Goal: Information Seeking & Learning: Learn about a topic

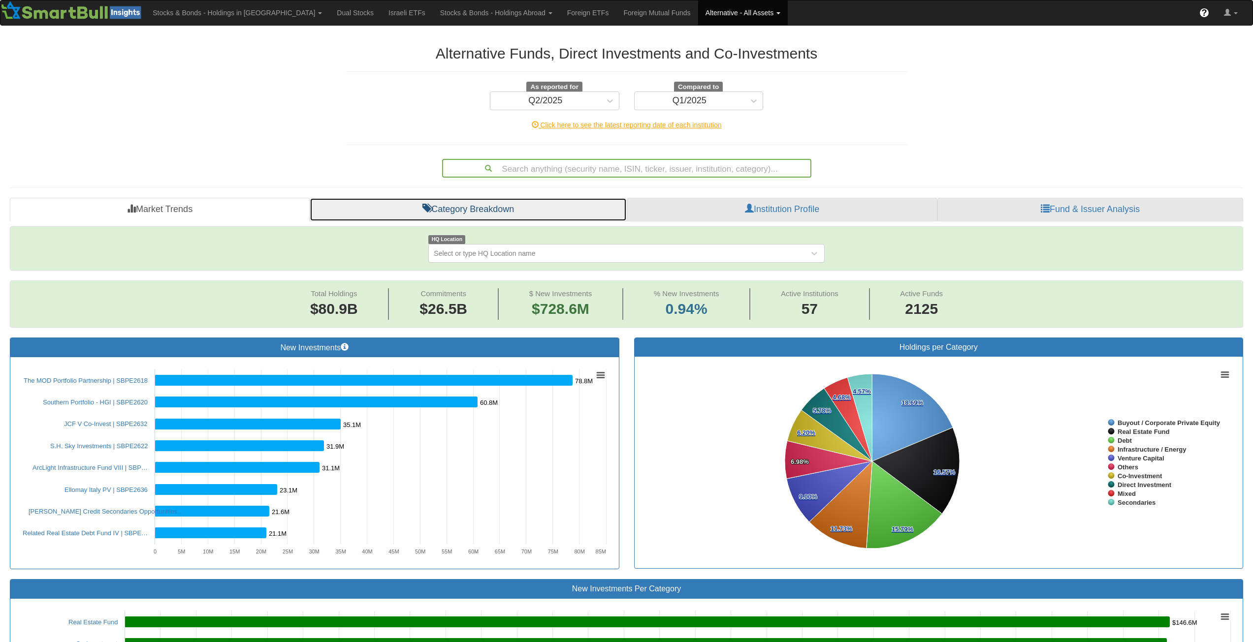
click at [446, 212] on link "Category Breakdown" at bounding box center [468, 210] width 317 height 24
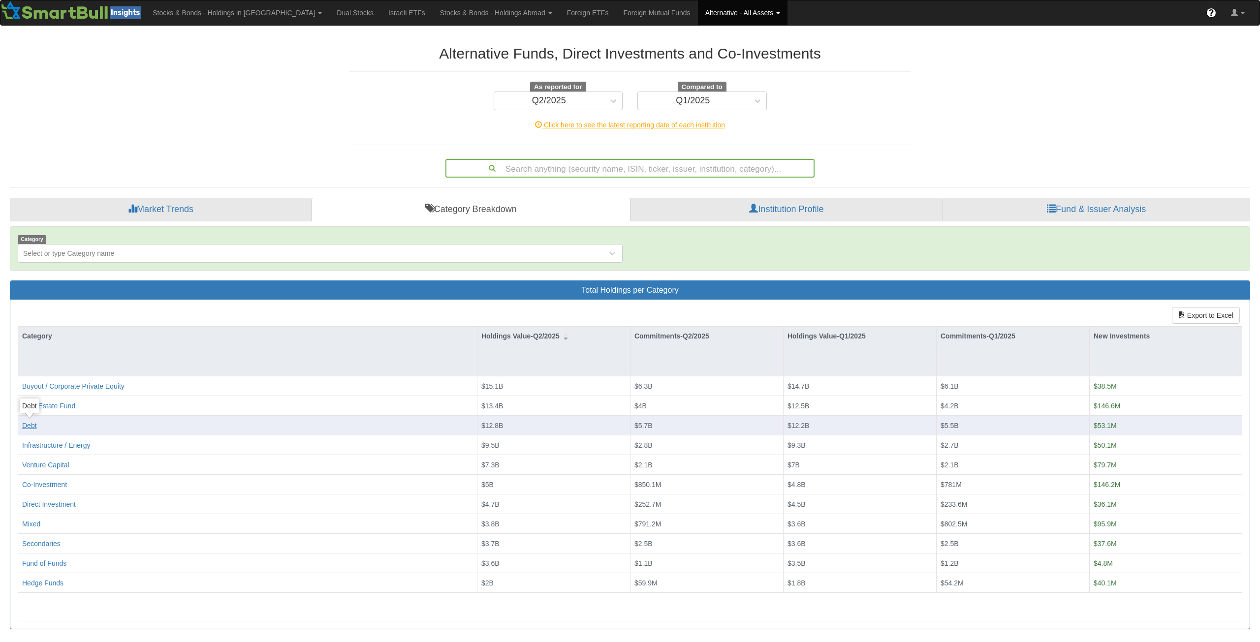
click at [25, 424] on div "Debt" at bounding box center [29, 426] width 15 height 10
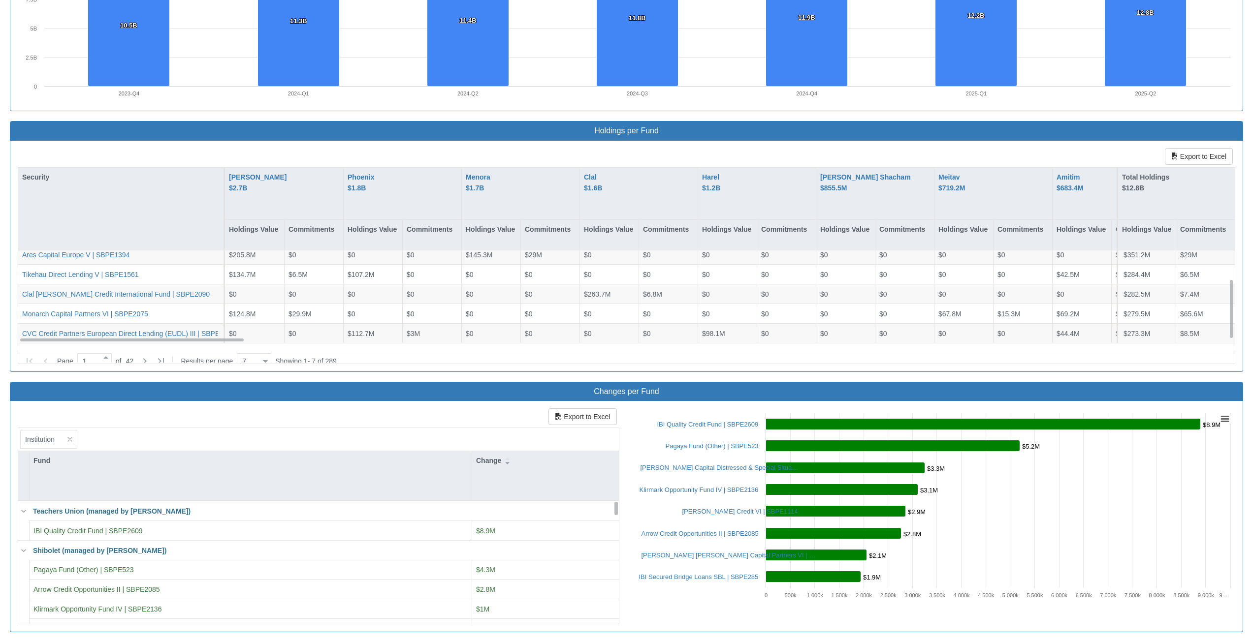
scroll to position [792, 0]
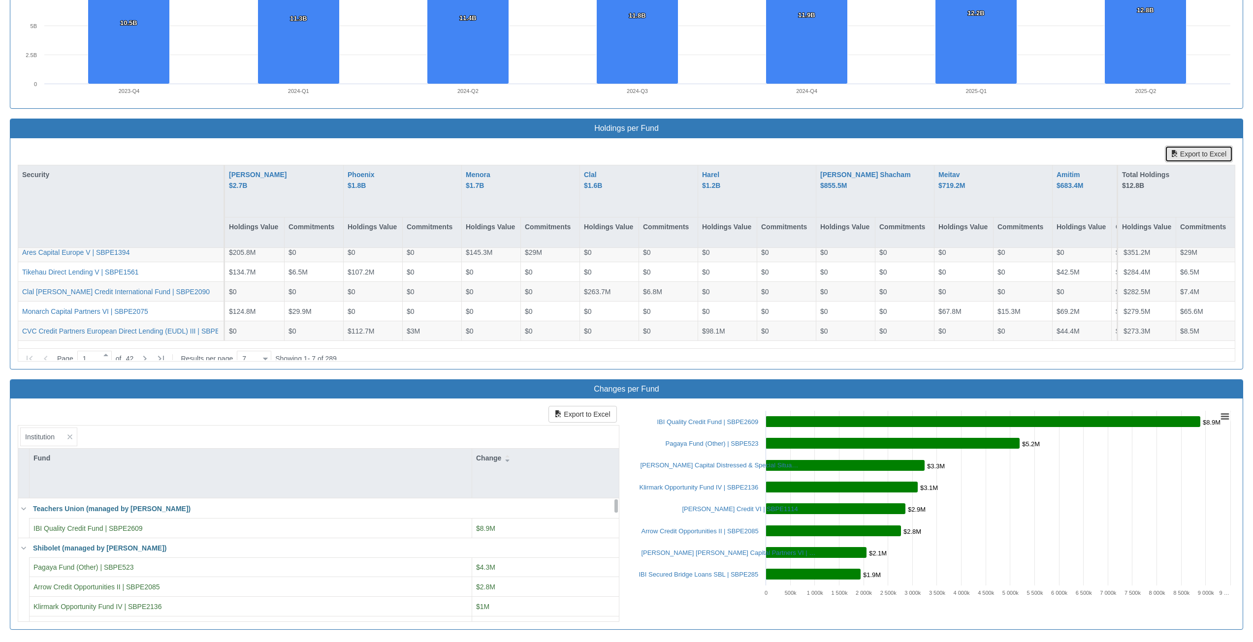
click at [1180, 152] on button "Export to Excel" at bounding box center [1199, 154] width 68 height 17
click at [163, 142] on div "Export to Excel Security [PERSON_NAME] $2.7B Holdings Value Commitments Phoenix…" at bounding box center [626, 253] width 1232 height 231
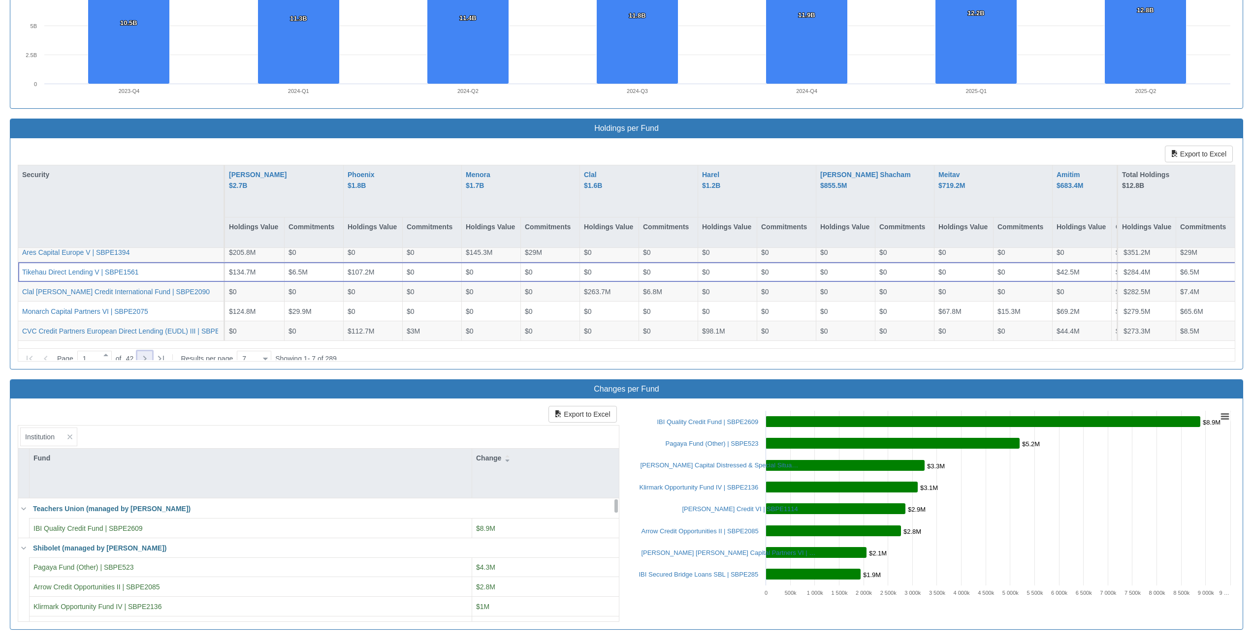
click at [148, 353] on icon at bounding box center [145, 359] width 12 height 12
click at [149, 353] on icon at bounding box center [145, 359] width 12 height 12
click at [145, 355] on icon at bounding box center [145, 359] width 12 height 12
click at [151, 353] on icon at bounding box center [145, 359] width 12 height 12
click at [149, 353] on icon at bounding box center [145, 359] width 12 height 12
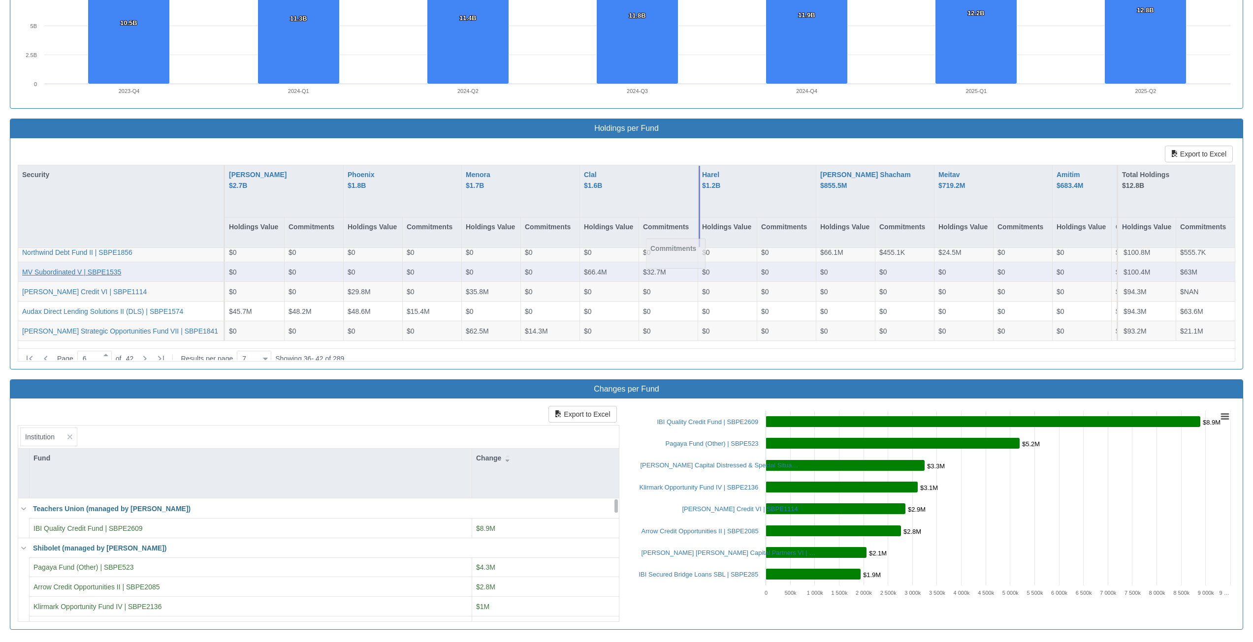
drag, startPoint x: 638, startPoint y: 264, endPoint x: 113, endPoint y: 269, distance: 524.7
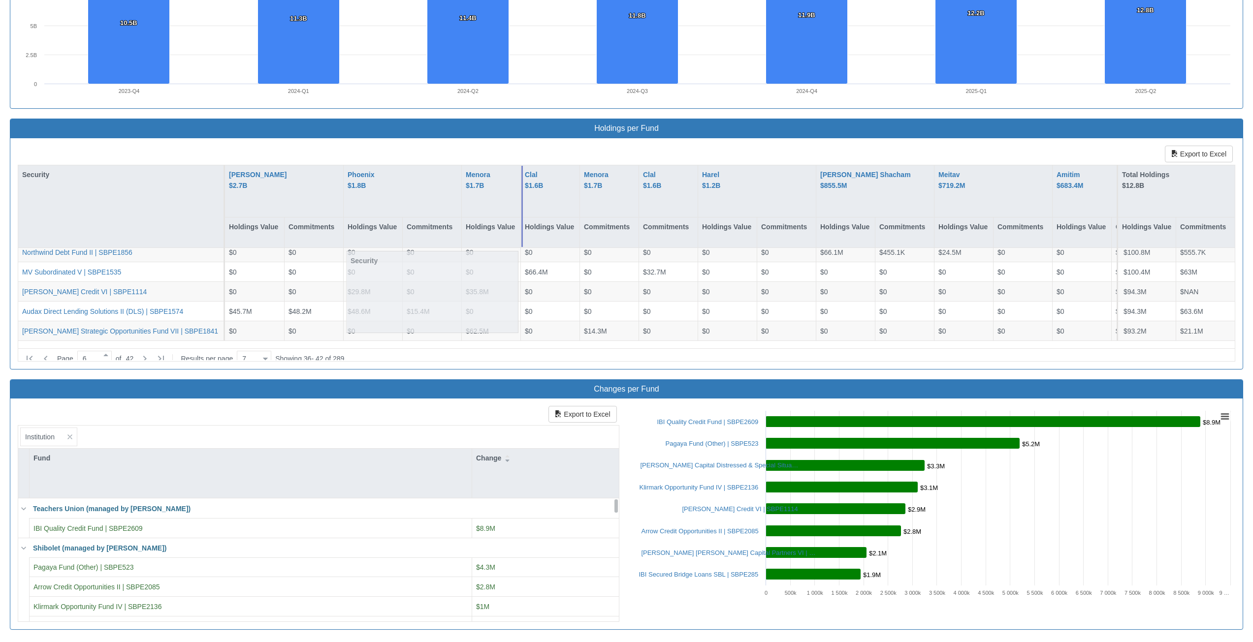
drag, startPoint x: 62, startPoint y: 231, endPoint x: 1245, endPoint y: 351, distance: 1189.3
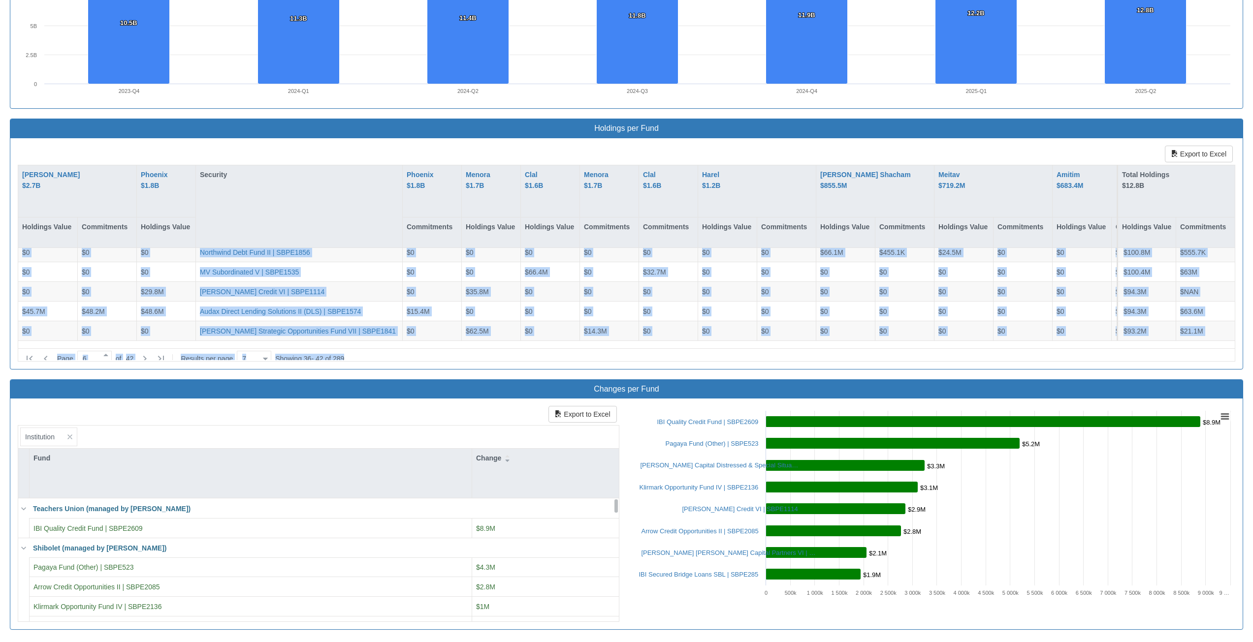
drag, startPoint x: 1249, startPoint y: 362, endPoint x: 435, endPoint y: 341, distance: 814.4
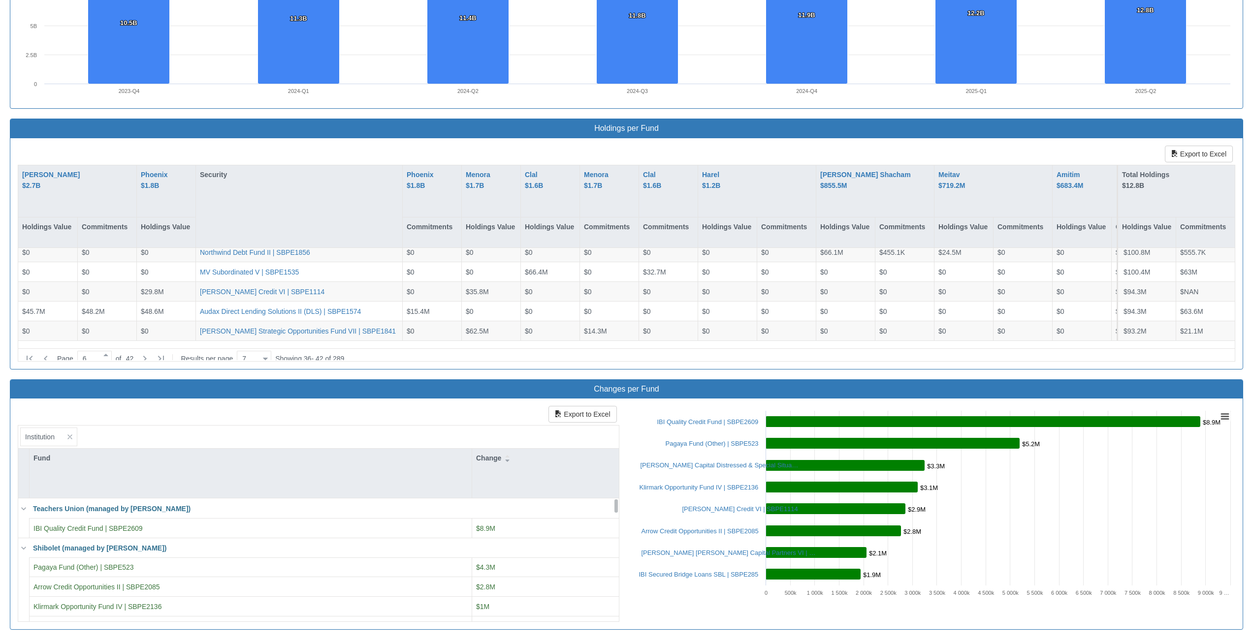
click at [199, 388] on h3 "Changes per Fund" at bounding box center [626, 389] width 1217 height 9
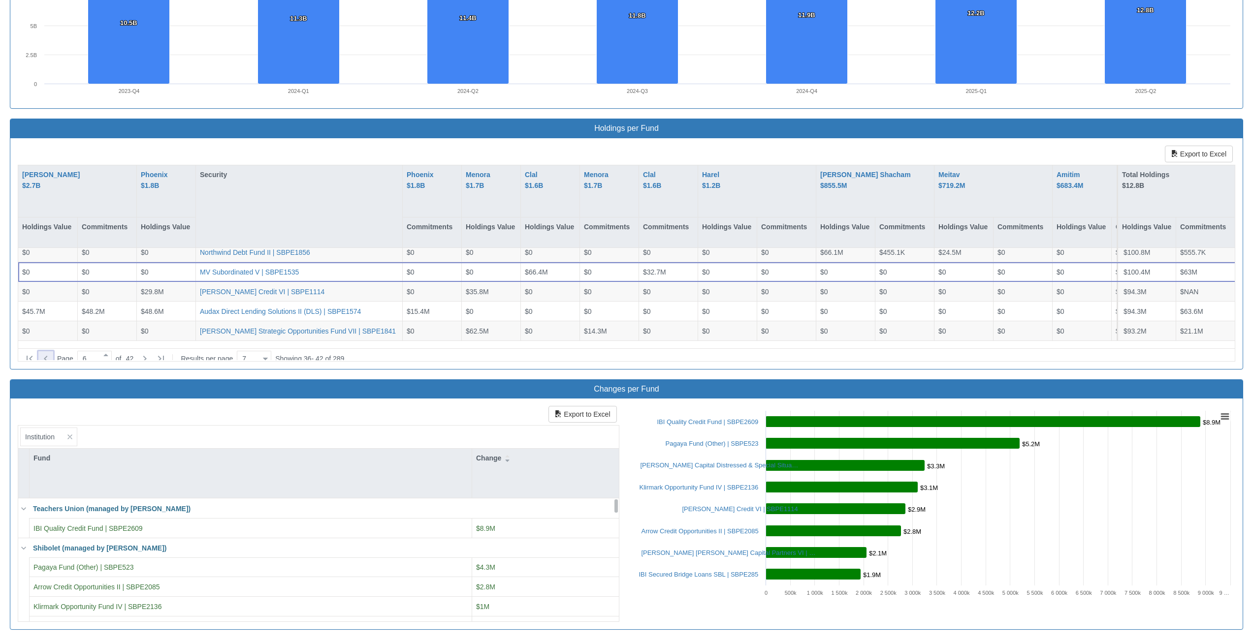
click at [47, 356] on icon at bounding box center [46, 359] width 12 height 12
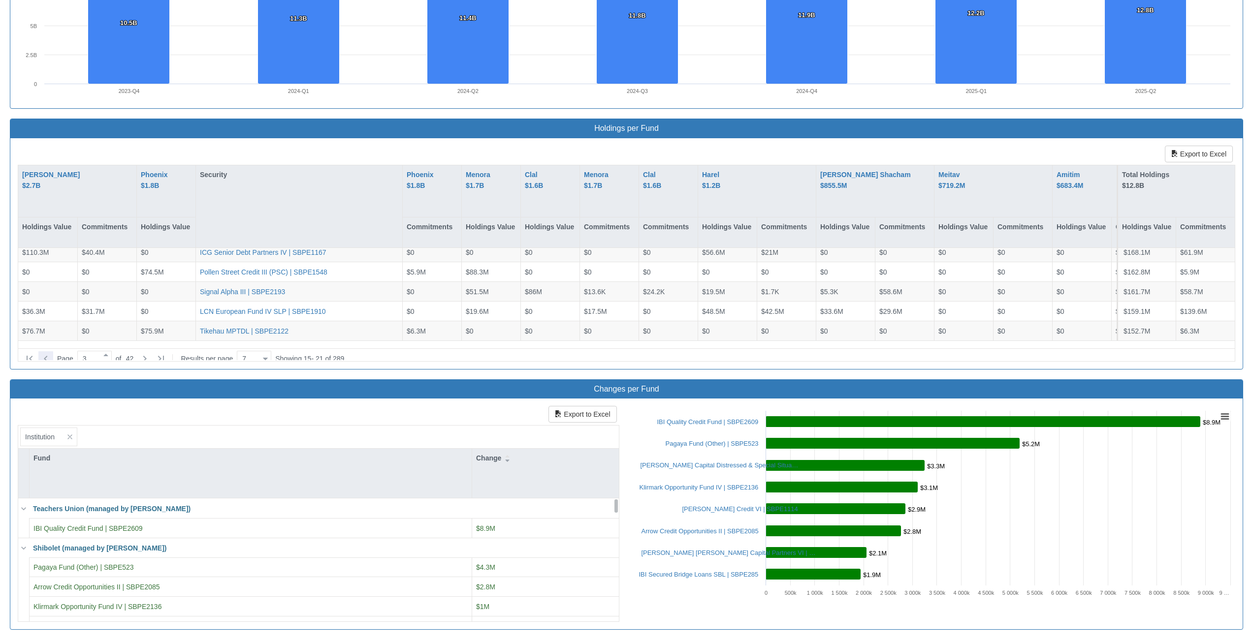
click at [44, 355] on icon at bounding box center [46, 359] width 12 height 12
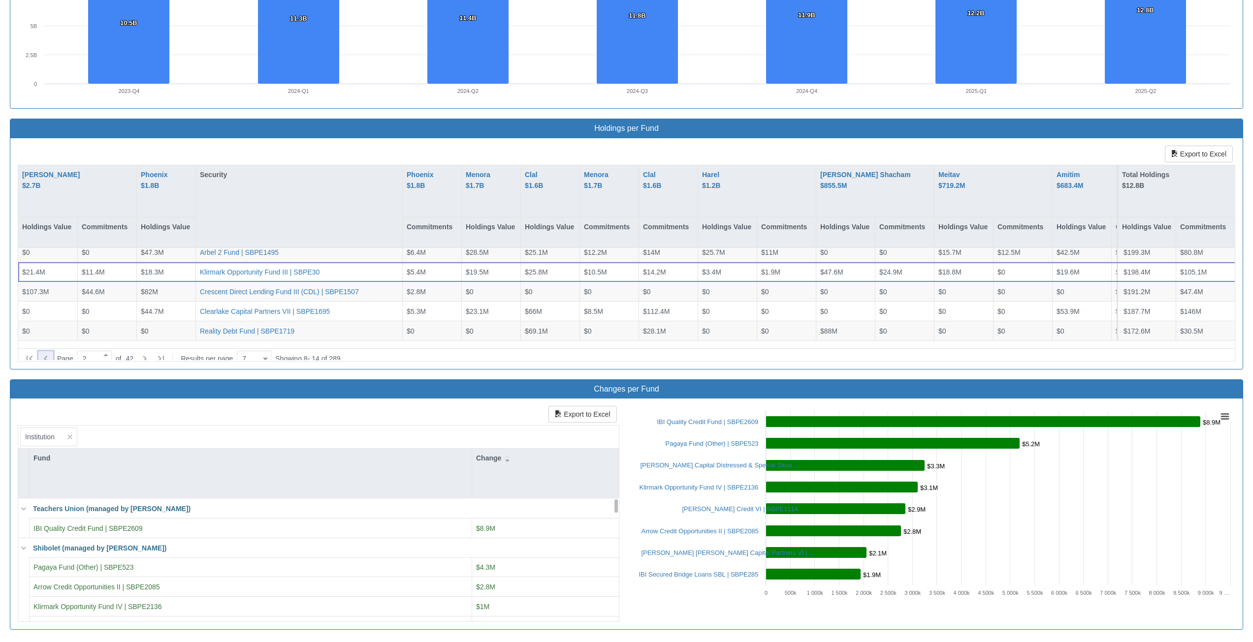
click at [44, 355] on icon at bounding box center [46, 359] width 12 height 12
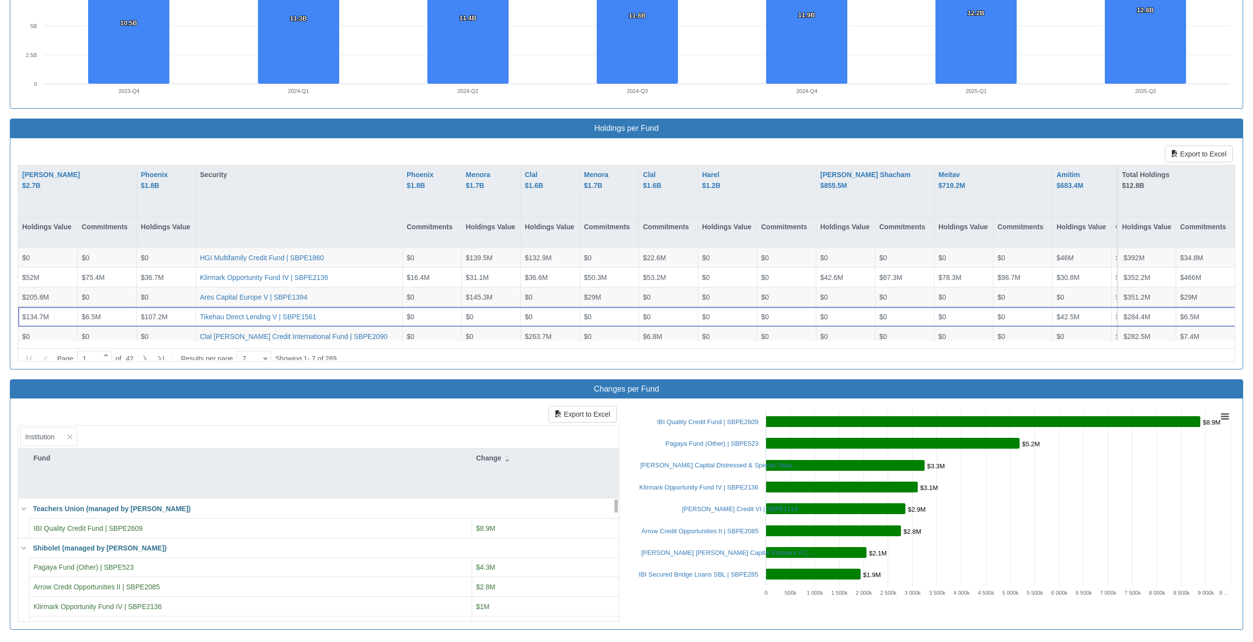
scroll to position [0, 0]
click at [151, 353] on icon at bounding box center [145, 359] width 12 height 12
click at [43, 353] on icon at bounding box center [46, 359] width 12 height 12
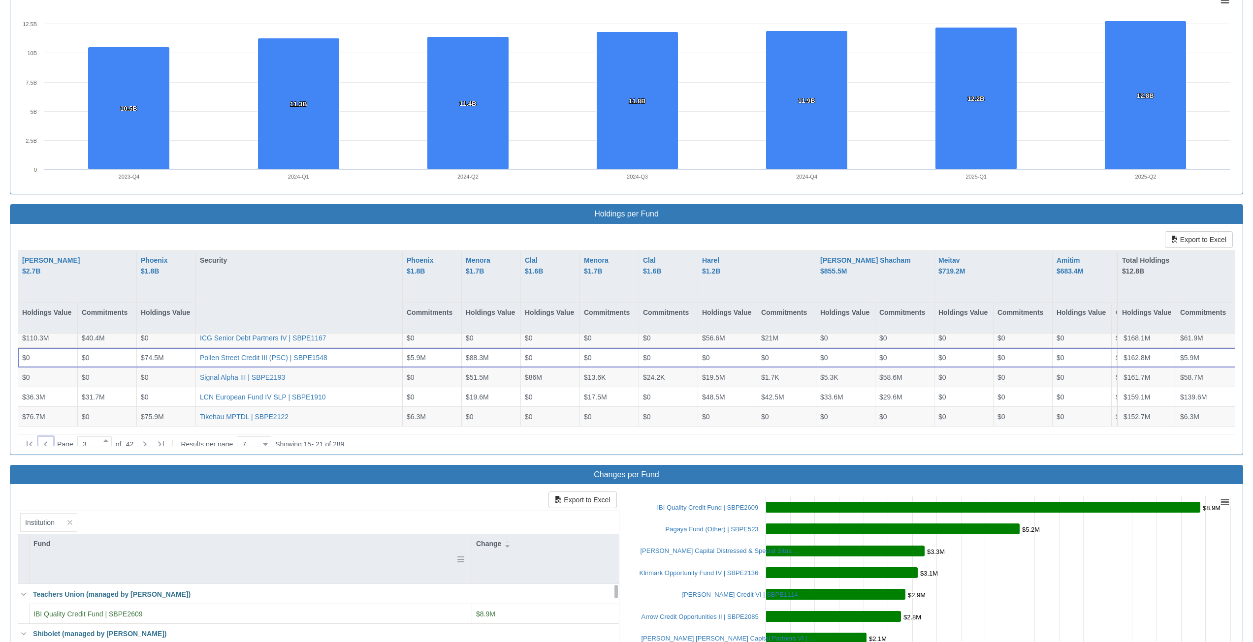
scroll to position [792, 0]
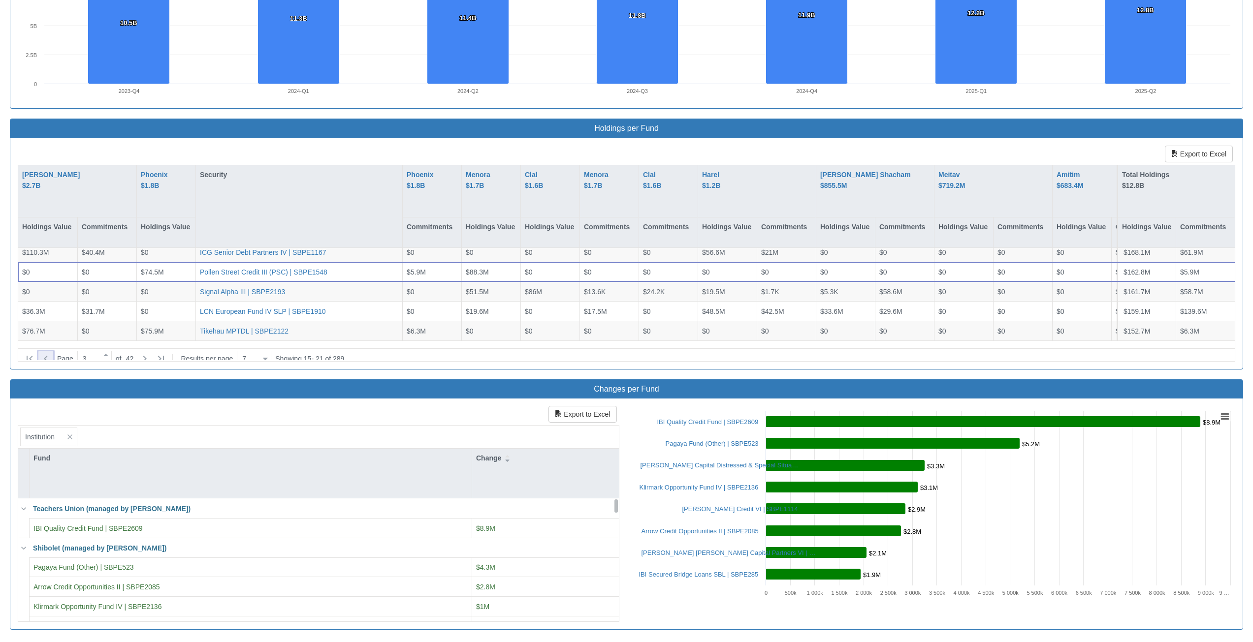
click at [42, 355] on icon at bounding box center [46, 359] width 12 height 12
click at [46, 356] on icon at bounding box center [46, 359] width 12 height 12
type input "1"
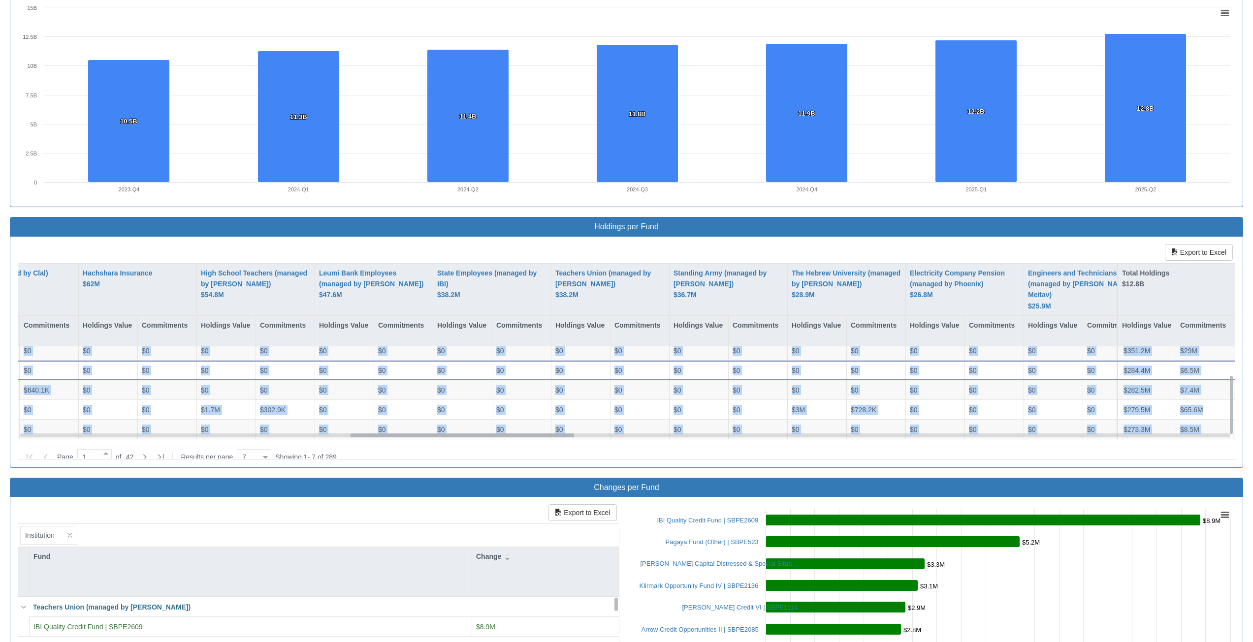
scroll to position [45, 1852]
drag, startPoint x: 21, startPoint y: 351, endPoint x: 1228, endPoint y: 436, distance: 1210.3
click at [1228, 436] on div "$0 $0 $112.7M CVC Credit Partners European Direct Lending (EUDL) III | SBPE1892…" at bounding box center [626, 392] width 1216 height 93
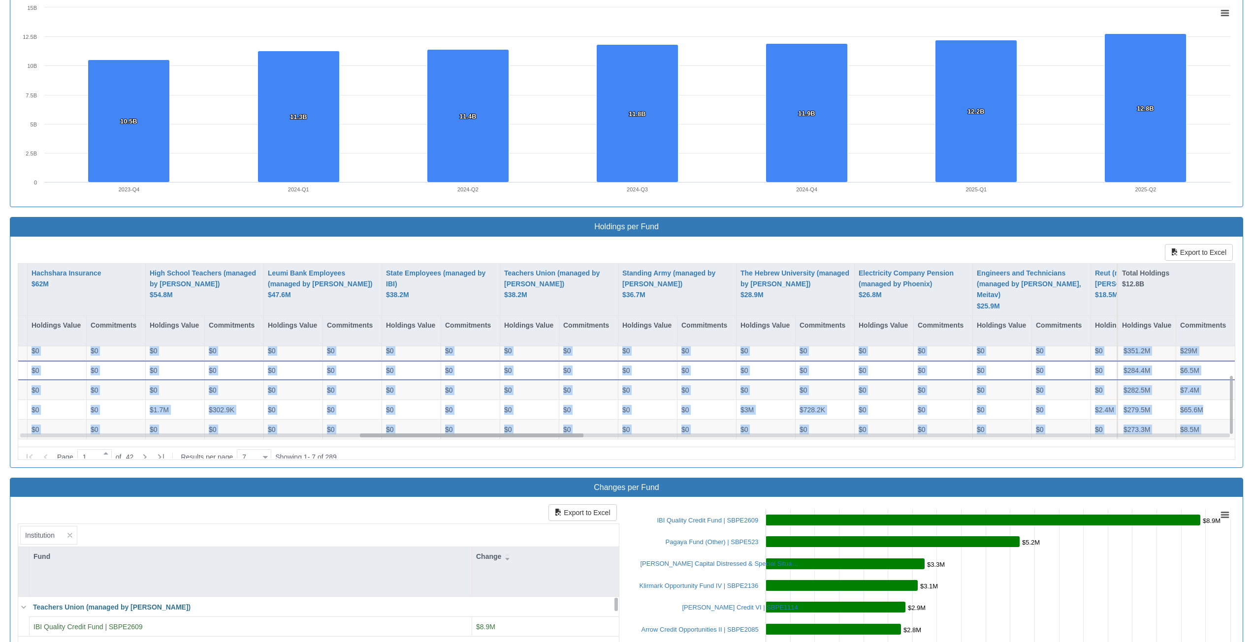
copy div "$0 $0 $112.7M CVC Credit Partners European Direct Lending (EUDL) III | SBPE1892…"
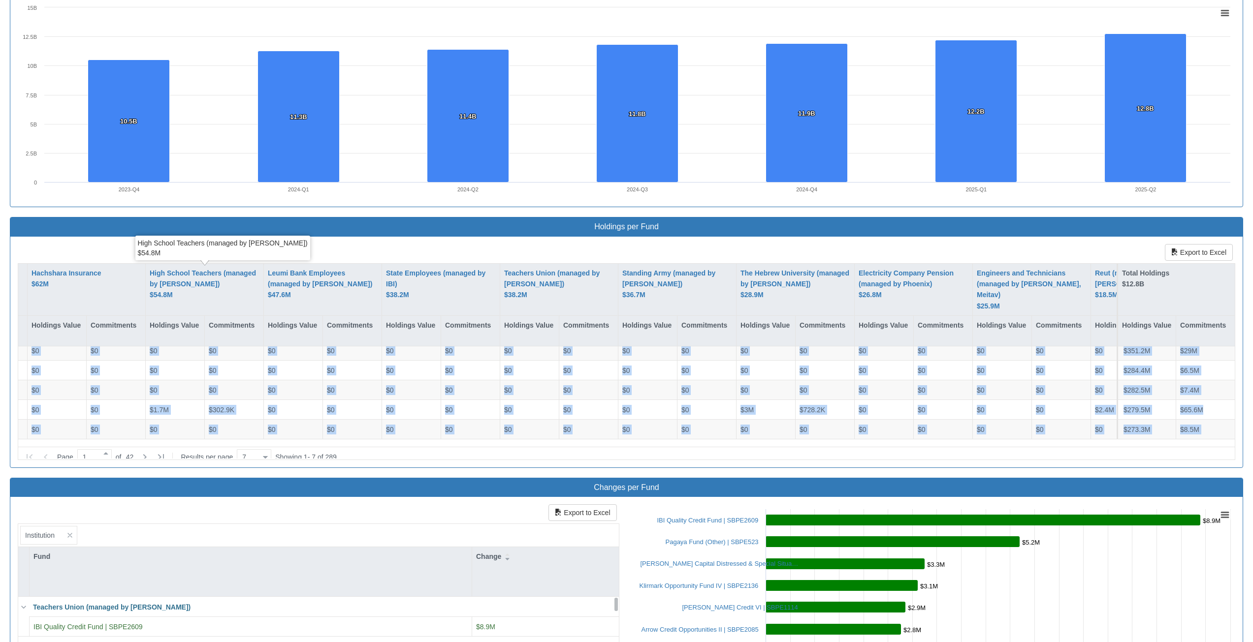
click at [220, 249] on div "High School Teachers (managed by [PERSON_NAME]) $54.8M" at bounding box center [222, 248] width 175 height 25
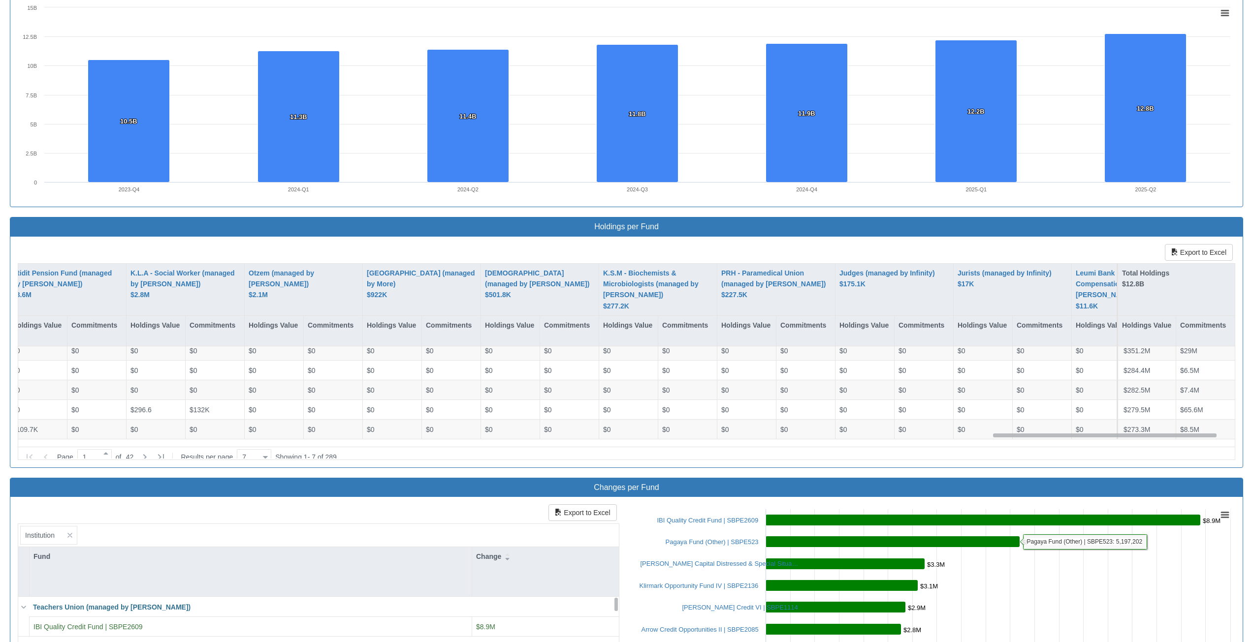
scroll to position [45, 5369]
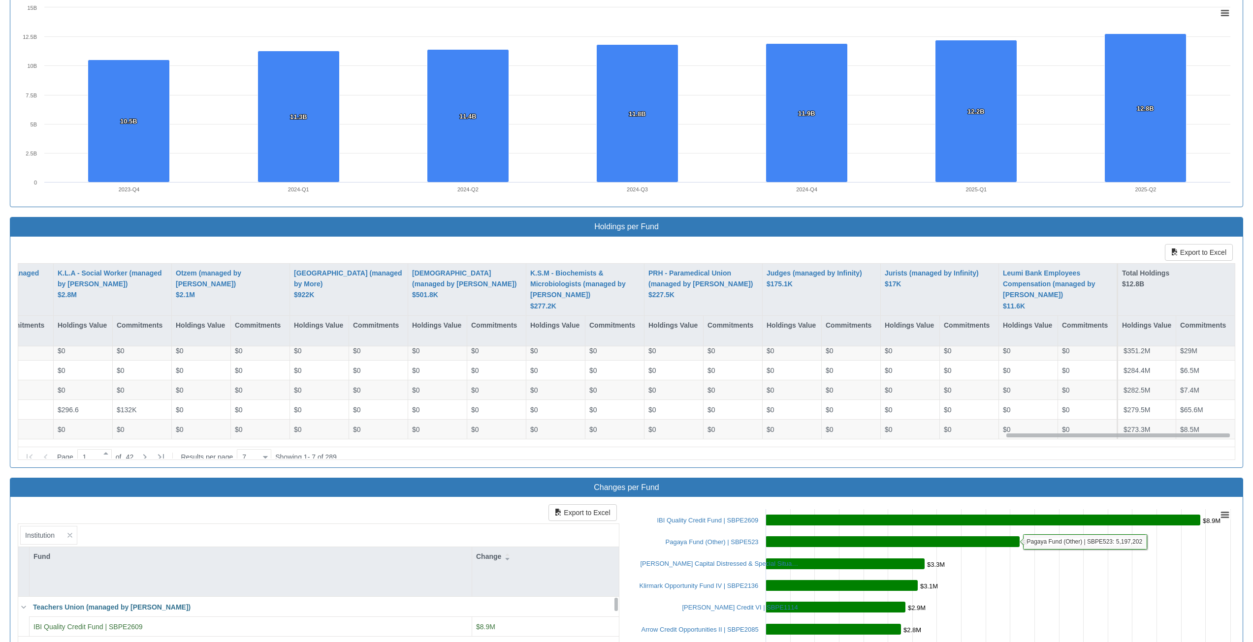
drag, startPoint x: 378, startPoint y: 435, endPoint x: 1023, endPoint y: 503, distance: 648.3
click at [1032, 517] on div "Category Debt ($12.8B) Sub Category Select or type Sub Category name HQ Locatio…" at bounding box center [626, 131] width 1233 height 1196
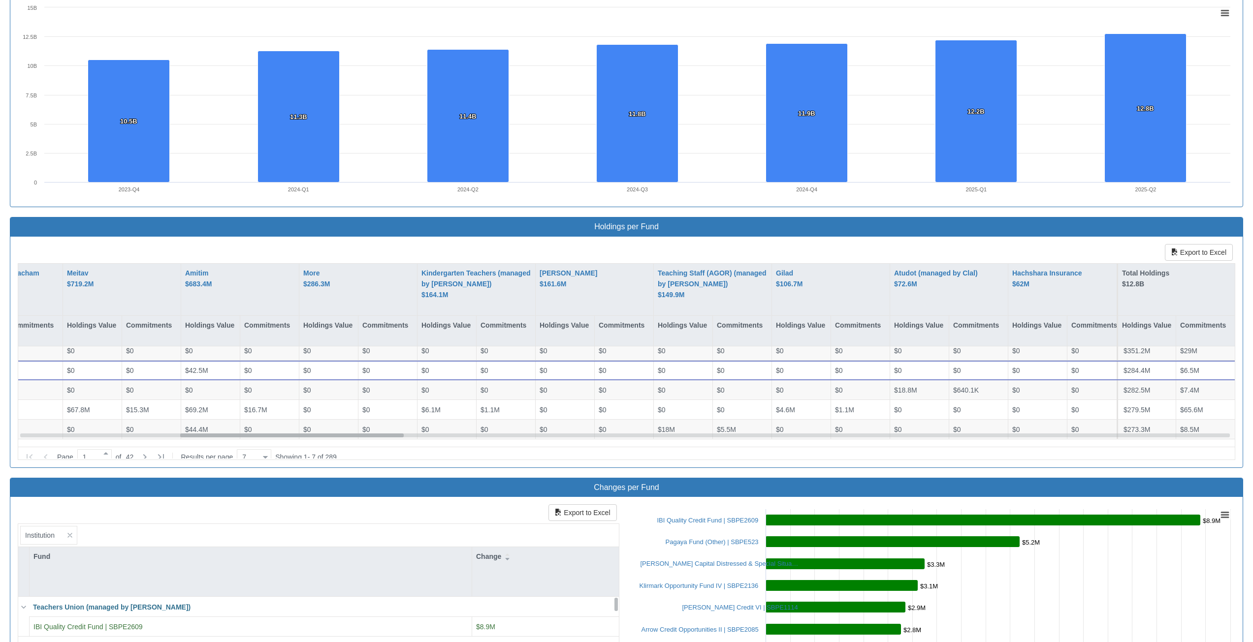
scroll to position [45, 0]
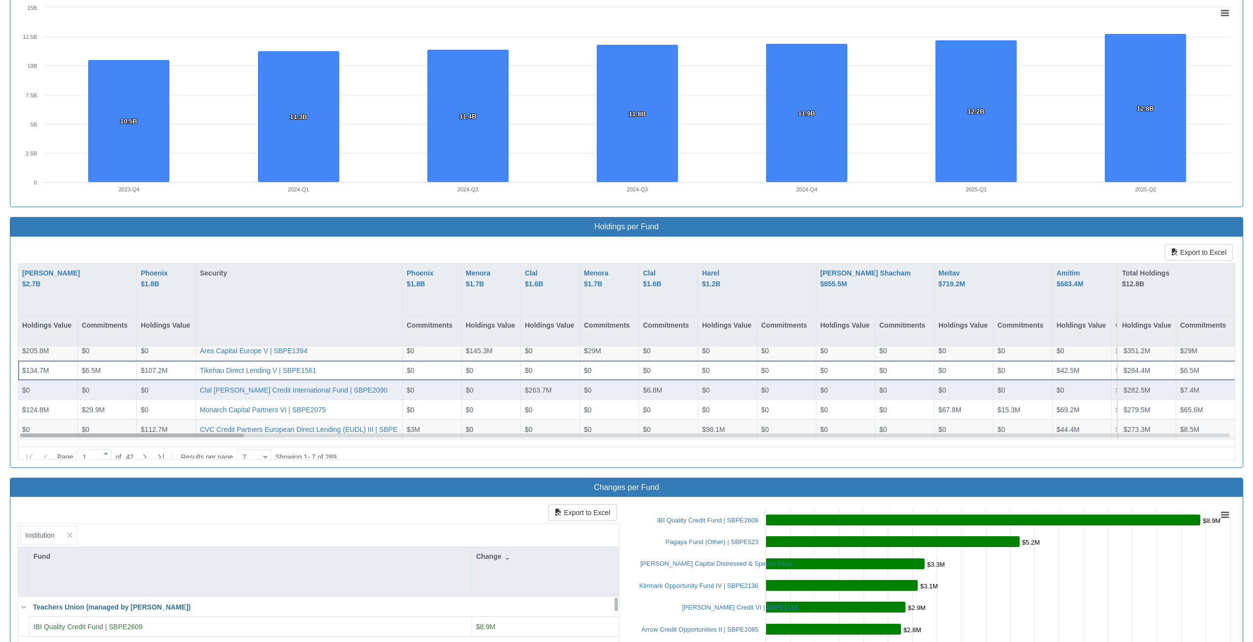
drag, startPoint x: 1044, startPoint y: 436, endPoint x: 32, endPoint y: 381, distance: 1012.9
click at [0, 435] on html "Toggle navigation Stocks & Bonds - Holdings in IL Stocks Bonds Stocks & Bonds D…" at bounding box center [626, 24] width 1253 height 1434
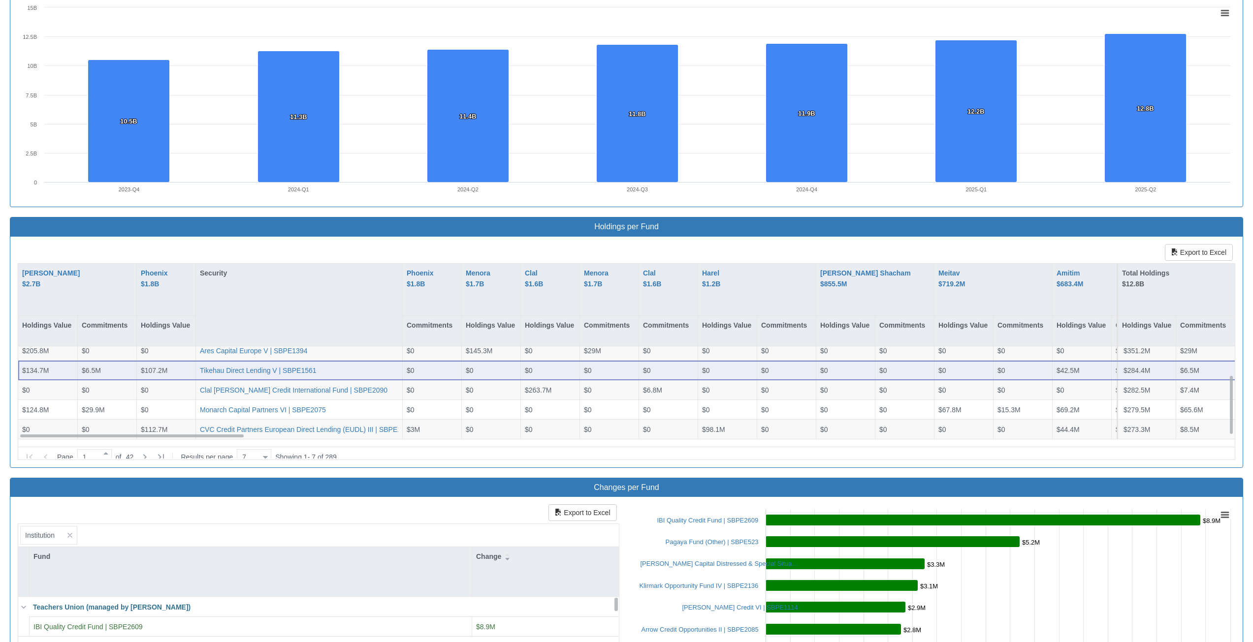
click at [21, 367] on div "$134.7M" at bounding box center [47, 371] width 59 height 20
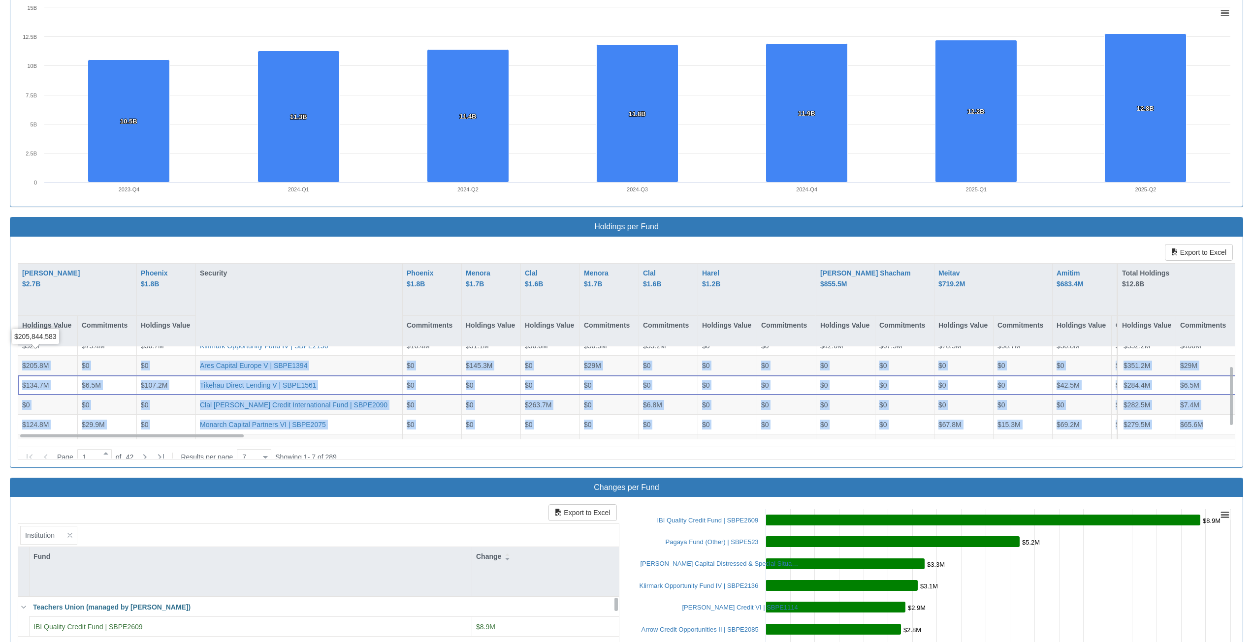
scroll to position [19, 0]
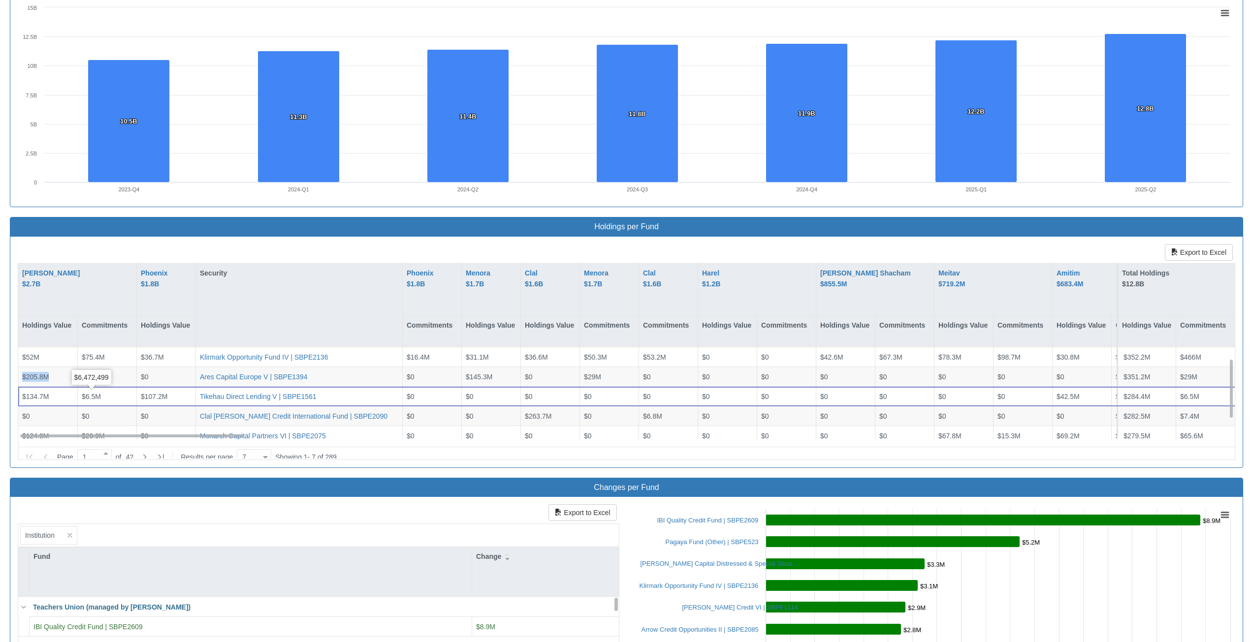
drag, startPoint x: 22, startPoint y: 351, endPoint x: 16, endPoint y: 361, distance: 11.3
click at [64, 380] on div "$205.8M" at bounding box center [47, 377] width 51 height 10
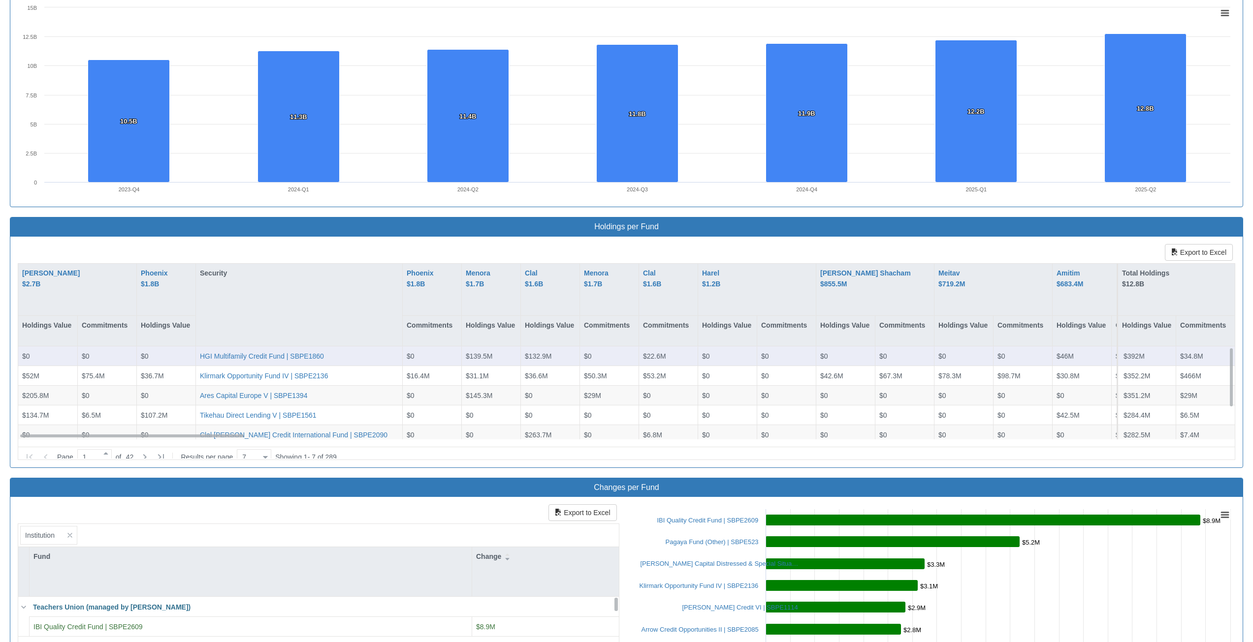
click at [25, 353] on span "$0" at bounding box center [26, 356] width 8 height 8
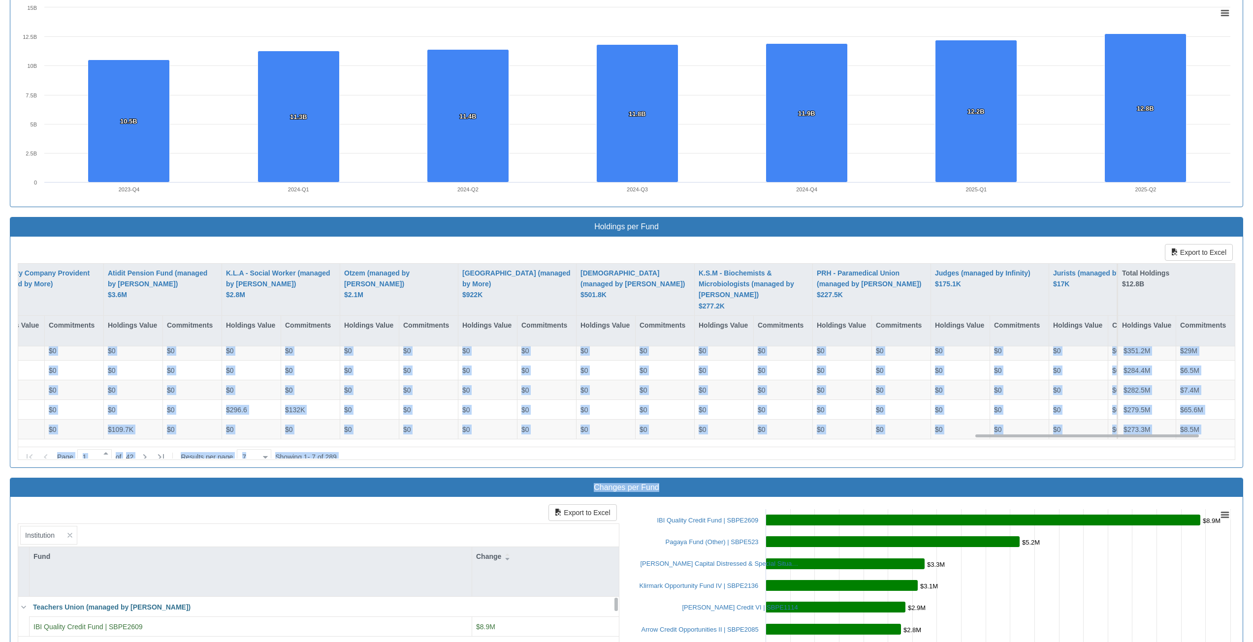
scroll to position [45, 5369]
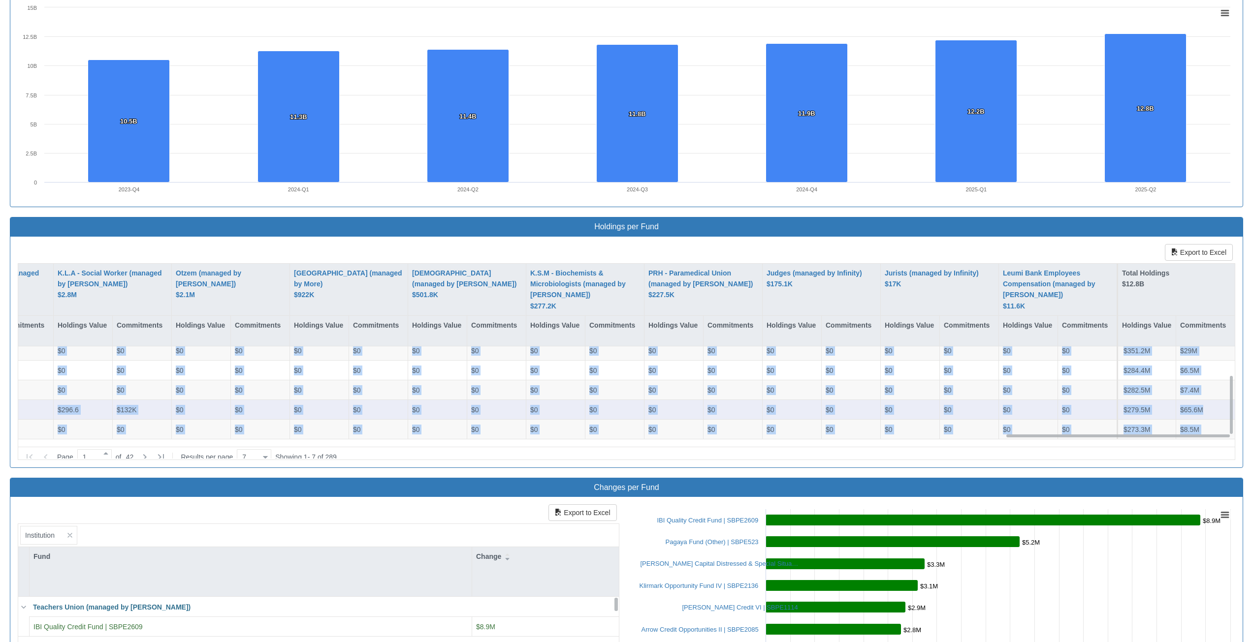
drag, startPoint x: 23, startPoint y: 353, endPoint x: 1208, endPoint y: 401, distance: 1186.1
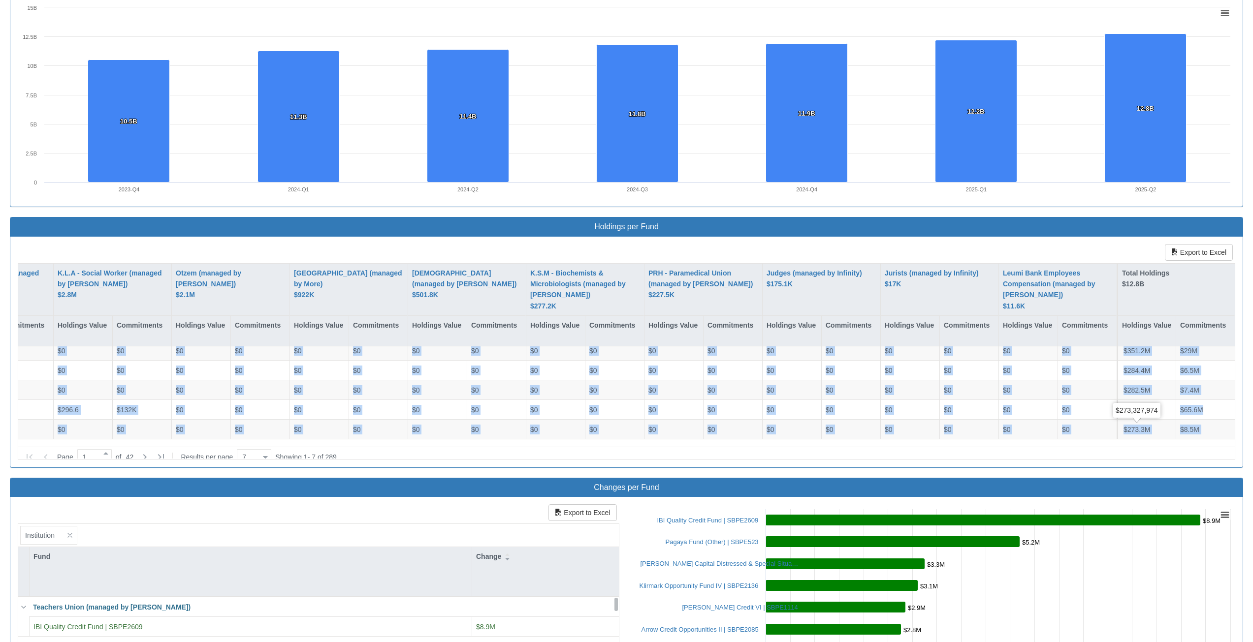
copy div "$0 $0 $112.7M CVC Credit Partners European Direct Lending (EUDL) III | SBPE1892…"
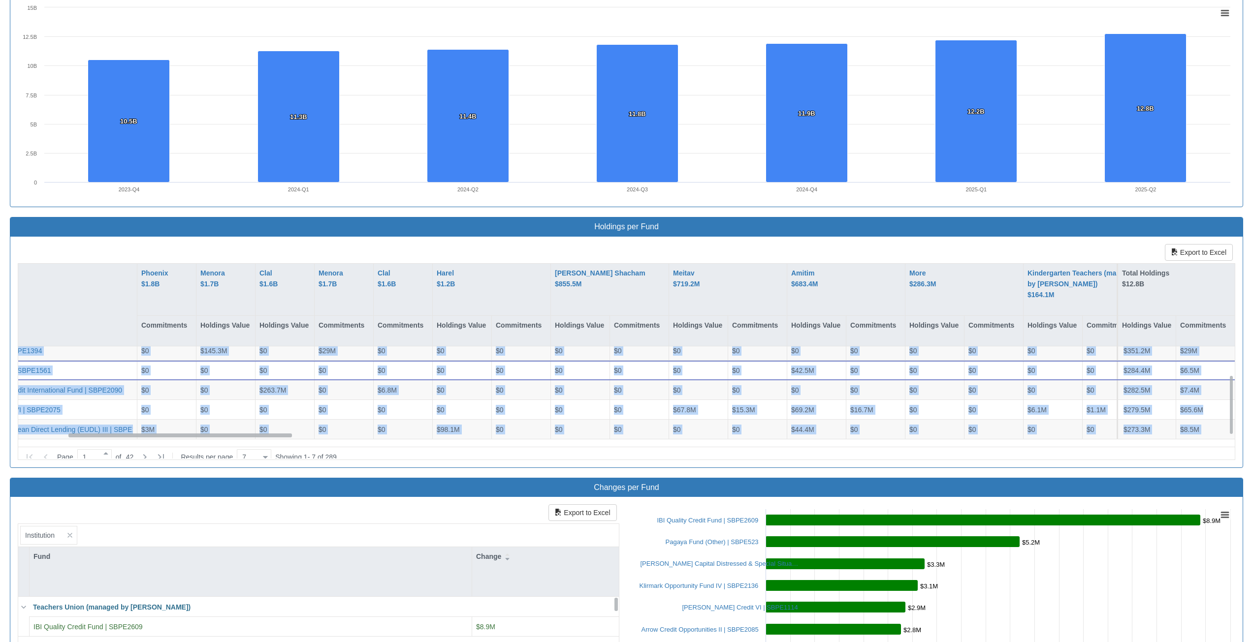
scroll to position [45, 0]
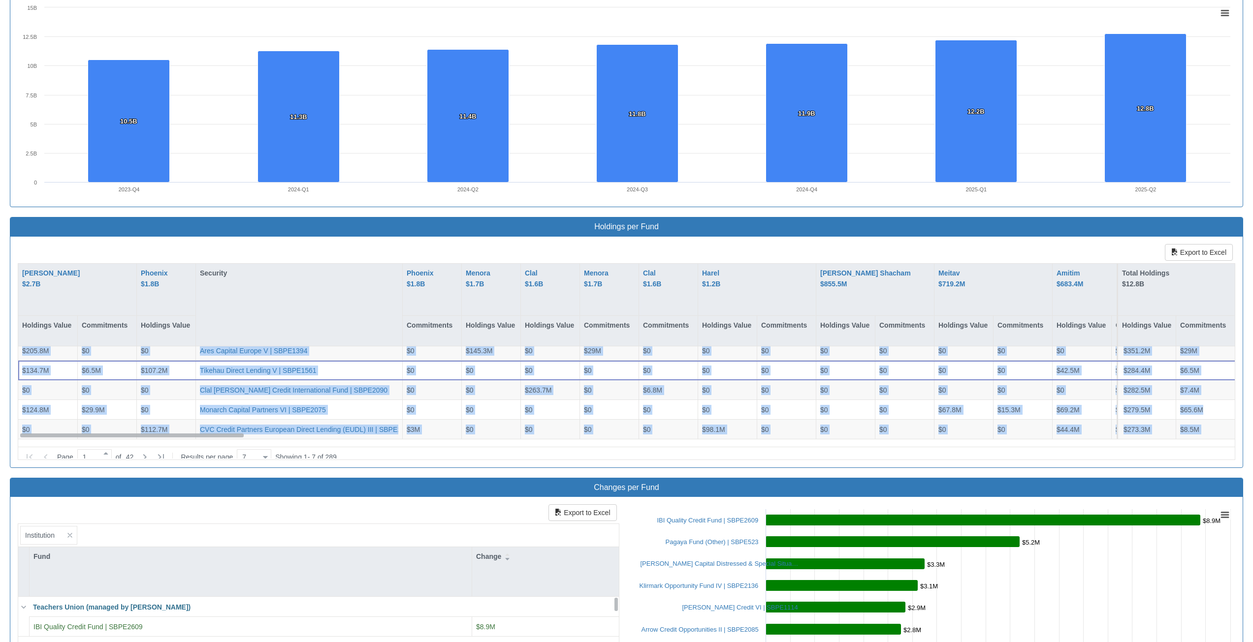
drag, startPoint x: 1021, startPoint y: 437, endPoint x: -90, endPoint y: 422, distance: 1111.0
click at [0, 422] on html "Toggle navigation Stocks & Bonds - Holdings in IL Stocks Bonds Stocks & Bonds D…" at bounding box center [626, 24] width 1253 height 1434
click at [286, 471] on div "Category Debt ($12.8B) Sub Category Select or type Sub Category name HQ Locatio…" at bounding box center [626, 131] width 1233 height 1196
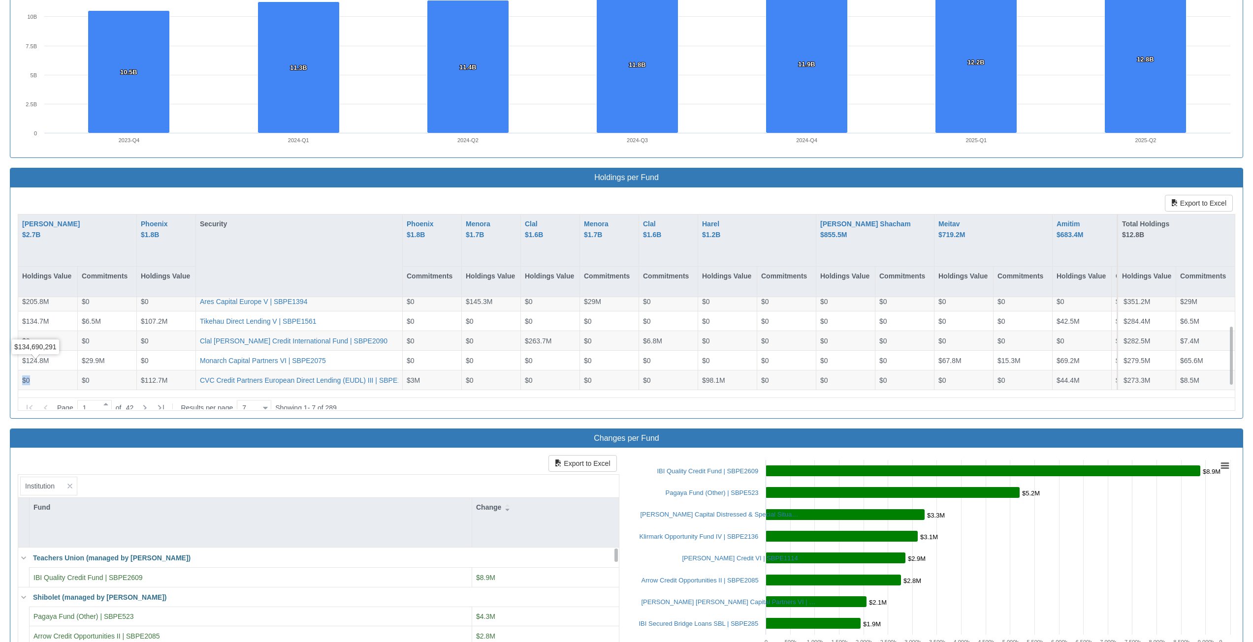
drag, startPoint x: 42, startPoint y: 301, endPoint x: 46, endPoint y: 396, distance: 94.6
click at [36, 412] on div "Export to Excel [PERSON_NAME] $2.7B Holdings Value Commitments Phoenix $1.8B Ho…" at bounding box center [626, 303] width 1232 height 231
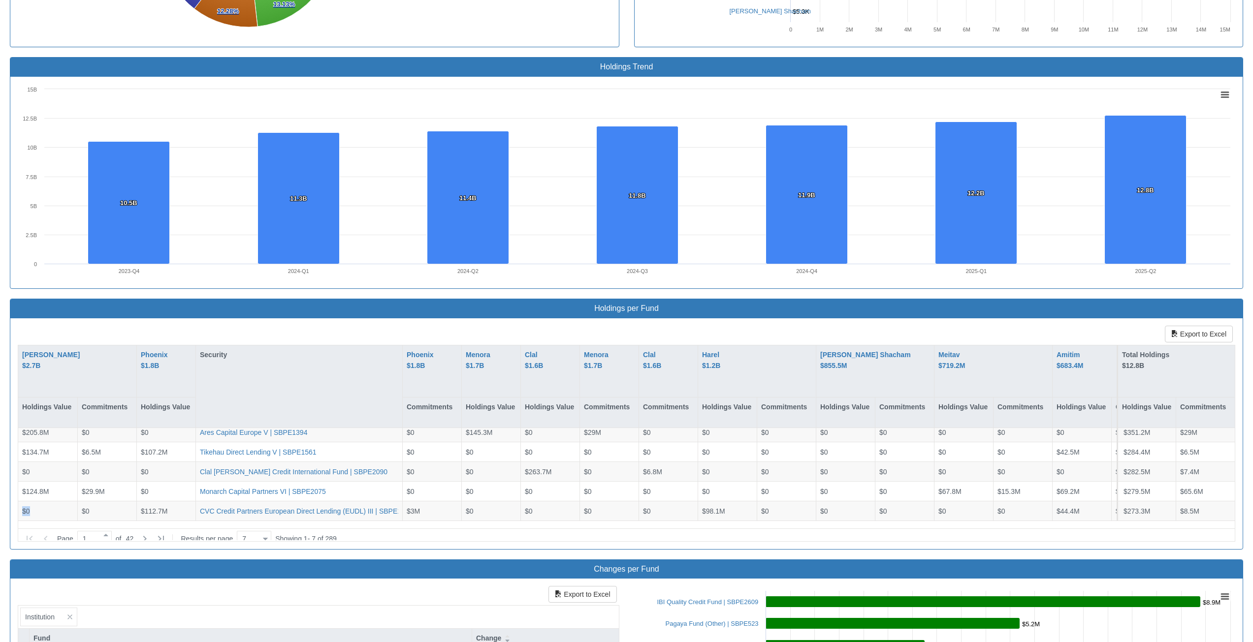
scroll to position [595, 0]
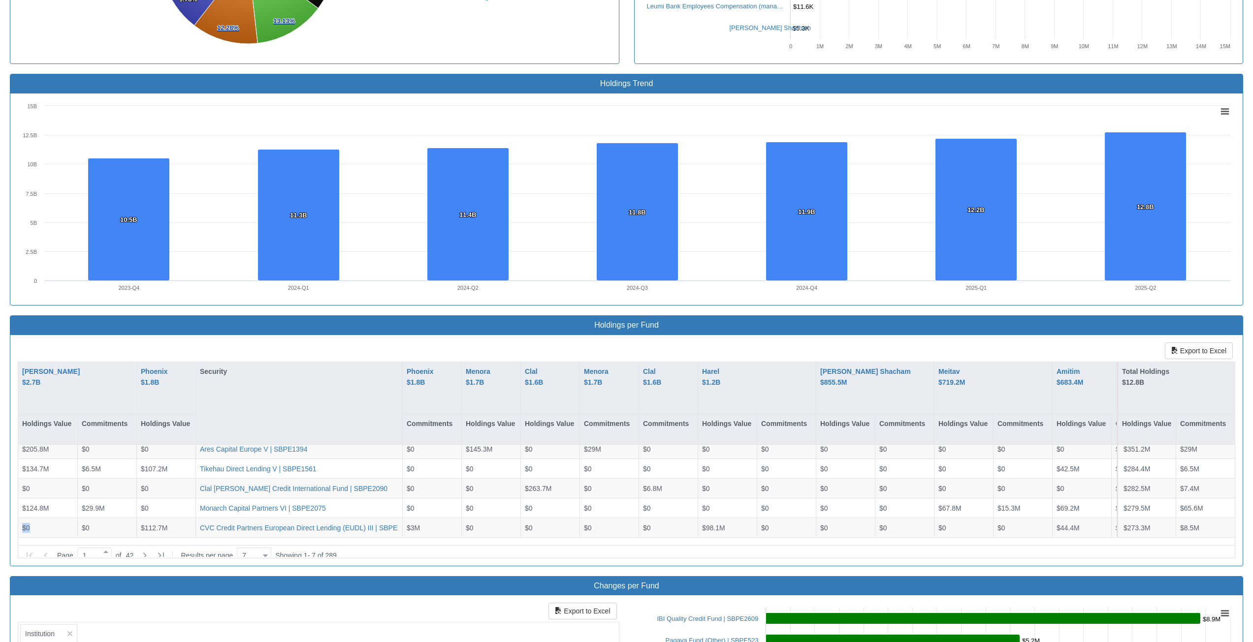
click at [93, 409] on div "[PERSON_NAME] $2.7B" at bounding box center [77, 388] width 118 height 53
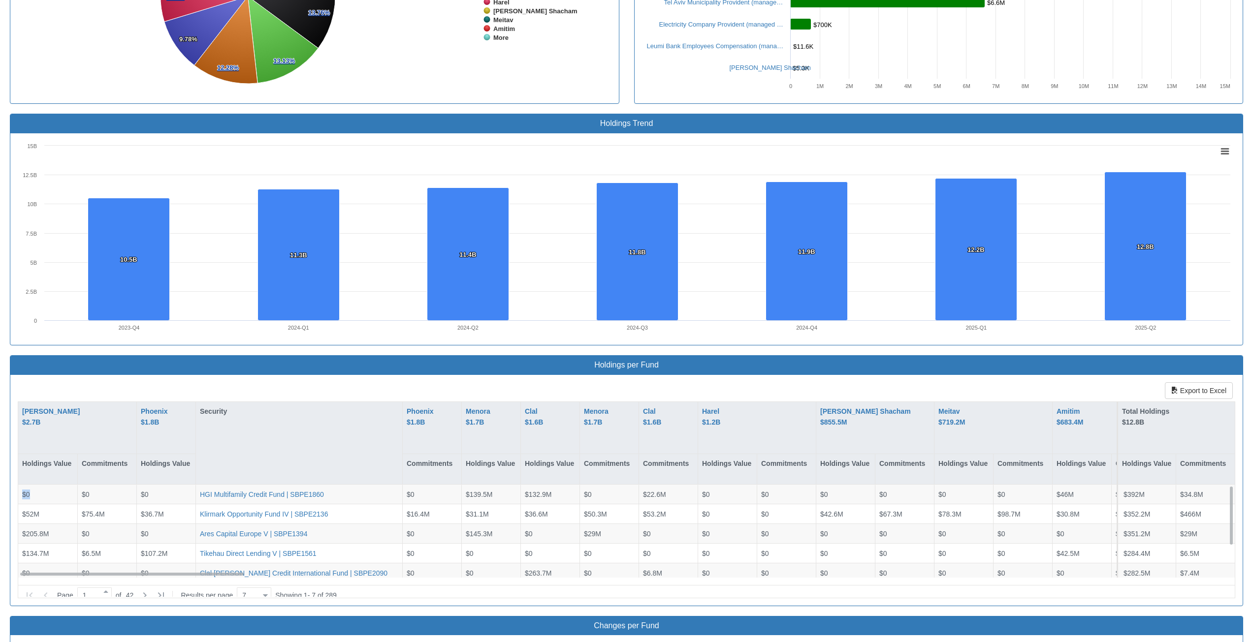
scroll to position [497, 0]
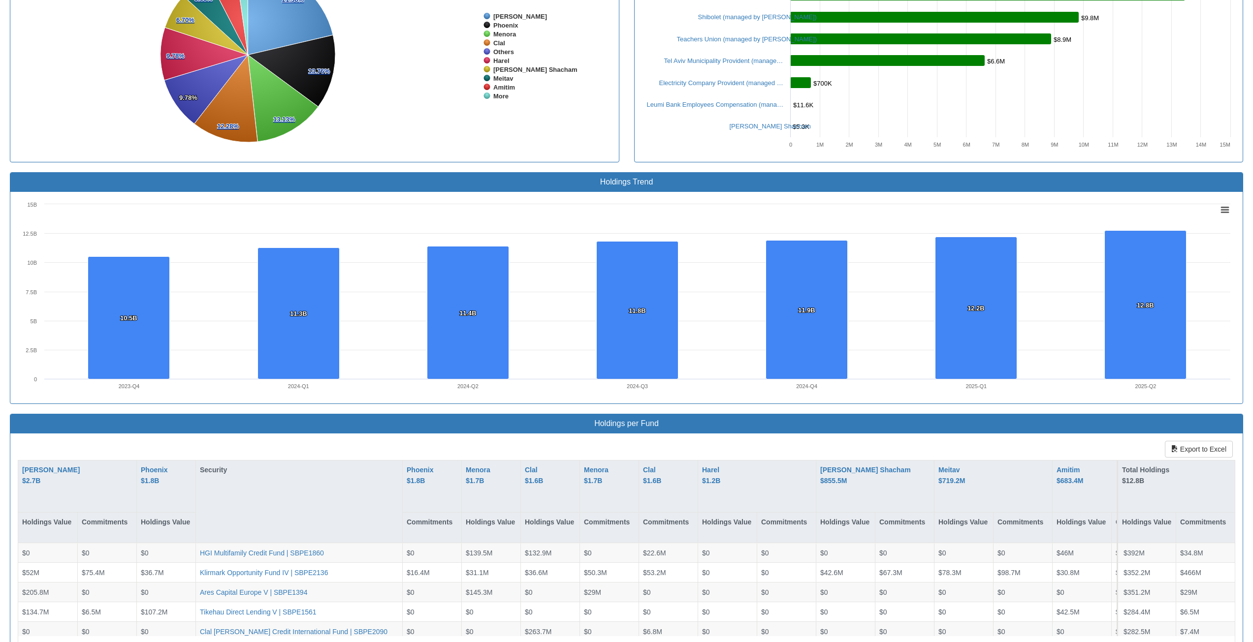
click at [64, 408] on div "Holdings Trend Created with Highcharts 8.2.2 Chart context menu 10.5B 10.5B 11.…" at bounding box center [626, 293] width 1248 height 242
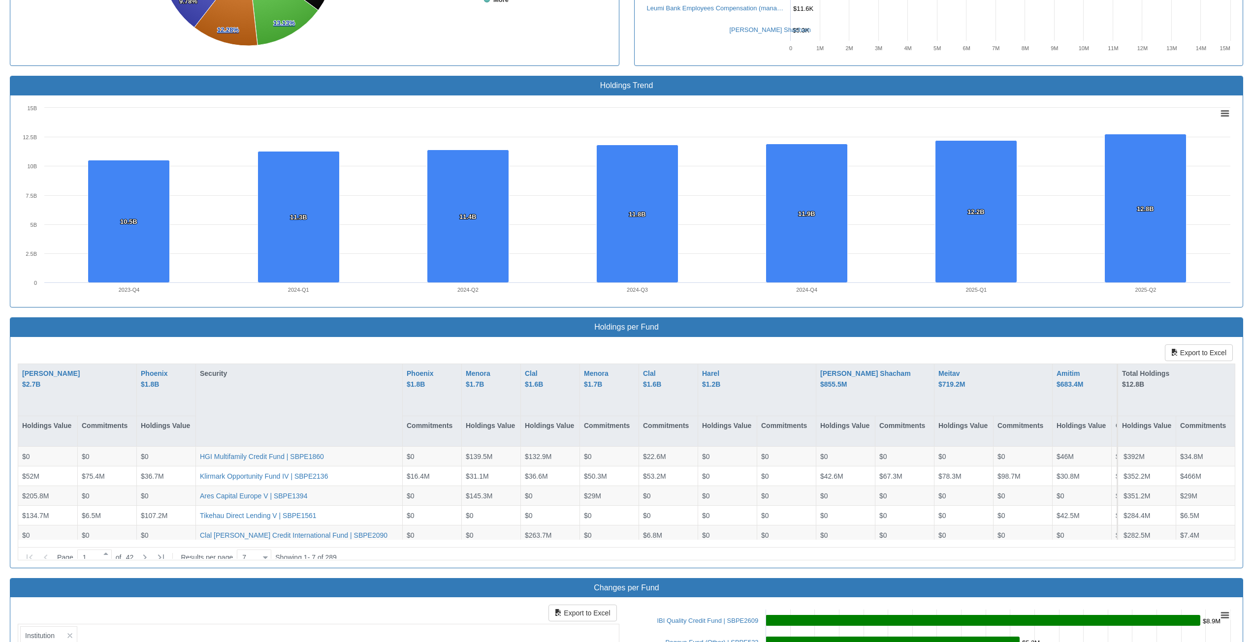
scroll to position [743, 0]
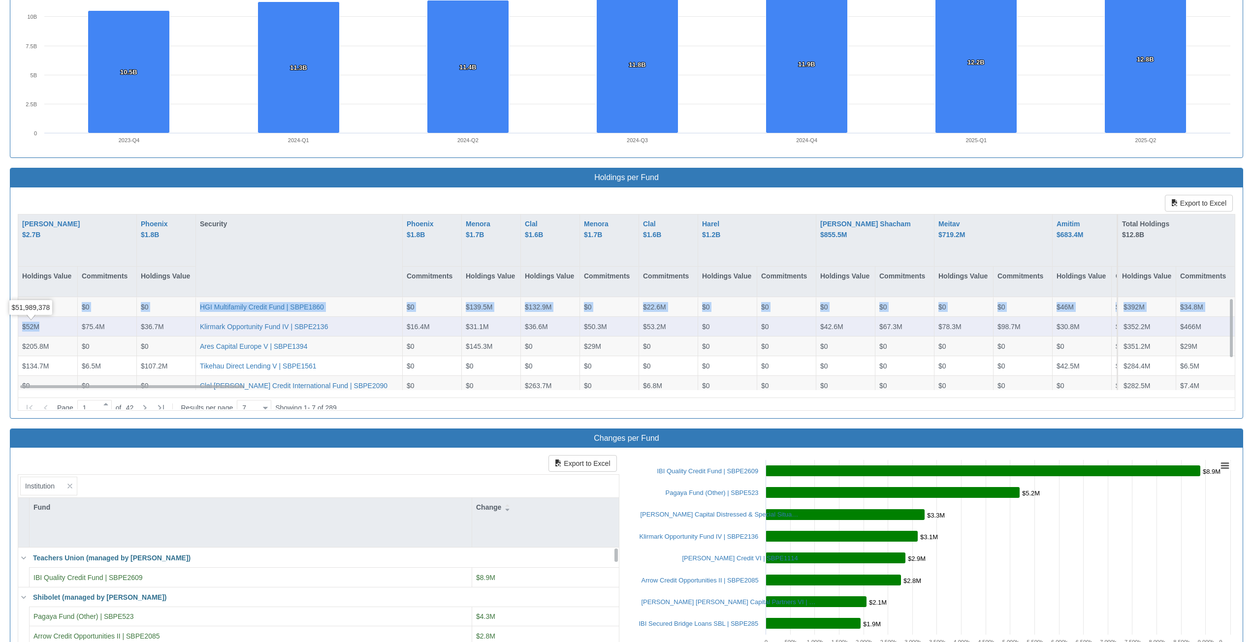
drag, startPoint x: 26, startPoint y: 307, endPoint x: 60, endPoint y: 329, distance: 40.5
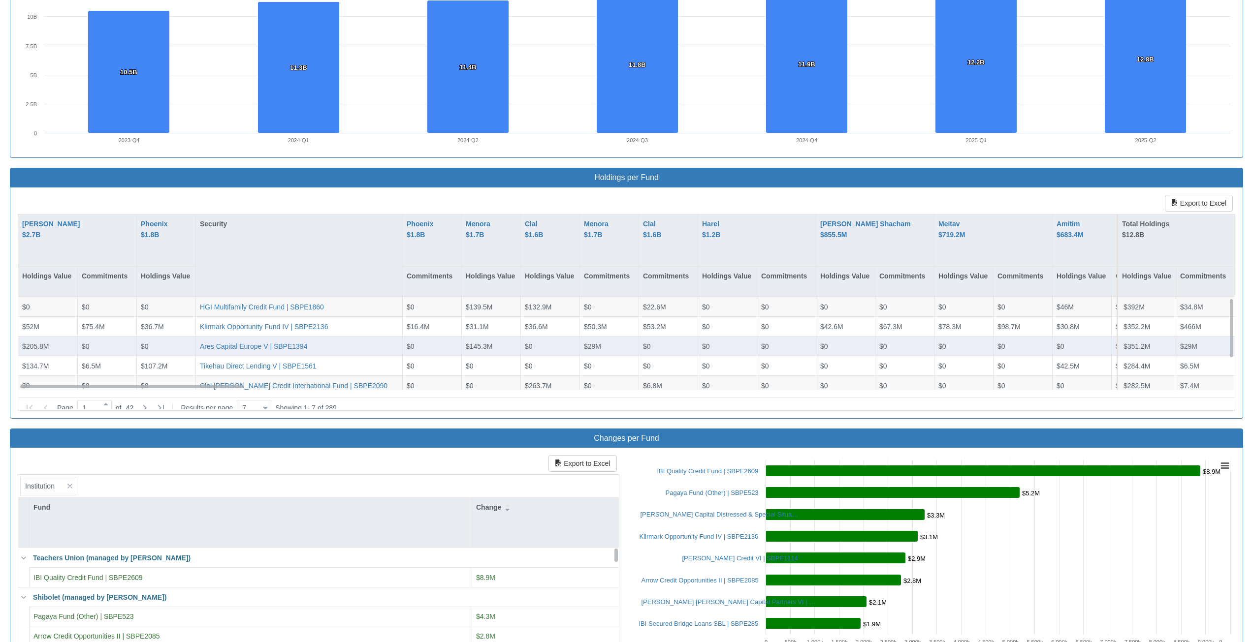
click at [55, 337] on div "$205.8M" at bounding box center [47, 347] width 59 height 20
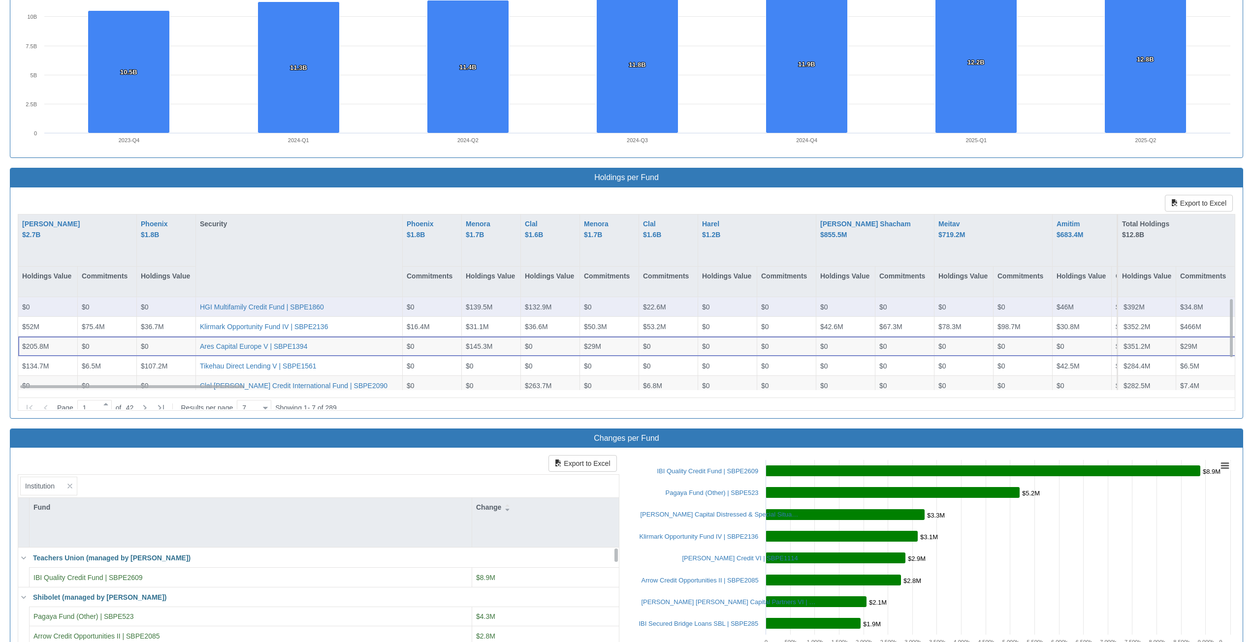
click at [65, 308] on div "$0" at bounding box center [47, 307] width 51 height 10
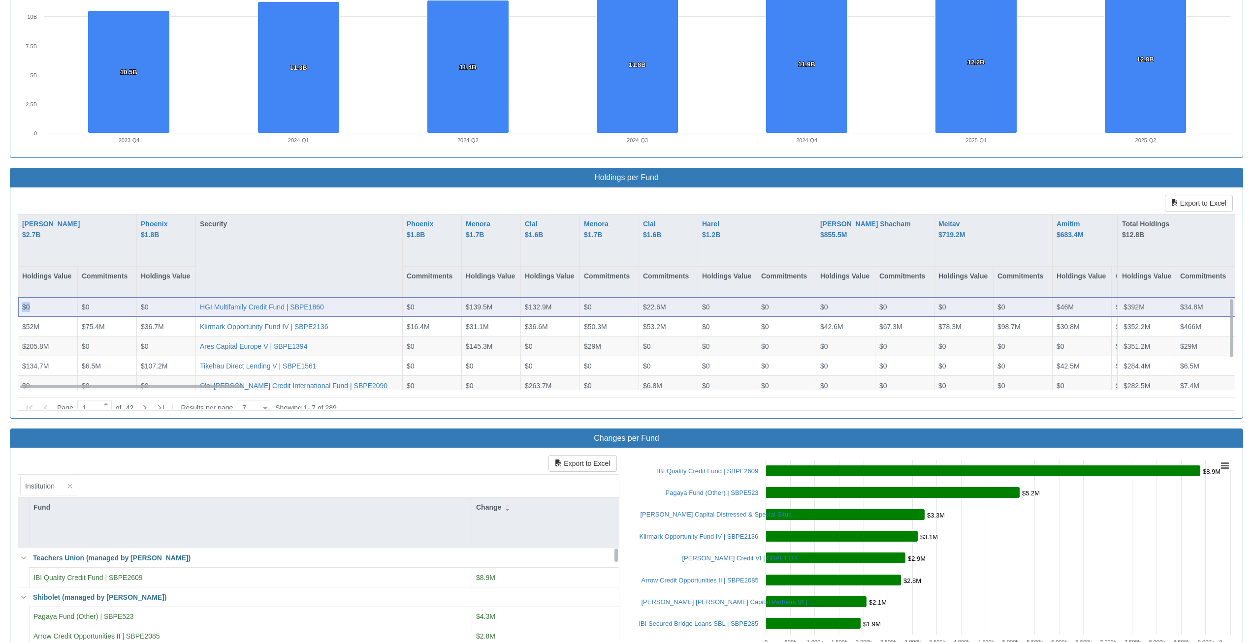
click at [65, 308] on div "$0" at bounding box center [47, 307] width 51 height 10
drag, startPoint x: 58, startPoint y: 310, endPoint x: 41, endPoint y: 310, distance: 16.7
click at [41, 315] on div "$0" at bounding box center [47, 307] width 59 height 20
click at [42, 307] on div "$0" at bounding box center [47, 307] width 51 height 10
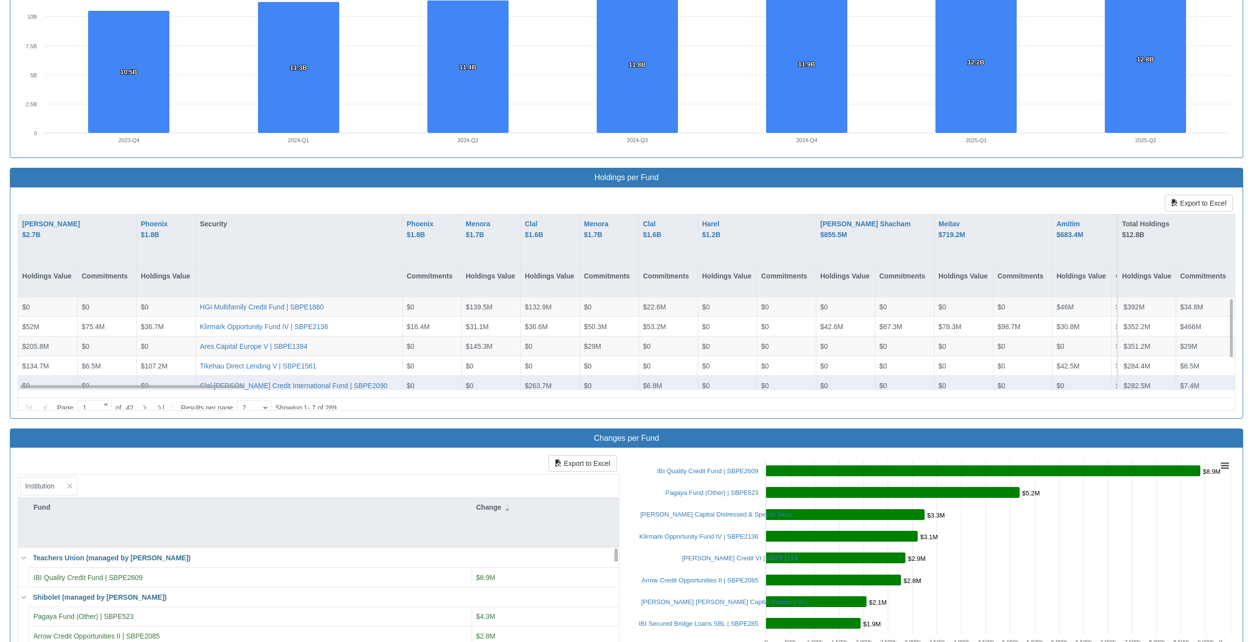
scroll to position [8, 0]
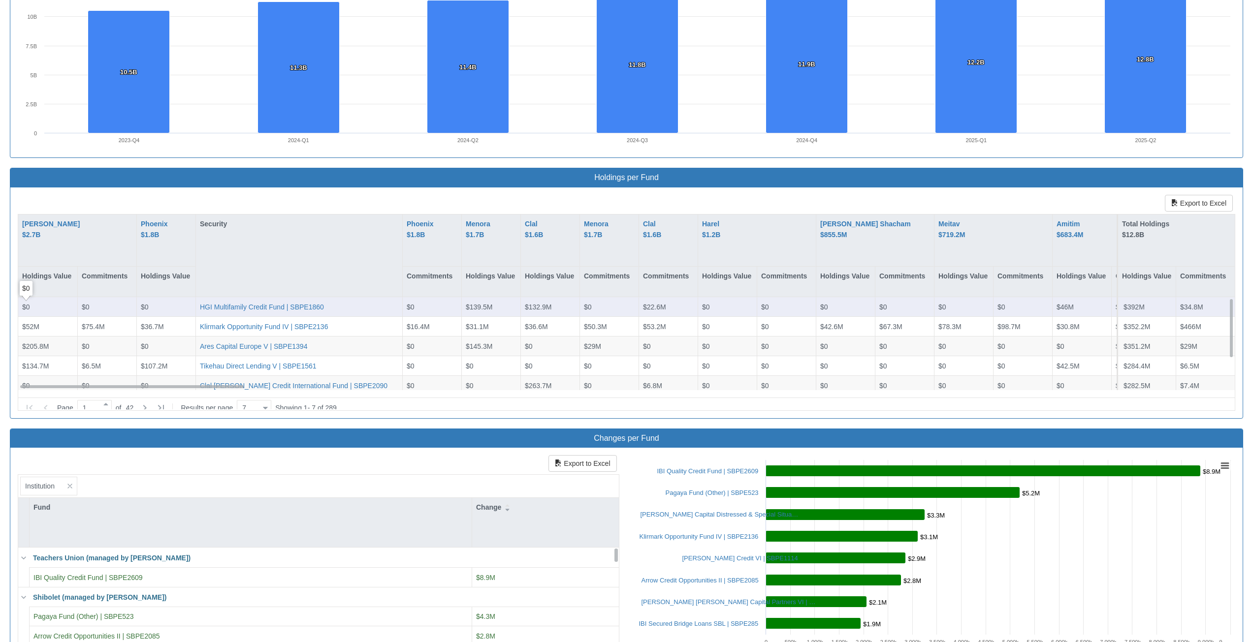
click at [25, 309] on span "$0" at bounding box center [26, 307] width 8 height 8
click at [42, 293] on div "Holdings Value" at bounding box center [47, 282] width 59 height 30
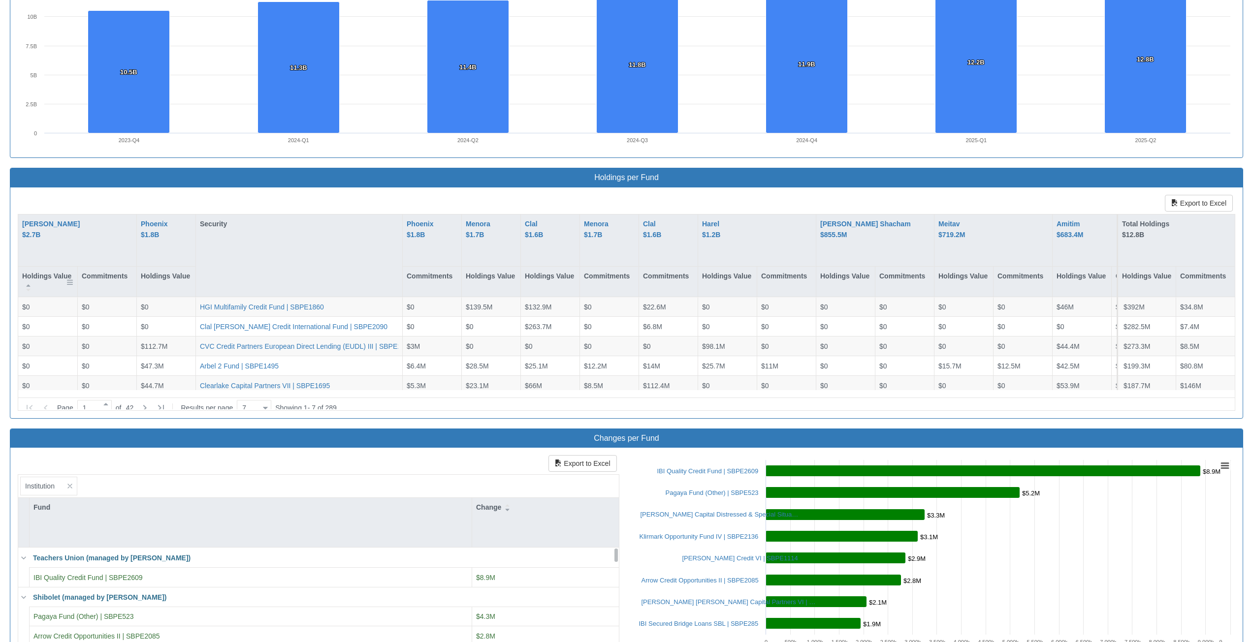
click at [47, 284] on div "Holdings Value" at bounding box center [47, 282] width 59 height 30
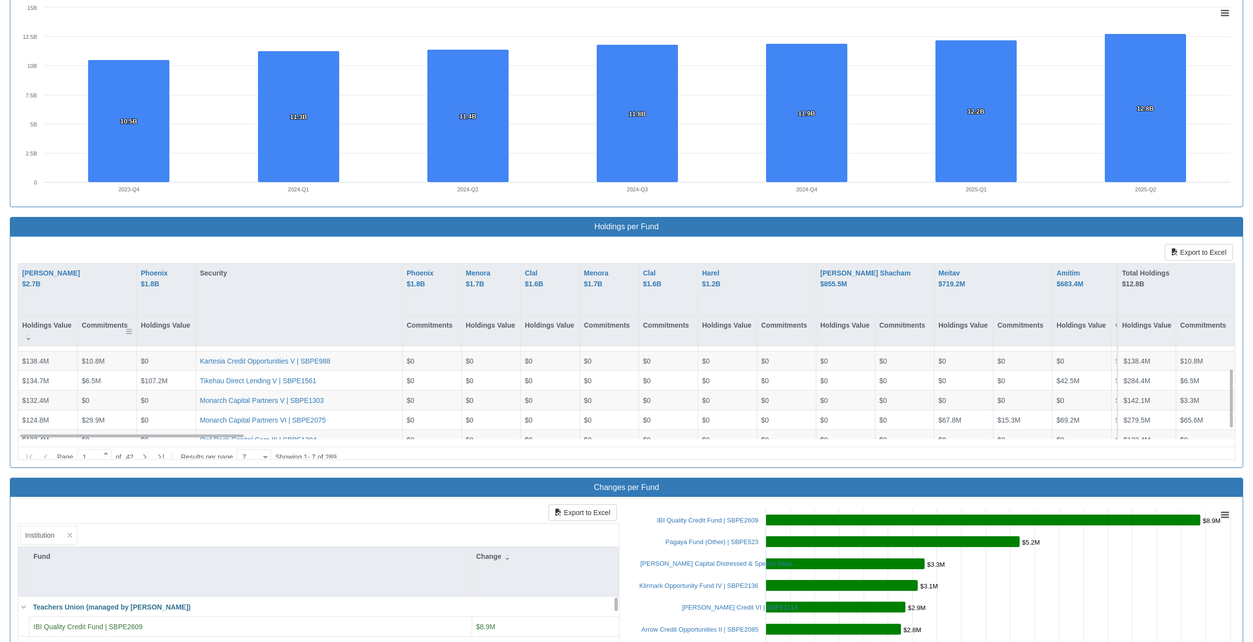
scroll to position [0, 0]
click at [79, 330] on div "Commitments" at bounding box center [107, 331] width 59 height 30
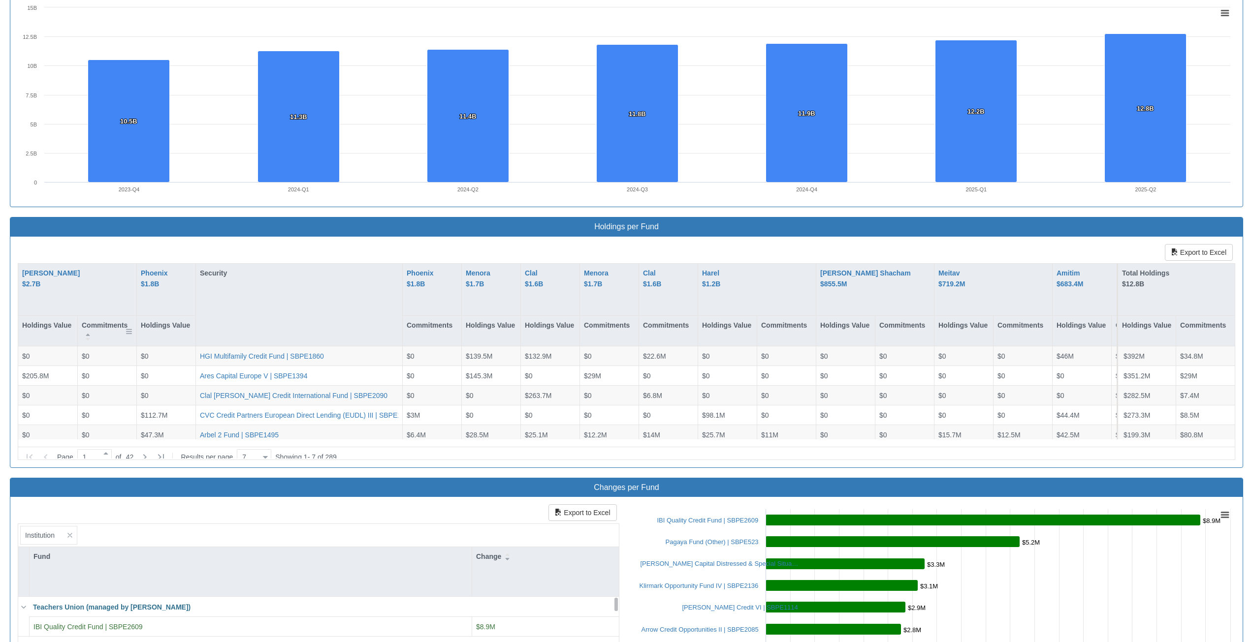
click at [97, 330] on div "Commitments" at bounding box center [107, 331] width 59 height 30
drag, startPoint x: 439, startPoint y: 436, endPoint x: 747, endPoint y: 445, distance: 308.2
click at [747, 445] on div "[PERSON_NAME] $2.7B Holdings Value Commitments [GEOGRAPHIC_DATA] $1.8B Holdings…" at bounding box center [626, 362] width 1216 height 196
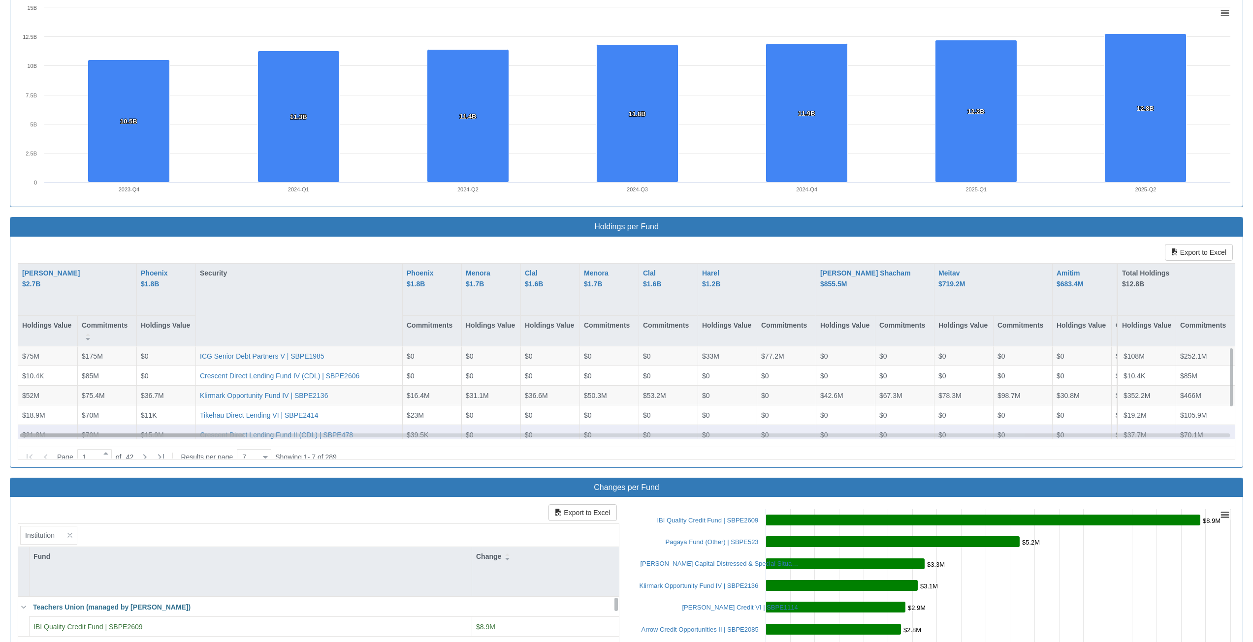
drag, startPoint x: 767, startPoint y: 435, endPoint x: 997, endPoint y: 431, distance: 229.9
click at [997, 431] on div "$75M $175M $0 ICG Senior Debt Partners V | SBPE1985 $0 $0 $0 $0 $0 $33M $77.2M …" at bounding box center [626, 392] width 1216 height 93
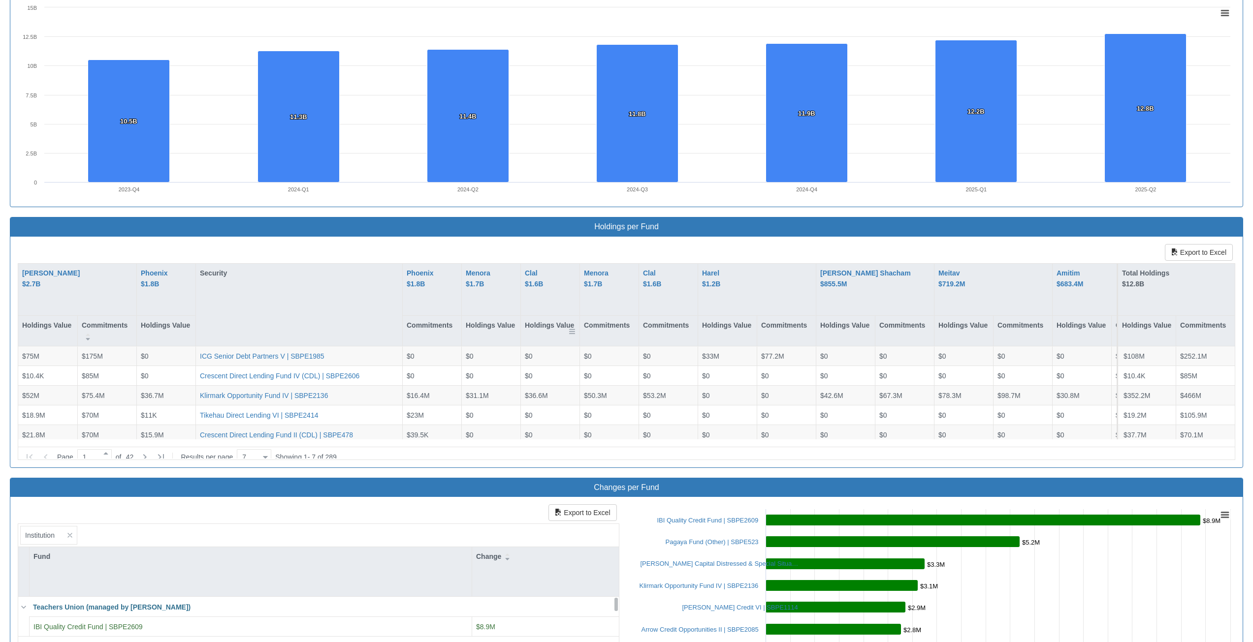
scroll to position [792, 0]
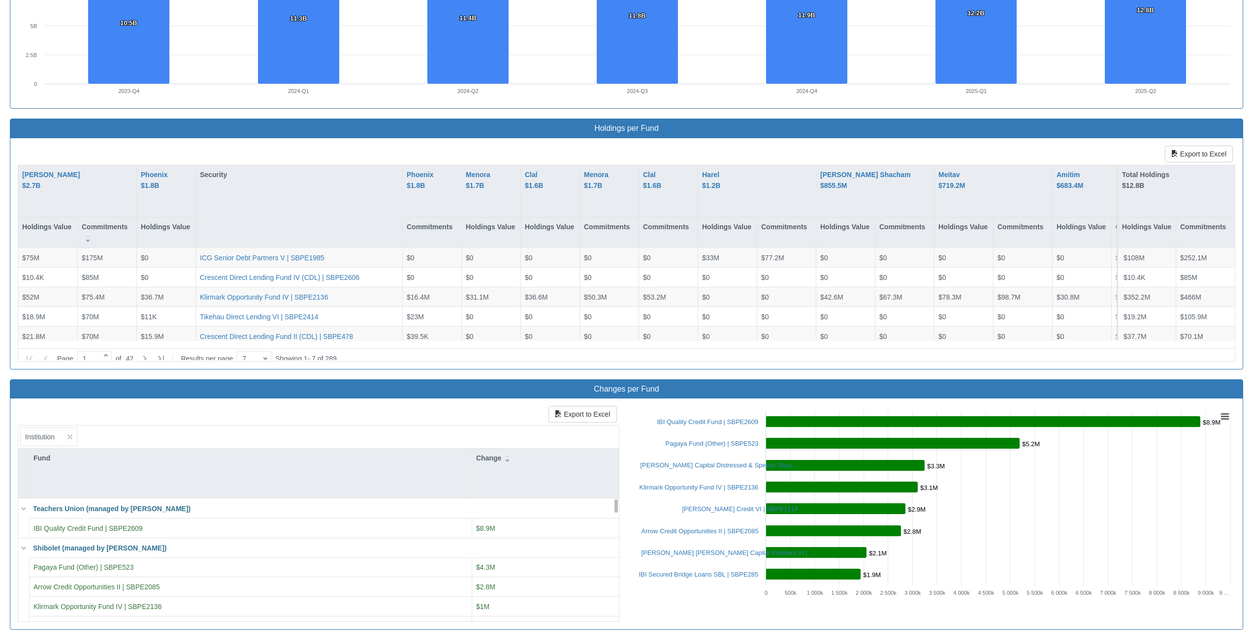
click at [640, 146] on div "Export to Excel [PERSON_NAME] $2.7B Holdings Value Commitments Phoenix $1.8B Ho…" at bounding box center [626, 254] width 1217 height 216
click at [622, 128] on h3 "Holdings per Fund" at bounding box center [626, 128] width 1217 height 9
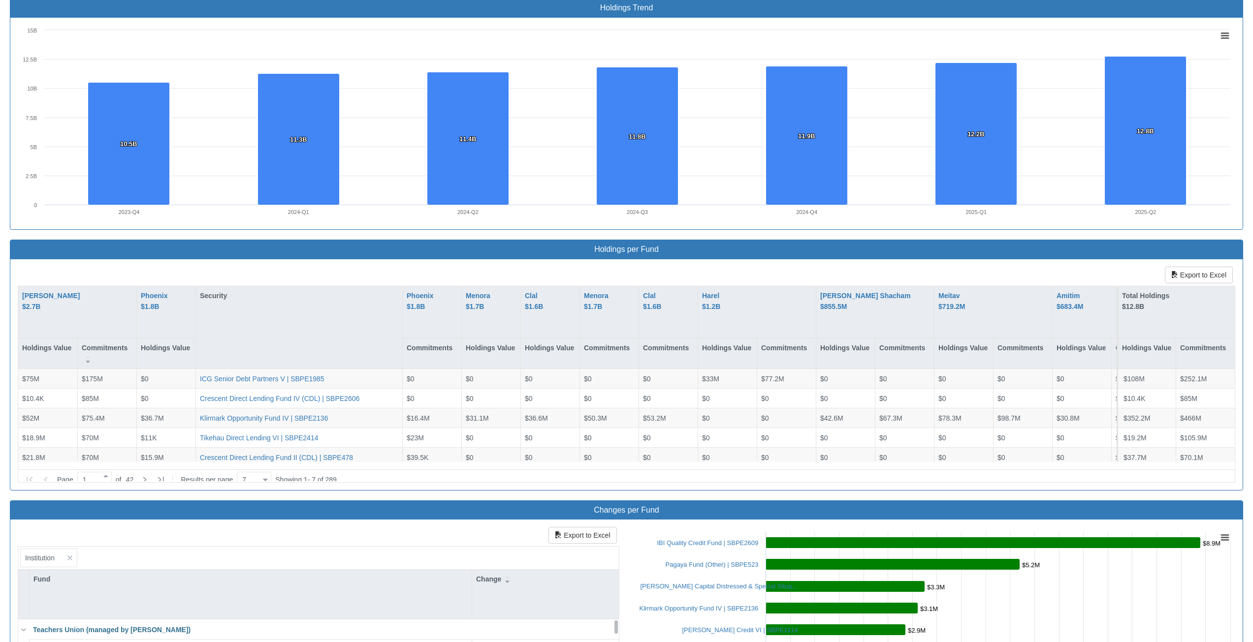
scroll to position [693, 0]
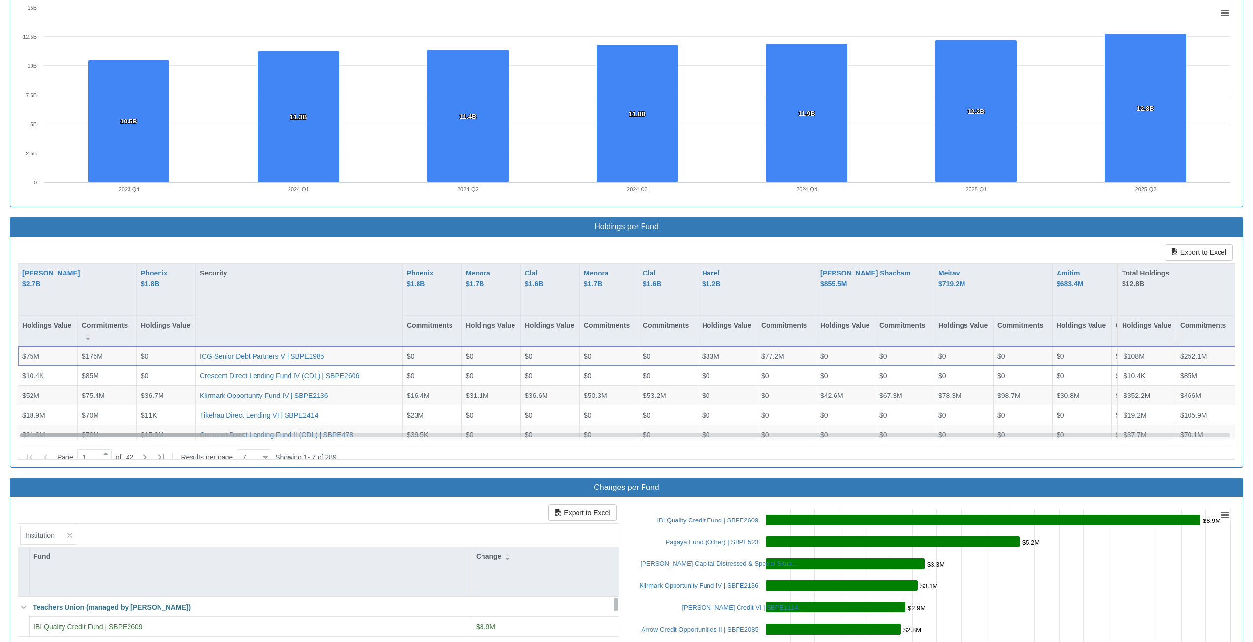
drag, startPoint x: 563, startPoint y: 436, endPoint x: 794, endPoint y: 443, distance: 231.5
click at [794, 443] on div "[PERSON_NAME] $2.7B Holdings Value Commitments [GEOGRAPHIC_DATA] $1.8B Holdings…" at bounding box center [626, 362] width 1216 height 196
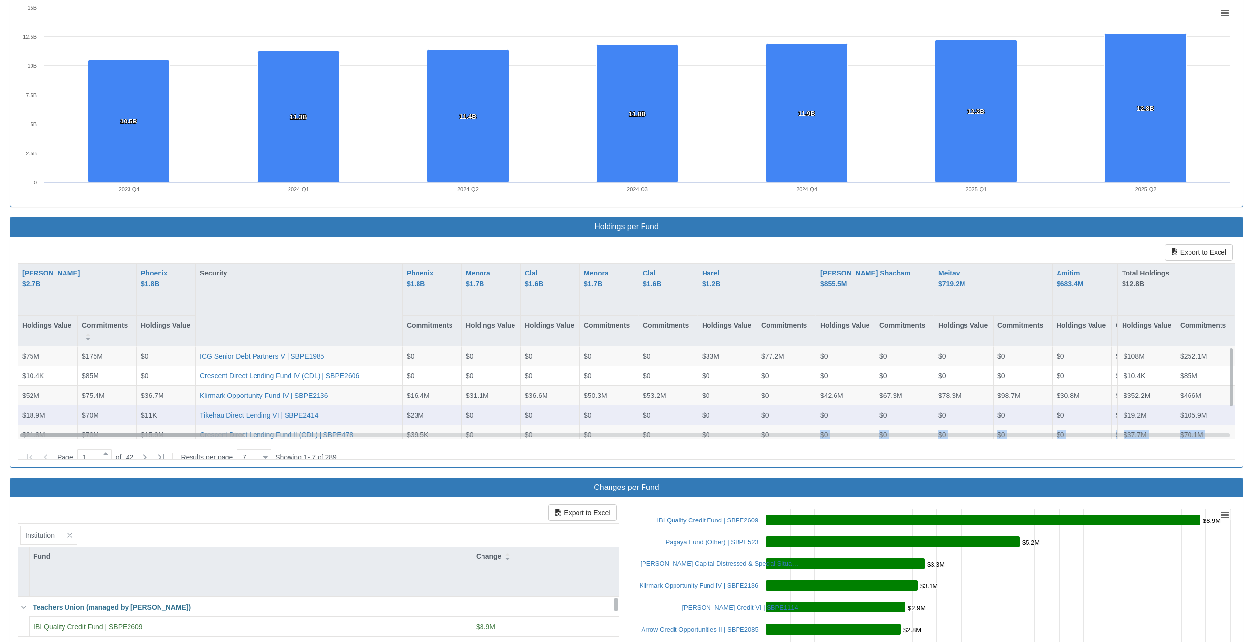
drag, startPoint x: 776, startPoint y: 433, endPoint x: 609, endPoint y: 423, distance: 167.1
click at [661, 436] on div "$75M $175M $0 ICG Senior Debt Partners V | SBPE1985 $0 $0 $0 $0 $0 $33M $77.2M …" at bounding box center [626, 392] width 1216 height 93
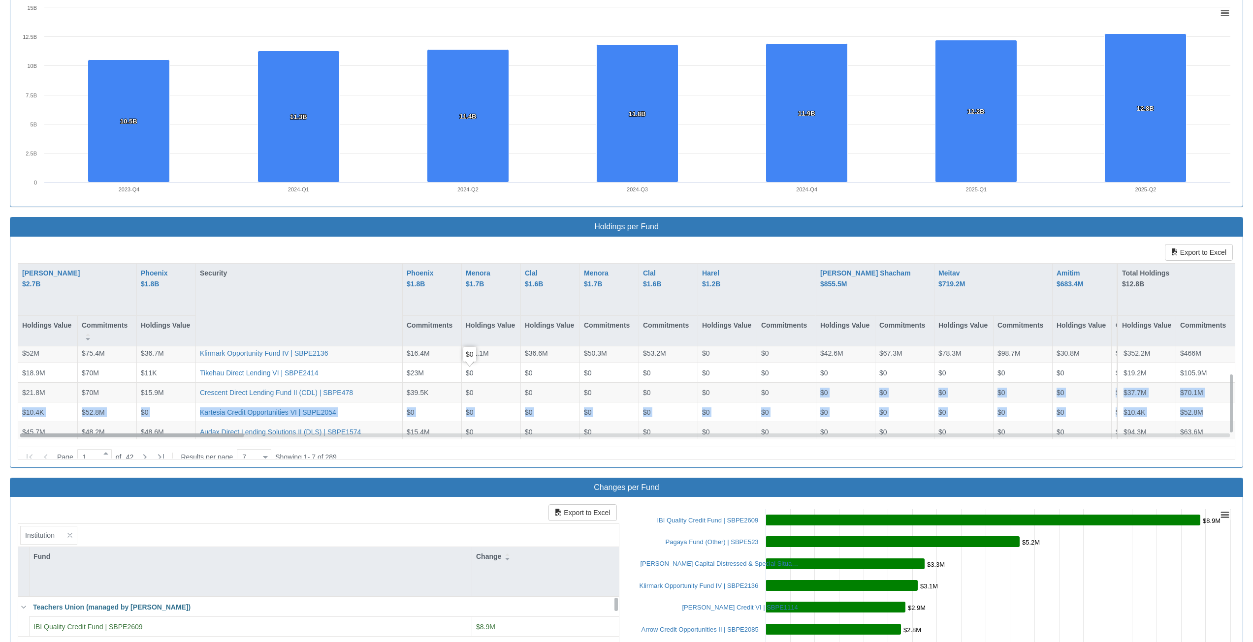
scroll to position [0, 0]
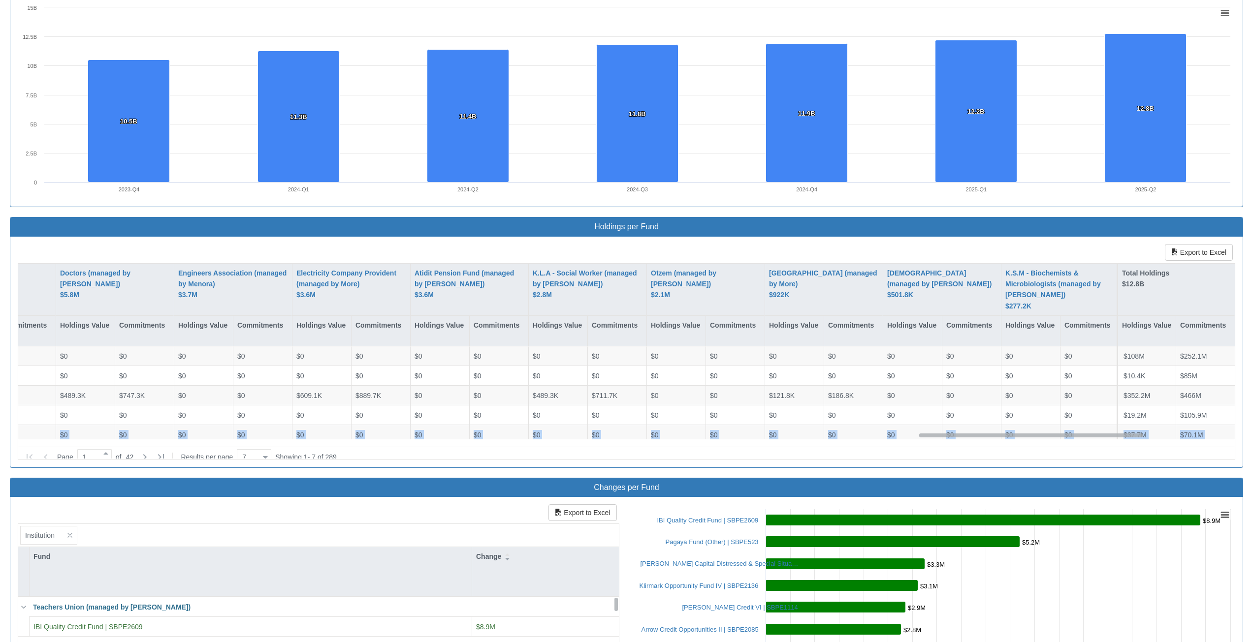
drag, startPoint x: 167, startPoint y: 436, endPoint x: 1065, endPoint y: 466, distance: 898.3
click at [1074, 470] on div "Category Debt ($12.8B) Sub Category Select or type Sub Category name HQ Locatio…" at bounding box center [626, 131] width 1233 height 1196
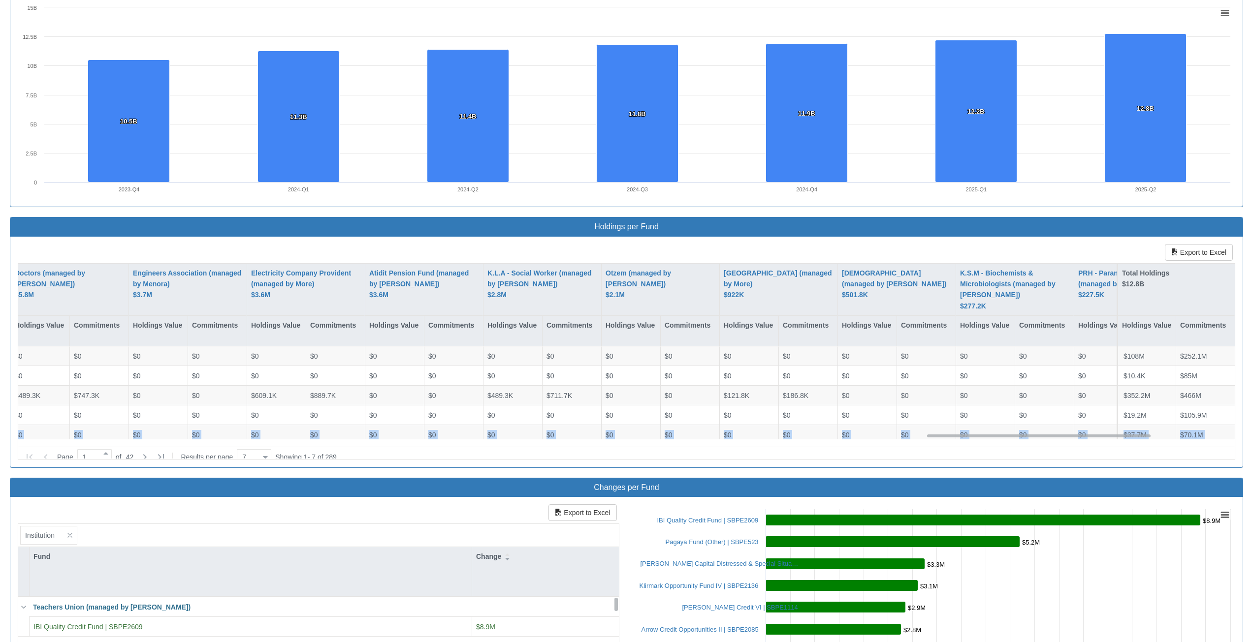
scroll to position [0, 4940]
click at [716, 248] on div "Export to Excel [PERSON_NAME] $2.7B Holdings Value Commitments Phoenix $1.8B Ho…" at bounding box center [626, 352] width 1217 height 216
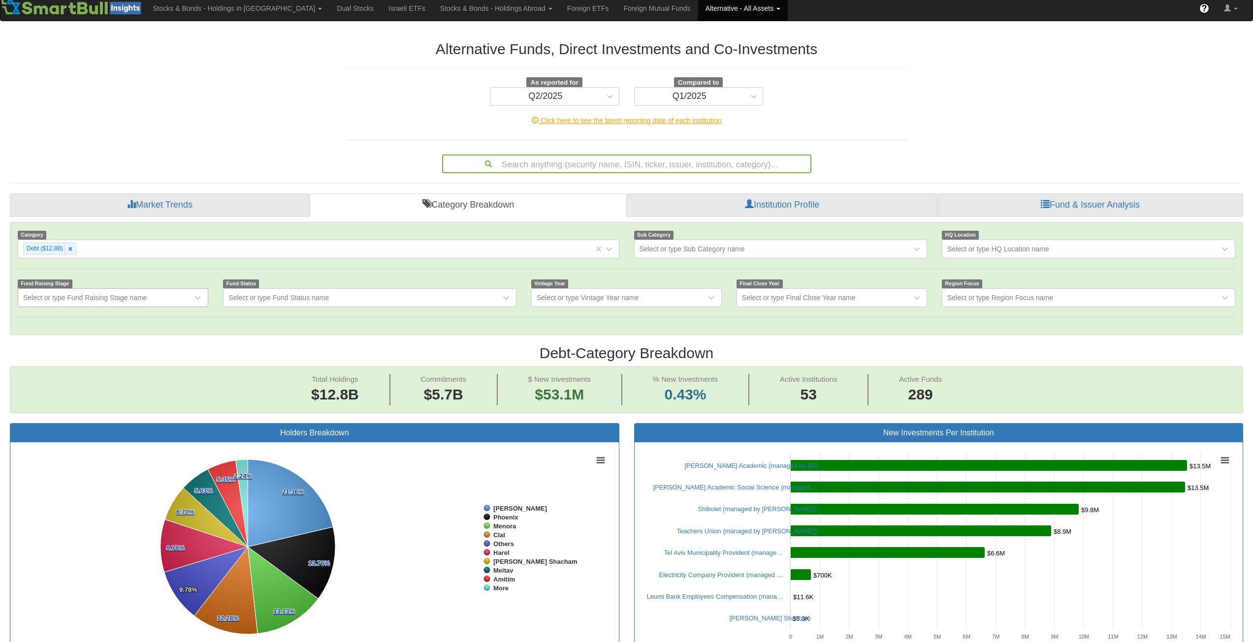
scroll to position [54, 0]
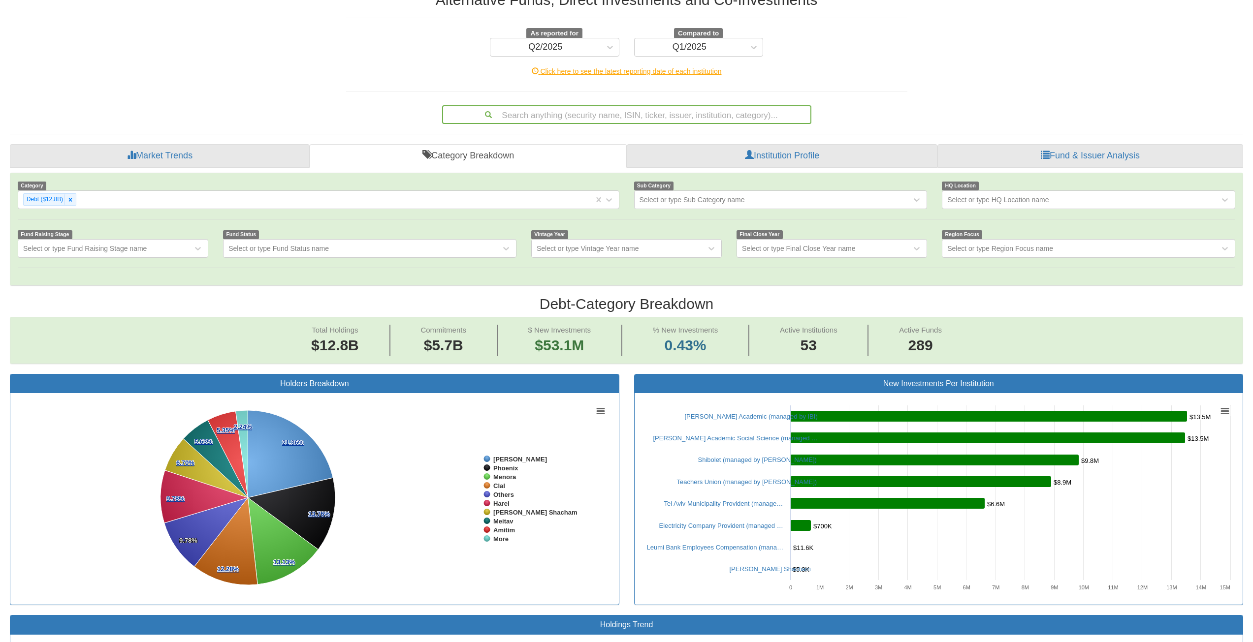
click at [763, 183] on div "Sub Category Select or type Sub Category name" at bounding box center [781, 195] width 308 height 29
click at [740, 193] on div "Select or type Sub Category name" at bounding box center [772, 200] width 277 height 16
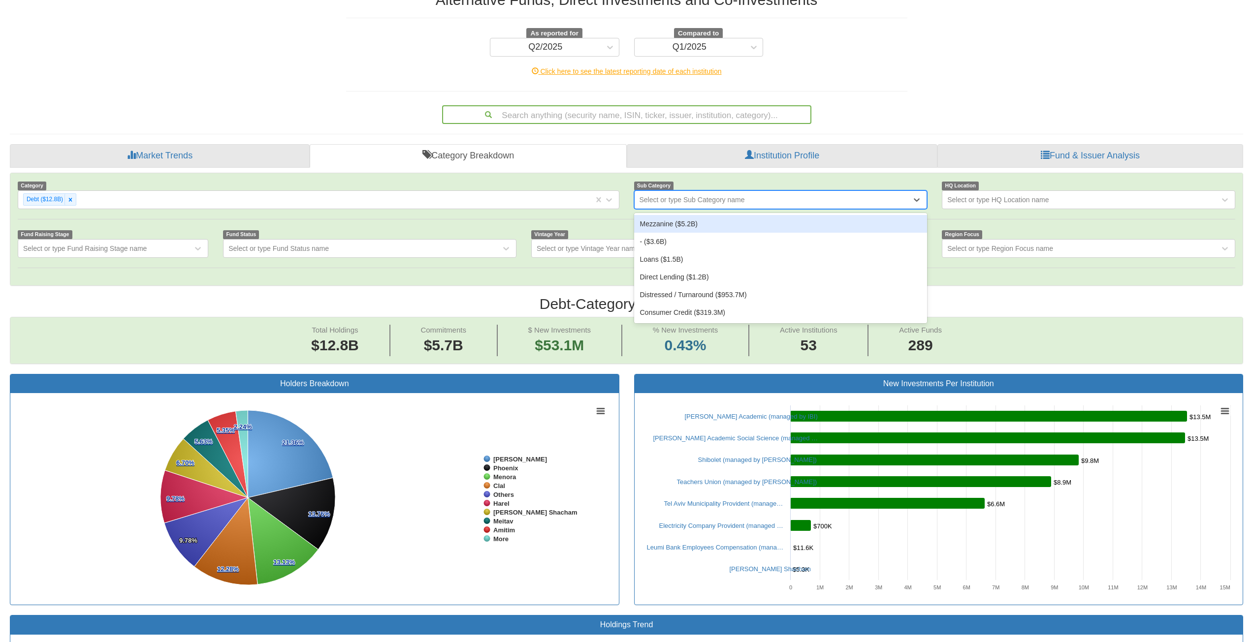
click at [701, 211] on div at bounding box center [626, 219] width 1232 height 20
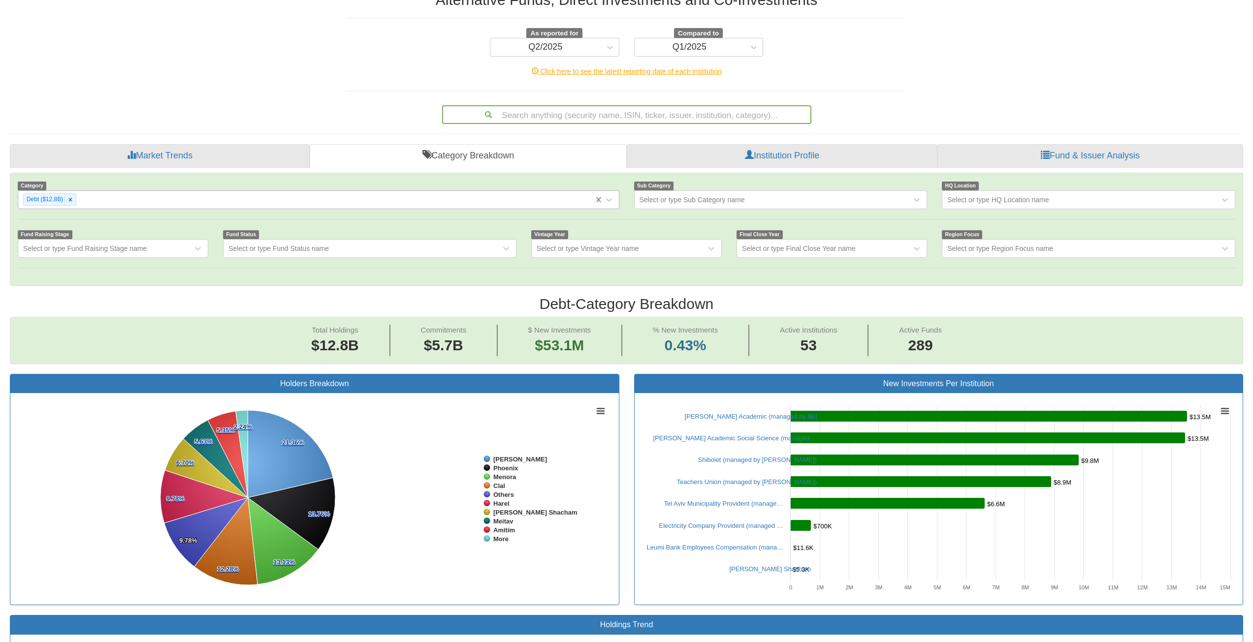
drag, startPoint x: 588, startPoint y: 197, endPoint x: 595, endPoint y: 197, distance: 7.4
click at [588, 197] on div "Debt ($12.8B)" at bounding box center [305, 199] width 575 height 16
click at [571, 174] on div "Category Debt ($12.8B) Sub Category Select or type Sub Category name HQ Locatio…" at bounding box center [626, 229] width 1232 height 112
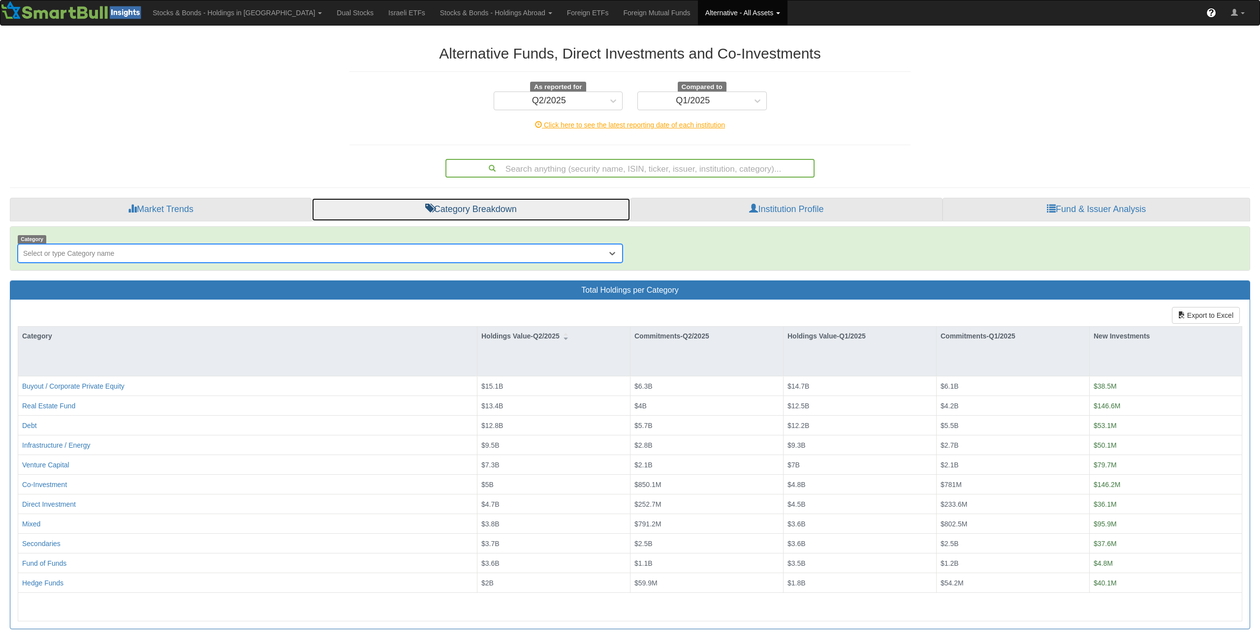
click at [326, 199] on link "Category Breakdown" at bounding box center [471, 210] width 319 height 24
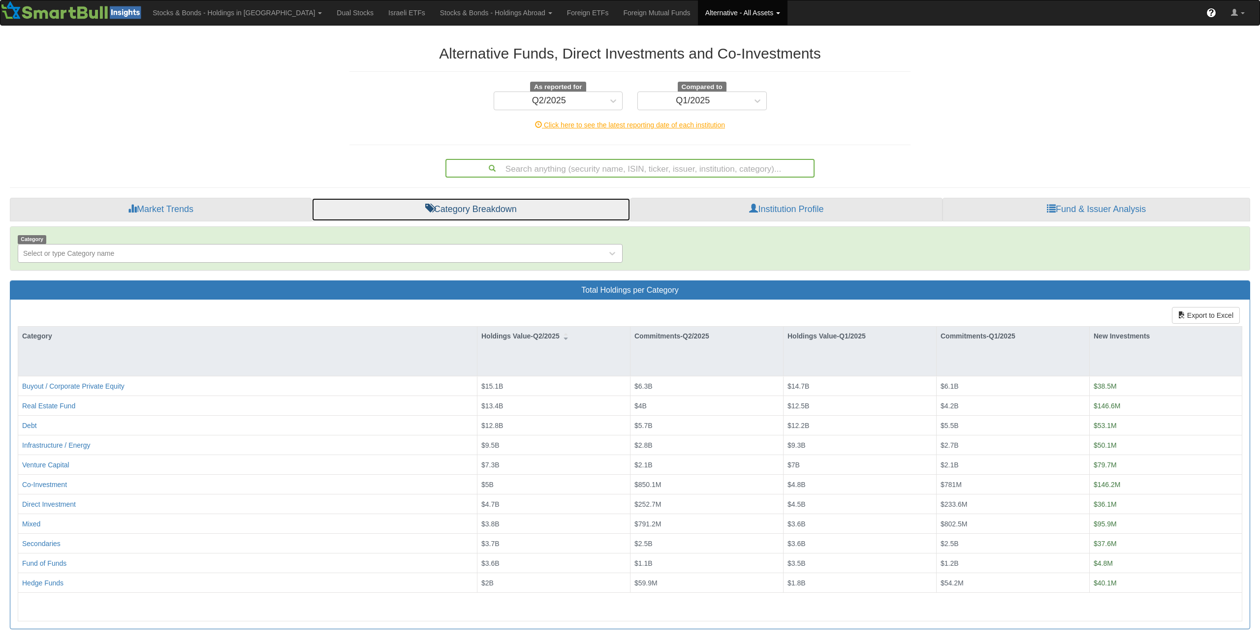
click at [414, 220] on link "Category Breakdown" at bounding box center [471, 210] width 319 height 24
click at [433, 210] on span at bounding box center [429, 208] width 9 height 9
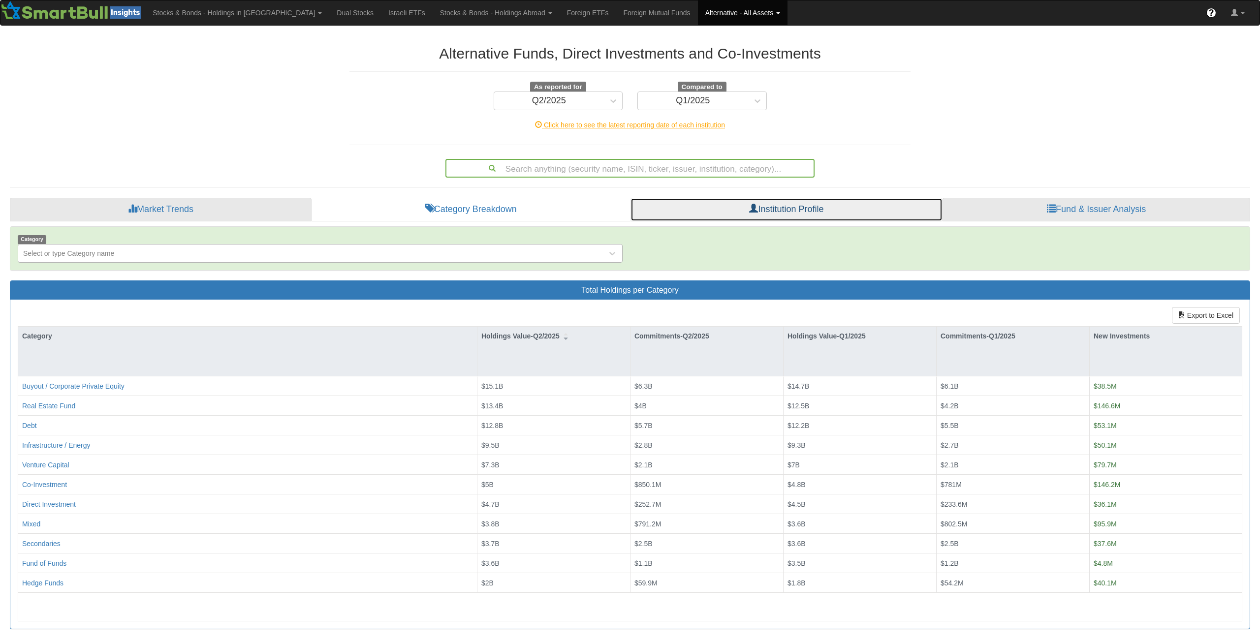
click at [773, 217] on link "Institution Profile" at bounding box center [786, 210] width 313 height 24
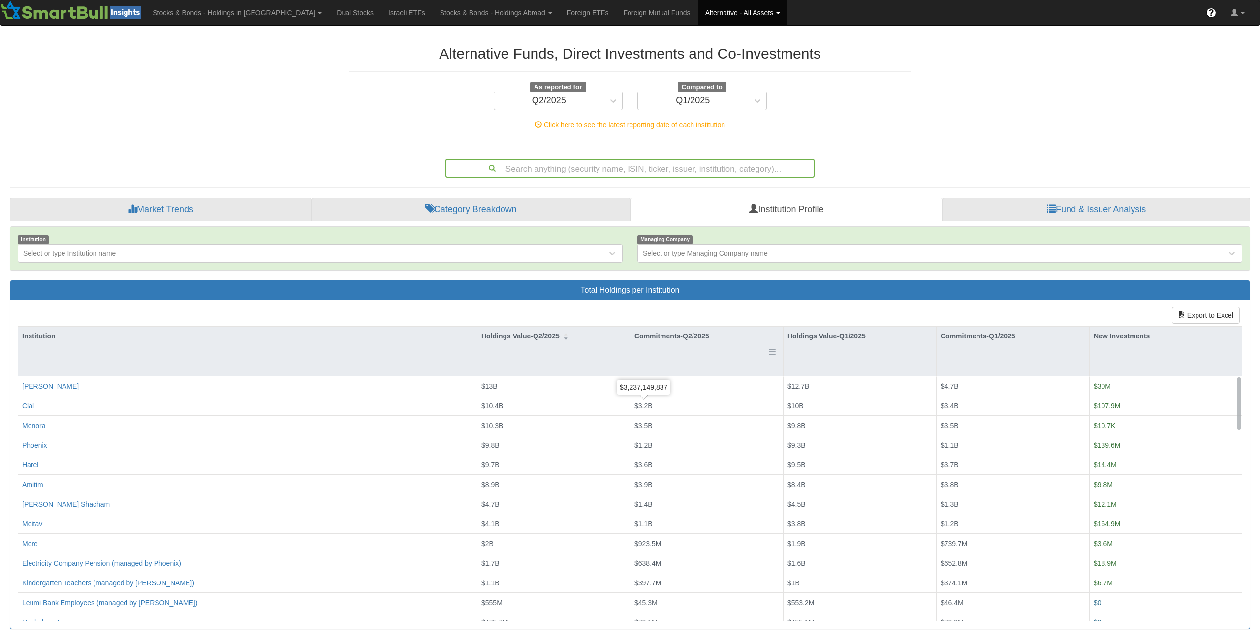
click at [663, 335] on div "Commitments-Q2/2025" at bounding box center [706, 336] width 153 height 19
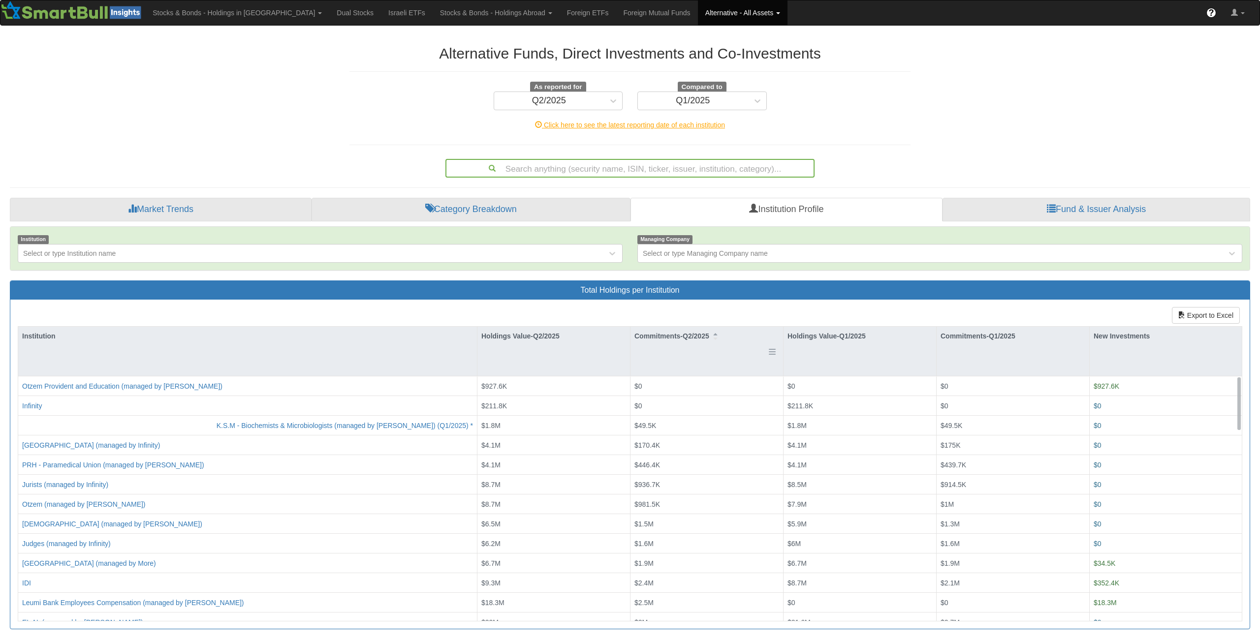
click at [663, 335] on div "Commitments-Q2/2025" at bounding box center [706, 336] width 153 height 19
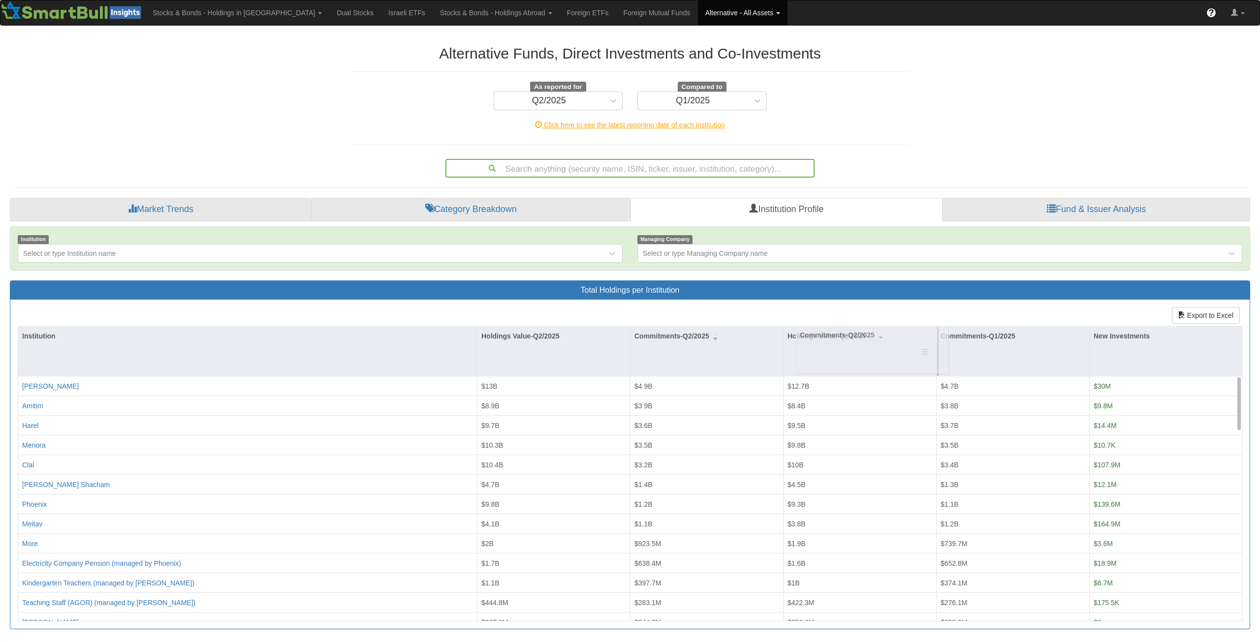
drag, startPoint x: 684, startPoint y: 363, endPoint x: 848, endPoint y: 362, distance: 164.4
click at [853, 361] on div "Institution Holdings Value-Q2/2025 Commitments-Q2/2025 Holdings Value-Q1/2025 C…" at bounding box center [630, 473] width 1225 height 295
click at [834, 335] on div "Commitments-Q2/2025" at bounding box center [860, 336] width 153 height 19
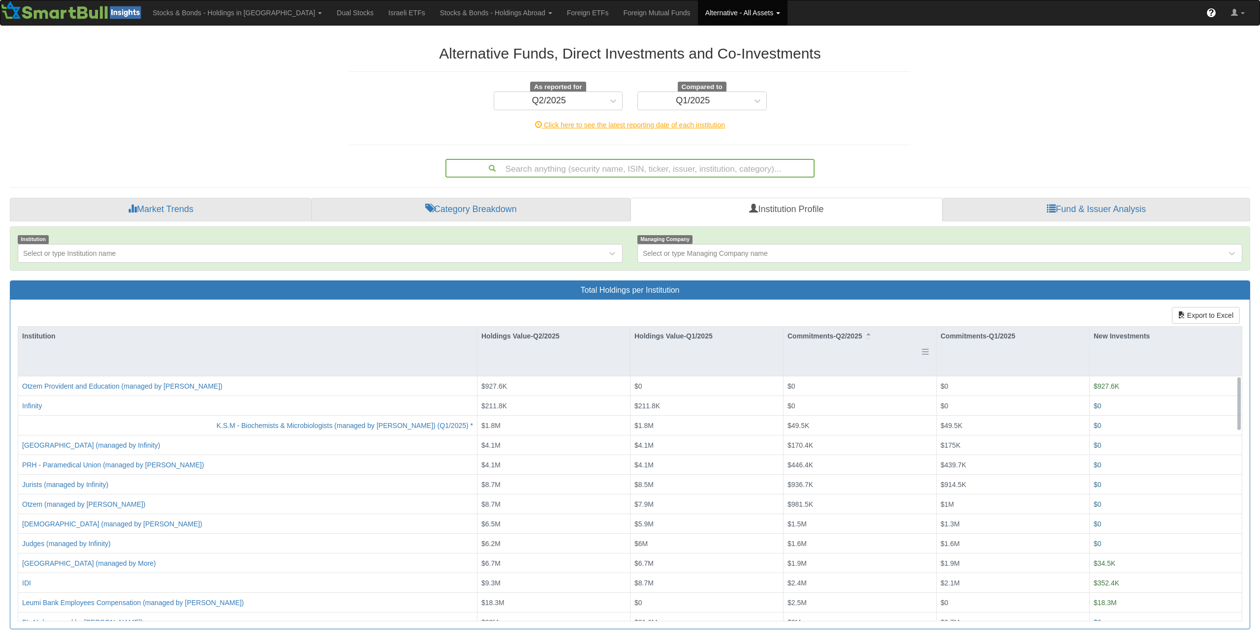
click at [834, 335] on div "Commitments-Q2/2025" at bounding box center [860, 336] width 153 height 19
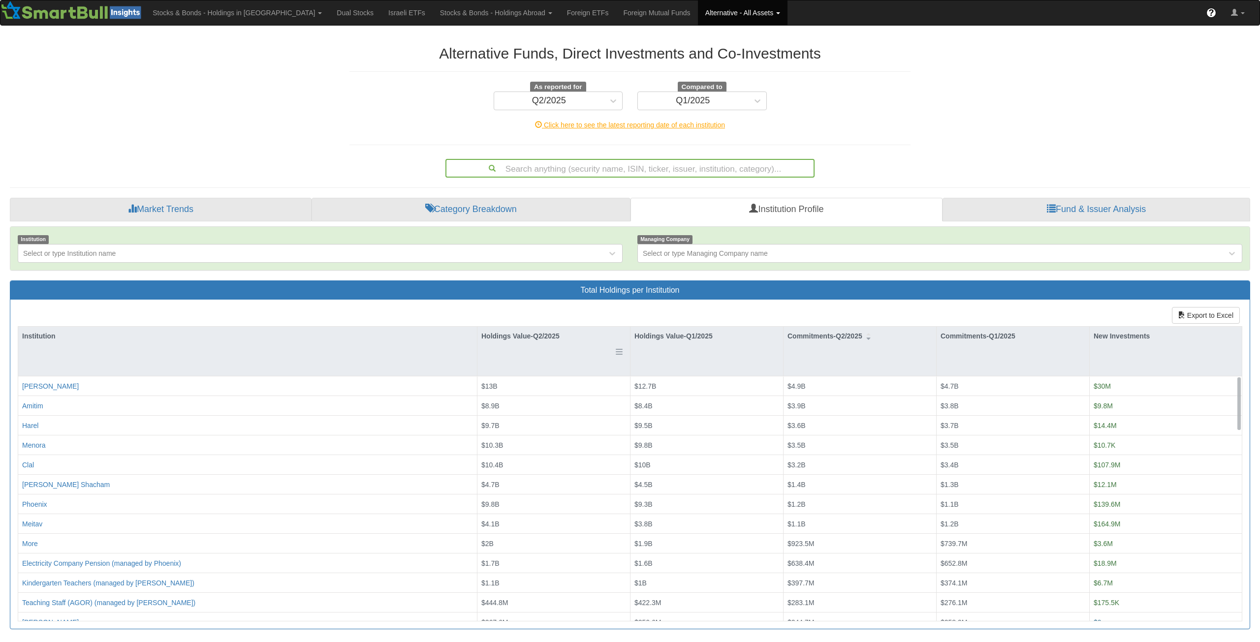
click at [501, 339] on div "Holdings Value-Q2/2025" at bounding box center [553, 336] width 153 height 19
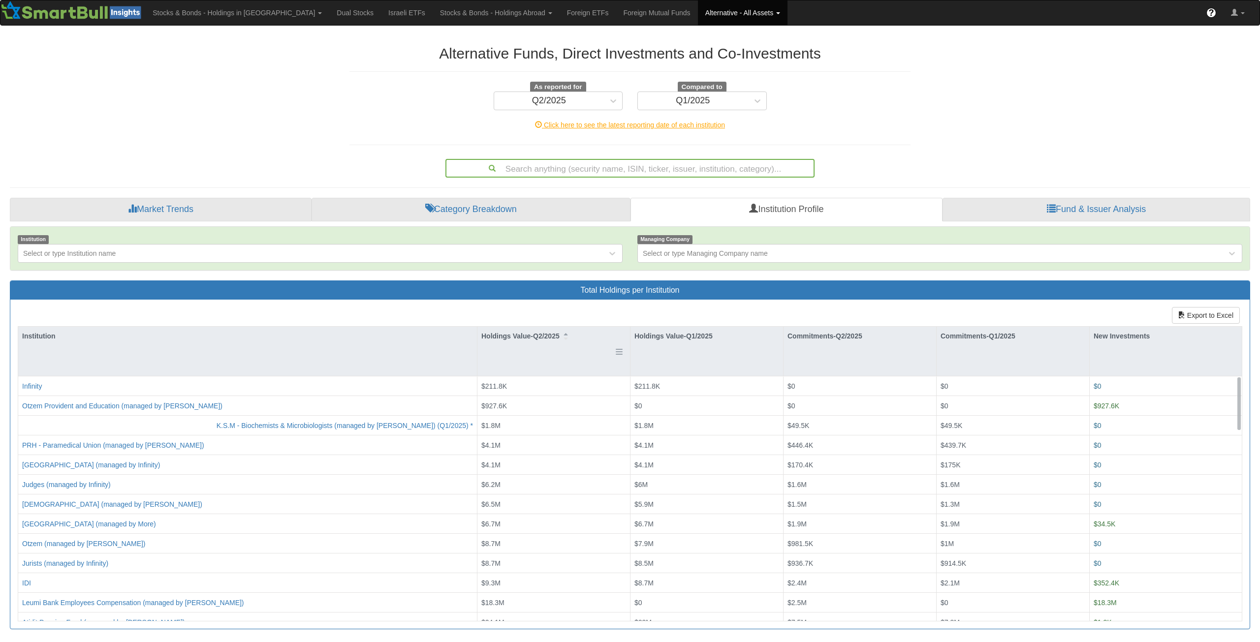
click at [501, 339] on div "Holdings Value-Q2/2025" at bounding box center [553, 336] width 153 height 19
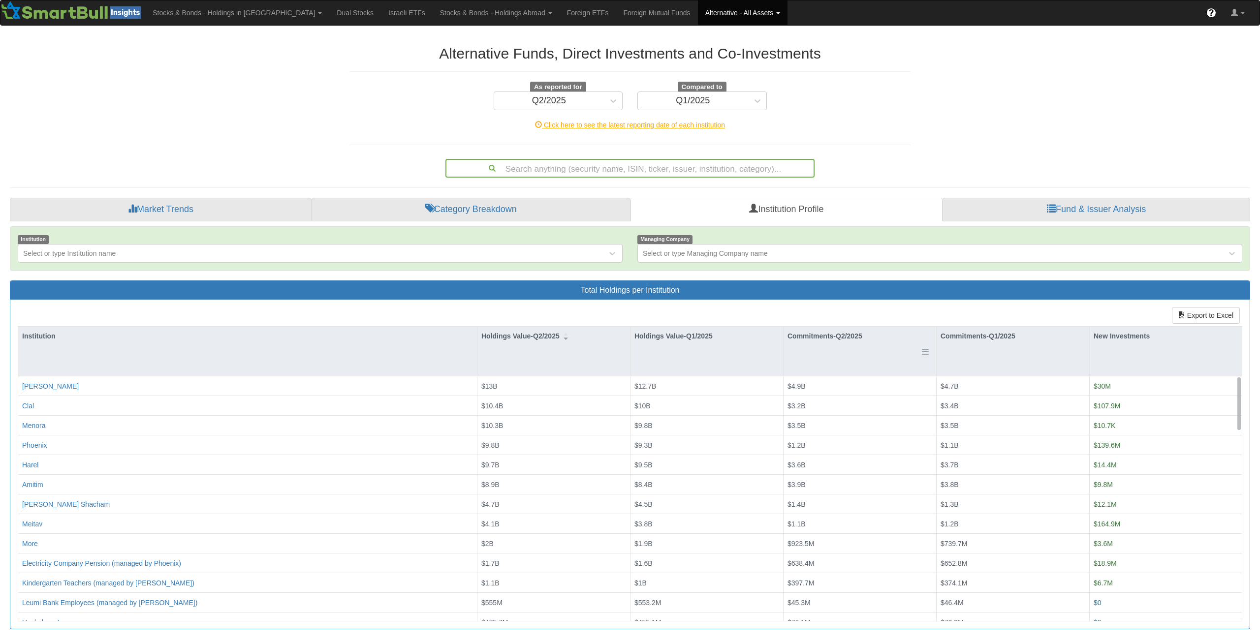
click at [813, 337] on div "Commitments-Q2/2025" at bounding box center [860, 336] width 153 height 19
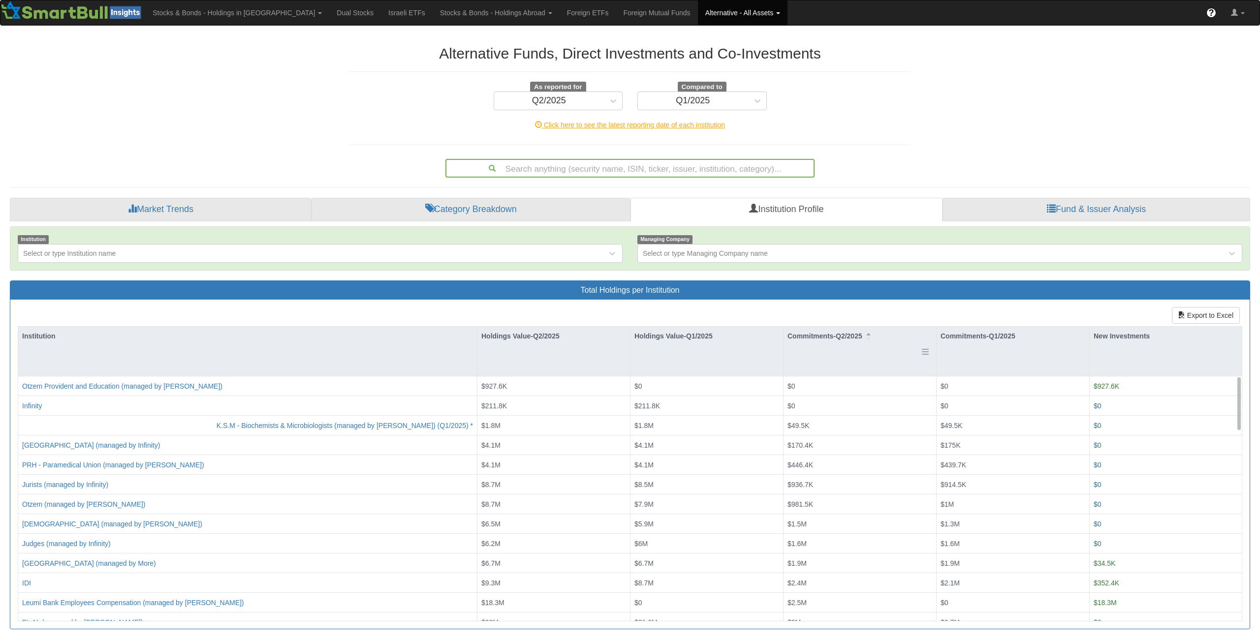
click at [813, 337] on div "Commitments-Q2/2025" at bounding box center [860, 336] width 153 height 19
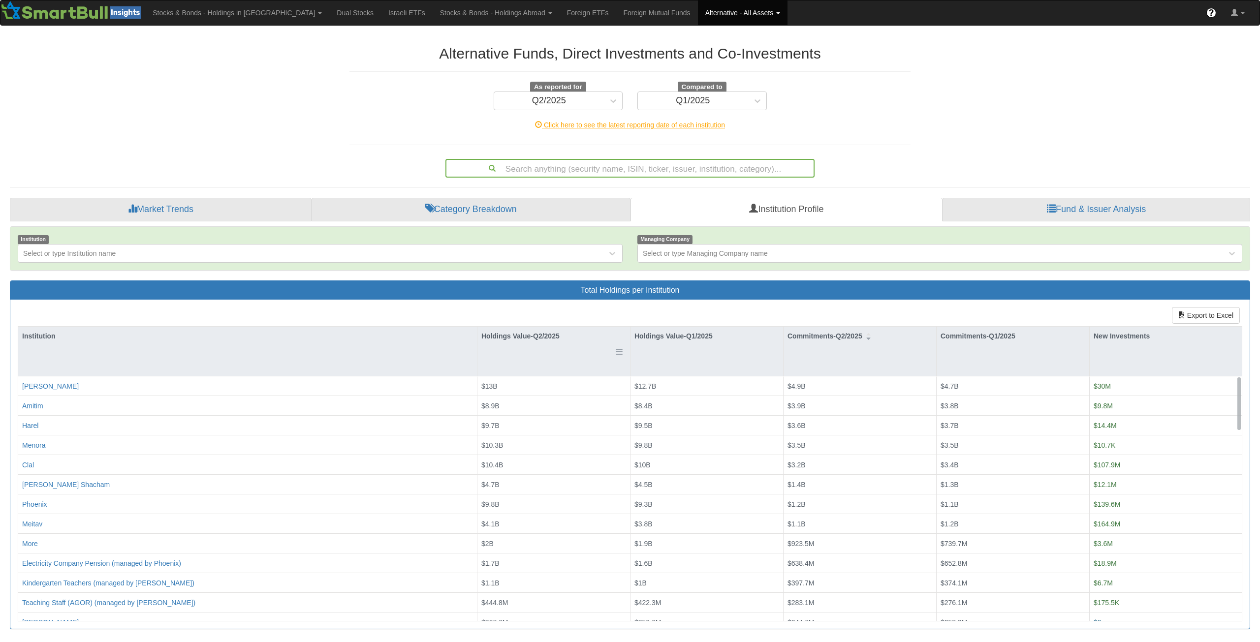
click at [527, 334] on div "Holdings Value-Q2/2025" at bounding box center [553, 336] width 153 height 19
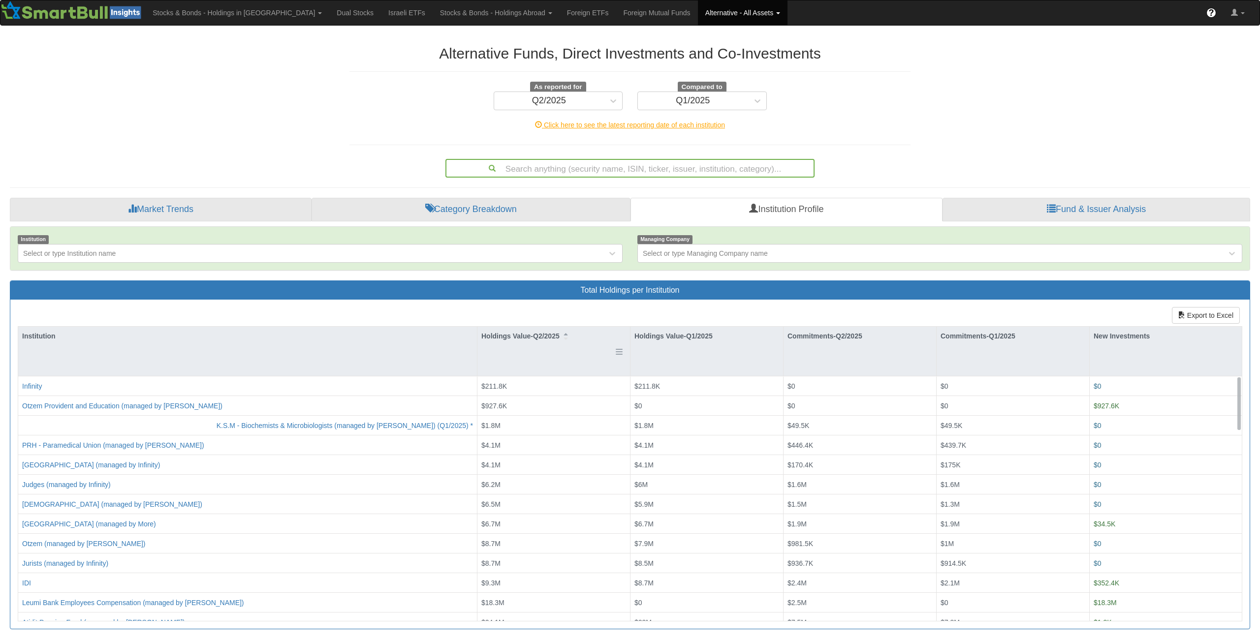
click at [527, 334] on div "Holdings Value-Q2/2025" at bounding box center [553, 336] width 153 height 19
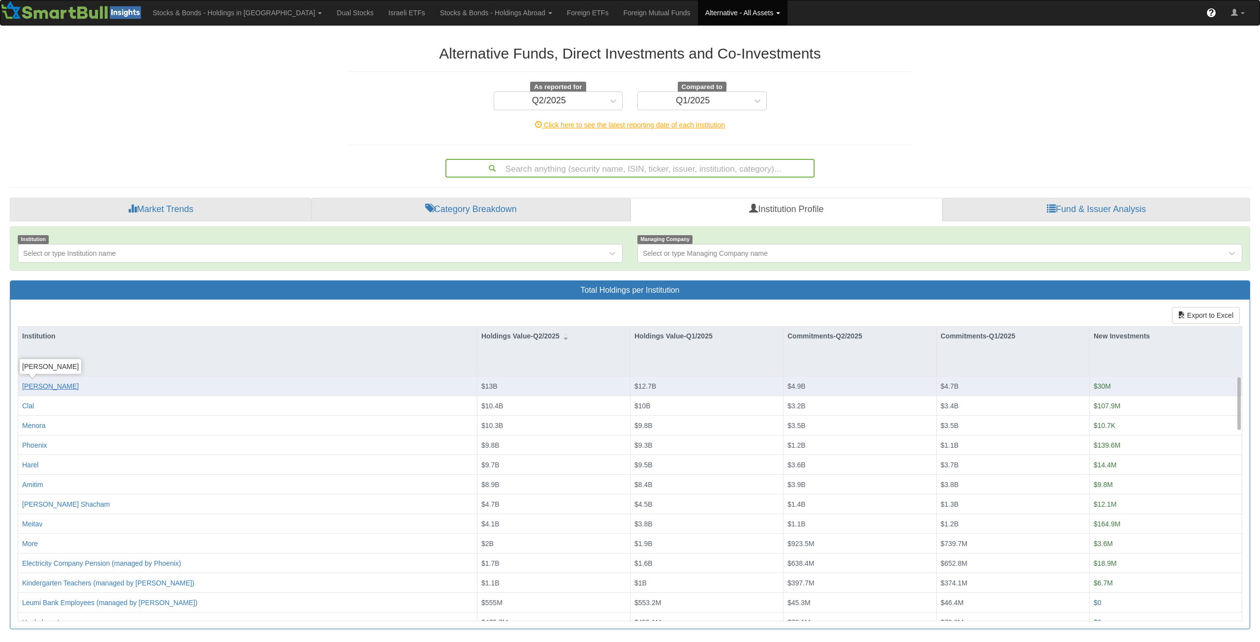
click at [27, 385] on div "[PERSON_NAME]" at bounding box center [50, 386] width 57 height 10
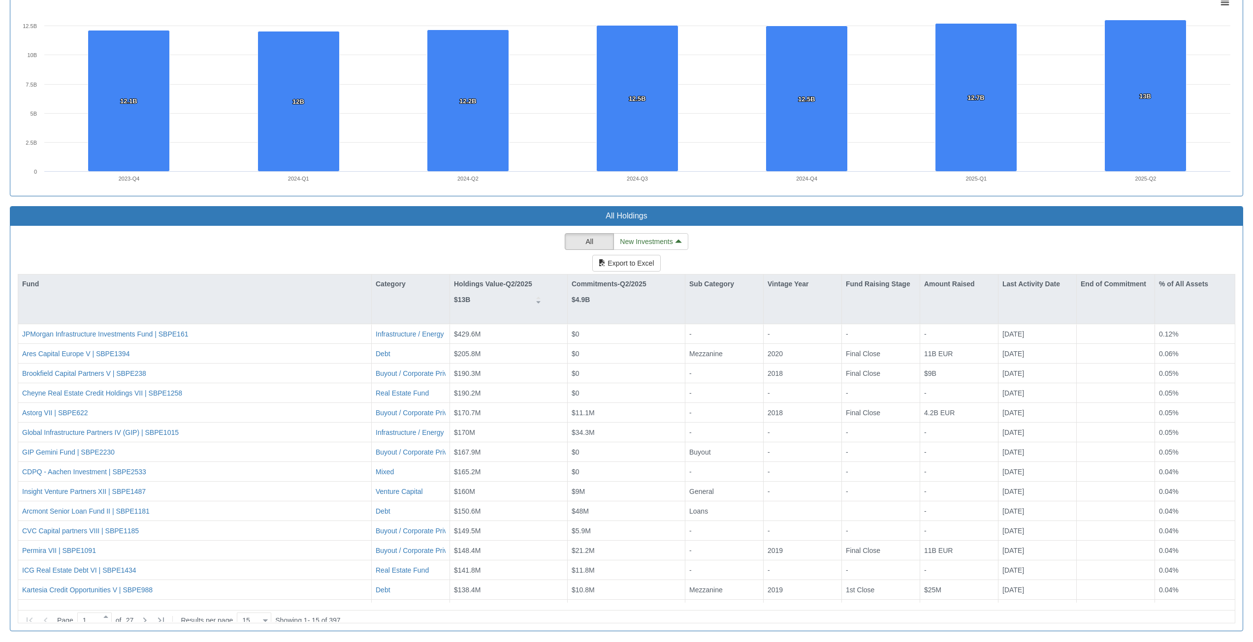
scroll to position [734, 0]
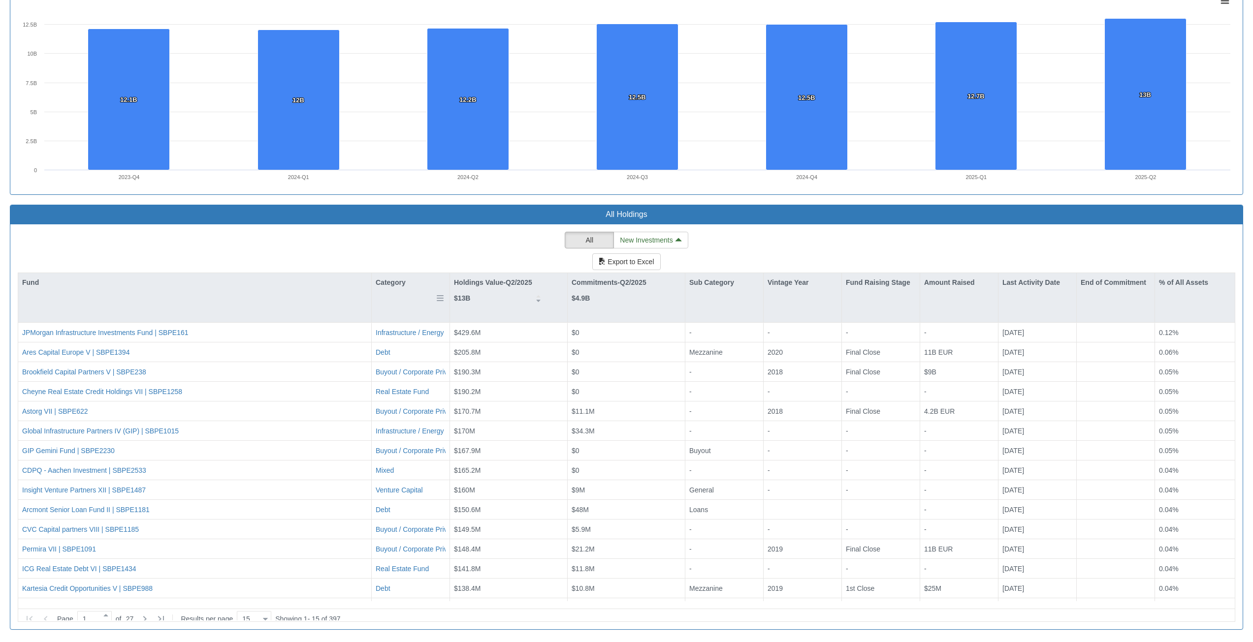
click at [392, 284] on div "Category" at bounding box center [411, 282] width 78 height 19
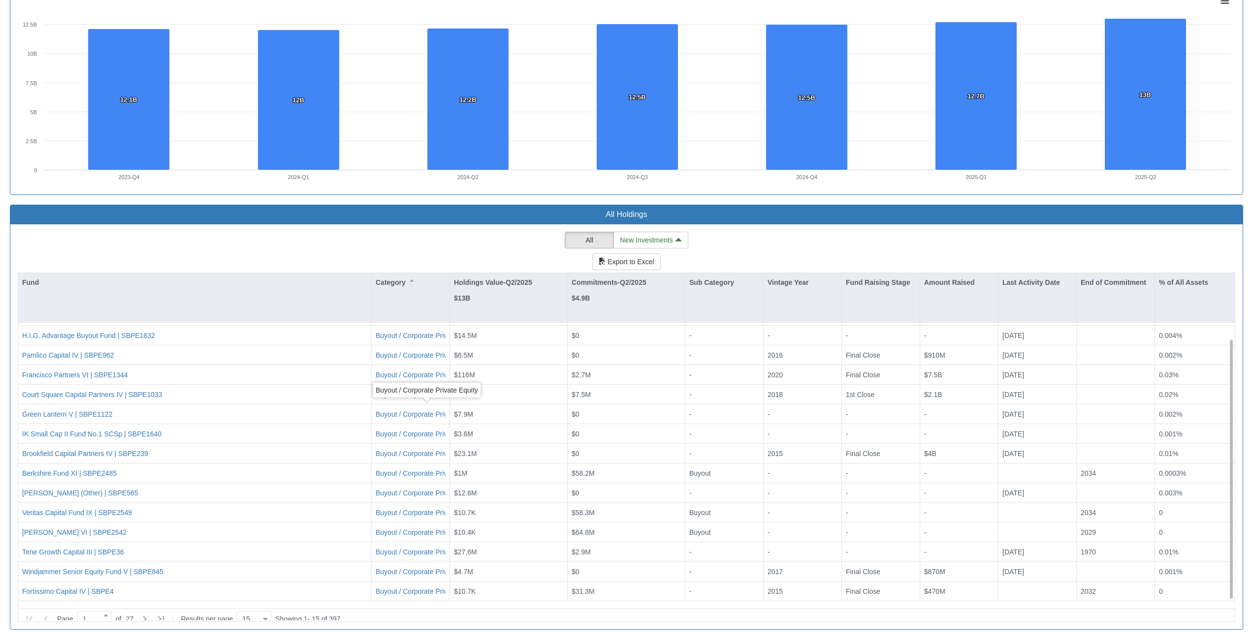
scroll to position [17, 0]
click at [151, 616] on icon at bounding box center [145, 619] width 12 height 12
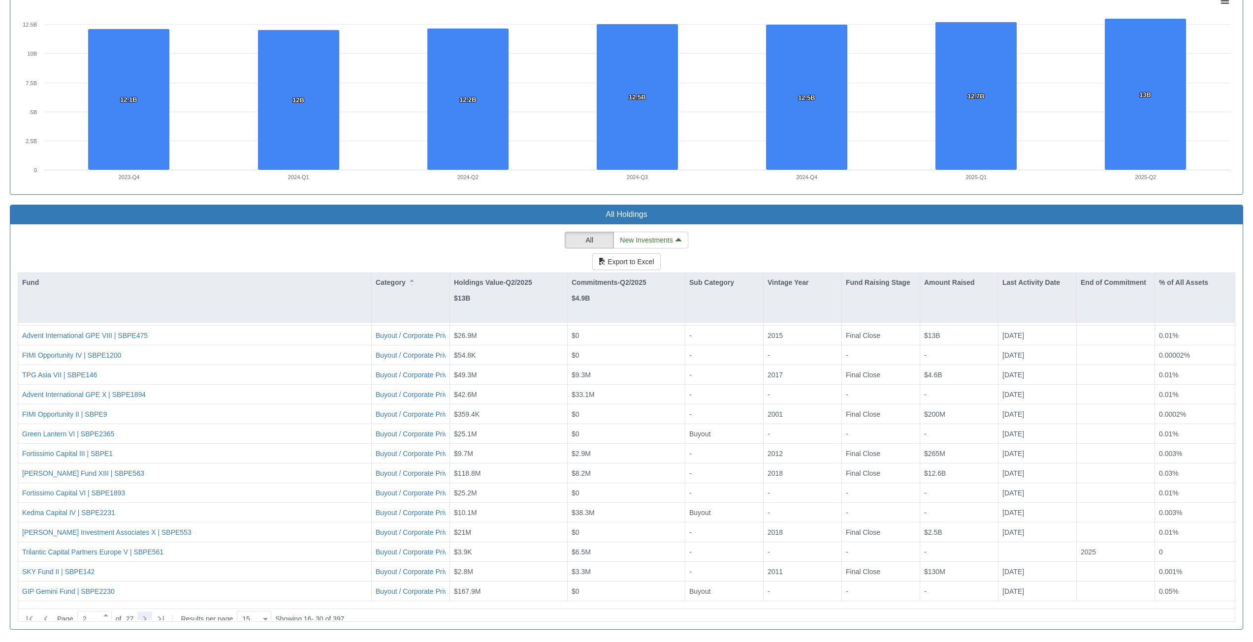
click at [151, 614] on icon at bounding box center [145, 619] width 12 height 12
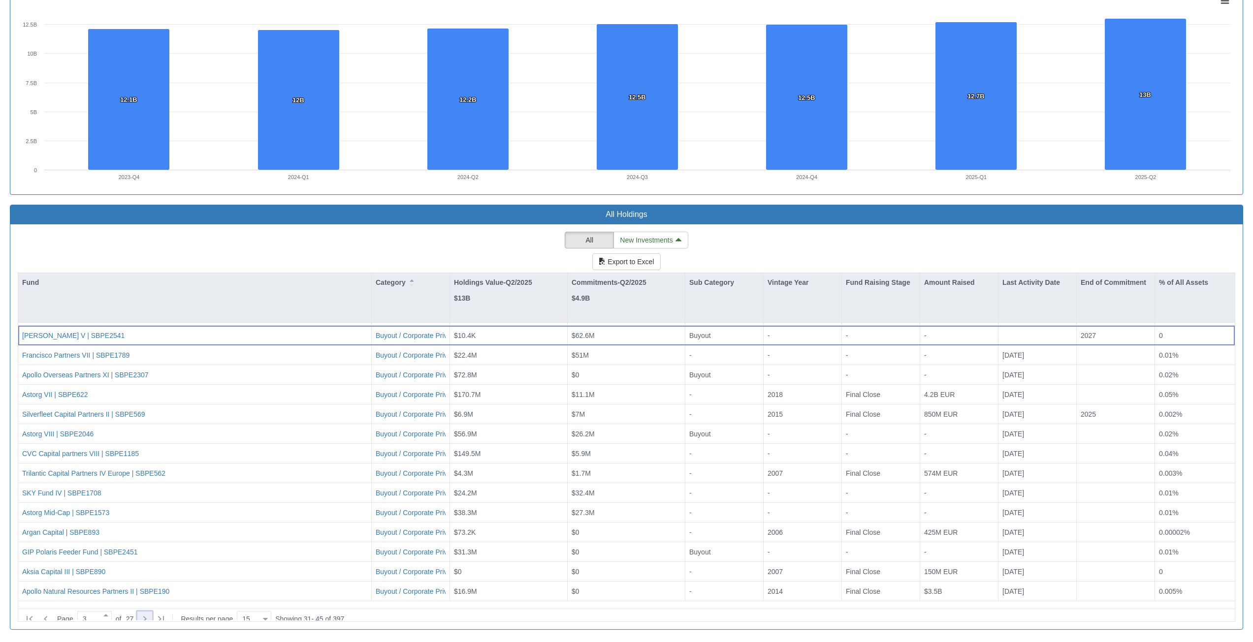
click at [151, 614] on icon at bounding box center [145, 619] width 12 height 12
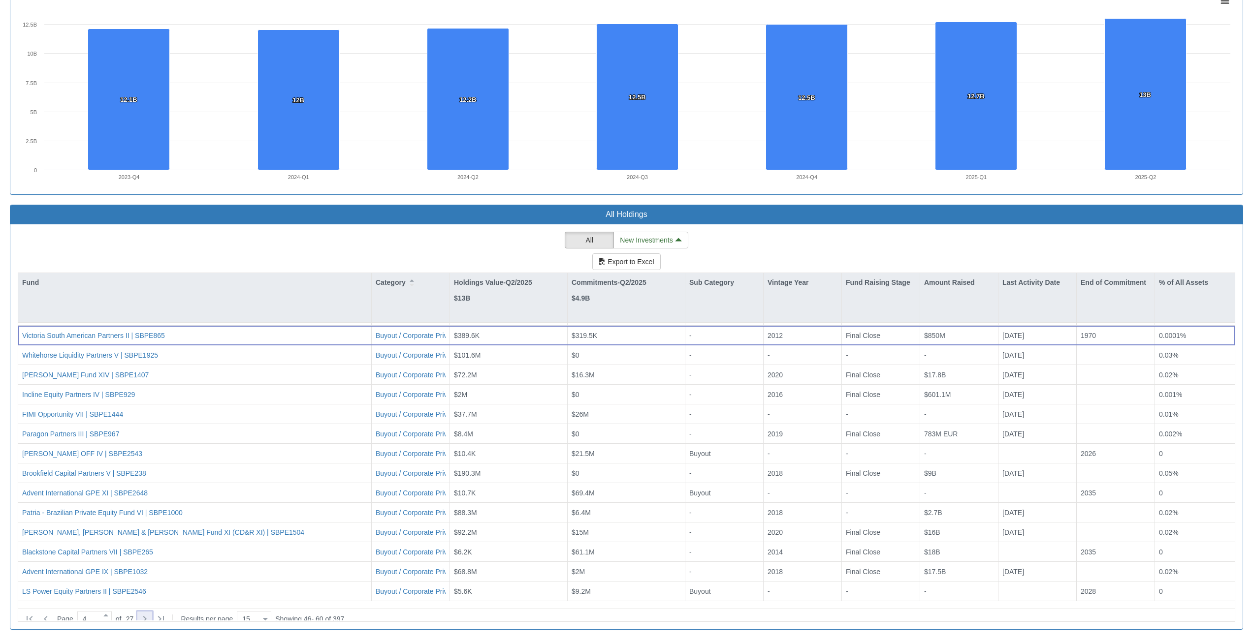
click at [151, 614] on icon at bounding box center [145, 619] width 12 height 12
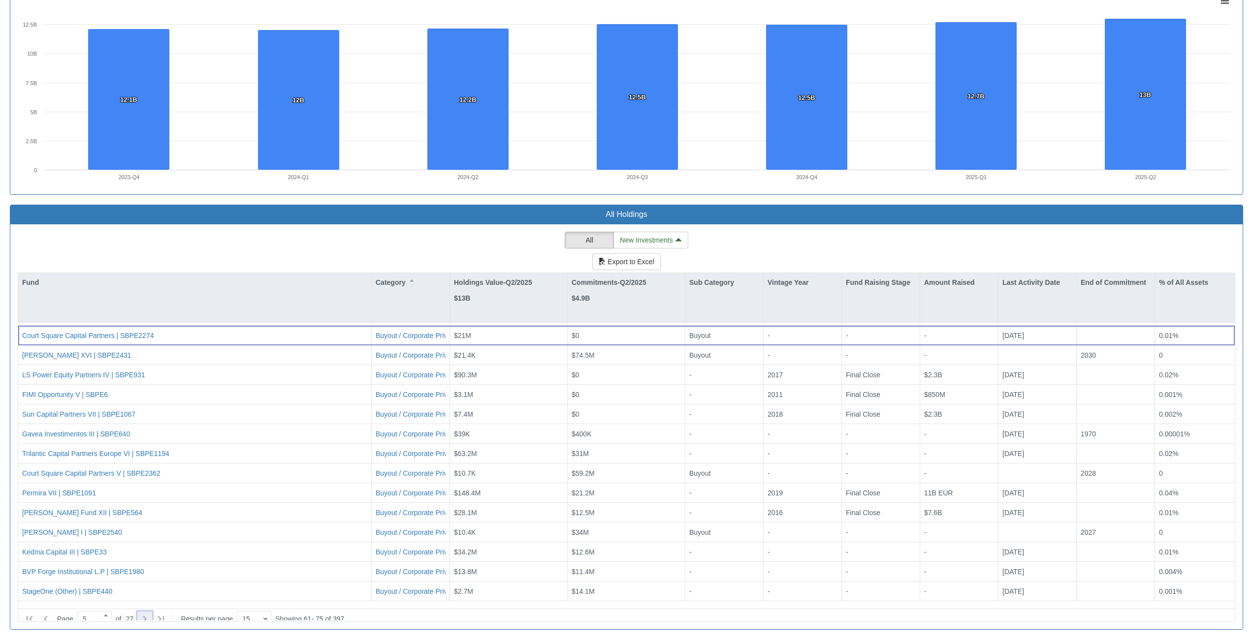
click at [151, 614] on icon at bounding box center [145, 619] width 12 height 12
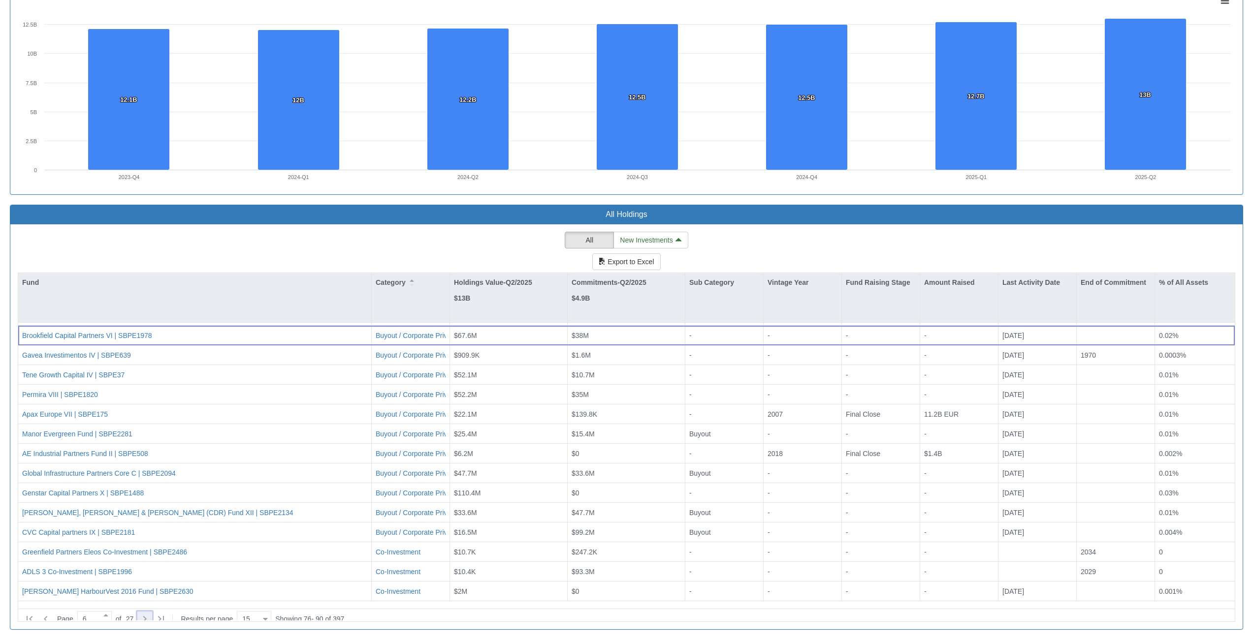
click at [151, 614] on icon at bounding box center [145, 619] width 12 height 12
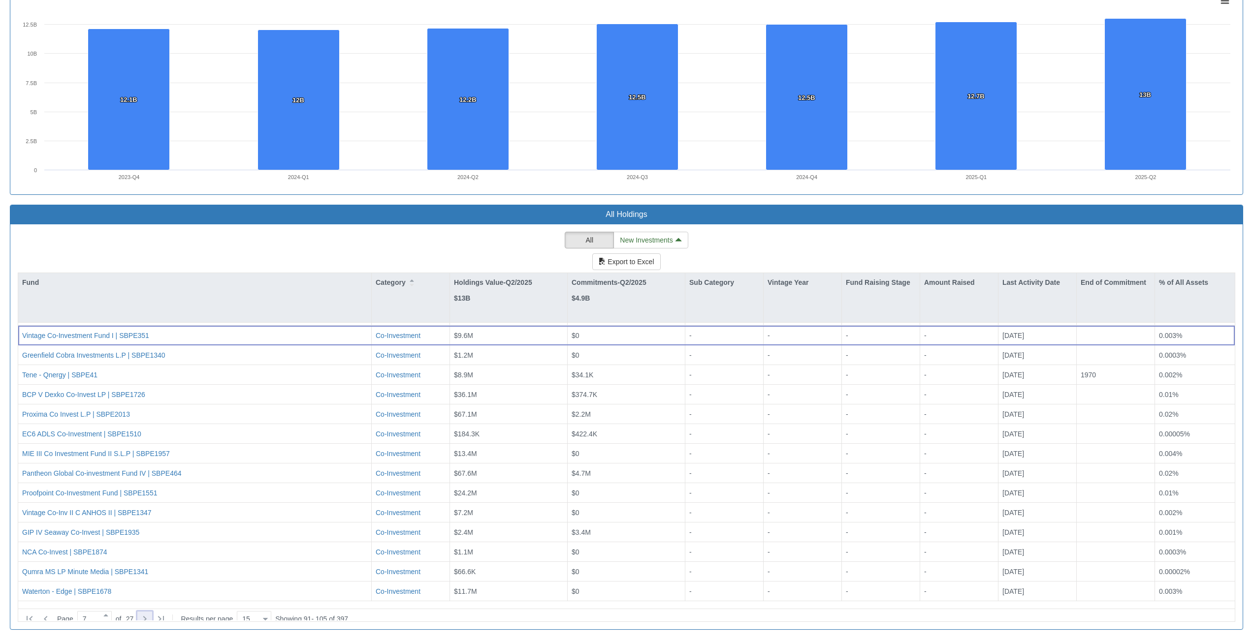
click at [151, 614] on icon at bounding box center [145, 619] width 12 height 12
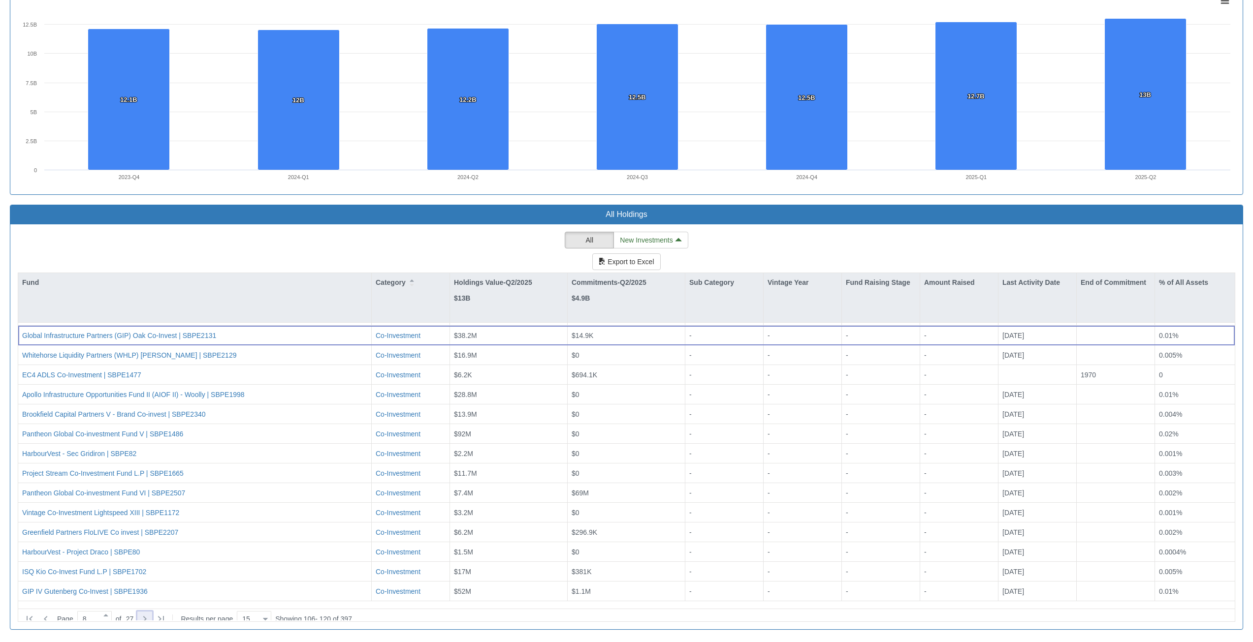
click at [151, 614] on icon at bounding box center [145, 619] width 12 height 12
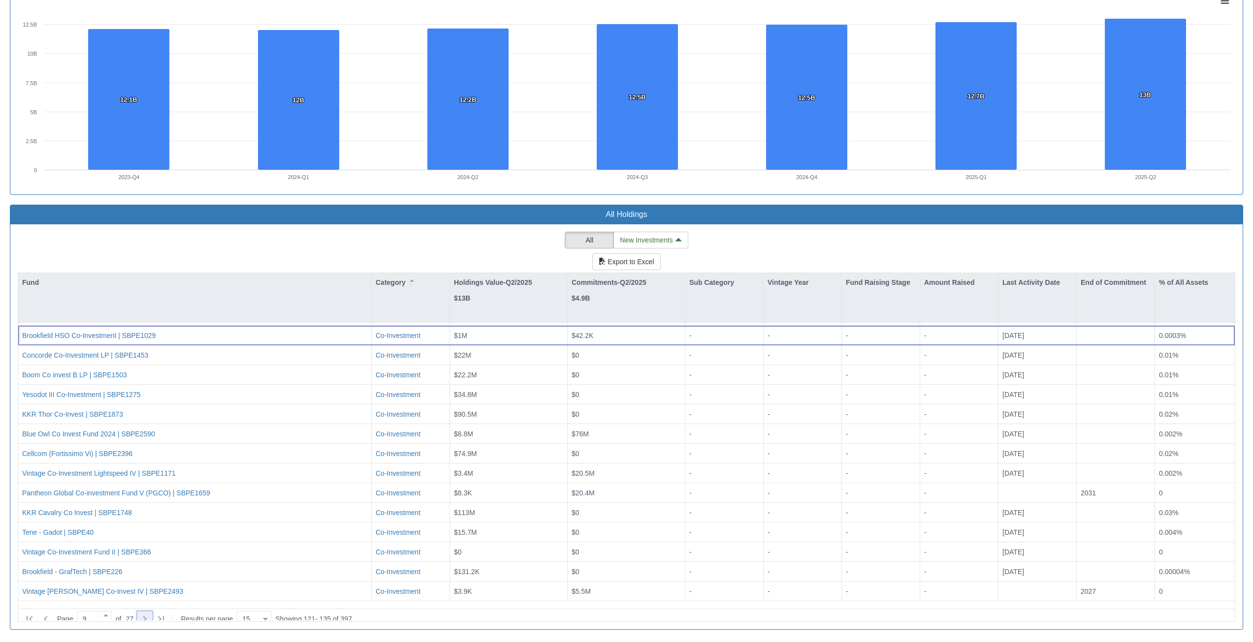
click at [151, 614] on icon at bounding box center [145, 619] width 12 height 12
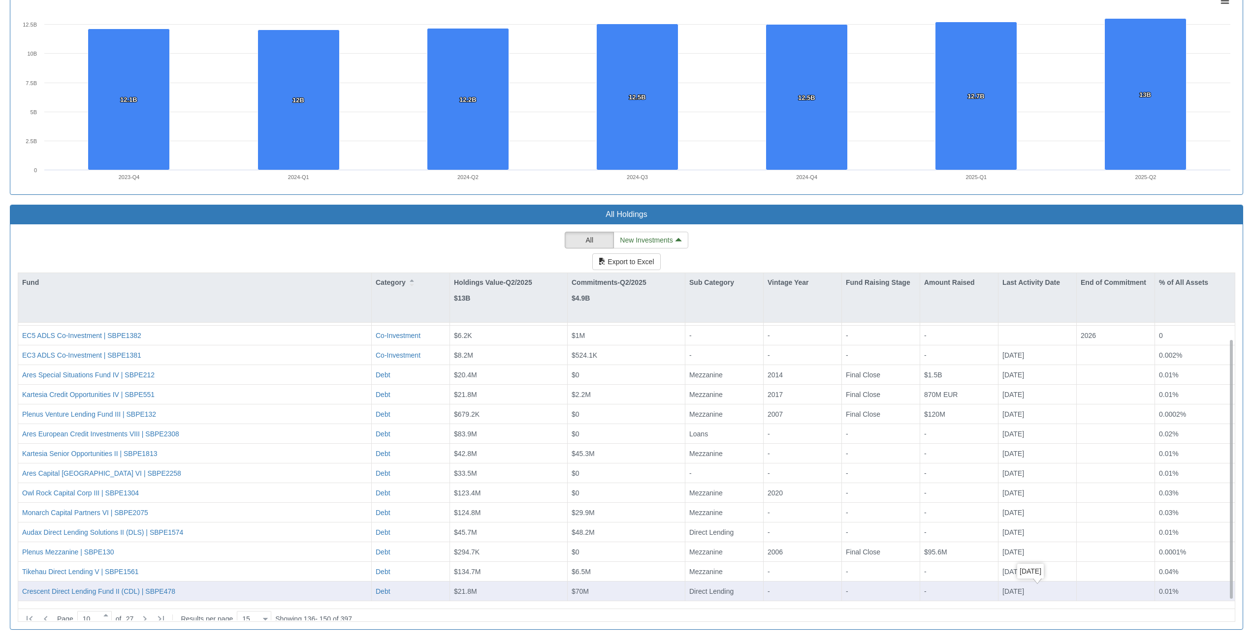
drag, startPoint x: 15, startPoint y: 370, endPoint x: 1006, endPoint y: 596, distance: 1015.7
click at [1023, 596] on div "All New Investments Export to Excel Fund Category Holdings Value-Q2/2025 $13B C…" at bounding box center [626, 426] width 1232 height 405
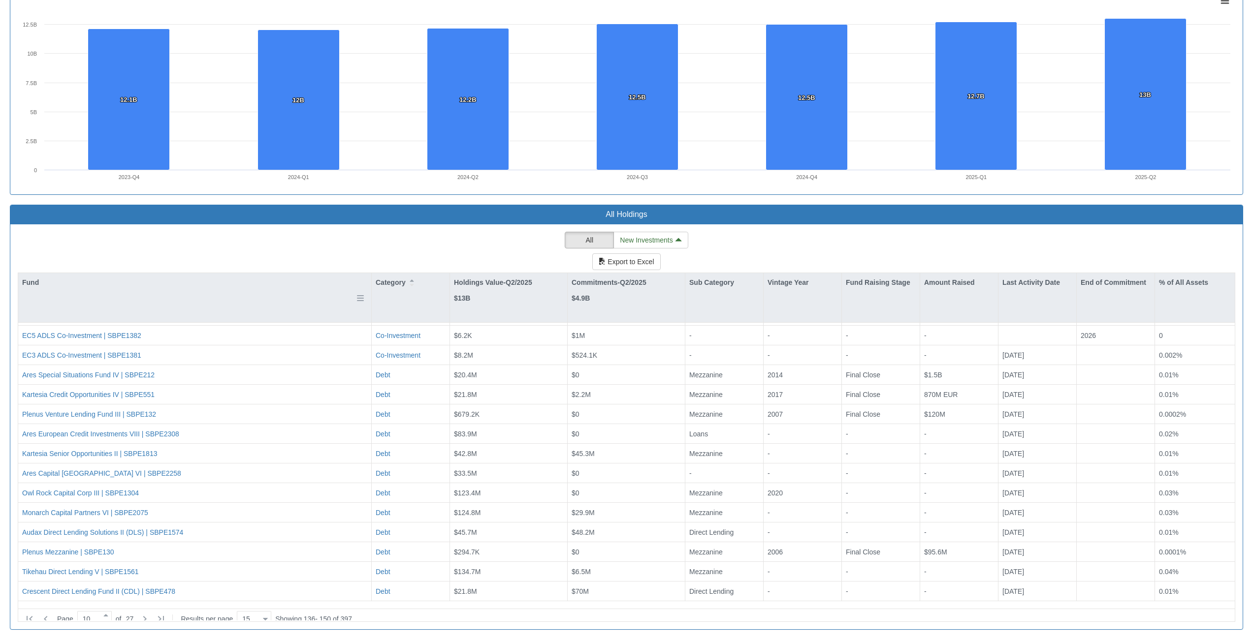
drag, startPoint x: 287, startPoint y: 266, endPoint x: 285, endPoint y: 277, distance: 11.0
click at [287, 263] on div "All New Investments Export to Excel Fund Category Holdings Value-Q2/2025 $13B C…" at bounding box center [626, 427] width 1217 height 390
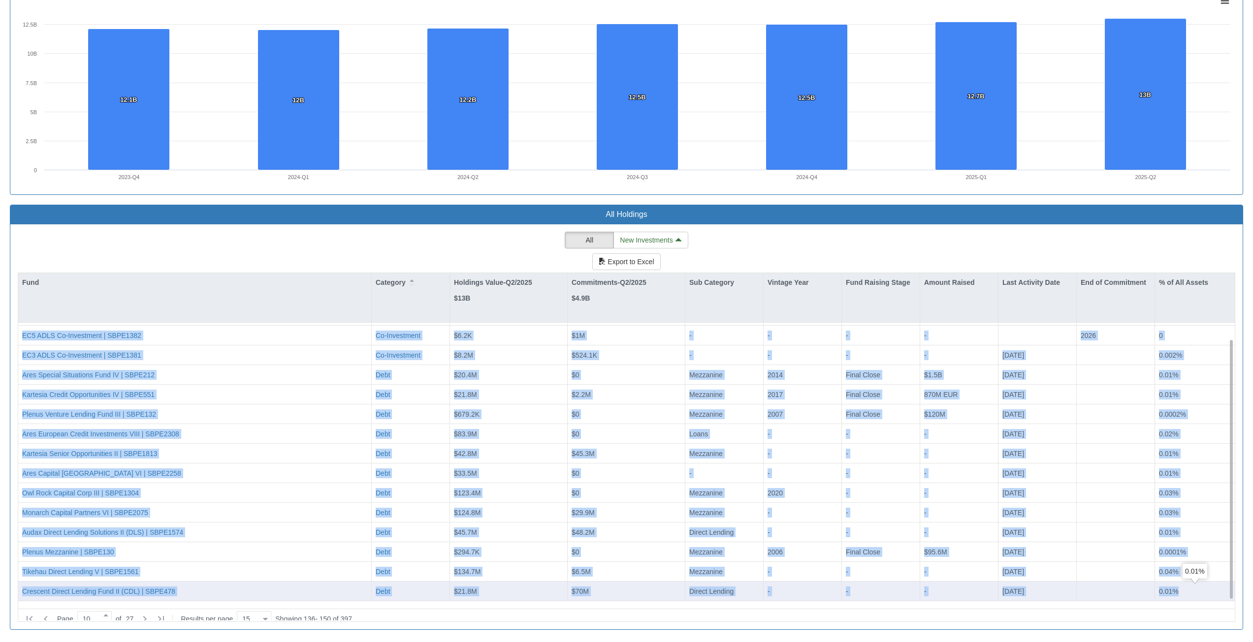
drag, startPoint x: 14, startPoint y: 374, endPoint x: 1192, endPoint y: 590, distance: 1197.4
click at [1192, 590] on div "All New Investments Export to Excel Fund Category Holdings Value-Q2/2025 $13B C…" at bounding box center [626, 426] width 1232 height 405
copy div "EC2 ADLS Co-Investment | SBPE2544 Co-Investment $6.2K $108.4K - - - - 2026 0 EC…"
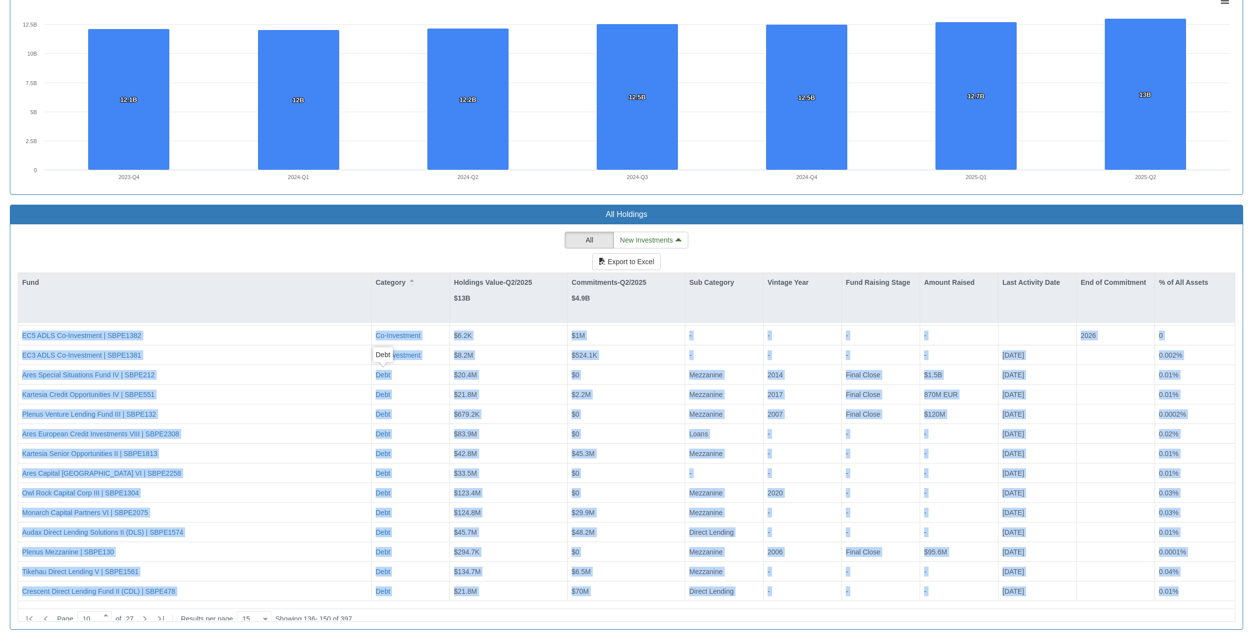
drag, startPoint x: 303, startPoint y: 241, endPoint x: 333, endPoint y: 245, distance: 30.3
click at [303, 241] on div "All New Investments Export to Excel Fund Category Holdings Value-Q2/2025 $13B C…" at bounding box center [626, 427] width 1217 height 390
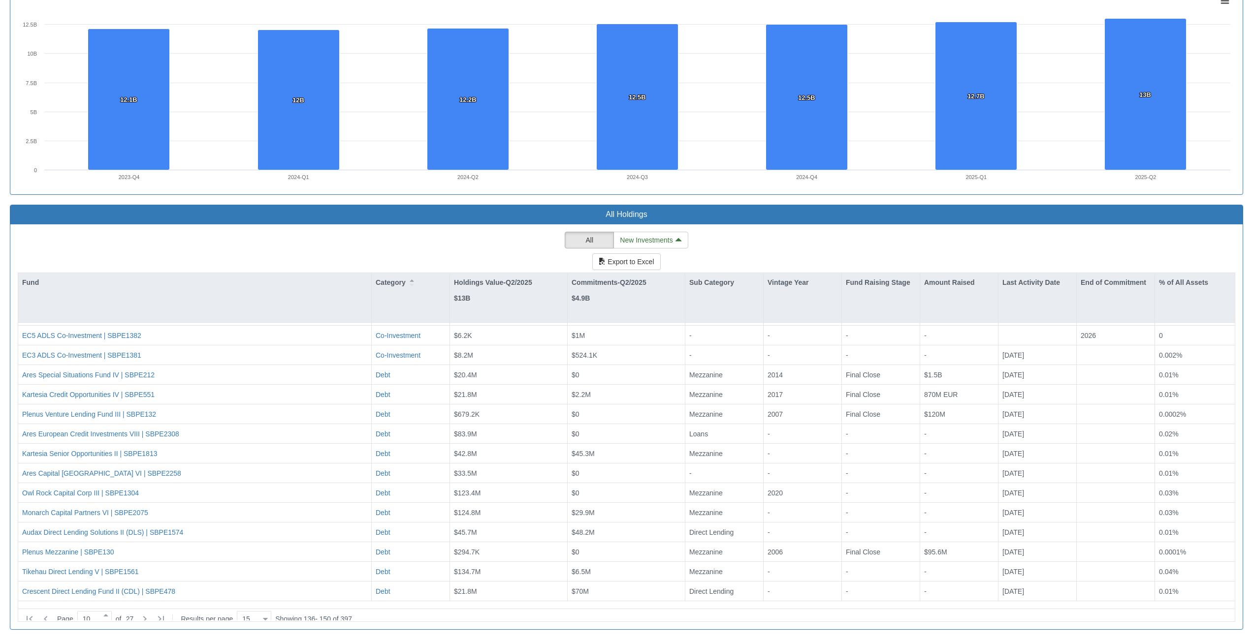
click at [352, 247] on div "All New Investments Export to Excel Fund Category Holdings Value-Q2/2025 $13B C…" at bounding box center [626, 427] width 1217 height 390
click at [147, 616] on icon at bounding box center [144, 619] width 3 height 6
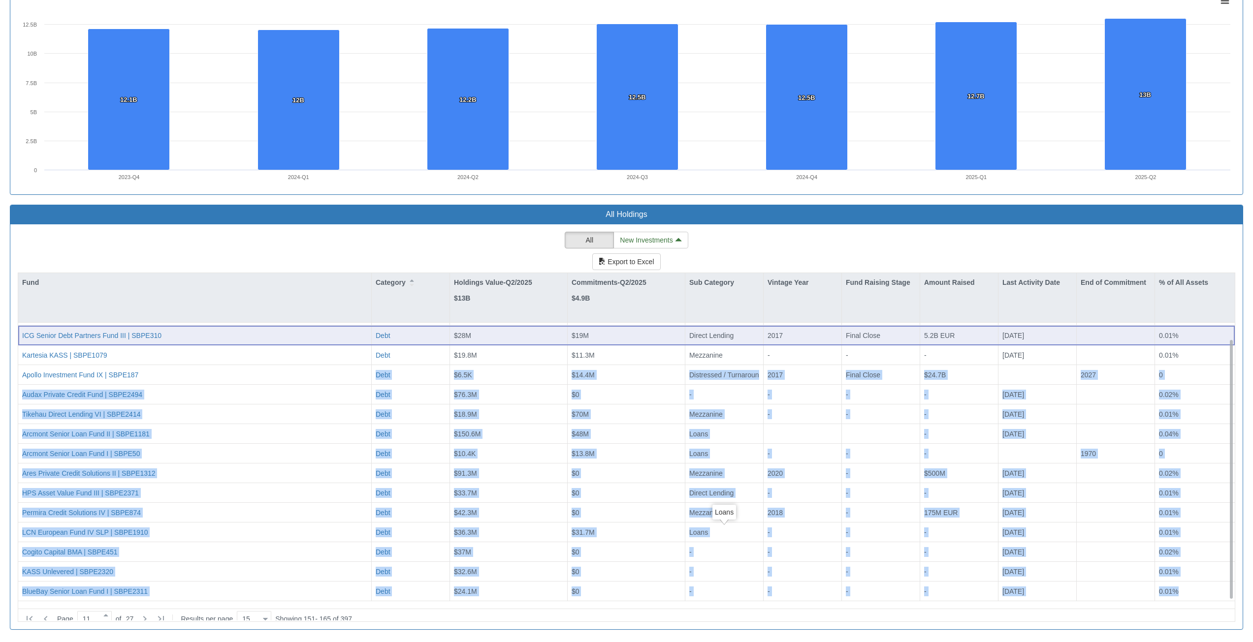
drag, startPoint x: 1194, startPoint y: 590, endPoint x: 211, endPoint y: 334, distance: 1015.7
click at [213, 306] on div "Tikehau Direct Lending IV | SBPE528 Debt $41.1M $2.2M Mezzanine 2017 Final Clos…" at bounding box center [626, 306] width 1216 height 0
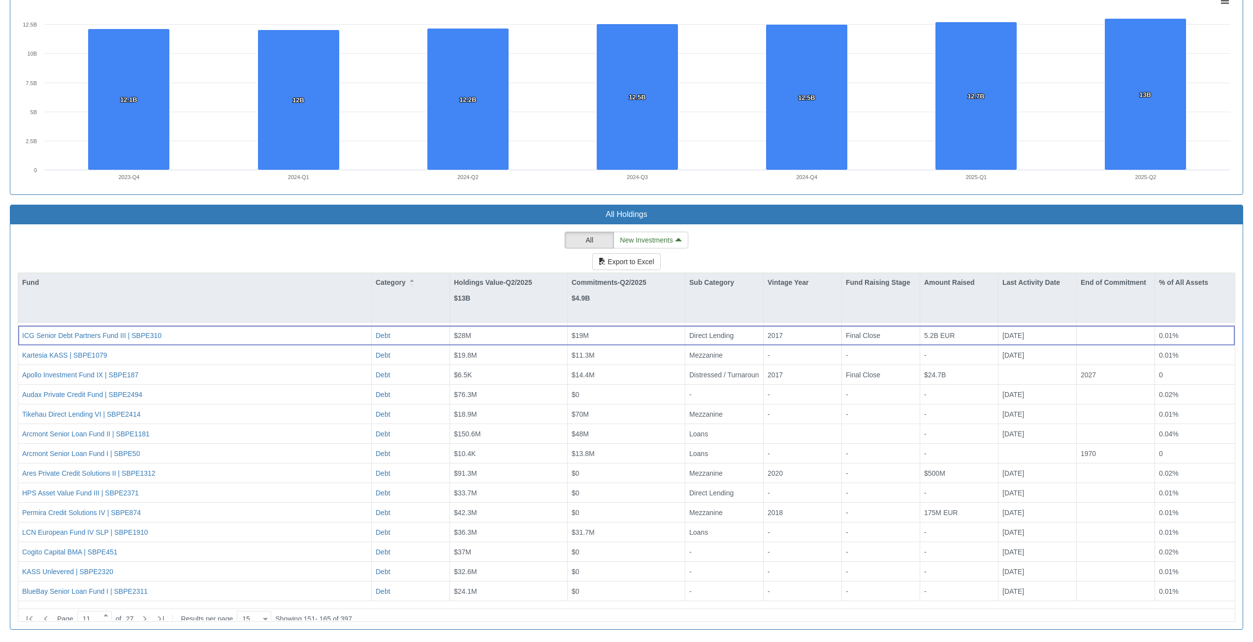
click at [185, 244] on div "All New Investments Export to Excel Fund Category Holdings Value-Q2/2025 $13B C…" at bounding box center [626, 427] width 1217 height 390
click at [150, 613] on icon at bounding box center [145, 619] width 12 height 12
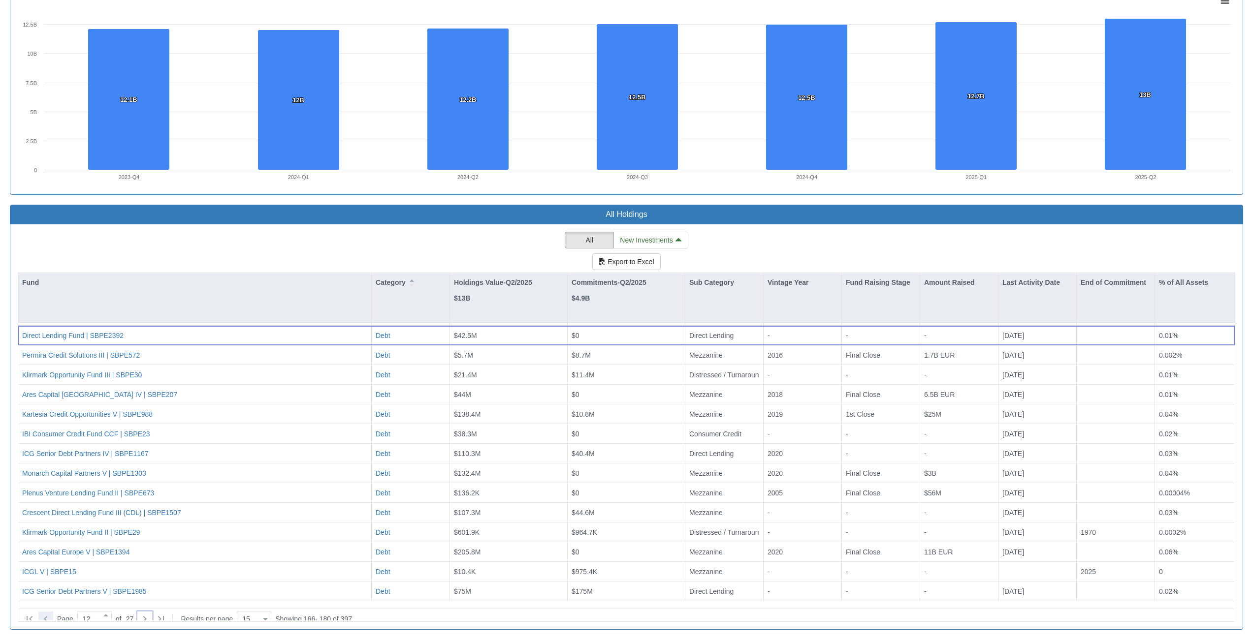
click at [47, 613] on icon at bounding box center [46, 619] width 12 height 12
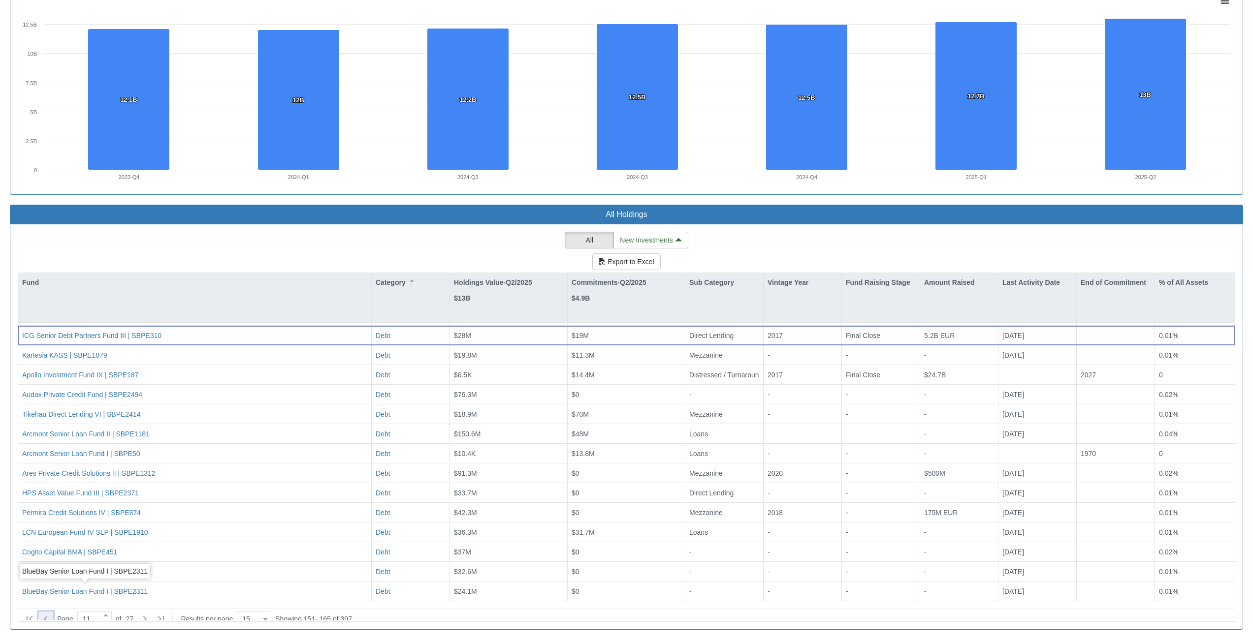
click at [46, 615] on icon at bounding box center [46, 619] width 12 height 12
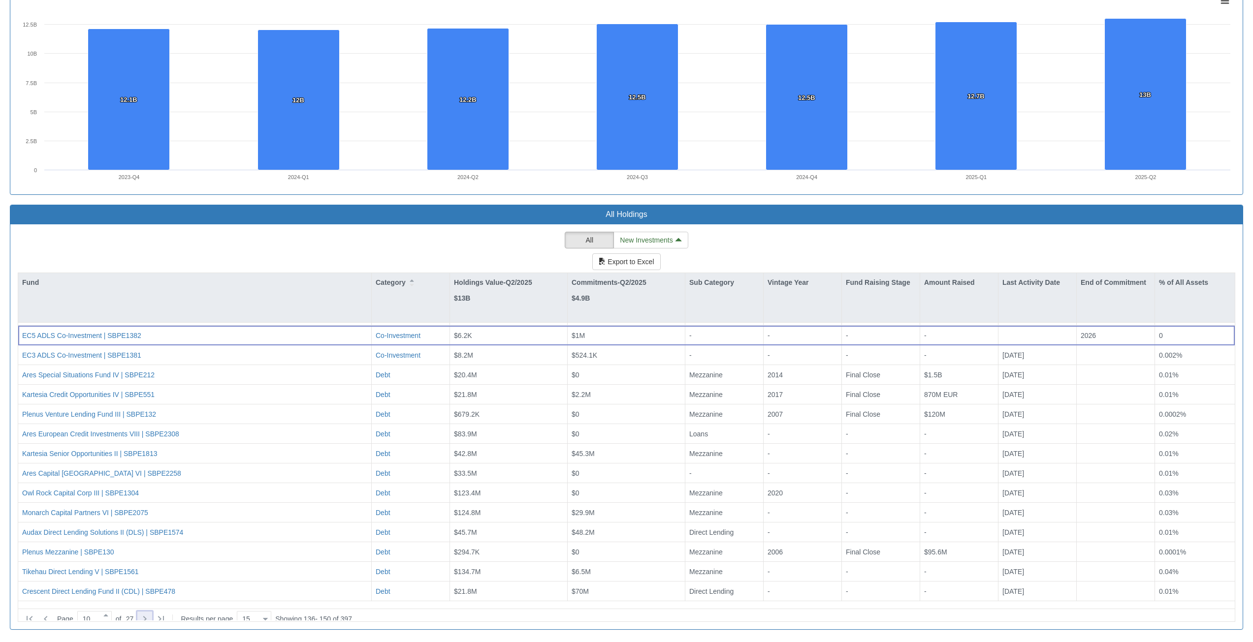
click at [149, 613] on icon at bounding box center [145, 619] width 12 height 12
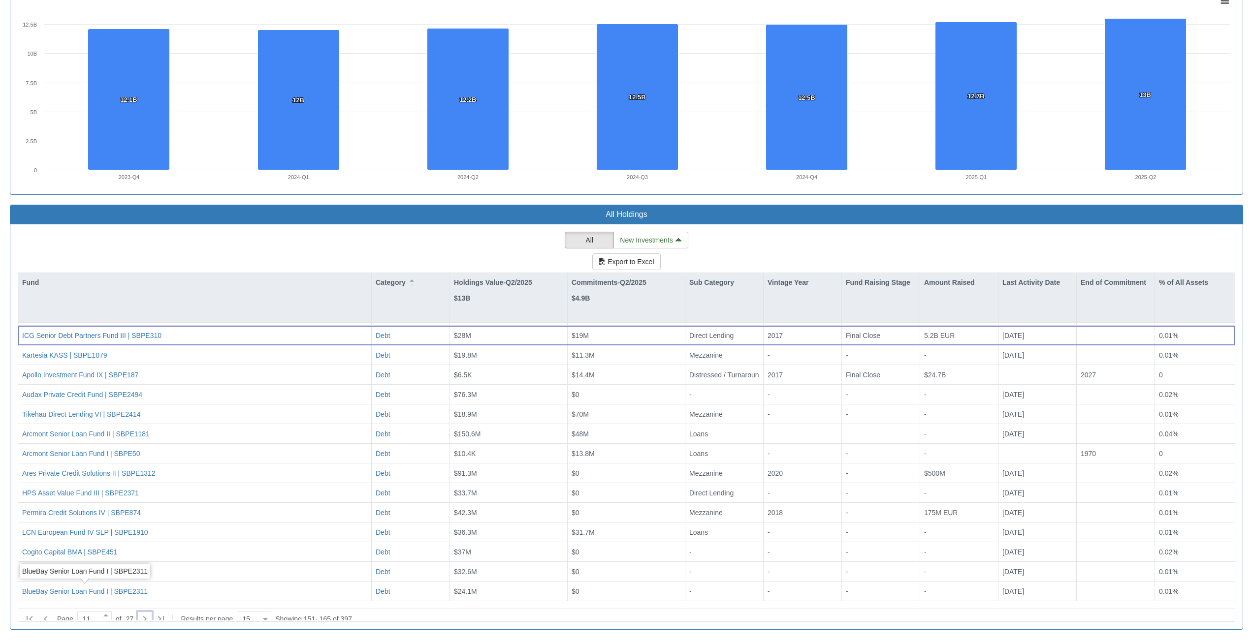
click at [145, 615] on icon at bounding box center [145, 619] width 12 height 12
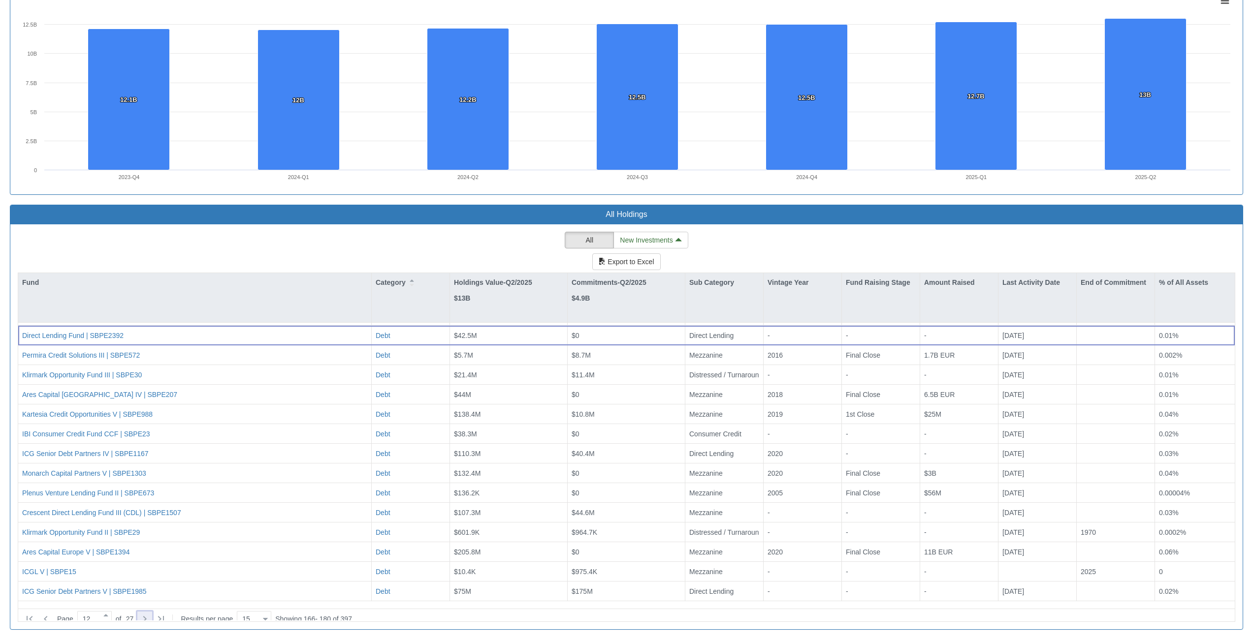
click at [151, 617] on icon at bounding box center [145, 619] width 12 height 12
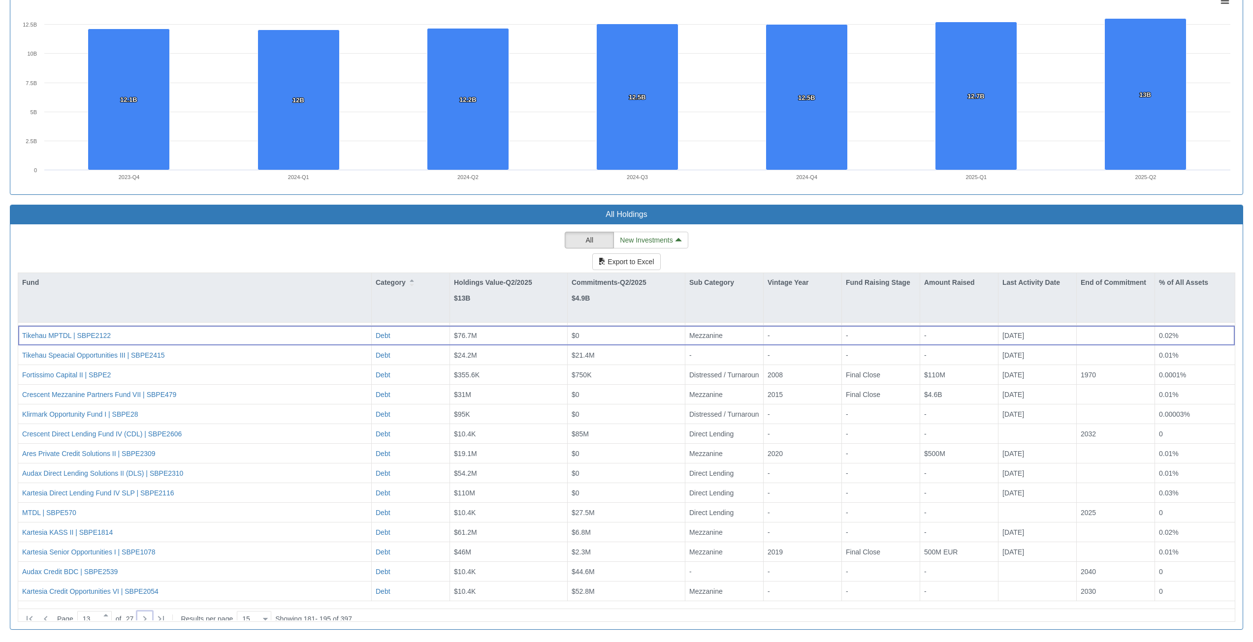
click at [142, 614] on div "Page 13 of 27 Results per page 15 15" at bounding box center [147, 619] width 255 height 18
click at [151, 614] on icon at bounding box center [145, 619] width 12 height 12
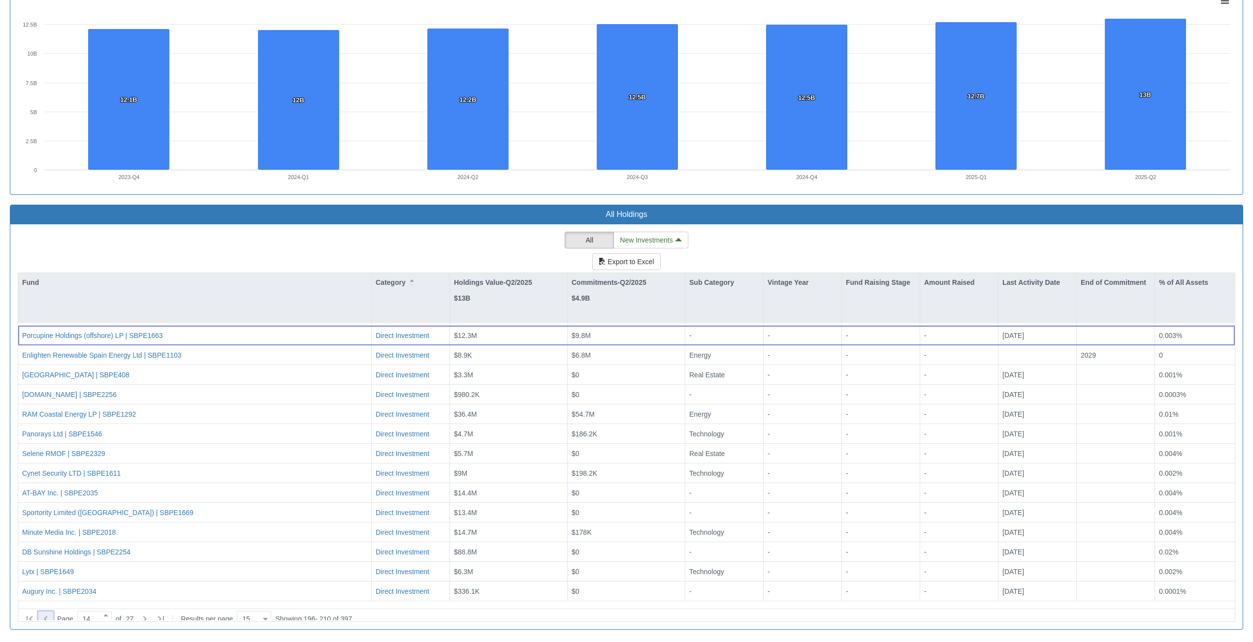
click at [47, 615] on icon at bounding box center [46, 619] width 12 height 12
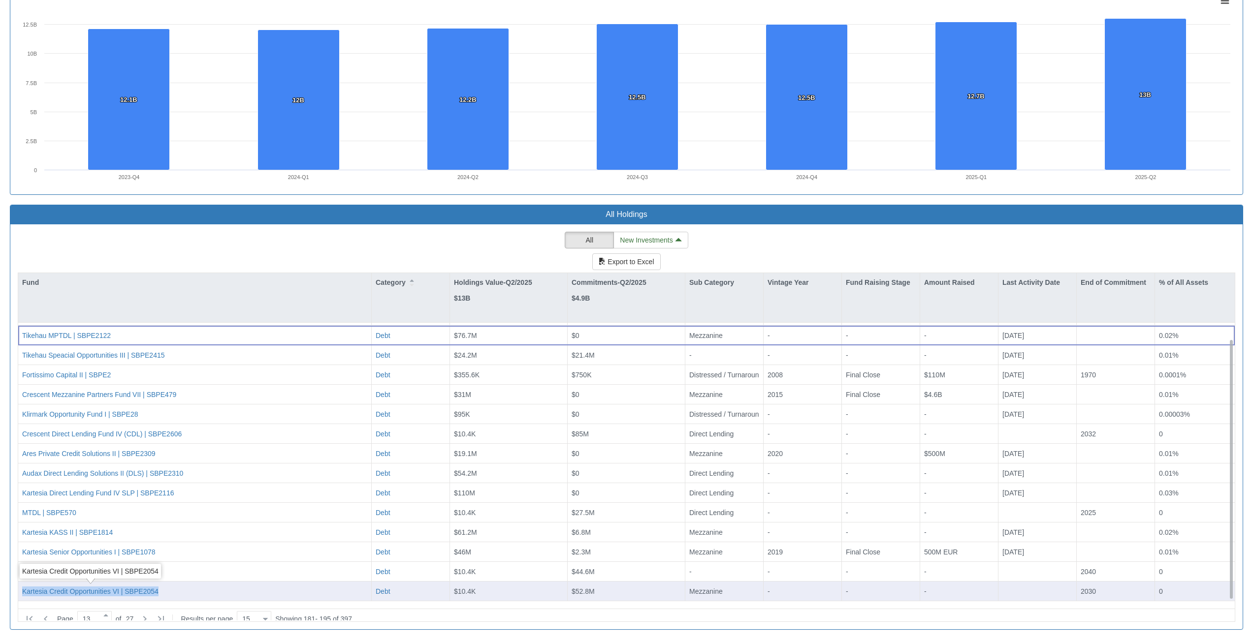
drag, startPoint x: 177, startPoint y: 596, endPoint x: 21, endPoint y: 590, distance: 155.7
click at [21, 590] on div "Kartesia Credit Opportunities VI | SBPE2054" at bounding box center [194, 592] width 353 height 20
copy div "Kartesia Credit Opportunities VI | SBPE2054"
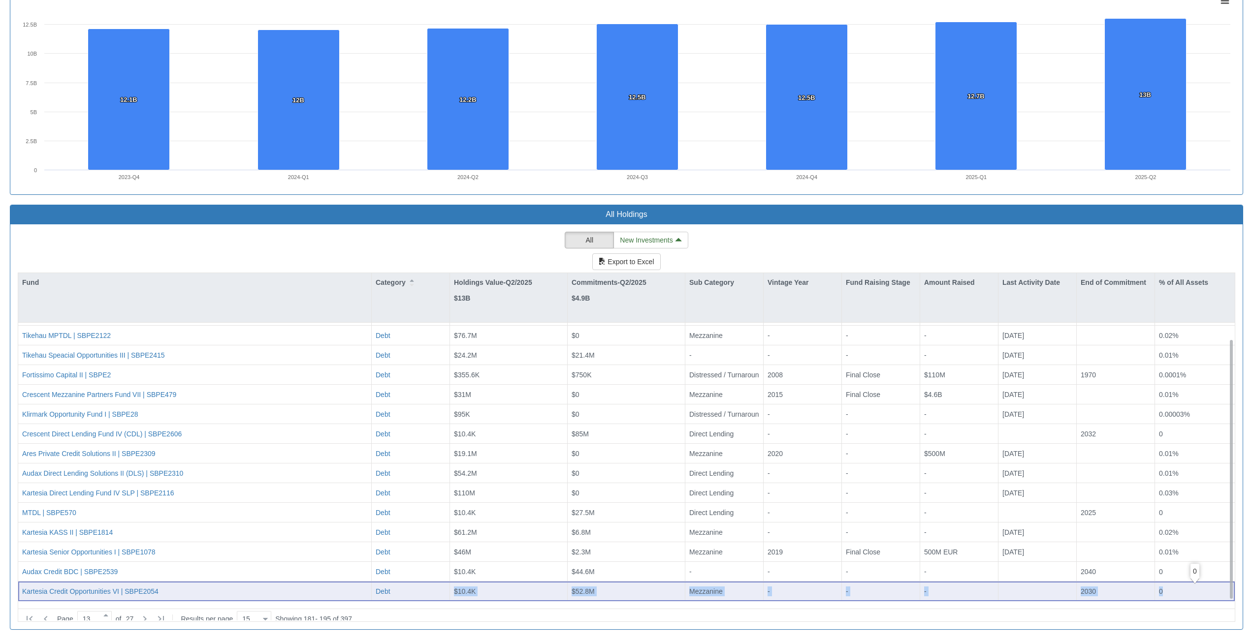
drag, startPoint x: 448, startPoint y: 590, endPoint x: 1164, endPoint y: 586, distance: 715.7
click at [1164, 586] on div "Kartesia Credit Opportunities VI | SBPE2054 Debt $10.4K $52.8M Mezzanine - - - …" at bounding box center [626, 592] width 1216 height 20
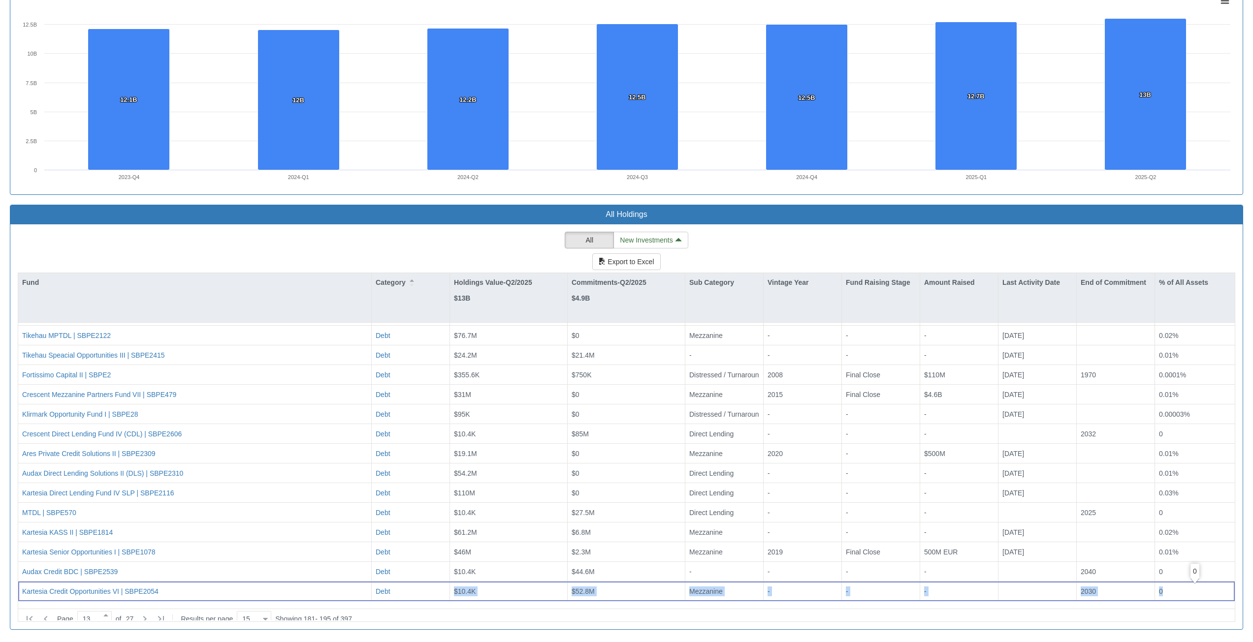
copy div "$10.4K $52.8M Mezzanine - - - 2030 0"
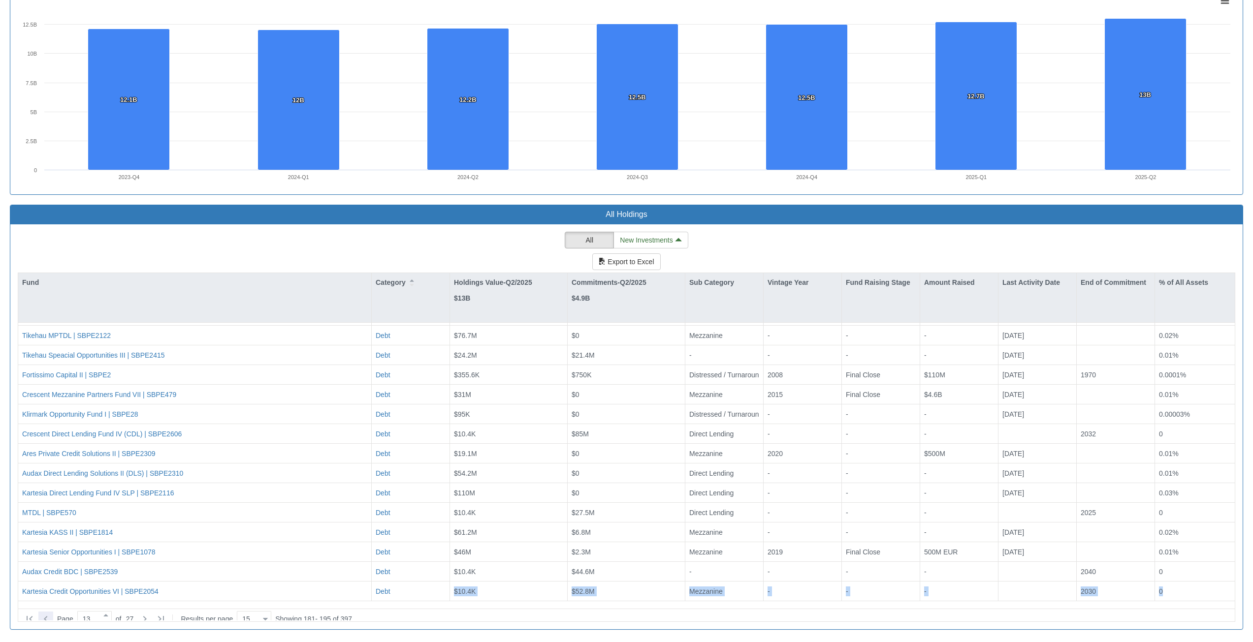
click at [49, 613] on icon at bounding box center [46, 619] width 12 height 12
type input "12"
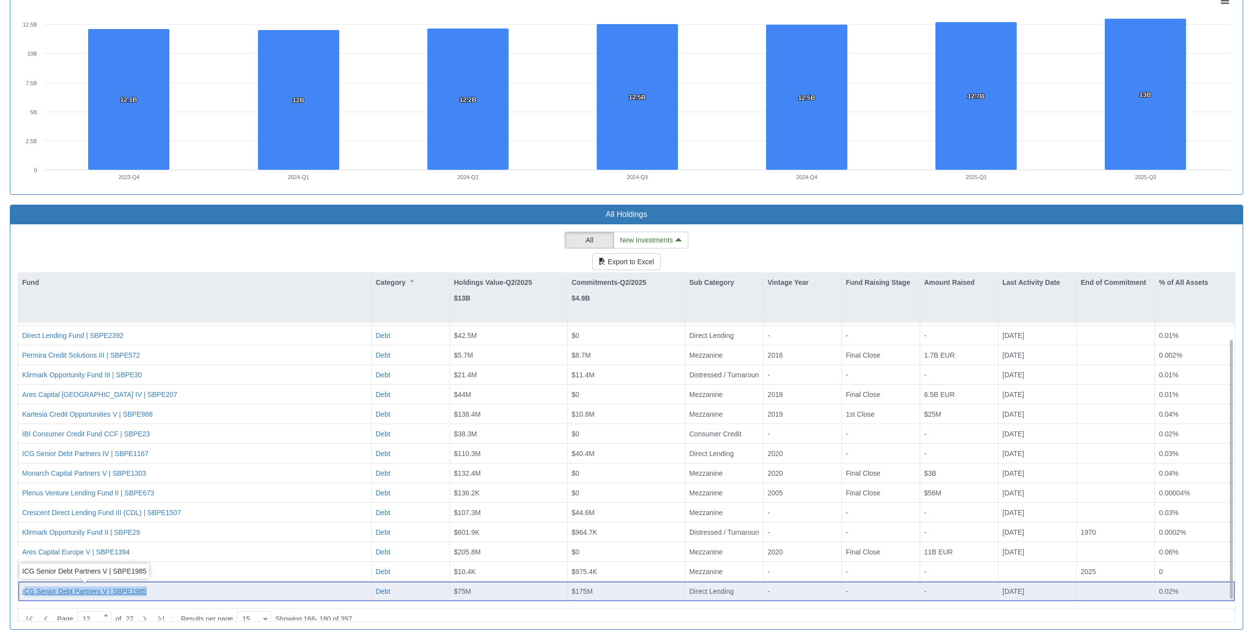
drag, startPoint x: 108, startPoint y: 589, endPoint x: 24, endPoint y: 591, distance: 84.2
click at [24, 591] on div "ICG Senior Debt Partners V | SBPE1985" at bounding box center [194, 591] width 345 height 10
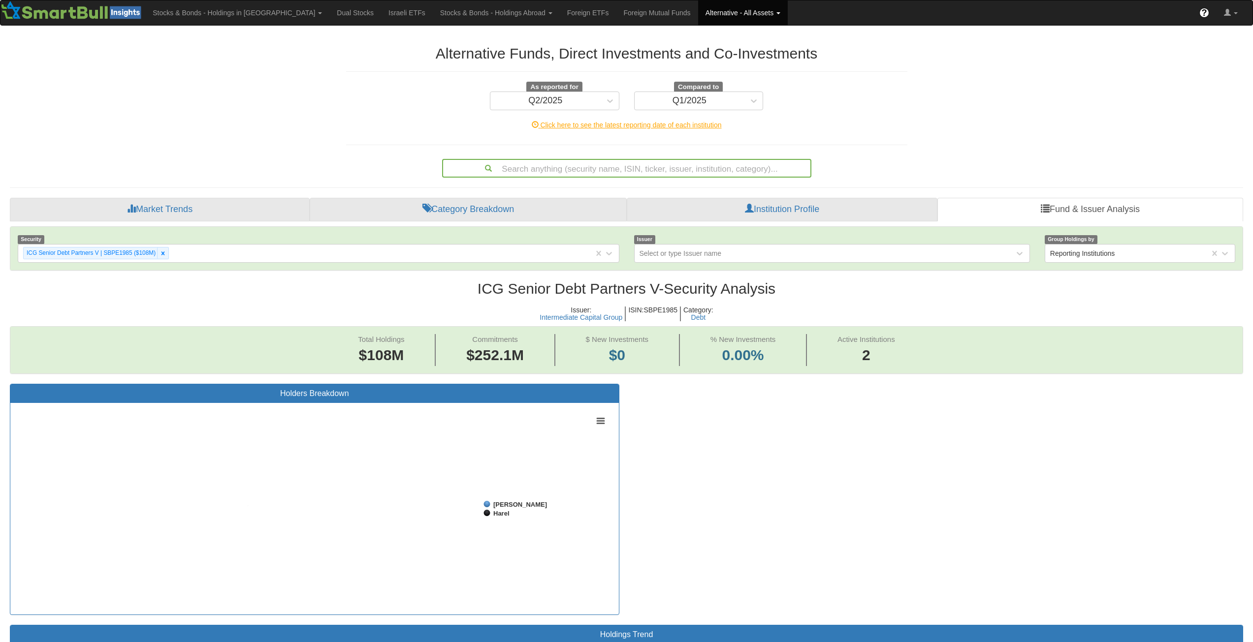
scroll to position [20, 1215]
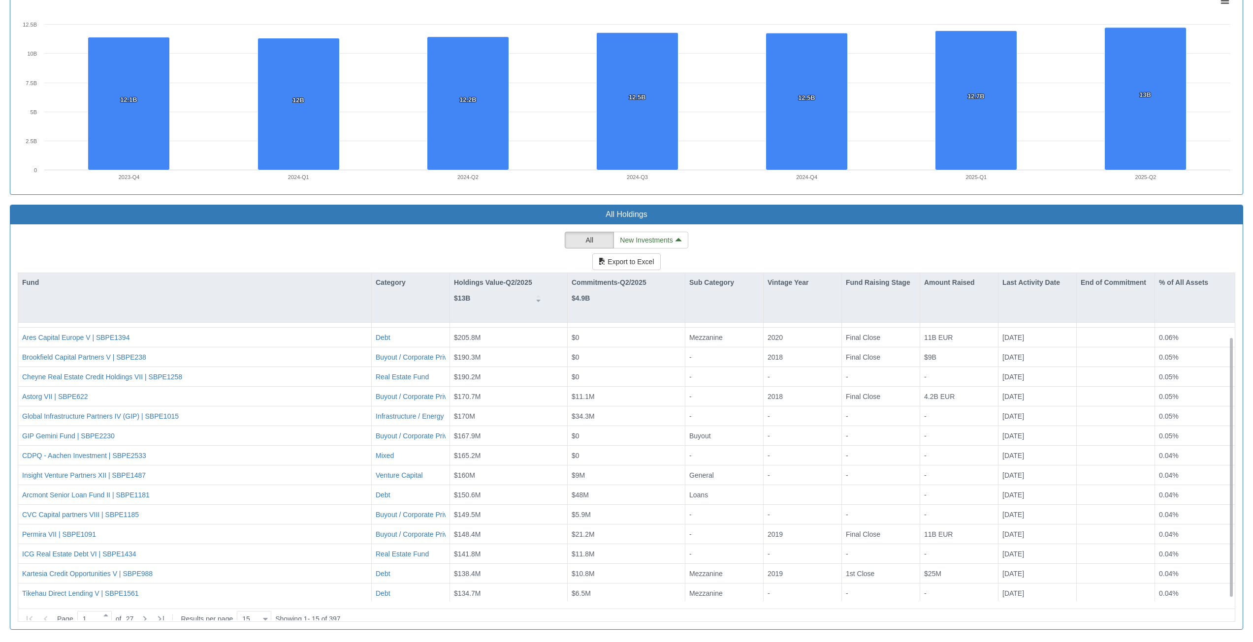
scroll to position [17, 0]
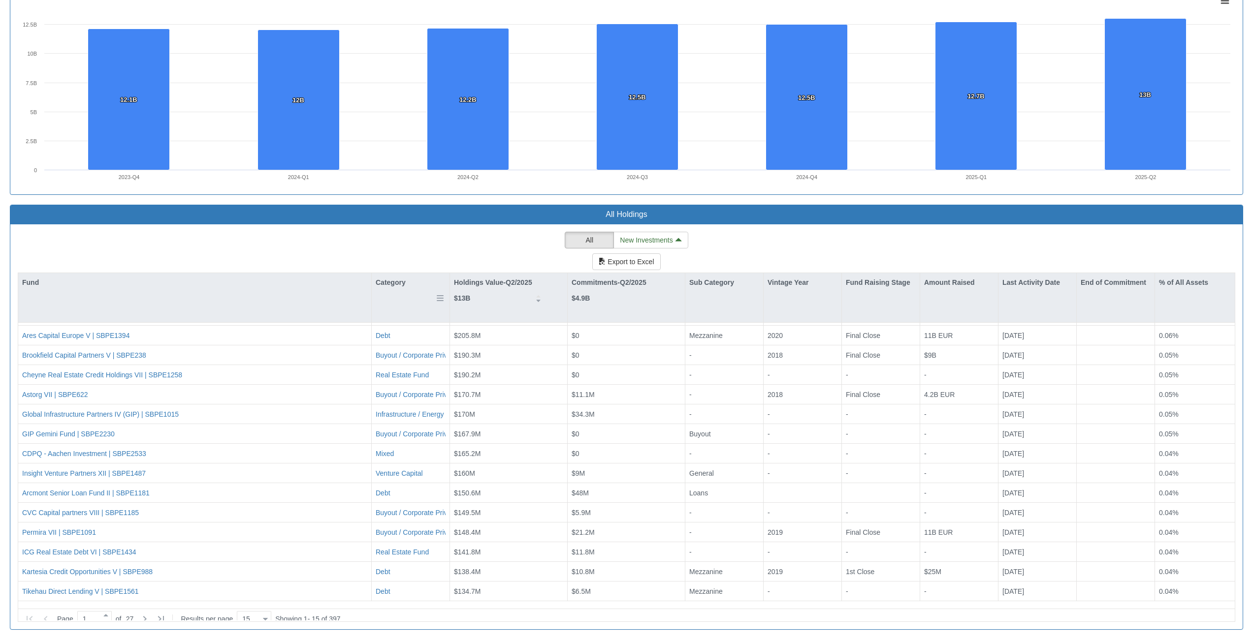
click at [398, 289] on div "Category" at bounding box center [411, 282] width 78 height 19
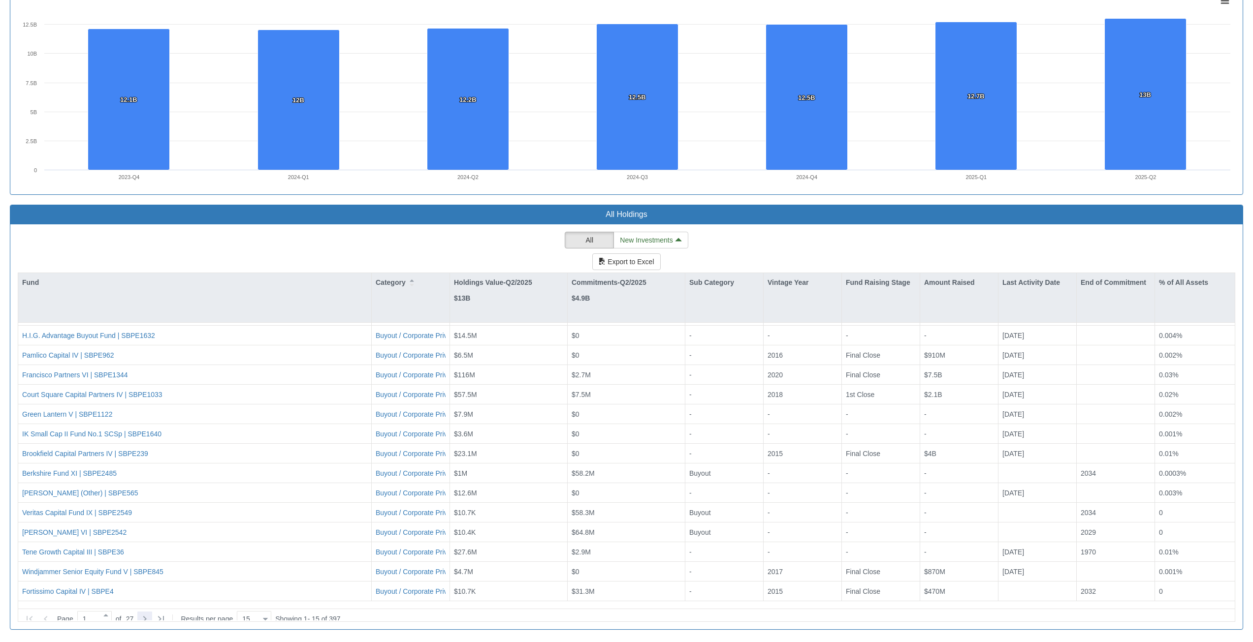
click at [151, 615] on icon at bounding box center [145, 619] width 12 height 12
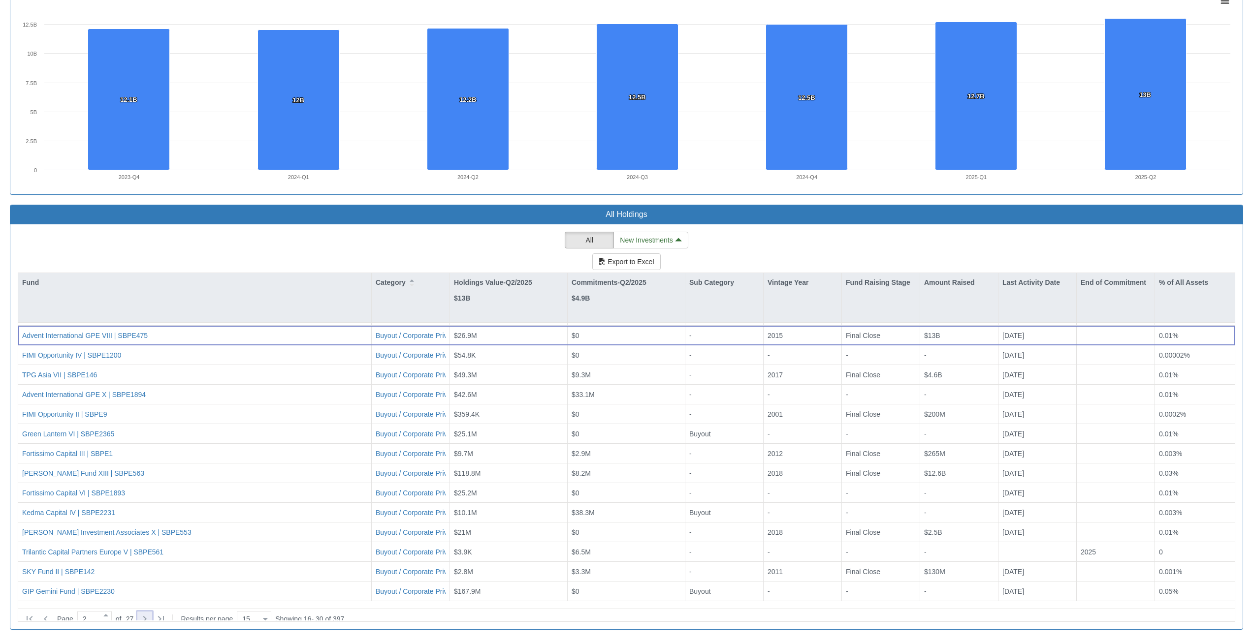
click at [151, 615] on icon at bounding box center [145, 619] width 12 height 12
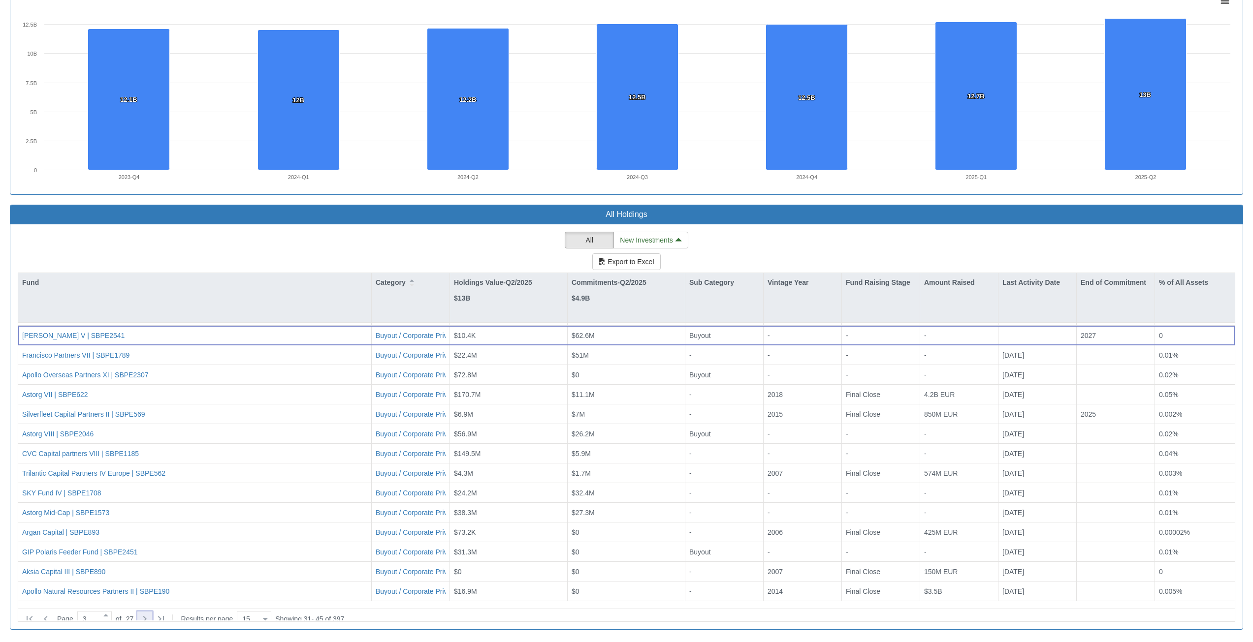
click at [151, 615] on icon at bounding box center [145, 619] width 12 height 12
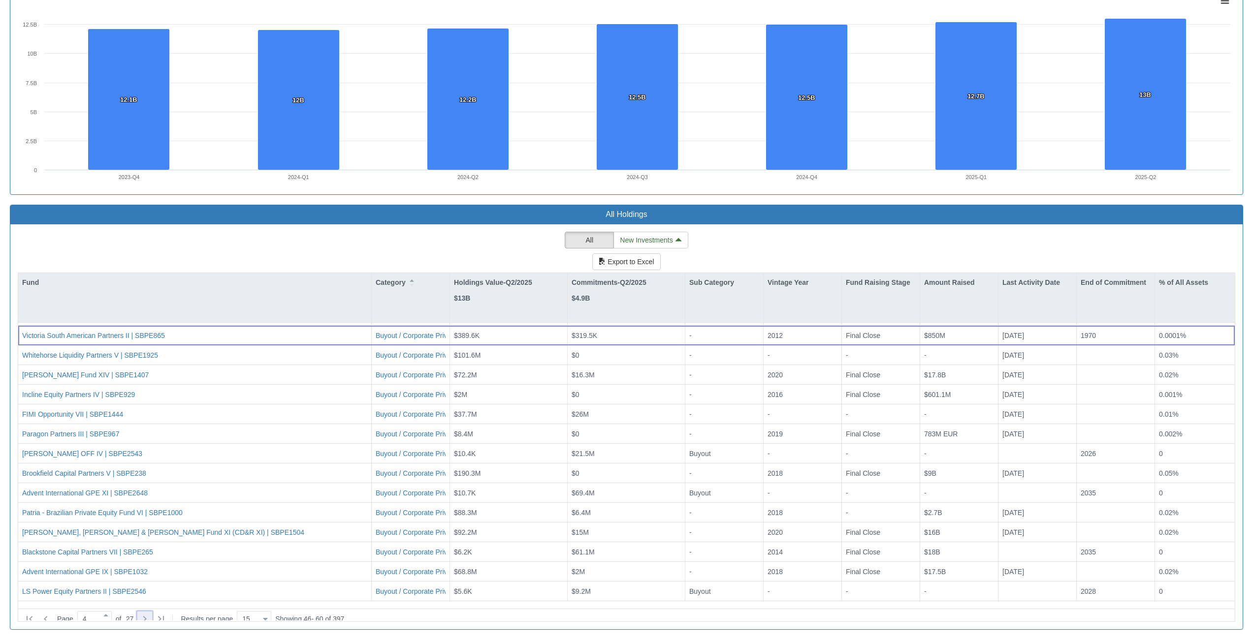
click at [151, 615] on icon at bounding box center [145, 619] width 12 height 12
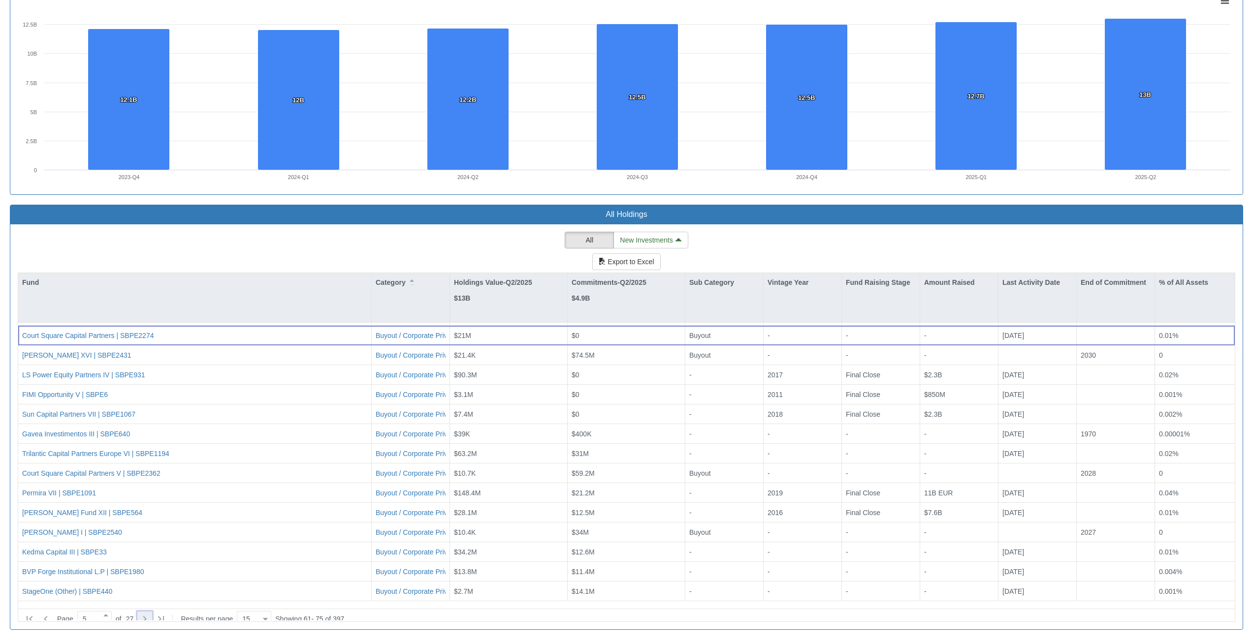
click at [151, 615] on icon at bounding box center [145, 619] width 12 height 12
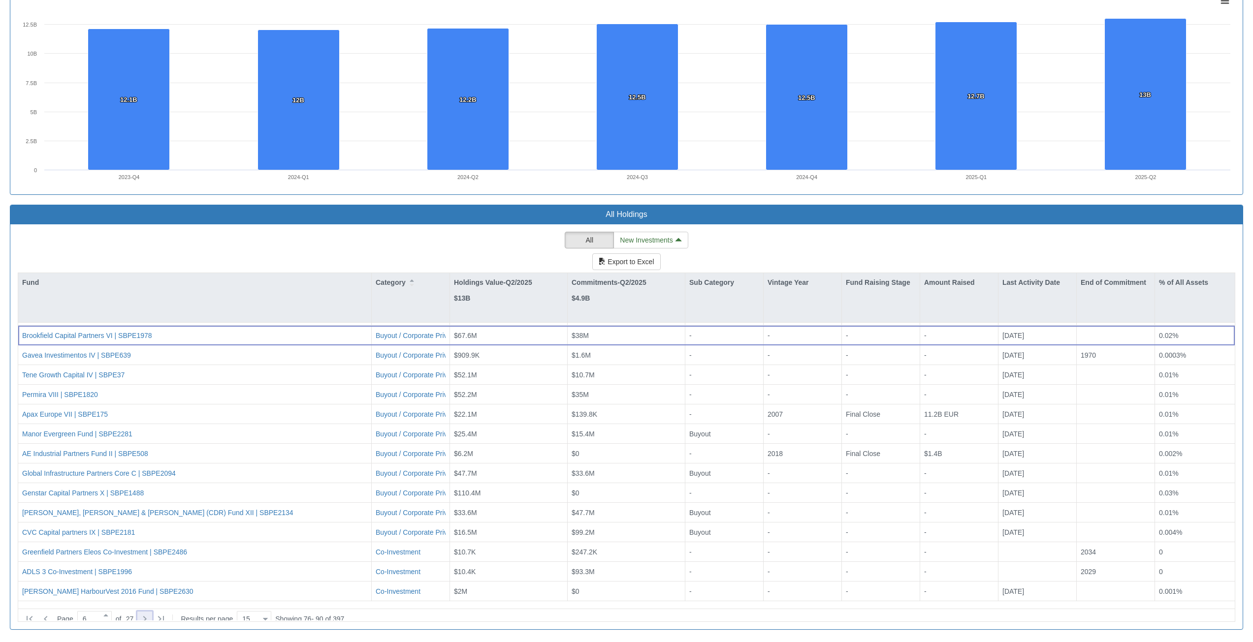
click at [151, 615] on icon at bounding box center [145, 619] width 12 height 12
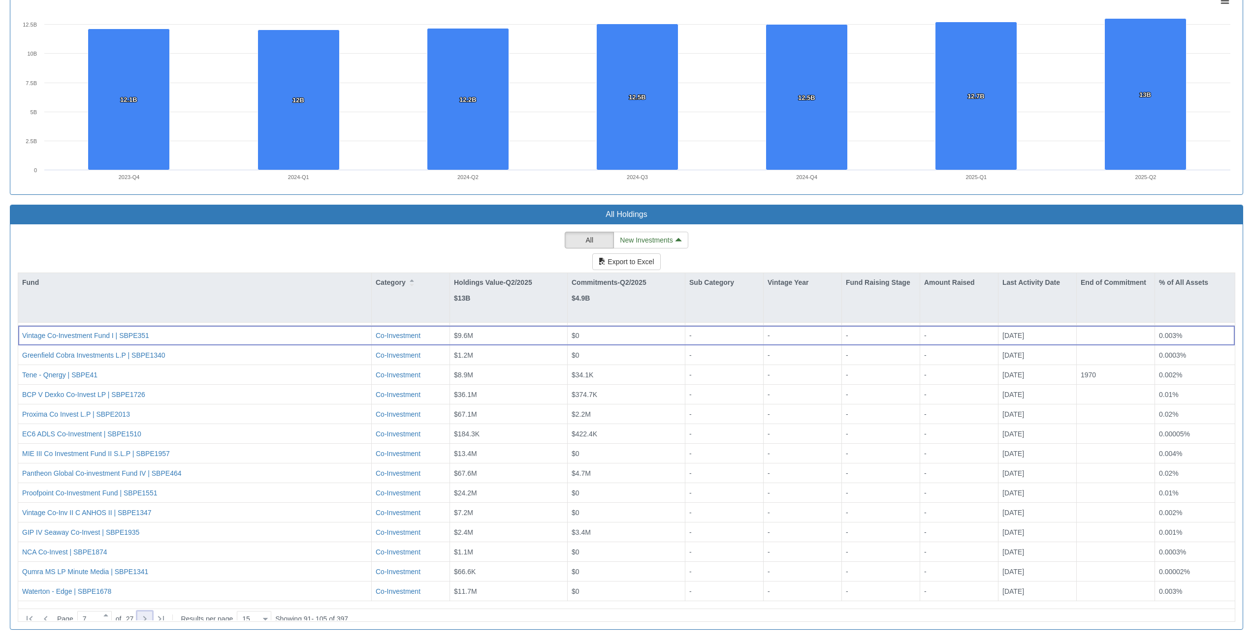
click at [151, 615] on icon at bounding box center [145, 619] width 12 height 12
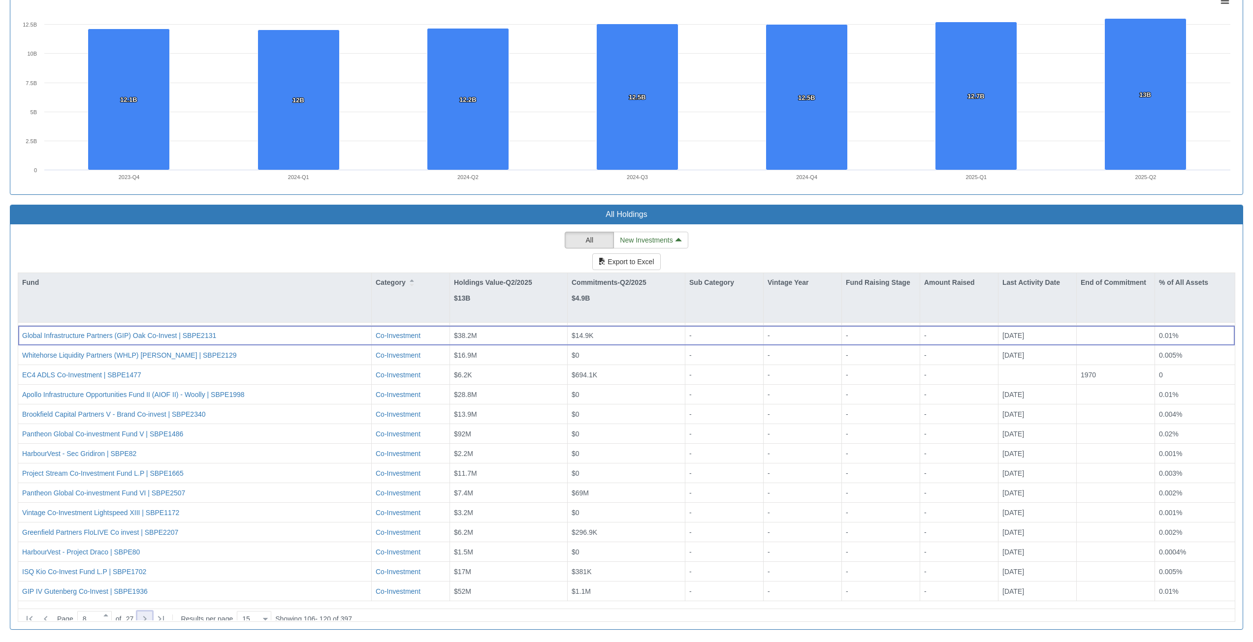
click at [151, 614] on icon at bounding box center [145, 619] width 12 height 12
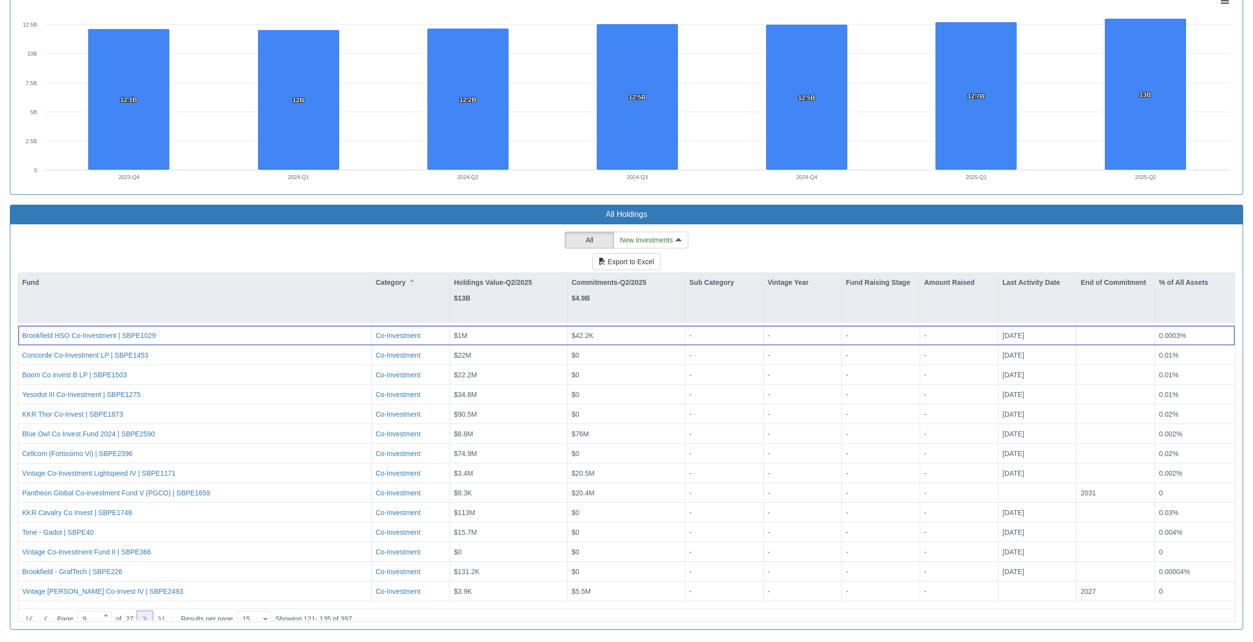
click at [151, 614] on icon at bounding box center [145, 619] width 12 height 12
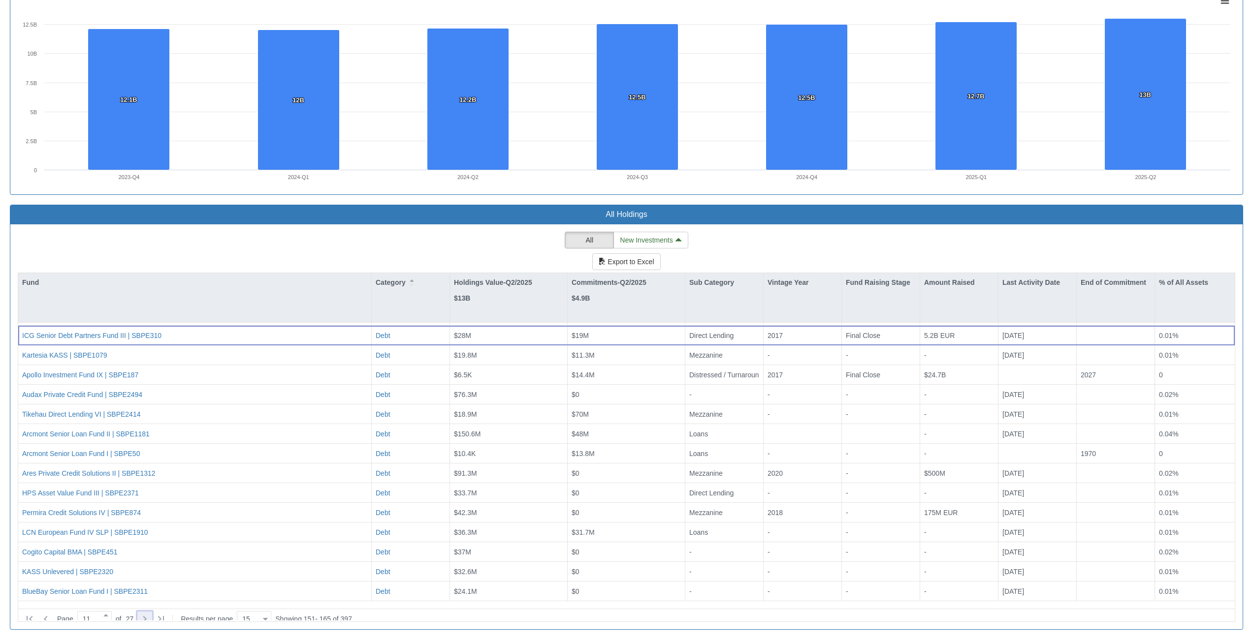
click at [149, 613] on icon at bounding box center [145, 619] width 12 height 12
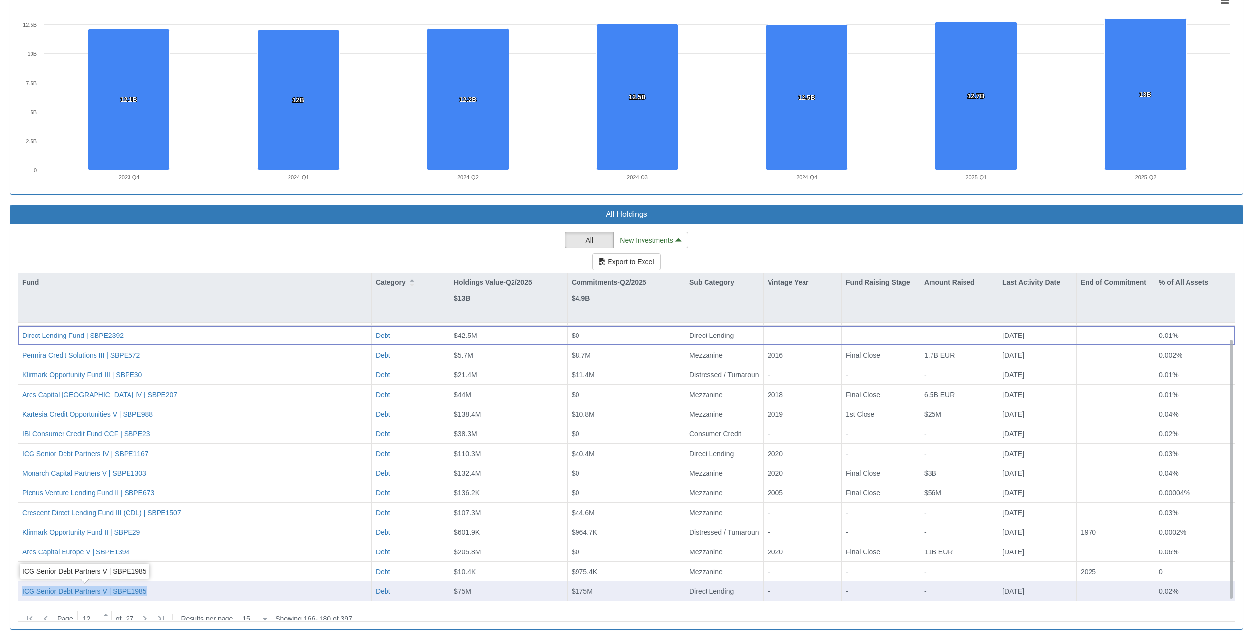
drag, startPoint x: 157, startPoint y: 595, endPoint x: 21, endPoint y: 591, distance: 136.4
click at [21, 591] on div "ICG Senior Debt Partners V | SBPE1985" at bounding box center [194, 592] width 353 height 20
copy div "ICG Senior Debt Partners V | SBPE1985"
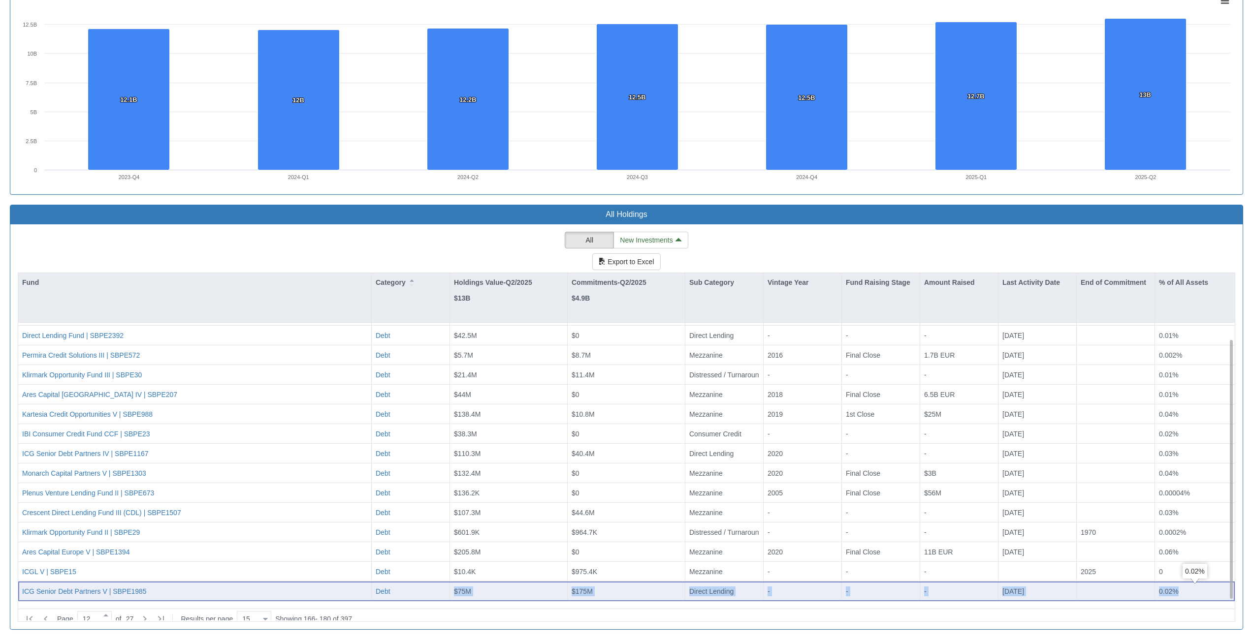
drag, startPoint x: 452, startPoint y: 593, endPoint x: 1183, endPoint y: 594, distance: 730.4
click at [1183, 594] on div "ICG Senior Debt Partners V | SBPE1985 Debt $75M $175M Direct Lending - - - [DAT…" at bounding box center [626, 592] width 1216 height 20
copy div "$75M $175M Direct Lending - - - [DATE] 0.02%"
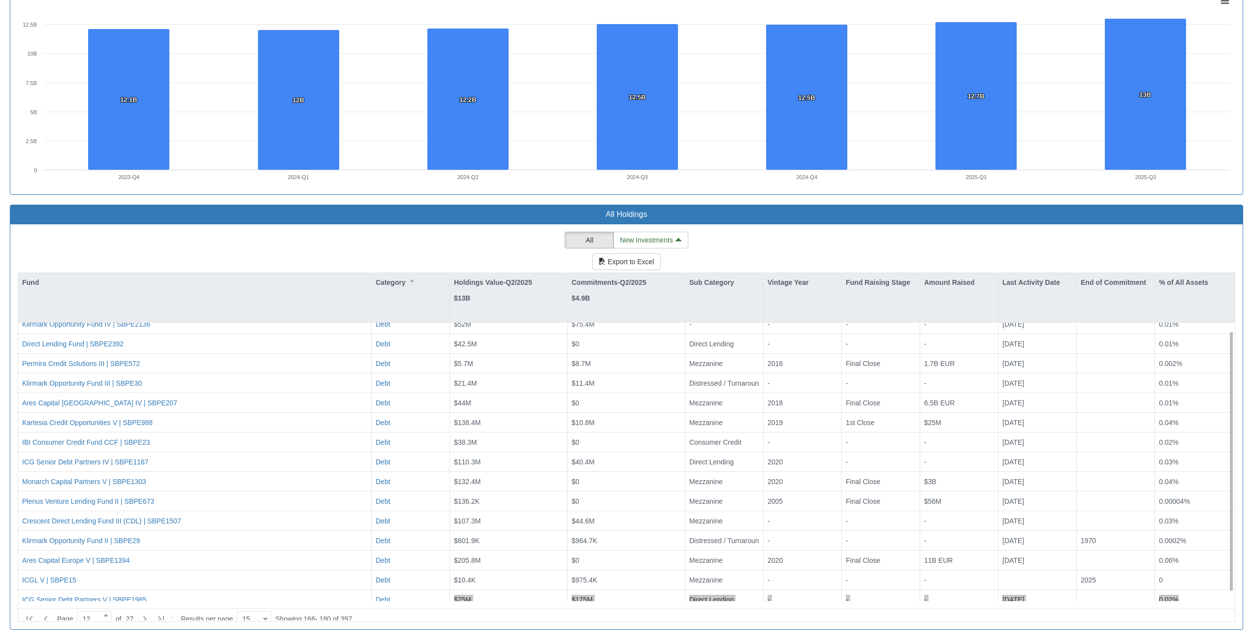
scroll to position [0, 0]
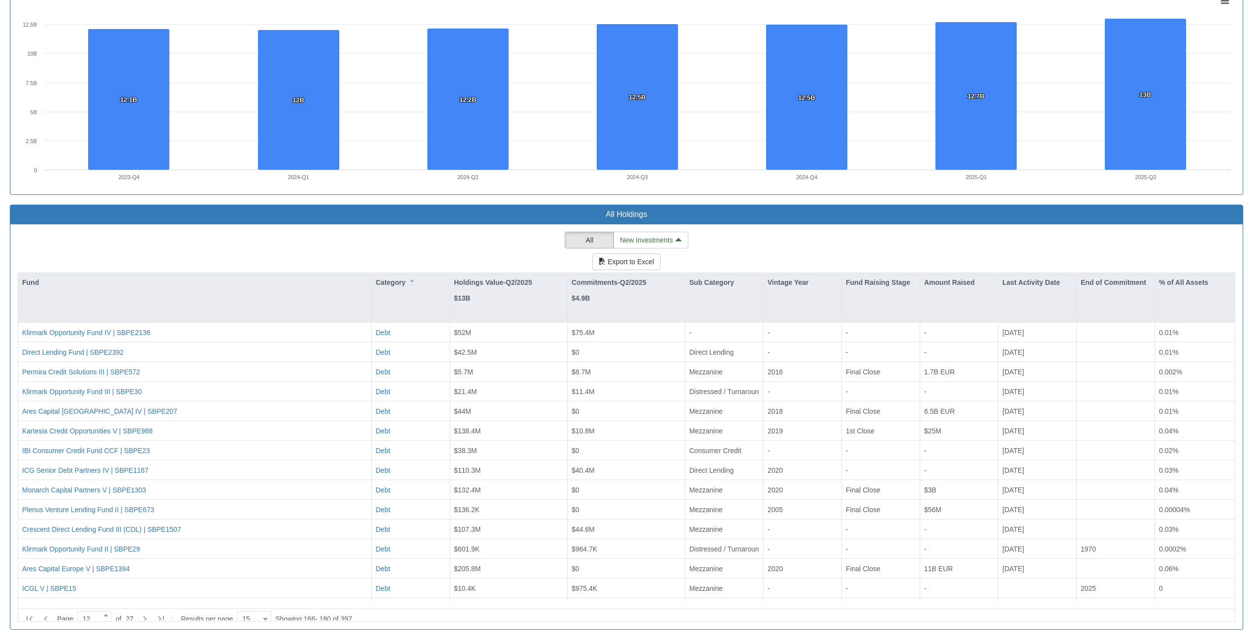
drag, startPoint x: 455, startPoint y: 611, endPoint x: 362, endPoint y: 609, distance: 92.6
click at [455, 611] on div "Page 12 of 27 Results per page 15 15 Showing 166 - 180 of 397" at bounding box center [634, 624] width 1229 height 28
click at [43, 614] on icon at bounding box center [46, 619] width 12 height 12
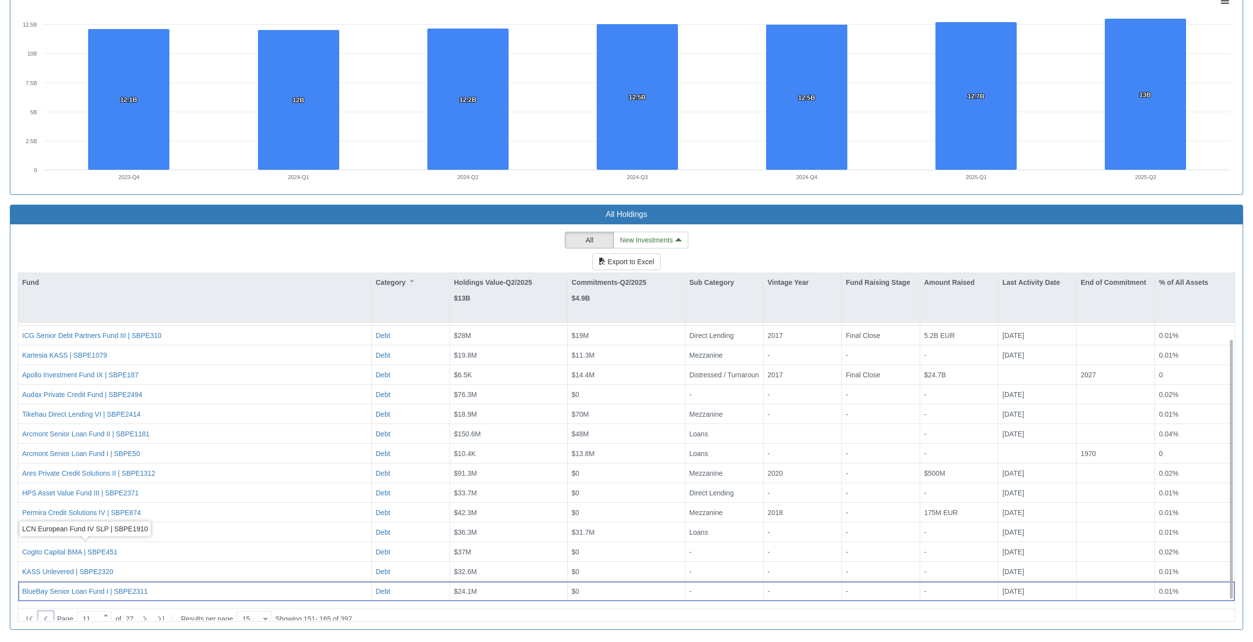
scroll to position [17, 0]
drag, startPoint x: 181, startPoint y: 593, endPoint x: 22, endPoint y: 594, distance: 159.5
click at [22, 594] on div "BlueBay Senior Loan Fund I | SBPE2311" at bounding box center [194, 592] width 353 height 20
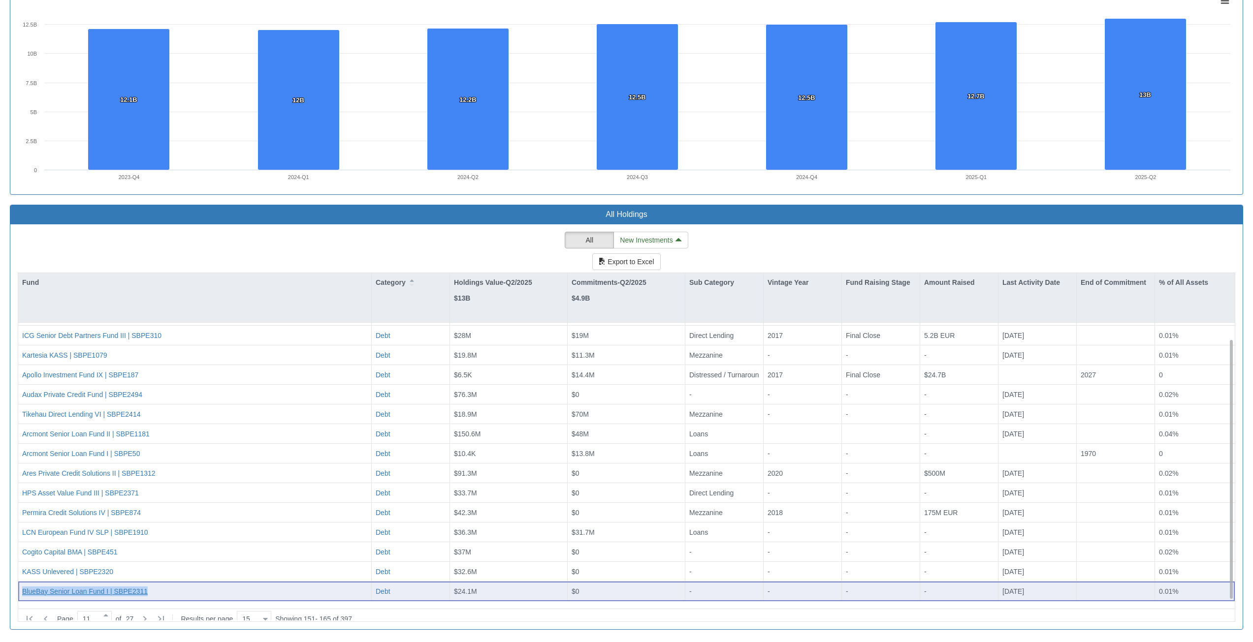
copy div "BlueBay Senior Loan Fund I | SBPE2311"
drag, startPoint x: 377, startPoint y: 591, endPoint x: 1189, endPoint y: 593, distance: 811.6
click at [1189, 593] on div "BlueBay Senior Loan Fund I | SBPE2311 Debt $24.1M $0 - - - - [DATE] 0.01%" at bounding box center [626, 592] width 1216 height 20
copy div "Debt $24.1M $0 - - - - [DATE] 0.01%"
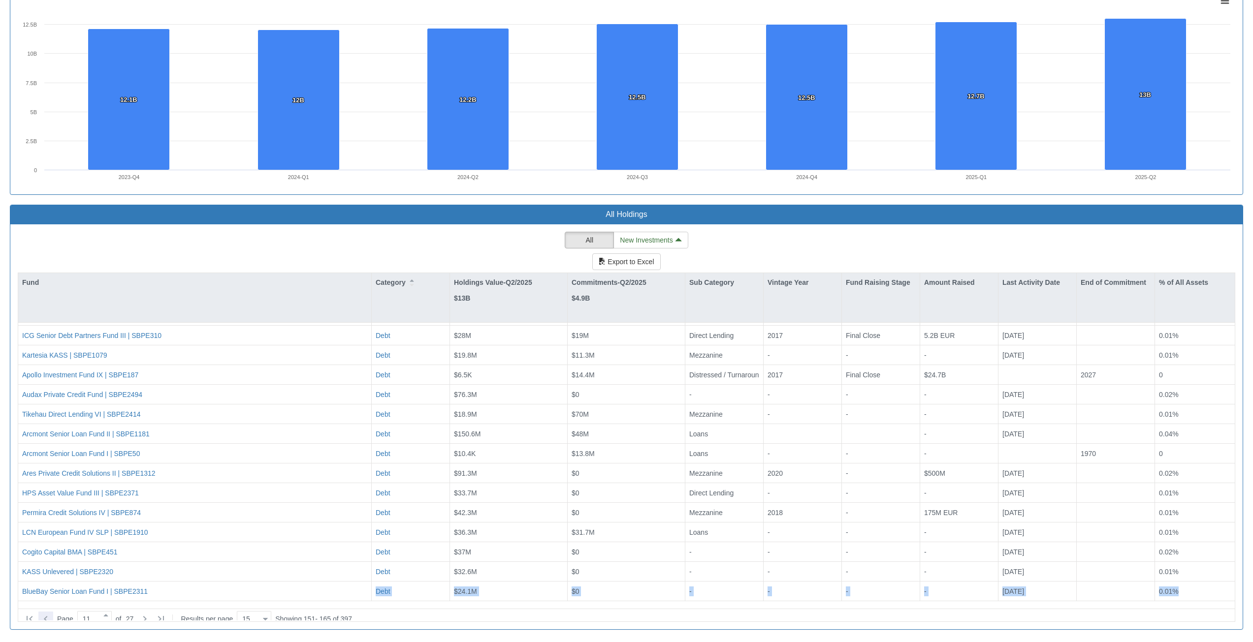
click at [44, 615] on icon at bounding box center [46, 619] width 12 height 12
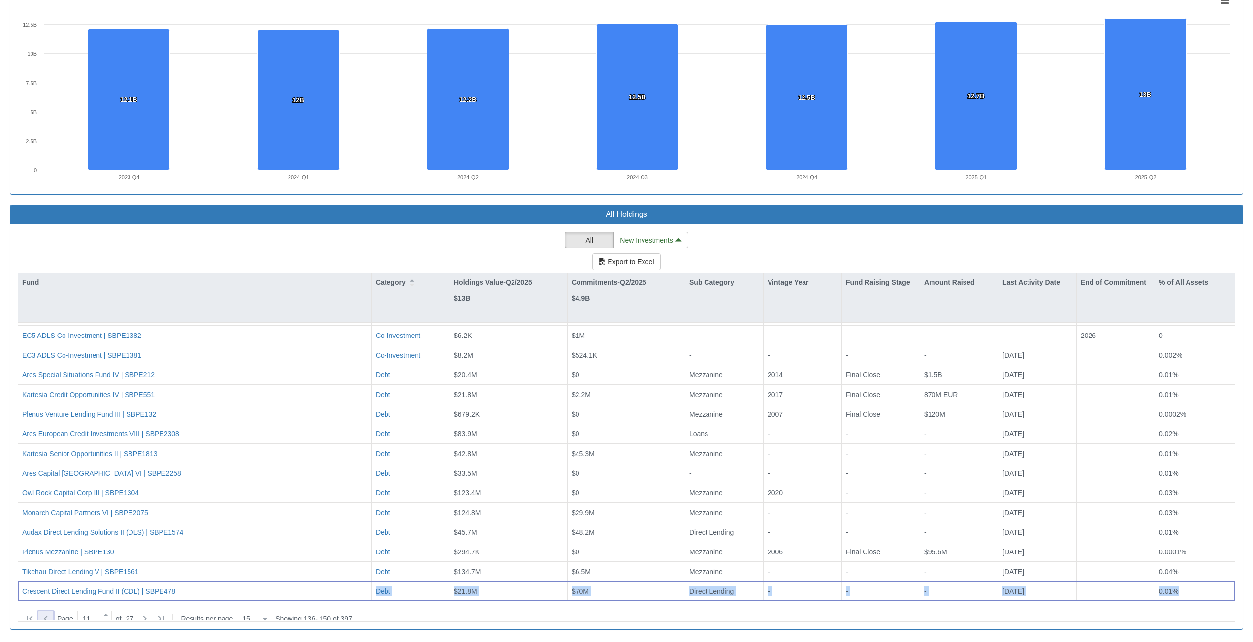
type input "10"
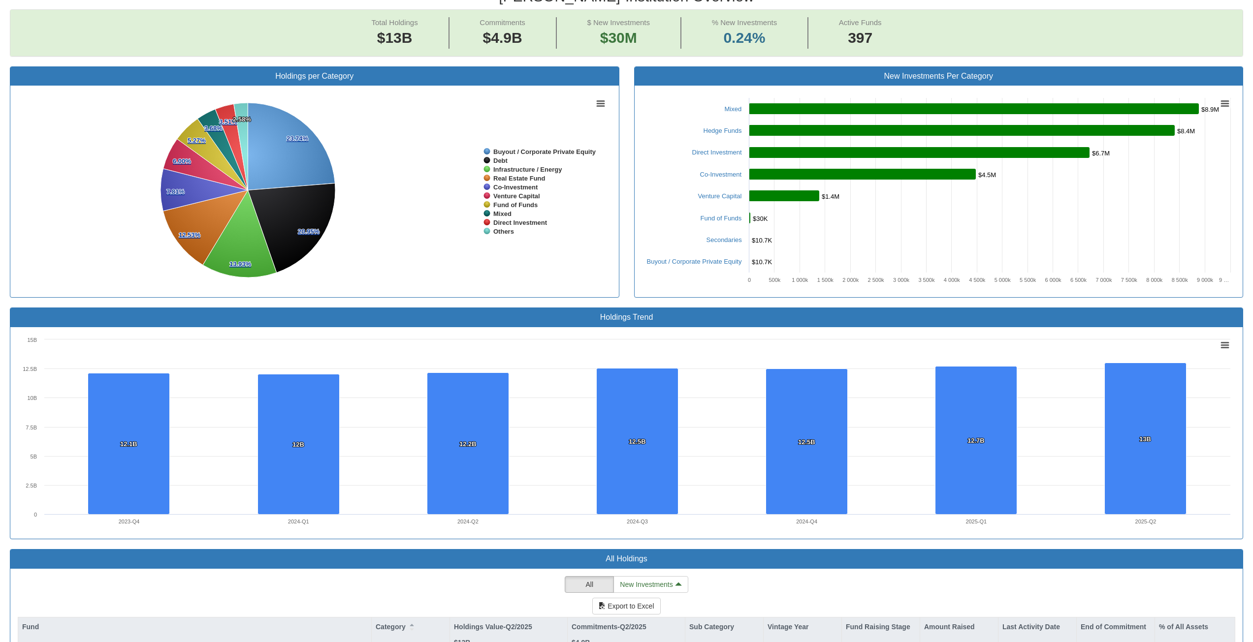
scroll to position [94, 0]
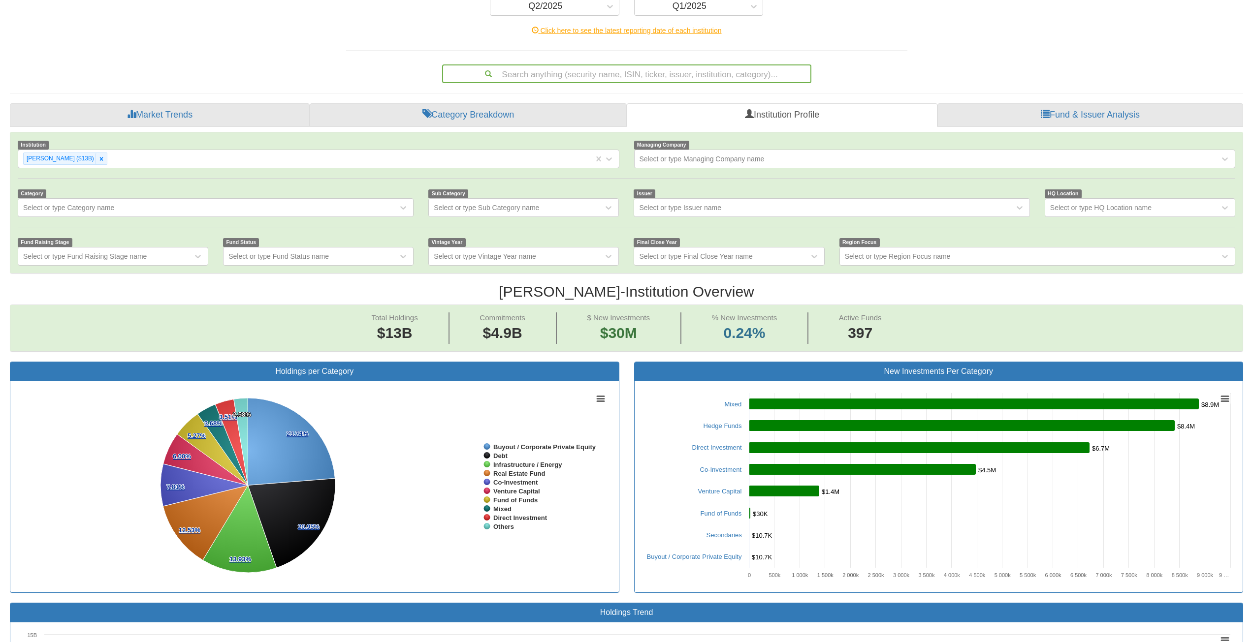
click at [98, 159] on icon at bounding box center [101, 159] width 7 height 7
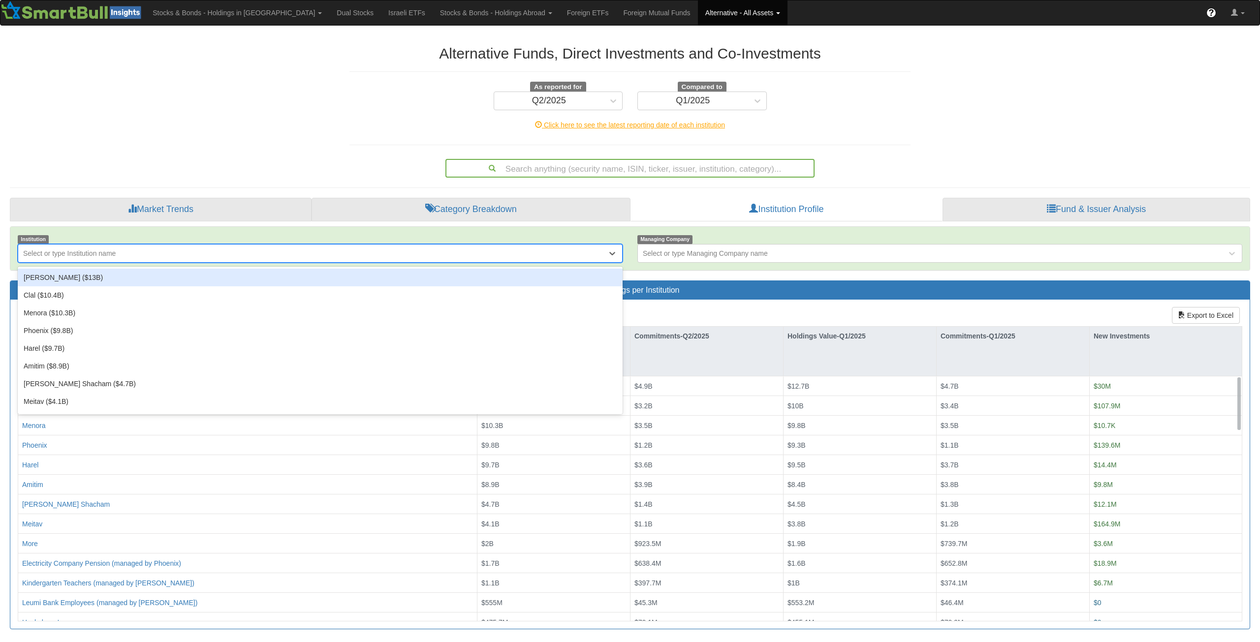
click at [81, 250] on div "Select or type Institution name" at bounding box center [69, 254] width 93 height 10
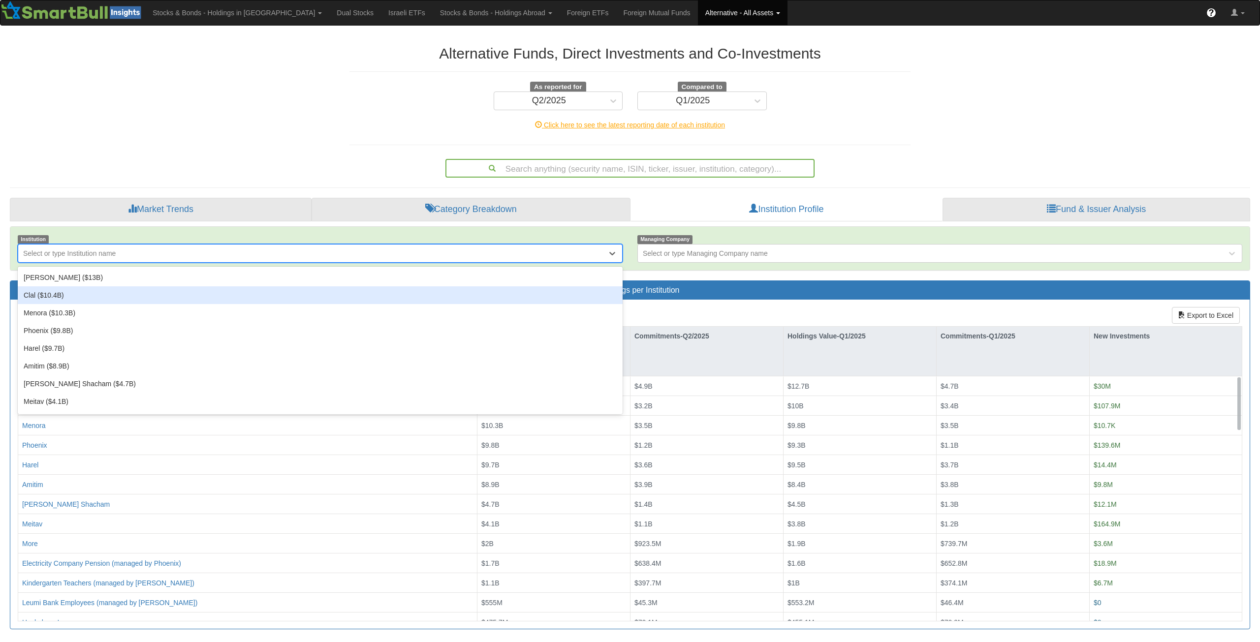
click at [48, 300] on div "Clal ($10.4B)" at bounding box center [320, 295] width 605 height 18
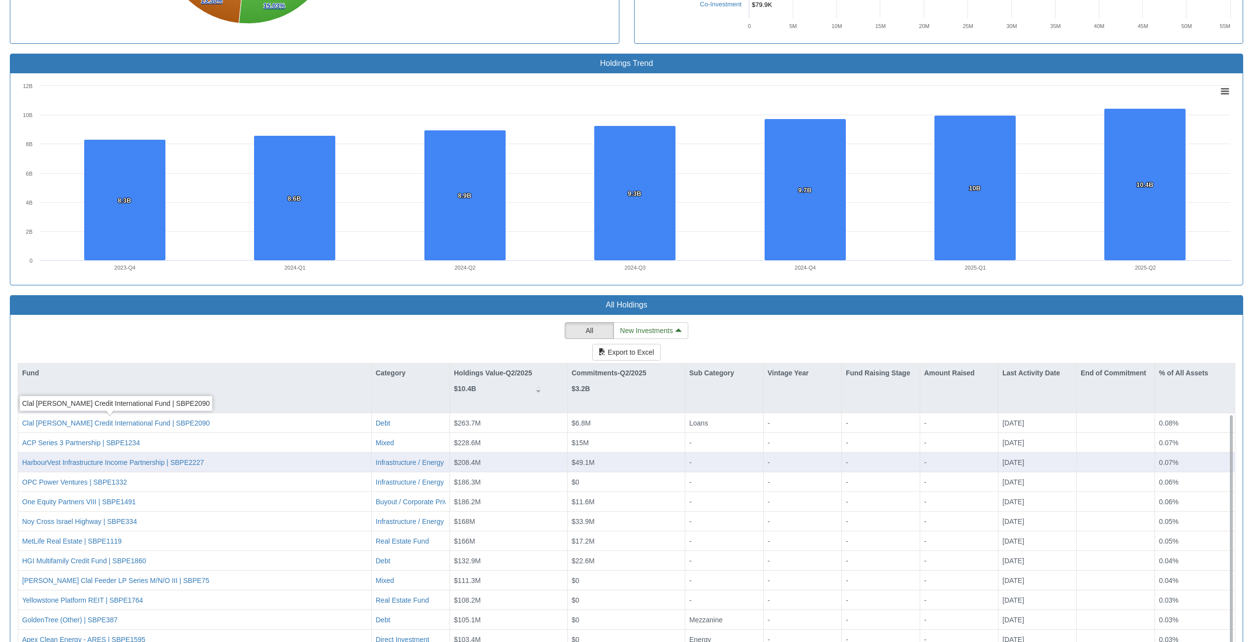
scroll to position [734, 0]
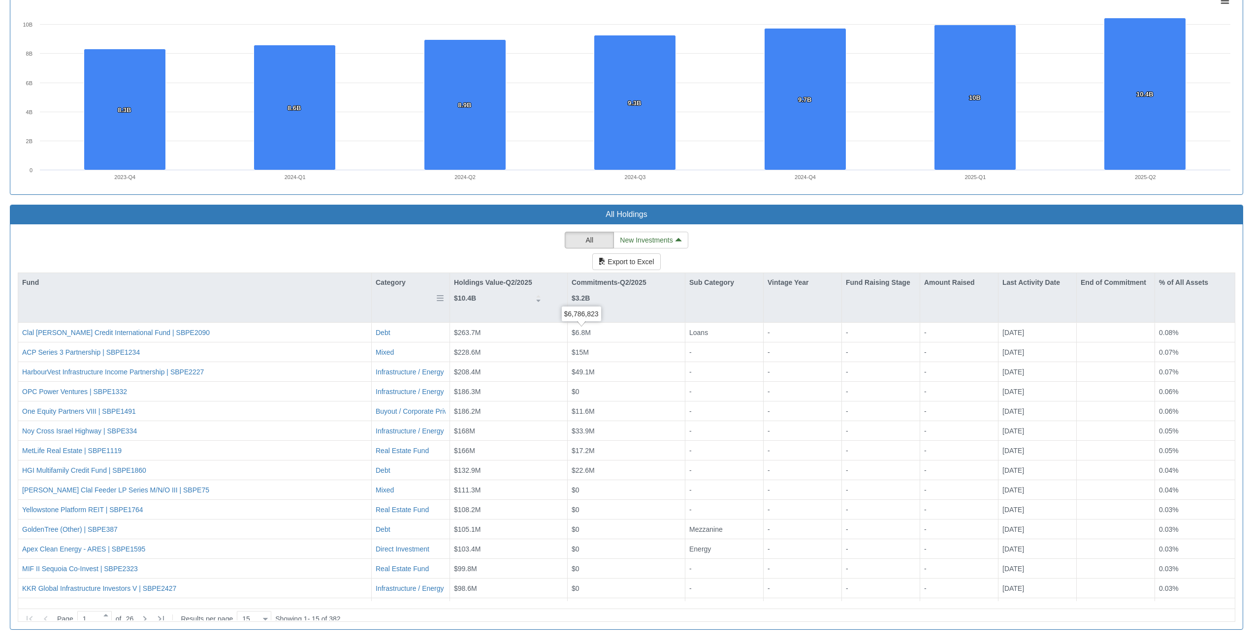
click at [395, 282] on div "Category" at bounding box center [411, 282] width 78 height 19
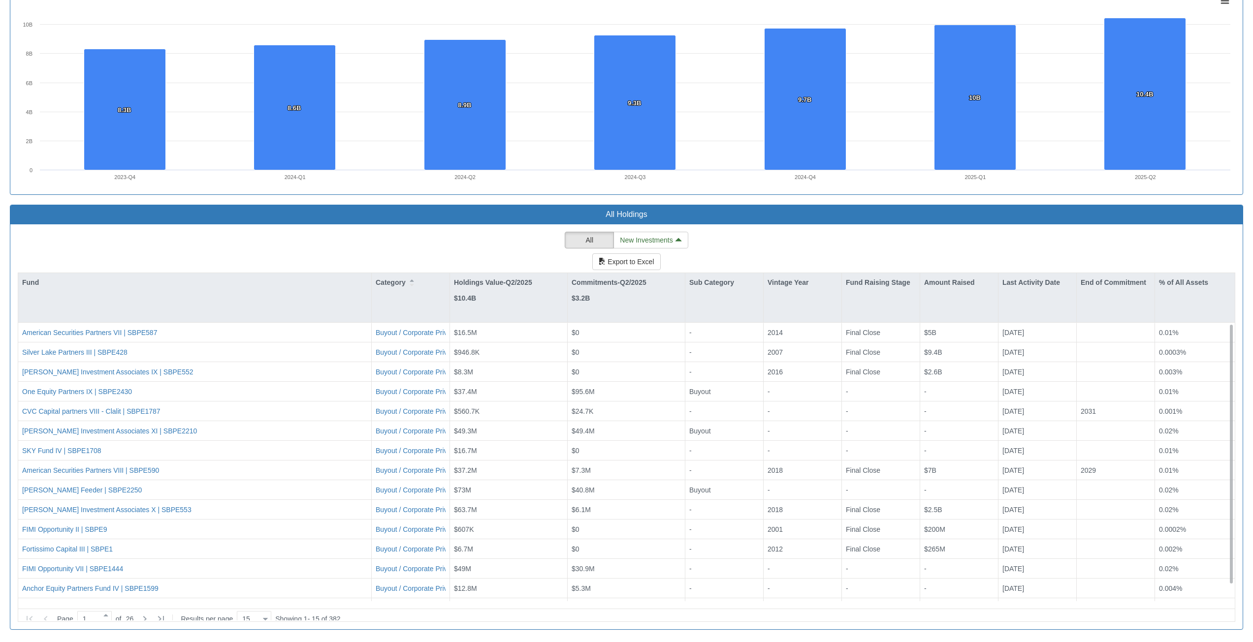
scroll to position [17, 0]
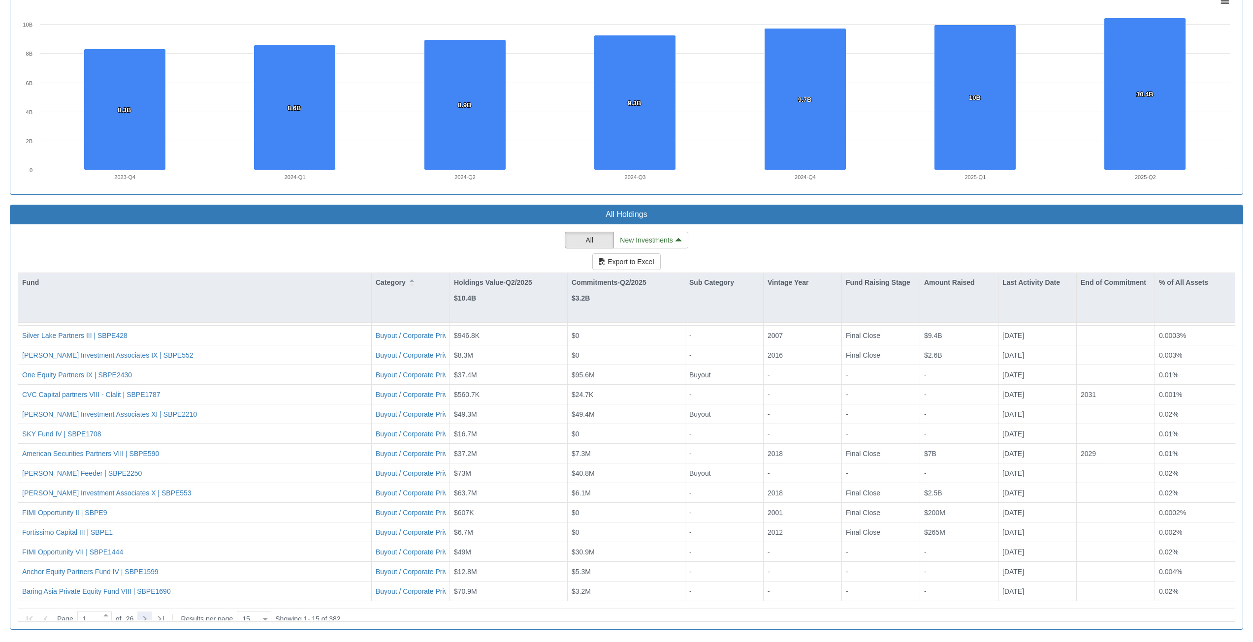
drag, startPoint x: 144, startPoint y: 624, endPoint x: 146, endPoint y: 617, distance: 7.0
click at [145, 620] on div "All New Investments Export to Excel Fund Category Holdings Value-Q2/2025 $10.4B…" at bounding box center [626, 426] width 1232 height 405
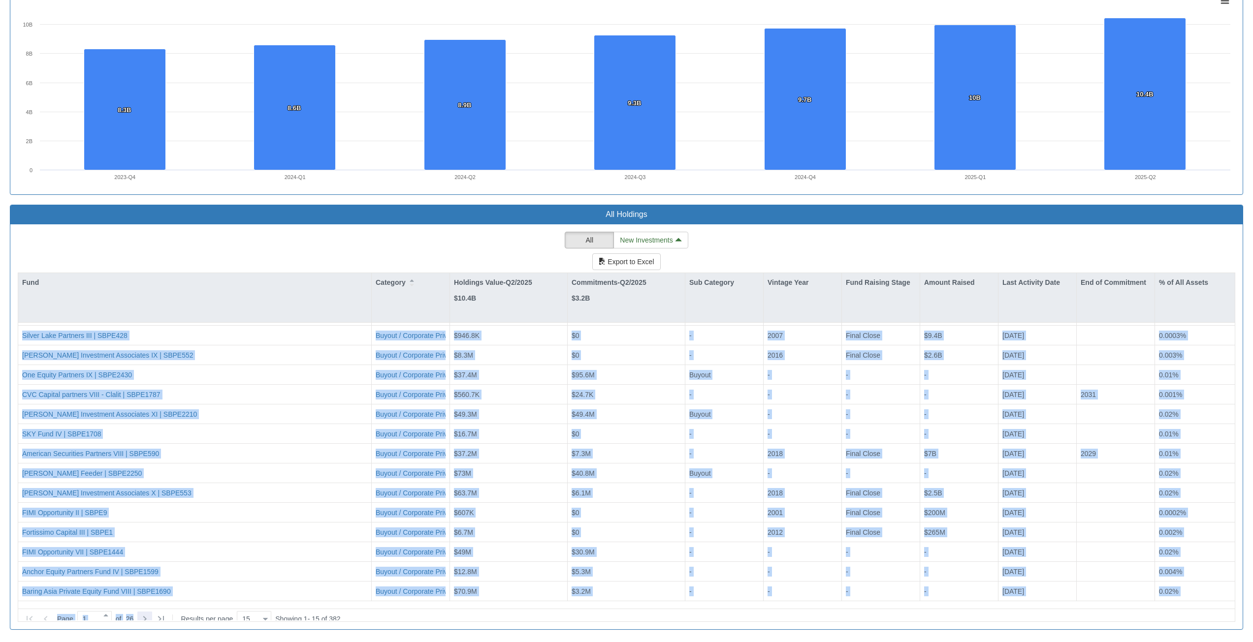
click at [147, 614] on icon at bounding box center [145, 619] width 12 height 12
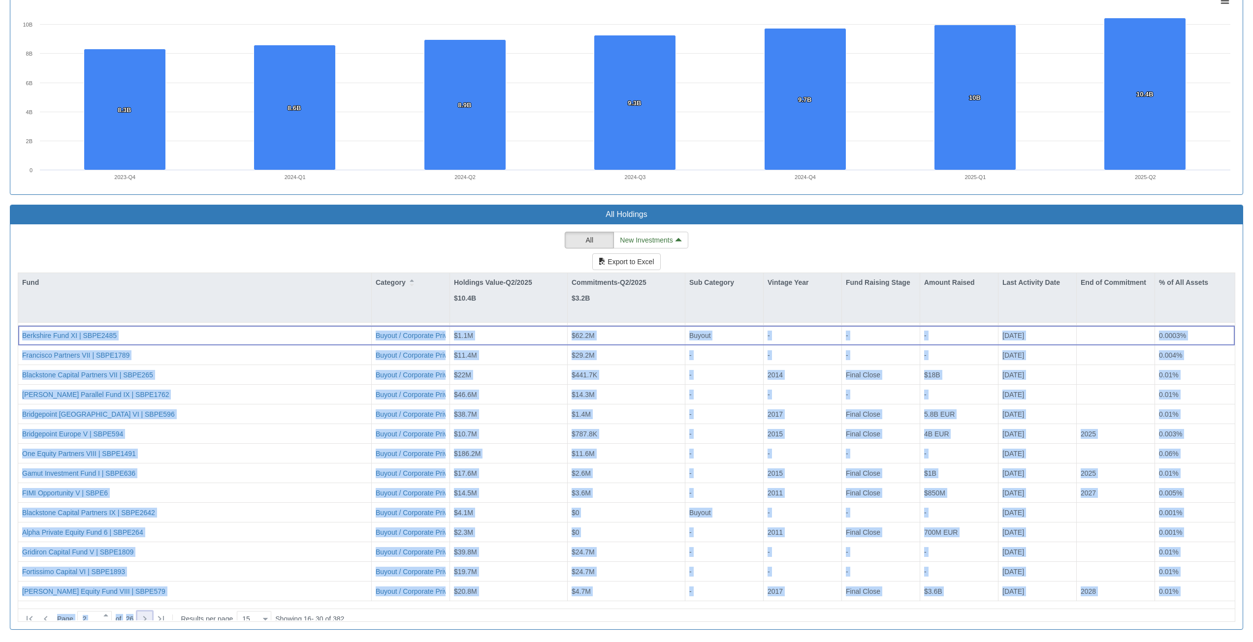
click at [151, 613] on icon at bounding box center [145, 619] width 12 height 12
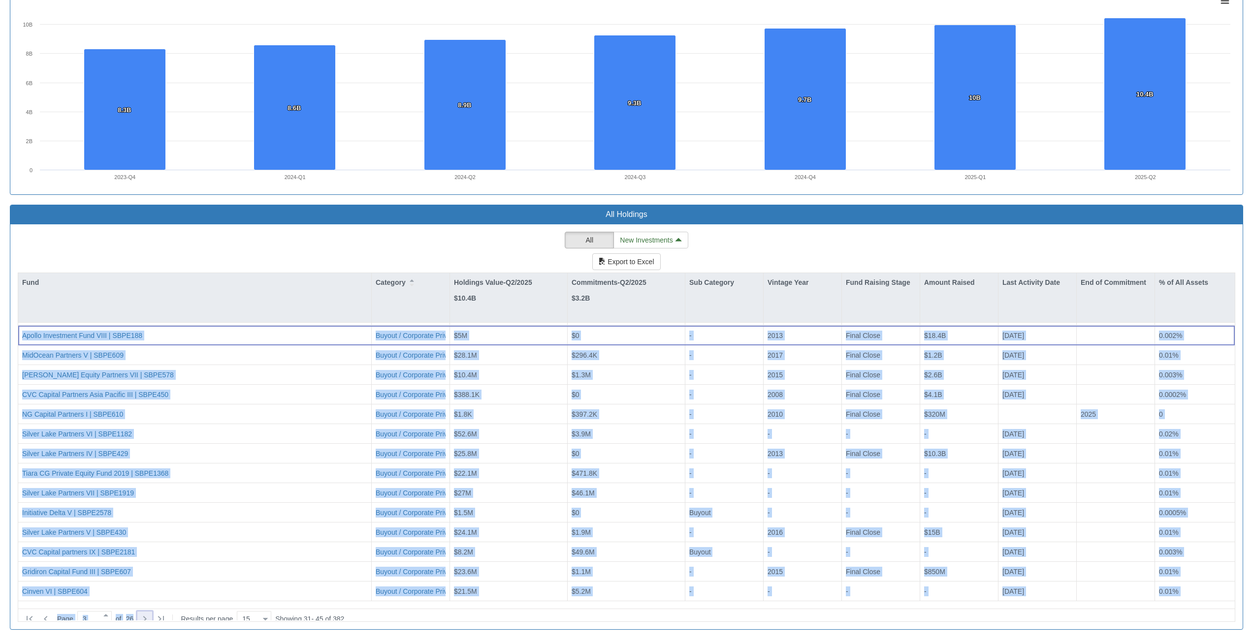
click at [151, 613] on icon at bounding box center [145, 619] width 12 height 12
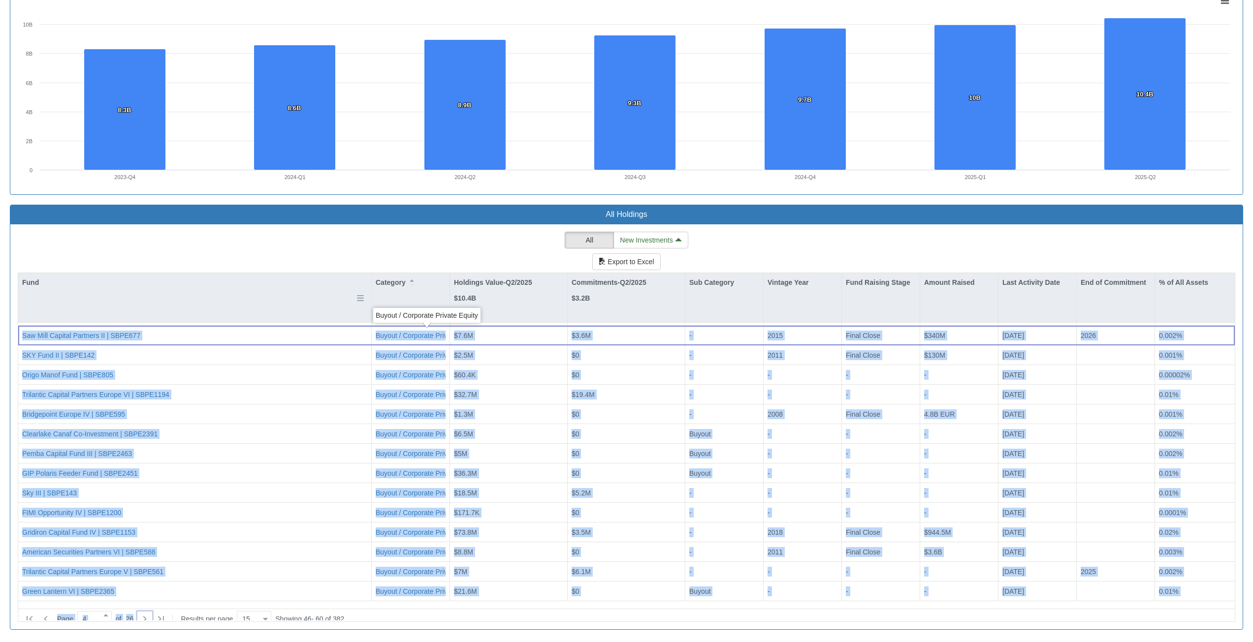
click at [304, 297] on div "Fund" at bounding box center [194, 297] width 353 height 49
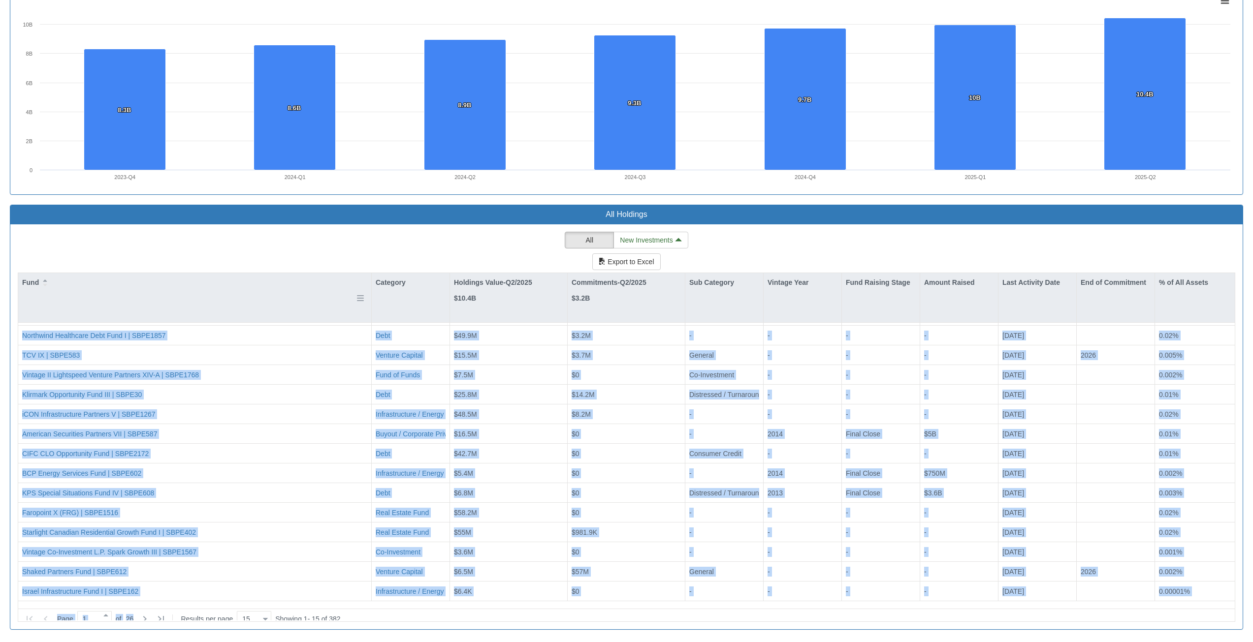
scroll to position [0, 0]
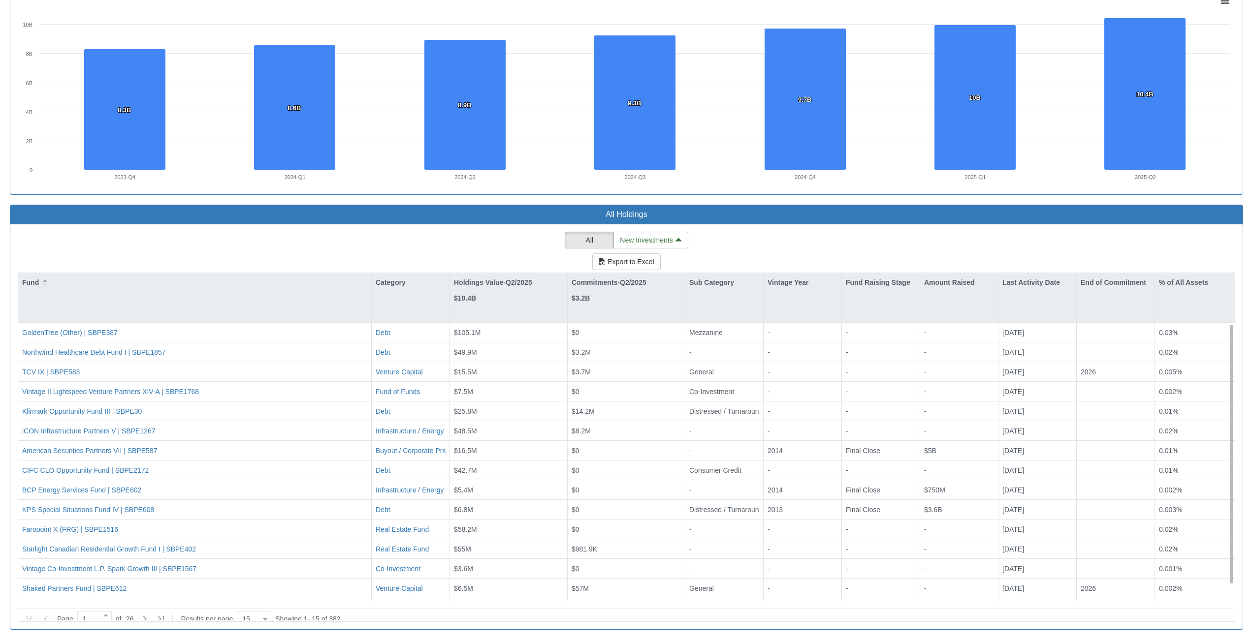
click at [309, 254] on div "All New Investments Export to Excel Fund Category Holdings Value-Q2/2025 $10.4B…" at bounding box center [626, 427] width 1217 height 390
click at [395, 305] on div "Category" at bounding box center [411, 297] width 78 height 49
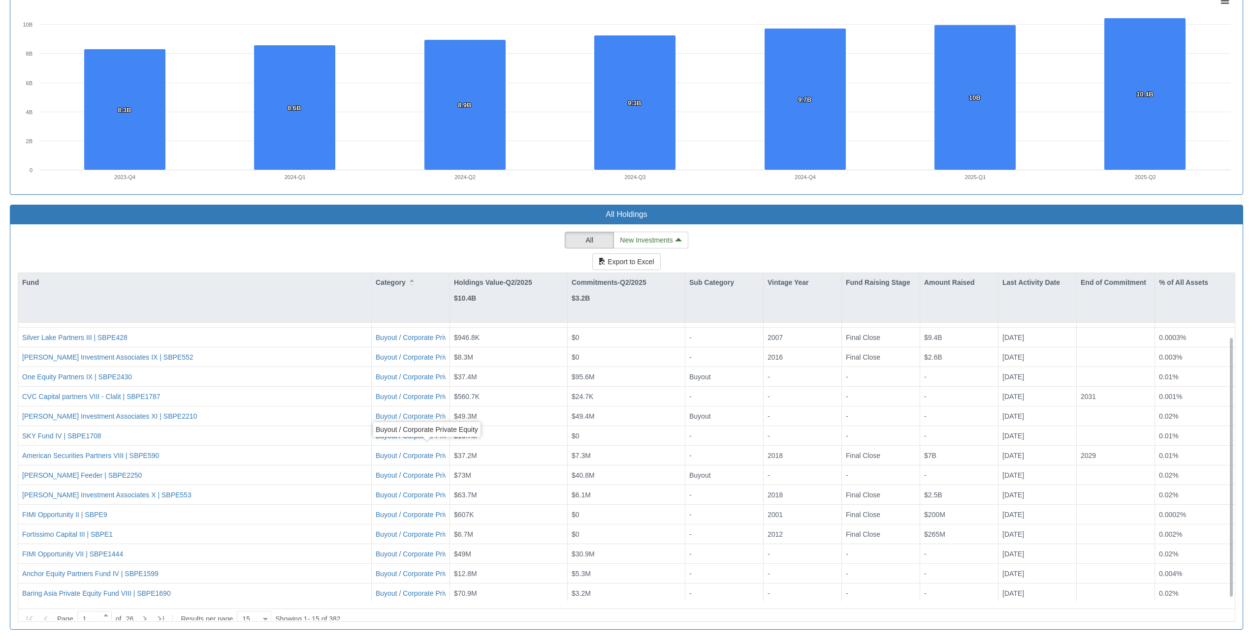
scroll to position [17, 0]
click at [147, 614] on icon at bounding box center [145, 619] width 12 height 12
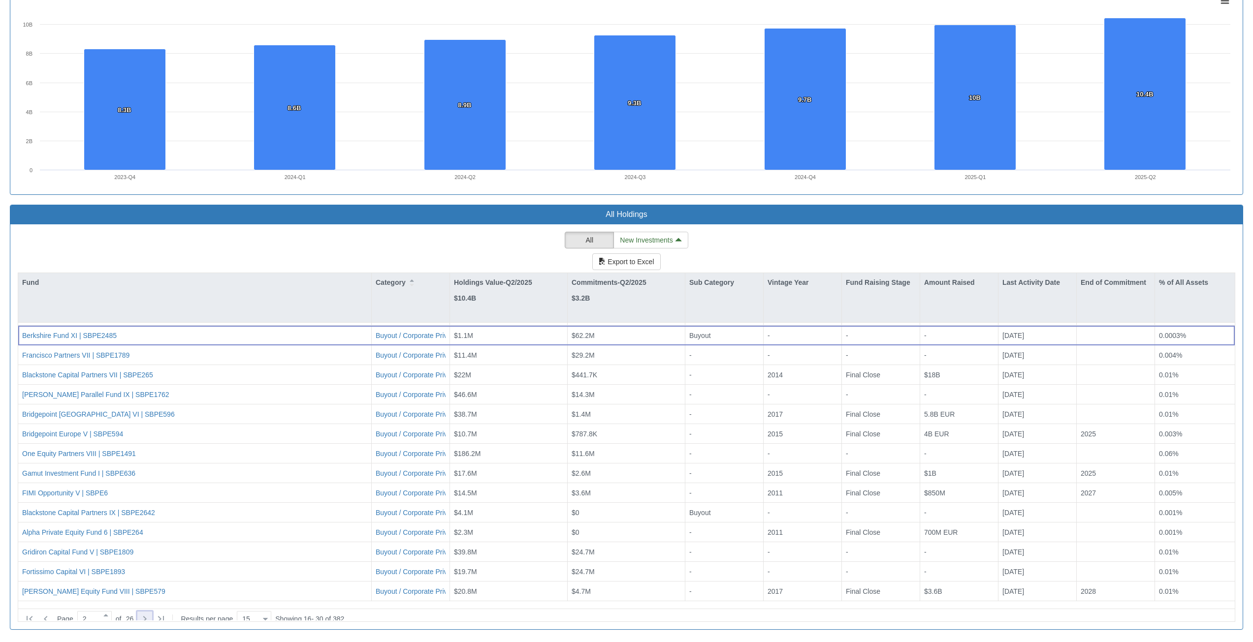
click at [147, 614] on icon at bounding box center [145, 619] width 12 height 12
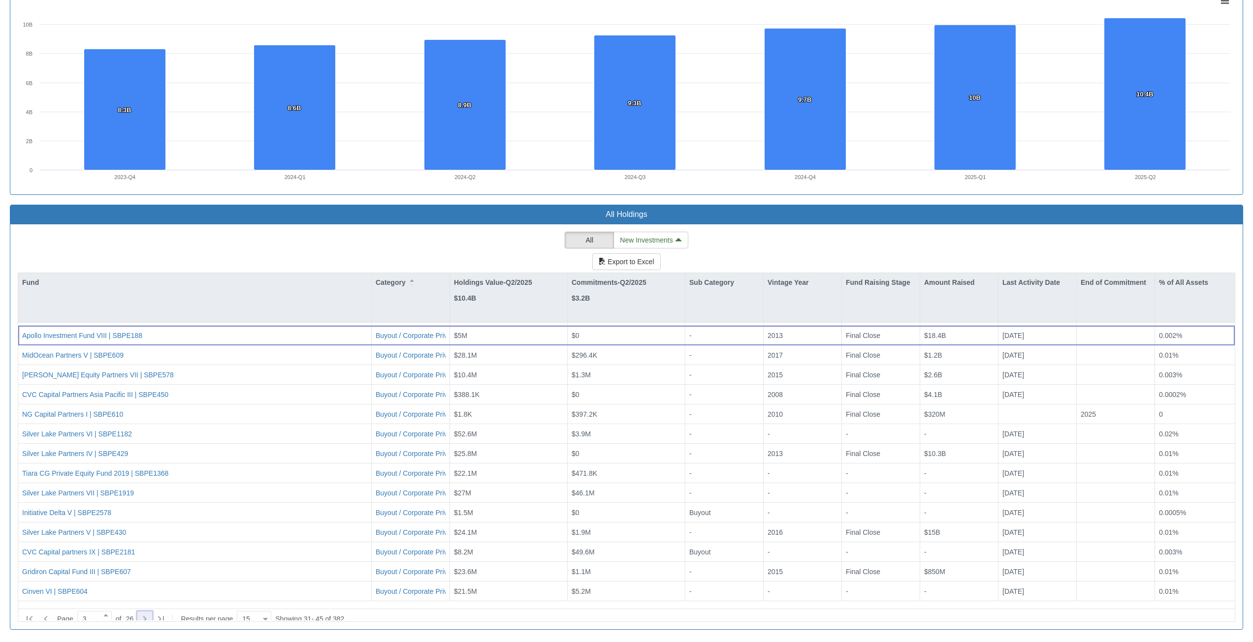
click at [147, 614] on icon at bounding box center [145, 619] width 12 height 12
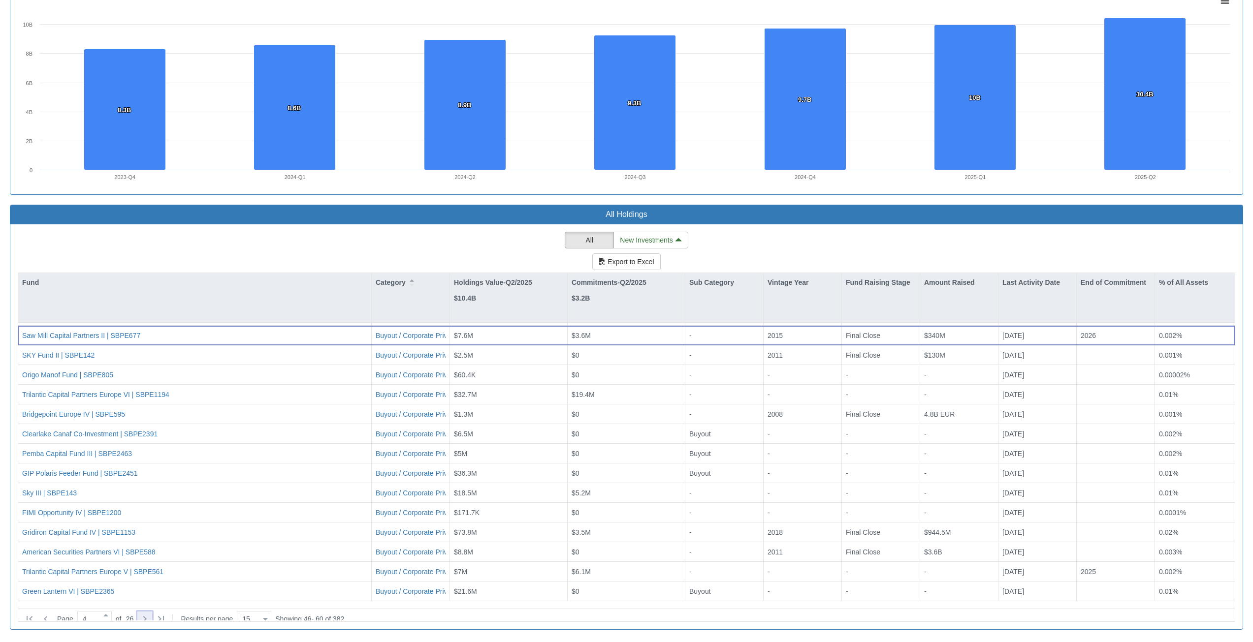
click at [147, 614] on icon at bounding box center [145, 619] width 12 height 12
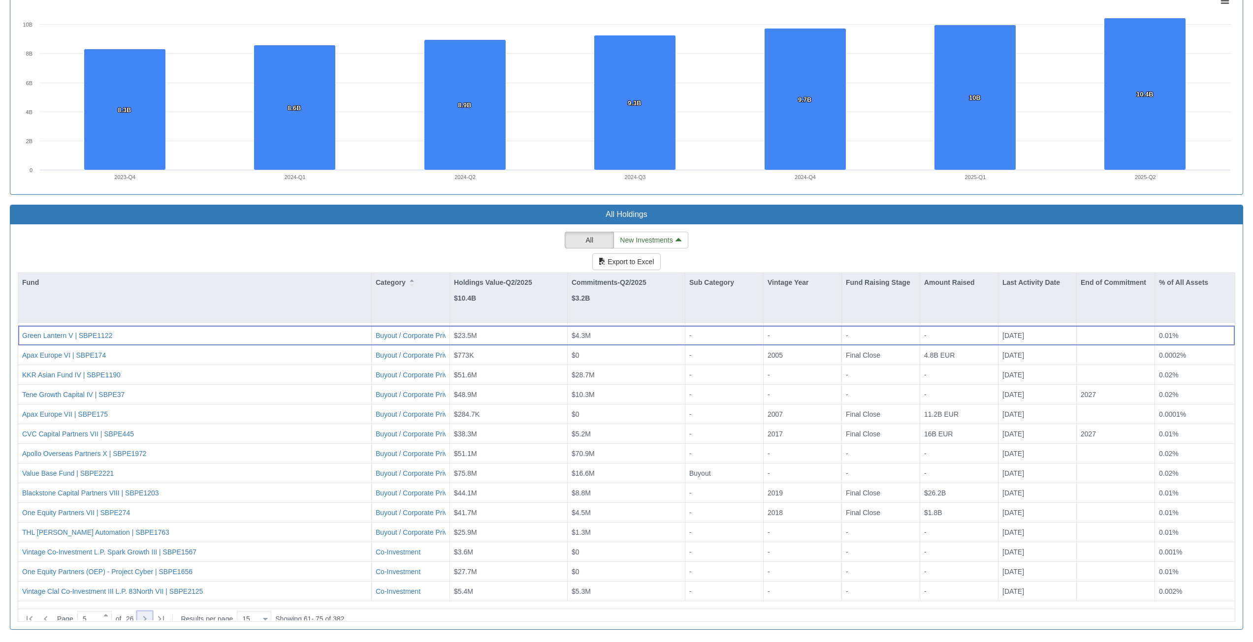
click at [147, 614] on icon at bounding box center [145, 619] width 12 height 12
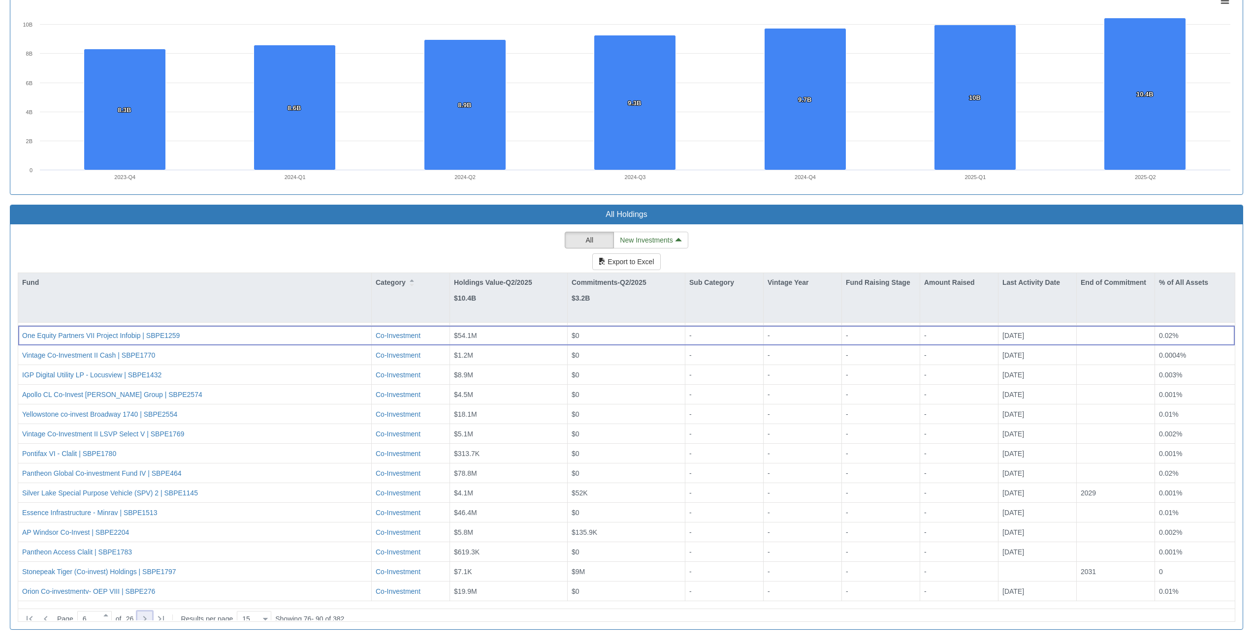
click at [147, 614] on icon at bounding box center [145, 619] width 12 height 12
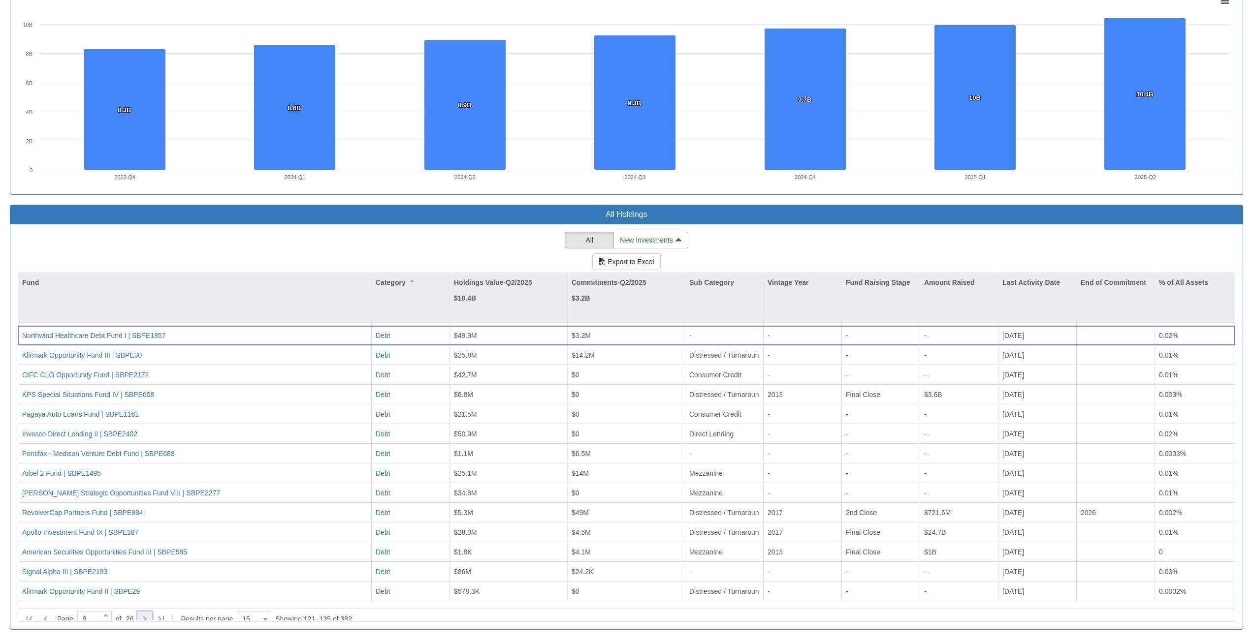
click at [151, 613] on icon at bounding box center [145, 619] width 12 height 12
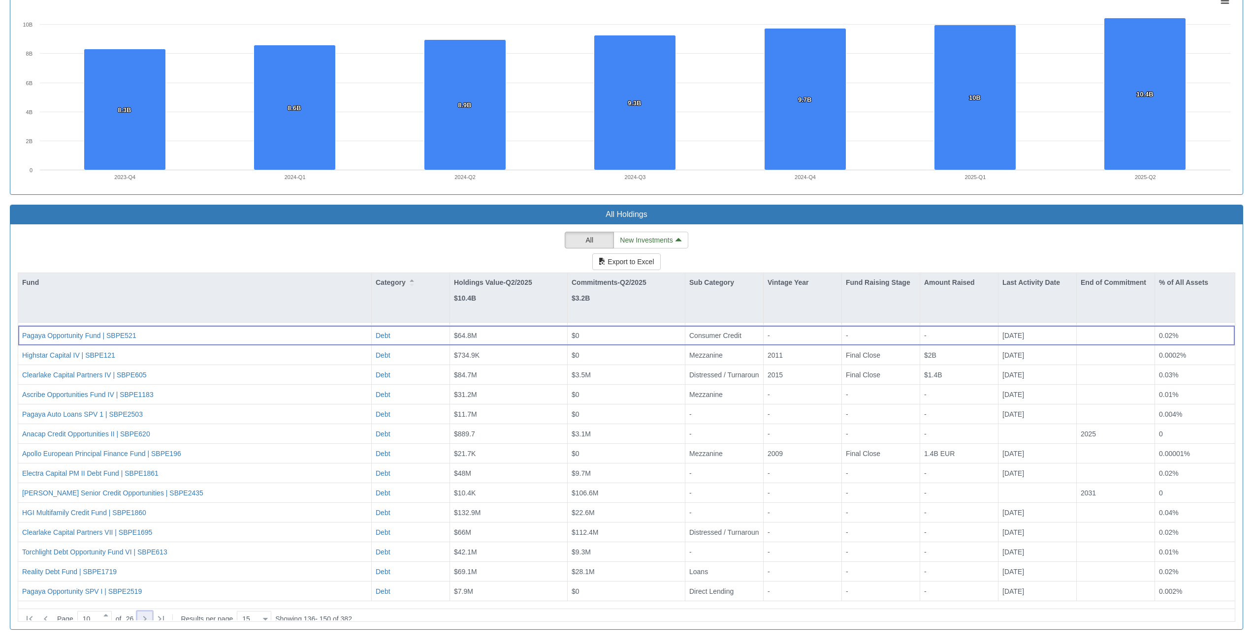
click at [150, 615] on icon at bounding box center [145, 619] width 12 height 12
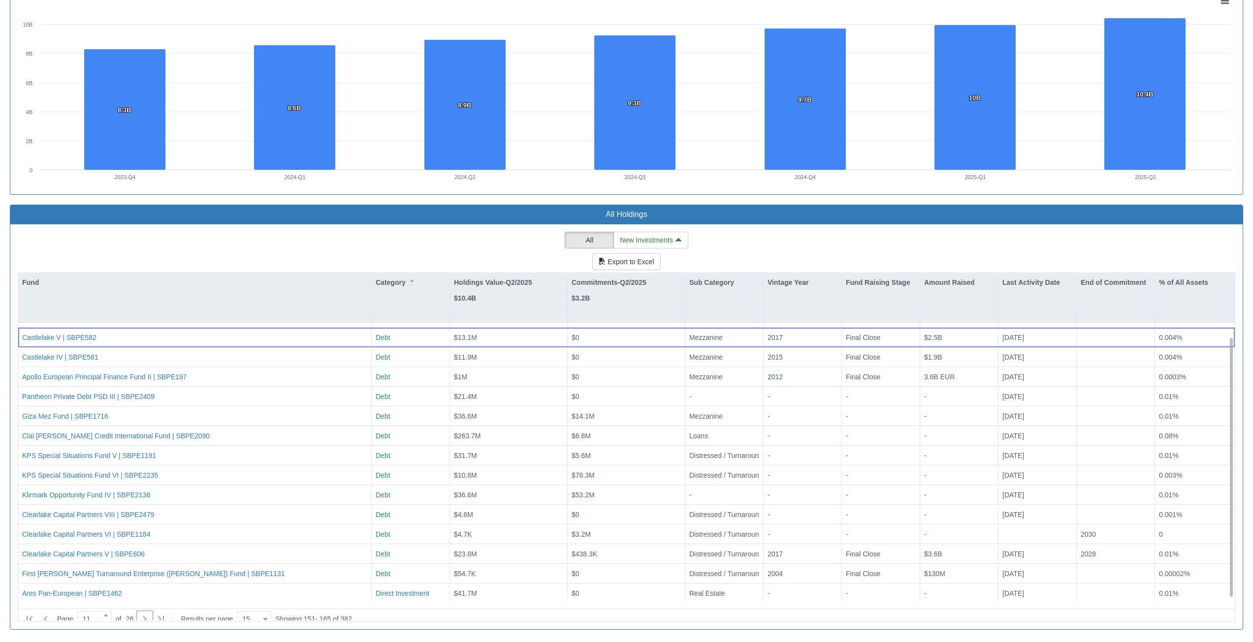
scroll to position [0, 0]
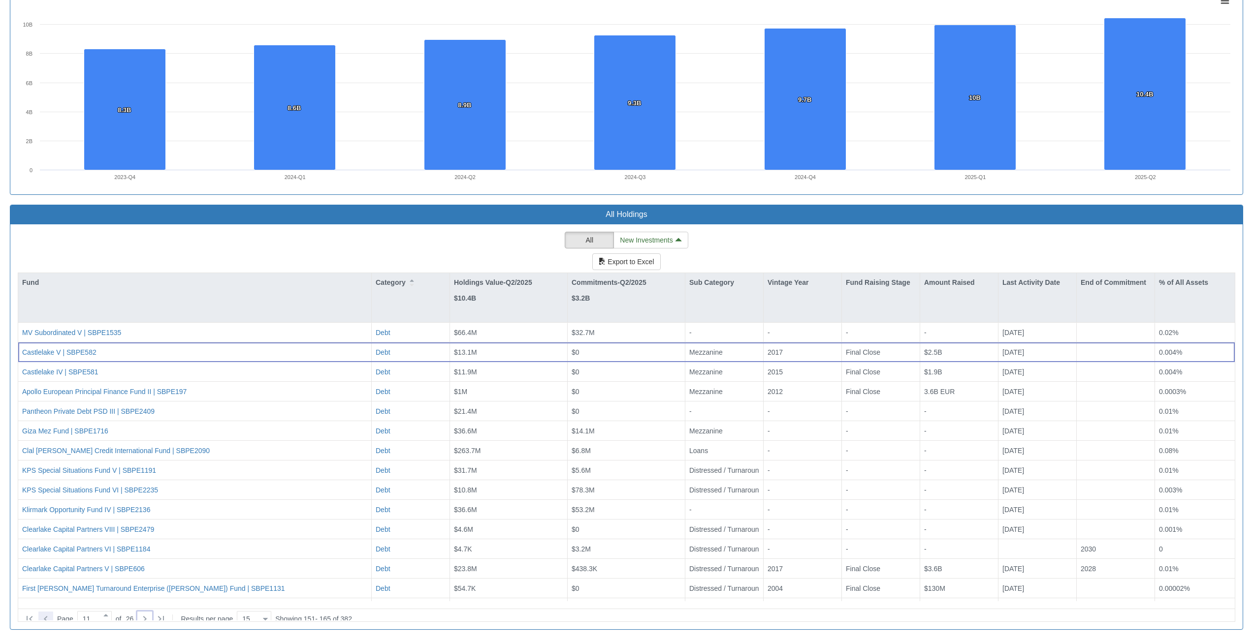
click at [51, 617] on icon at bounding box center [46, 619] width 12 height 12
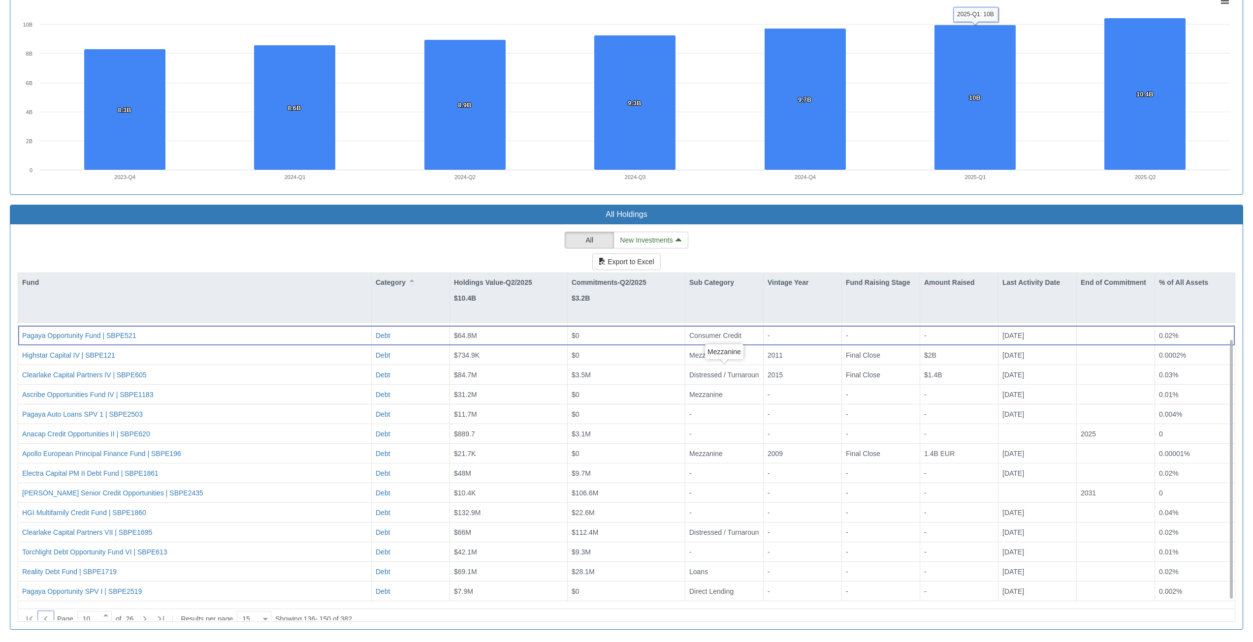
scroll to position [17, 0]
click at [151, 617] on icon at bounding box center [145, 619] width 12 height 12
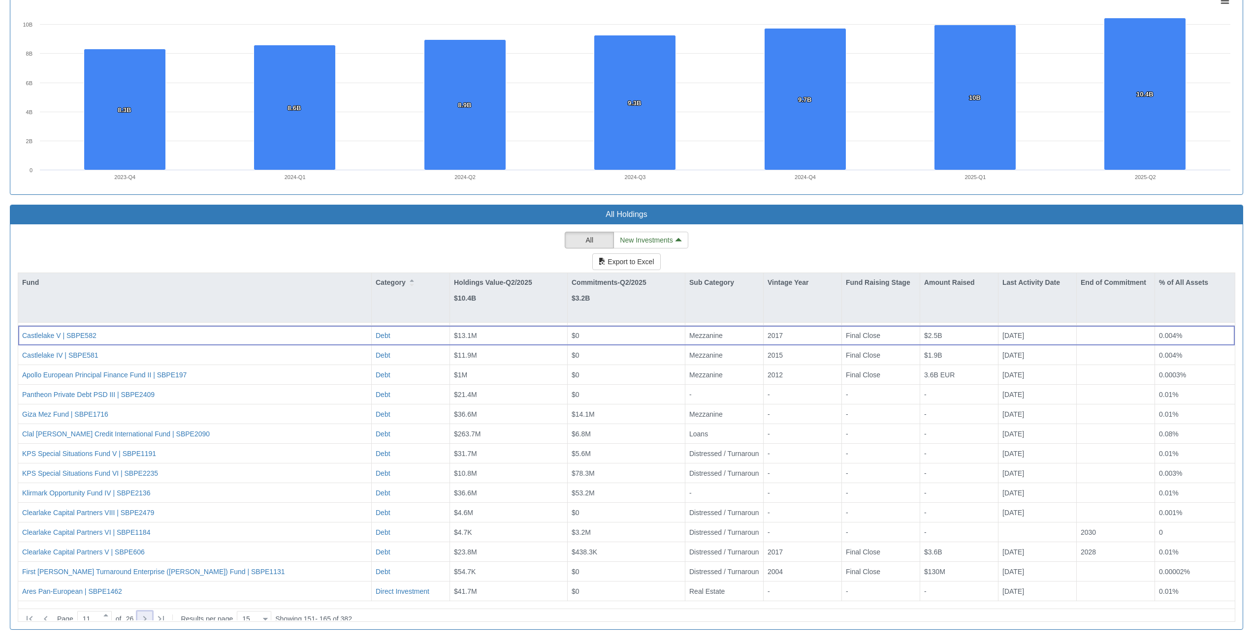
click at [147, 616] on icon at bounding box center [145, 619] width 12 height 12
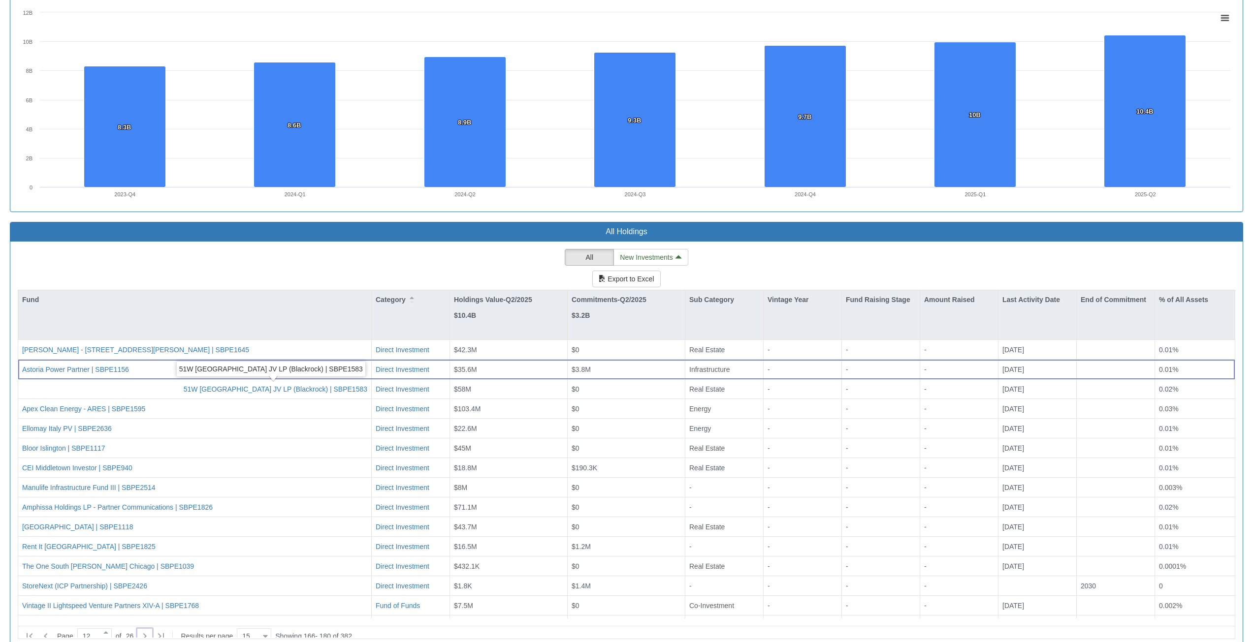
scroll to position [734, 0]
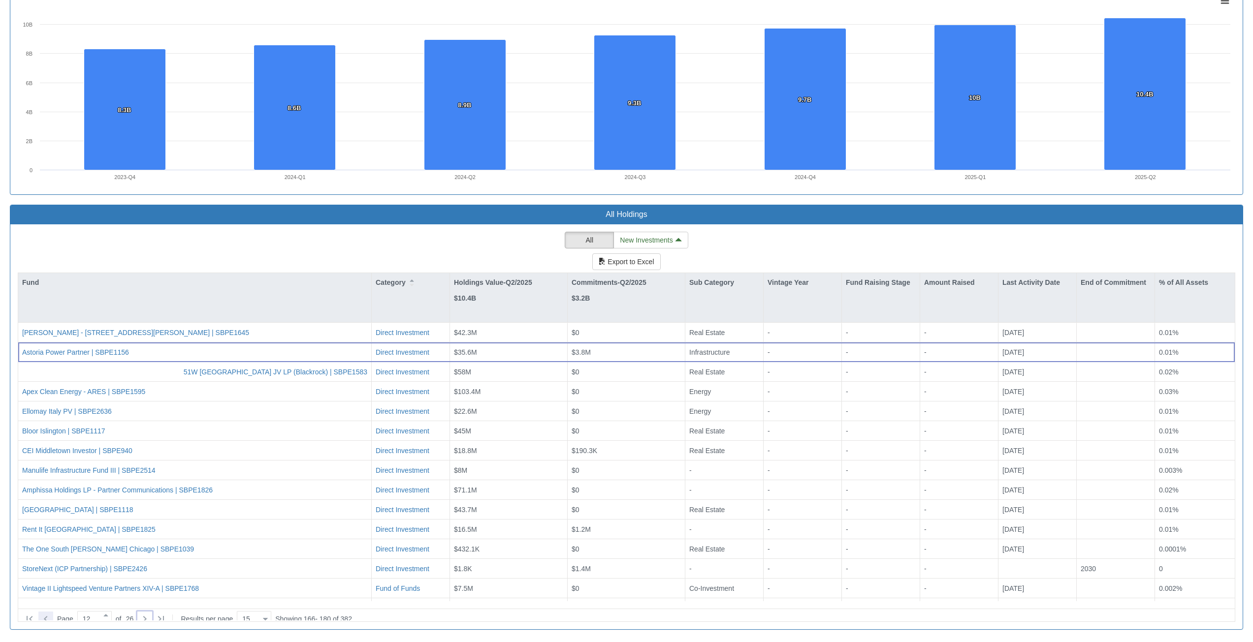
click at [48, 616] on icon at bounding box center [46, 619] width 12 height 12
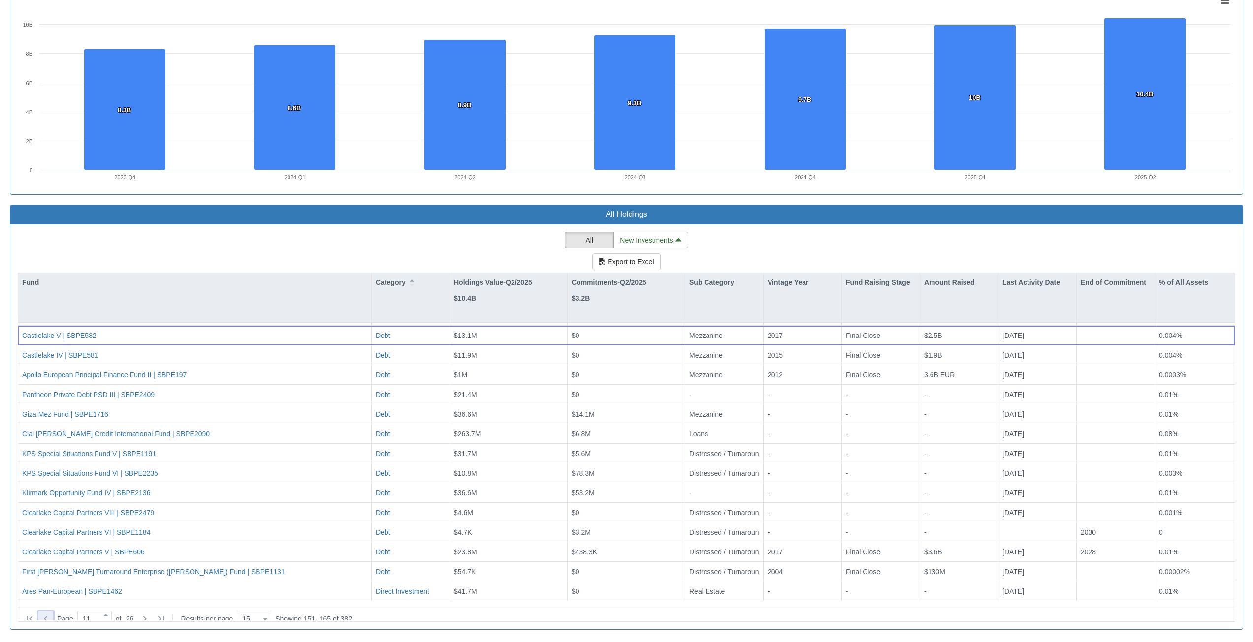
click at [48, 615] on icon at bounding box center [46, 619] width 12 height 12
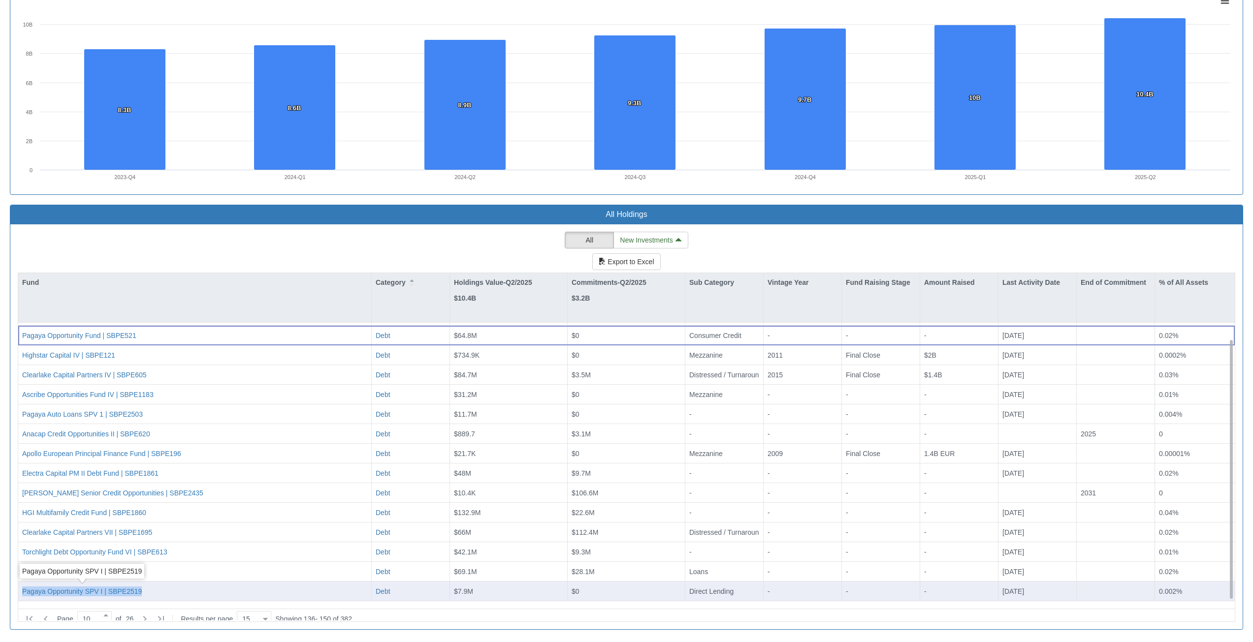
drag, startPoint x: 152, startPoint y: 592, endPoint x: 20, endPoint y: 593, distance: 131.9
click at [20, 593] on div "Pagaya Opportunity SPV I | SBPE2519" at bounding box center [194, 592] width 353 height 20
copy div "Pagaya Opportunity SPV I | SBPE2519"
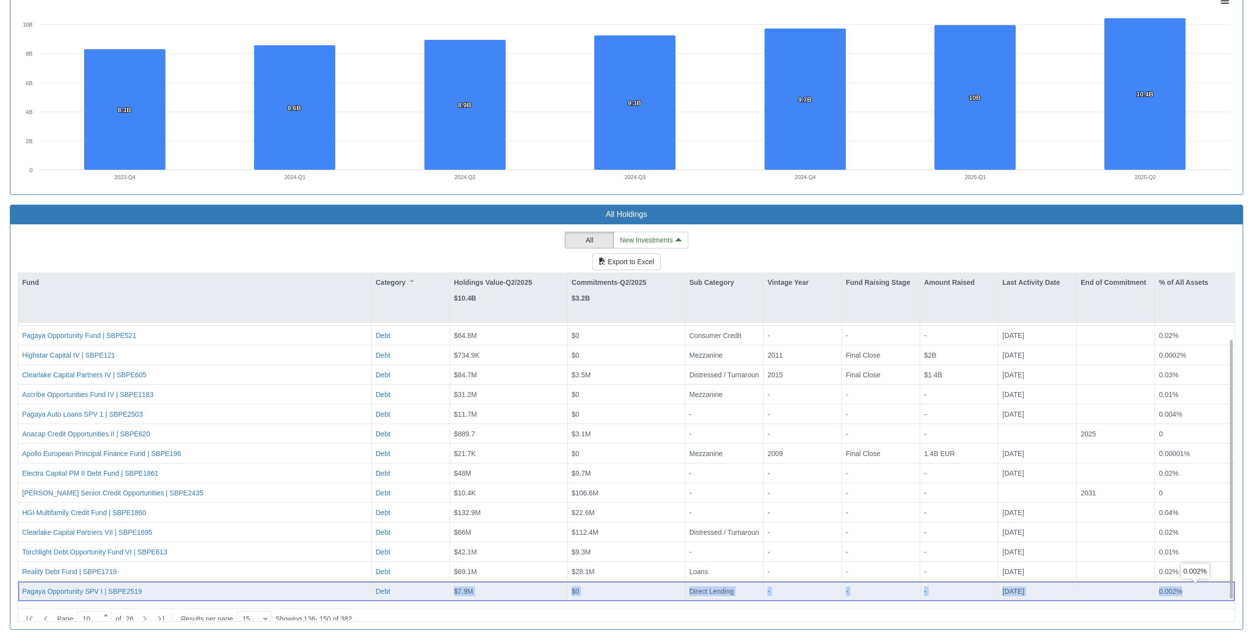
drag, startPoint x: 455, startPoint y: 594, endPoint x: 1190, endPoint y: 590, distance: 735.3
click at [1190, 590] on div "Pagaya Opportunity SPV I | SBPE2519 Debt $7.9M $0 Direct Lending - - - [DATE] 0…" at bounding box center [626, 592] width 1216 height 20
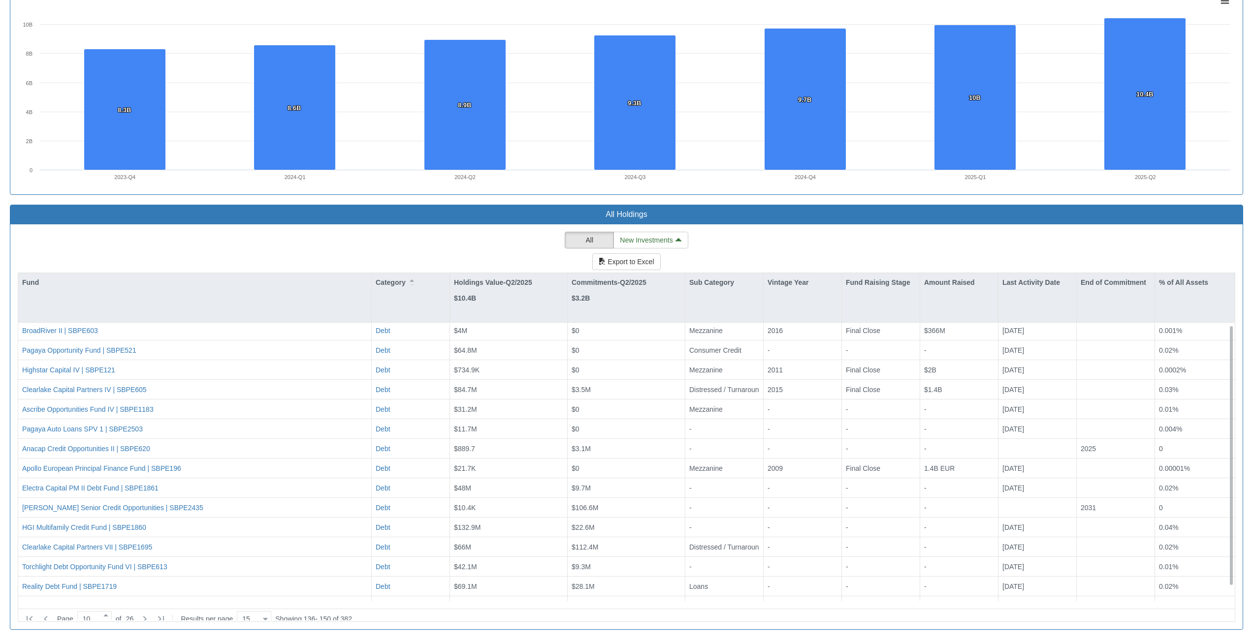
scroll to position [17, 0]
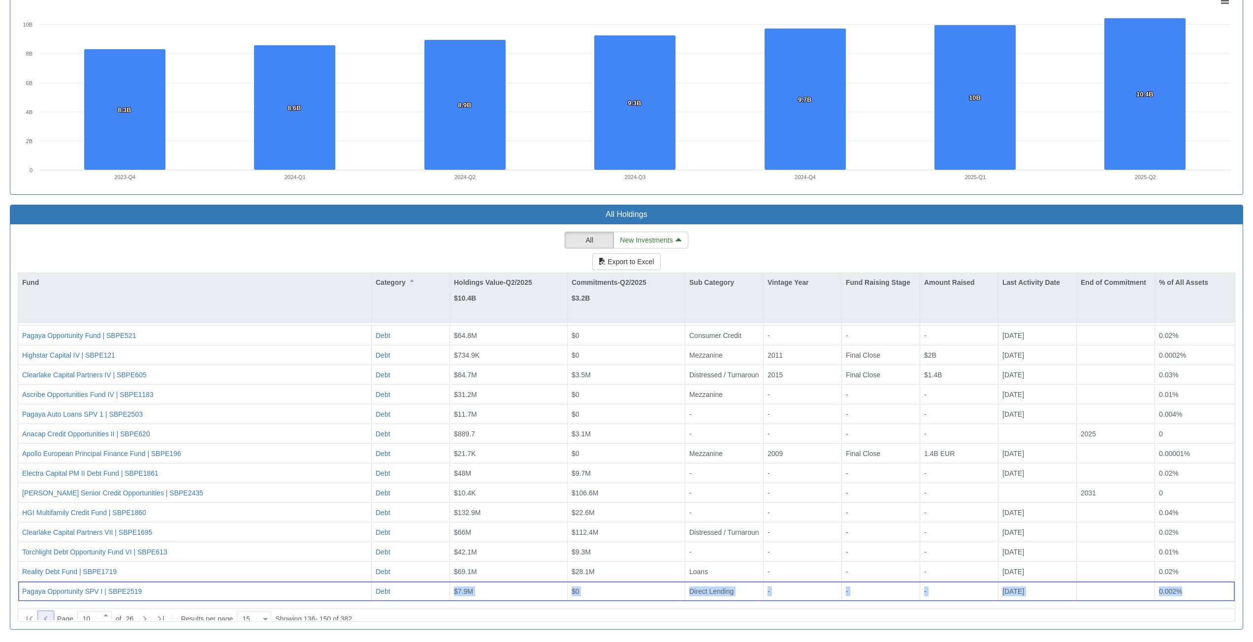
click at [42, 613] on icon at bounding box center [46, 619] width 12 height 12
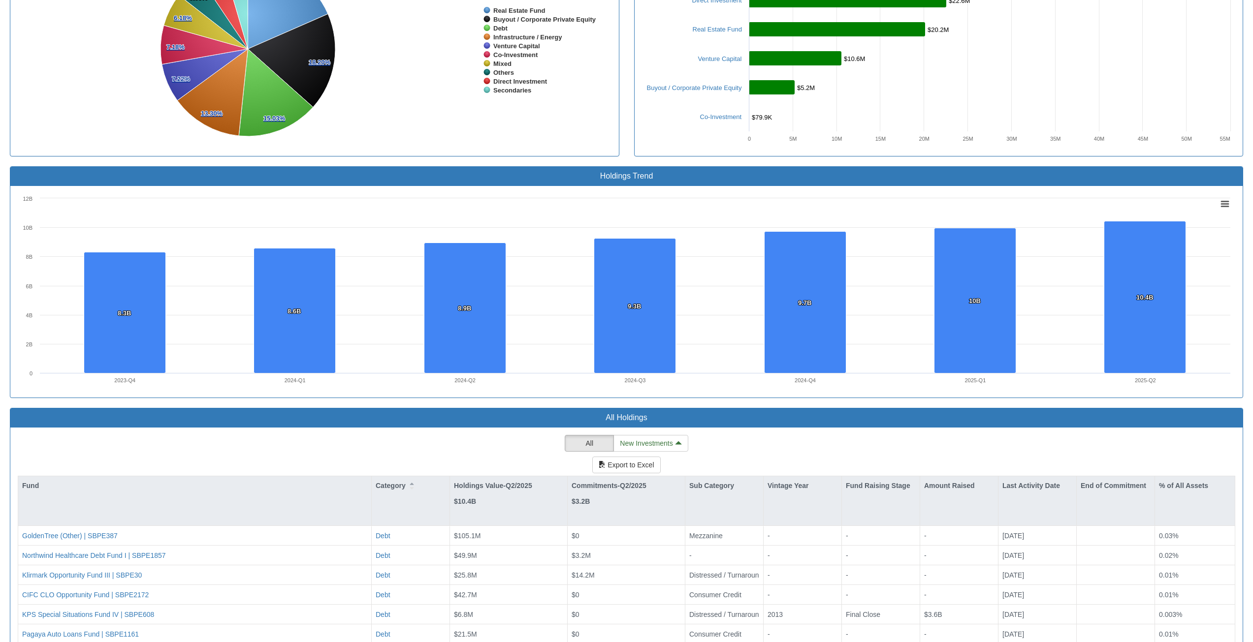
scroll to position [734, 0]
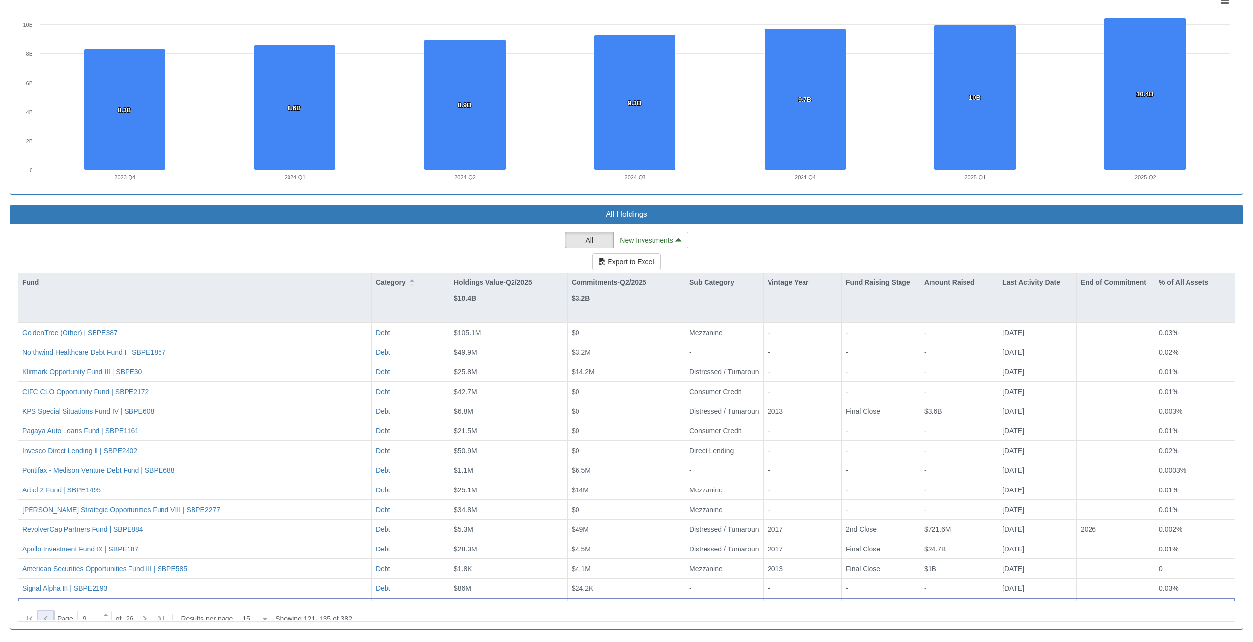
click at [52, 616] on div at bounding box center [45, 619] width 15 height 15
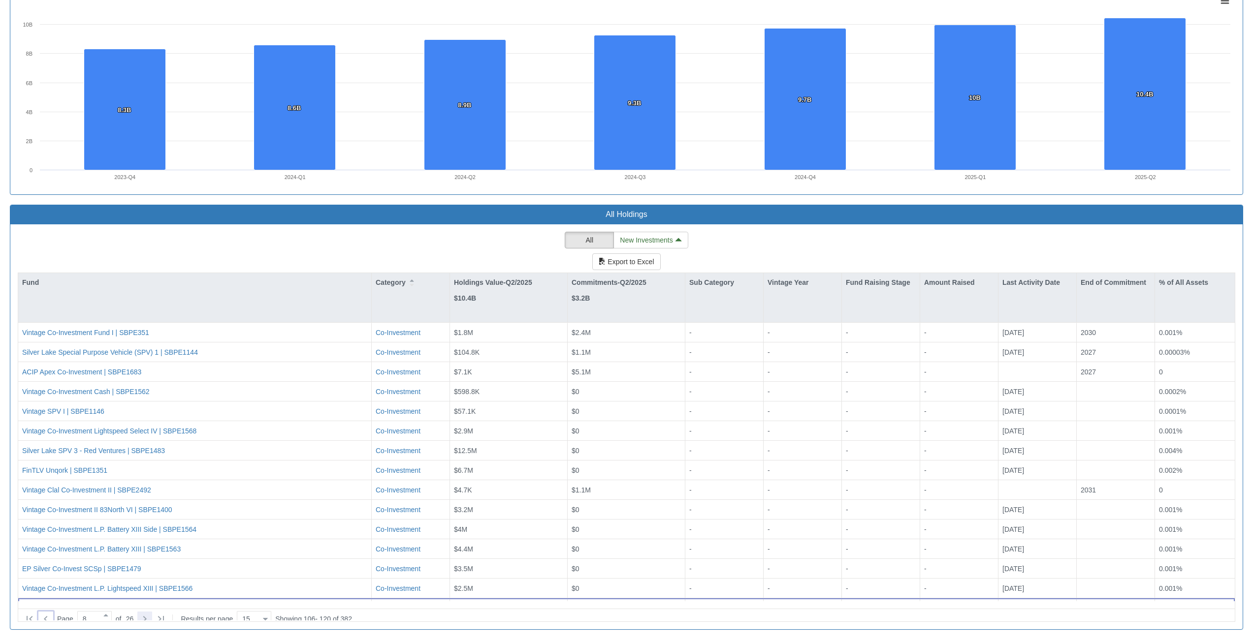
click at [151, 614] on icon at bounding box center [145, 619] width 12 height 12
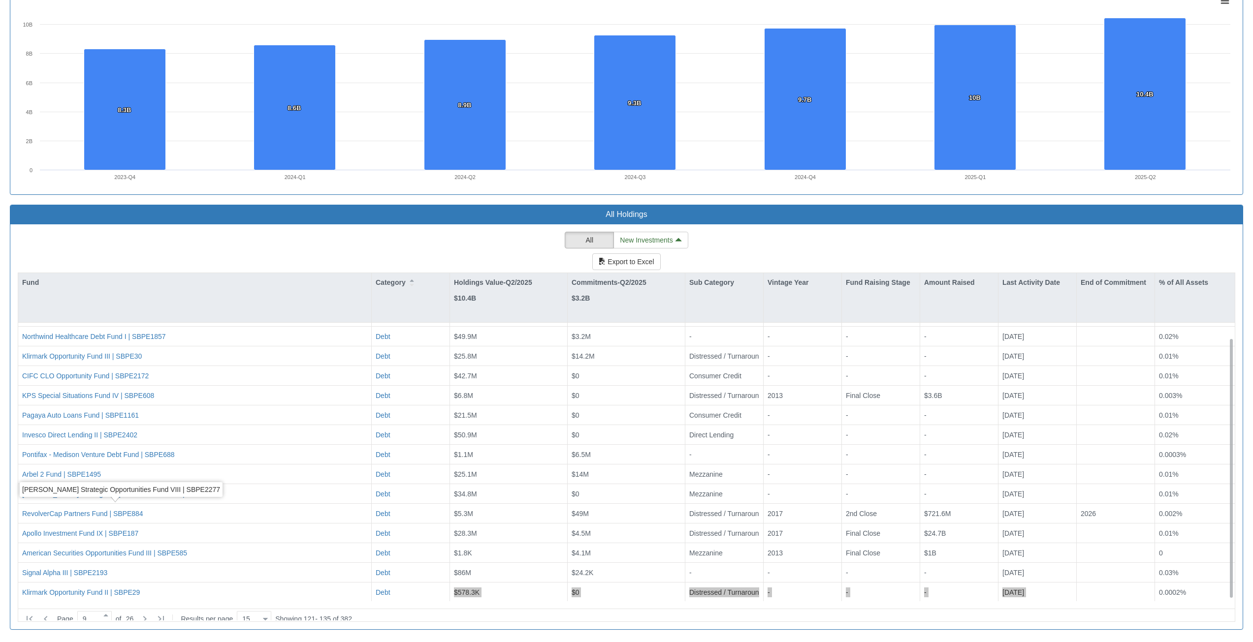
scroll to position [17, 0]
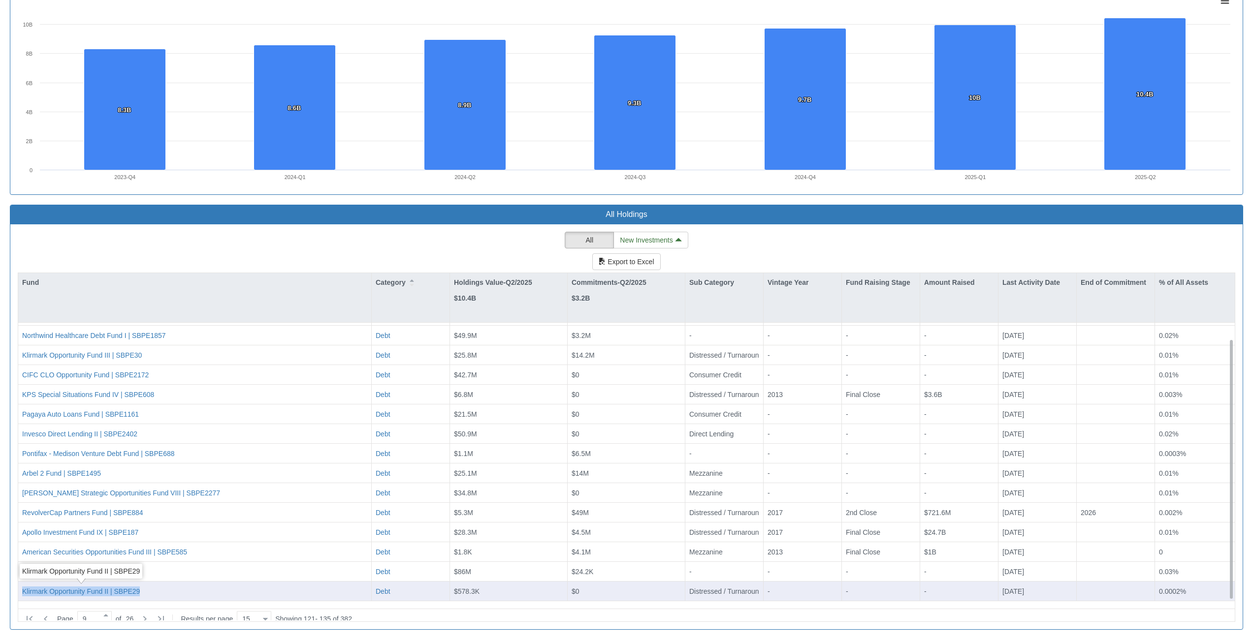
drag, startPoint x: 149, startPoint y: 593, endPoint x: 18, endPoint y: 589, distance: 131.0
click at [18, 589] on div "Klirmark Opportunity Fund II | SBPE29" at bounding box center [194, 592] width 353 height 20
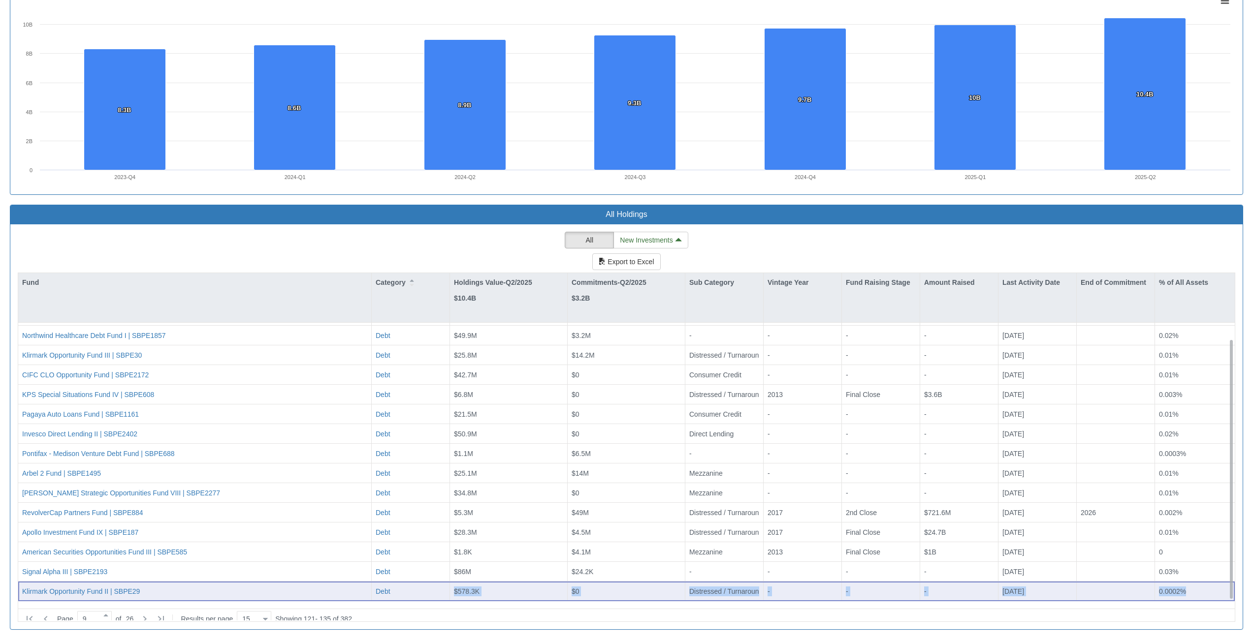
drag, startPoint x: 1206, startPoint y: 590, endPoint x: 452, endPoint y: 586, distance: 754.5
click at [452, 586] on div "Klirmark Opportunity Fund II | SBPE29 Debt $578.3K $0 Distressed / Turnaround -…" at bounding box center [626, 592] width 1216 height 20
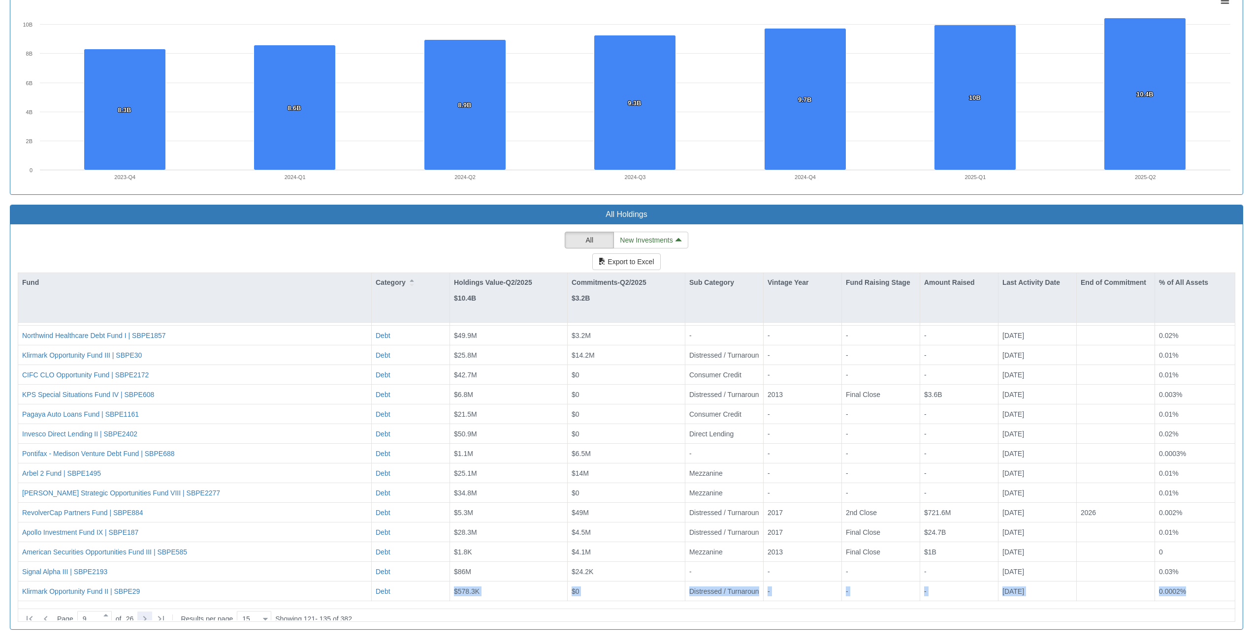
click at [151, 614] on icon at bounding box center [145, 619] width 12 height 12
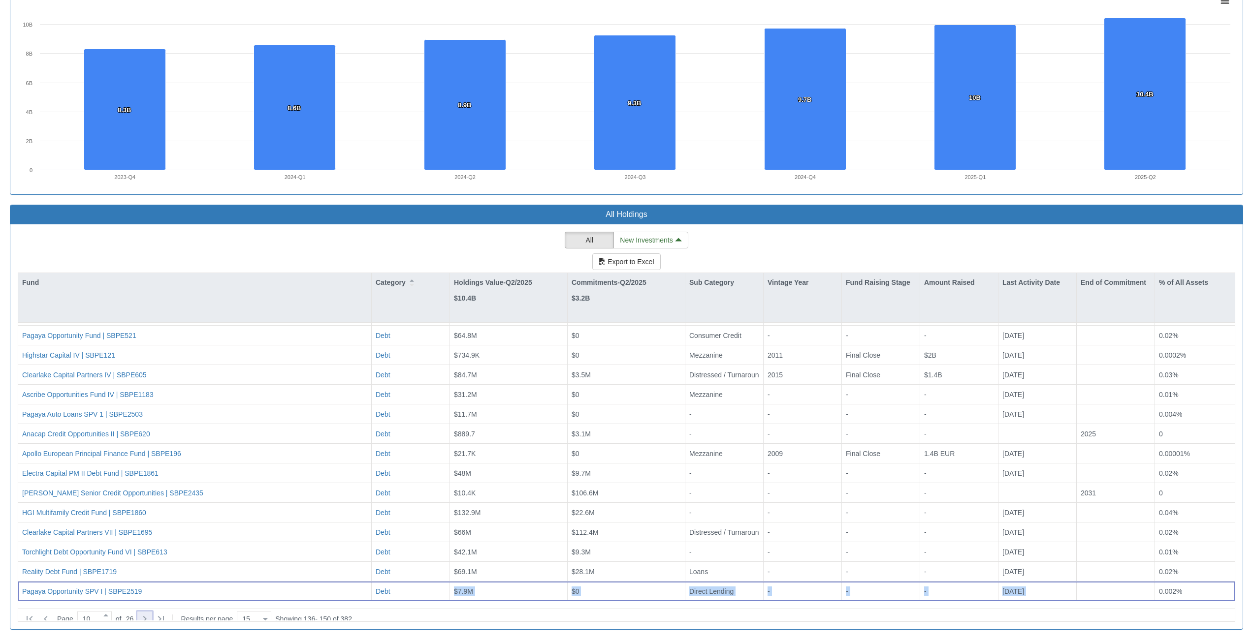
click at [149, 613] on icon at bounding box center [145, 619] width 12 height 12
type input "11"
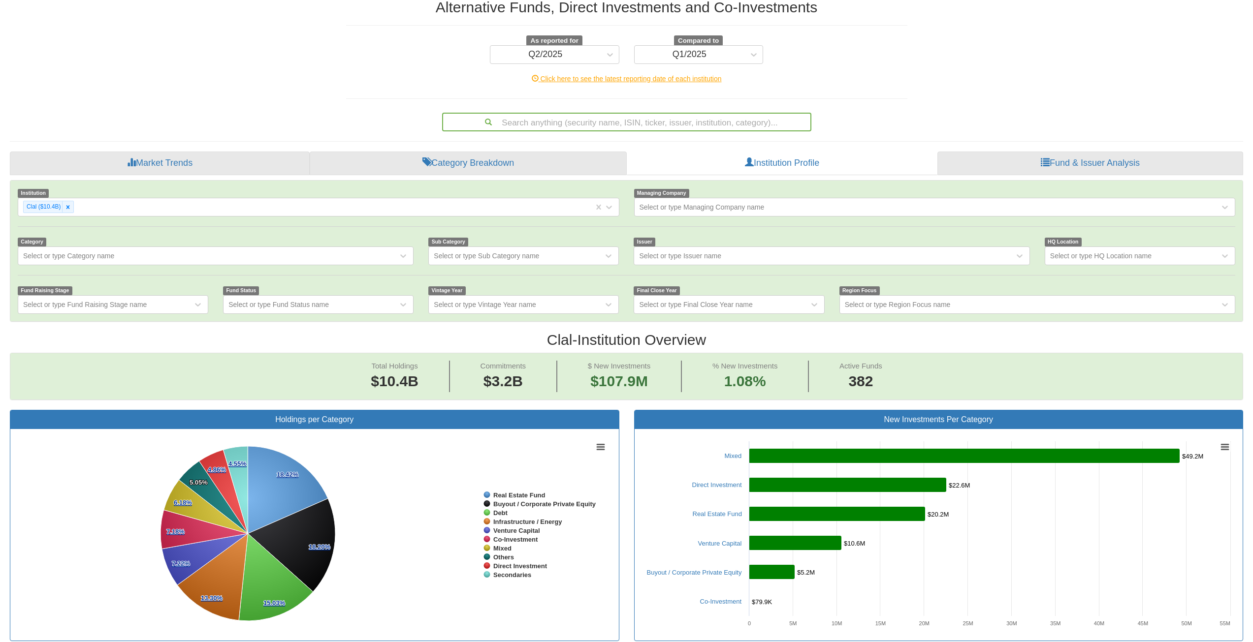
scroll to position [0, 0]
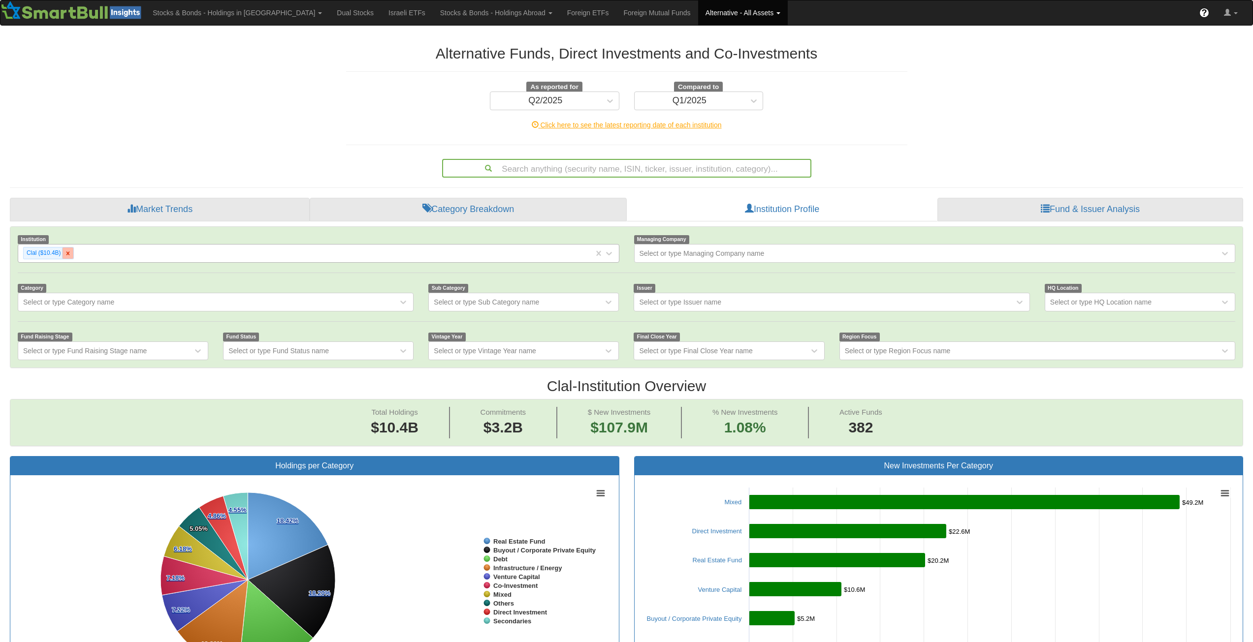
click at [70, 253] on icon at bounding box center [67, 253] width 7 height 7
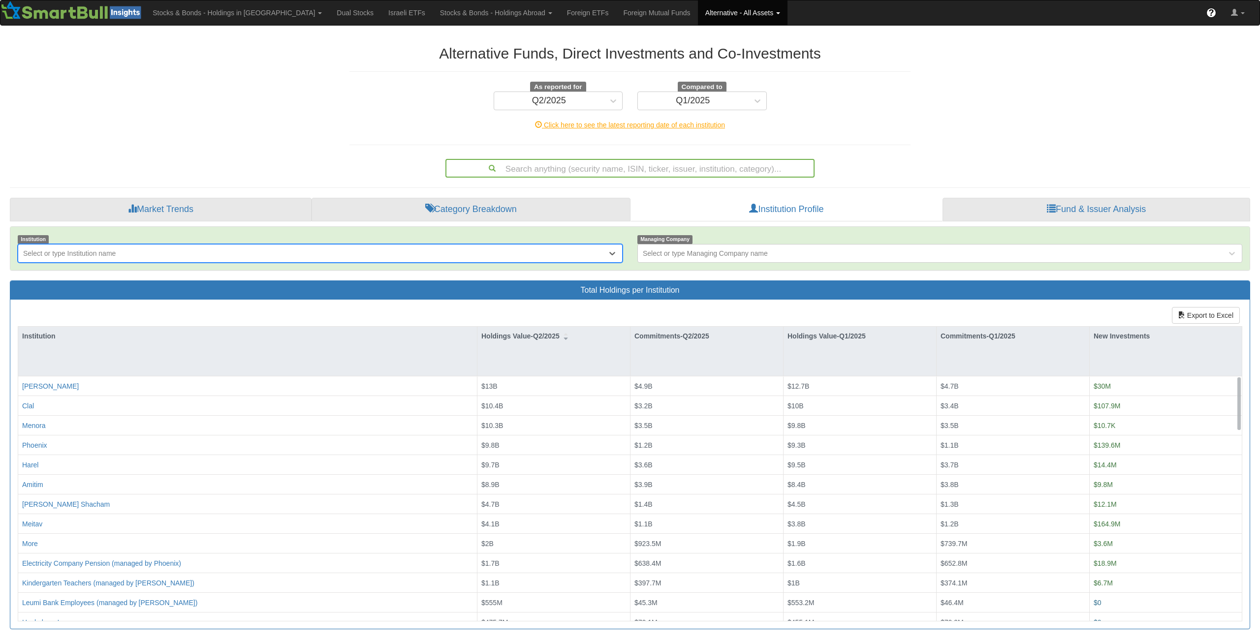
click at [86, 255] on div "Select or type Institution name" at bounding box center [69, 254] width 93 height 10
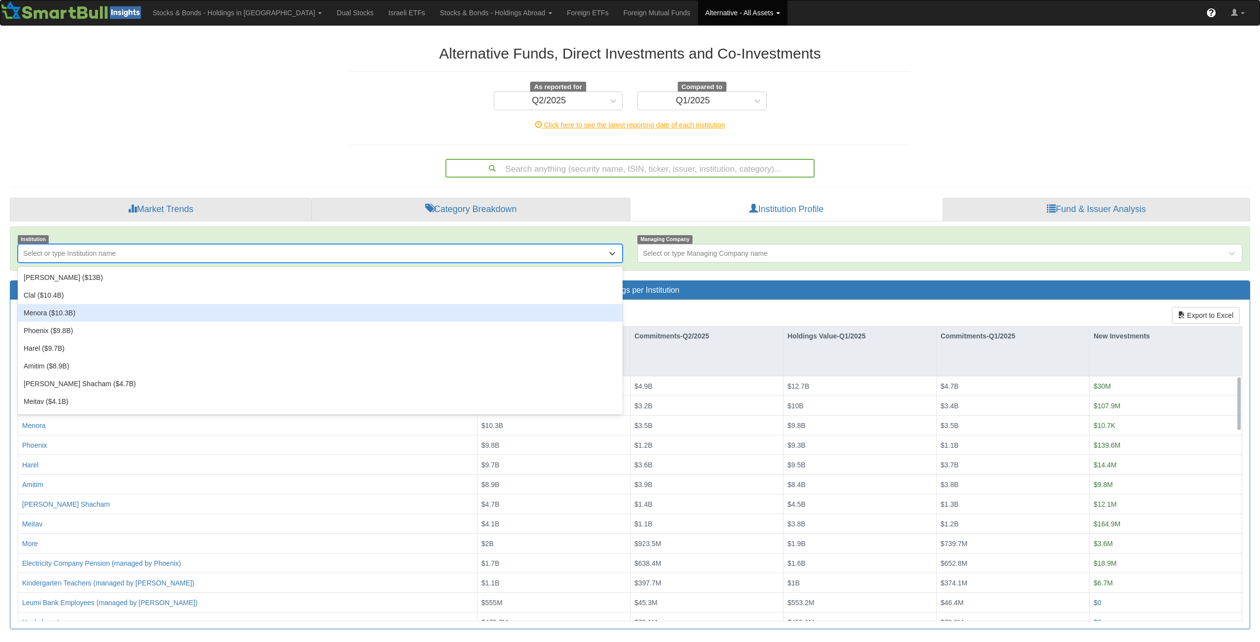
click at [66, 316] on div "Menora ($10.3B)" at bounding box center [320, 313] width 605 height 18
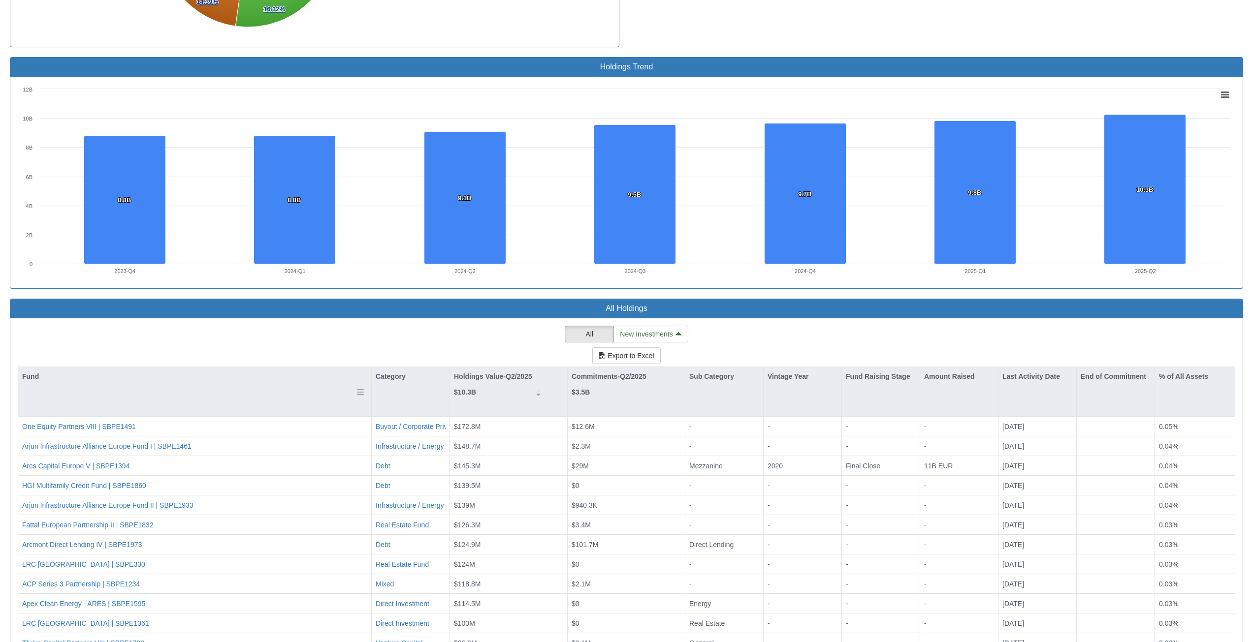
scroll to position [734, 0]
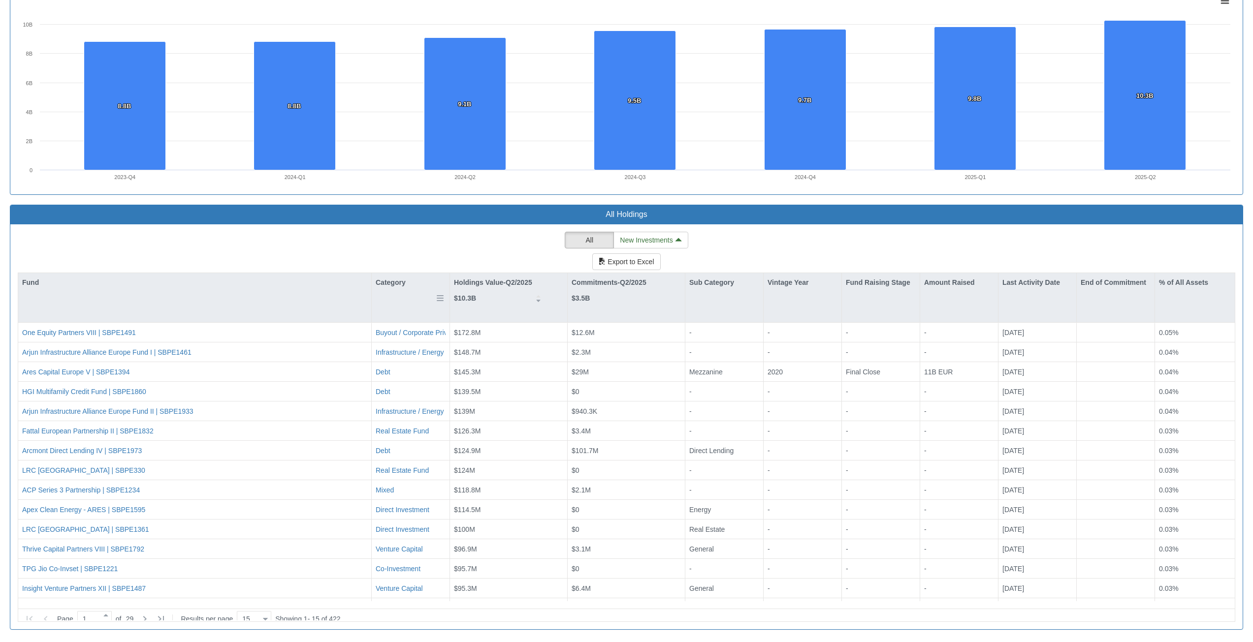
click at [403, 279] on div "Category" at bounding box center [411, 282] width 78 height 19
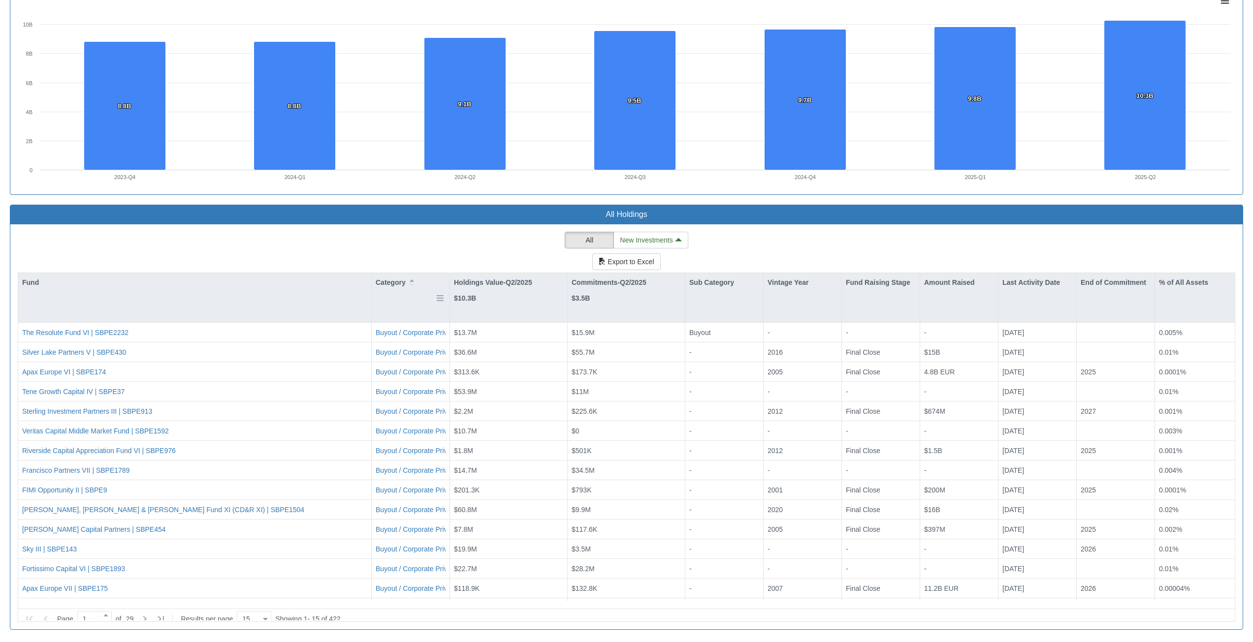
click at [397, 287] on div "Category" at bounding box center [411, 282] width 78 height 19
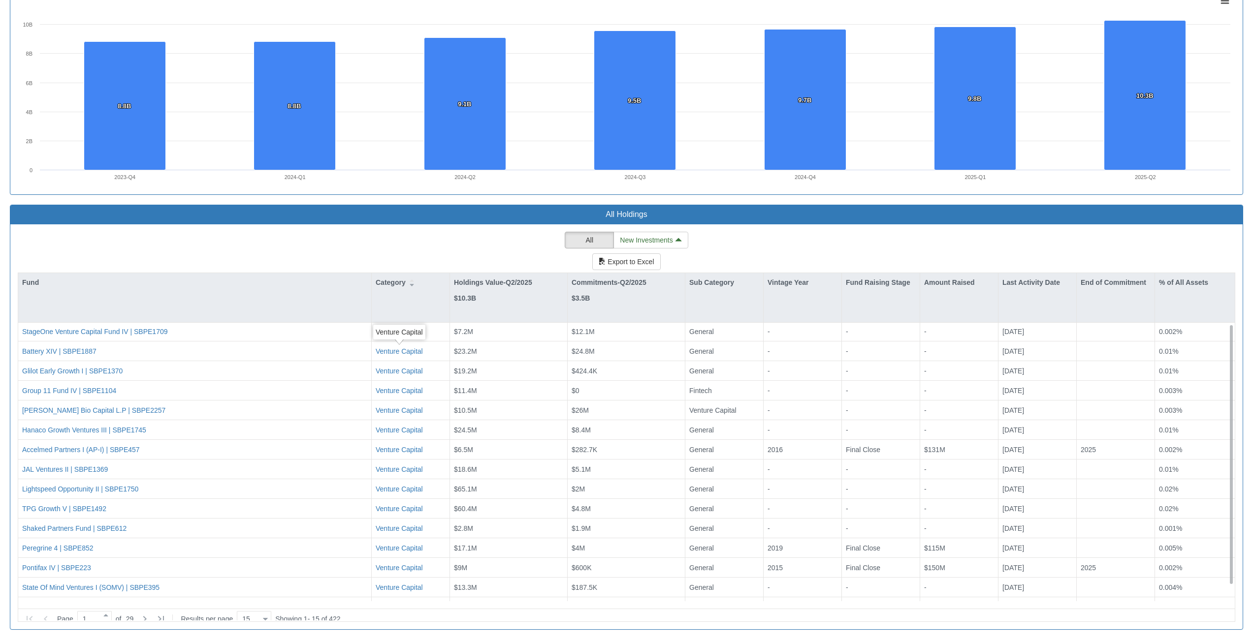
scroll to position [17, 0]
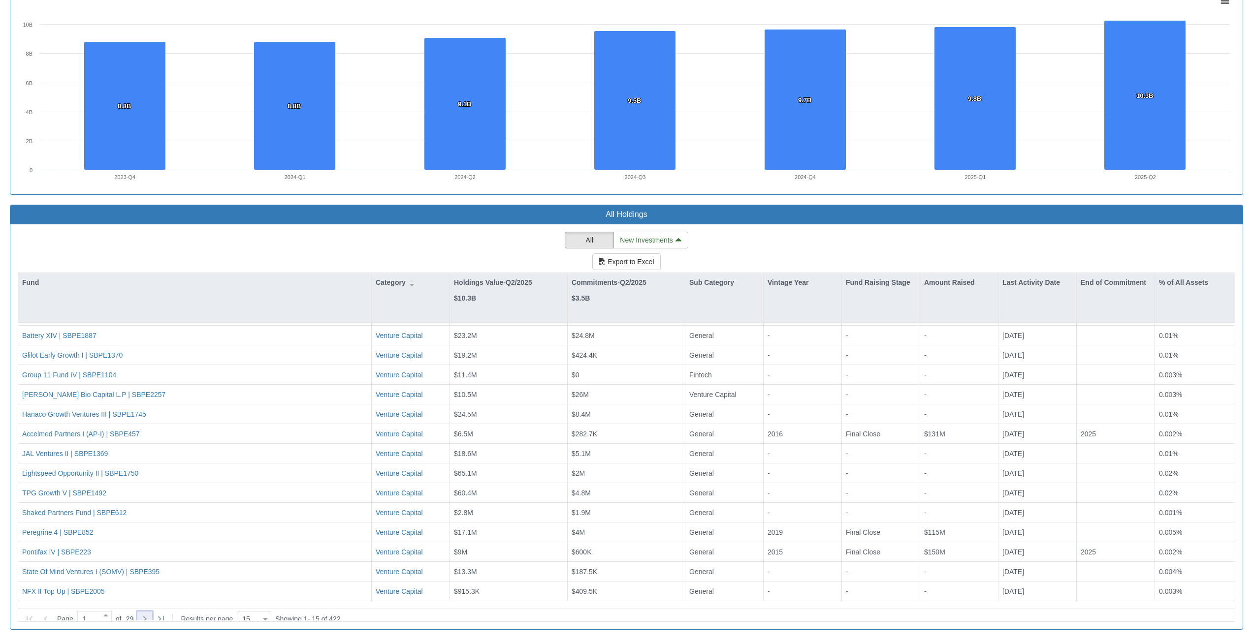
click at [151, 616] on icon at bounding box center [145, 619] width 12 height 12
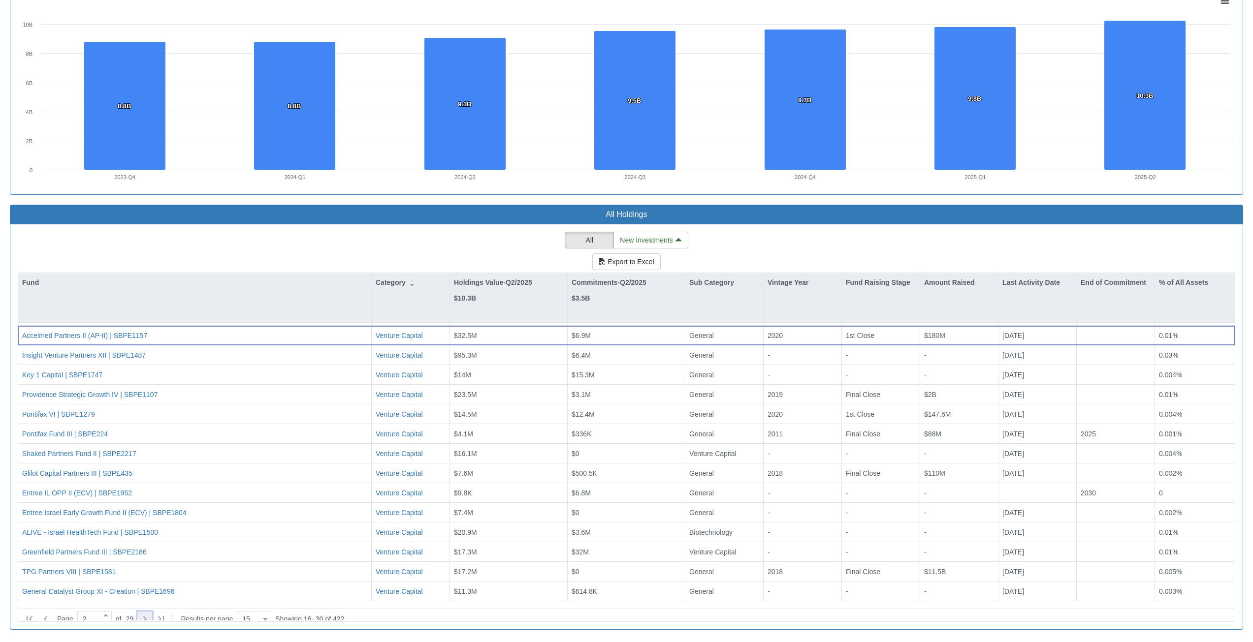
click at [151, 616] on icon at bounding box center [145, 619] width 12 height 12
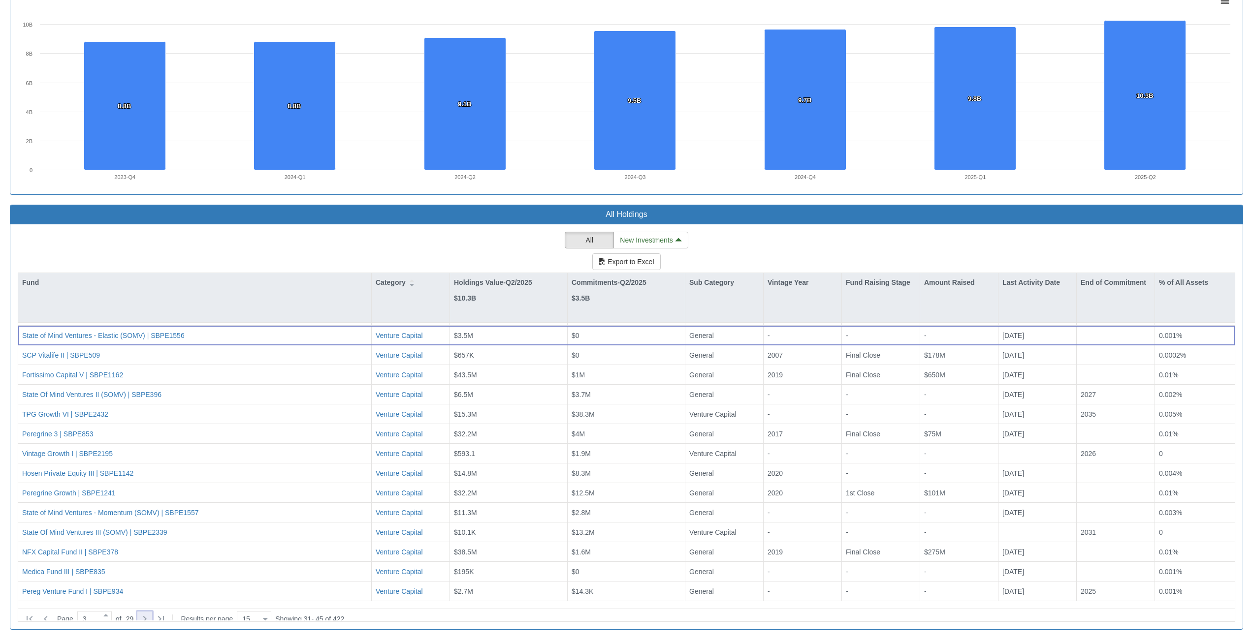
click at [151, 616] on icon at bounding box center [145, 619] width 12 height 12
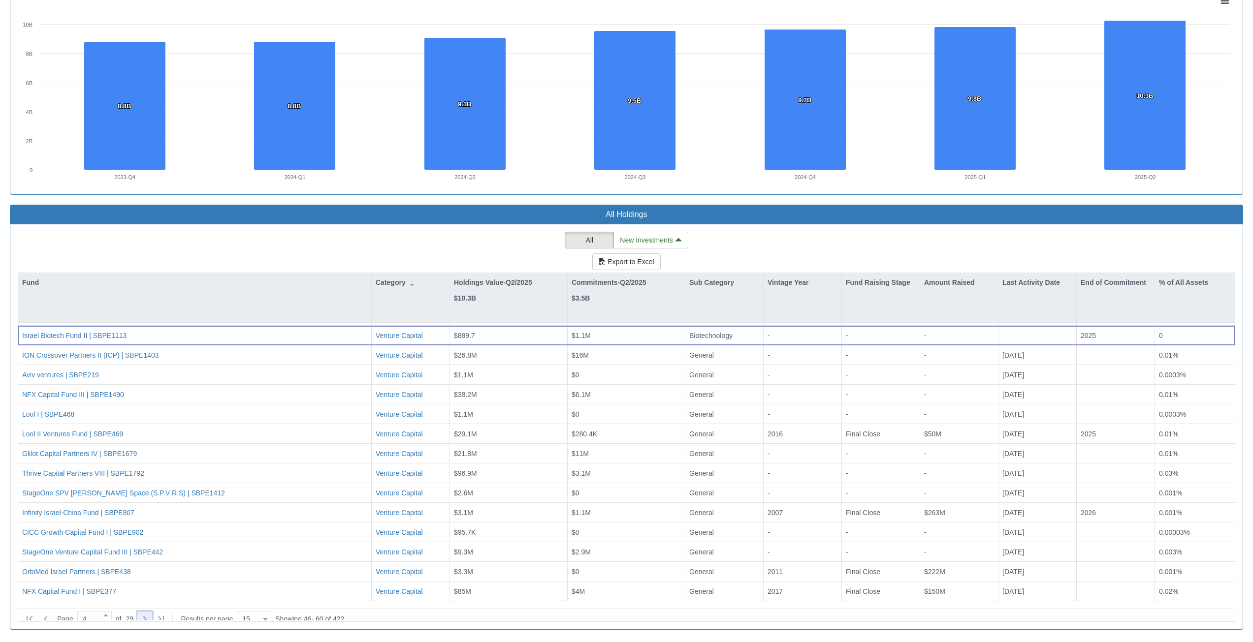
click at [151, 616] on icon at bounding box center [145, 619] width 12 height 12
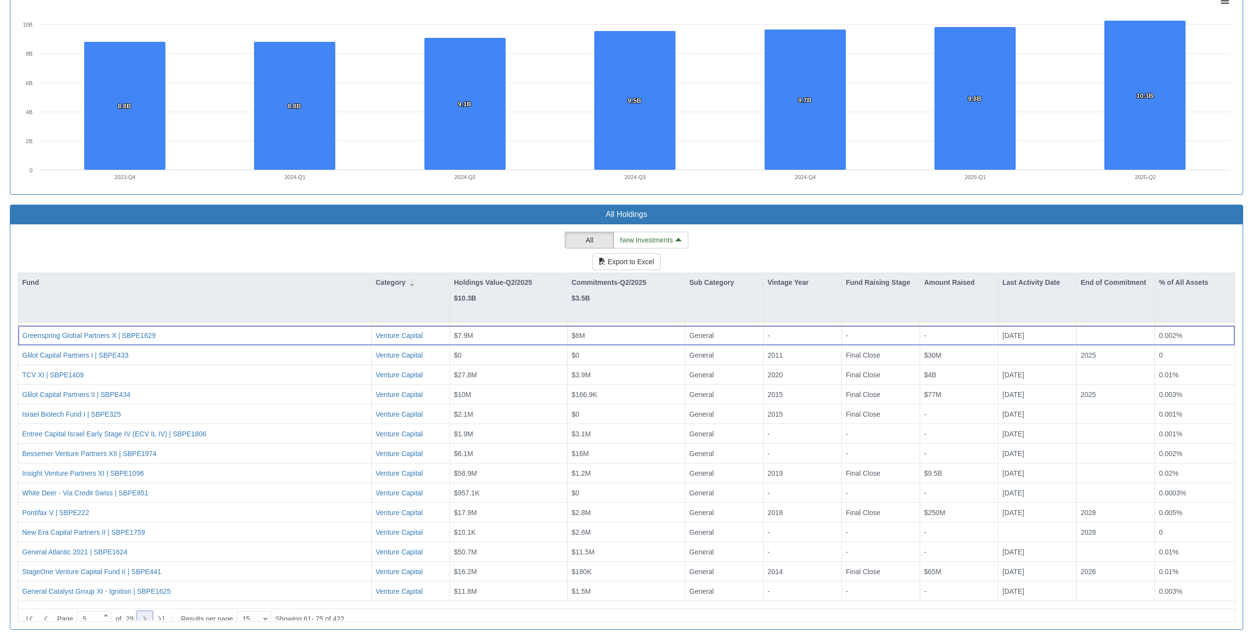
click at [151, 616] on icon at bounding box center [145, 619] width 12 height 12
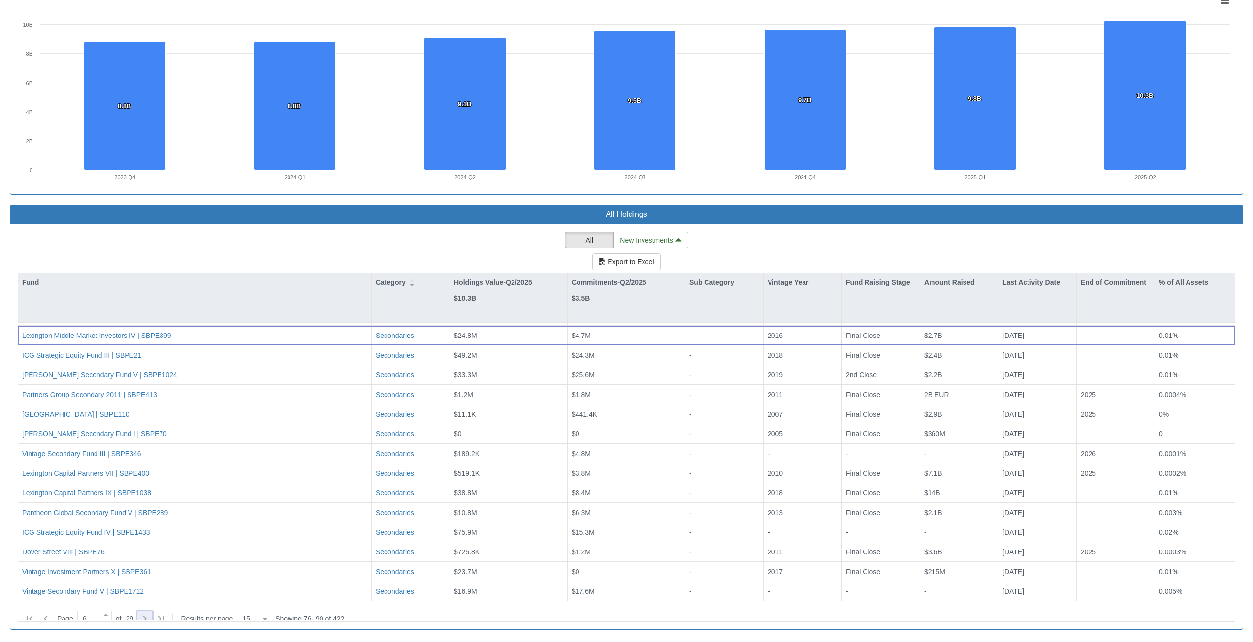
click at [151, 616] on icon at bounding box center [145, 619] width 12 height 12
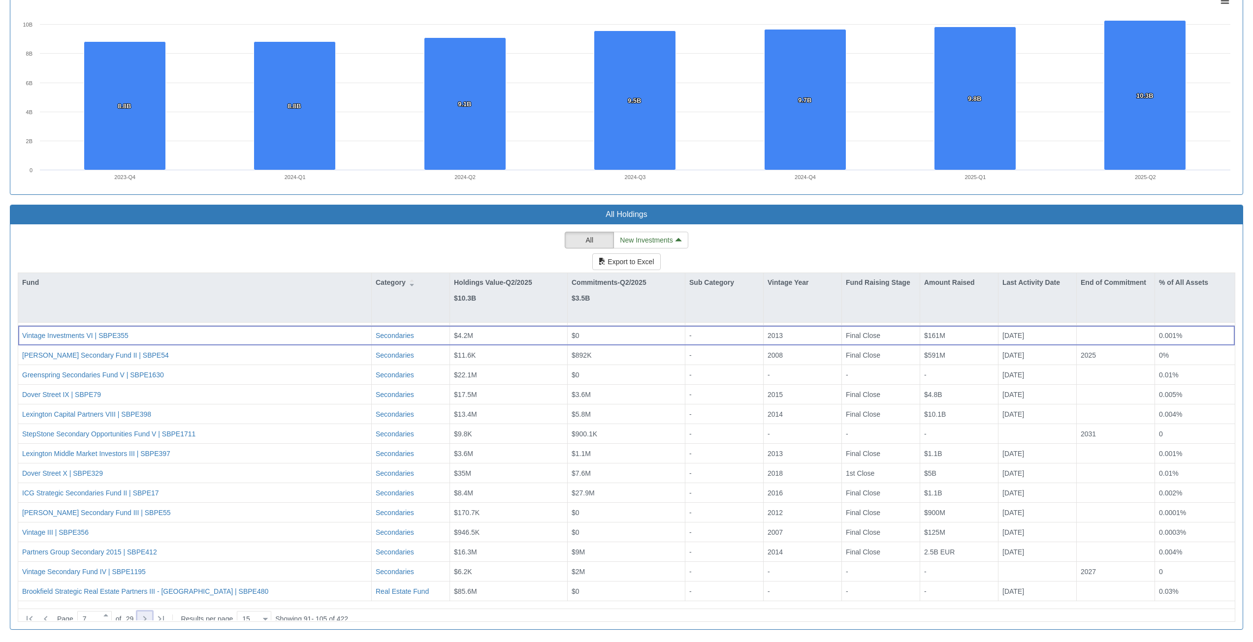
click at [151, 616] on icon at bounding box center [145, 619] width 12 height 12
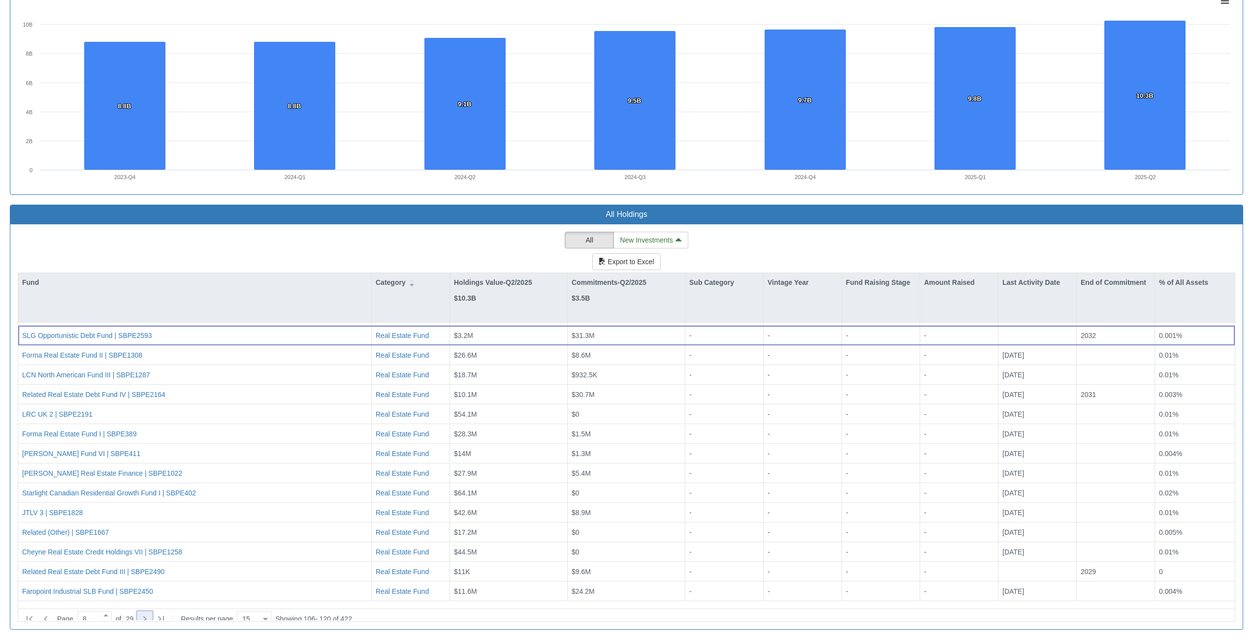
click at [151, 616] on icon at bounding box center [145, 619] width 12 height 12
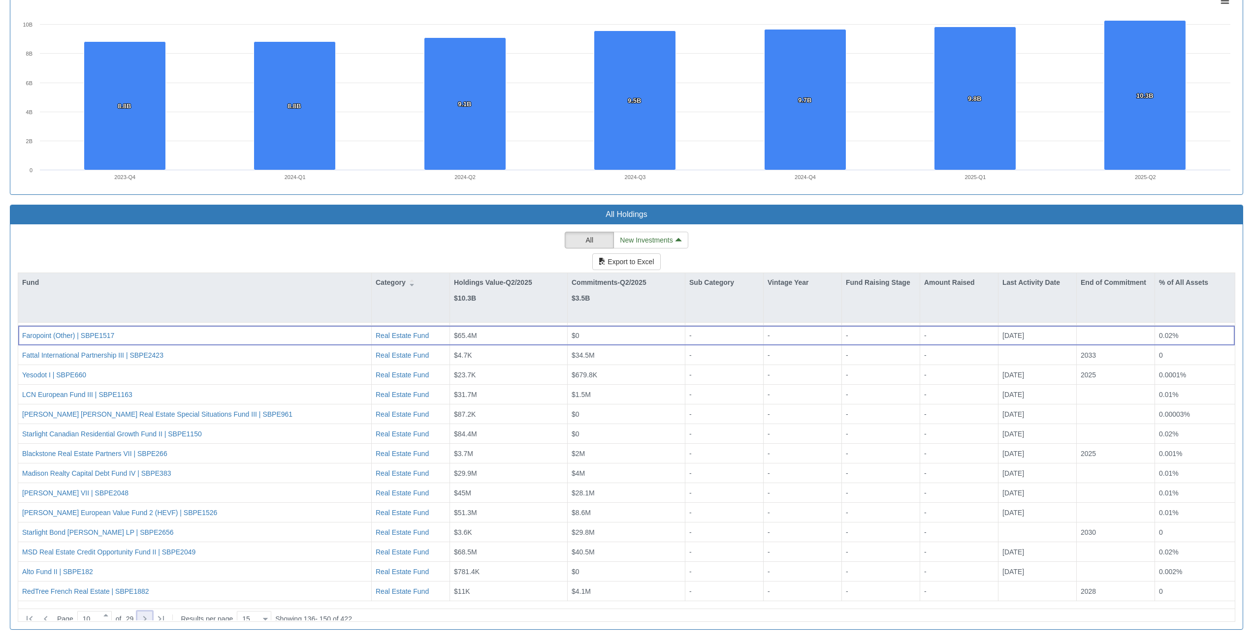
click at [151, 616] on icon at bounding box center [145, 619] width 12 height 12
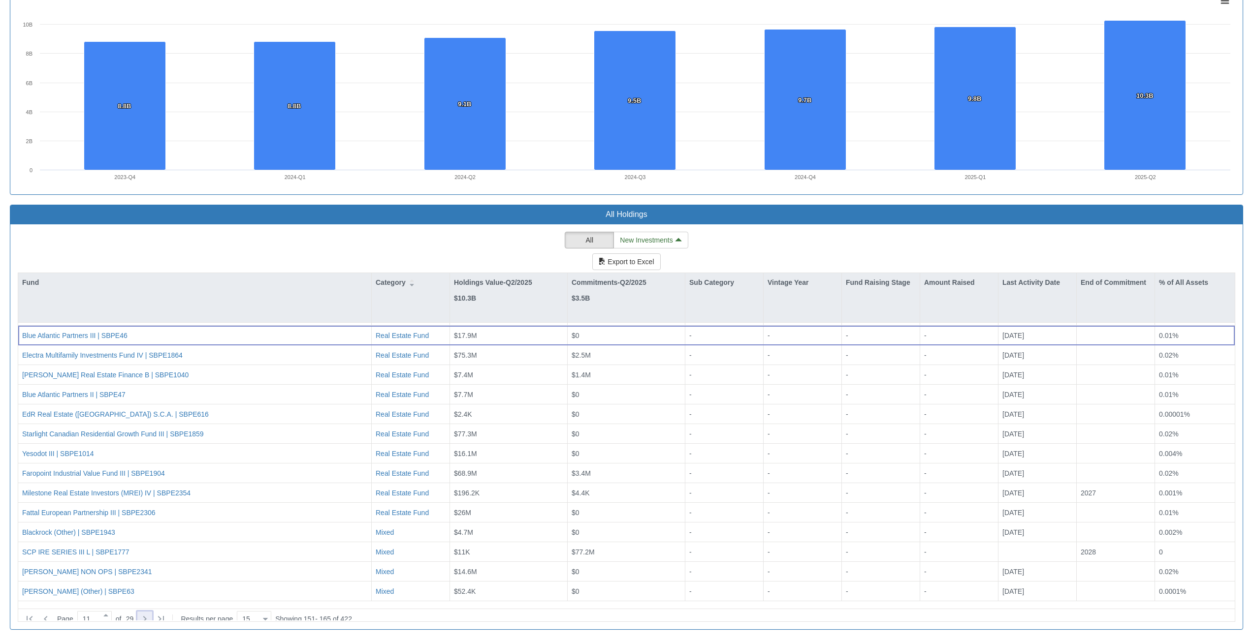
click at [151, 616] on icon at bounding box center [145, 619] width 12 height 12
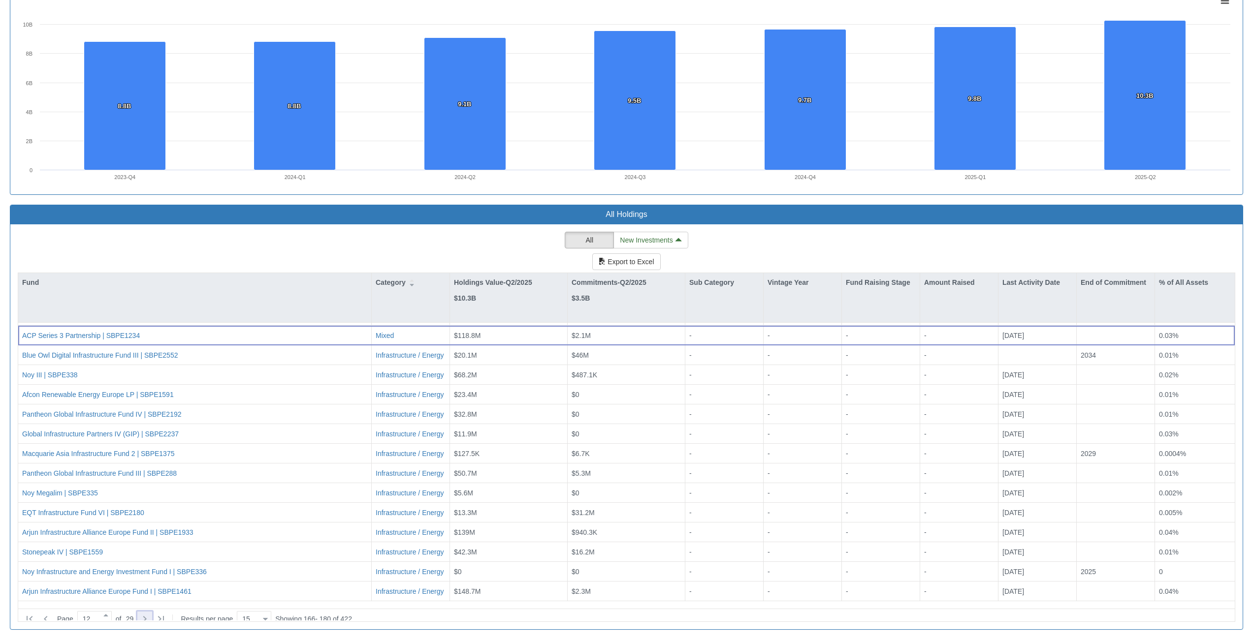
click at [151, 616] on icon at bounding box center [145, 619] width 12 height 12
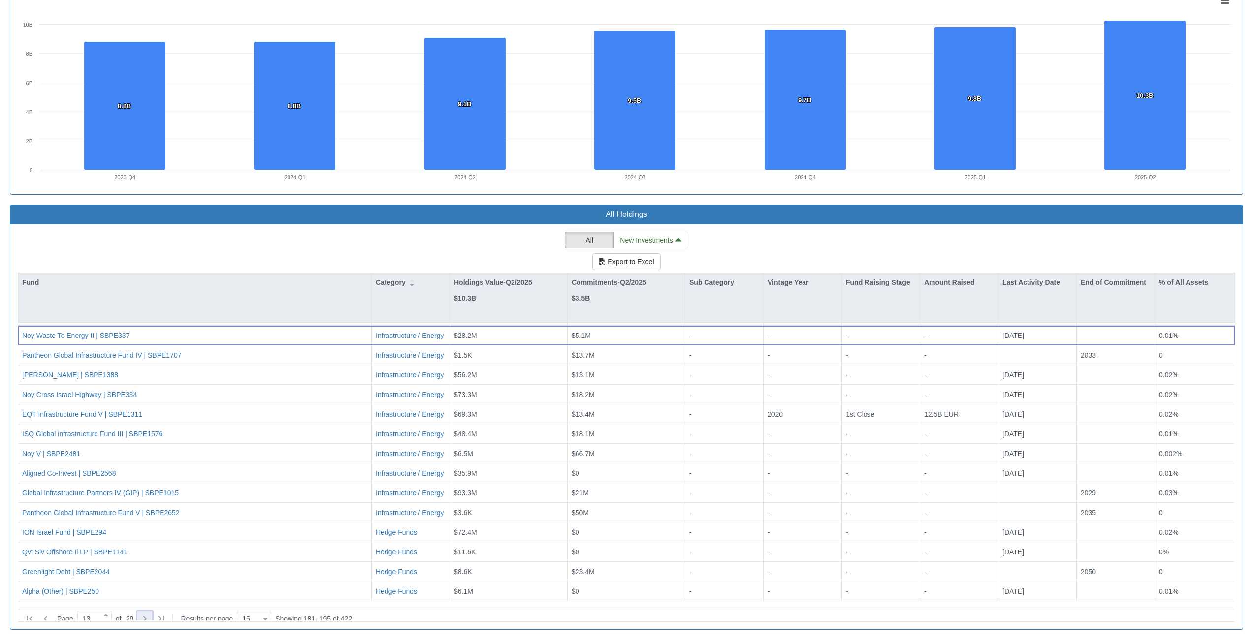
click at [151, 616] on icon at bounding box center [145, 619] width 12 height 12
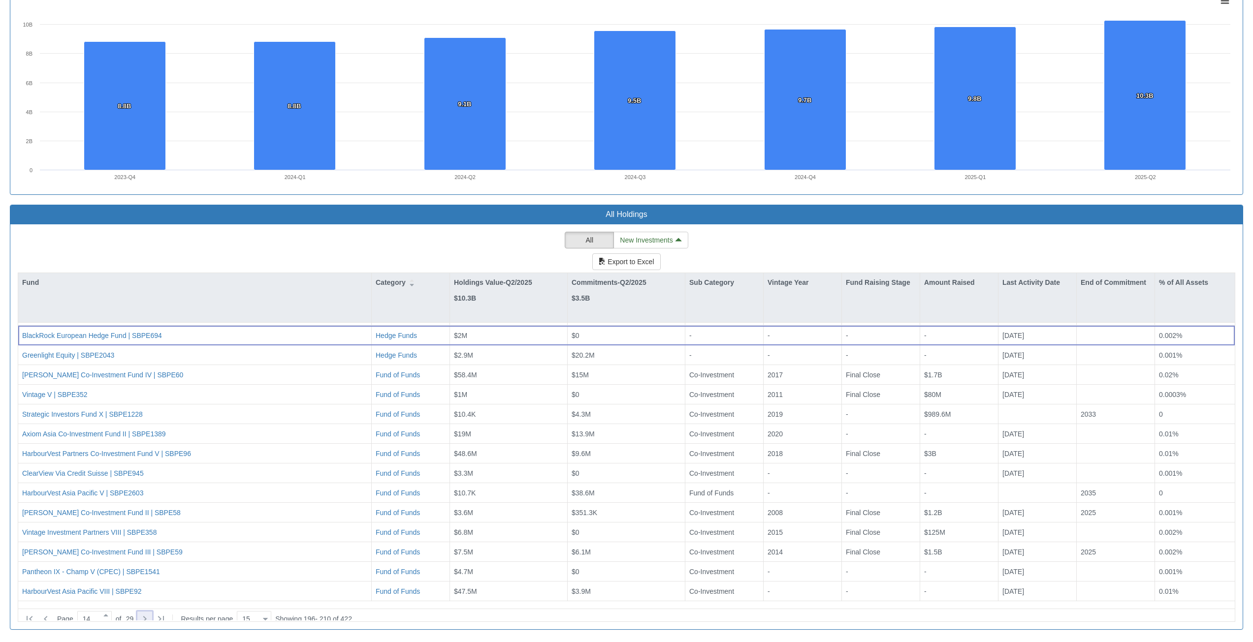
click at [151, 616] on icon at bounding box center [145, 619] width 12 height 12
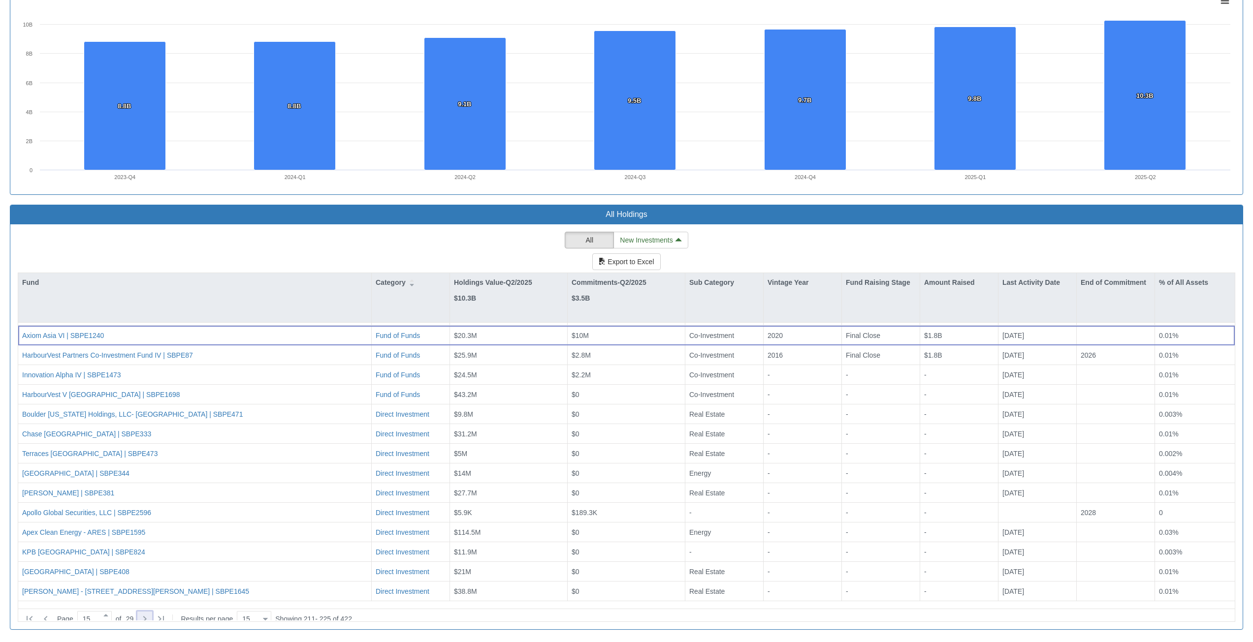
click at [151, 616] on icon at bounding box center [145, 619] width 12 height 12
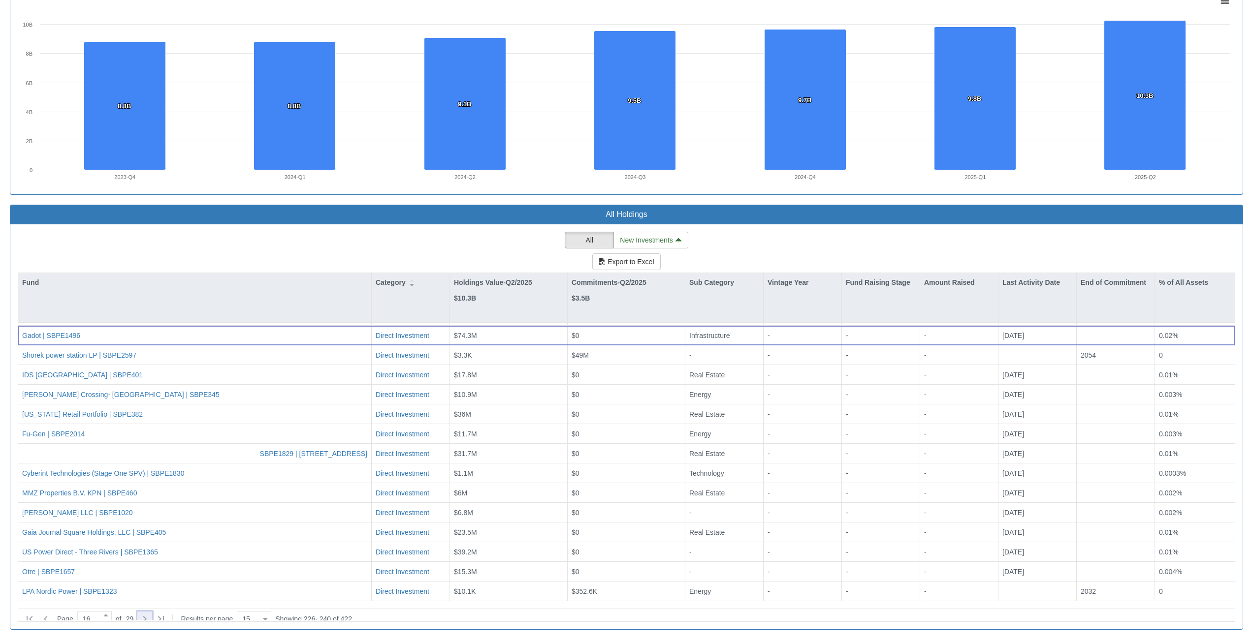
click at [151, 616] on icon at bounding box center [145, 619] width 12 height 12
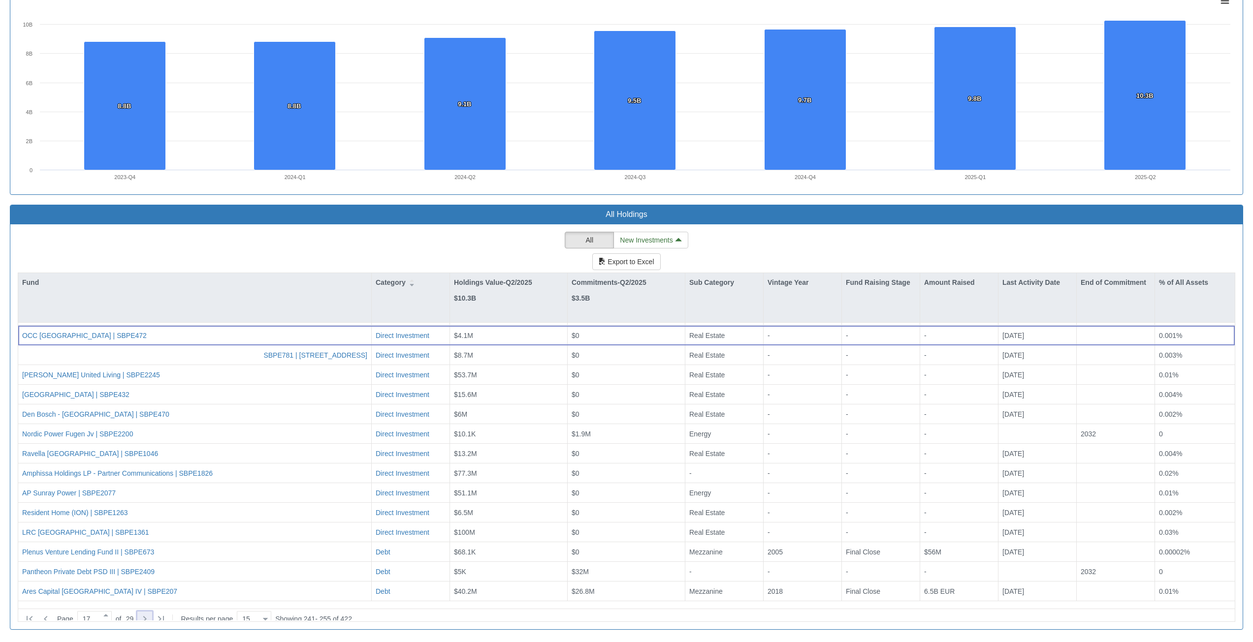
click at [151, 613] on icon at bounding box center [145, 619] width 12 height 12
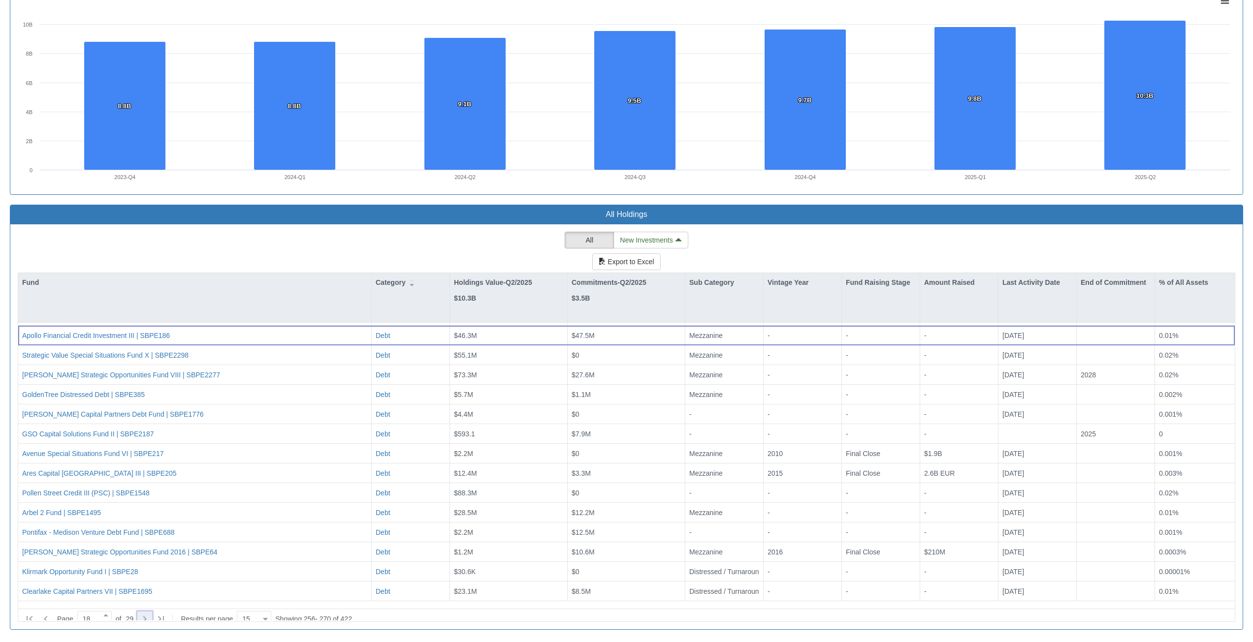
click at [150, 613] on icon at bounding box center [145, 619] width 12 height 12
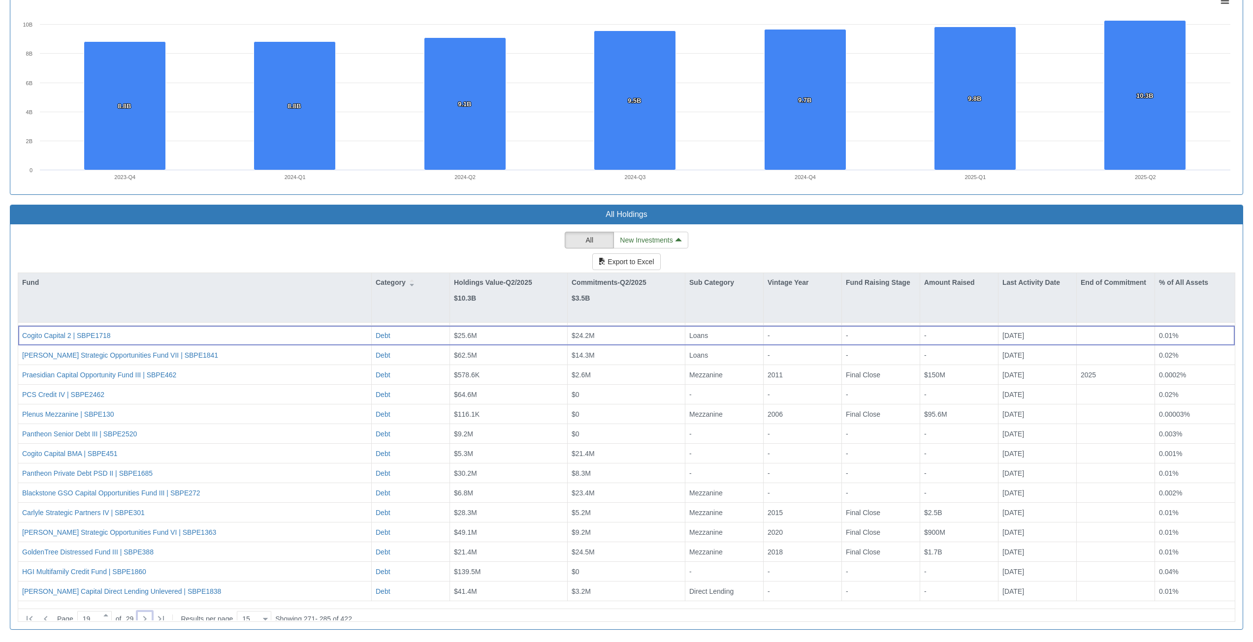
click at [145, 617] on icon at bounding box center [145, 619] width 12 height 12
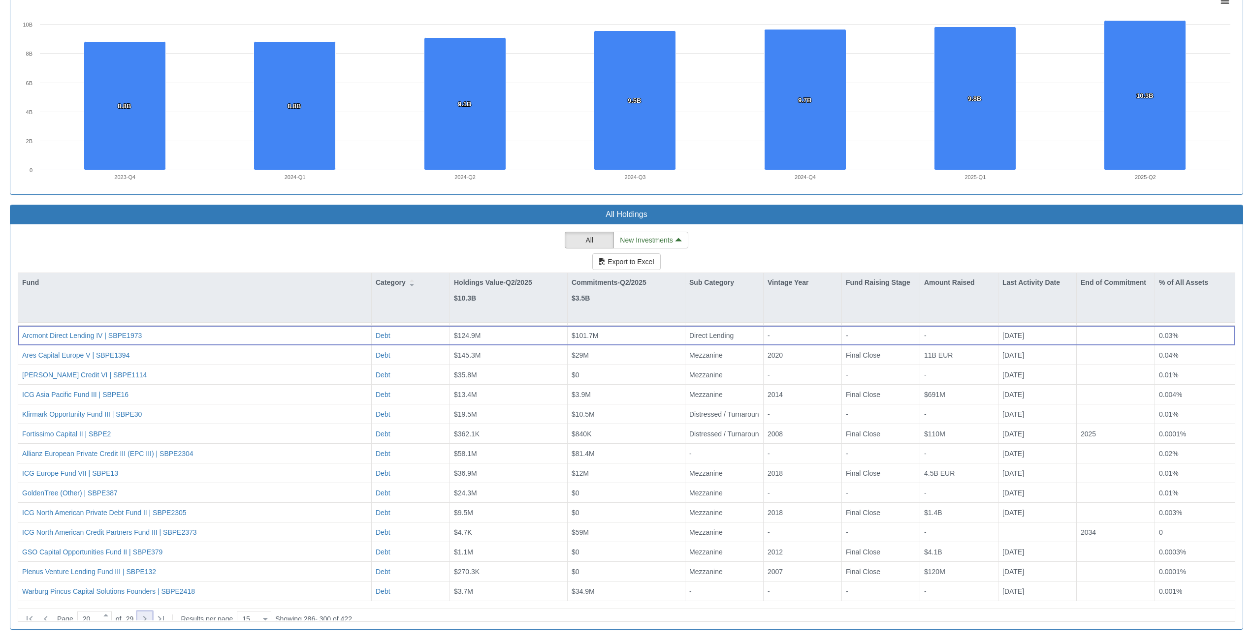
click at [149, 615] on icon at bounding box center [145, 619] width 12 height 12
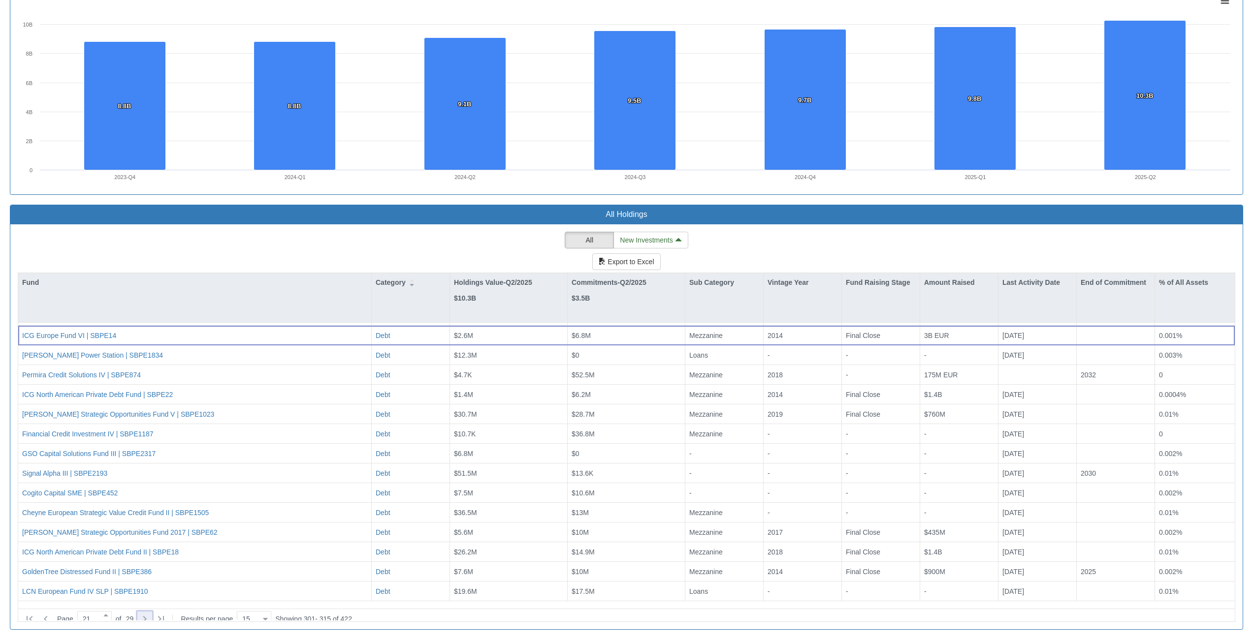
click at [151, 613] on icon at bounding box center [145, 619] width 12 height 12
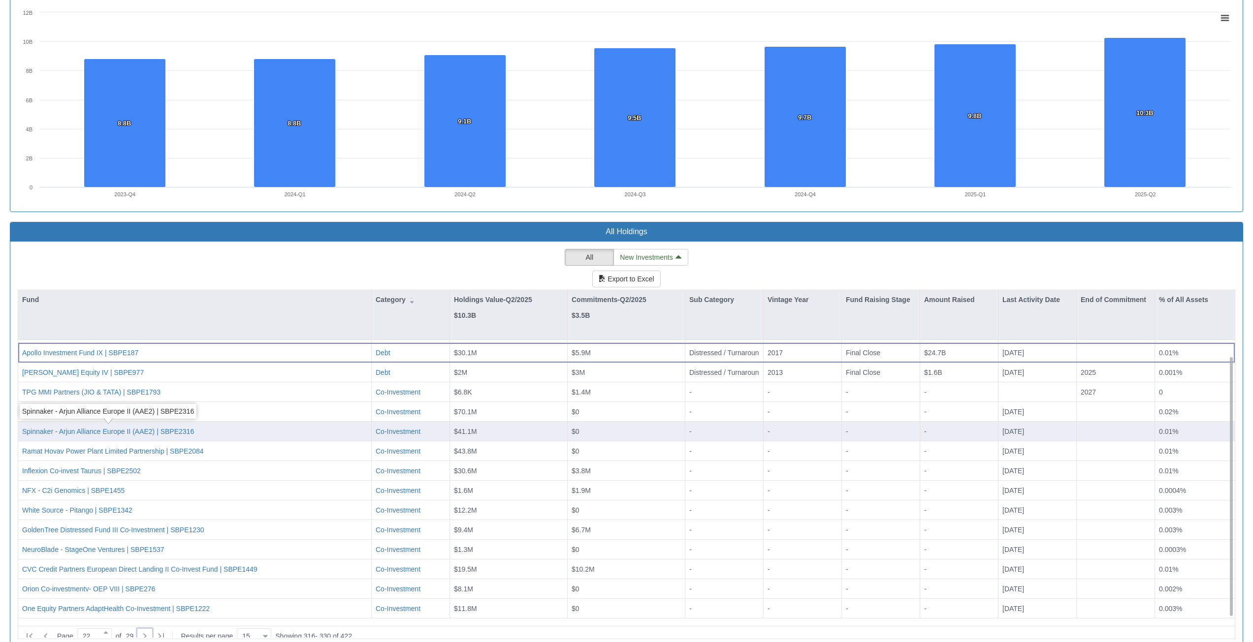
scroll to position [734, 0]
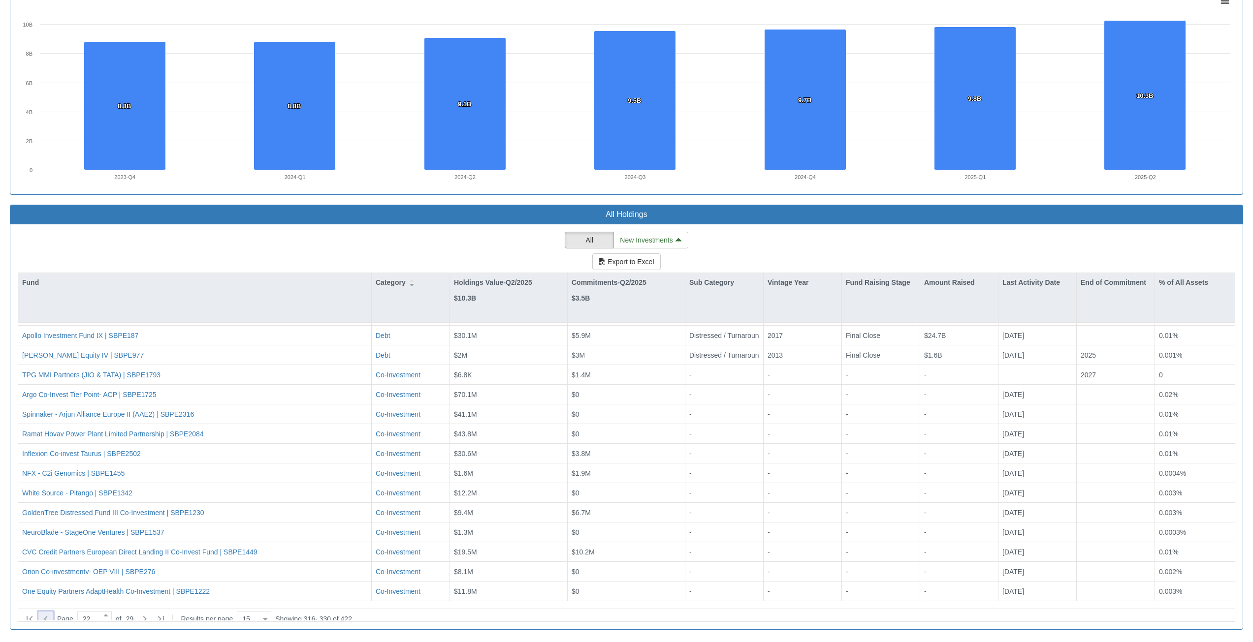
drag, startPoint x: 49, startPoint y: 614, endPoint x: 59, endPoint y: 614, distance: 10.3
click at [49, 613] on icon at bounding box center [46, 619] width 12 height 12
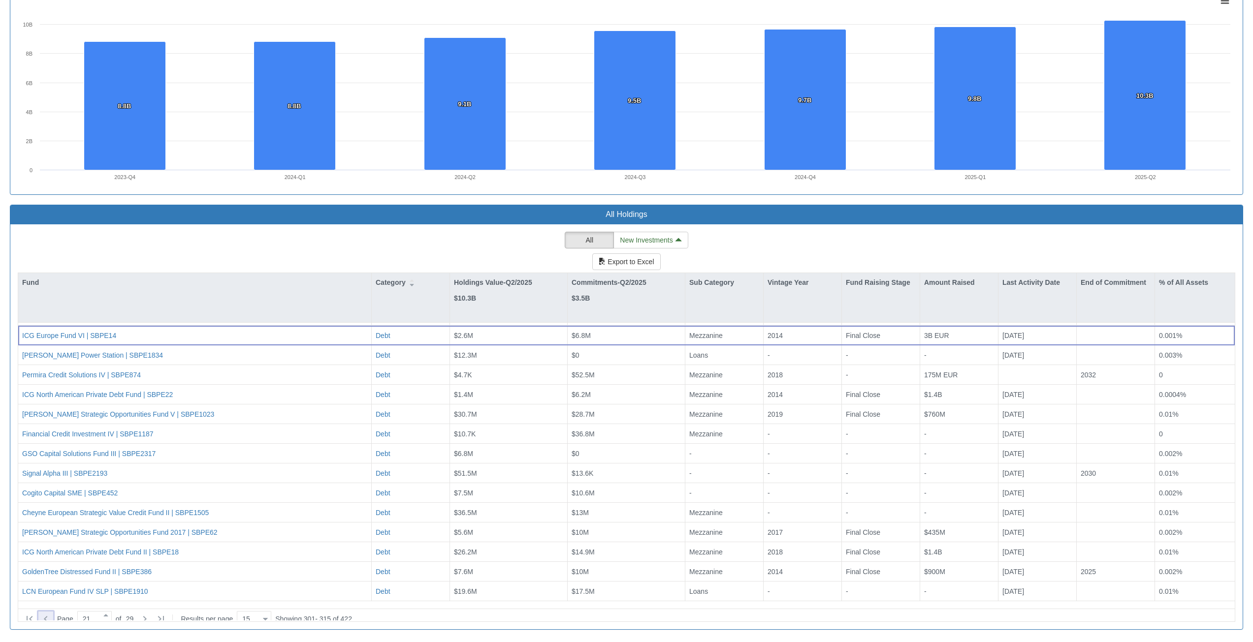
click at [44, 616] on icon at bounding box center [45, 619] width 3 height 6
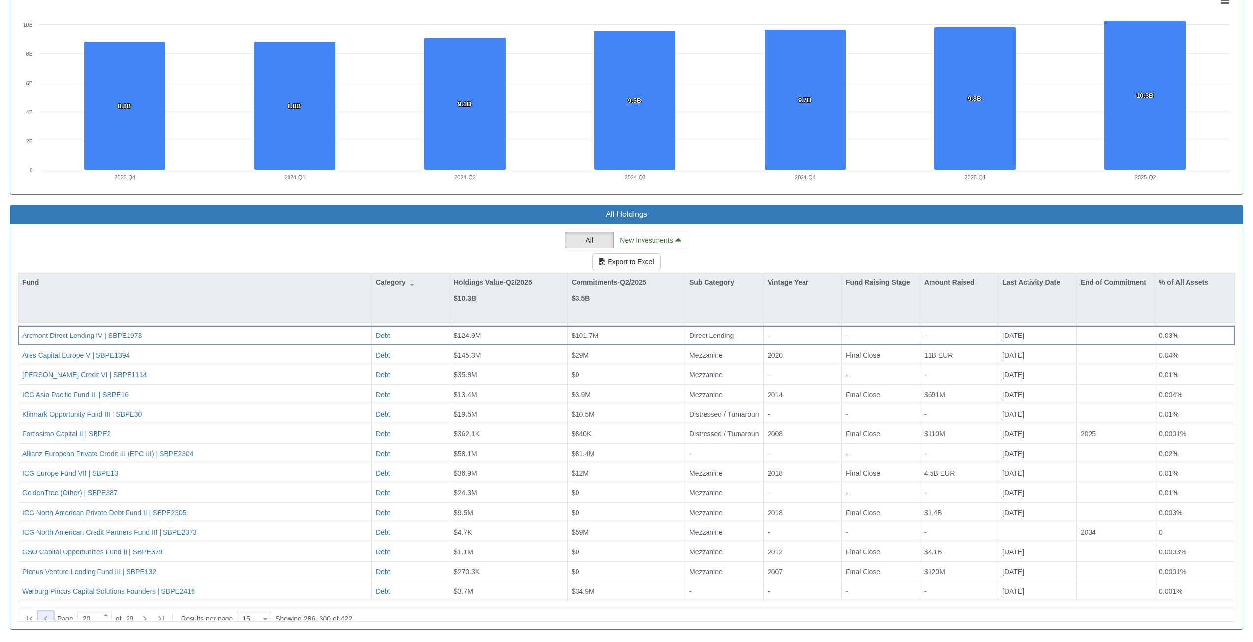
click at [49, 615] on icon at bounding box center [46, 619] width 12 height 12
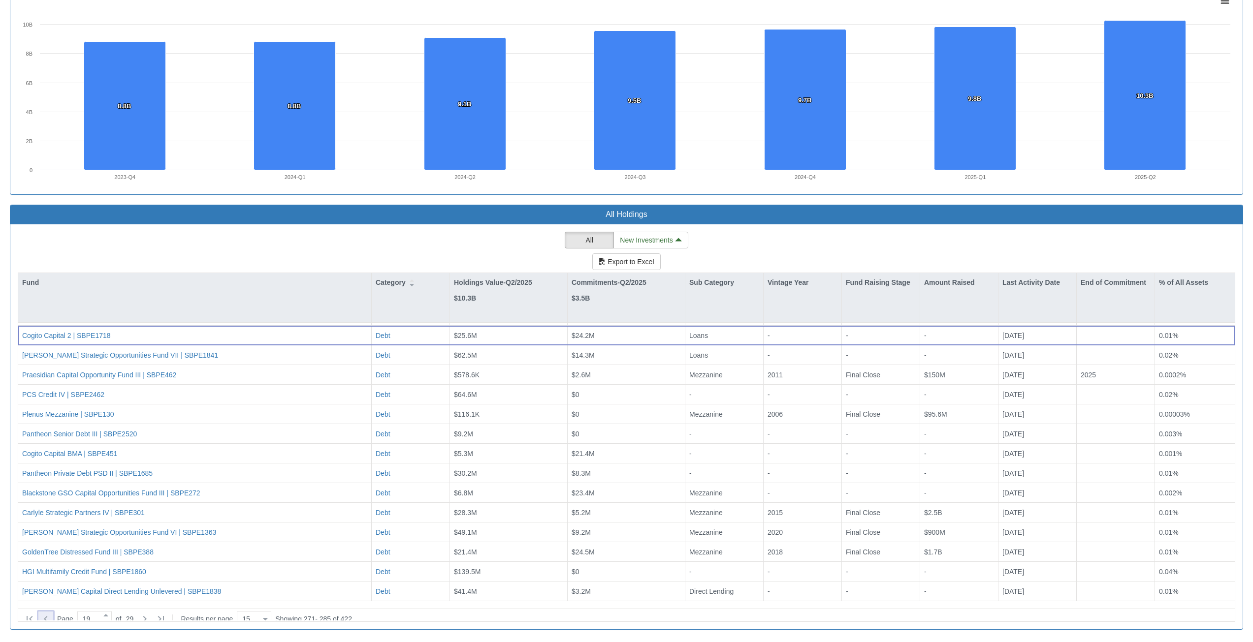
click at [49, 617] on icon at bounding box center [46, 619] width 12 height 12
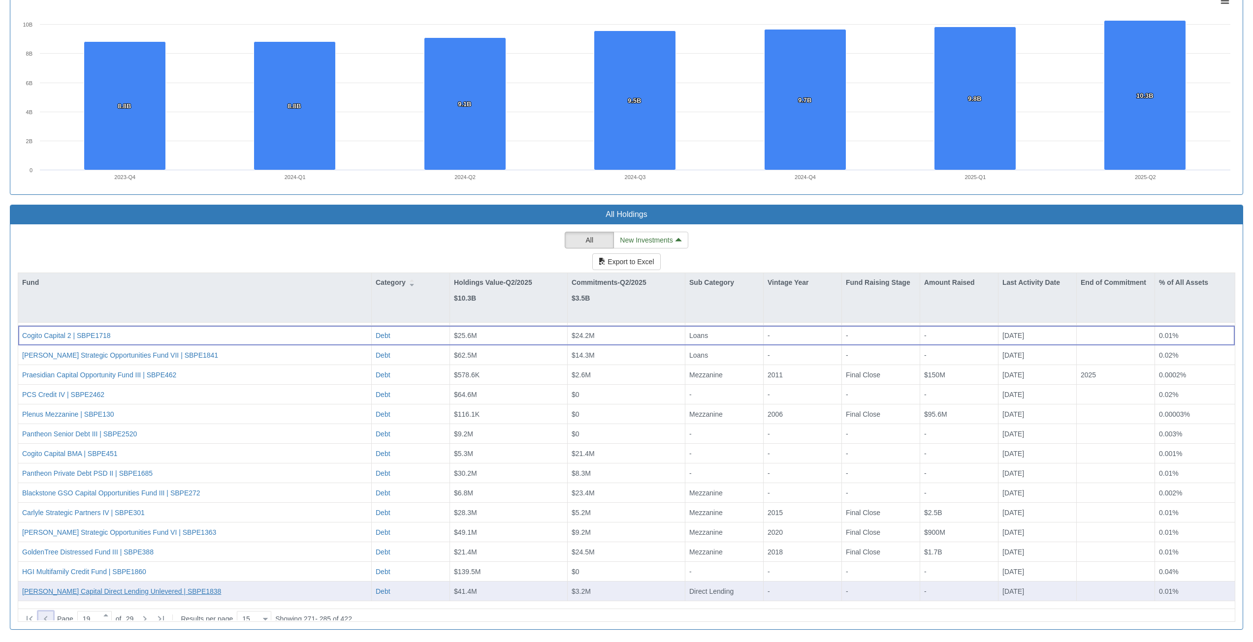
type input "18"
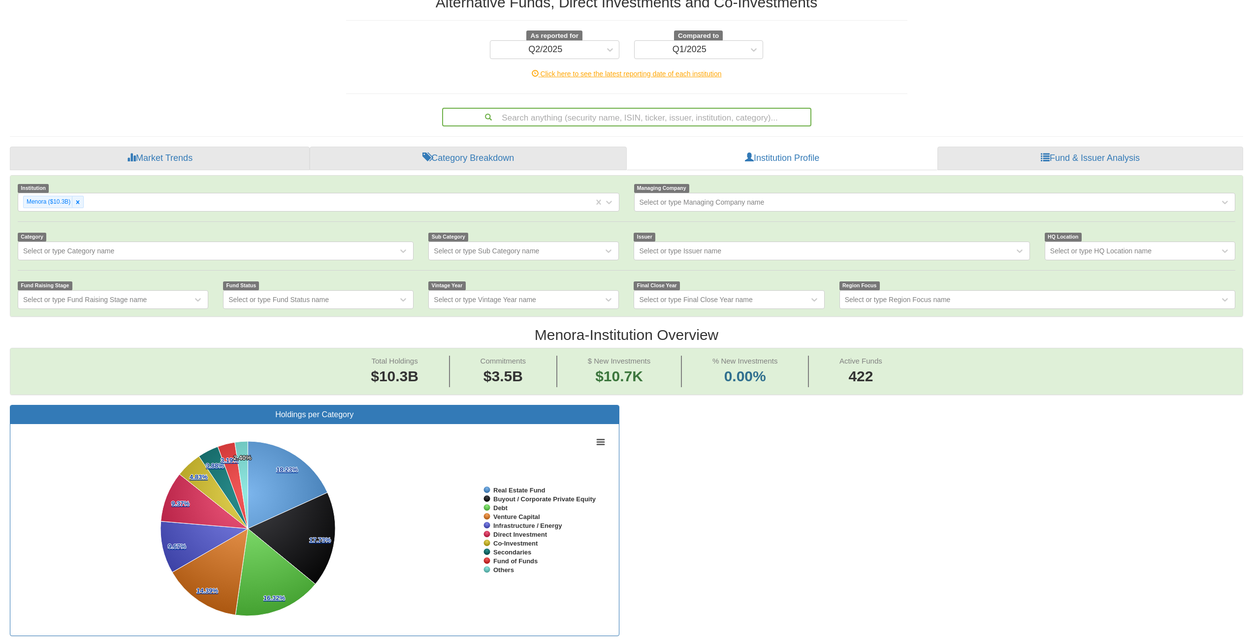
scroll to position [0, 0]
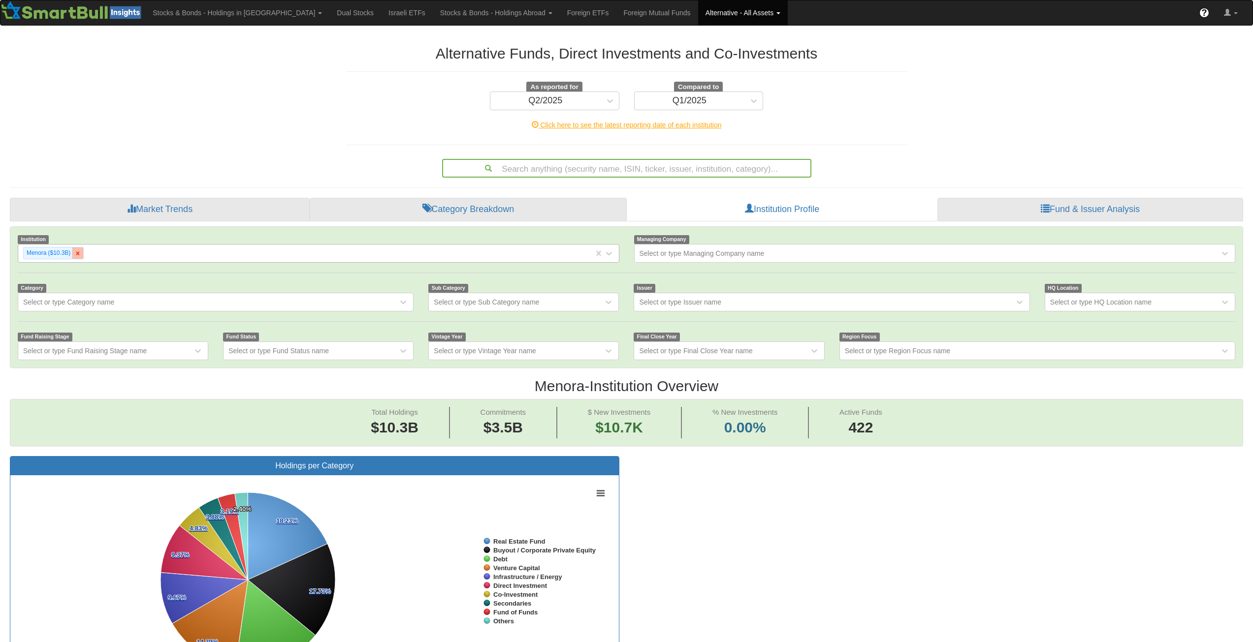
click at [77, 252] on icon at bounding box center [77, 253] width 3 height 3
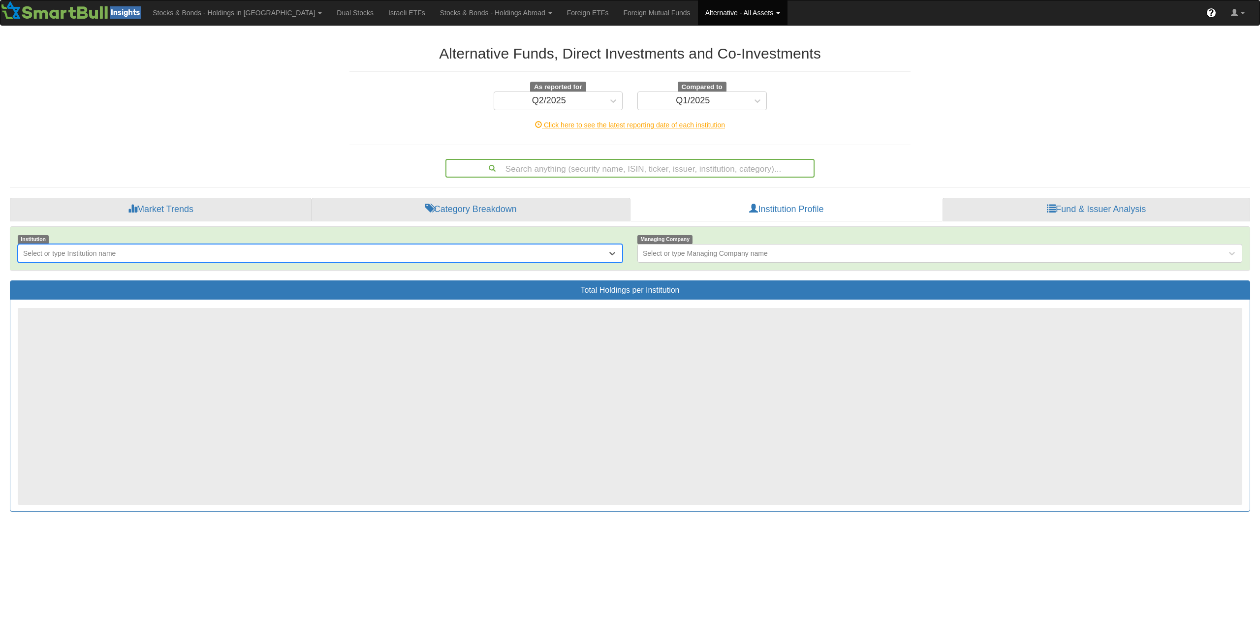
click at [86, 257] on div "Select or type Institution name" at bounding box center [69, 254] width 93 height 10
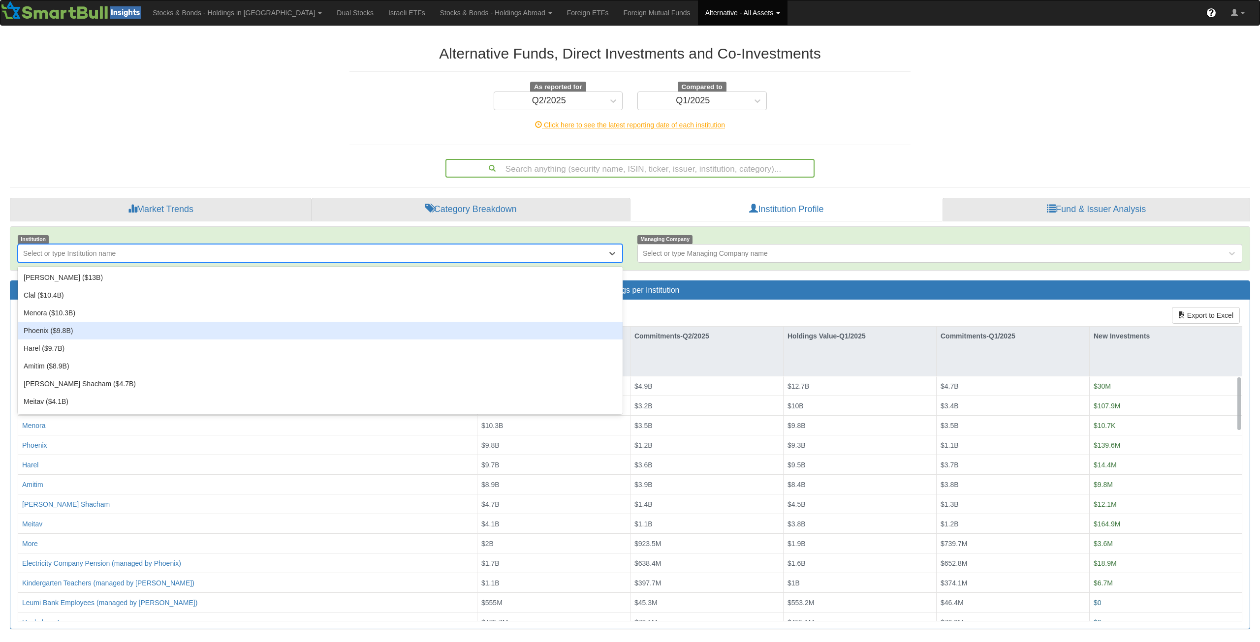
click at [49, 335] on div "Phoenix ($9.8B)" at bounding box center [320, 331] width 605 height 18
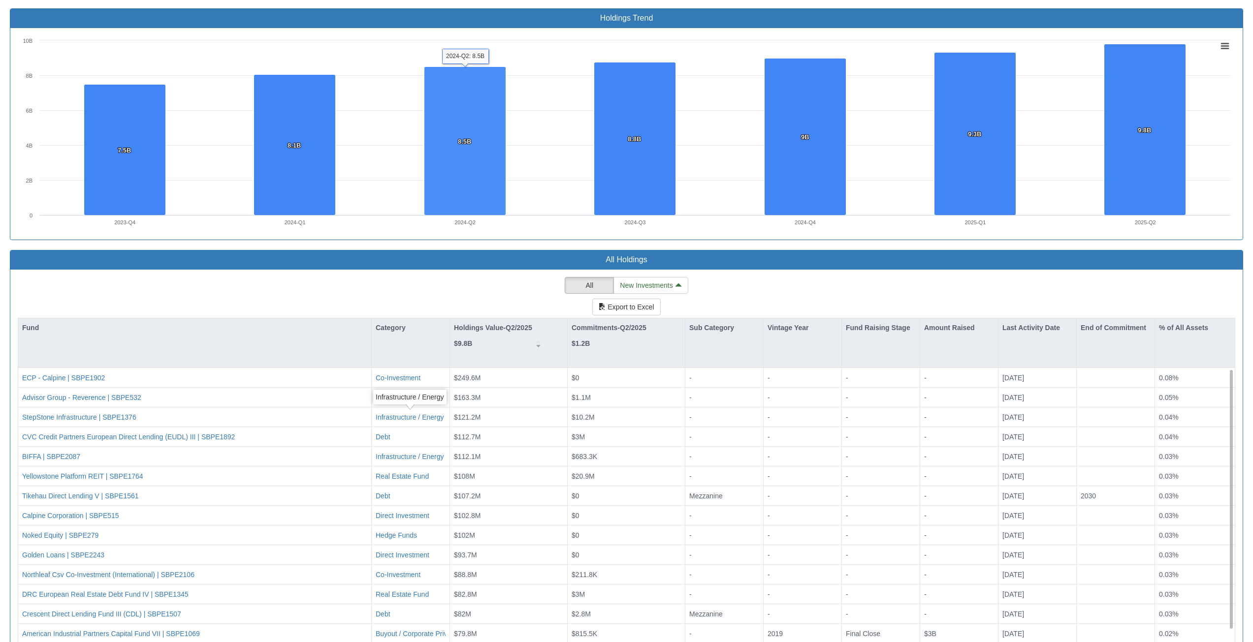
scroll to position [734, 0]
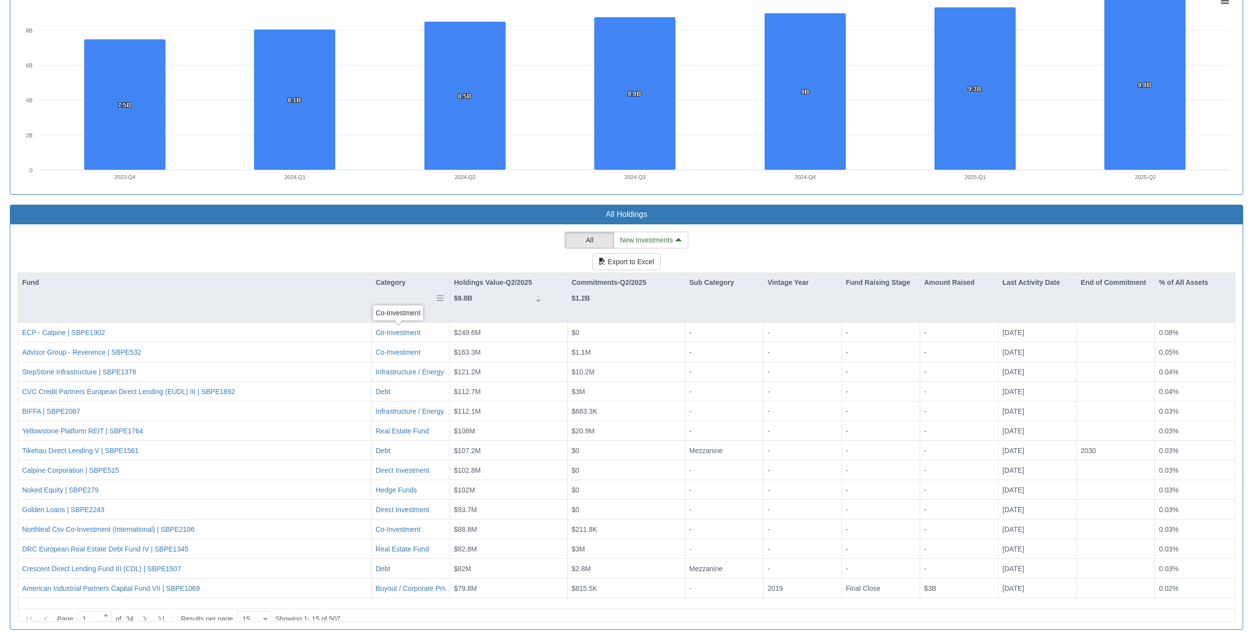
click at [397, 278] on div "Category" at bounding box center [411, 282] width 78 height 19
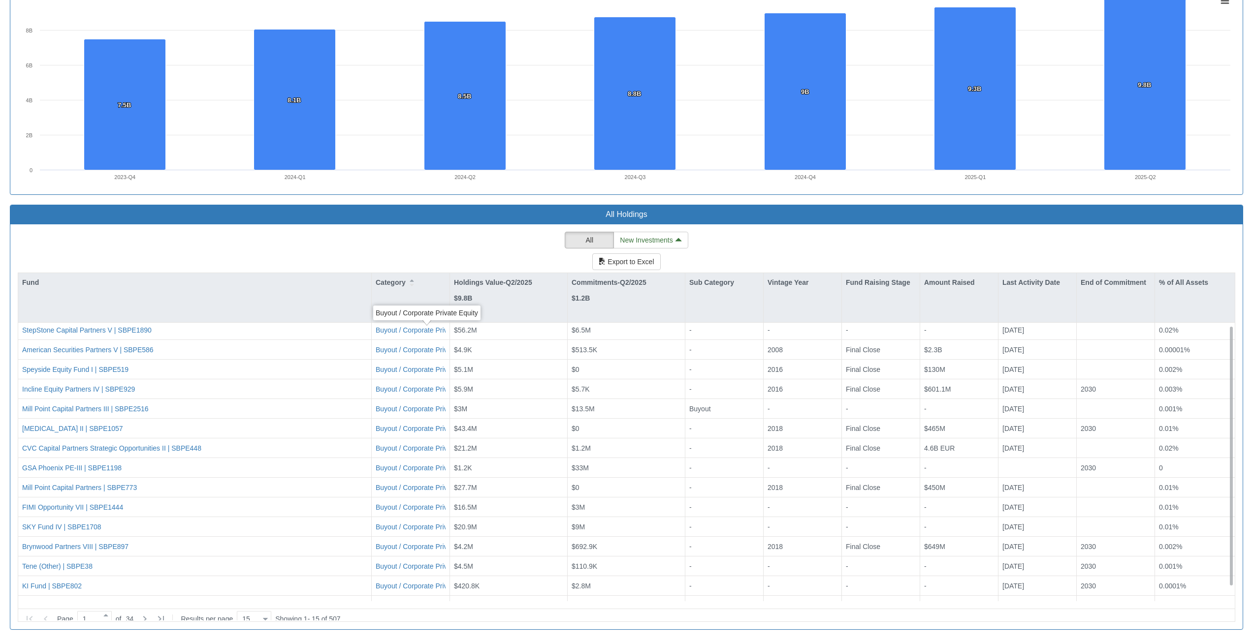
scroll to position [17, 0]
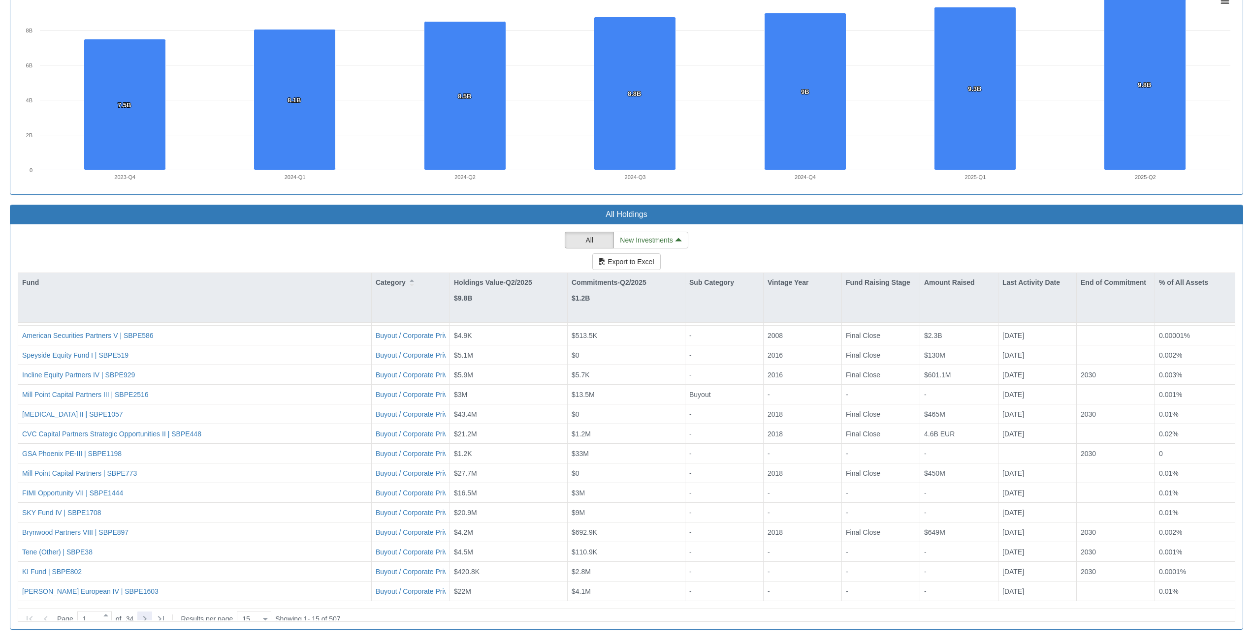
click at [146, 613] on icon at bounding box center [145, 619] width 12 height 12
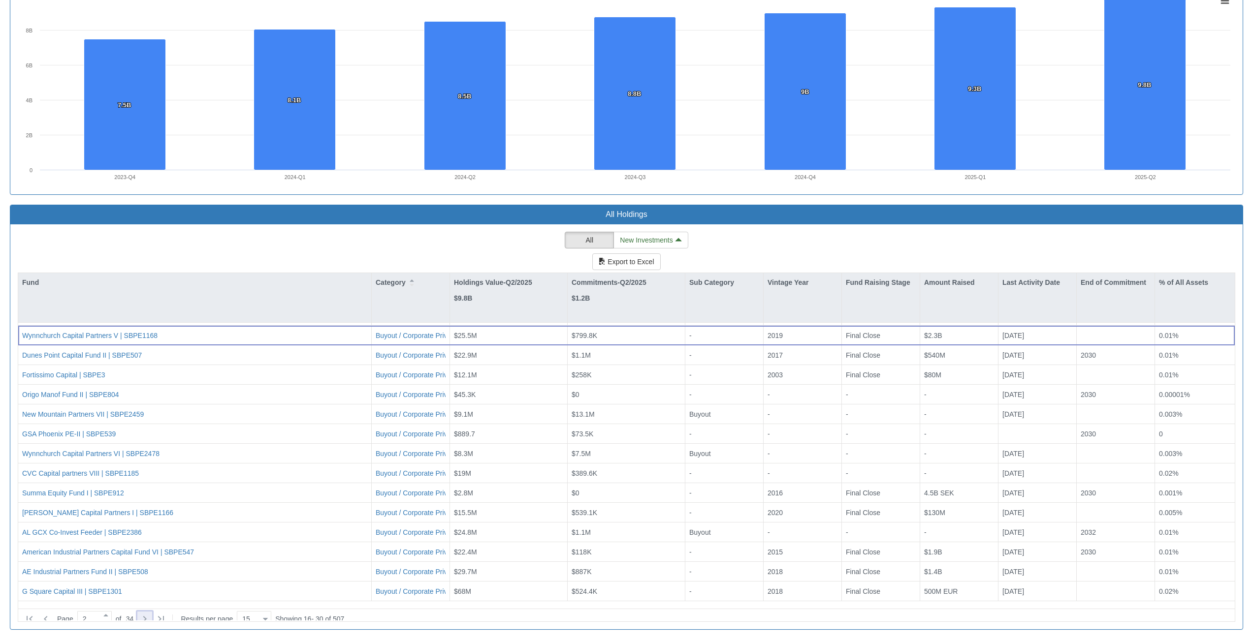
click at [146, 613] on icon at bounding box center [145, 619] width 12 height 12
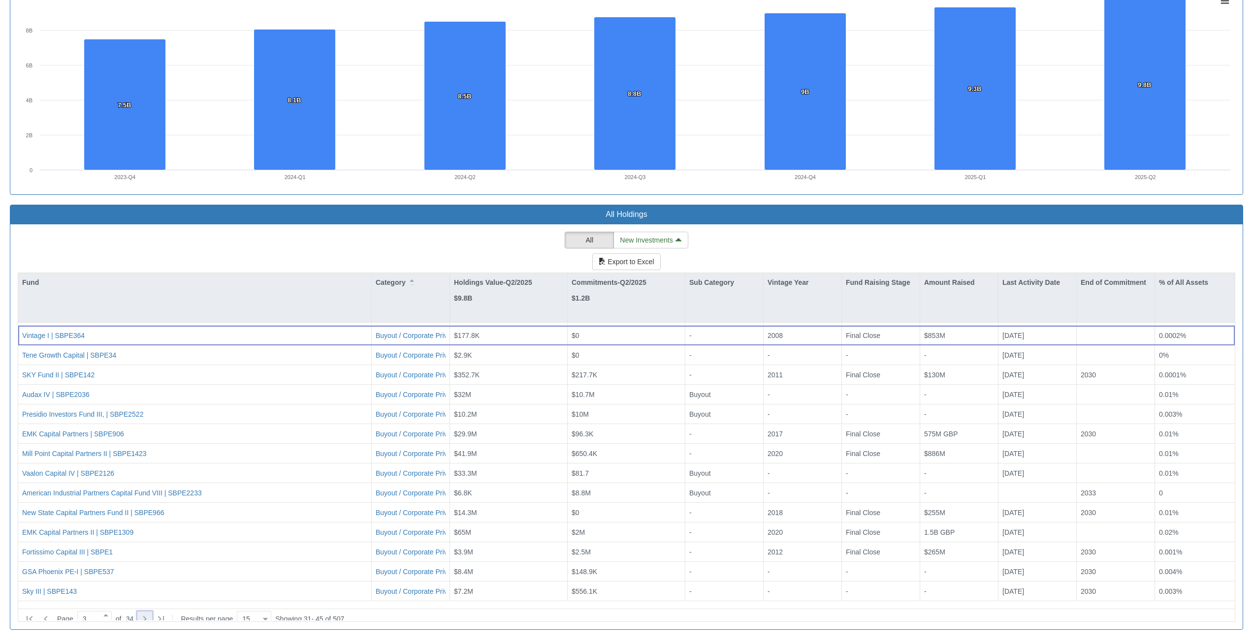
click at [146, 613] on icon at bounding box center [145, 619] width 12 height 12
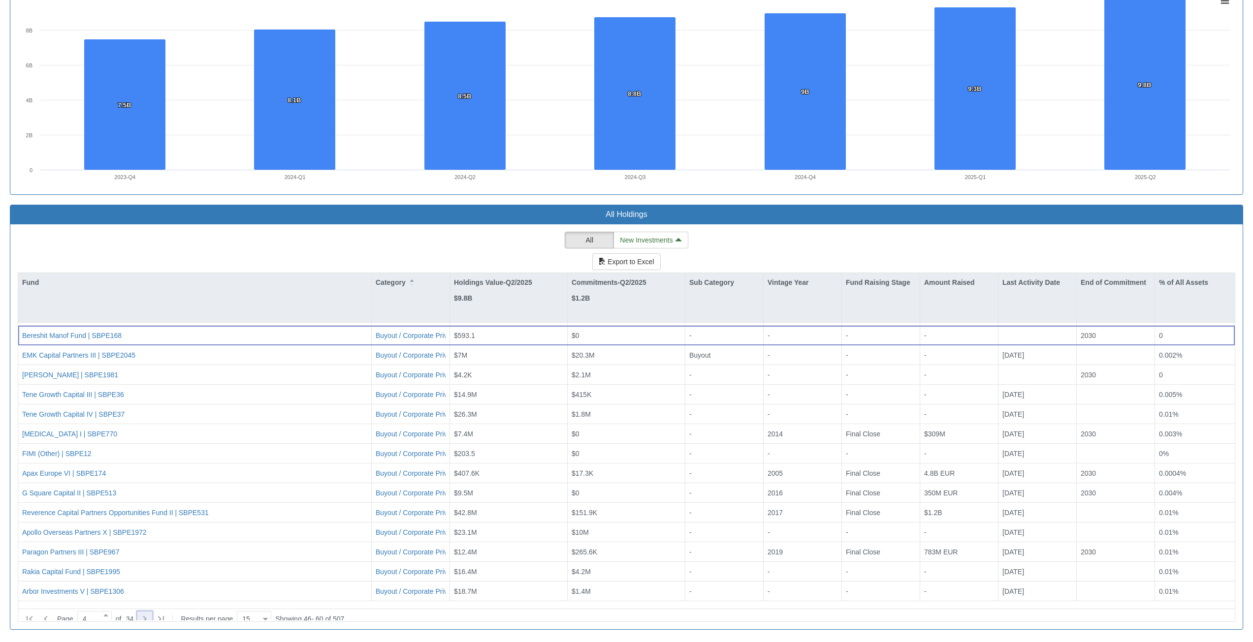
click at [146, 613] on icon at bounding box center [145, 619] width 12 height 12
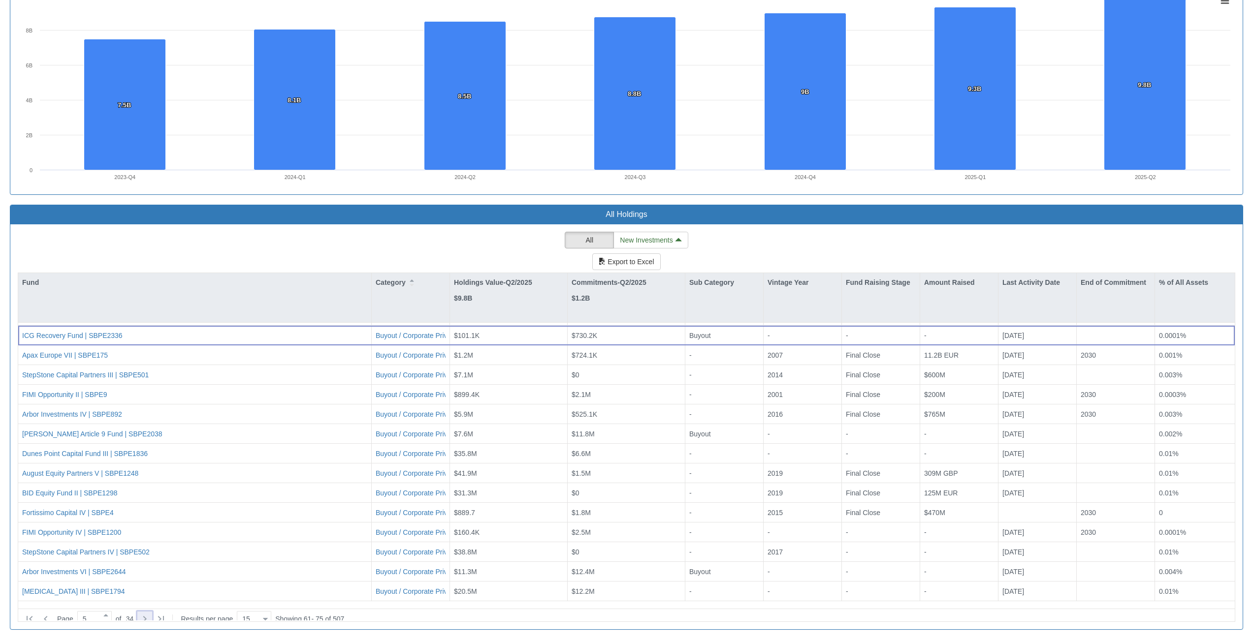
click at [146, 613] on icon at bounding box center [145, 619] width 12 height 12
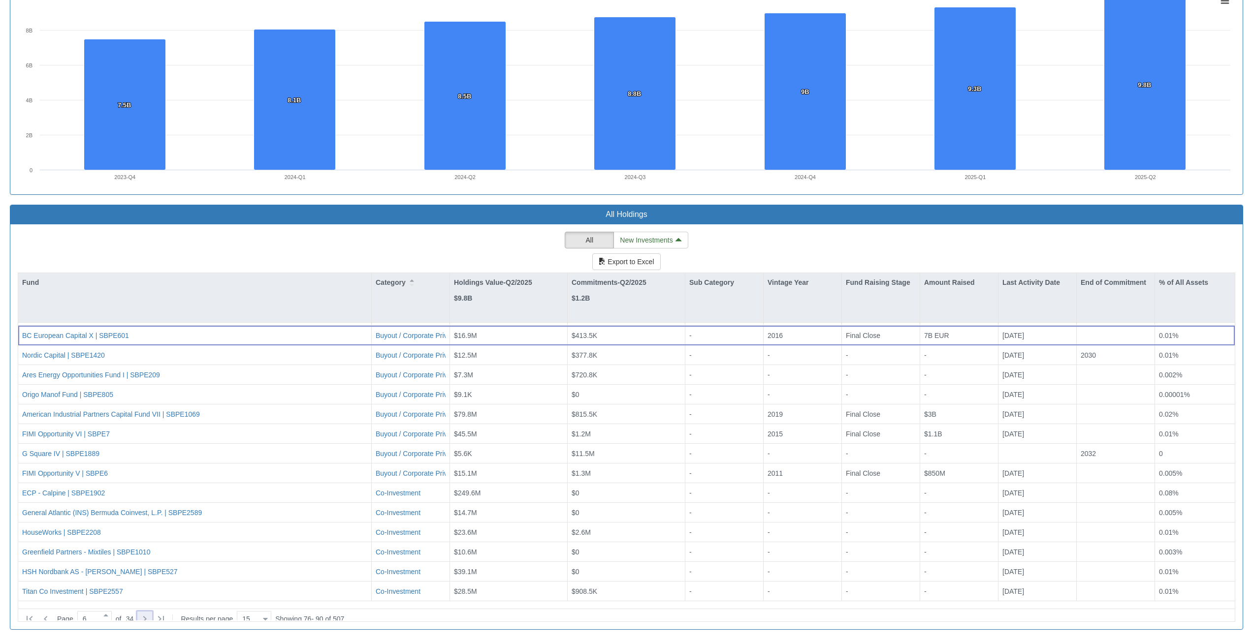
click at [146, 613] on icon at bounding box center [145, 619] width 12 height 12
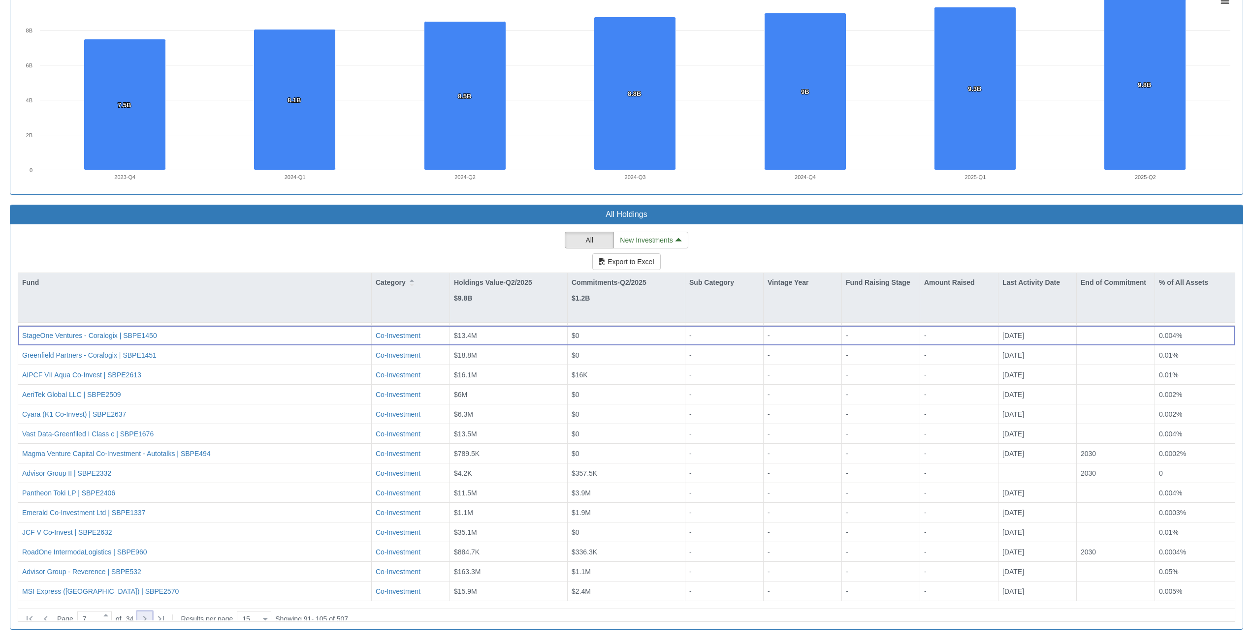
click at [146, 613] on icon at bounding box center [145, 619] width 12 height 12
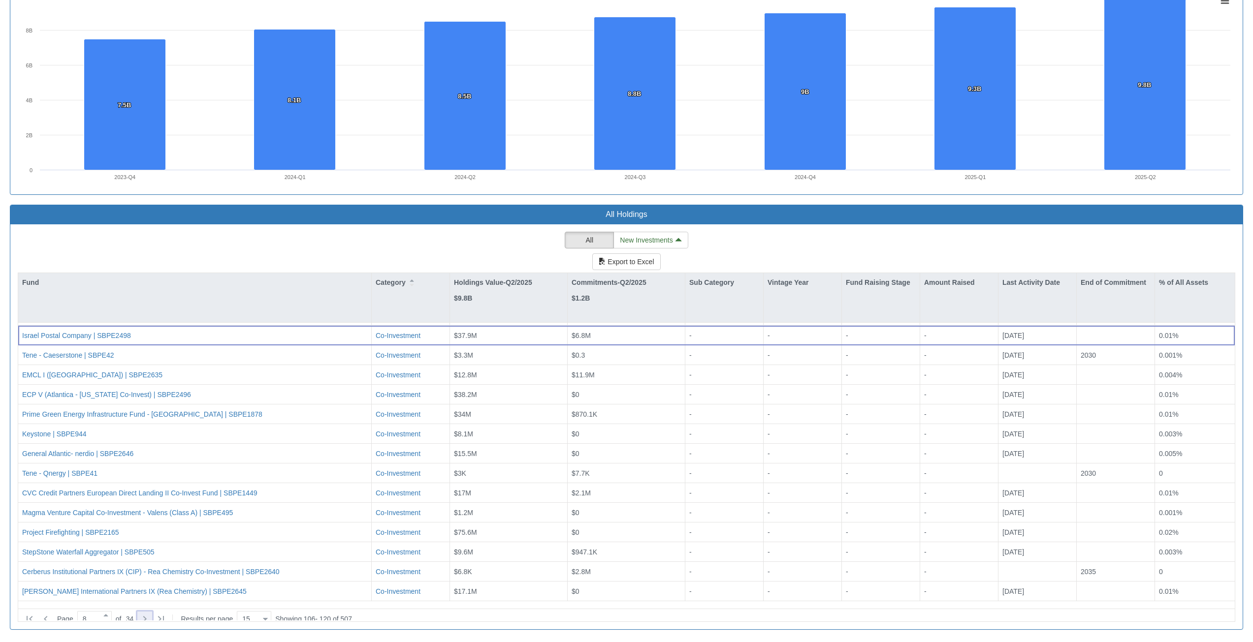
click at [146, 613] on icon at bounding box center [145, 619] width 12 height 12
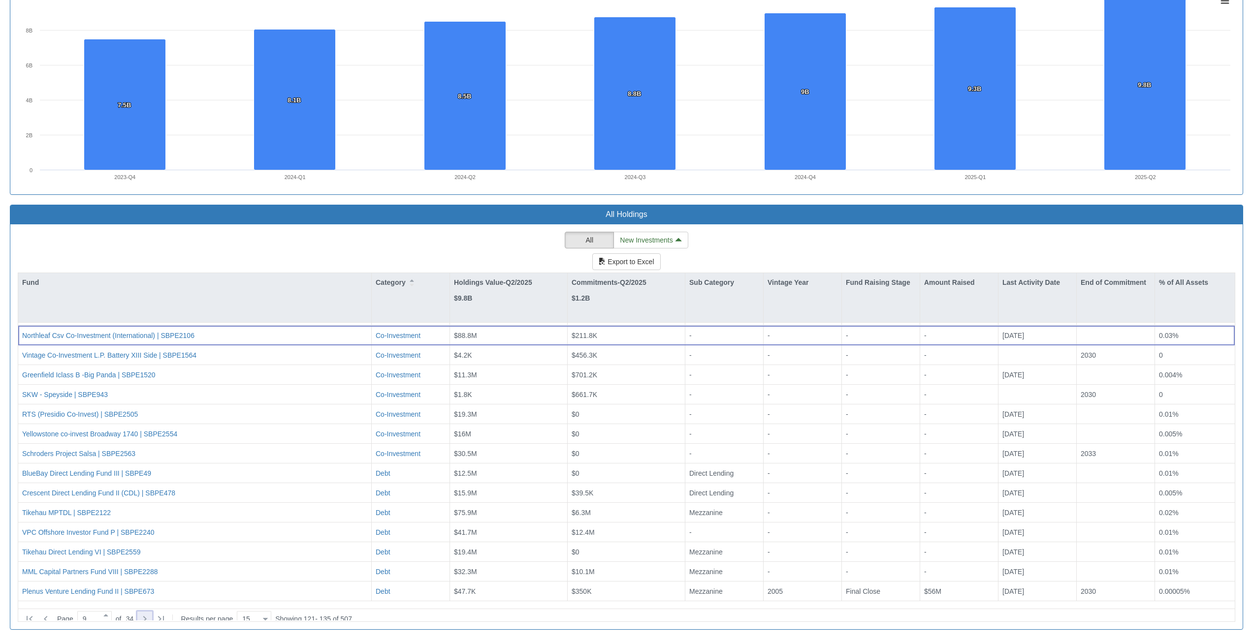
click at [146, 613] on icon at bounding box center [145, 619] width 12 height 12
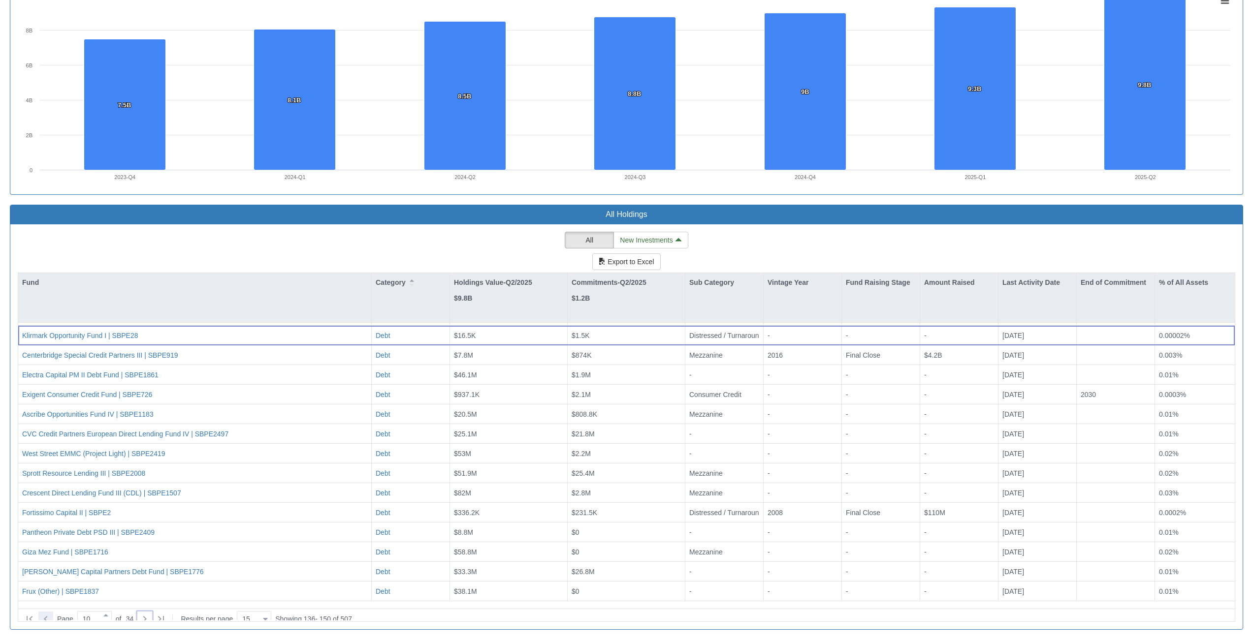
click at [42, 616] on icon at bounding box center [46, 619] width 12 height 12
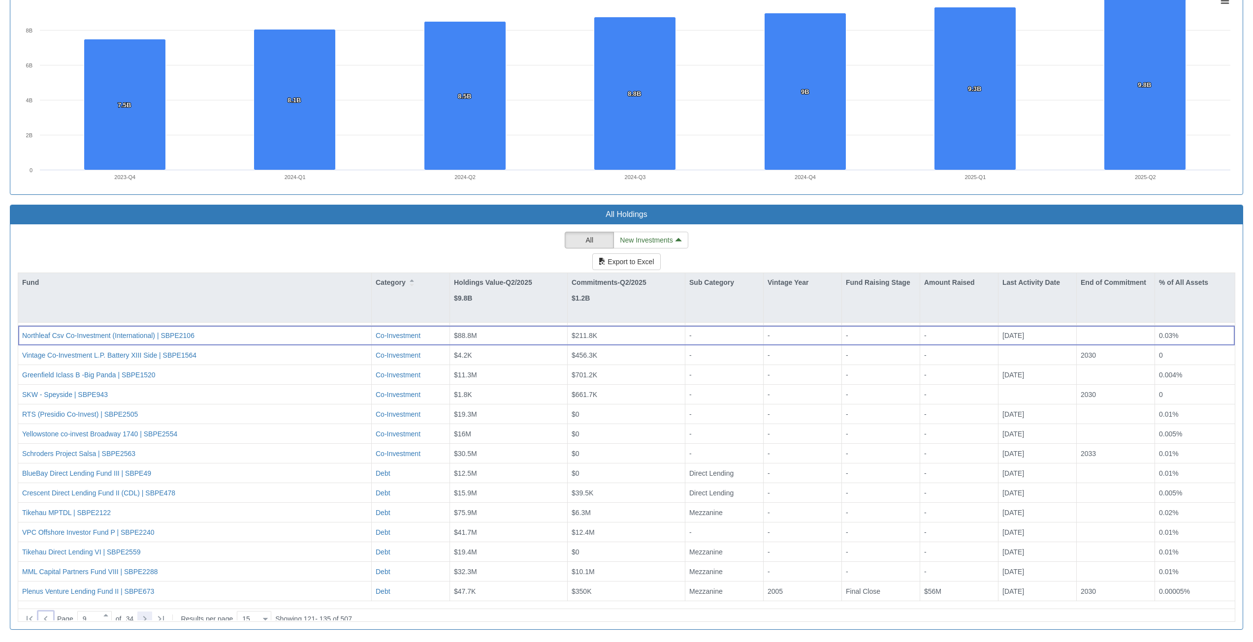
click at [150, 614] on icon at bounding box center [145, 619] width 12 height 12
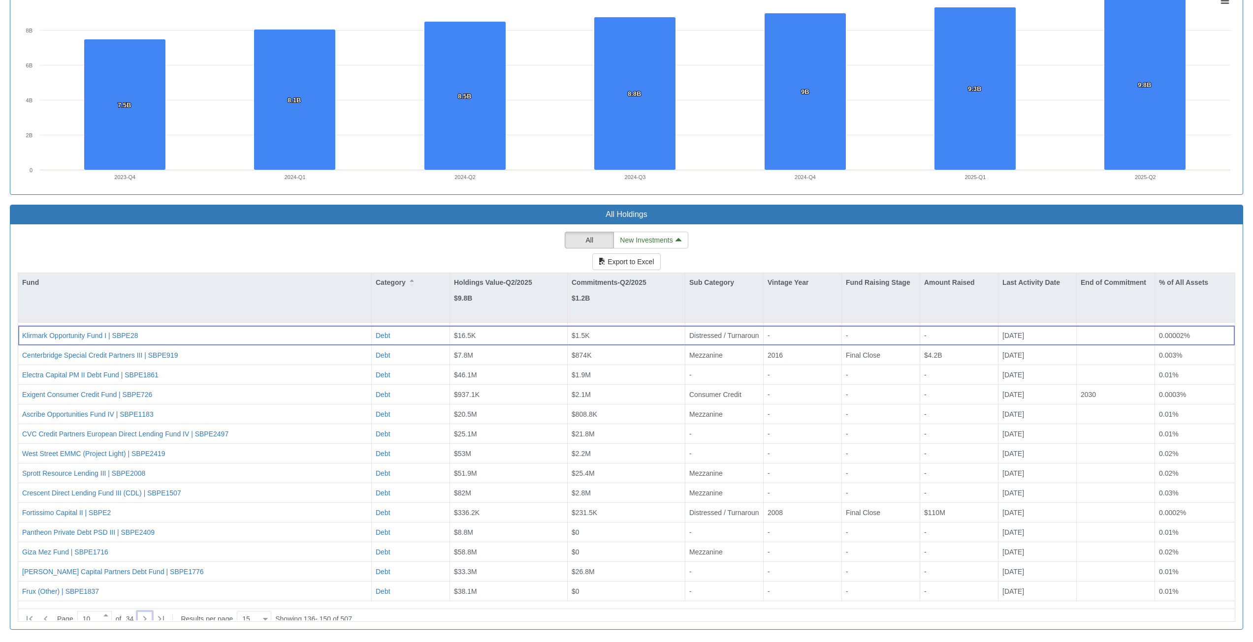
click at [151, 614] on icon at bounding box center [145, 619] width 12 height 12
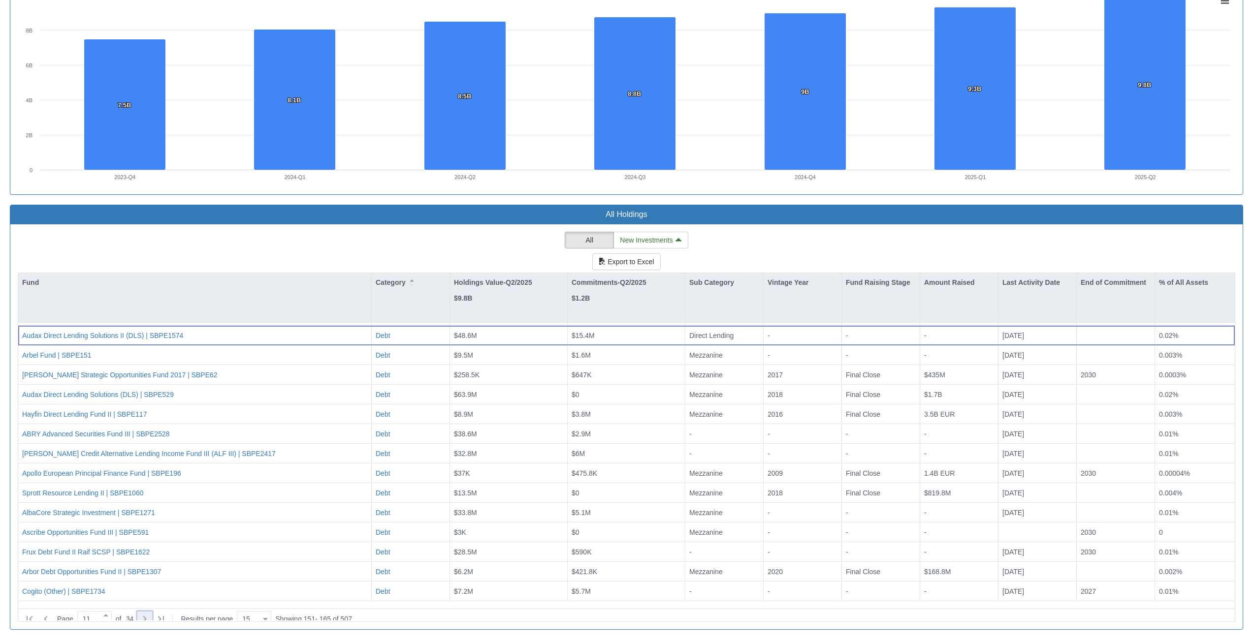
click at [151, 613] on icon at bounding box center [145, 619] width 12 height 12
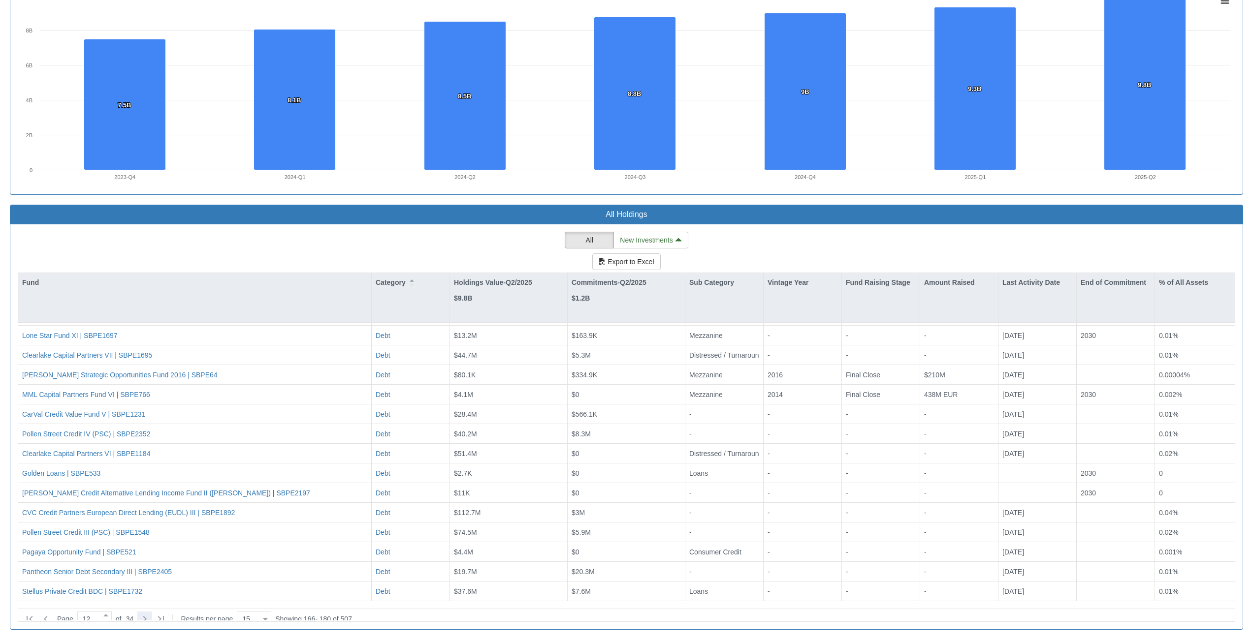
click at [149, 616] on icon at bounding box center [145, 619] width 12 height 12
type input "13"
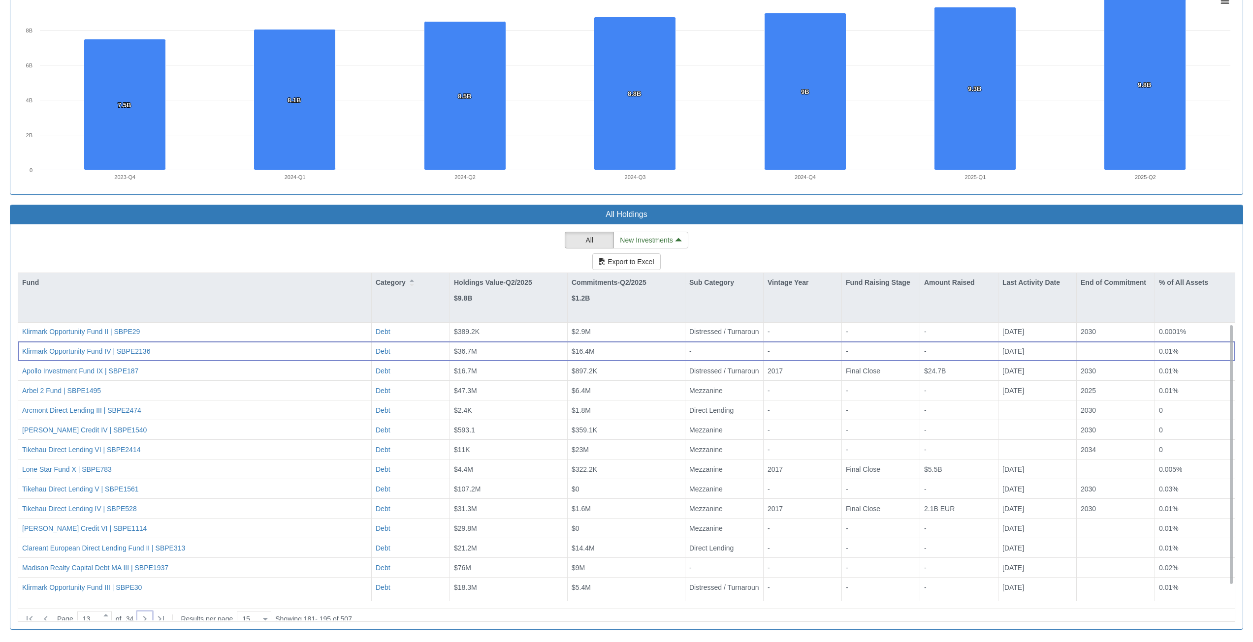
scroll to position [0, 0]
click at [237, 233] on div "All New Investments Export to Excel Fund Category Holdings Value-Q2/2025 $9.8B …" at bounding box center [626, 427] width 1217 height 390
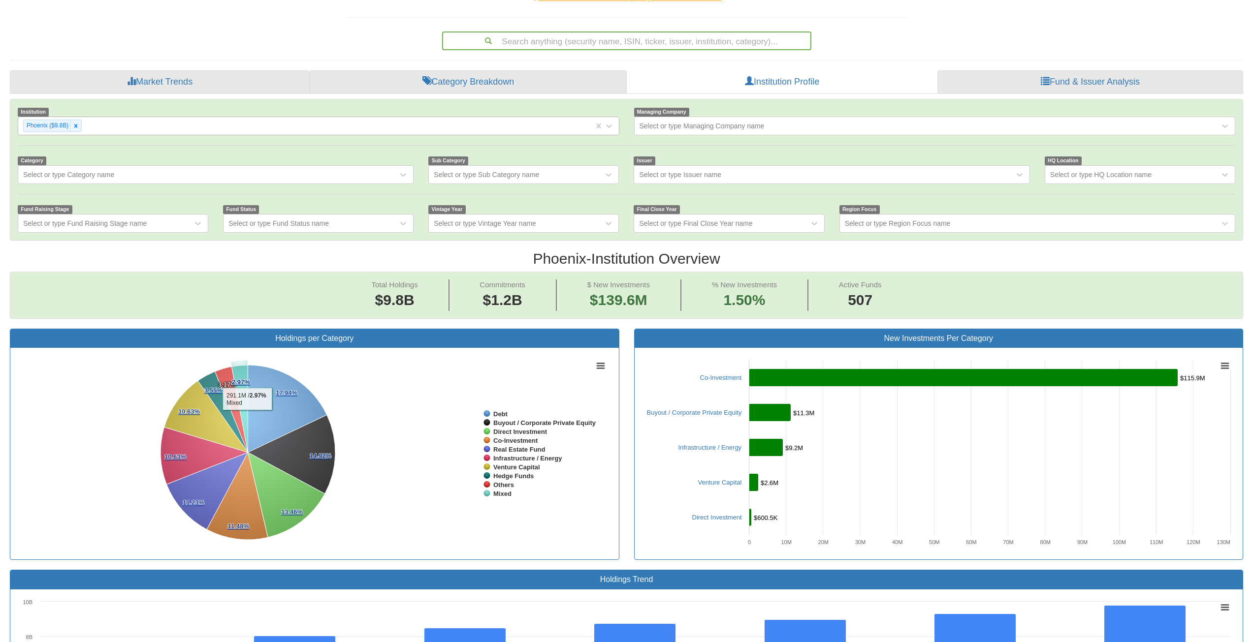
scroll to position [45, 0]
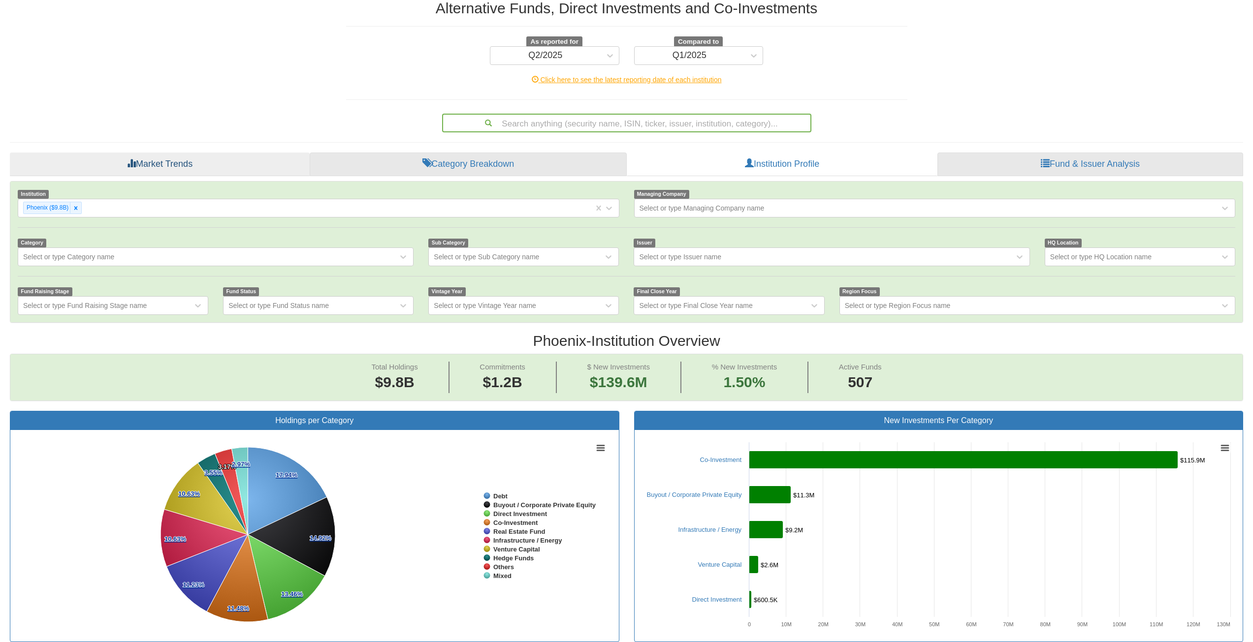
click at [73, 205] on icon at bounding box center [75, 208] width 7 height 7
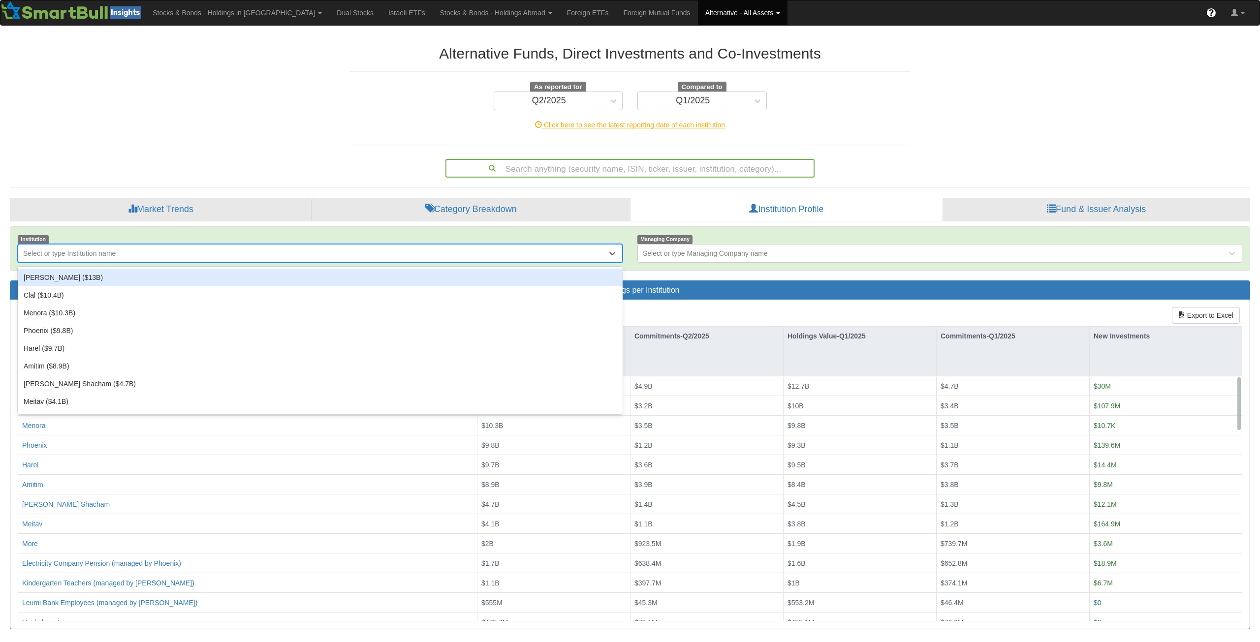
click at [79, 256] on div "Select or type Institution name" at bounding box center [69, 254] width 93 height 10
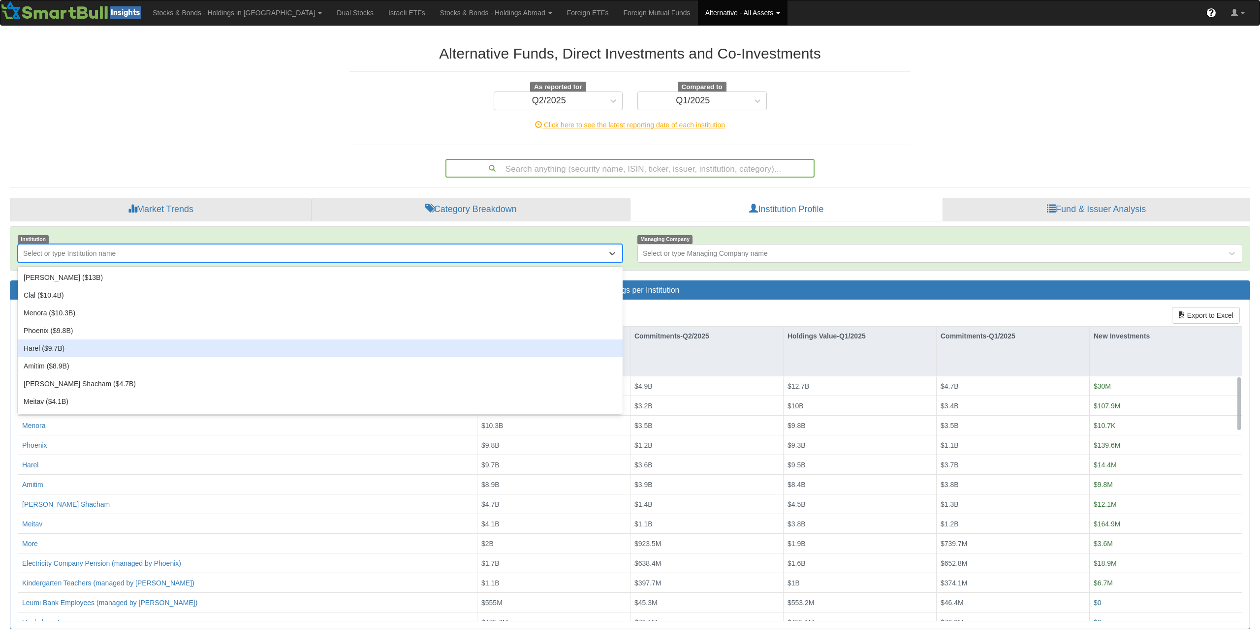
click at [58, 350] on div "Harel ($9.7B)" at bounding box center [320, 349] width 605 height 18
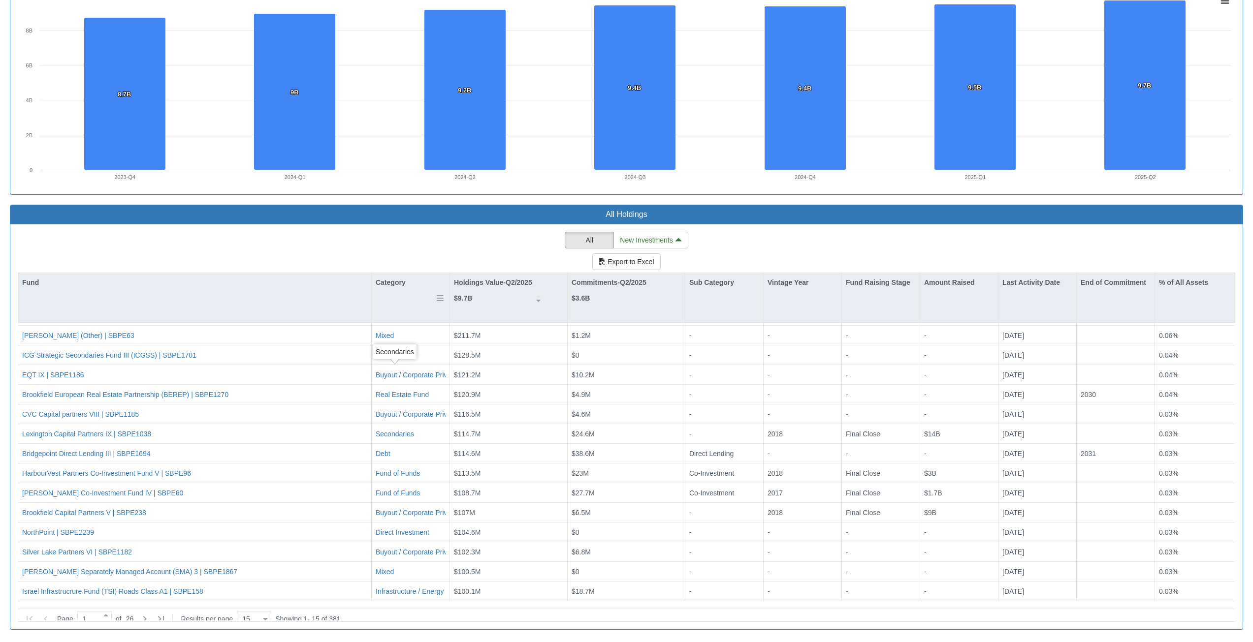
scroll to position [17, 0]
click at [386, 285] on div "Category" at bounding box center [411, 282] width 78 height 19
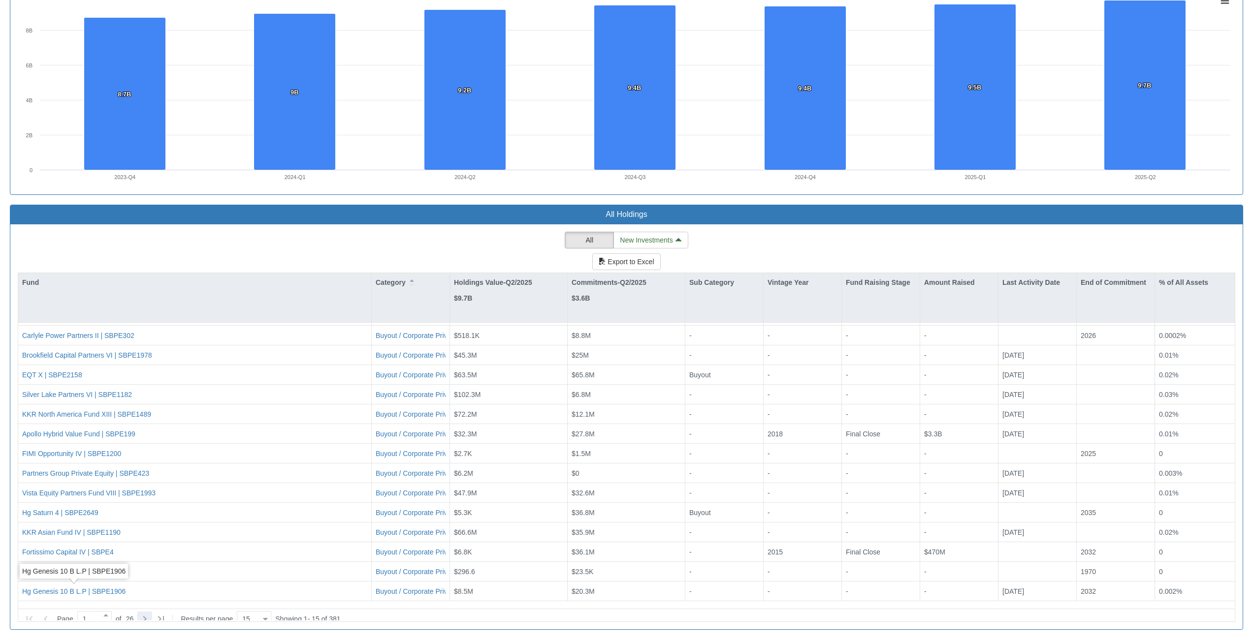
click at [150, 614] on icon at bounding box center [145, 619] width 12 height 12
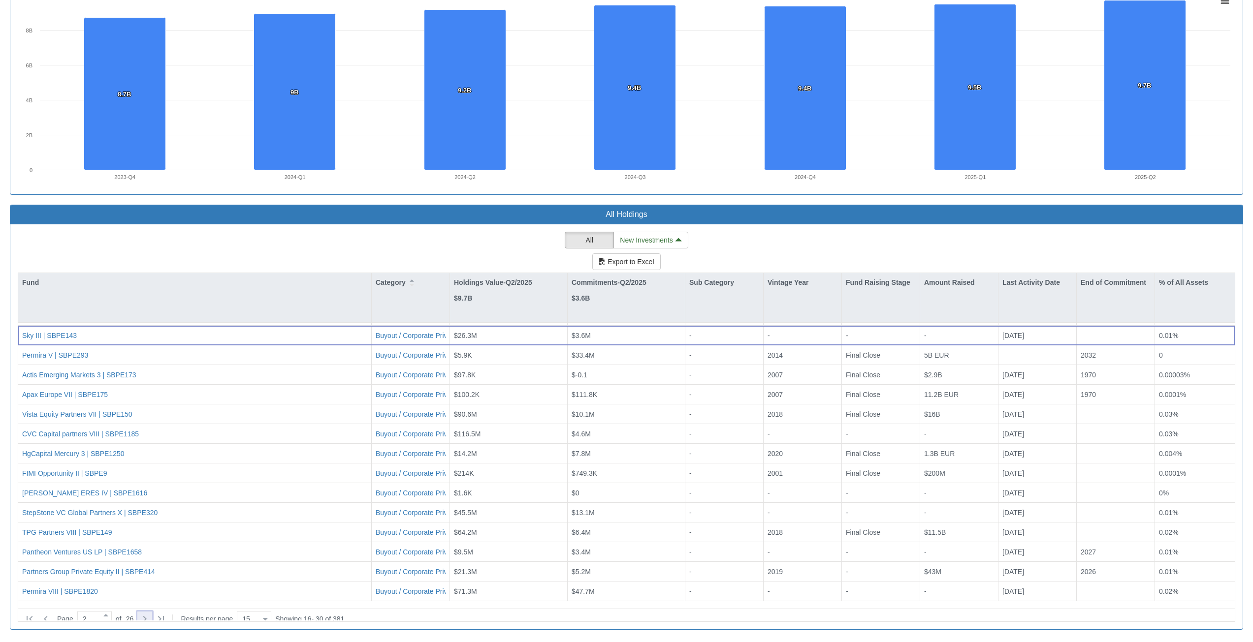
click at [151, 616] on icon at bounding box center [145, 619] width 12 height 12
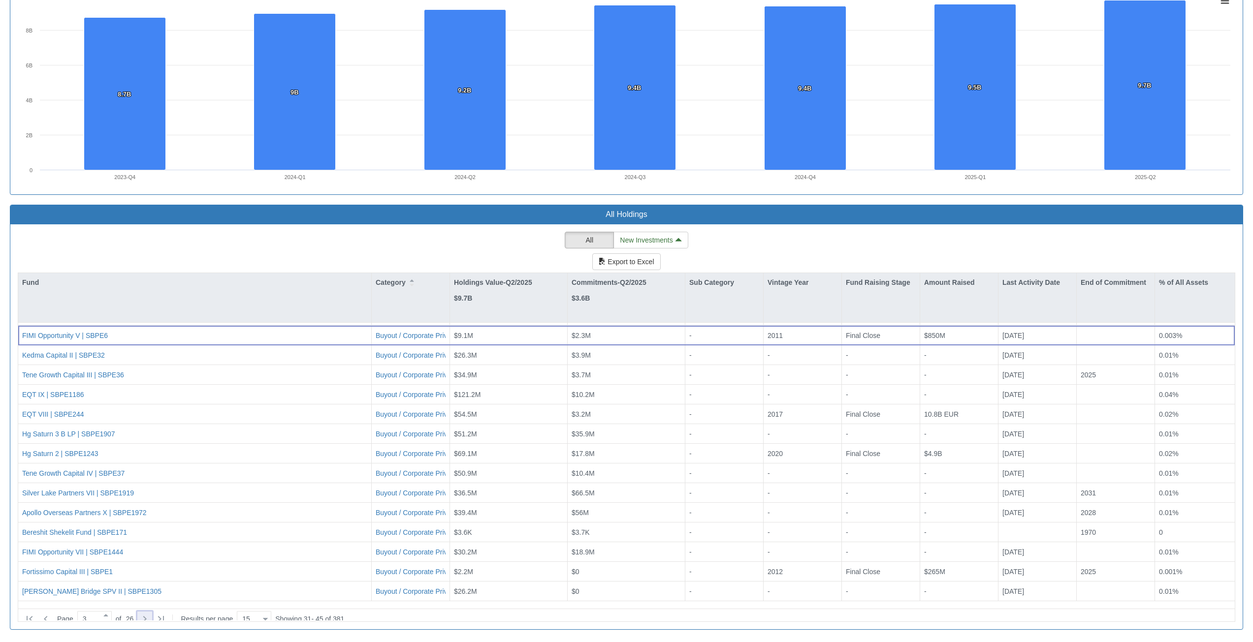
click at [148, 613] on icon at bounding box center [145, 619] width 12 height 12
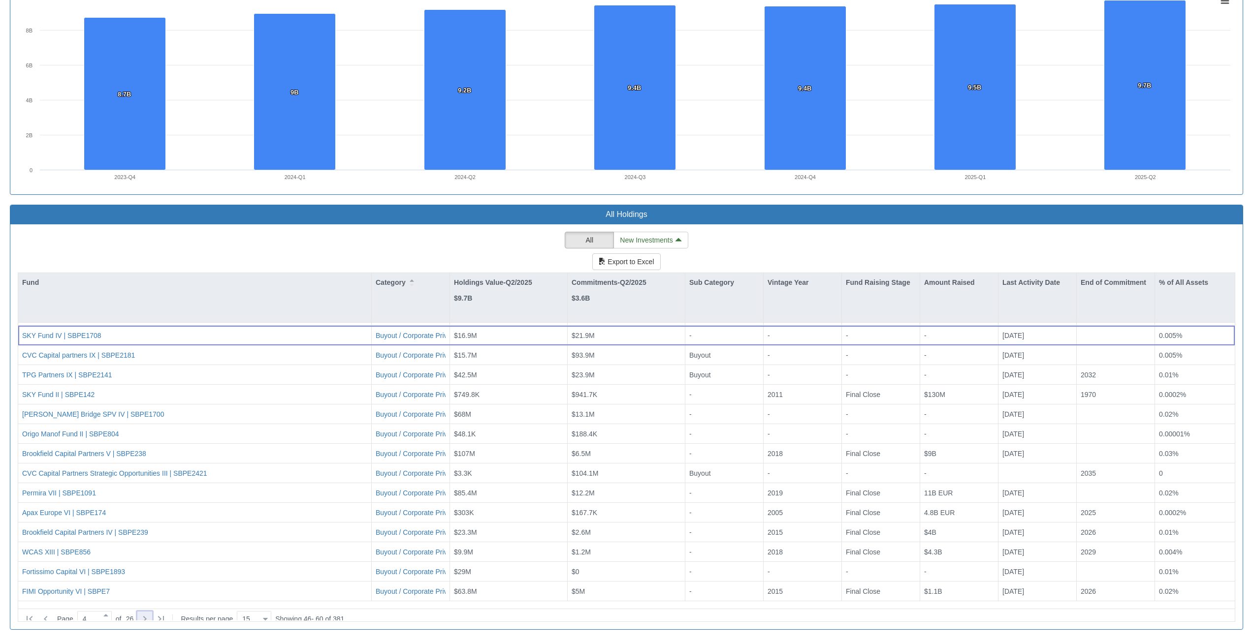
click at [151, 613] on icon at bounding box center [145, 619] width 12 height 12
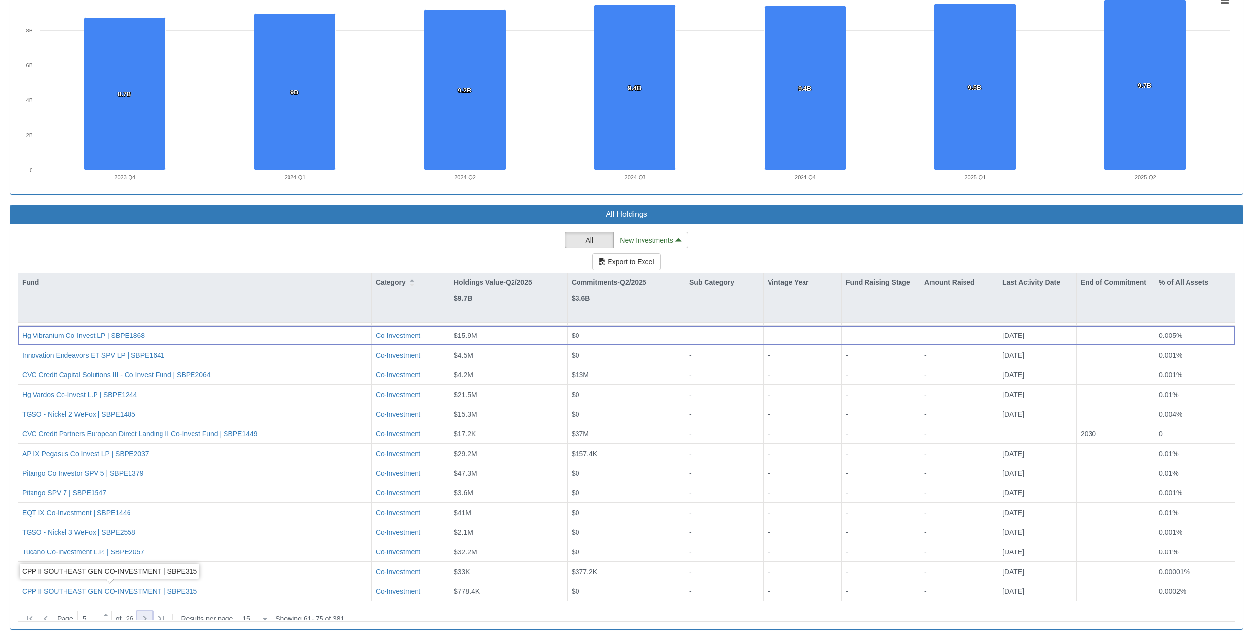
click at [149, 613] on icon at bounding box center [145, 619] width 12 height 12
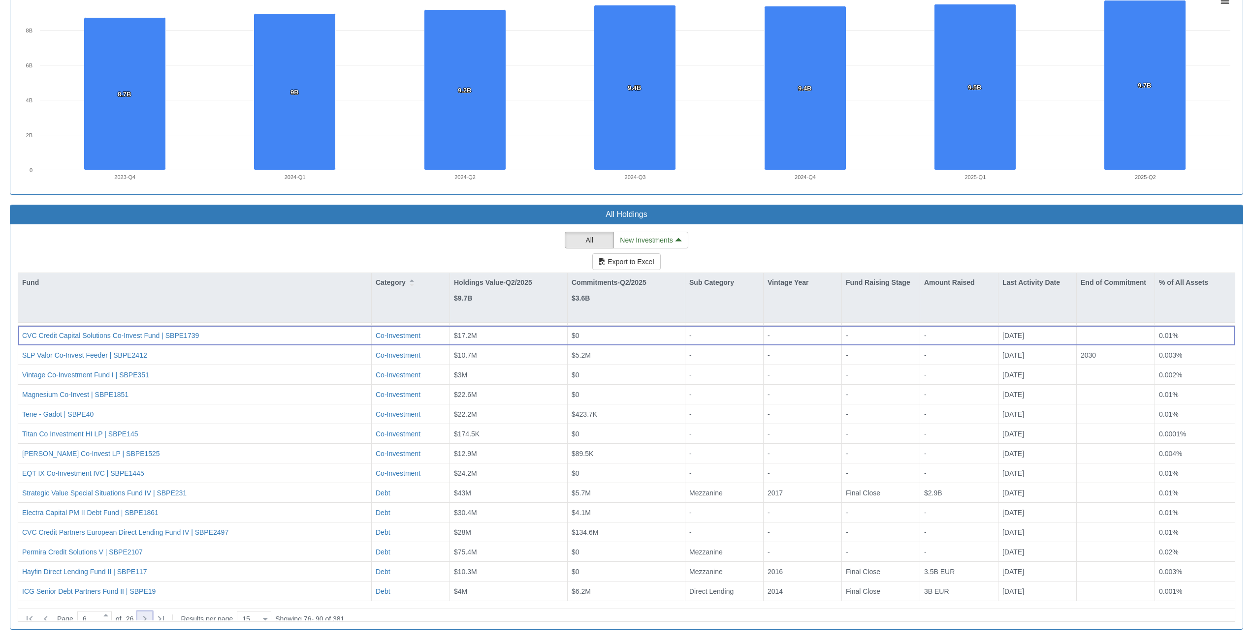
click at [152, 618] on div at bounding box center [144, 619] width 15 height 15
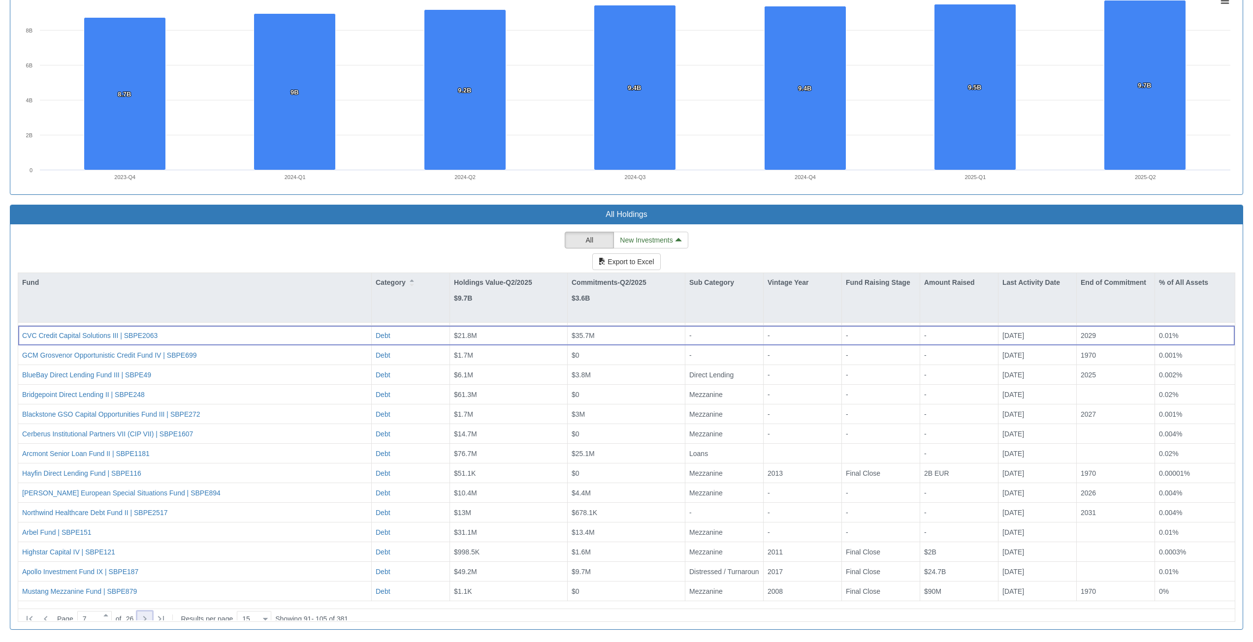
click at [152, 618] on div at bounding box center [144, 619] width 15 height 15
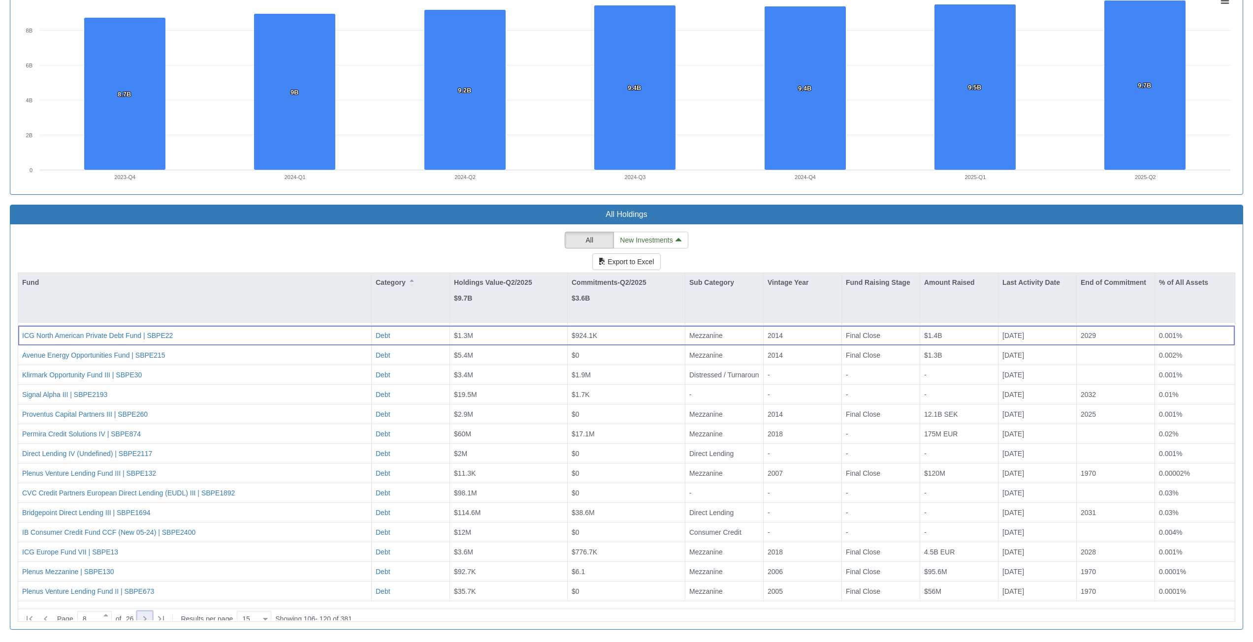
click at [147, 613] on icon at bounding box center [145, 619] width 12 height 12
type input "9"
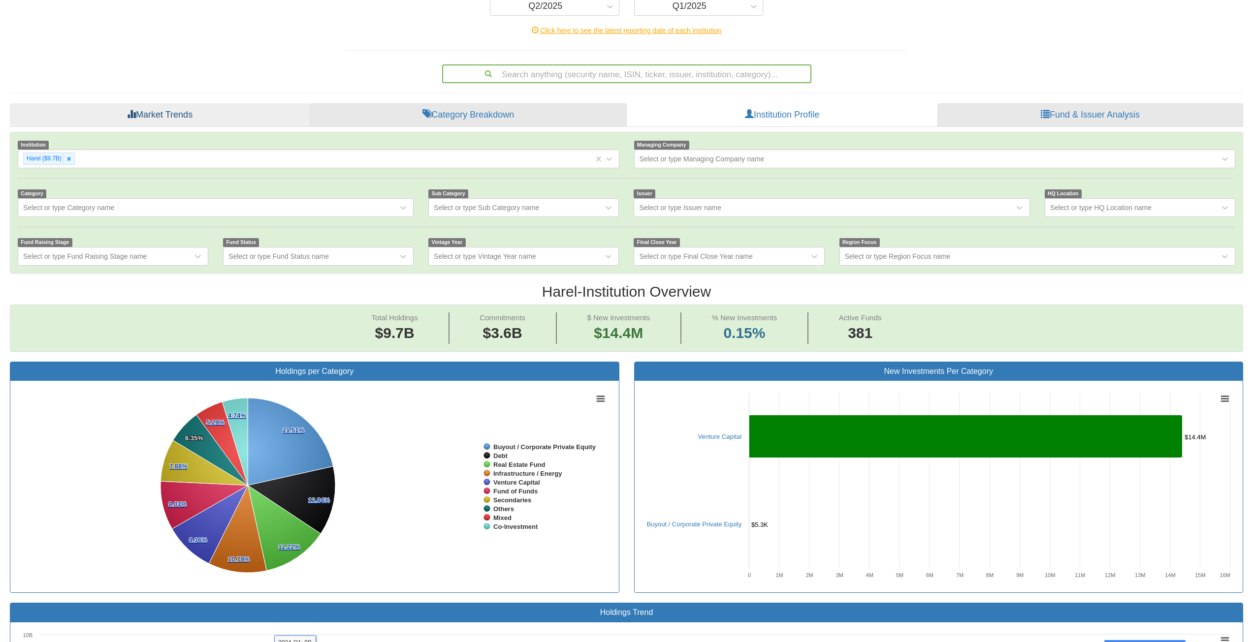
scroll to position [45, 0]
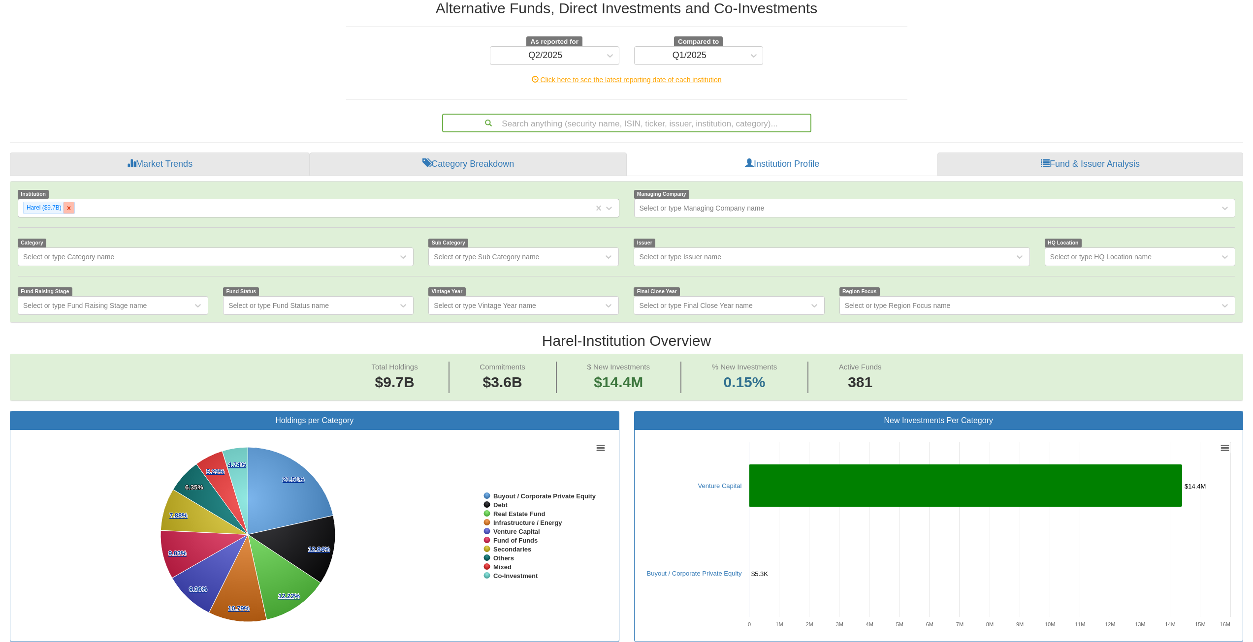
click at [68, 212] on div at bounding box center [68, 207] width 11 height 11
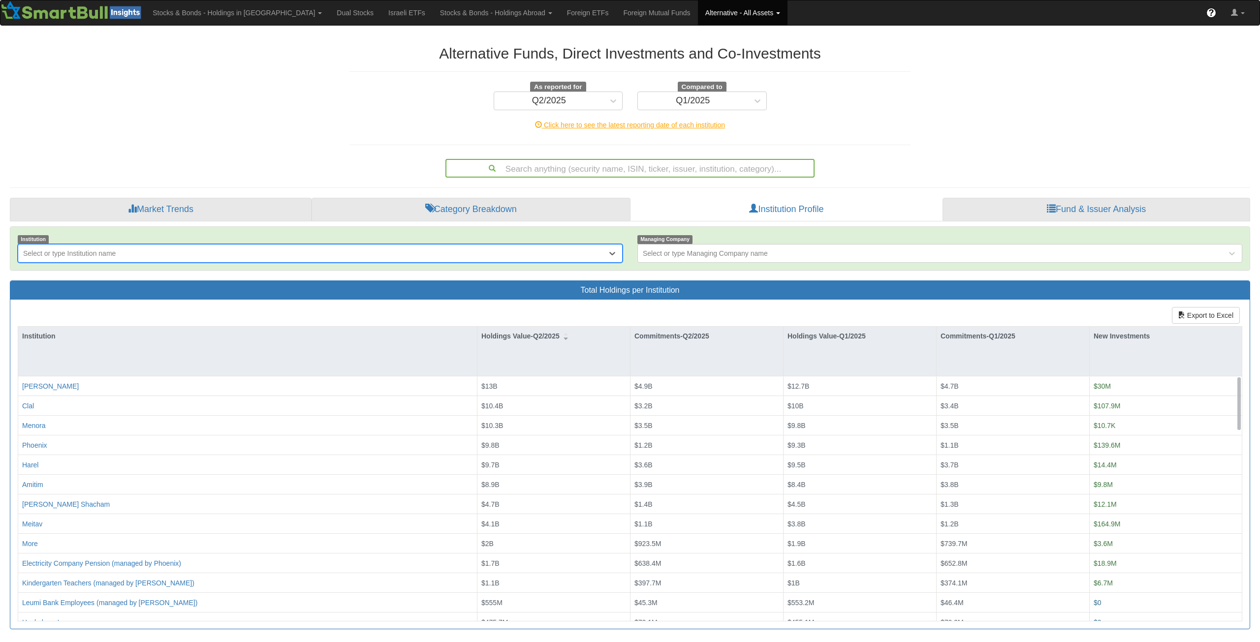
click at [75, 252] on div "Select or type Institution name" at bounding box center [69, 254] width 93 height 10
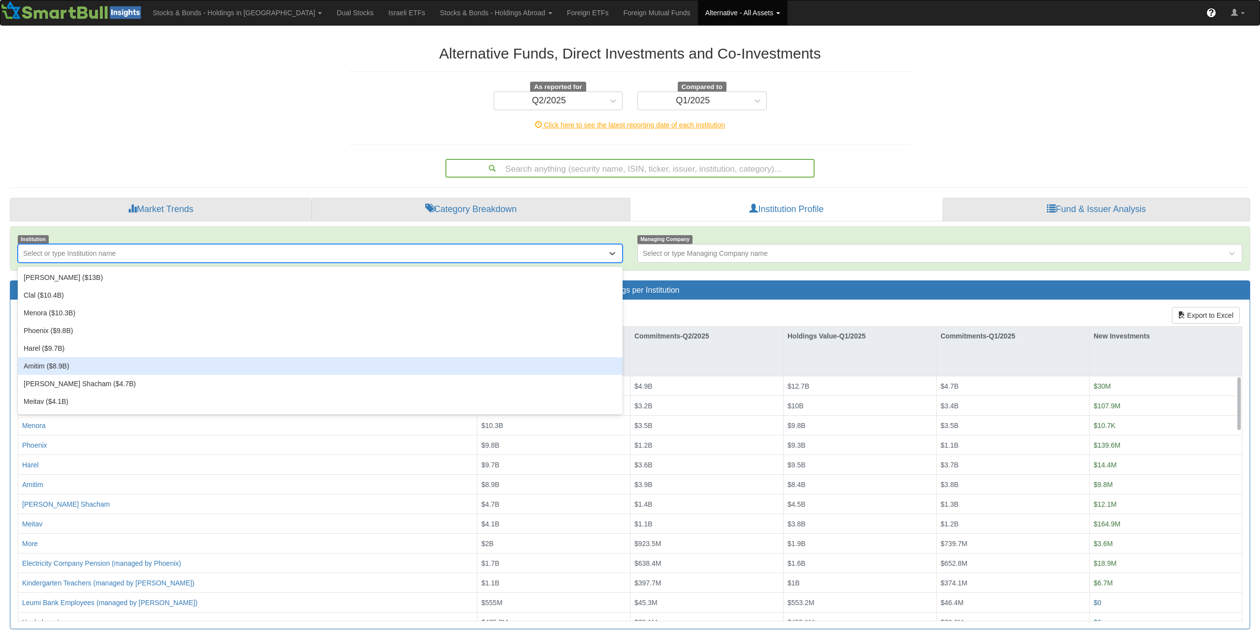
click at [67, 368] on div "Amitim ($8.9B)" at bounding box center [320, 366] width 605 height 18
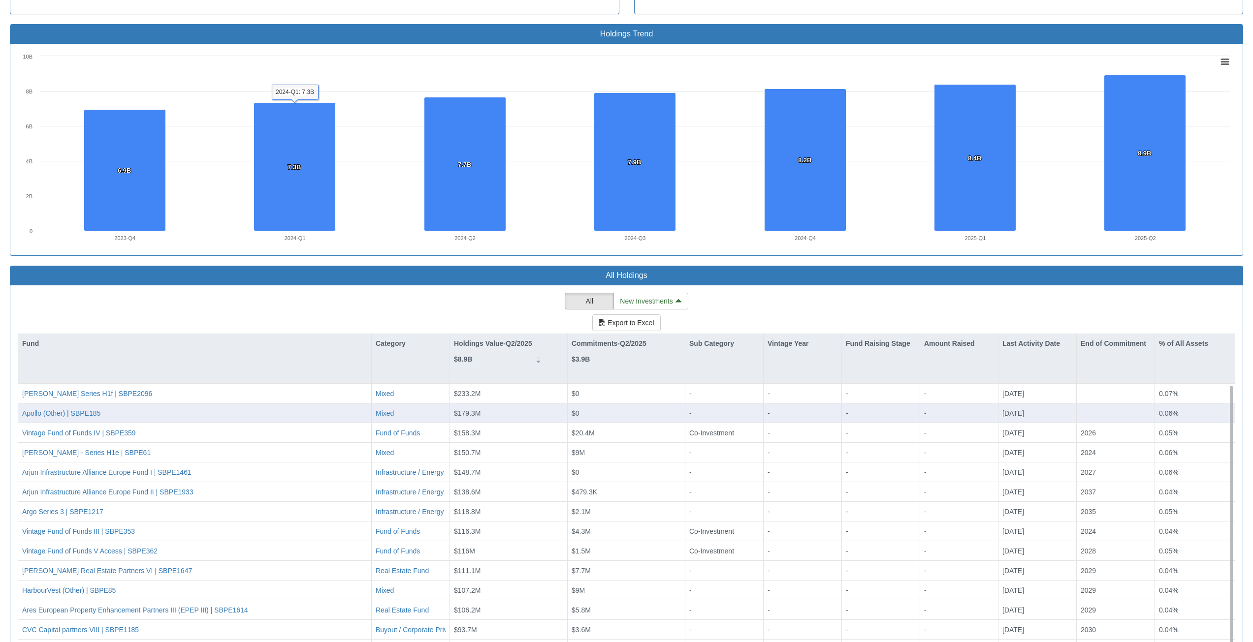
scroll to position [734, 0]
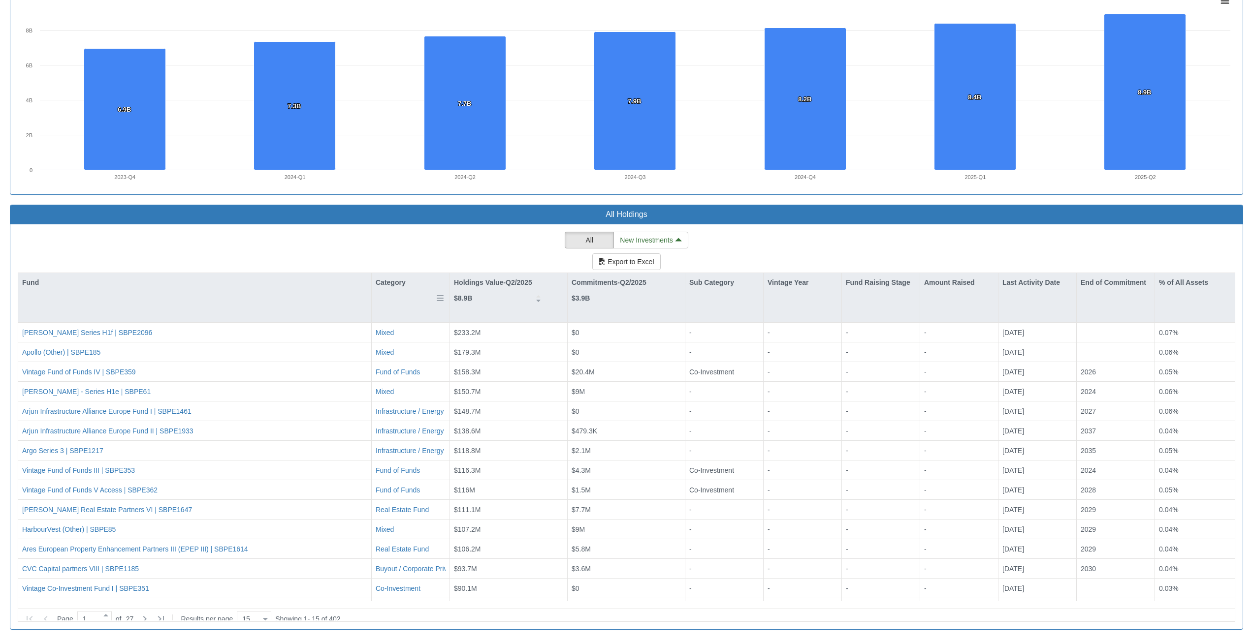
click at [387, 289] on div "Category" at bounding box center [411, 282] width 78 height 19
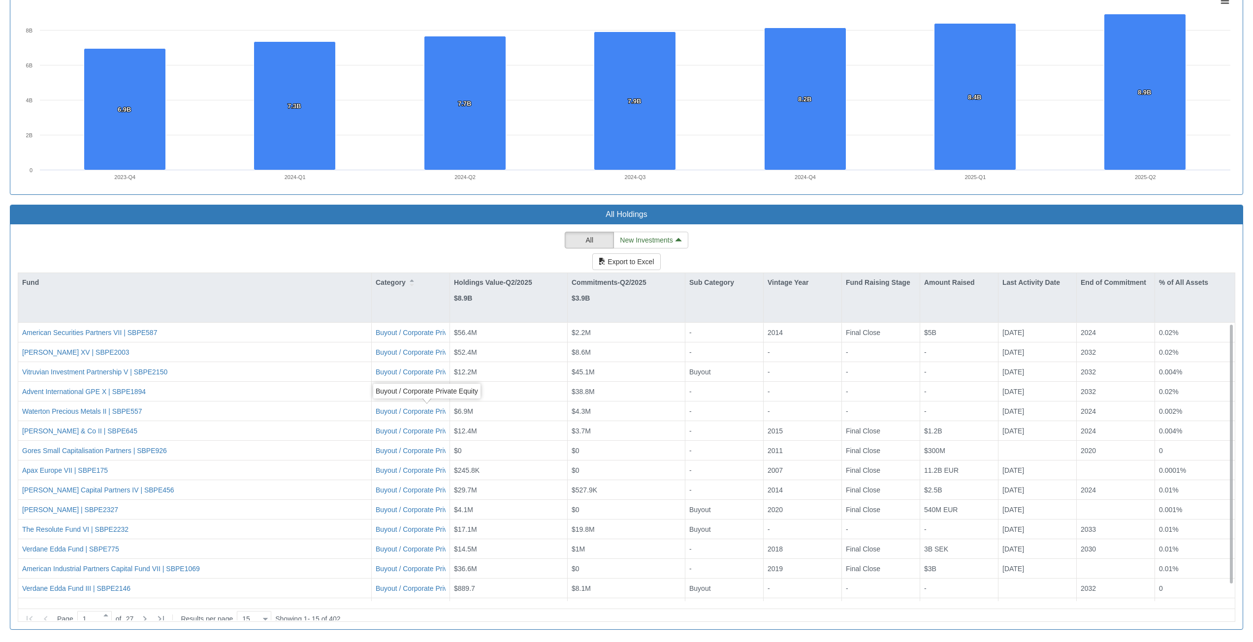
scroll to position [17, 0]
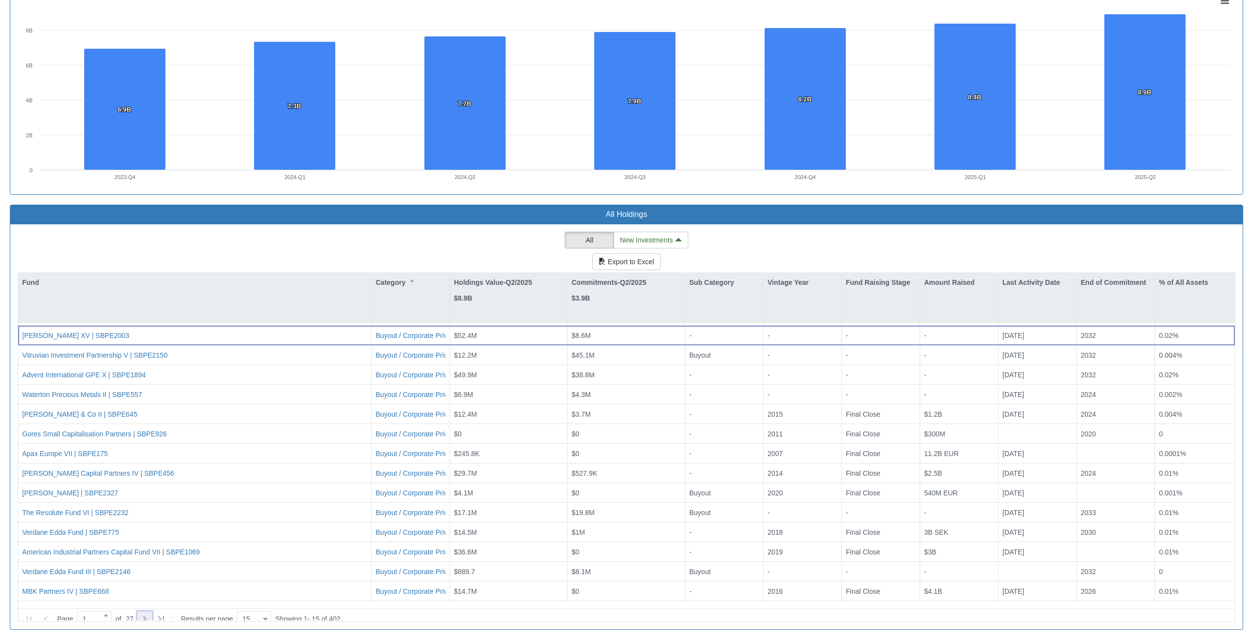
click at [149, 614] on icon at bounding box center [145, 619] width 12 height 12
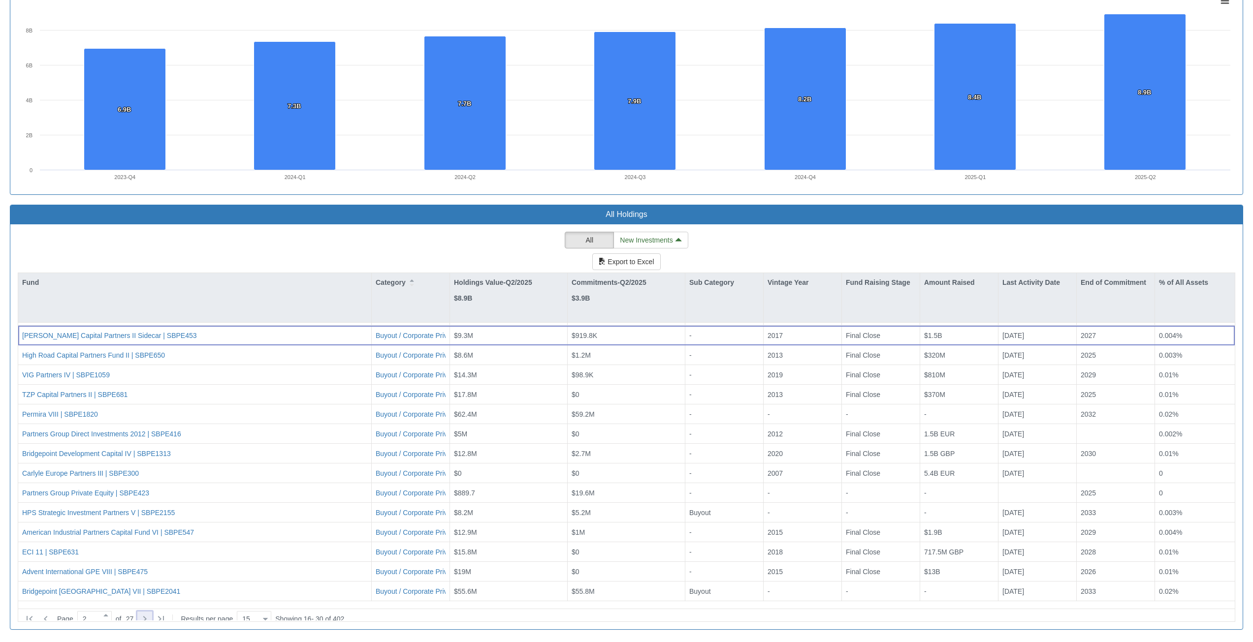
click at [149, 614] on icon at bounding box center [145, 619] width 12 height 12
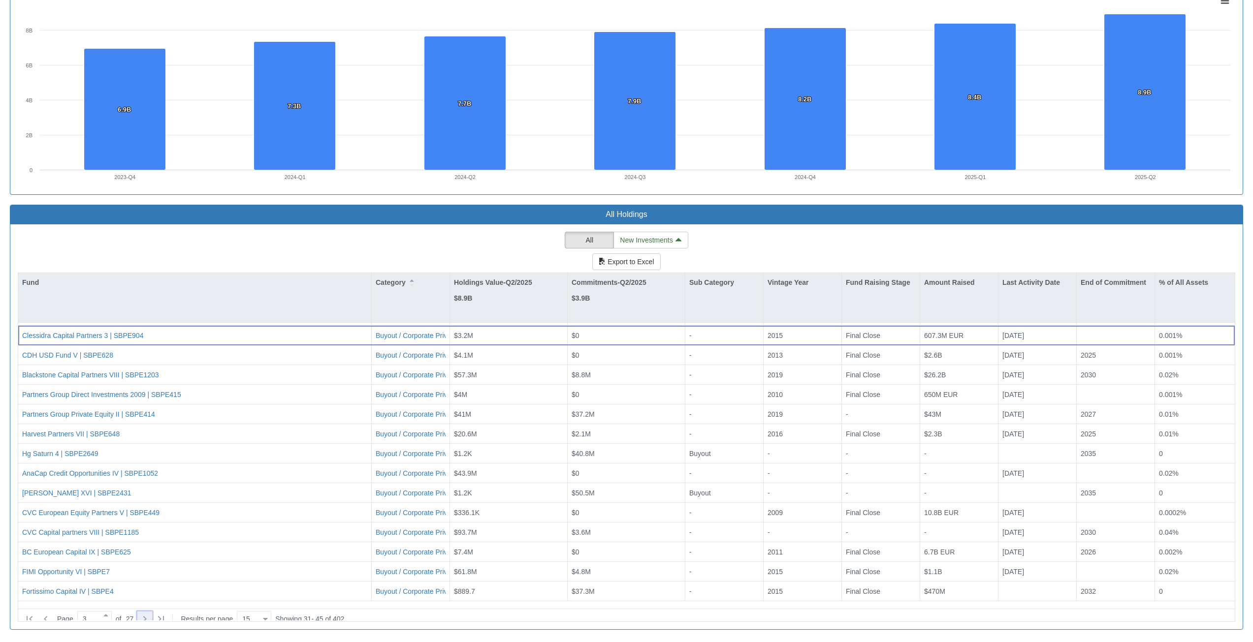
click at [149, 614] on icon at bounding box center [145, 619] width 12 height 12
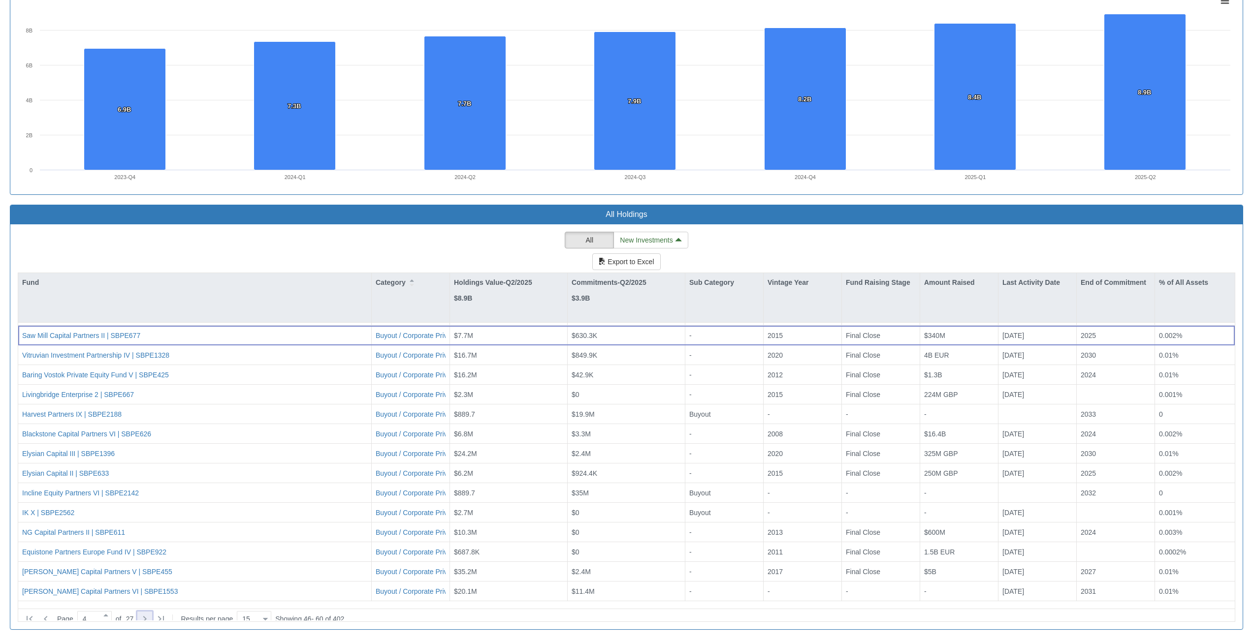
click at [149, 614] on icon at bounding box center [145, 619] width 12 height 12
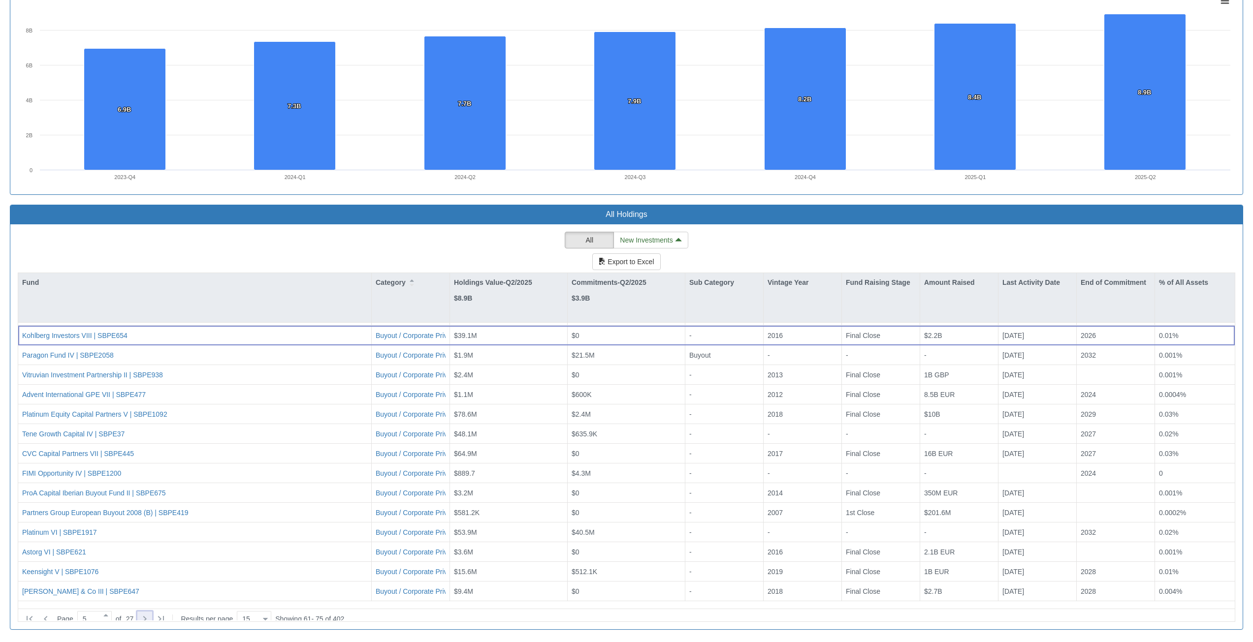
click at [149, 614] on icon at bounding box center [145, 619] width 12 height 12
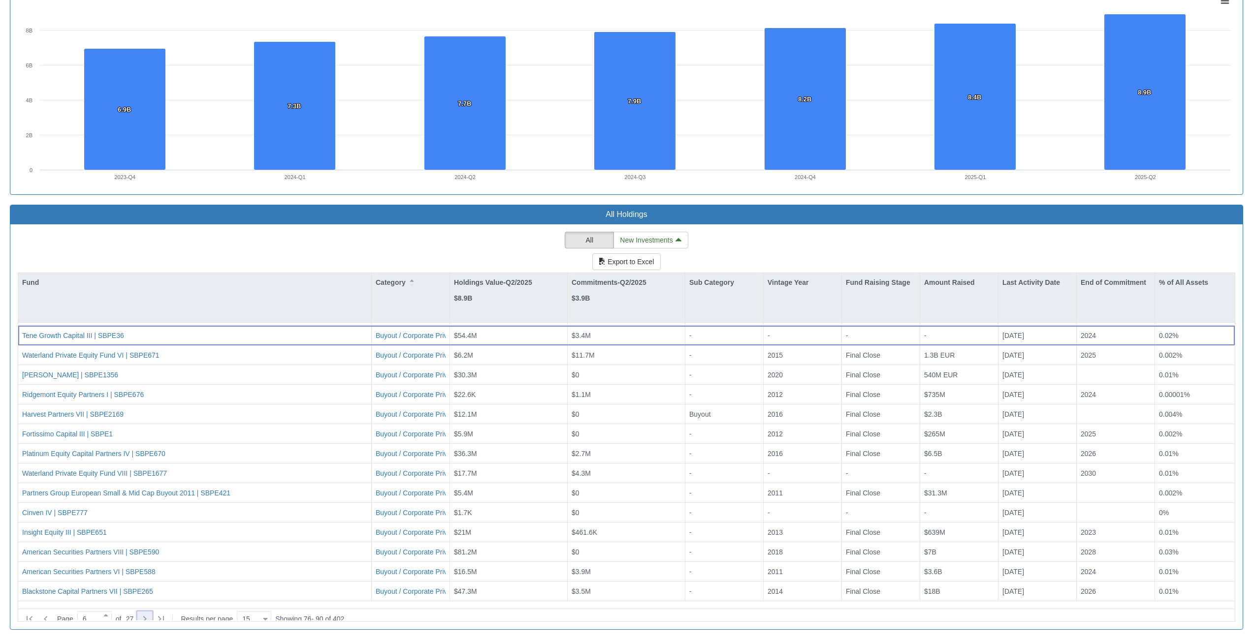
click at [149, 614] on icon at bounding box center [145, 619] width 12 height 12
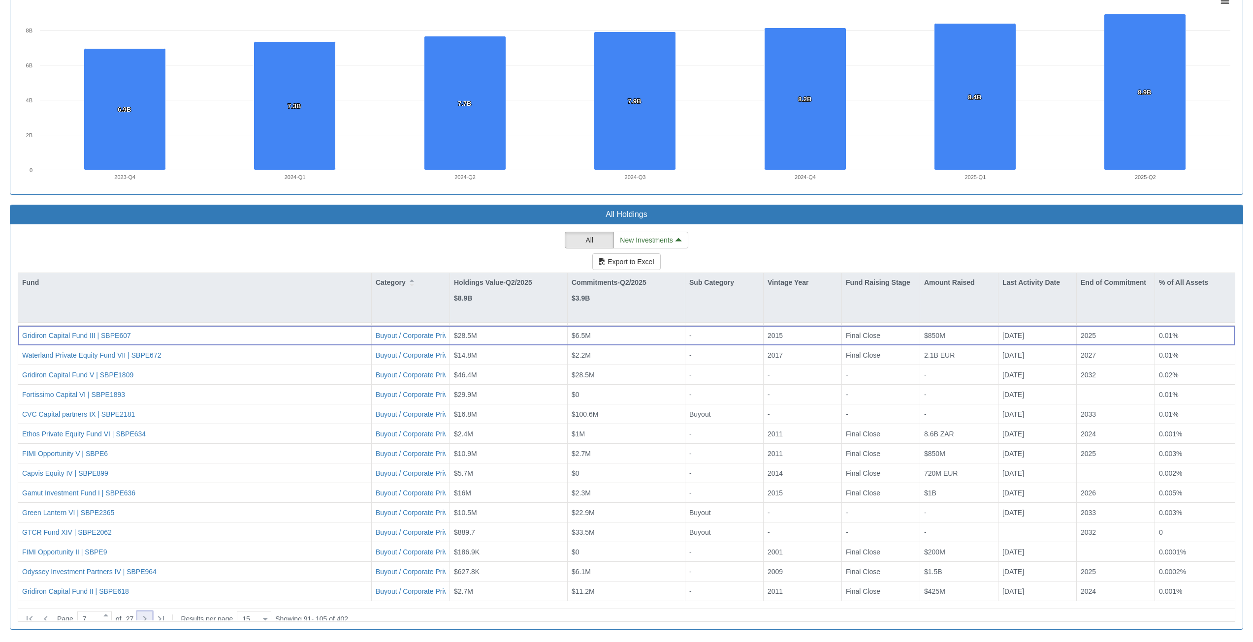
click at [149, 614] on icon at bounding box center [145, 619] width 12 height 12
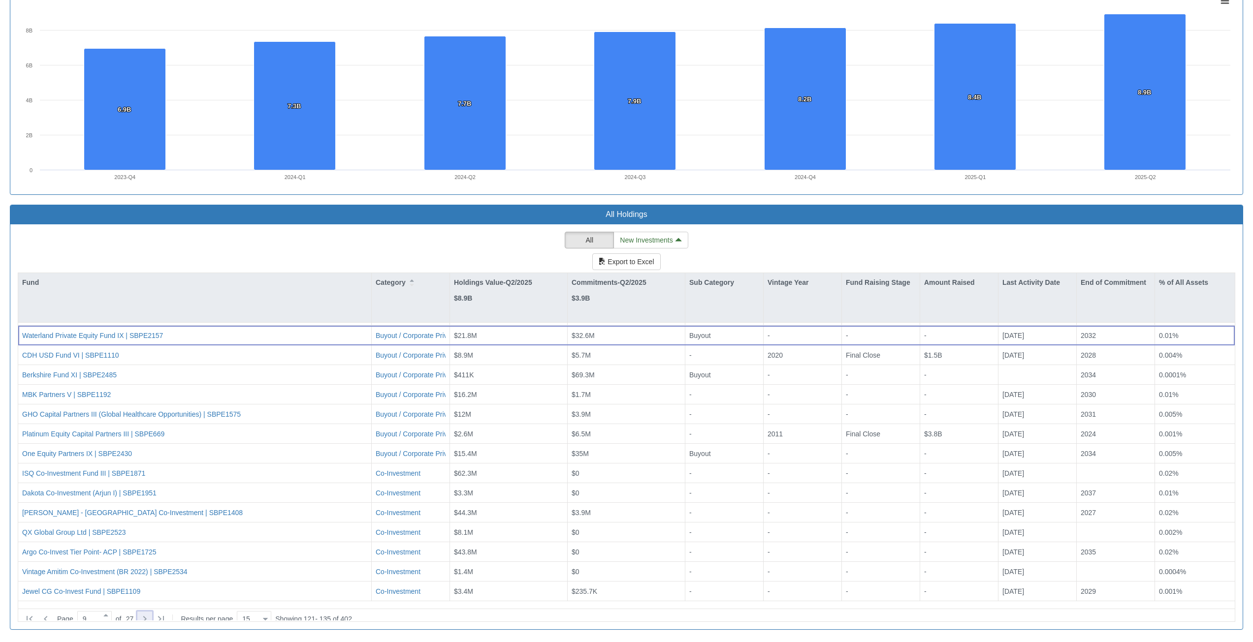
click at [149, 614] on icon at bounding box center [145, 619] width 12 height 12
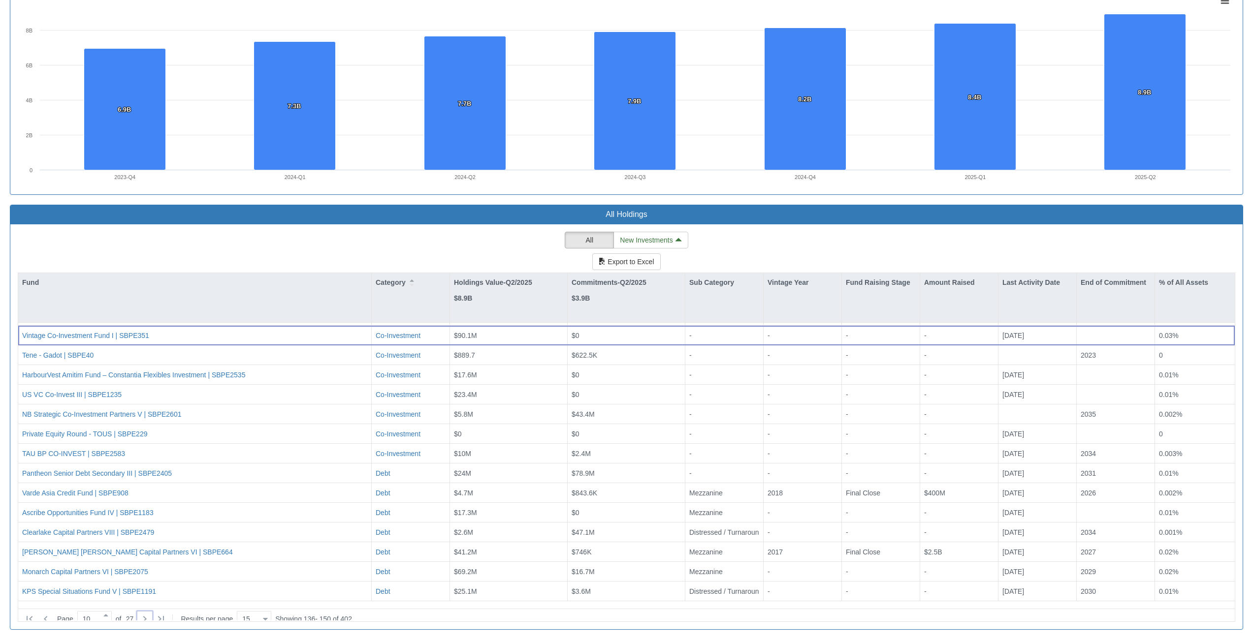
click at [149, 619] on div "Page 10 of 27 Results per page 15 15" at bounding box center [147, 619] width 255 height 18
click at [150, 613] on icon at bounding box center [145, 619] width 12 height 12
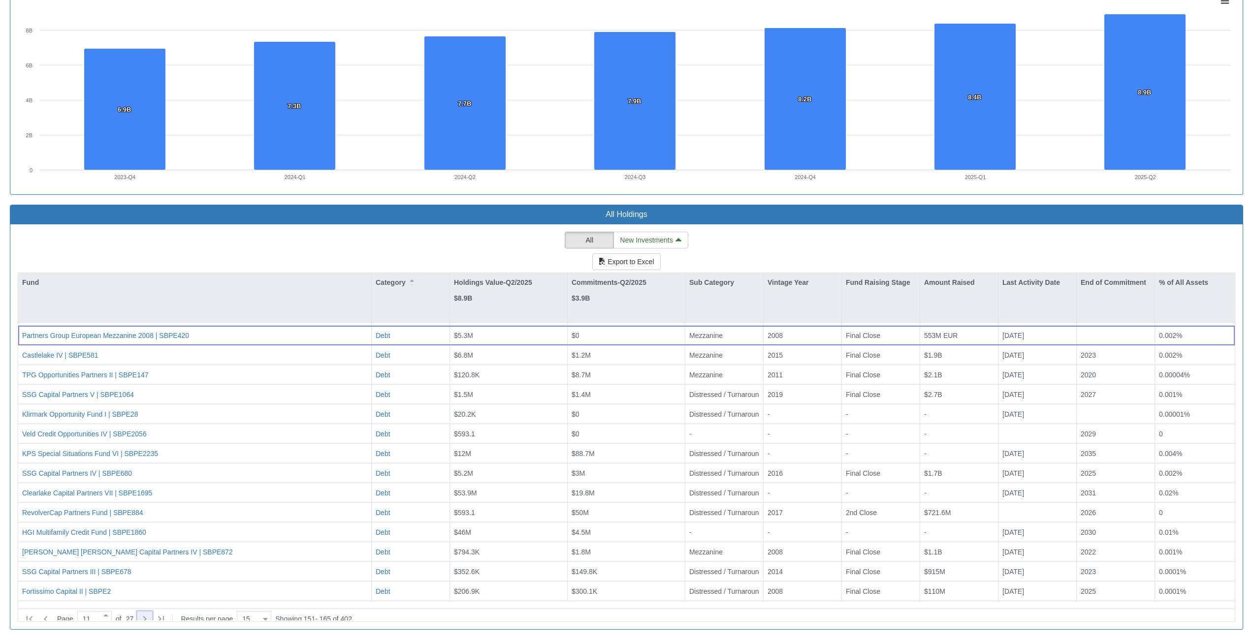
click at [151, 613] on icon at bounding box center [145, 619] width 12 height 12
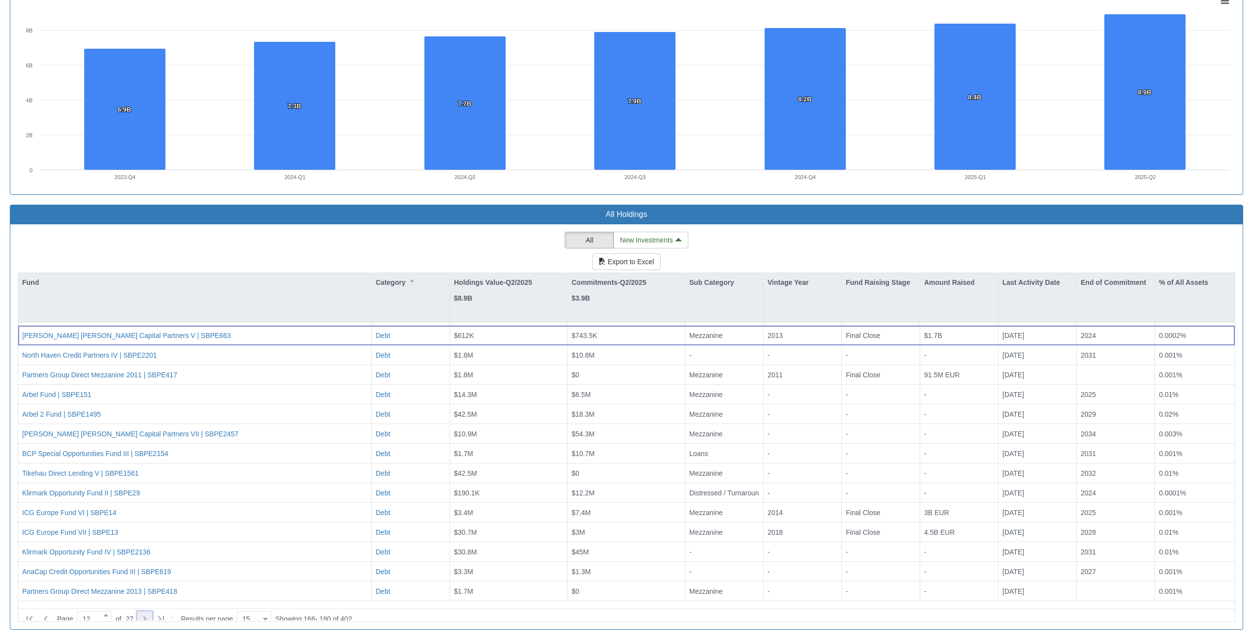
click at [151, 615] on icon at bounding box center [145, 619] width 12 height 12
type input "13"
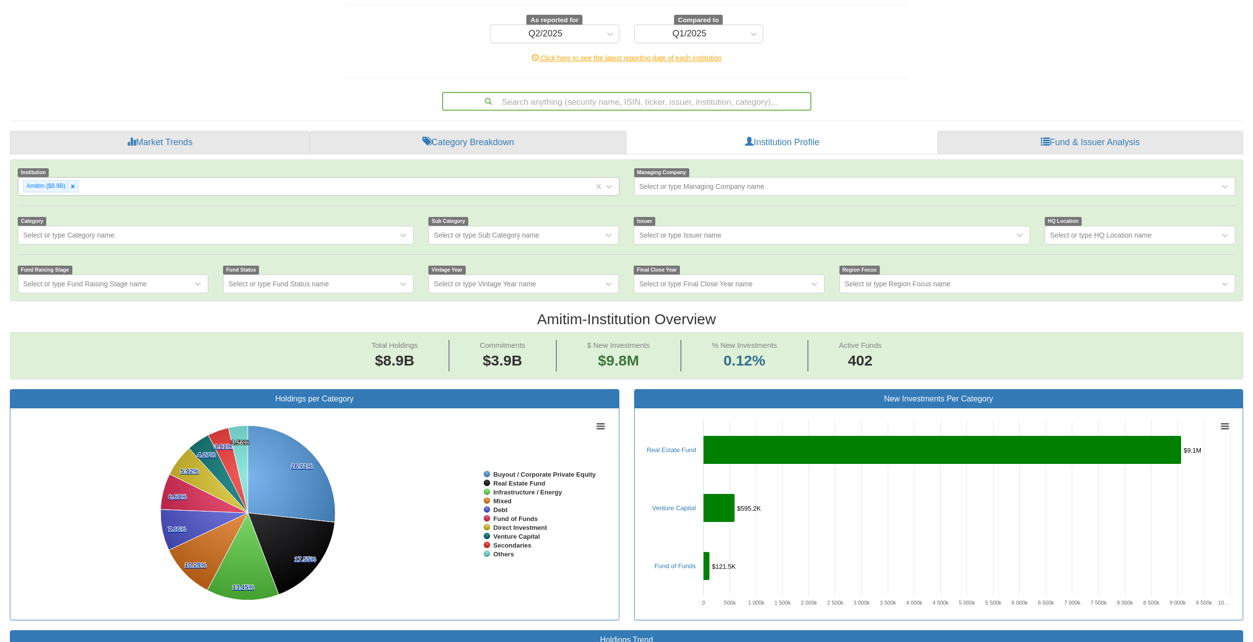
scroll to position [0, 0]
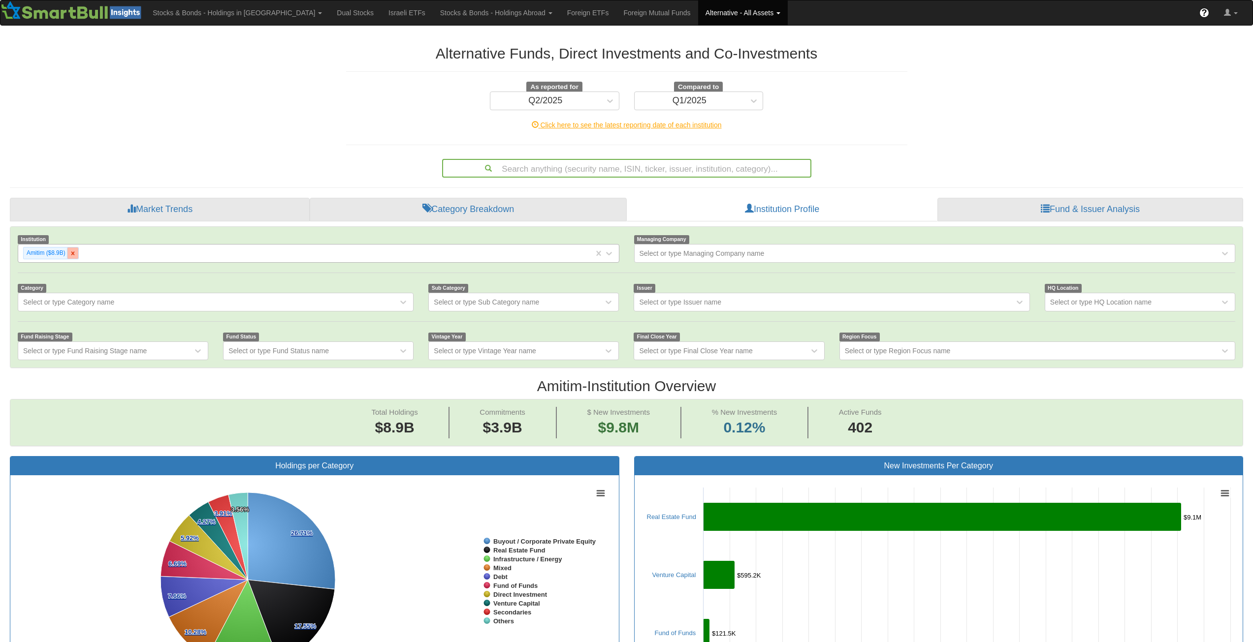
click at [77, 256] on div at bounding box center [72, 253] width 11 height 11
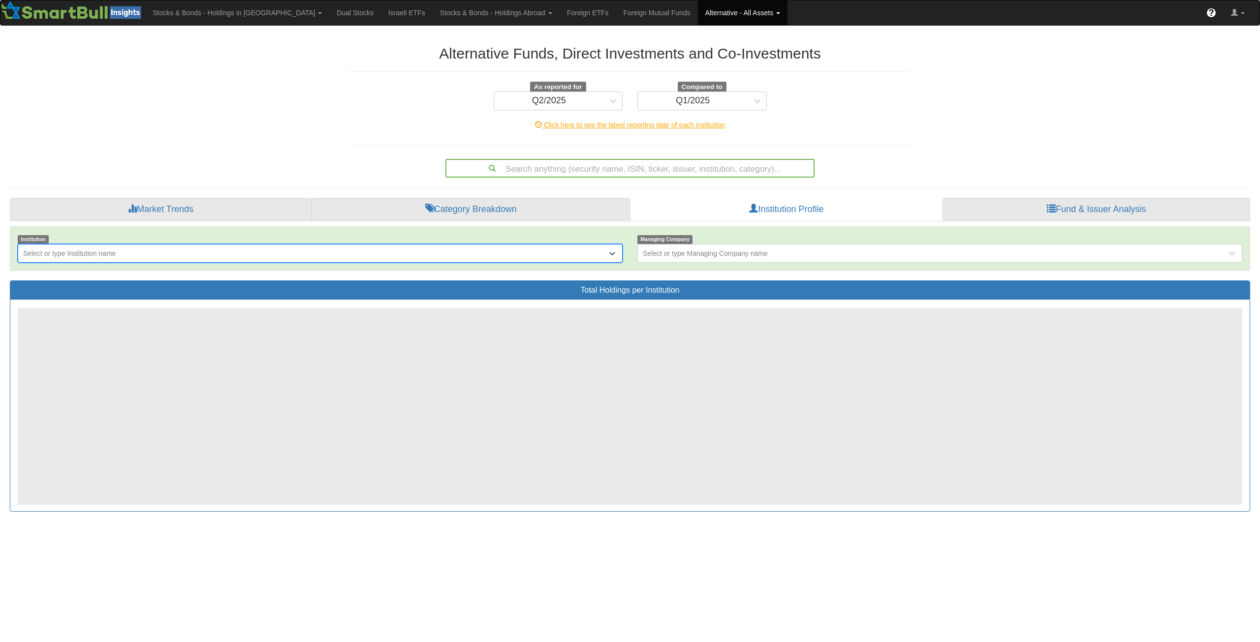
click at [104, 256] on div "Select or type Institution name" at bounding box center [69, 254] width 93 height 10
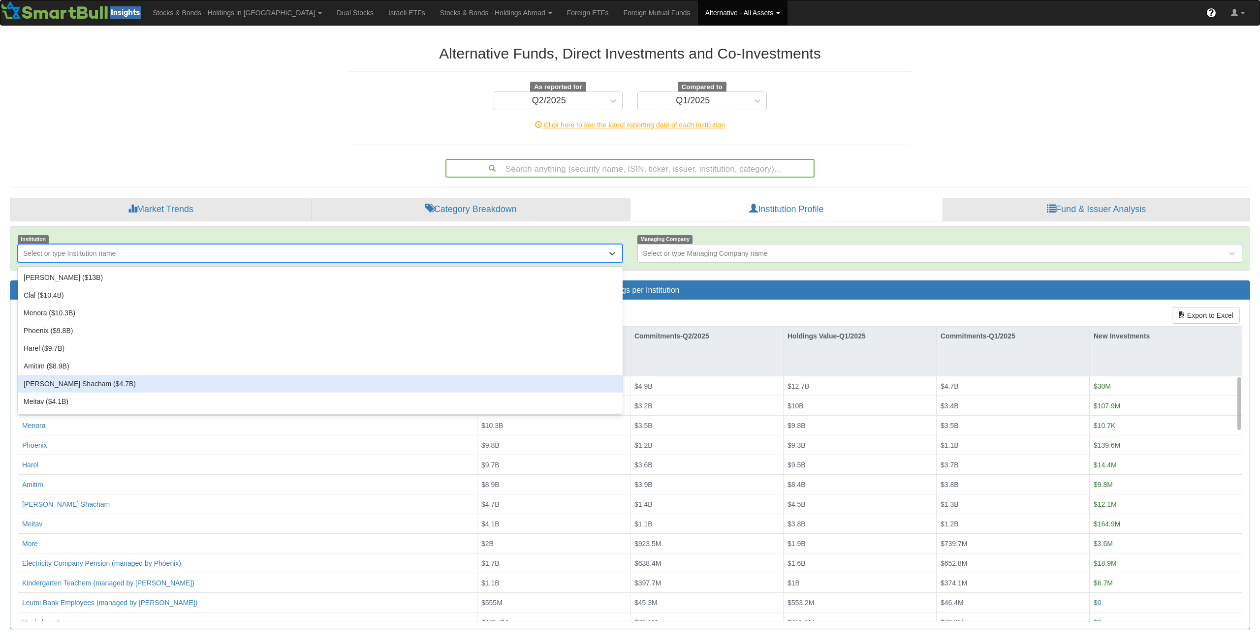
click at [84, 388] on div "[PERSON_NAME] Shacham ($4.7B)" at bounding box center [320, 384] width 605 height 18
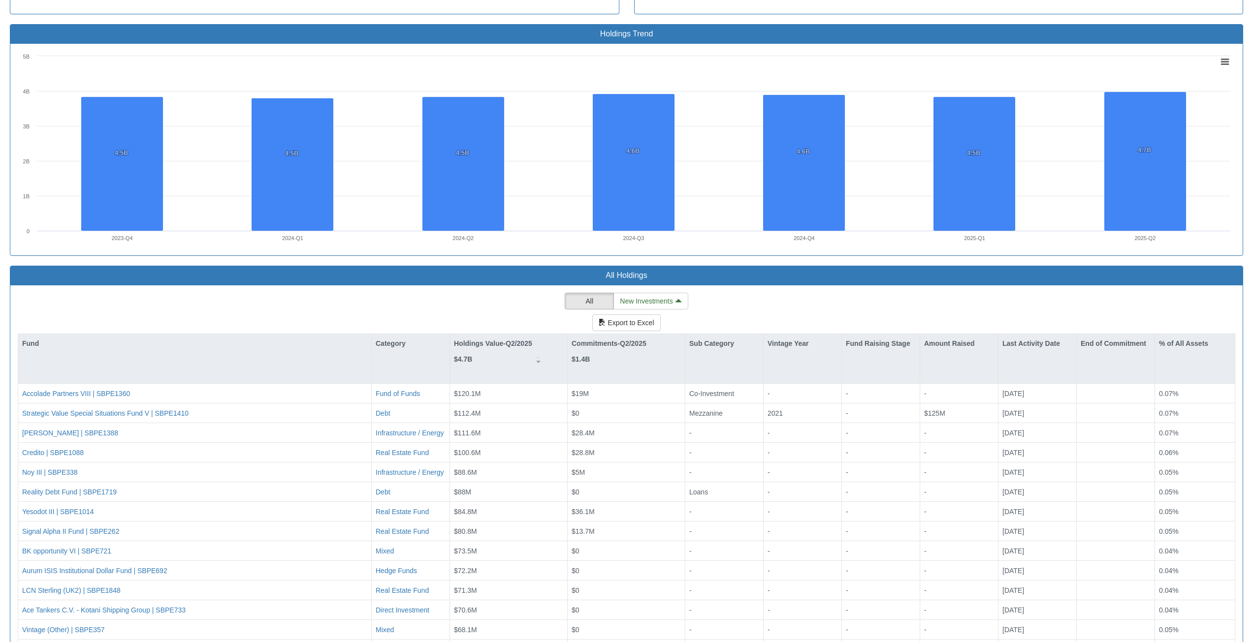
scroll to position [734, 0]
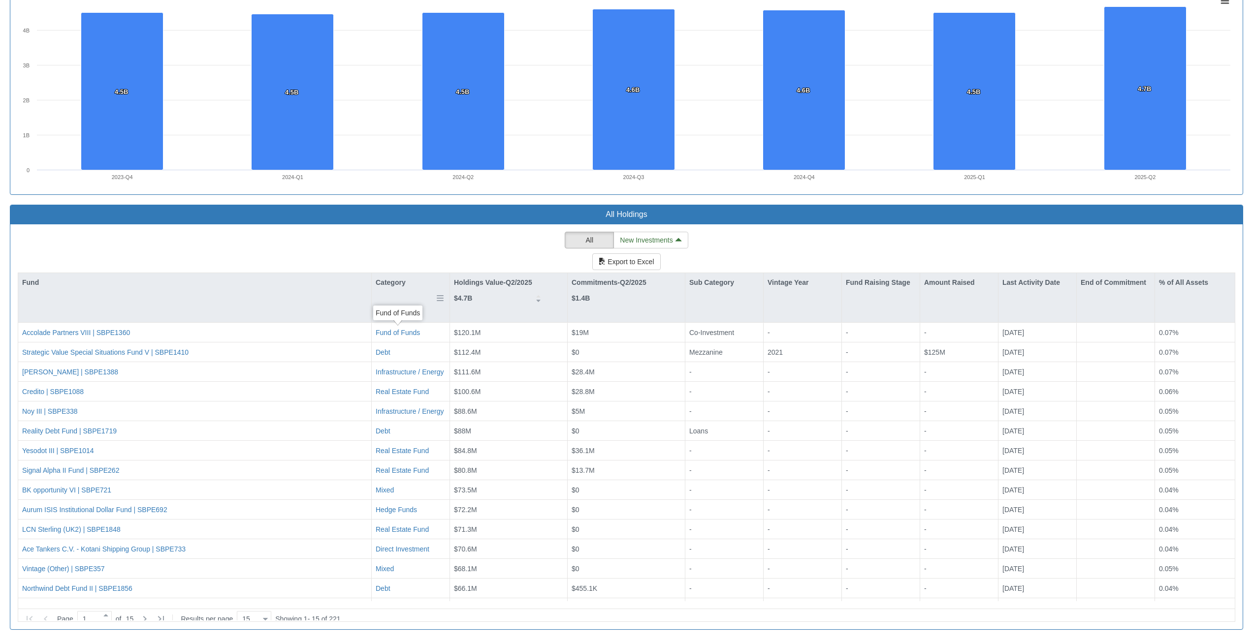
click at [386, 284] on div "Category" at bounding box center [411, 282] width 78 height 19
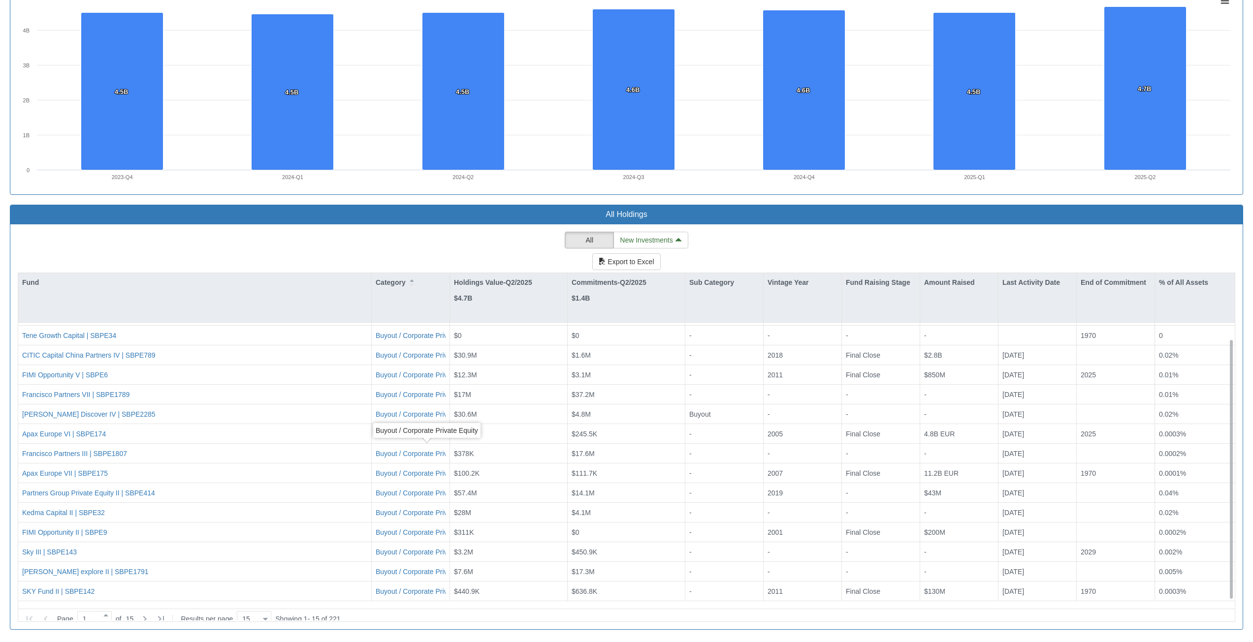
scroll to position [17, 0]
click at [151, 617] on icon at bounding box center [145, 619] width 12 height 12
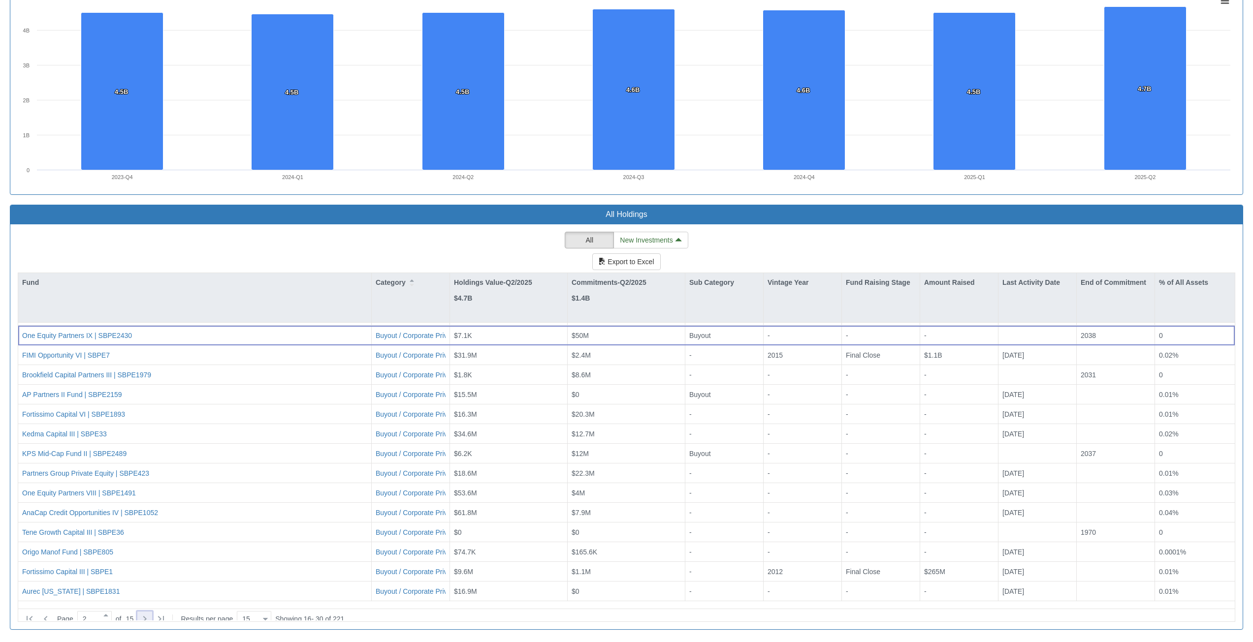
click at [151, 617] on icon at bounding box center [145, 619] width 12 height 12
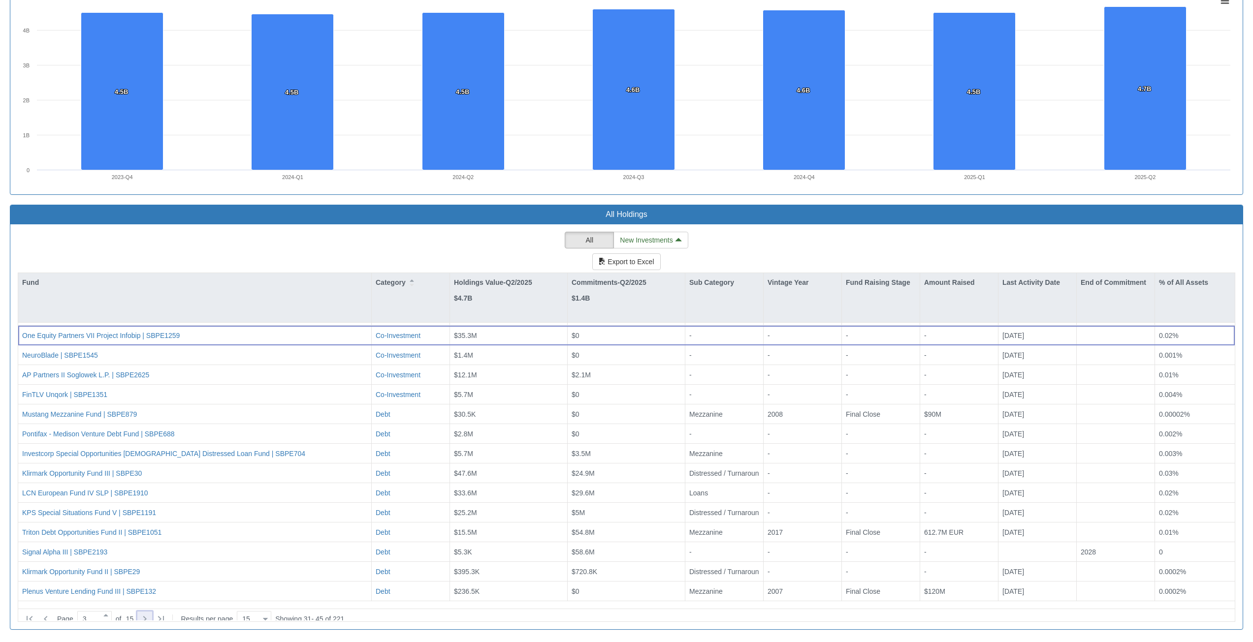
click at [145, 617] on icon at bounding box center [145, 619] width 12 height 12
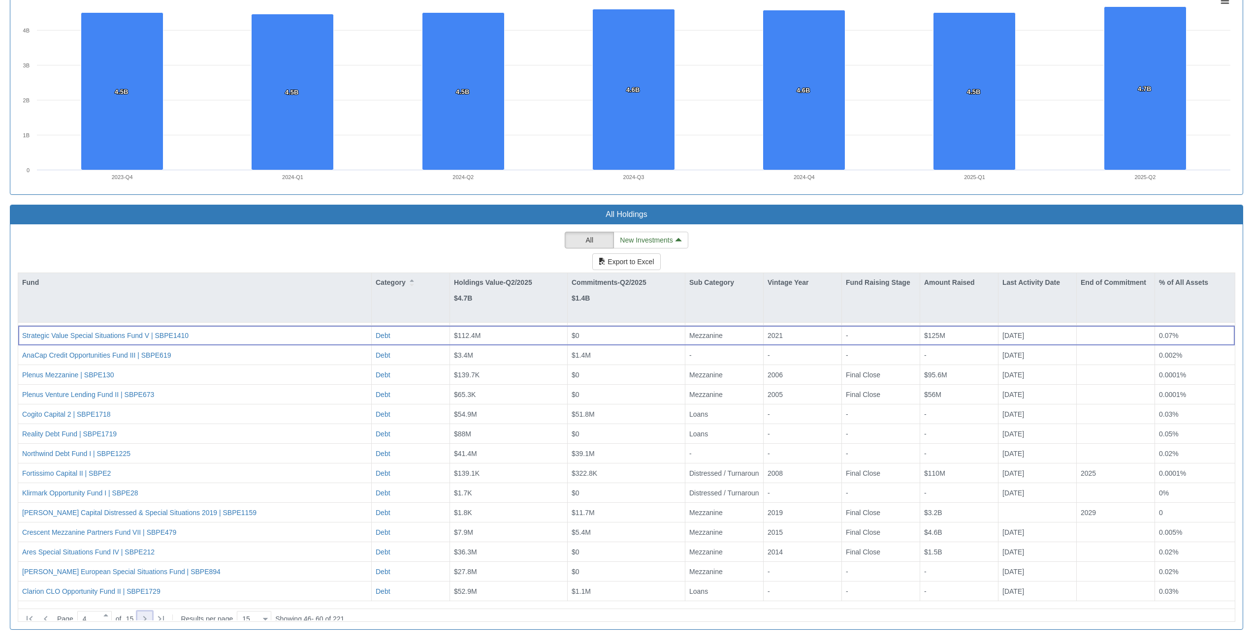
click at [147, 613] on icon at bounding box center [145, 619] width 12 height 12
type input "5"
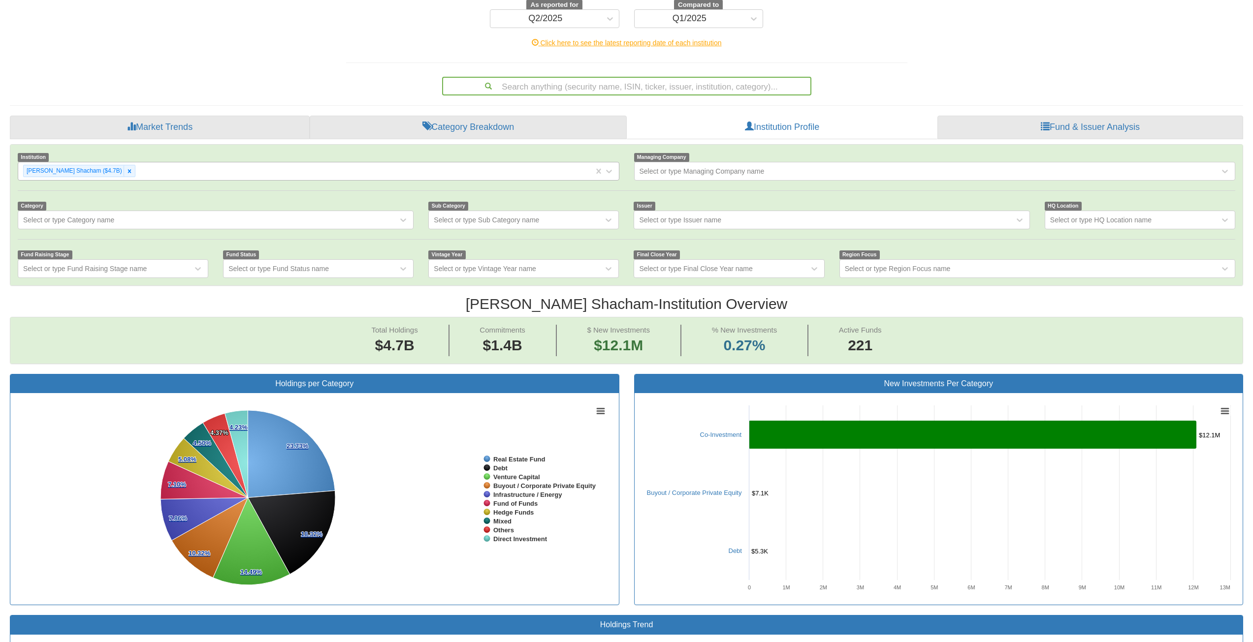
scroll to position [0, 0]
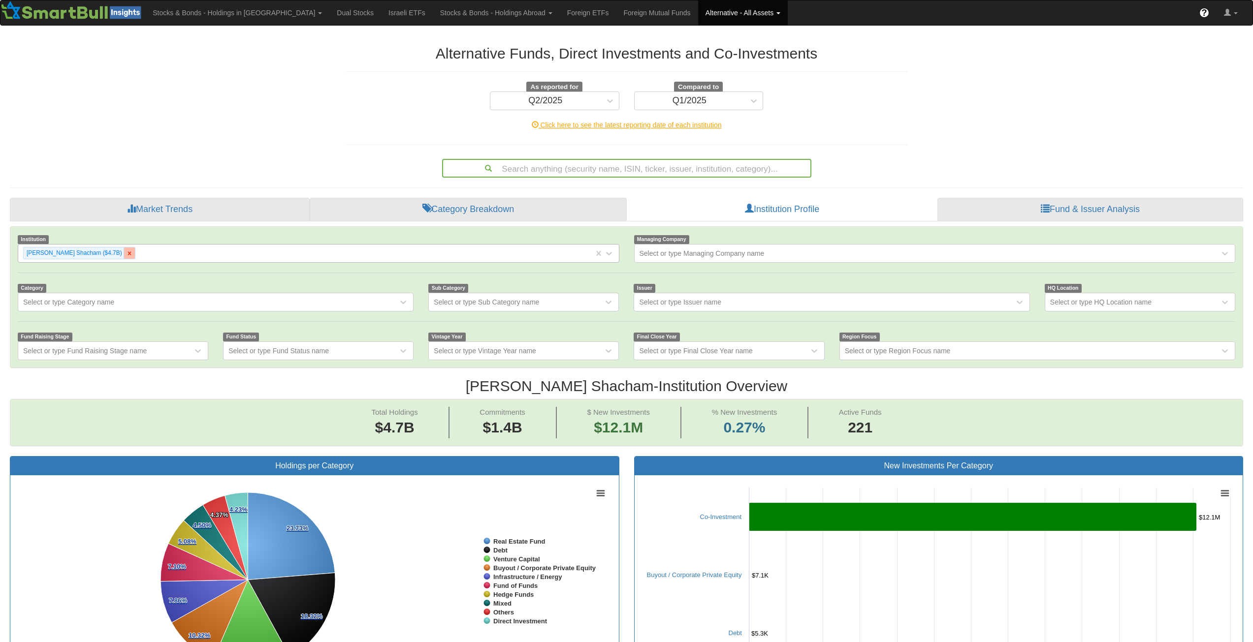
click at [124, 258] on div at bounding box center [129, 253] width 11 height 11
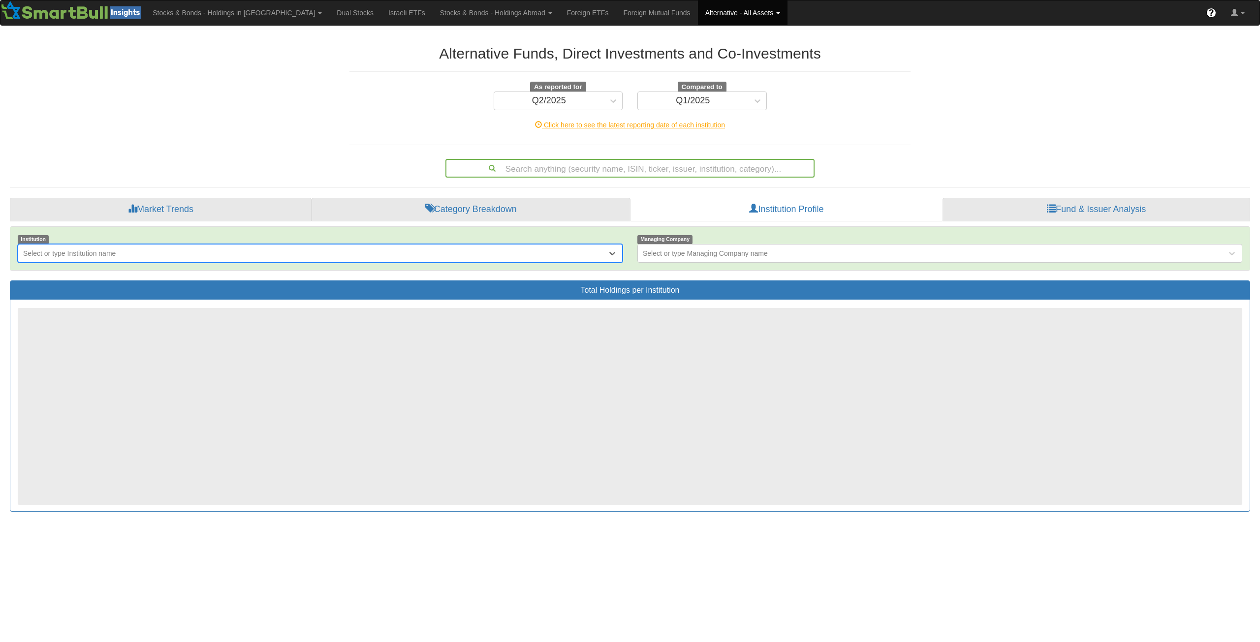
click at [116, 258] on div "Select or type Institution name" at bounding box center [312, 254] width 589 height 16
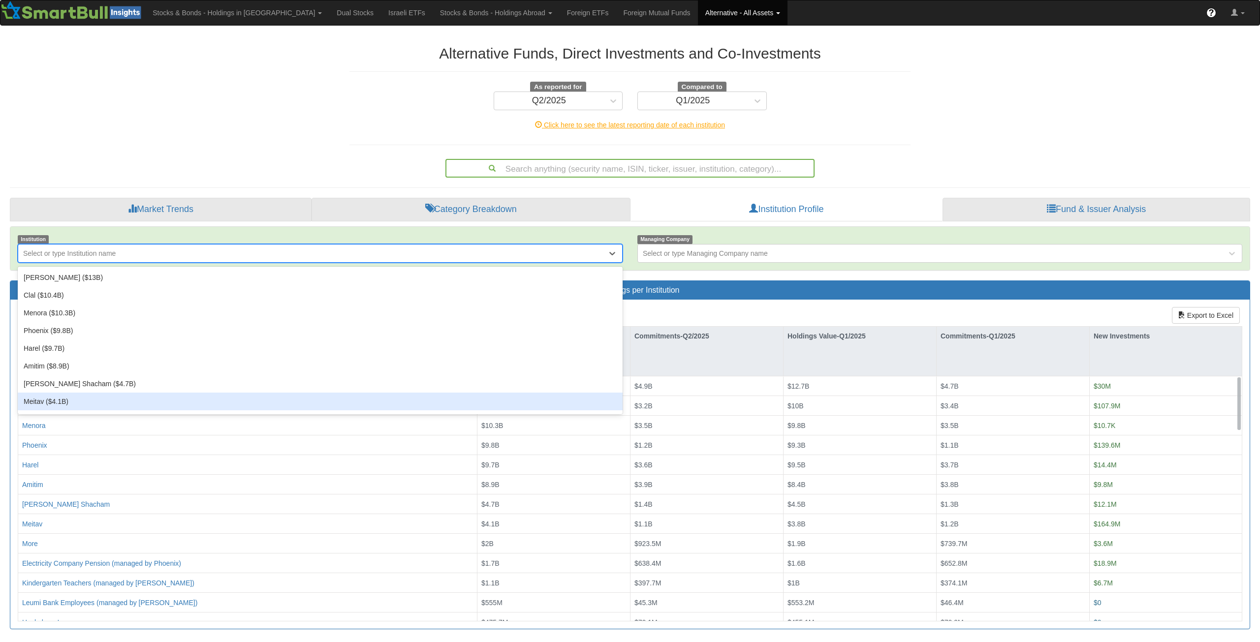
click at [58, 401] on div "Meitav ($4.1B)" at bounding box center [320, 402] width 605 height 18
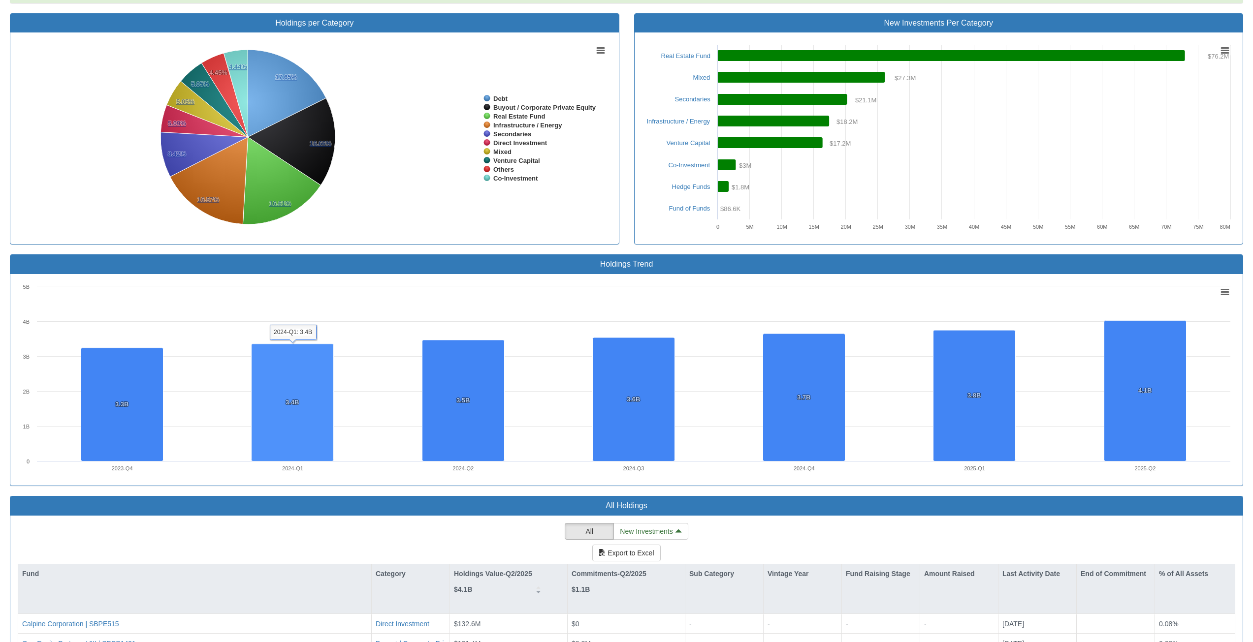
scroll to position [734, 0]
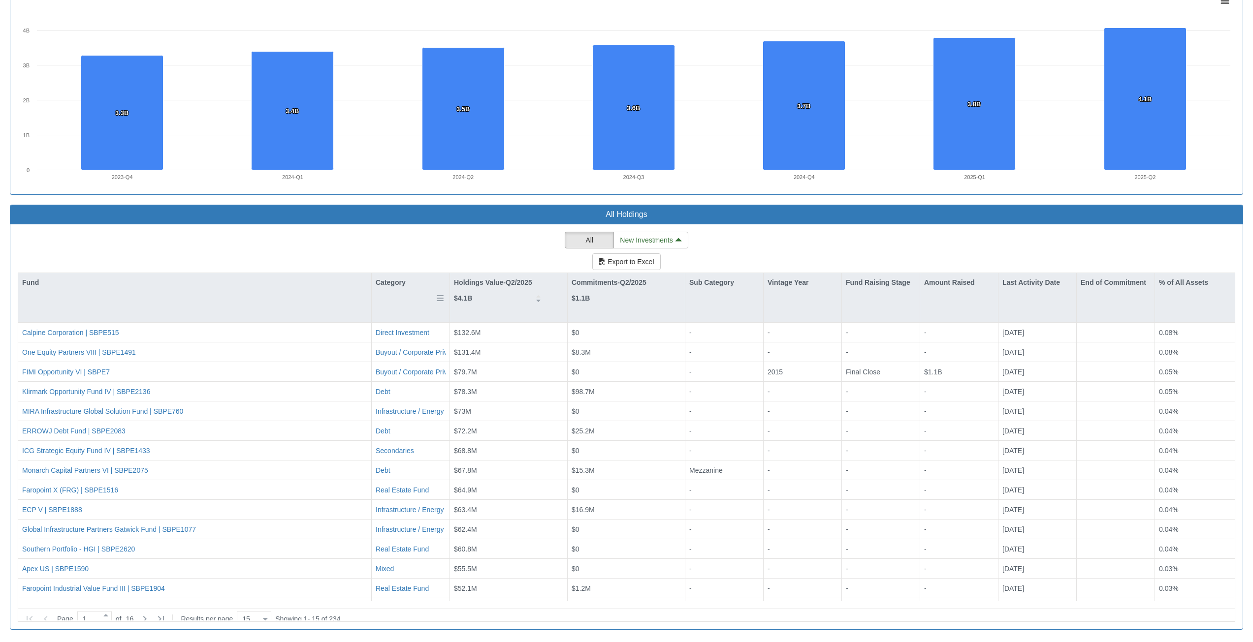
click at [392, 284] on div "Category" at bounding box center [411, 282] width 78 height 19
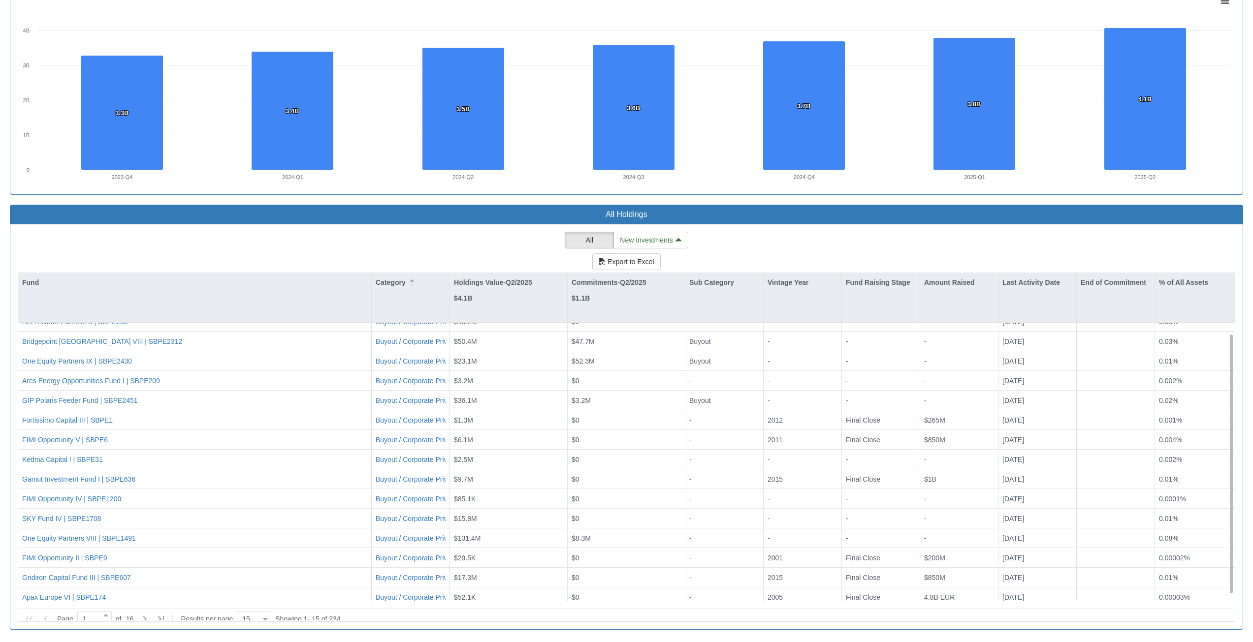
scroll to position [17, 0]
click at [151, 616] on icon at bounding box center [145, 619] width 12 height 12
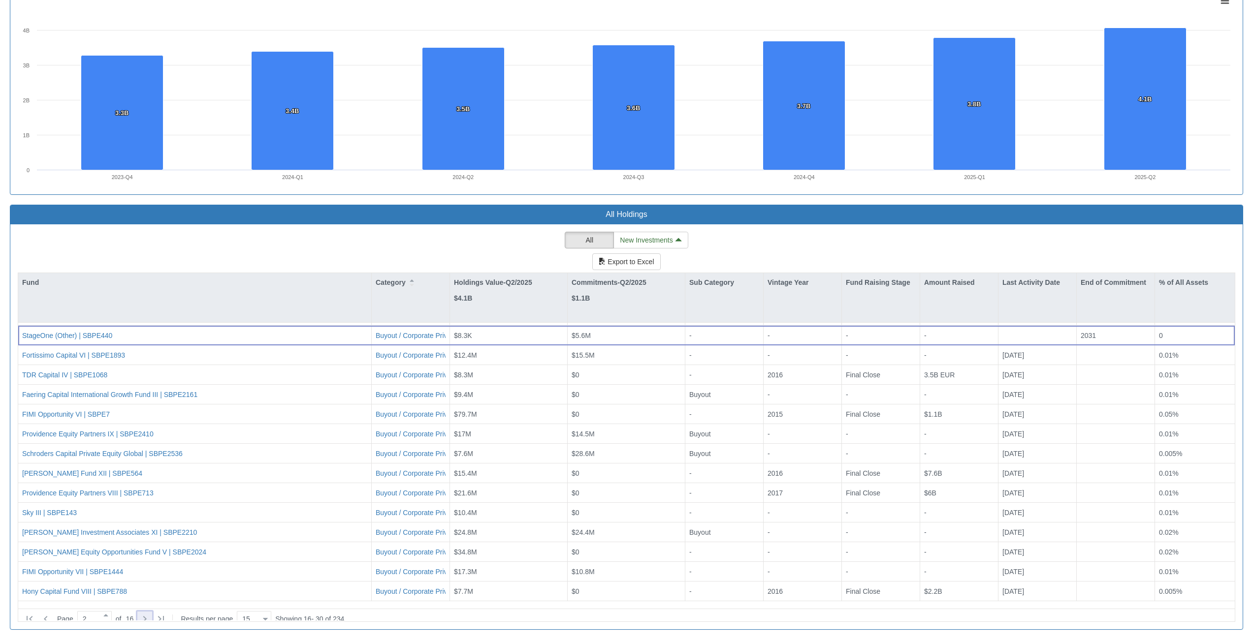
click at [151, 616] on icon at bounding box center [145, 619] width 12 height 12
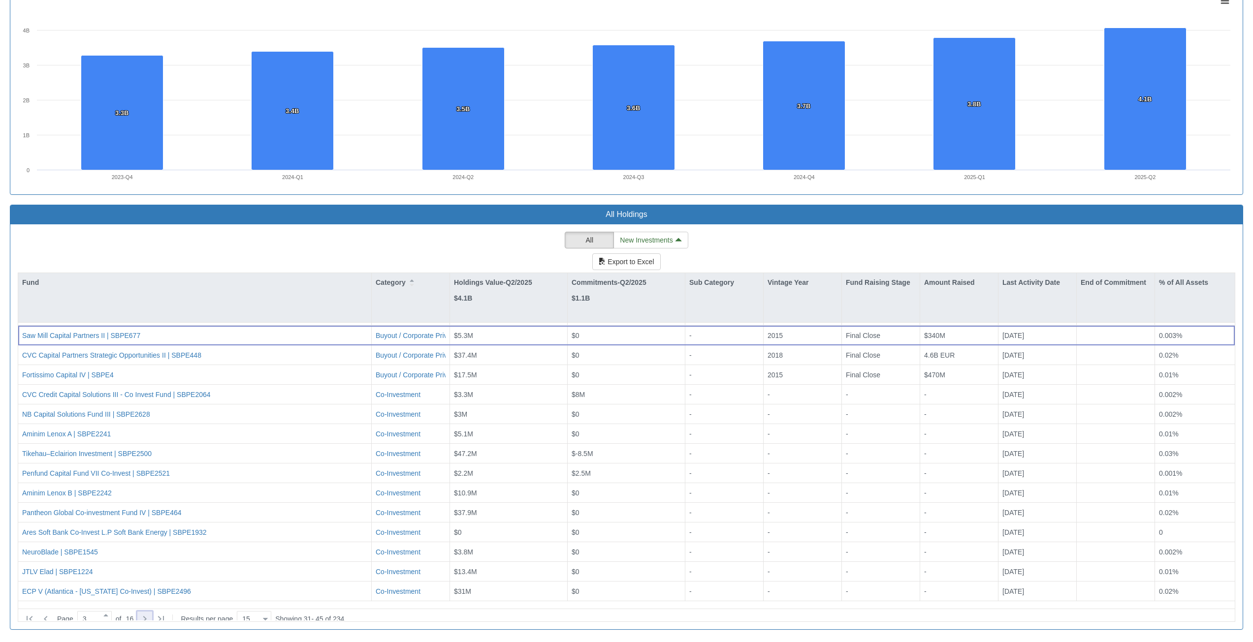
click at [151, 616] on icon at bounding box center [145, 619] width 12 height 12
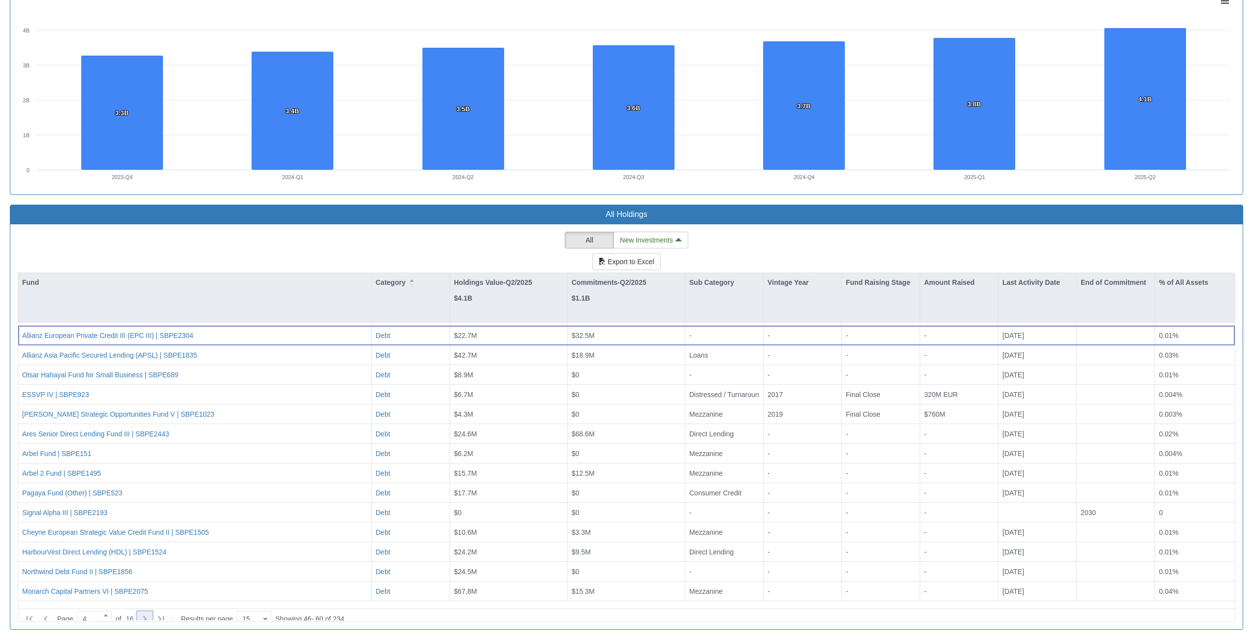
click at [149, 613] on icon at bounding box center [145, 619] width 12 height 12
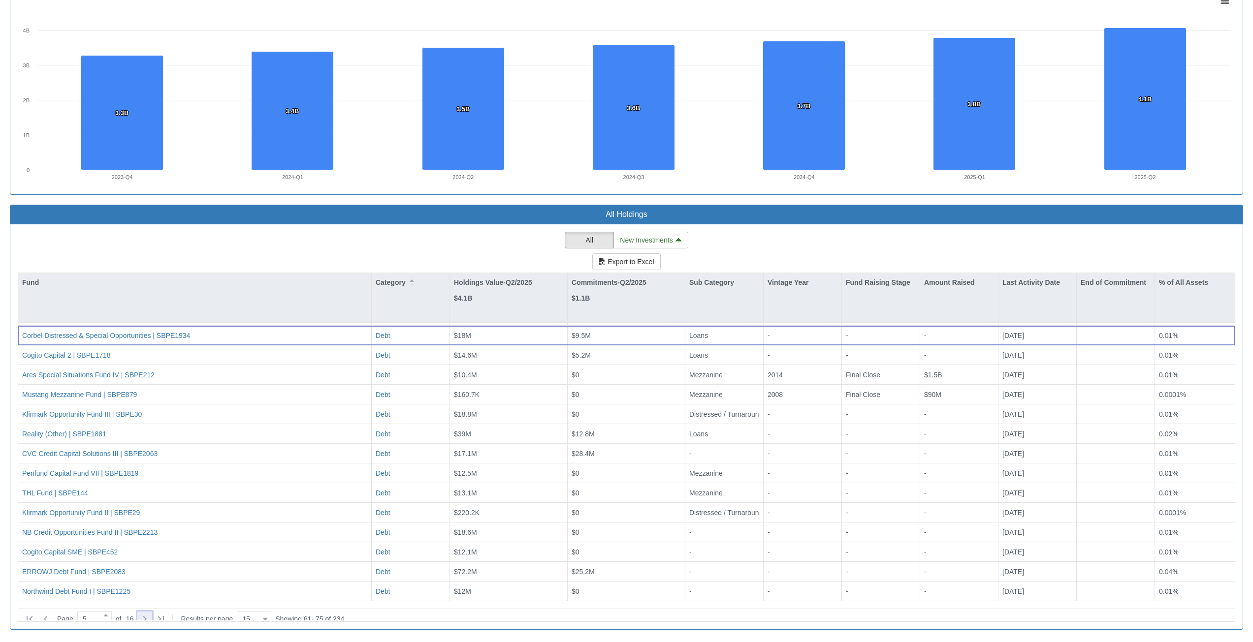
click at [147, 616] on icon at bounding box center [144, 619] width 3 height 6
type input "6"
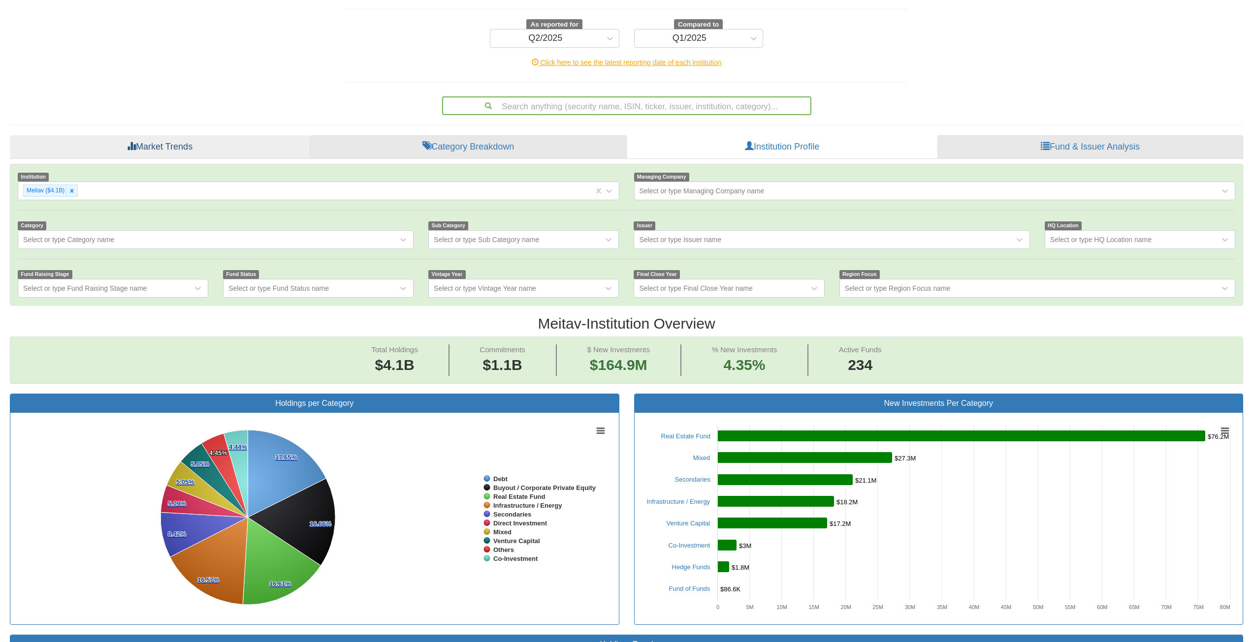
scroll to position [45, 0]
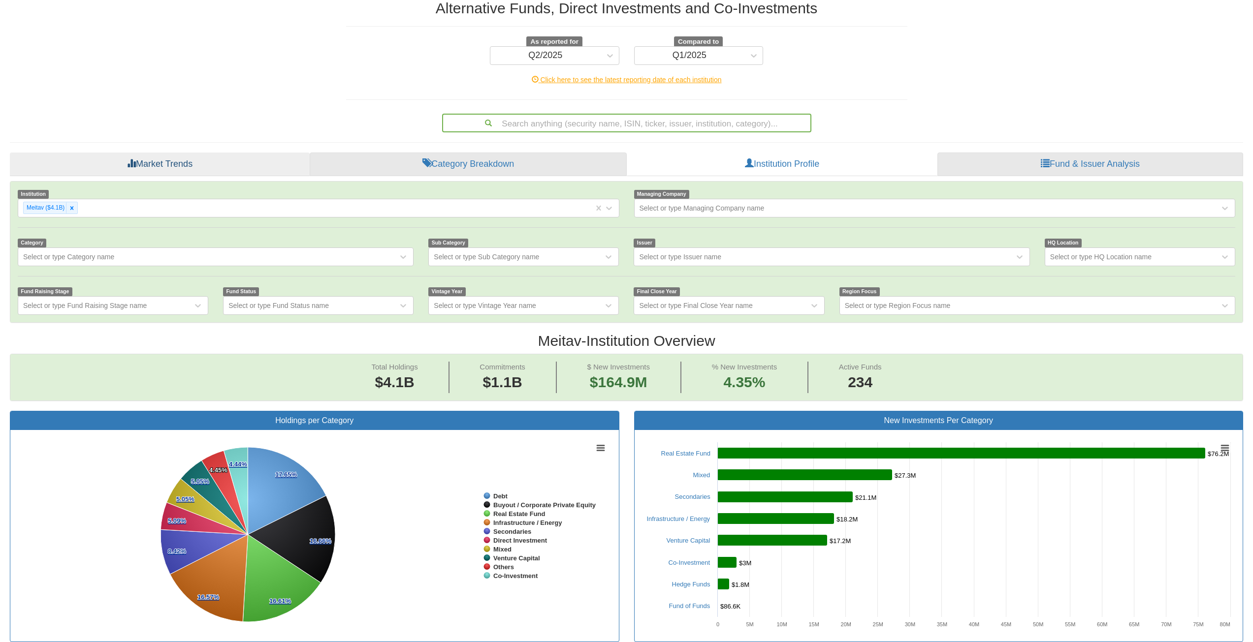
click at [67, 210] on div at bounding box center [71, 207] width 11 height 11
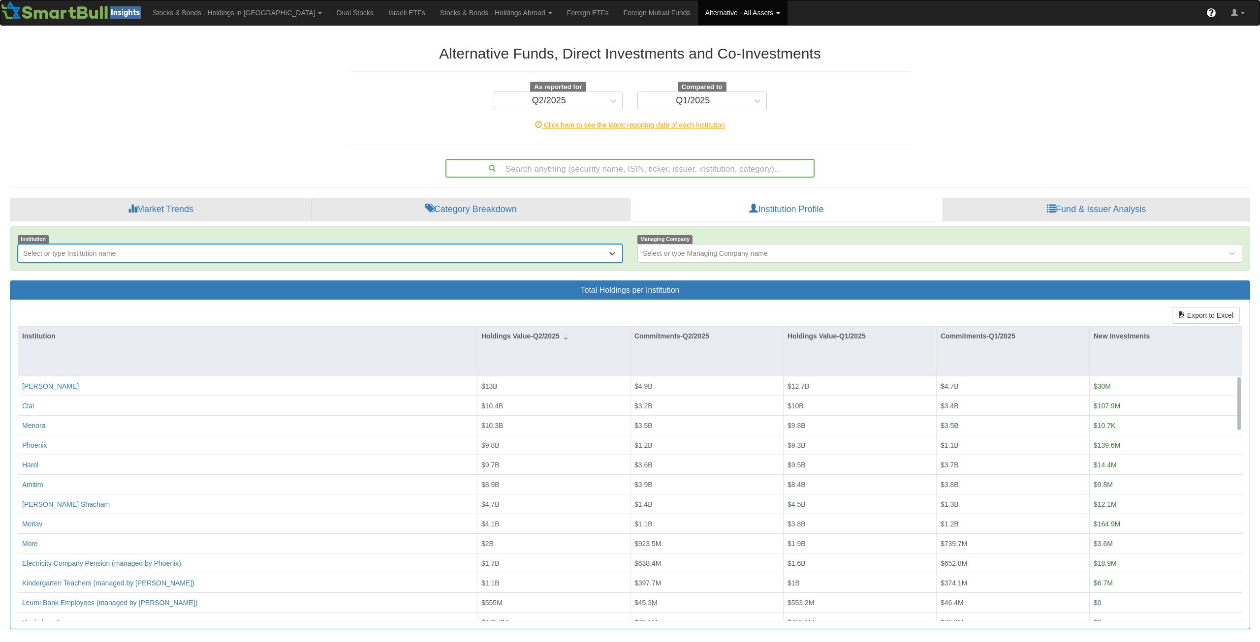
click at [62, 259] on div "Select or type Institution name" at bounding box center [312, 254] width 589 height 16
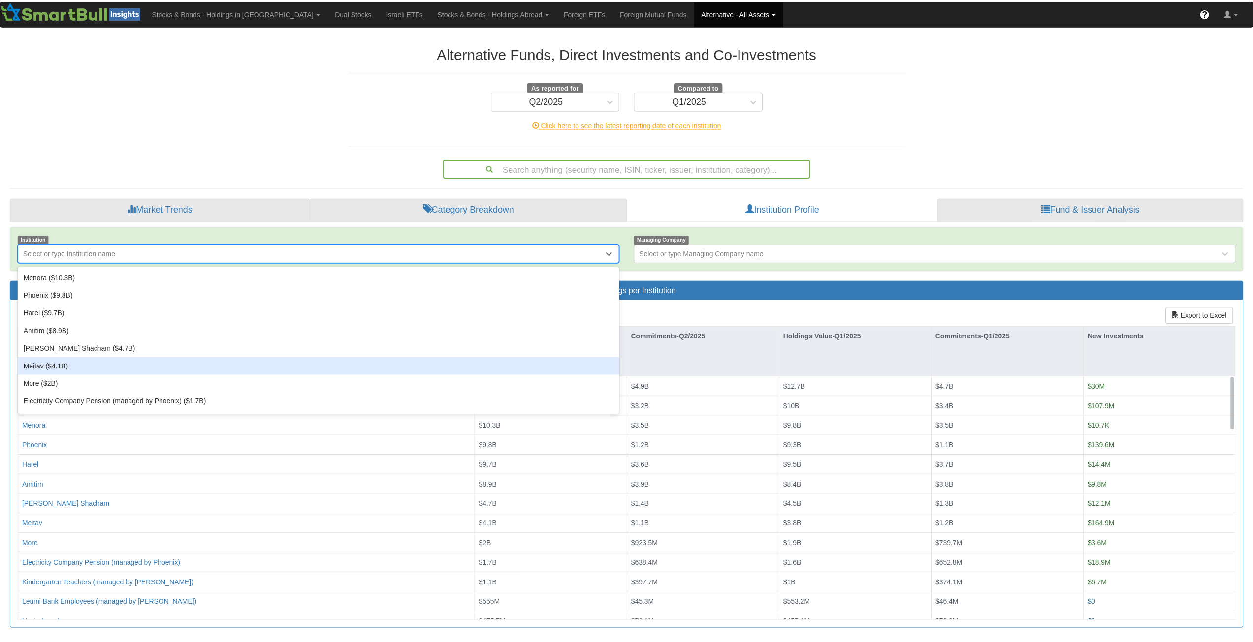
scroll to position [49, 0]
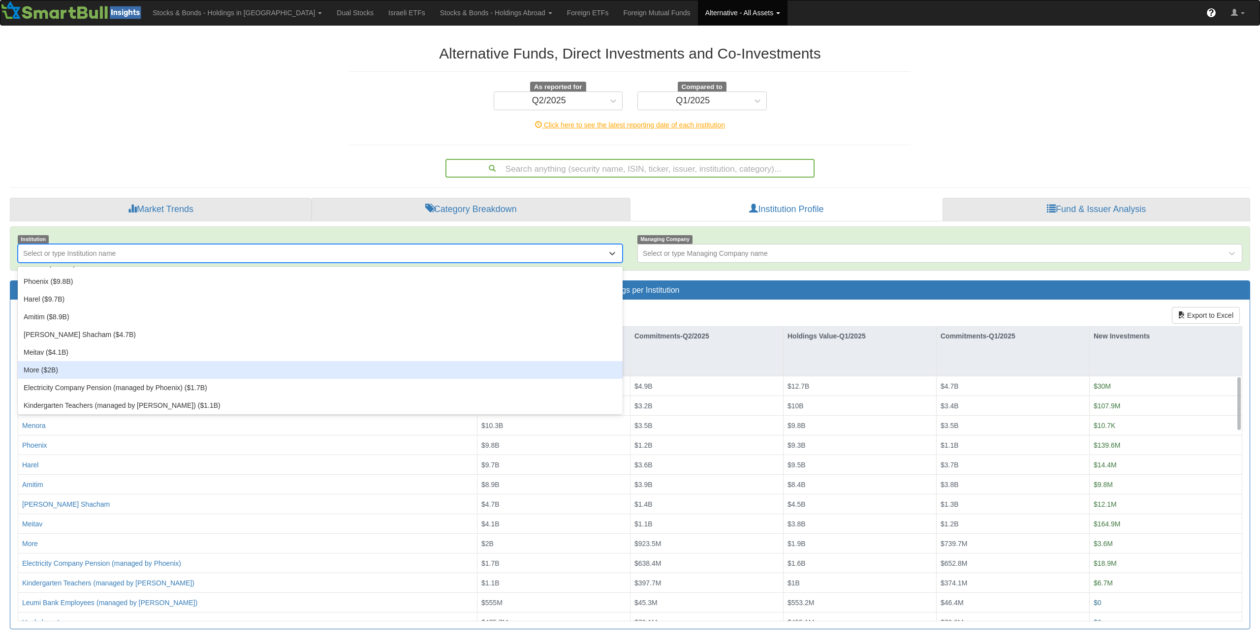
click at [64, 374] on div "More ($2B)" at bounding box center [320, 370] width 605 height 18
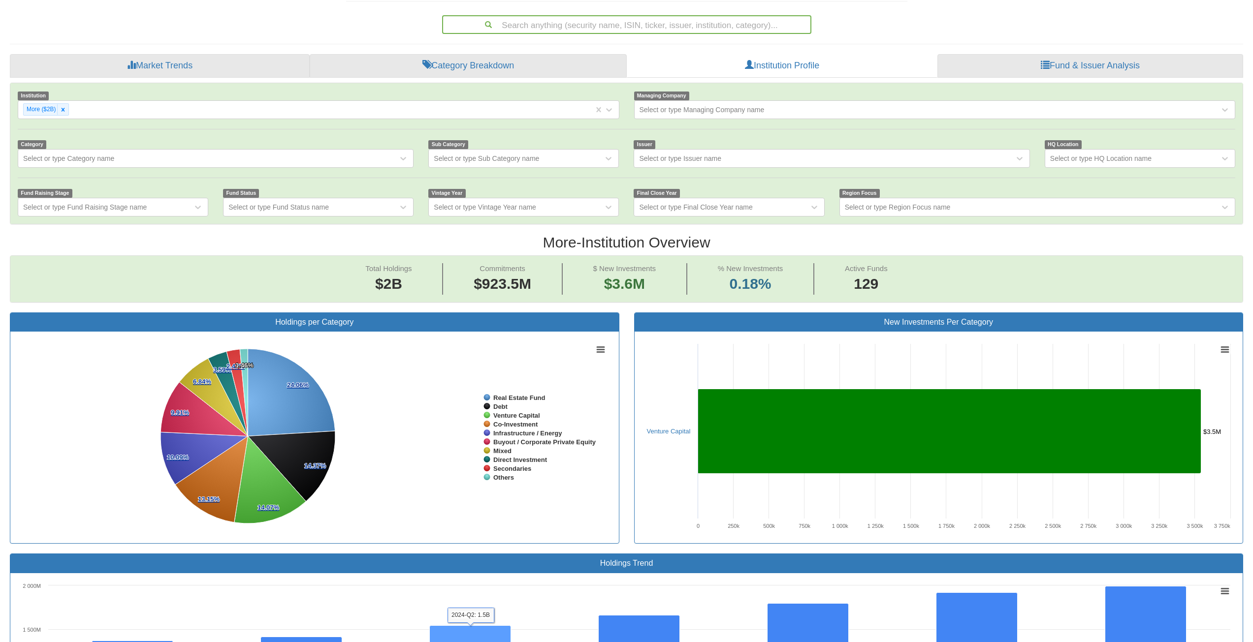
scroll to position [94, 0]
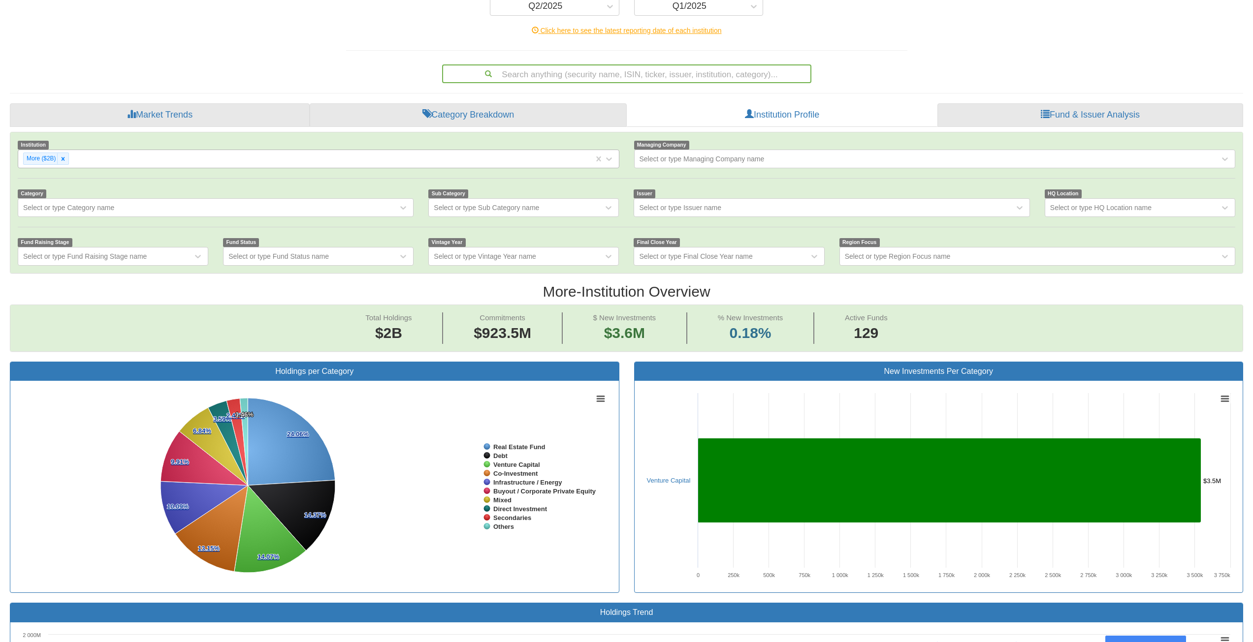
click at [69, 161] on div "More ($2B)" at bounding box center [46, 159] width 46 height 12
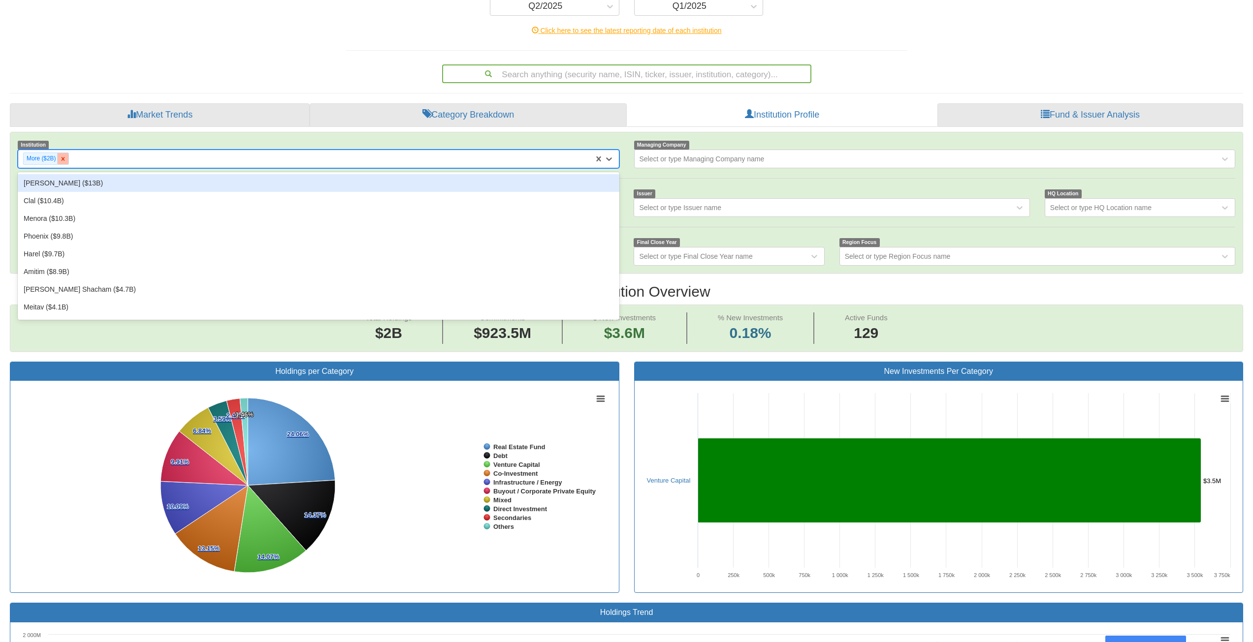
click at [63, 161] on icon at bounding box center [63, 159] width 7 height 7
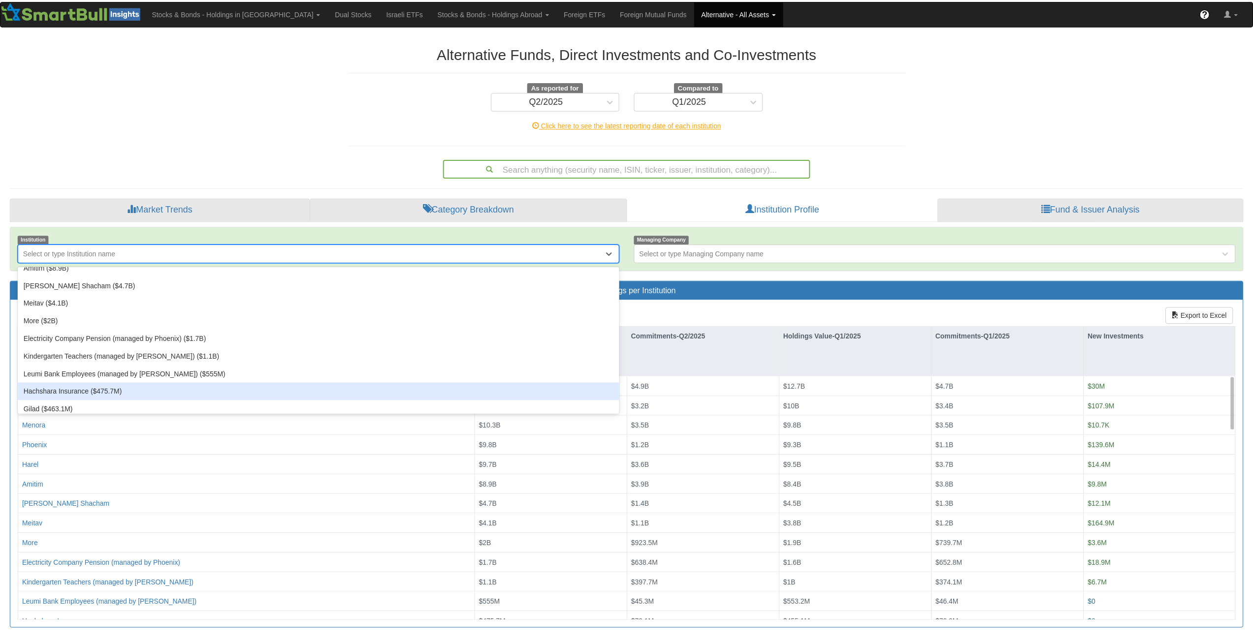
scroll to position [148, 0]
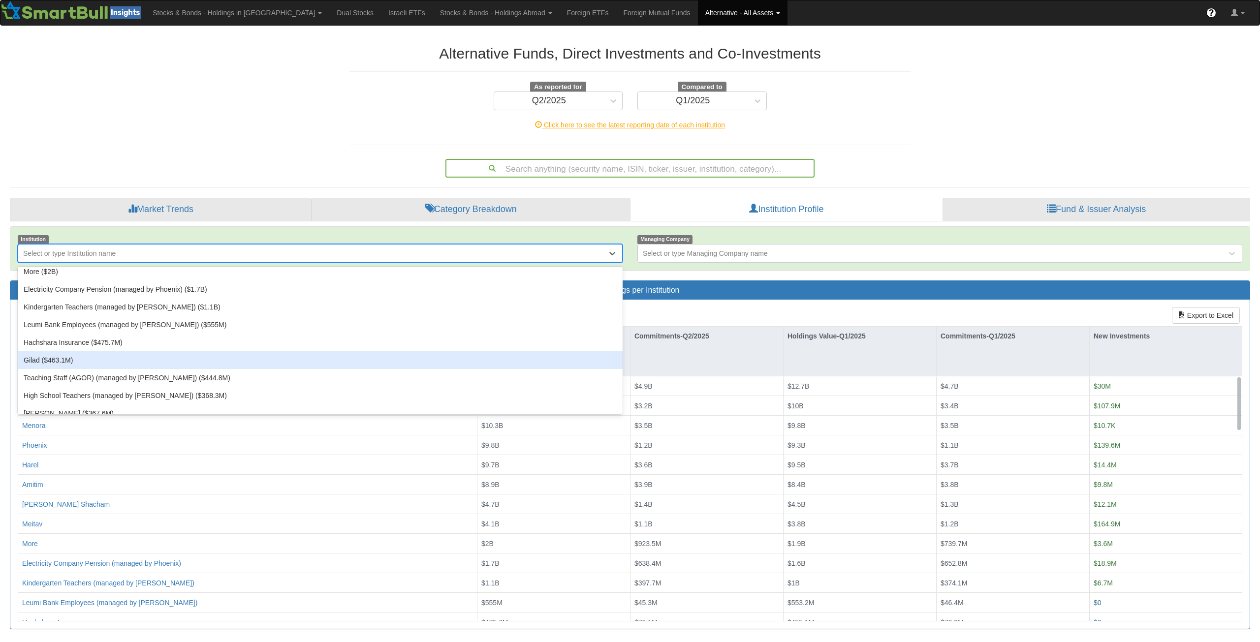
click at [91, 354] on div "Gilad ($463.1M)" at bounding box center [320, 360] width 605 height 18
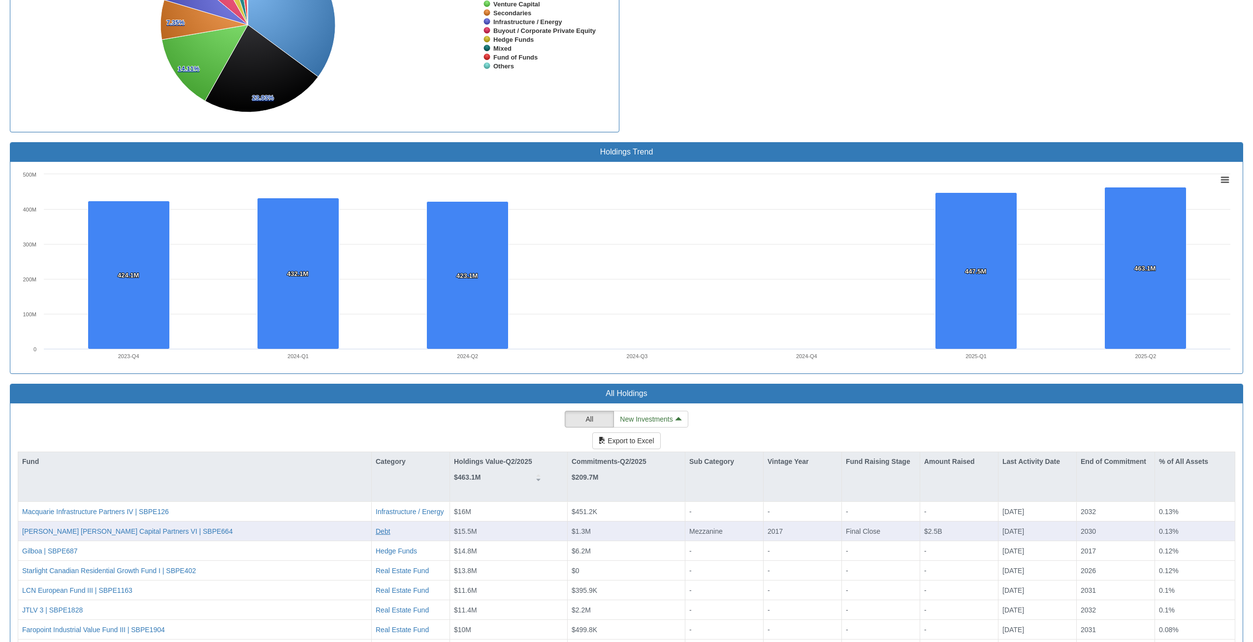
scroll to position [734, 0]
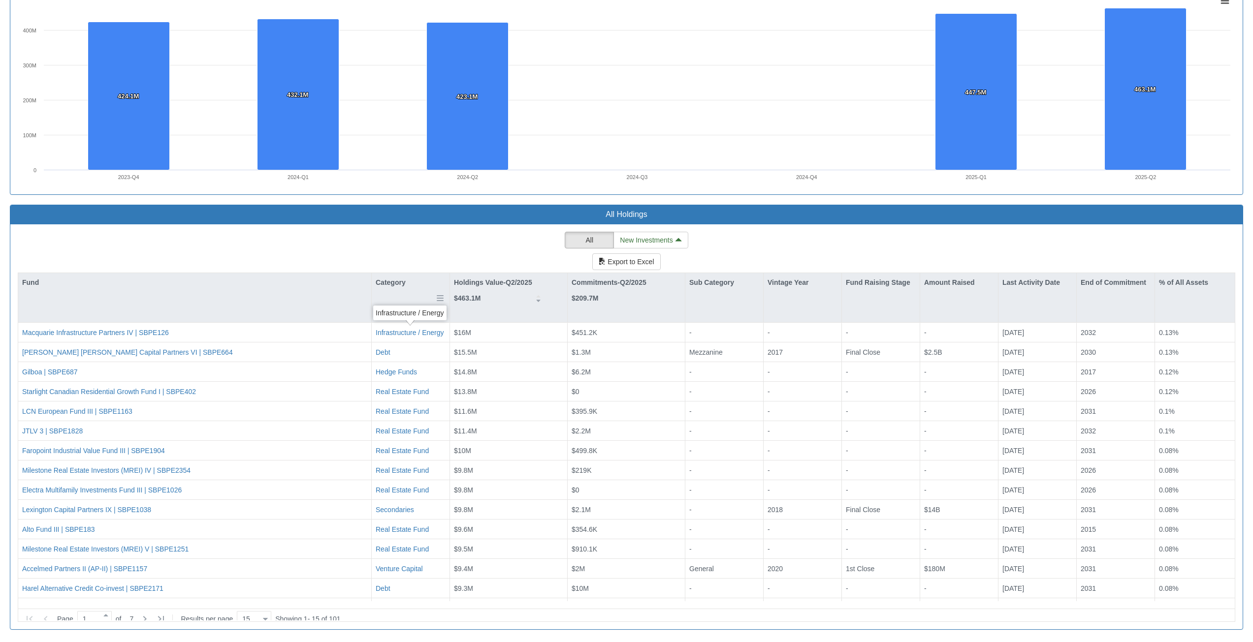
click at [382, 277] on div "Category" at bounding box center [411, 282] width 78 height 19
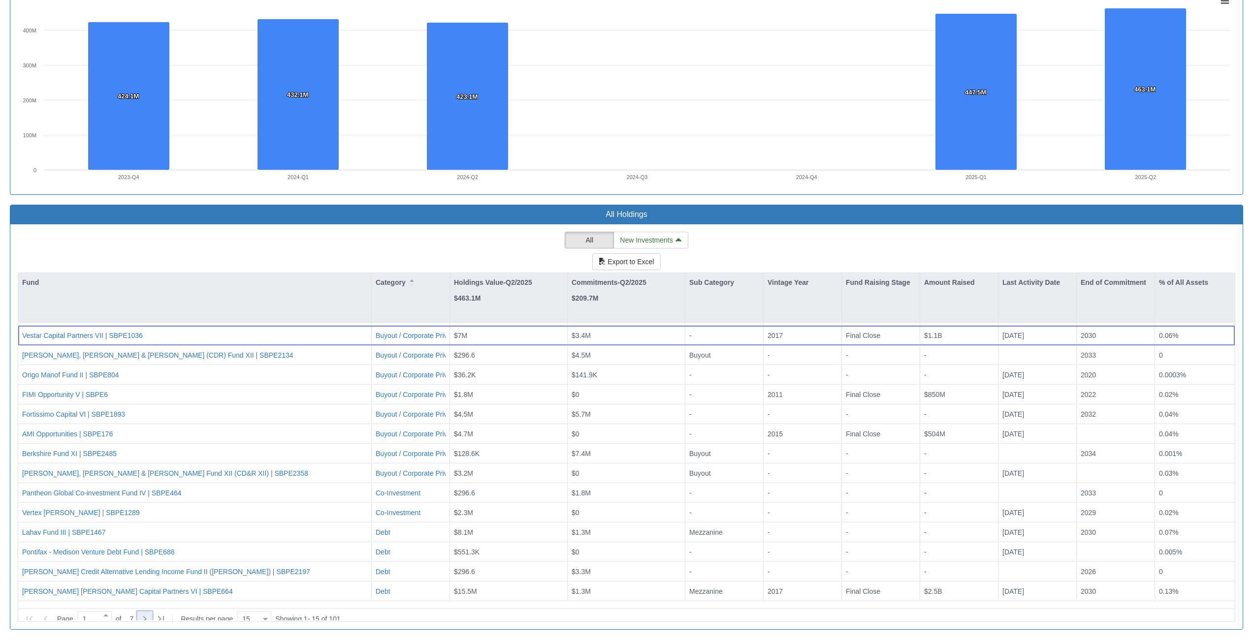
click at [141, 613] on icon at bounding box center [145, 619] width 12 height 12
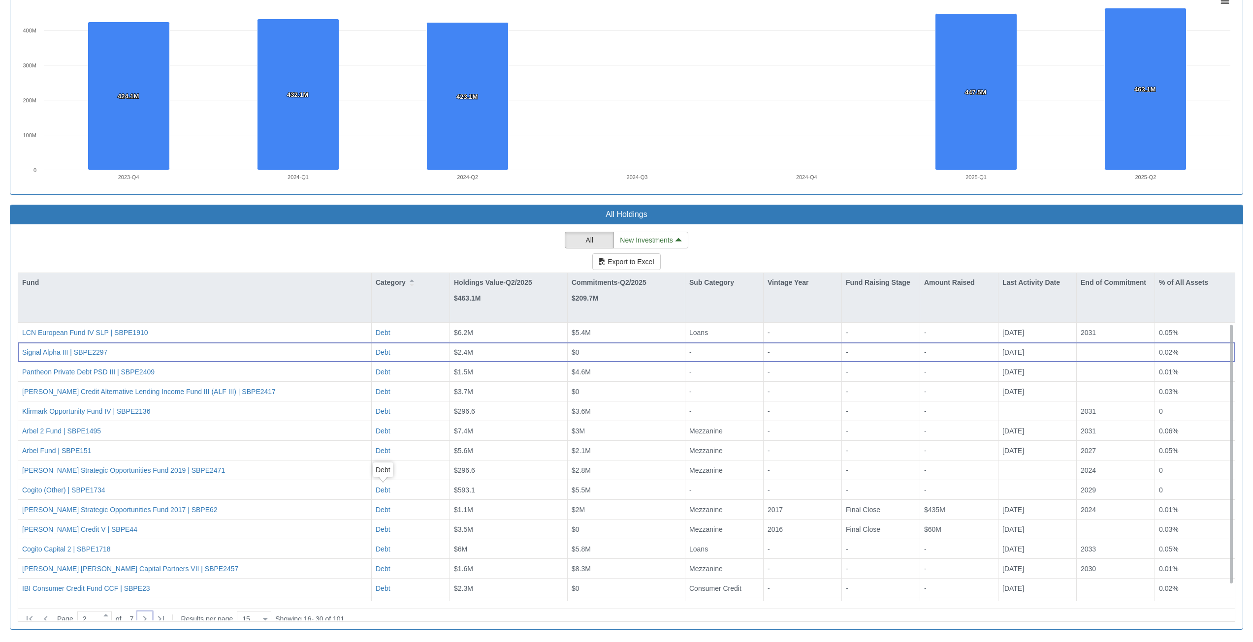
scroll to position [17, 0]
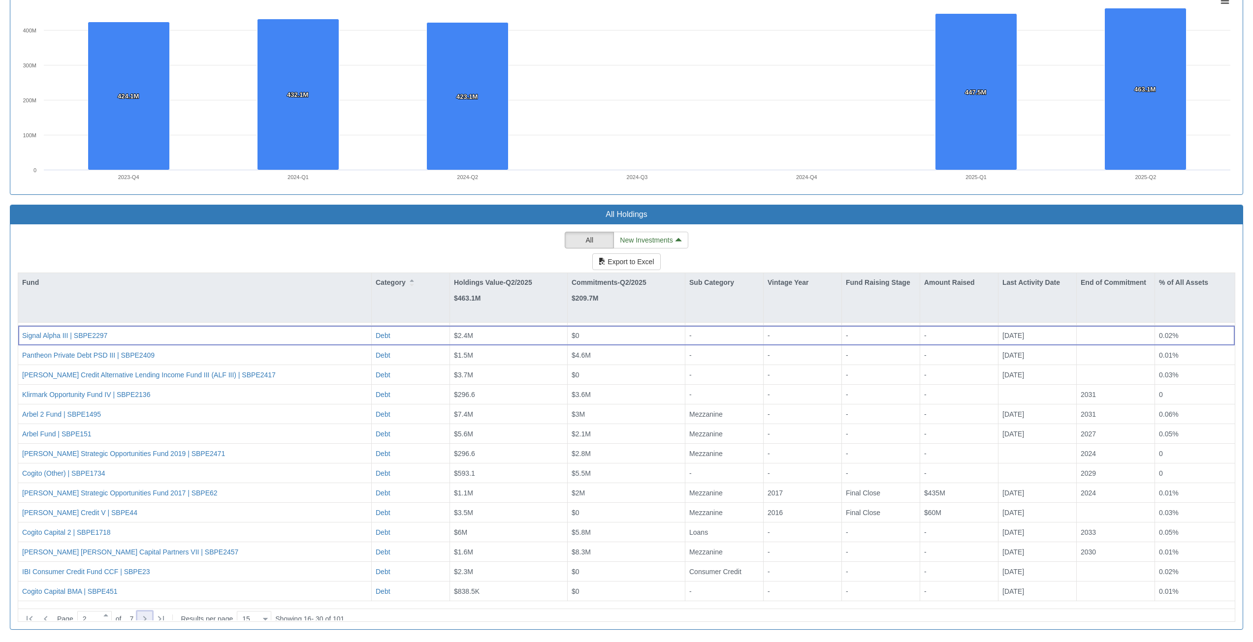
click at [147, 615] on icon at bounding box center [145, 619] width 12 height 12
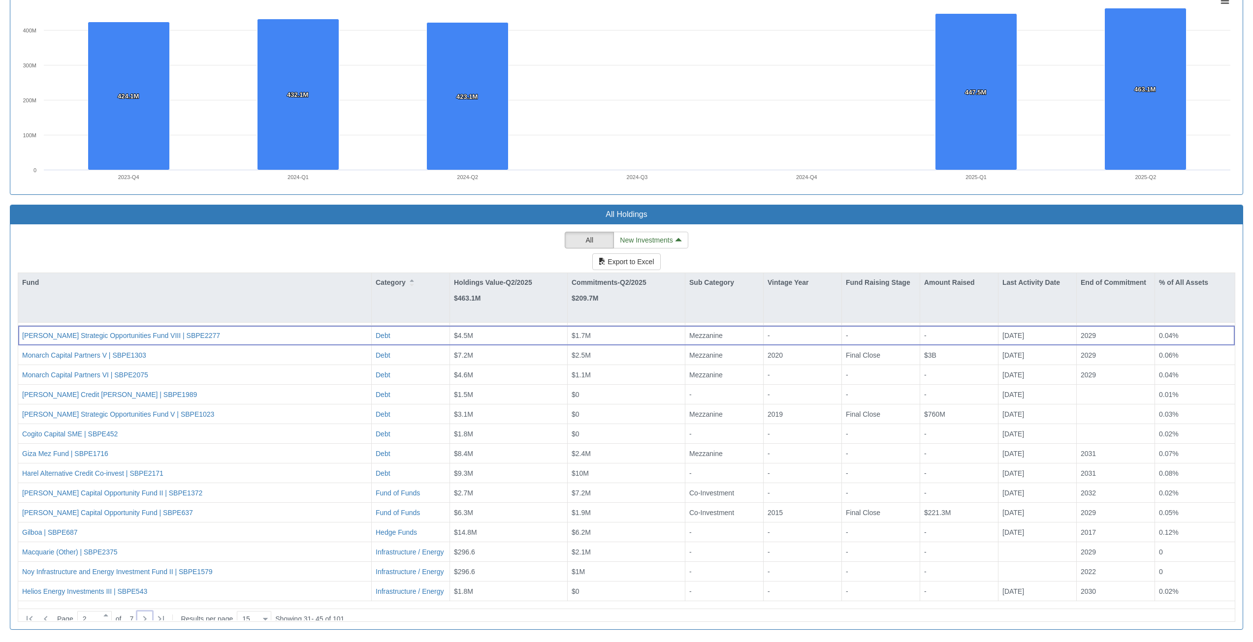
type input "3"
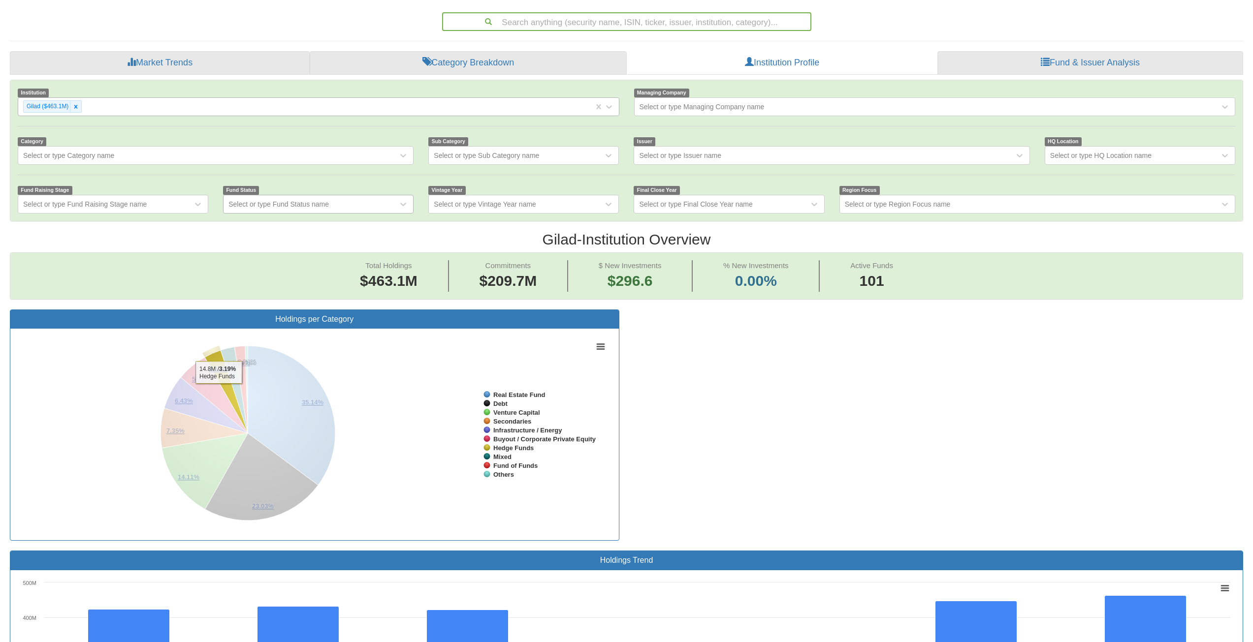
scroll to position [45, 0]
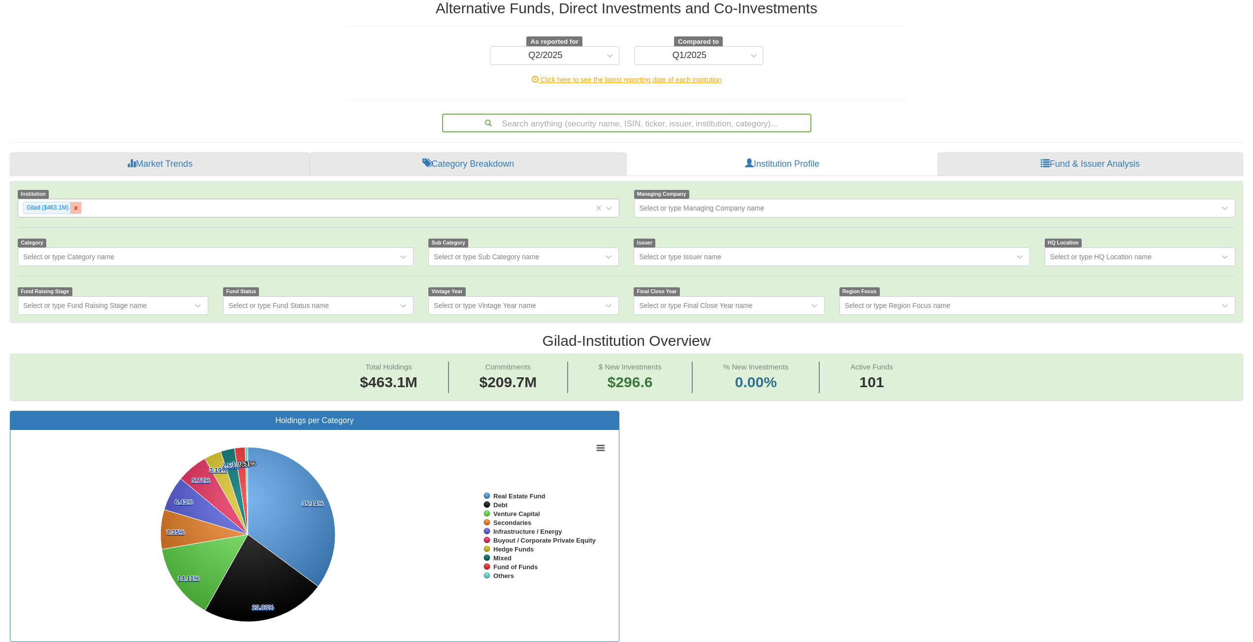
click at [78, 211] on icon at bounding box center [75, 208] width 7 height 7
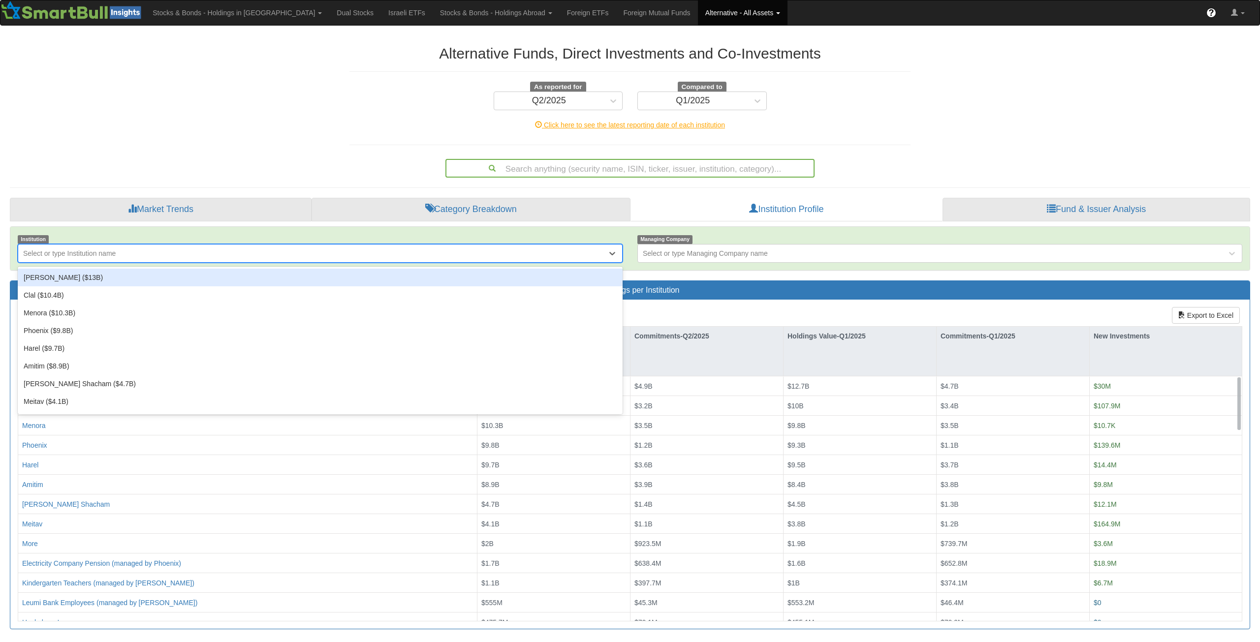
click at [64, 255] on div "Select or type Institution name" at bounding box center [69, 254] width 93 height 10
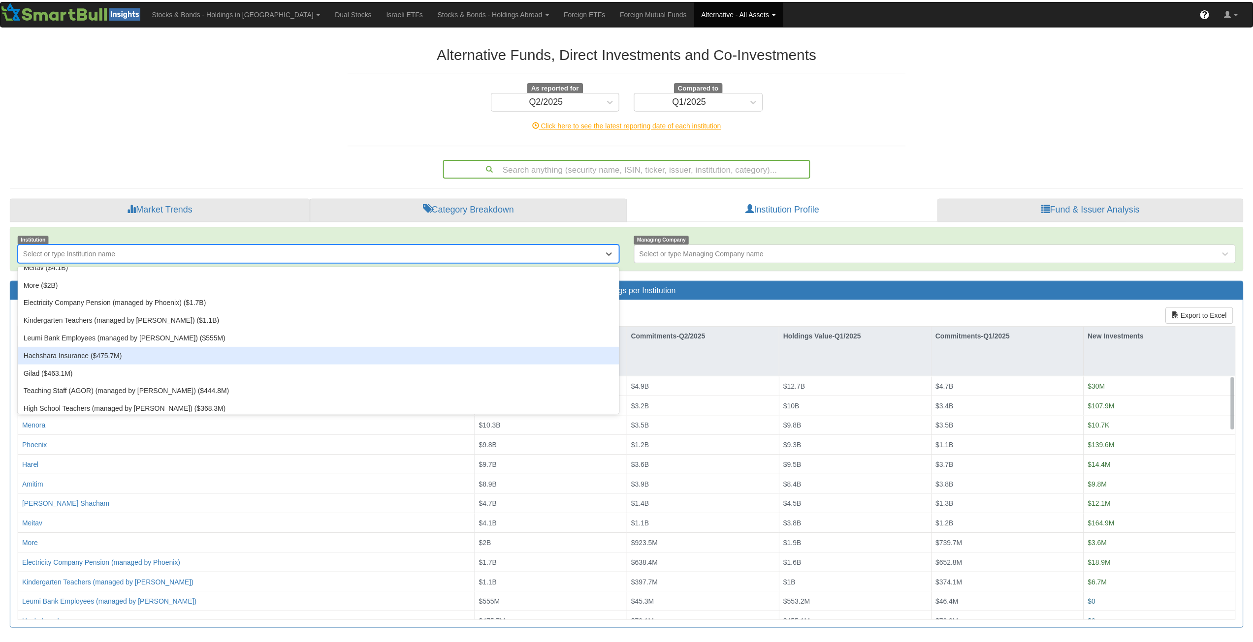
scroll to position [148, 0]
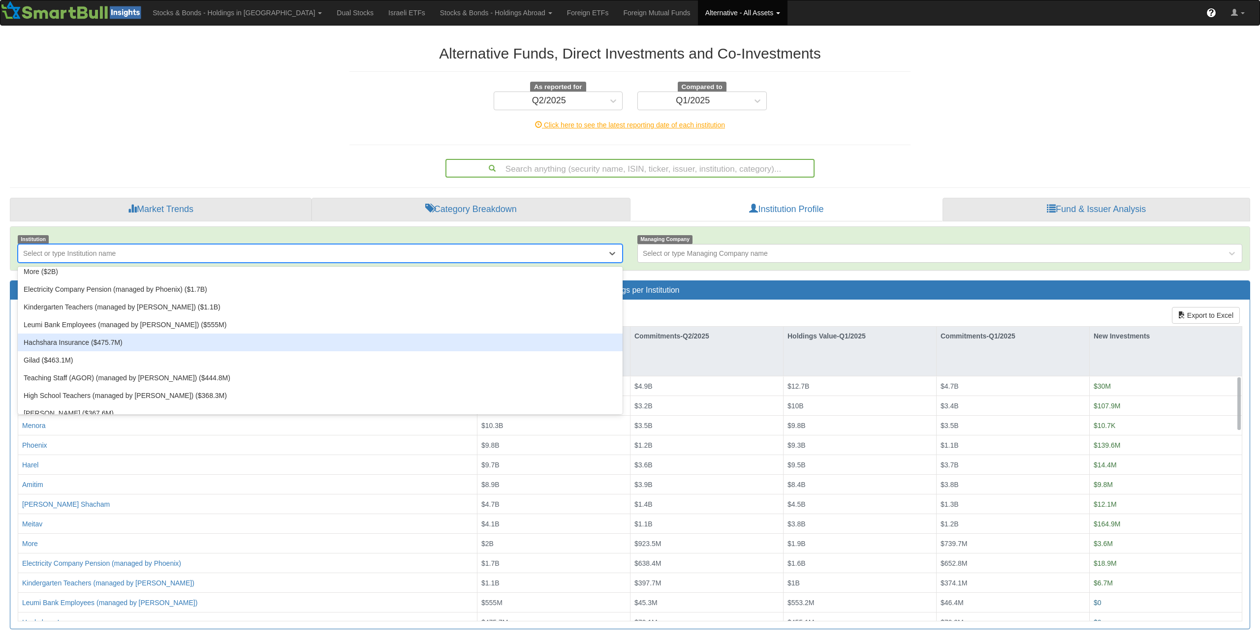
click at [121, 344] on div "Hachshara Insurance ($475.7M)" at bounding box center [320, 343] width 605 height 18
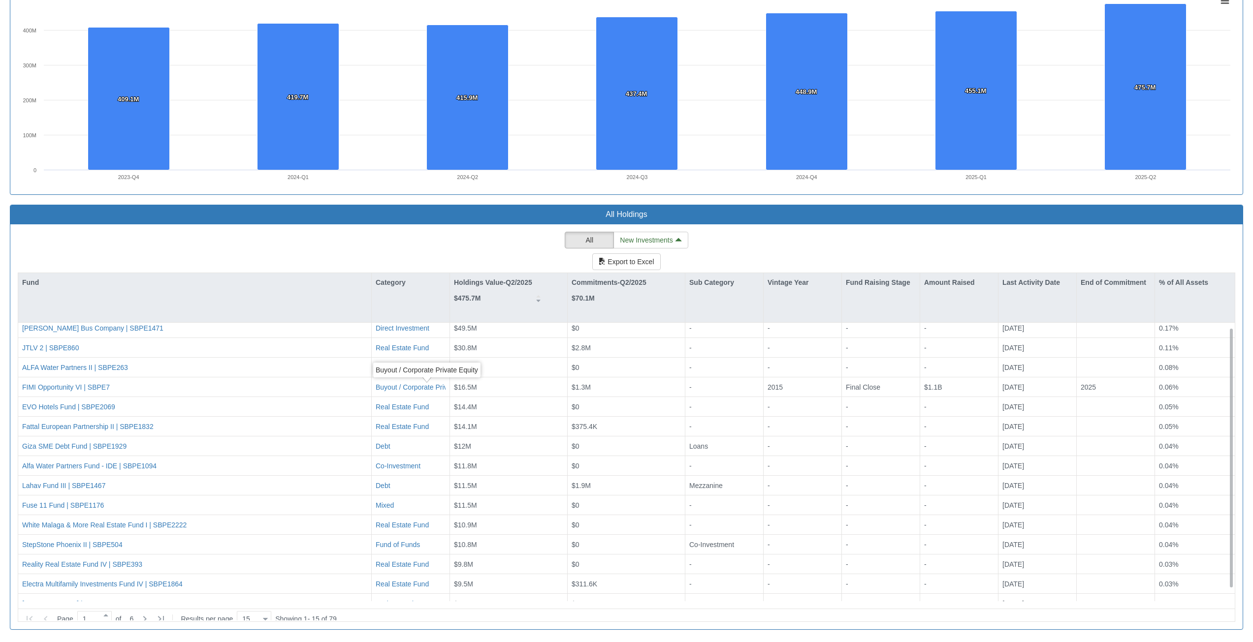
scroll to position [17, 0]
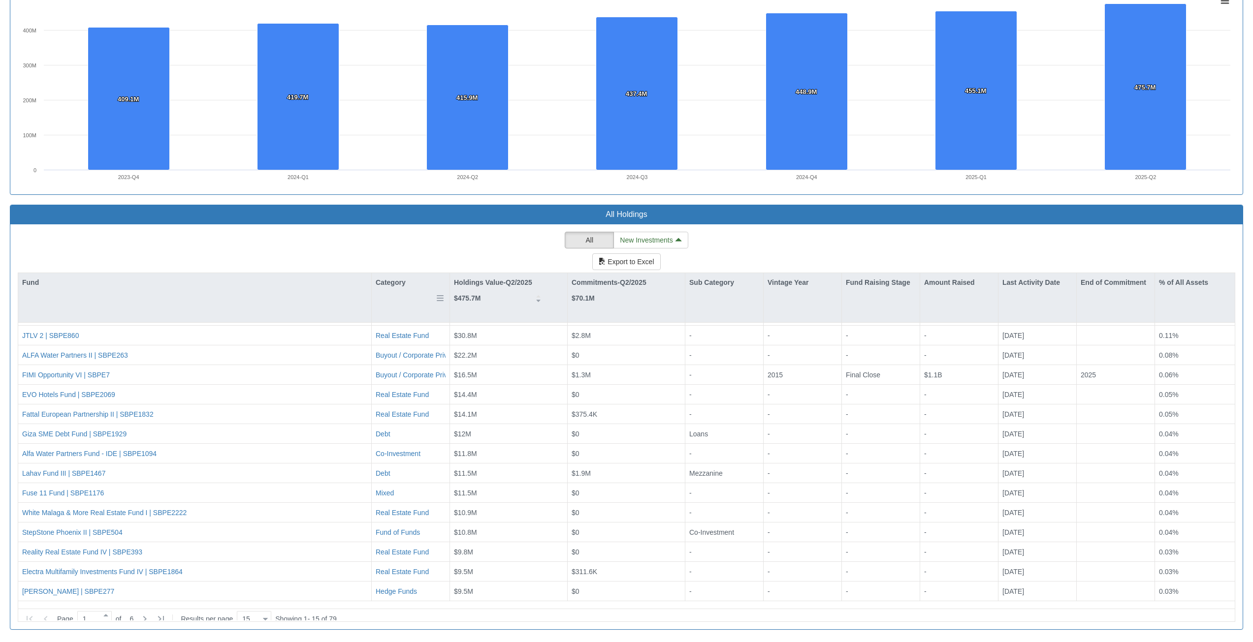
click at [382, 274] on div "Category" at bounding box center [411, 282] width 78 height 19
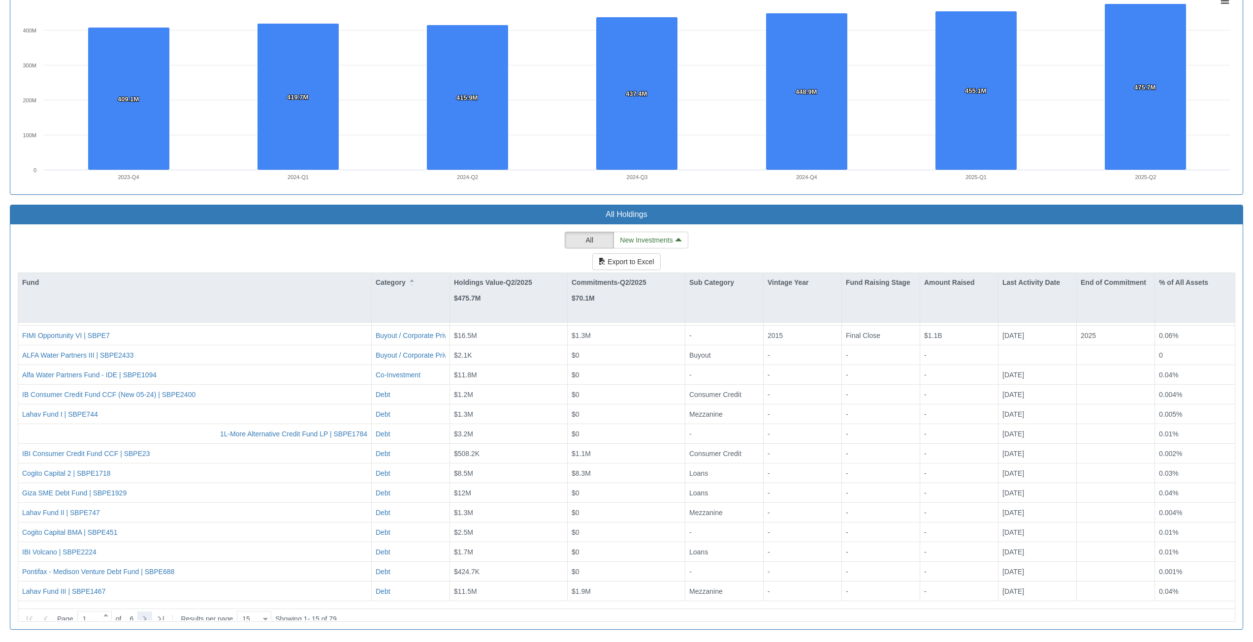
click at [141, 613] on icon at bounding box center [145, 619] width 12 height 12
type input "2"
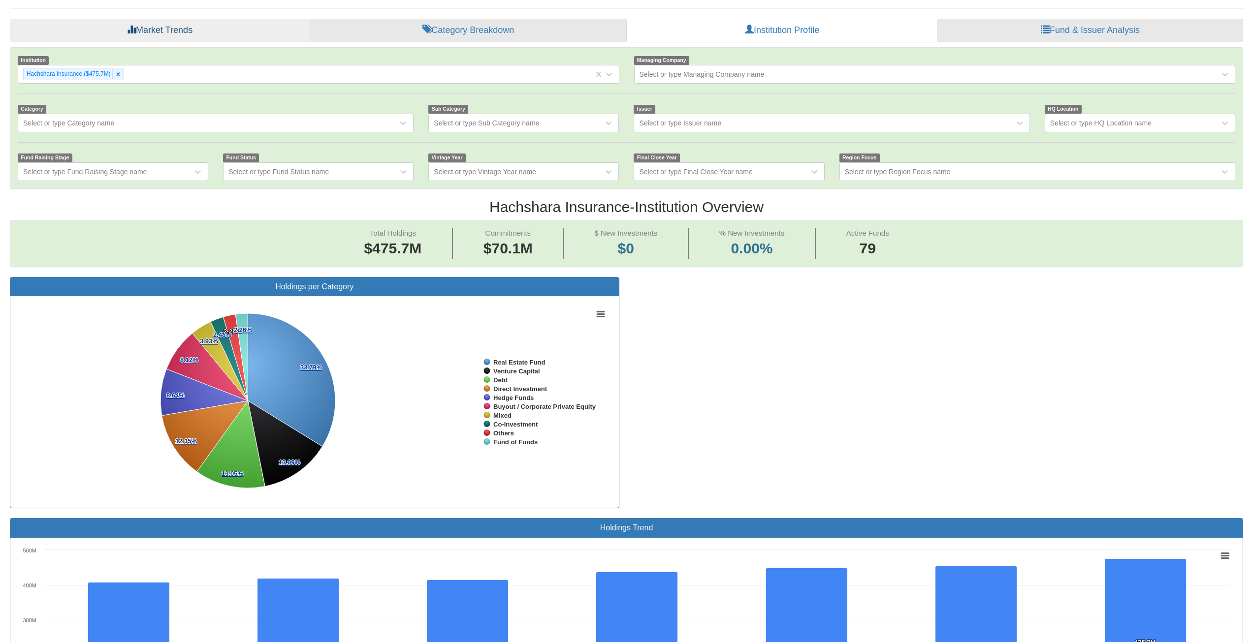
scroll to position [94, 0]
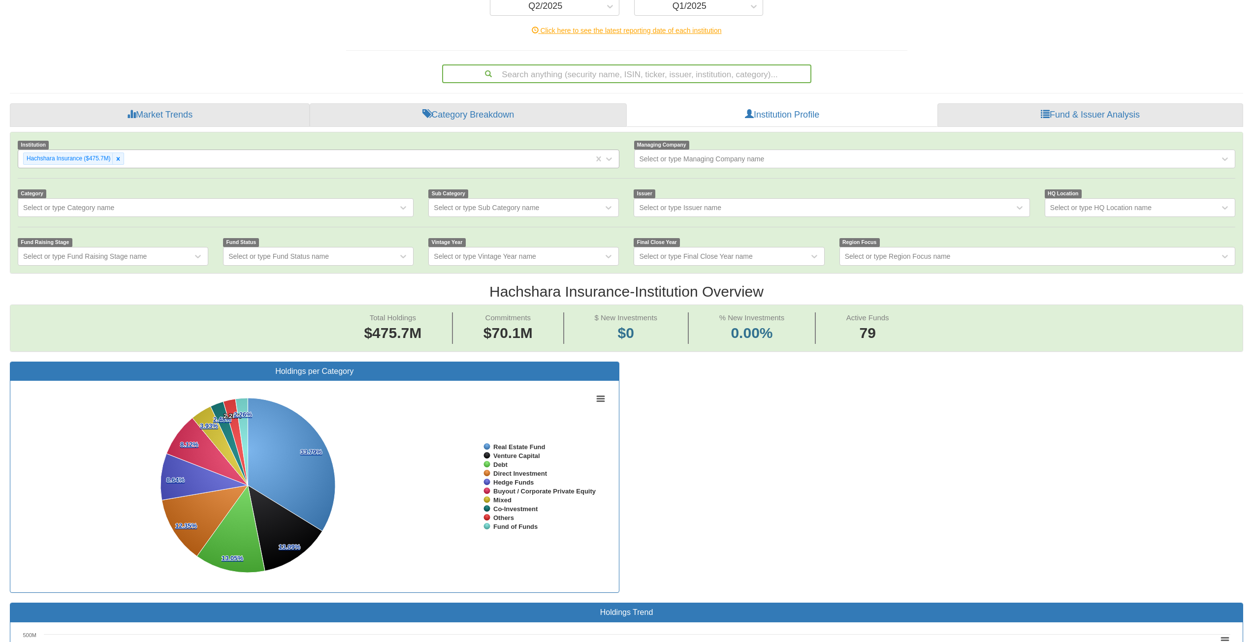
click at [119, 165] on div "Hachshara Insurance ($475.7M)" at bounding box center [305, 159] width 575 height 16
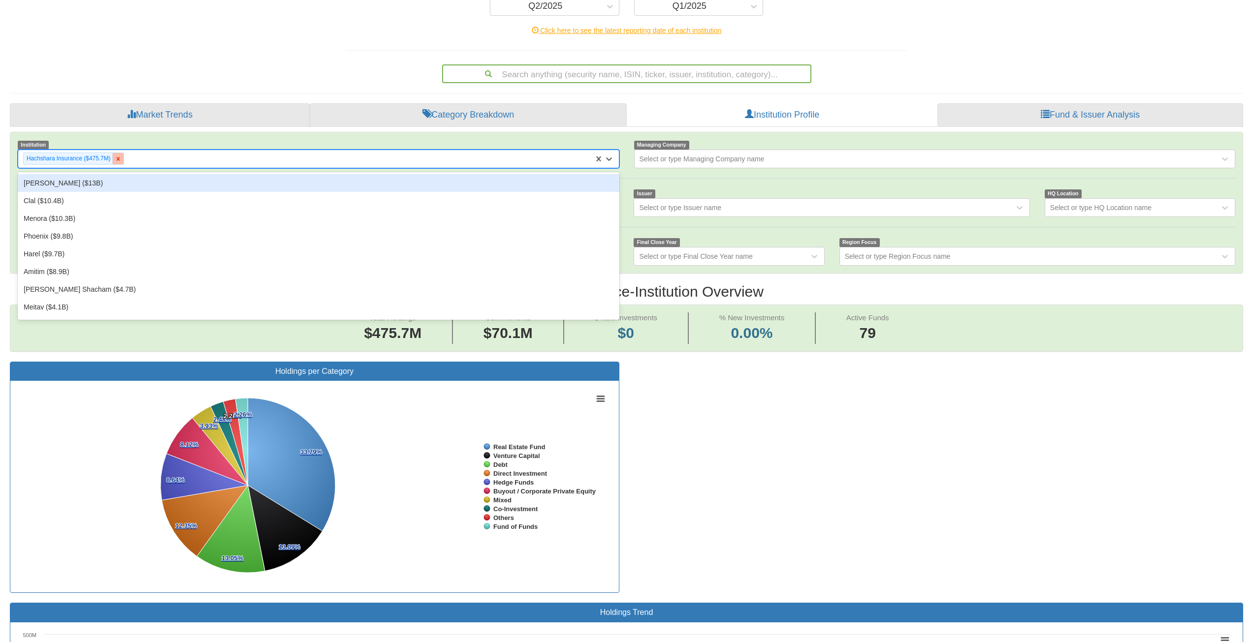
click at [119, 161] on icon at bounding box center [118, 159] width 7 height 7
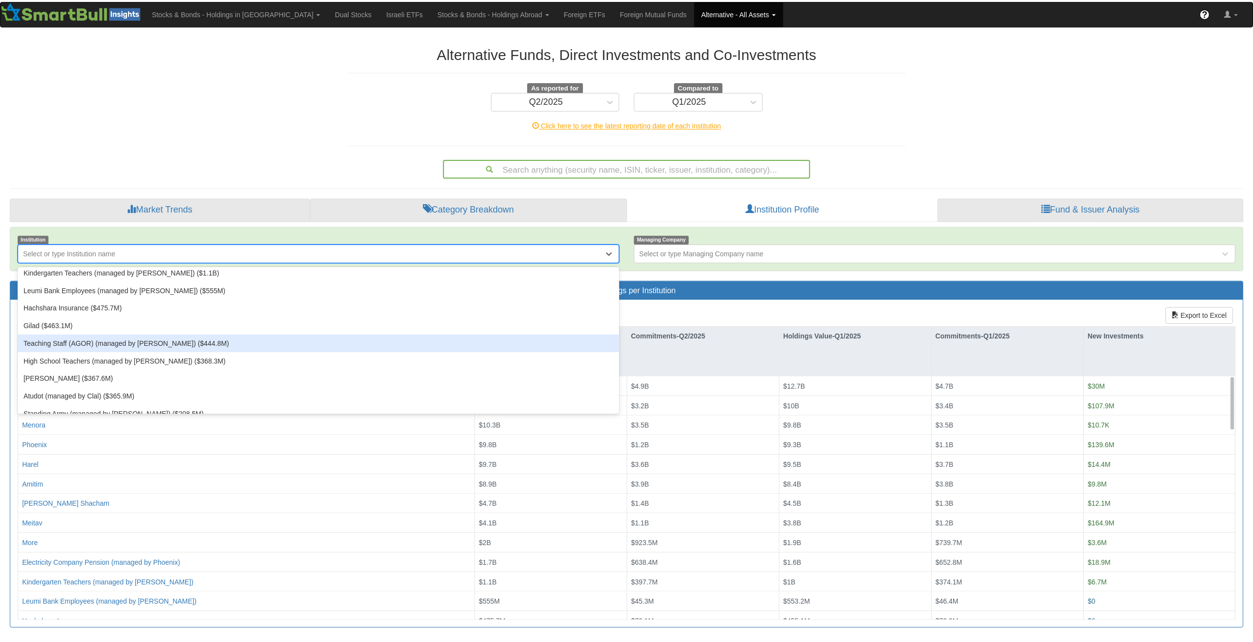
scroll to position [197, 0]
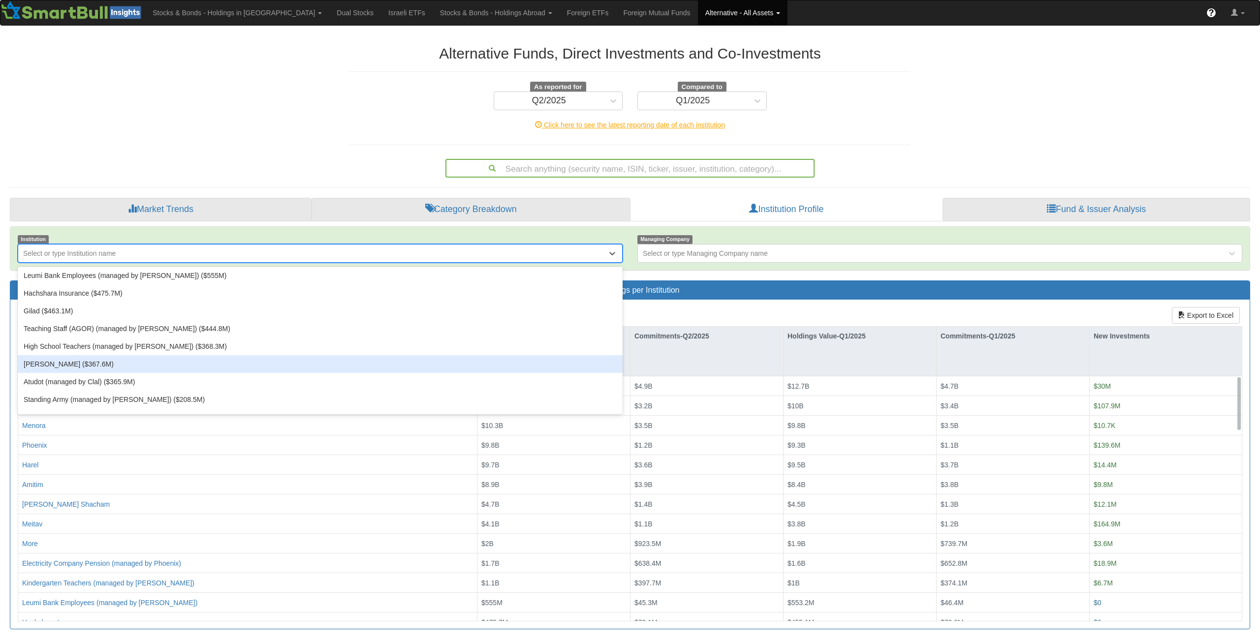
click at [144, 363] on div "[PERSON_NAME] ($367.6M)" at bounding box center [320, 364] width 605 height 18
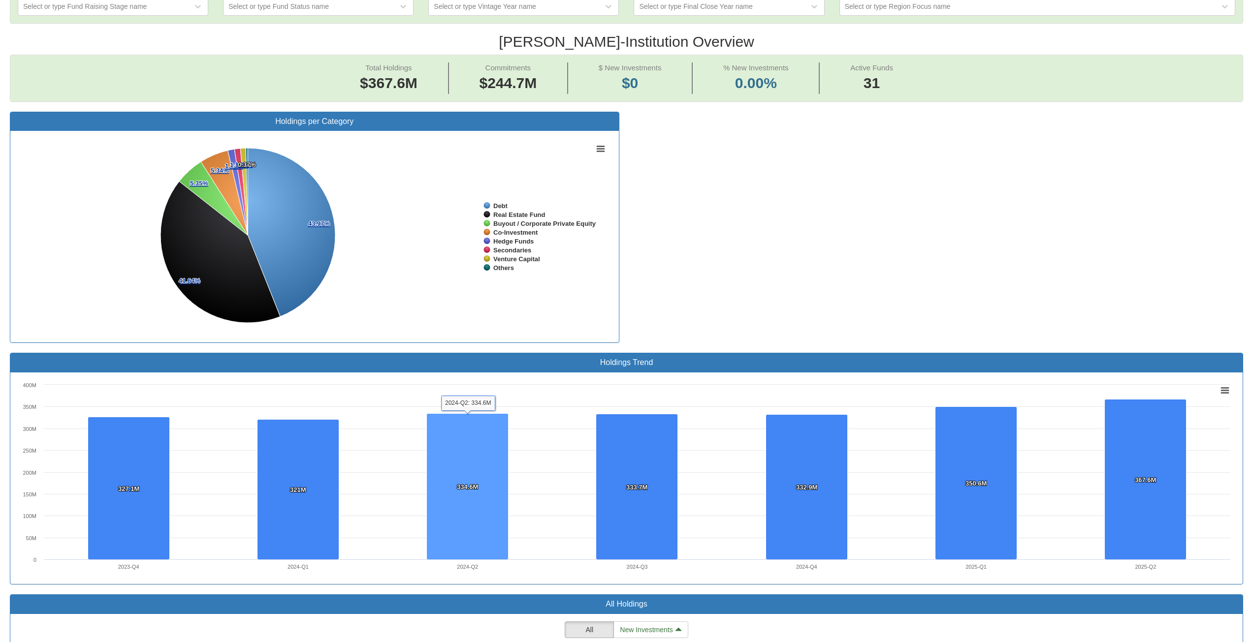
scroll to position [689, 0]
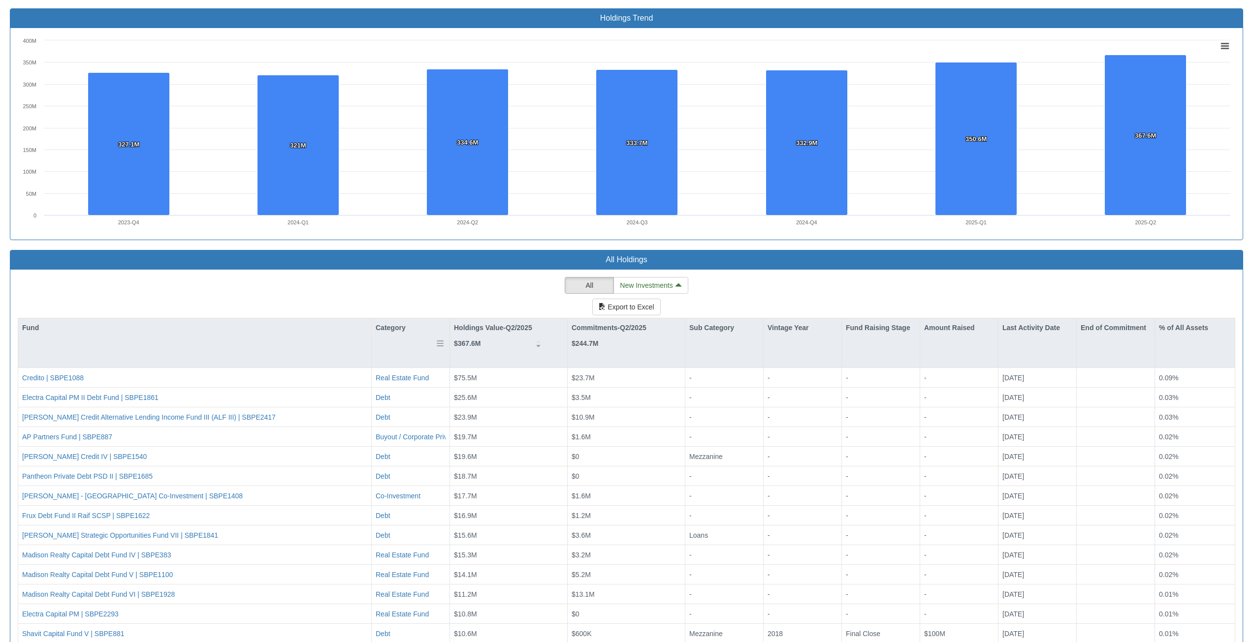
drag, startPoint x: 391, startPoint y: 325, endPoint x: 397, endPoint y: 338, distance: 14.3
click at [391, 325] on div "Category" at bounding box center [411, 327] width 78 height 19
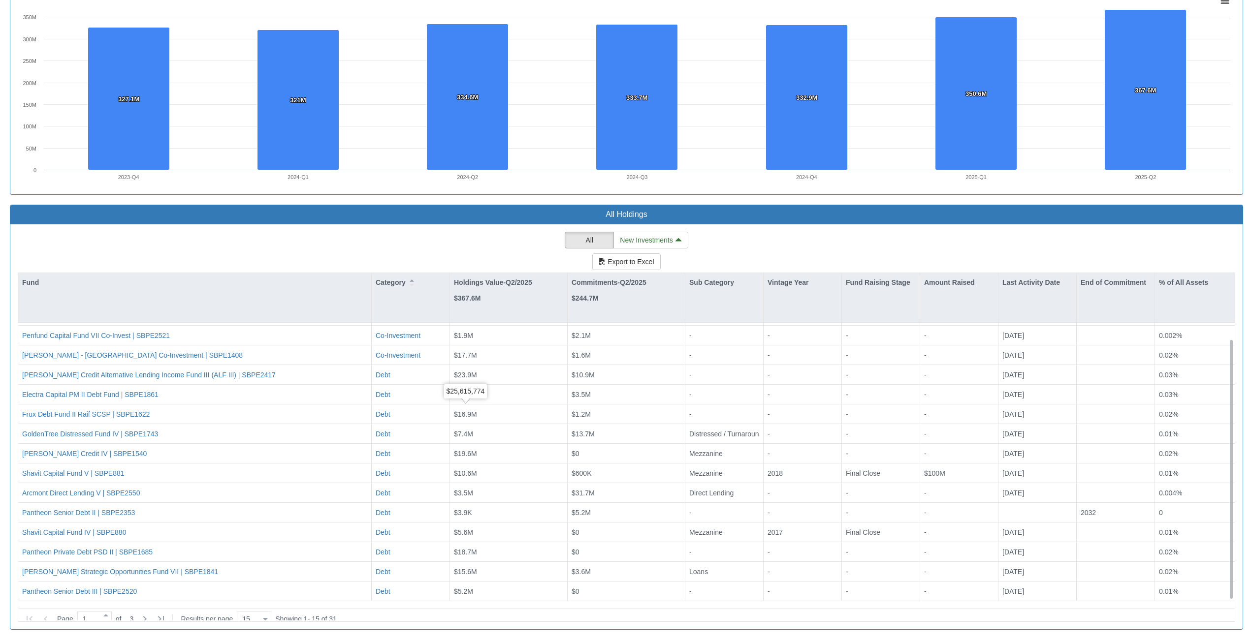
scroll to position [17, 0]
click at [147, 616] on icon at bounding box center [145, 619] width 12 height 12
type input "2"
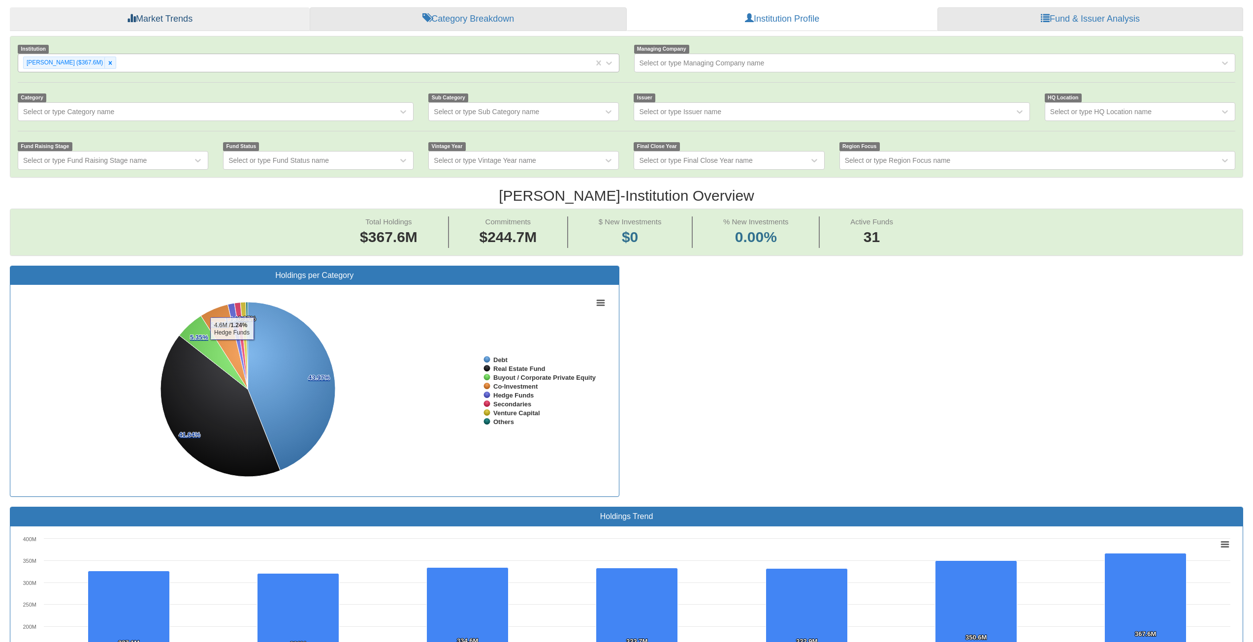
scroll to position [94, 0]
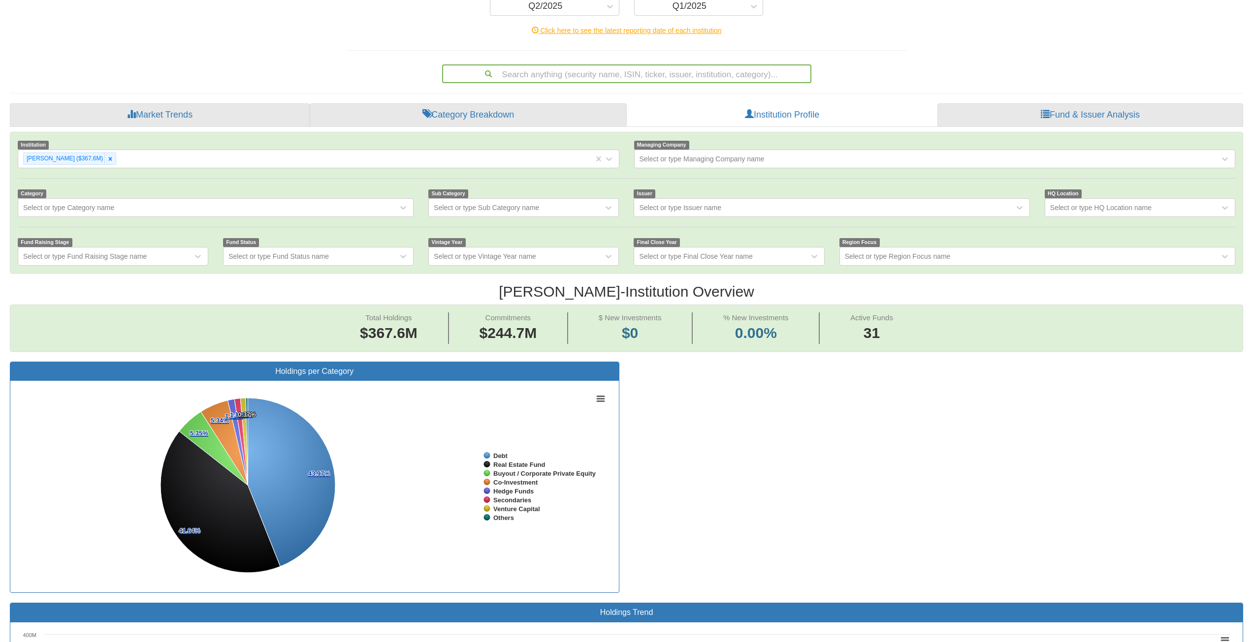
click at [104, 163] on div at bounding box center [109, 158] width 11 height 11
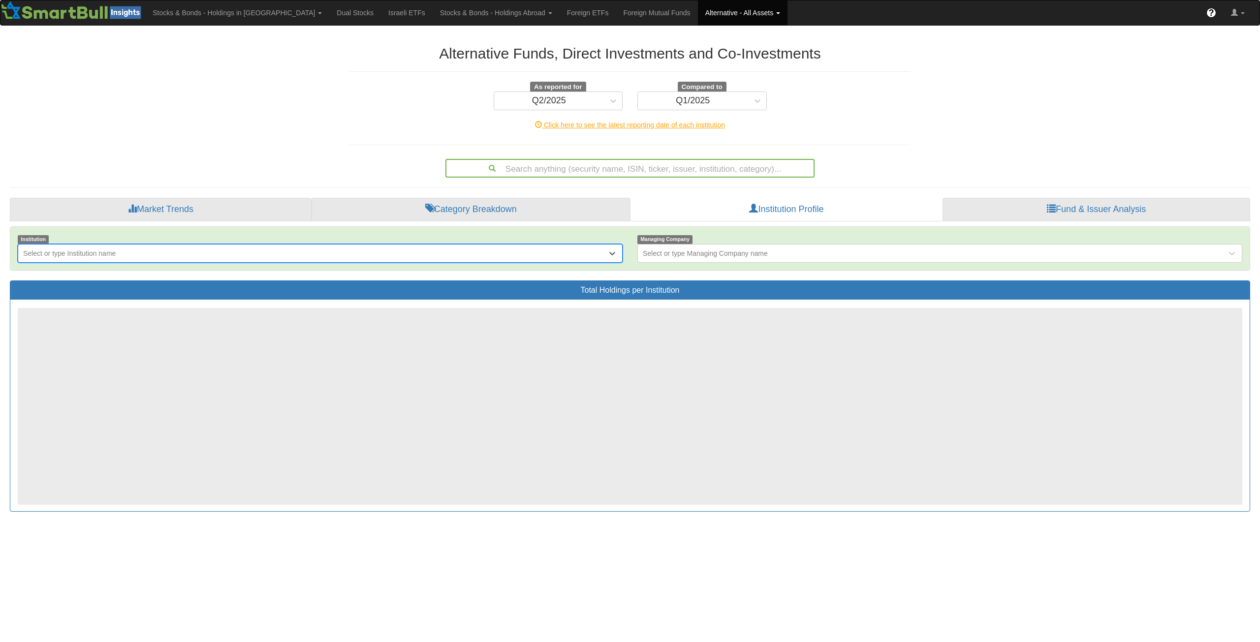
drag, startPoint x: 113, startPoint y: 163, endPoint x: 88, endPoint y: 242, distance: 82.8
click at [113, 163] on div "Alternative Funds, Direct Investments and Co-Investments As reported for Q2/202…" at bounding box center [629, 278] width 1255 height 486
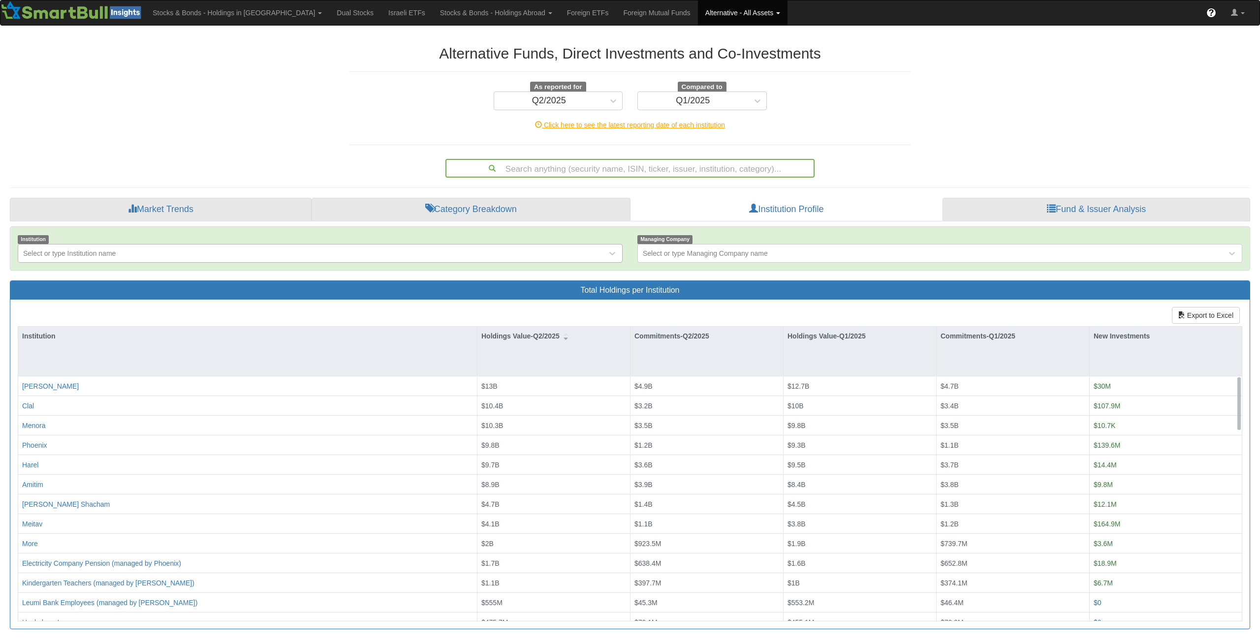
click at [88, 244] on div "Institution Select or type Institution name" at bounding box center [320, 248] width 620 height 29
click at [97, 256] on div "Select or type Institution name" at bounding box center [69, 254] width 93 height 10
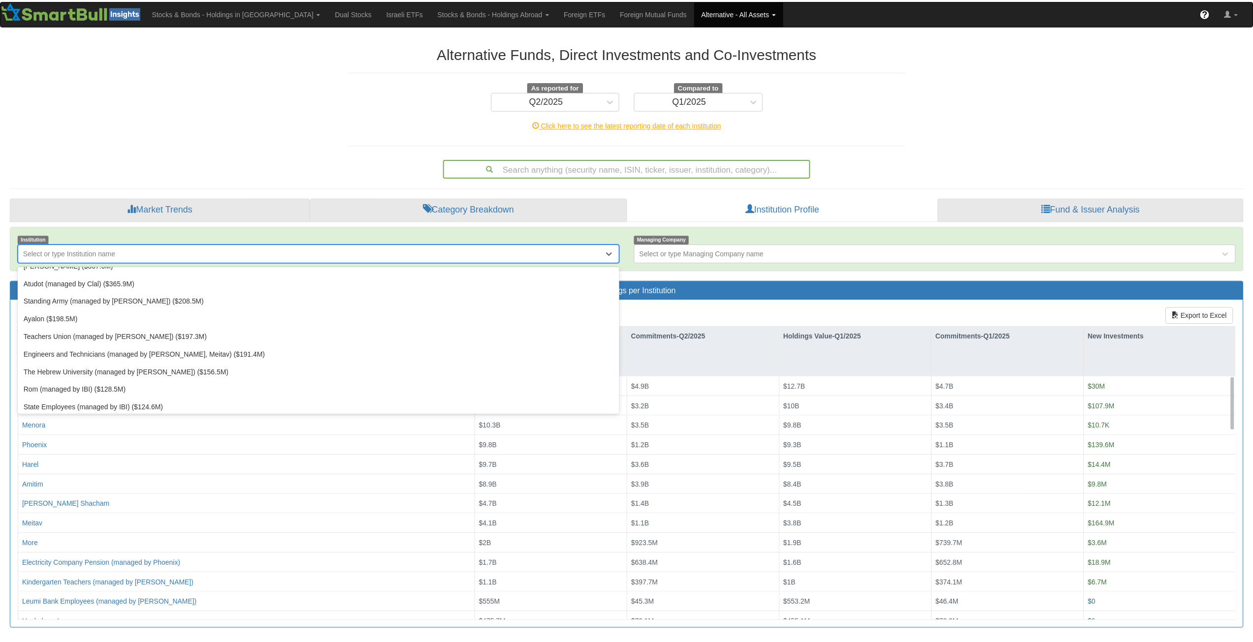
scroll to position [246, 0]
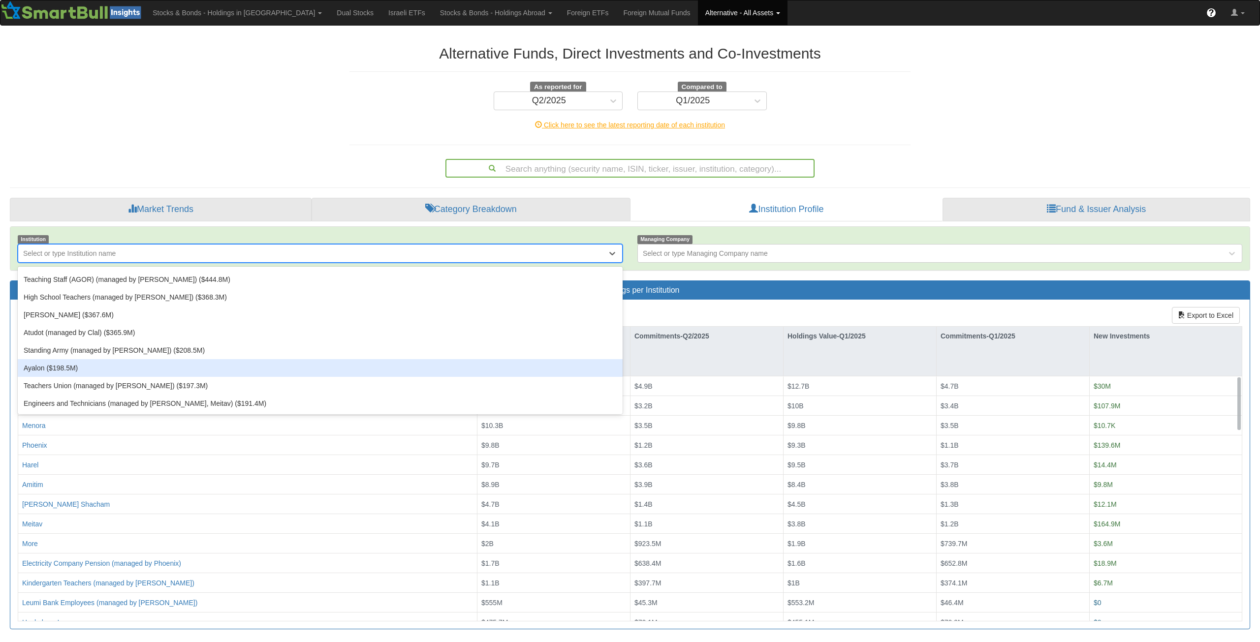
click at [161, 366] on div "Ayalon ($198.5M)" at bounding box center [320, 368] width 605 height 18
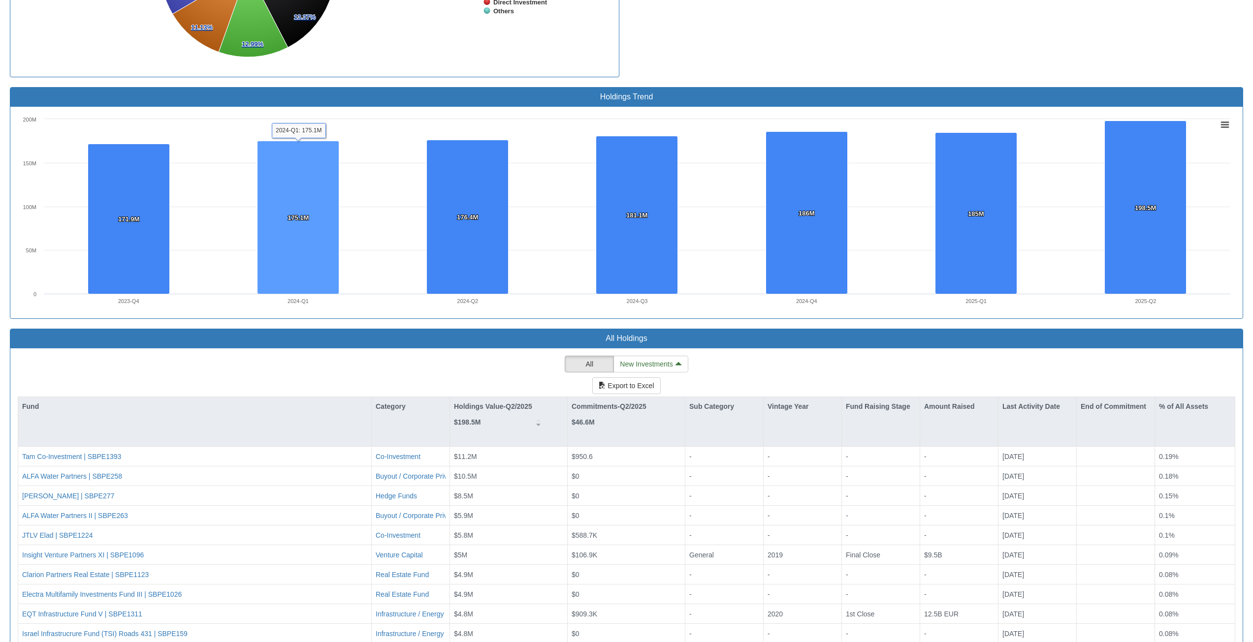
scroll to position [734, 0]
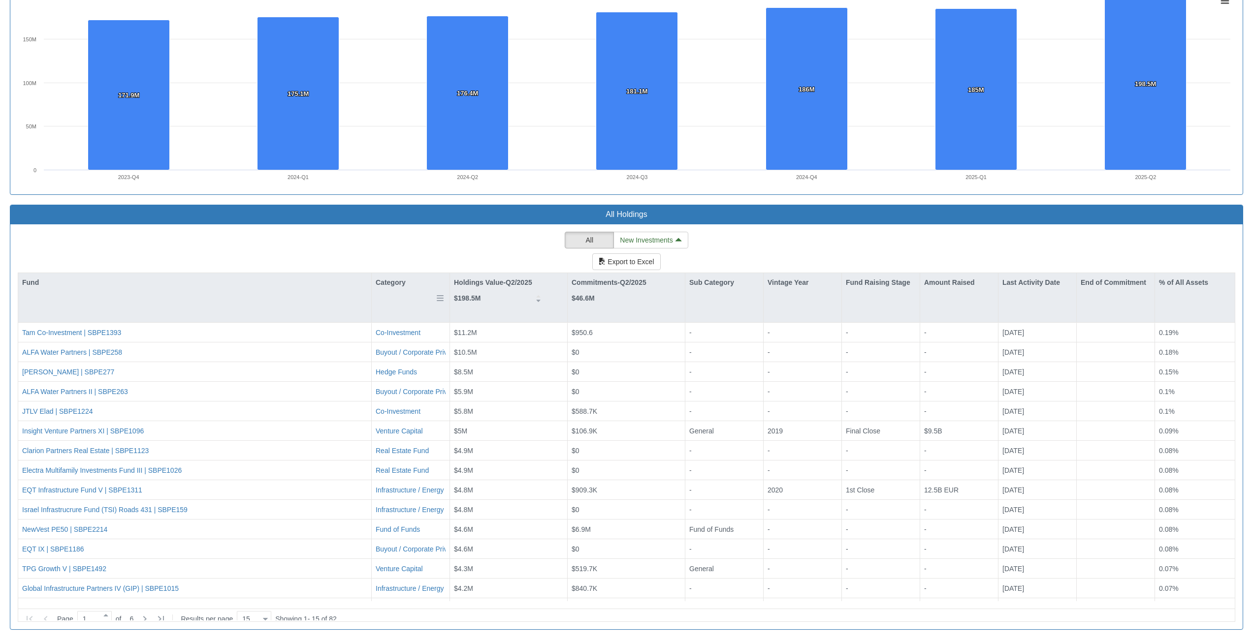
click at [389, 288] on div "Category" at bounding box center [411, 282] width 78 height 19
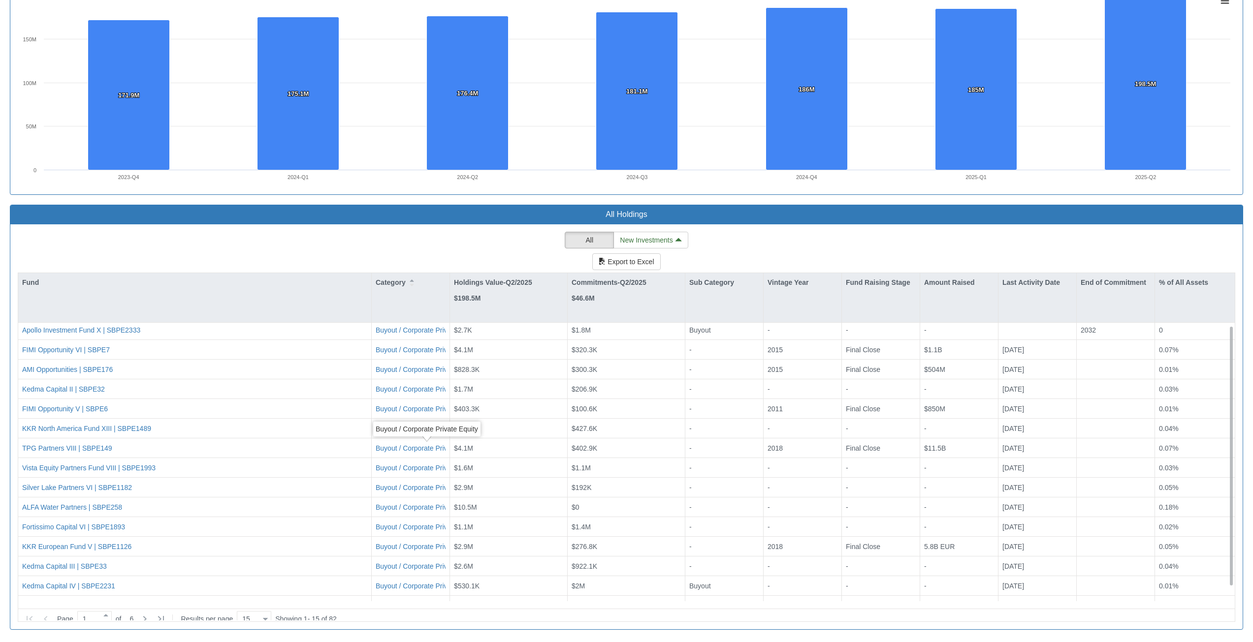
scroll to position [17, 0]
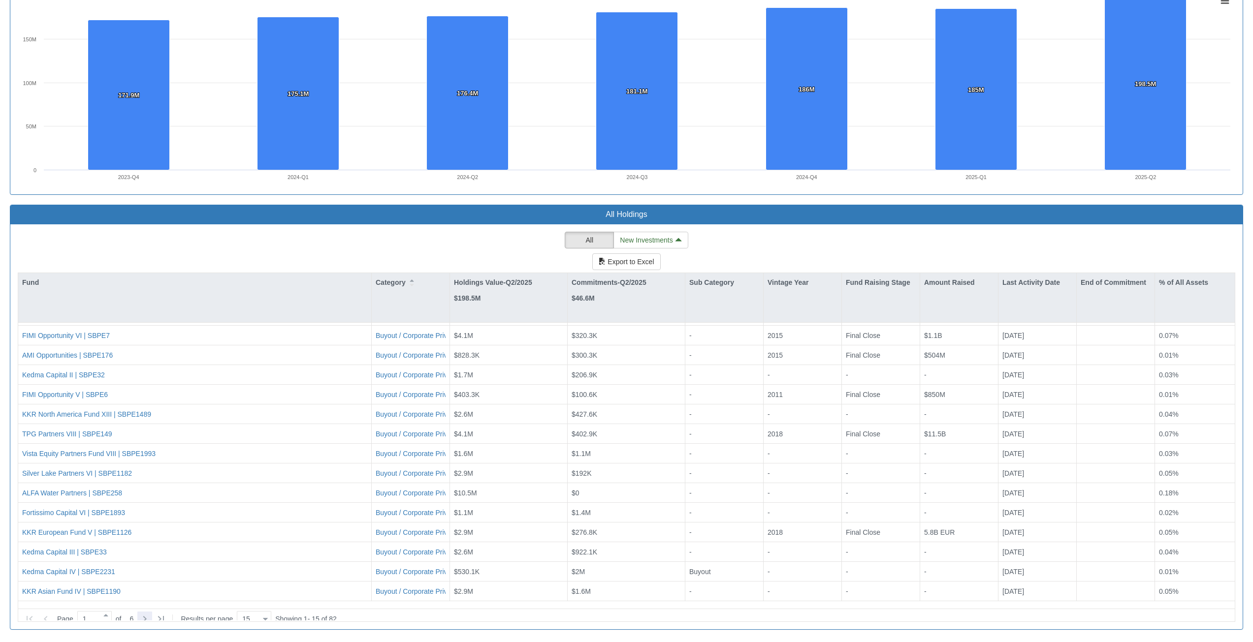
click at [147, 613] on icon at bounding box center [145, 619] width 12 height 12
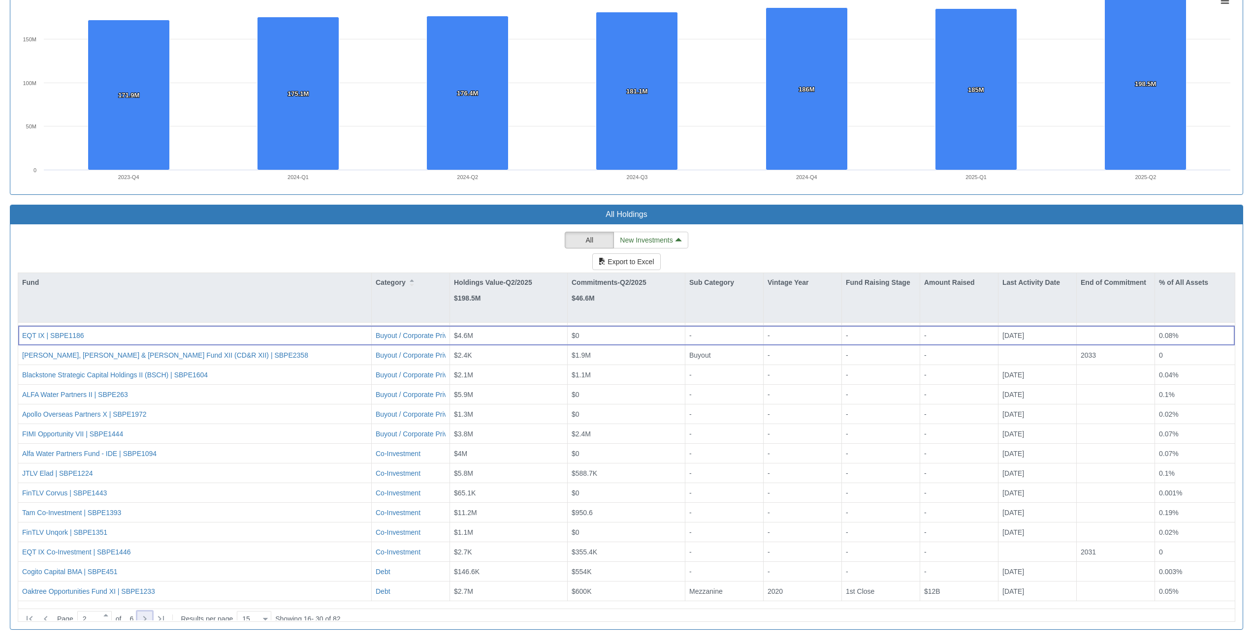
click at [150, 613] on icon at bounding box center [145, 619] width 12 height 12
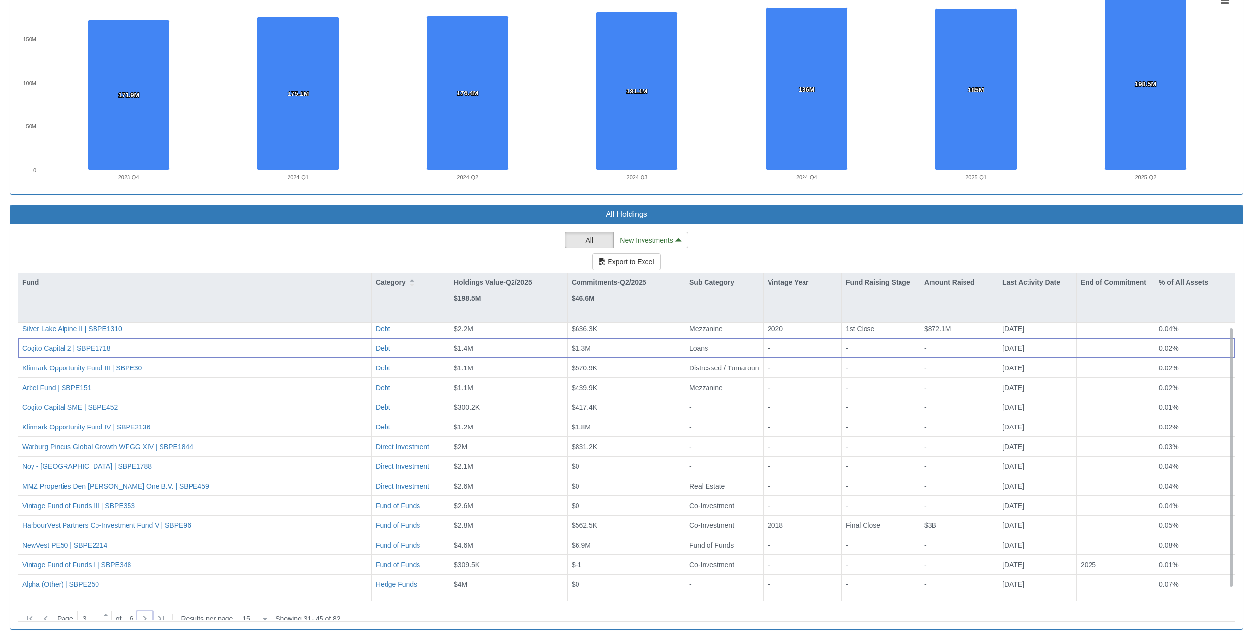
scroll to position [0, 0]
click at [48, 614] on icon at bounding box center [46, 619] width 12 height 12
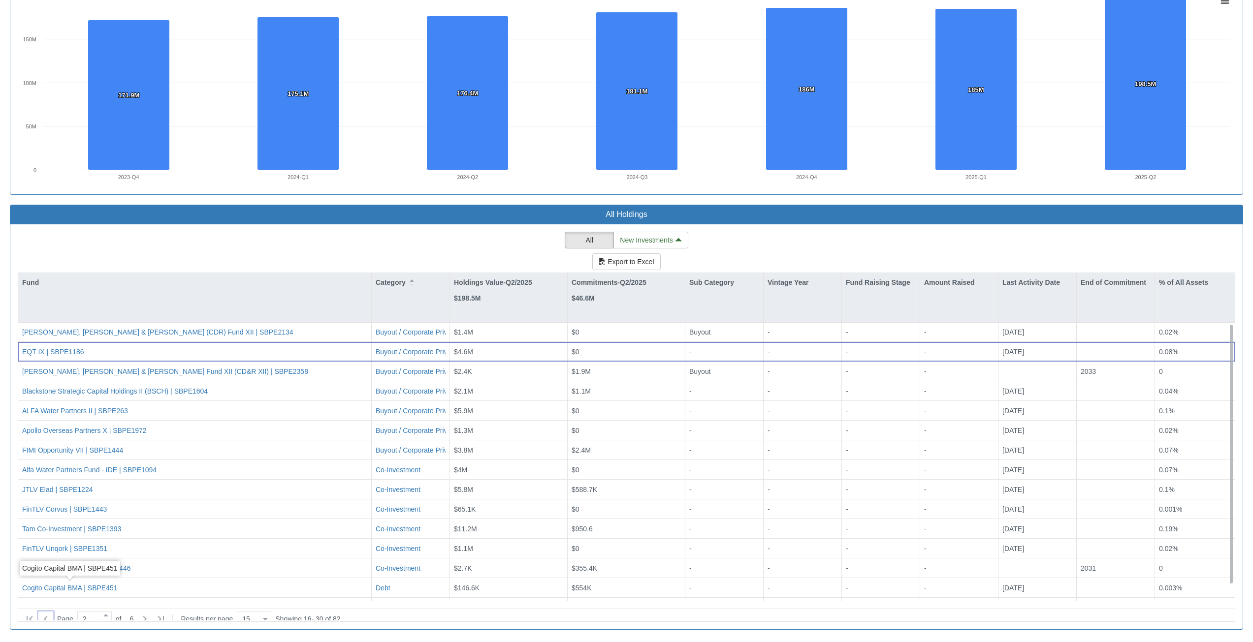
scroll to position [17, 0]
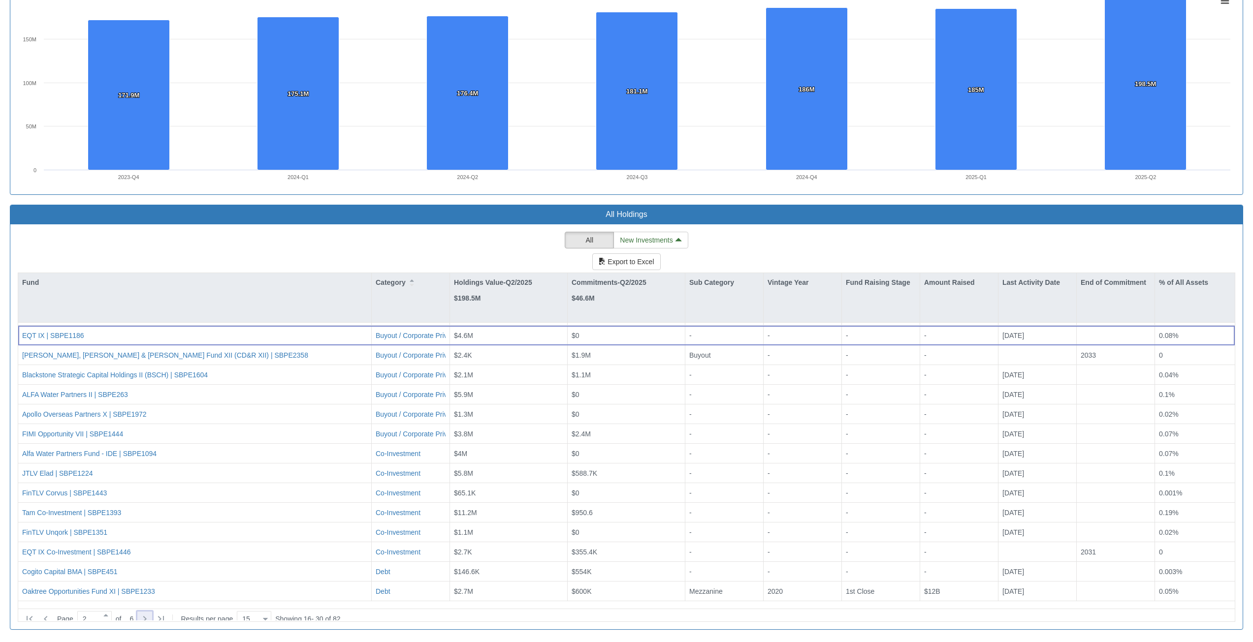
click at [148, 613] on icon at bounding box center [145, 619] width 12 height 12
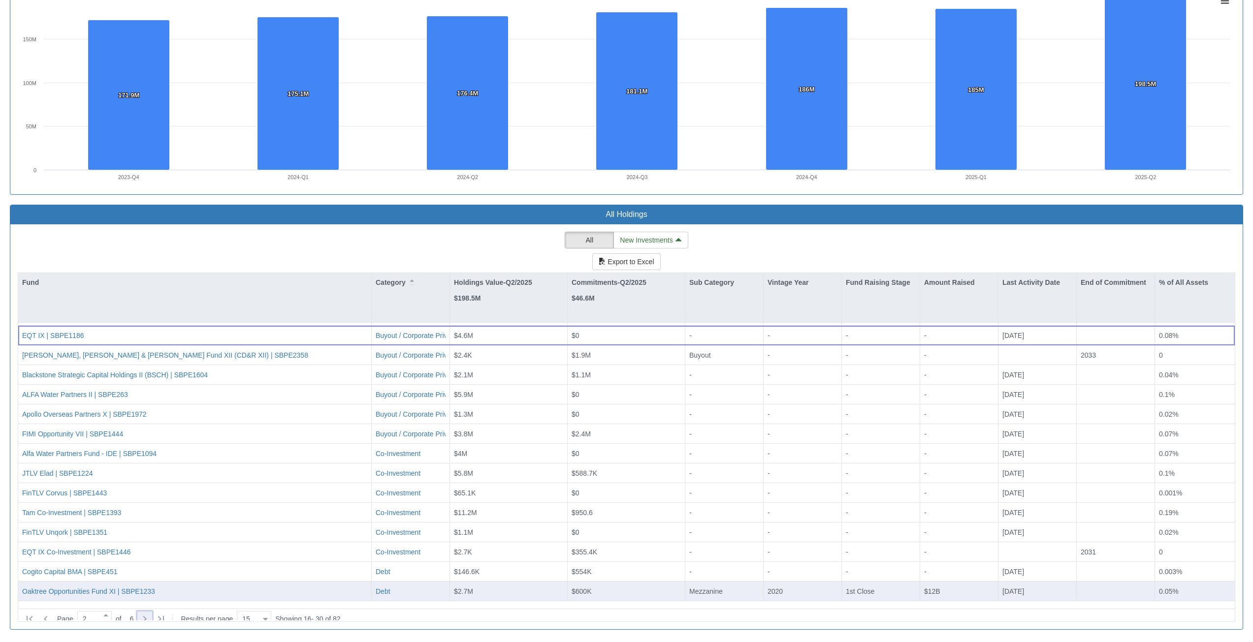
type input "3"
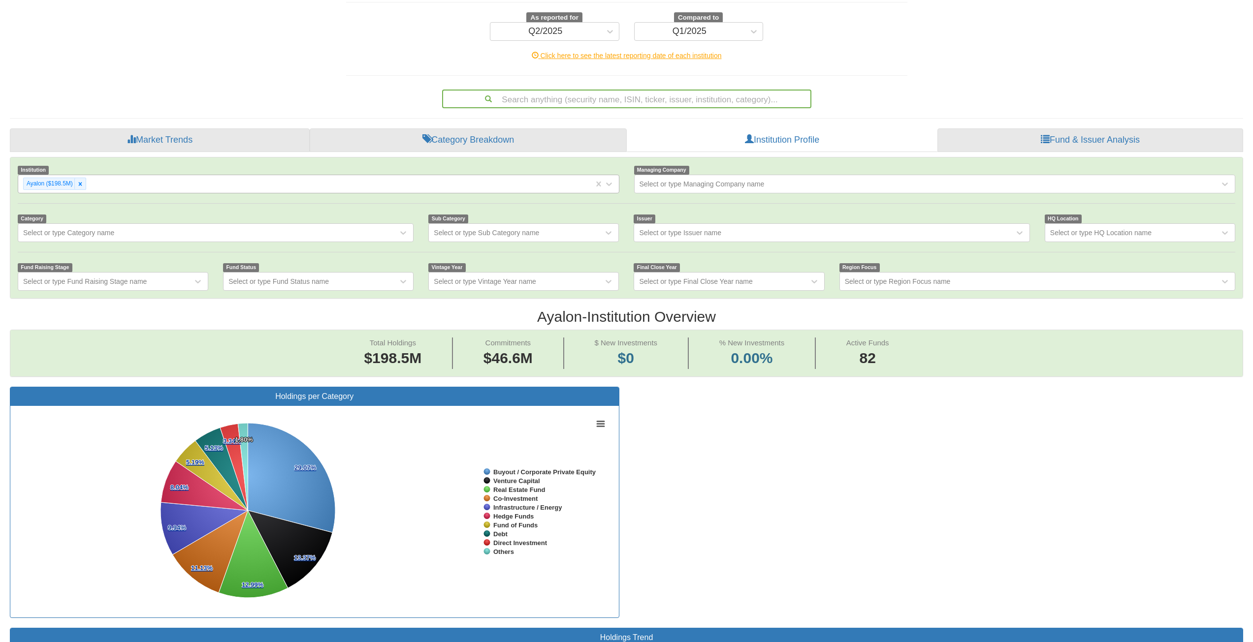
scroll to position [45, 0]
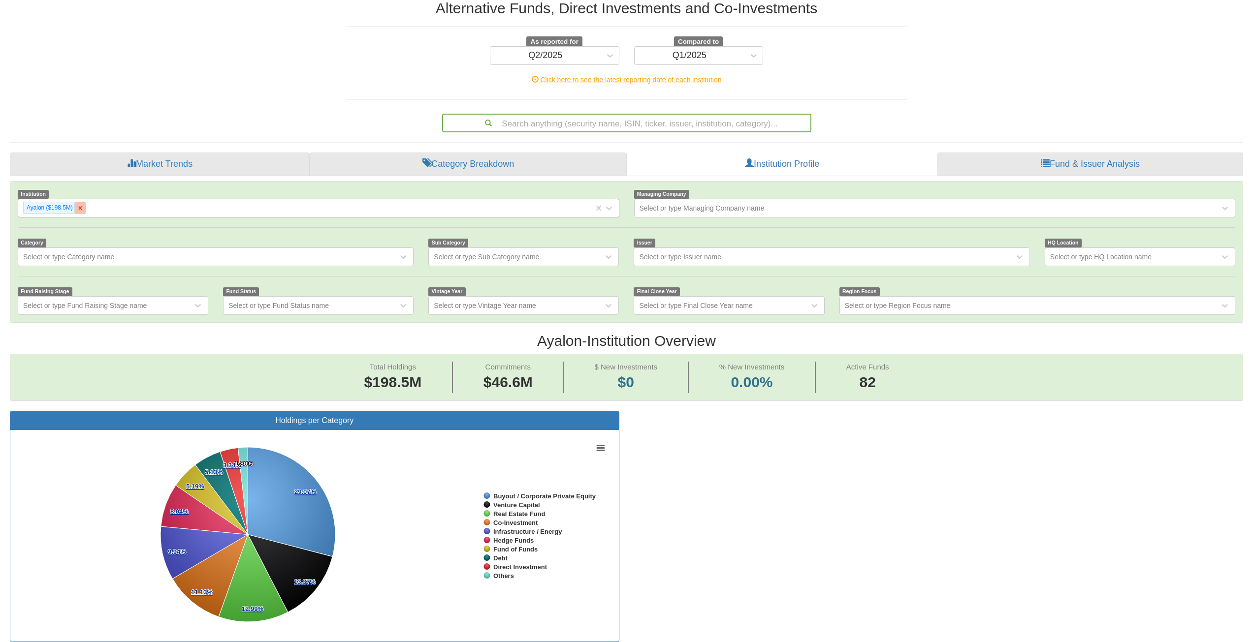
click at [81, 211] on icon at bounding box center [80, 208] width 7 height 7
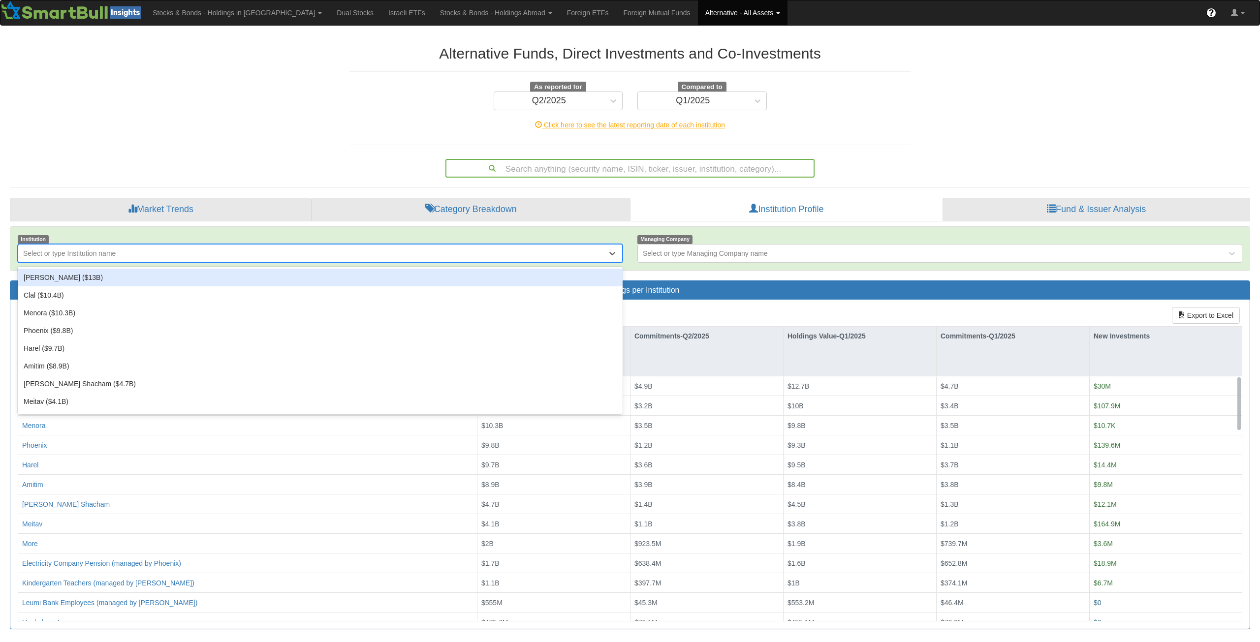
click at [60, 257] on div "Select or type Institution name" at bounding box center [69, 254] width 93 height 10
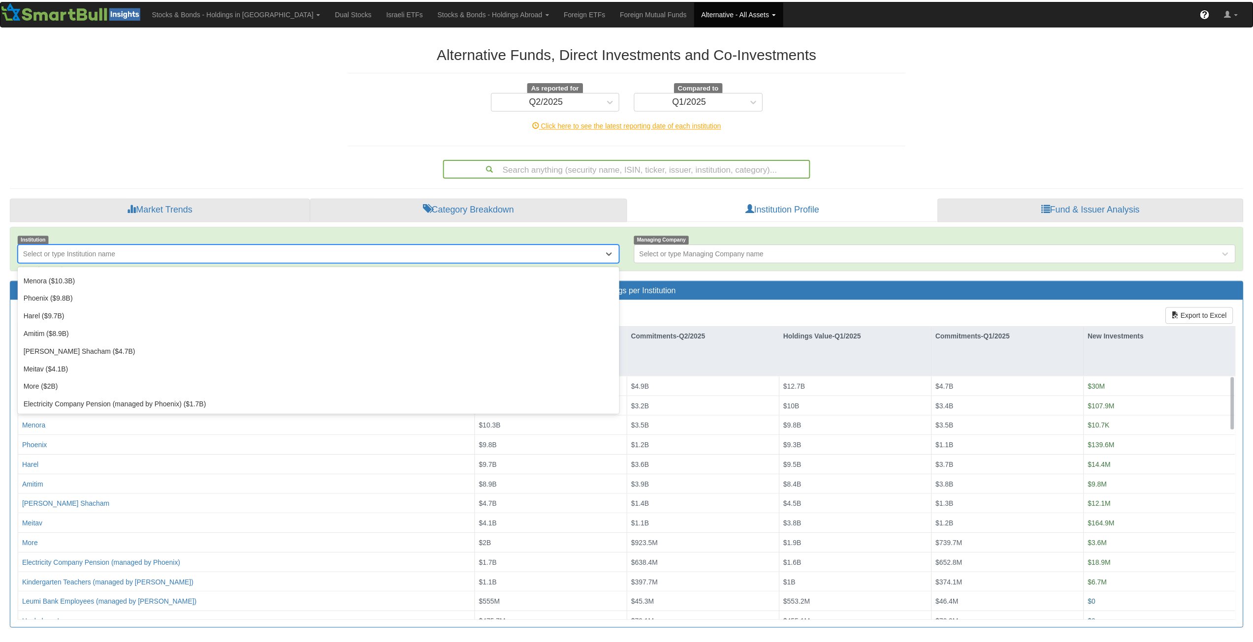
scroll to position [30, 0]
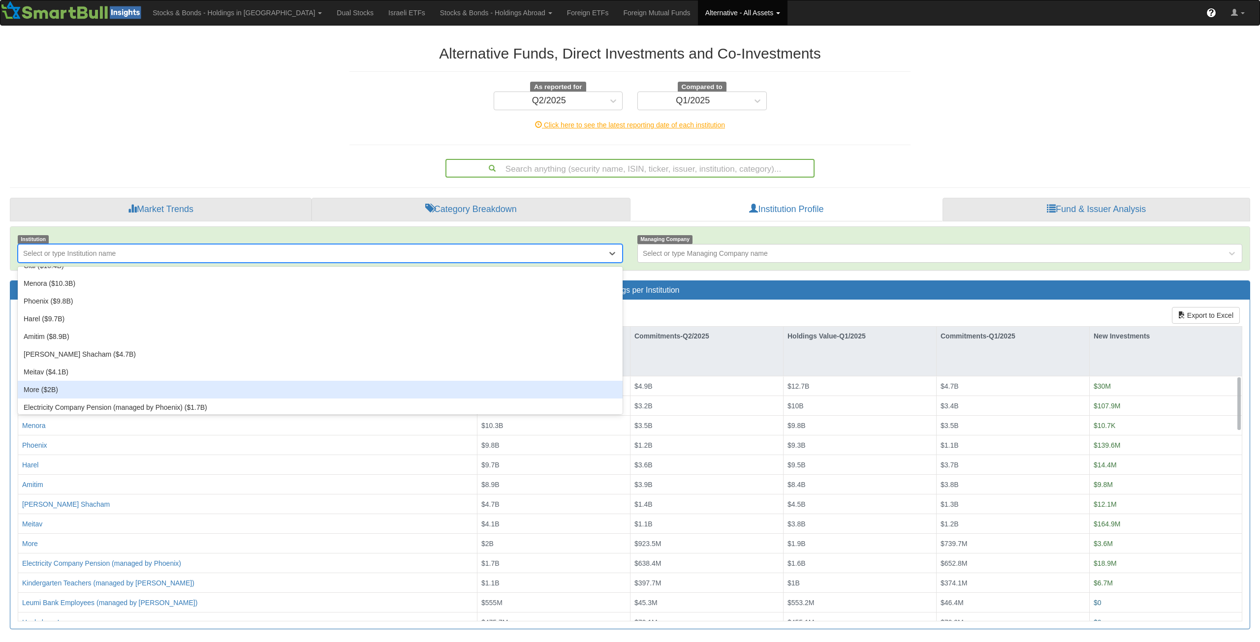
click at [119, 395] on div "More ($2B)" at bounding box center [320, 390] width 605 height 18
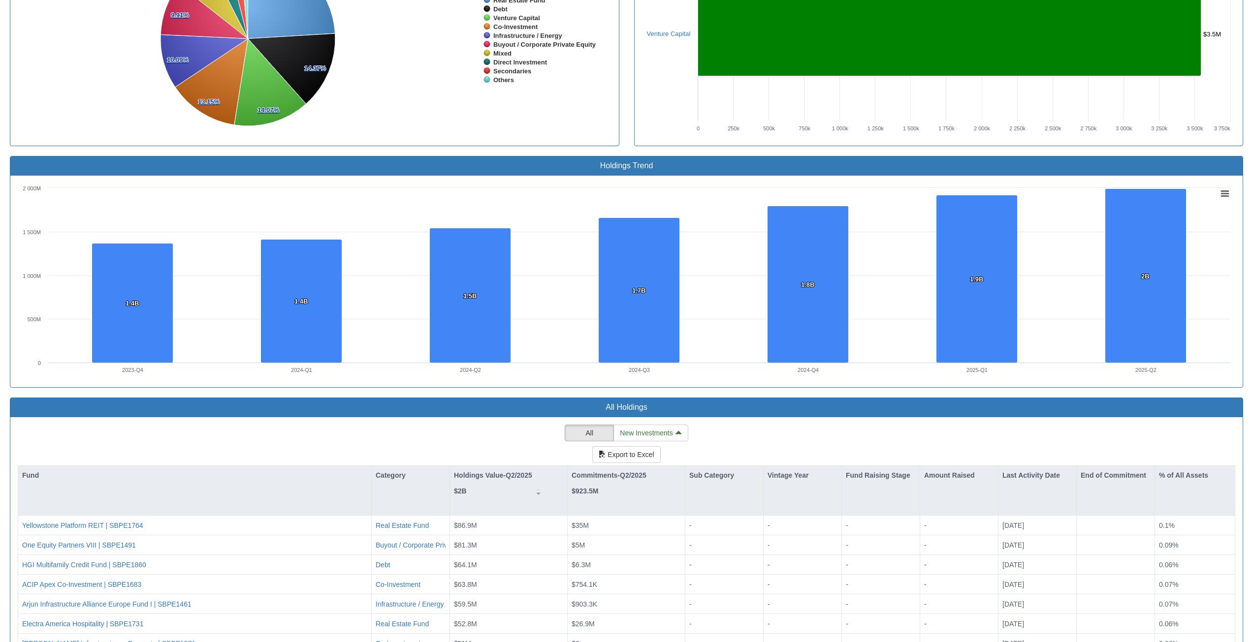
scroll to position [734, 0]
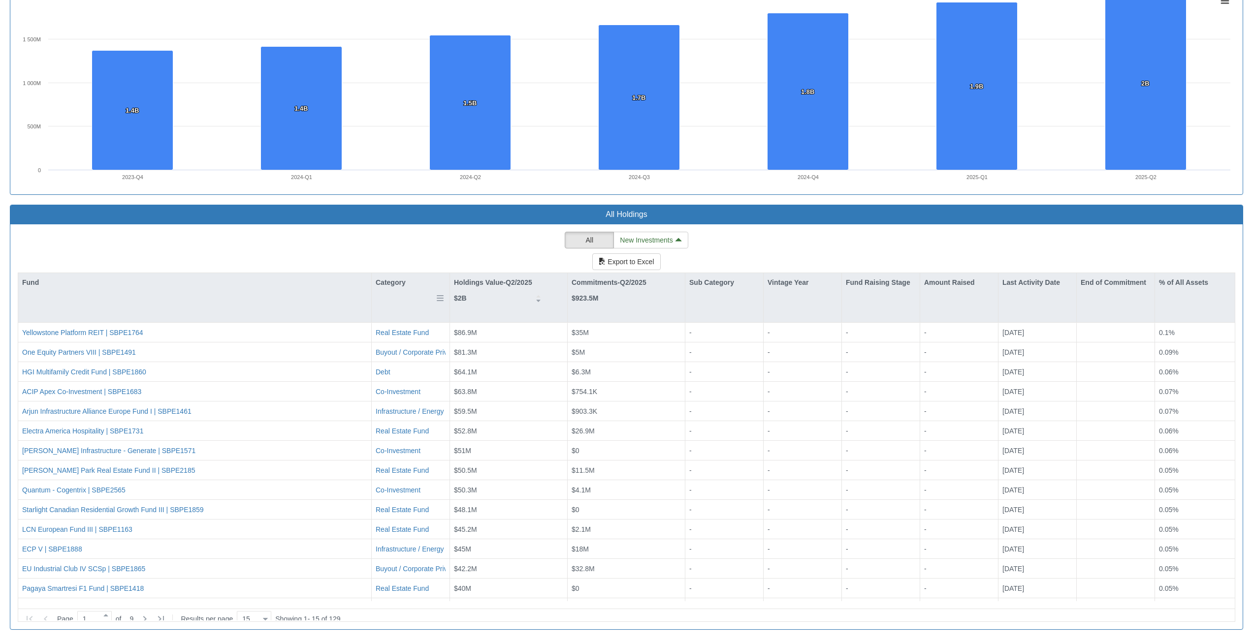
click at [397, 292] on div "Category" at bounding box center [411, 297] width 78 height 49
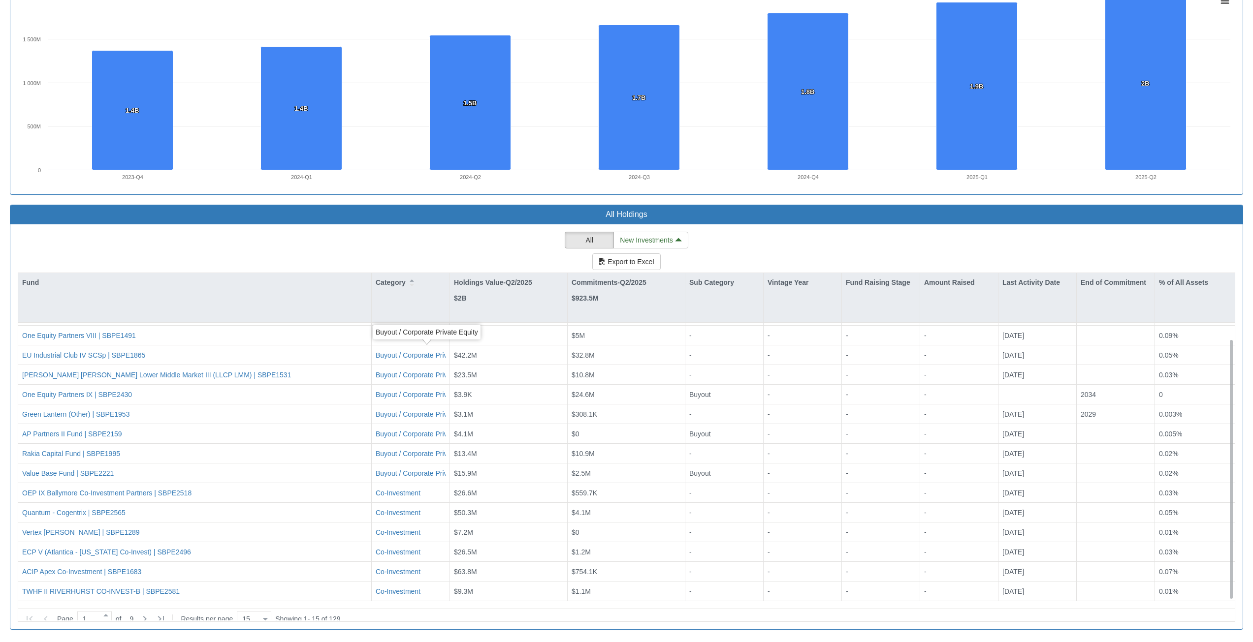
scroll to position [17, 0]
click at [144, 613] on icon at bounding box center [145, 619] width 12 height 12
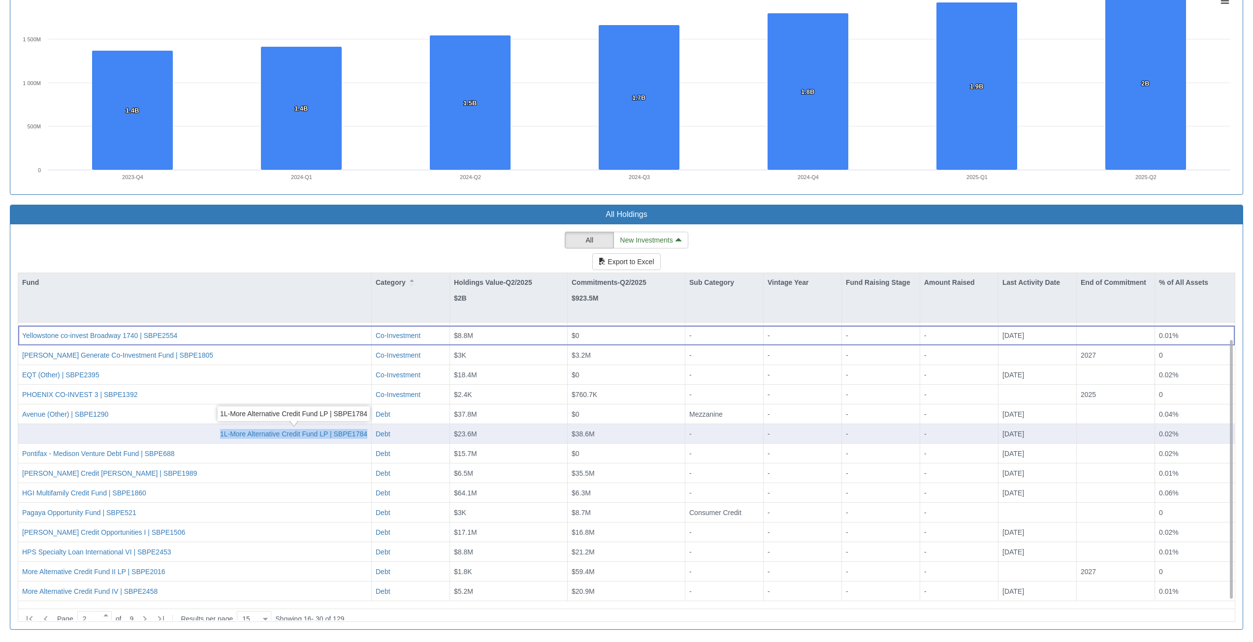
drag, startPoint x: 203, startPoint y: 432, endPoint x: 368, endPoint y: 436, distance: 165.4
click at [368, 436] on div "1L-More Alternative Credit Fund LP | SBPE1784" at bounding box center [194, 434] width 353 height 20
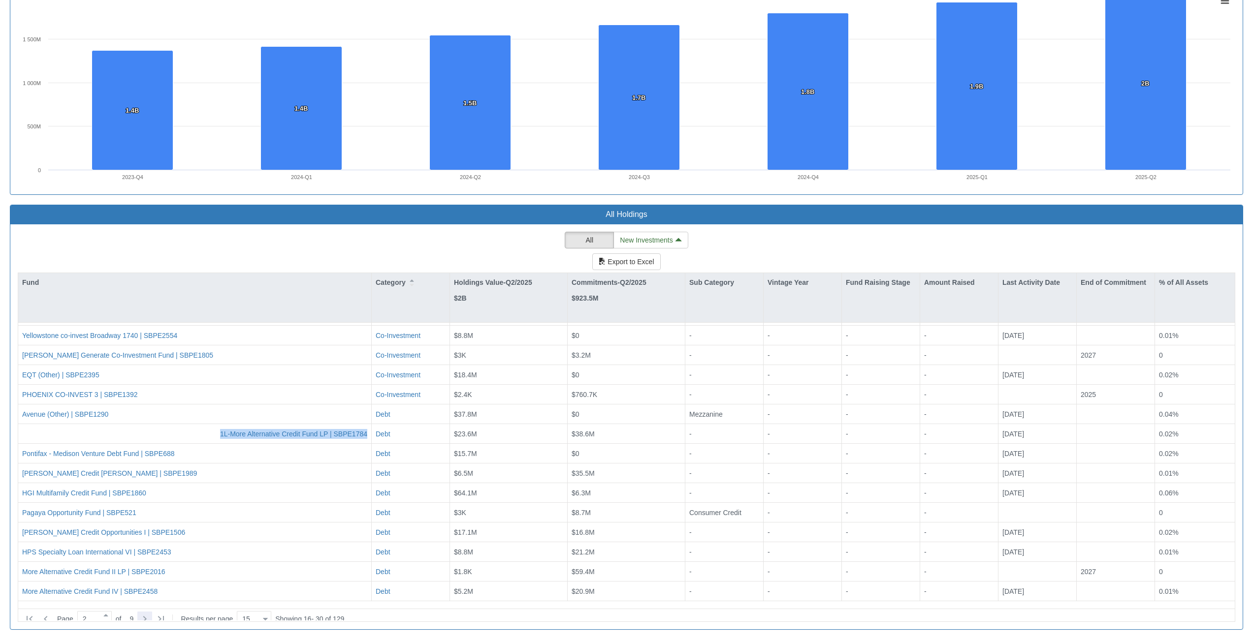
click at [145, 614] on icon at bounding box center [145, 619] width 12 height 12
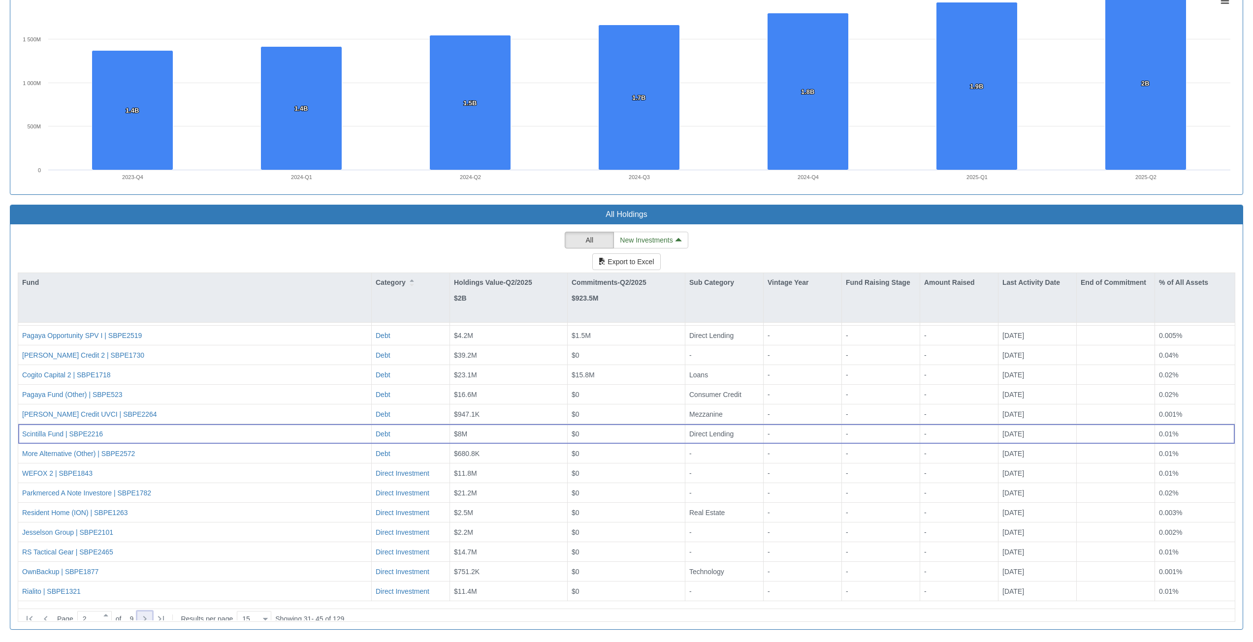
type input "3"
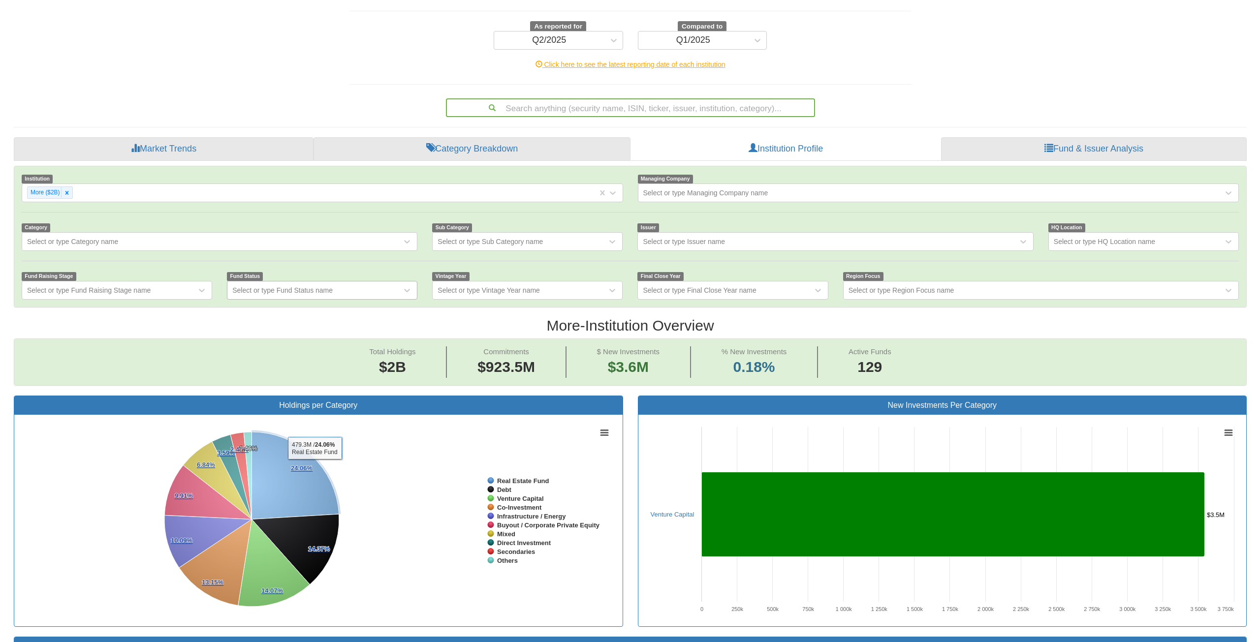
scroll to position [0, 0]
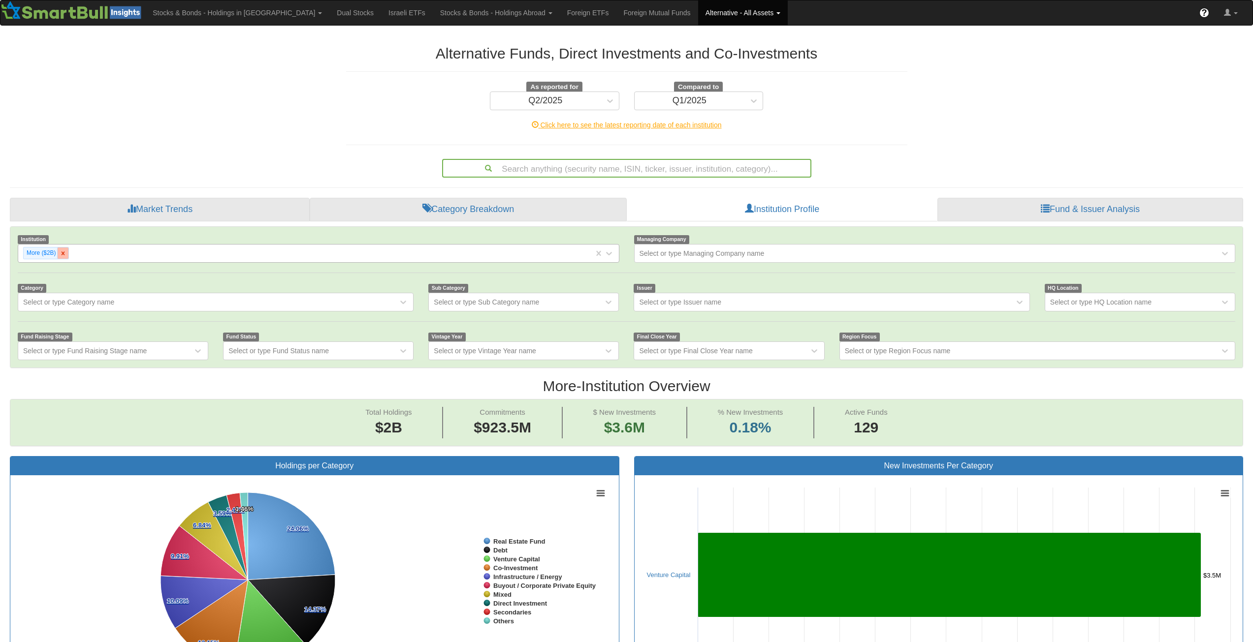
click at [65, 252] on icon at bounding box center [63, 253] width 7 height 7
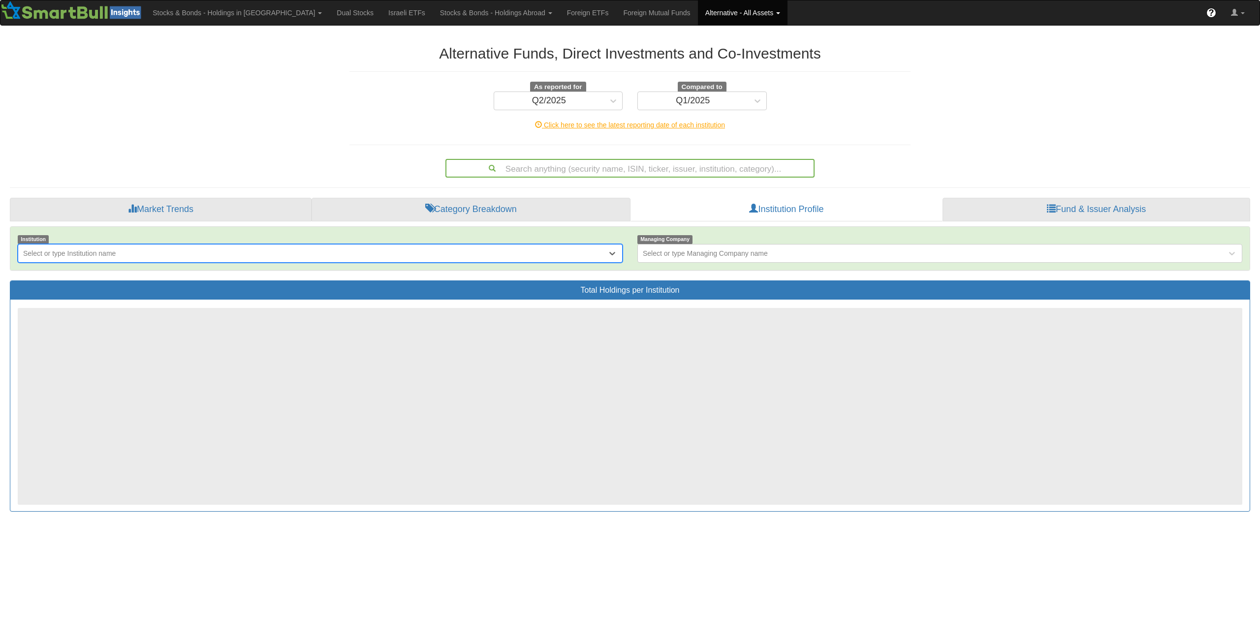
click at [67, 259] on div "Select or type Institution name" at bounding box center [312, 254] width 589 height 16
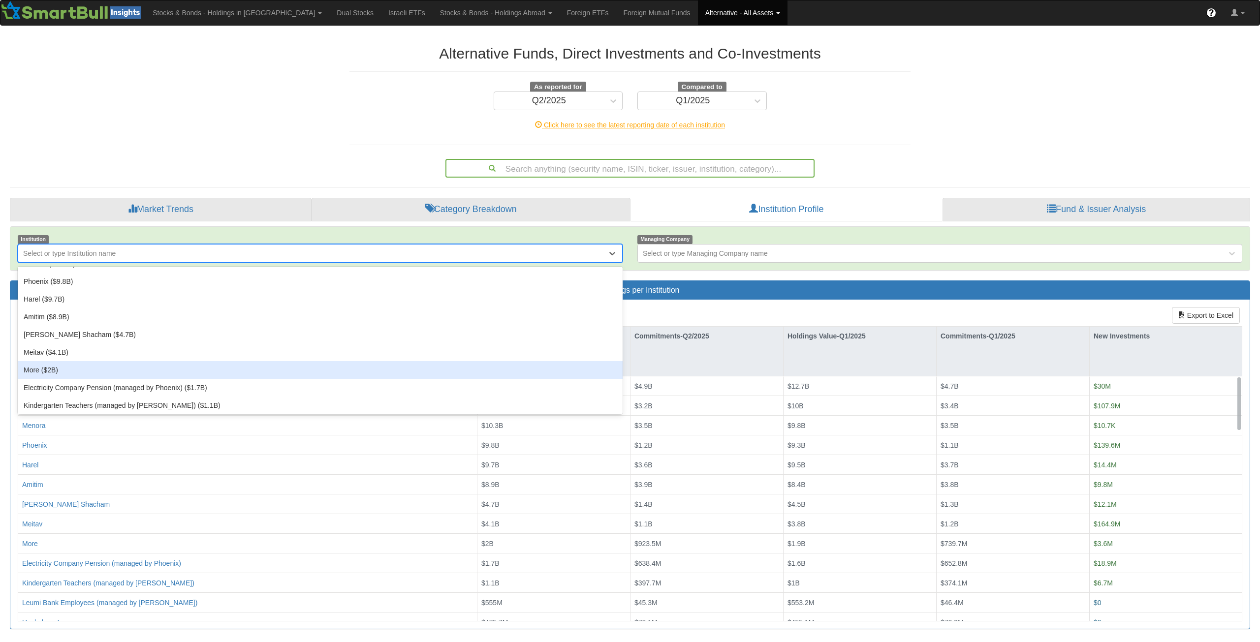
scroll to position [98, 0]
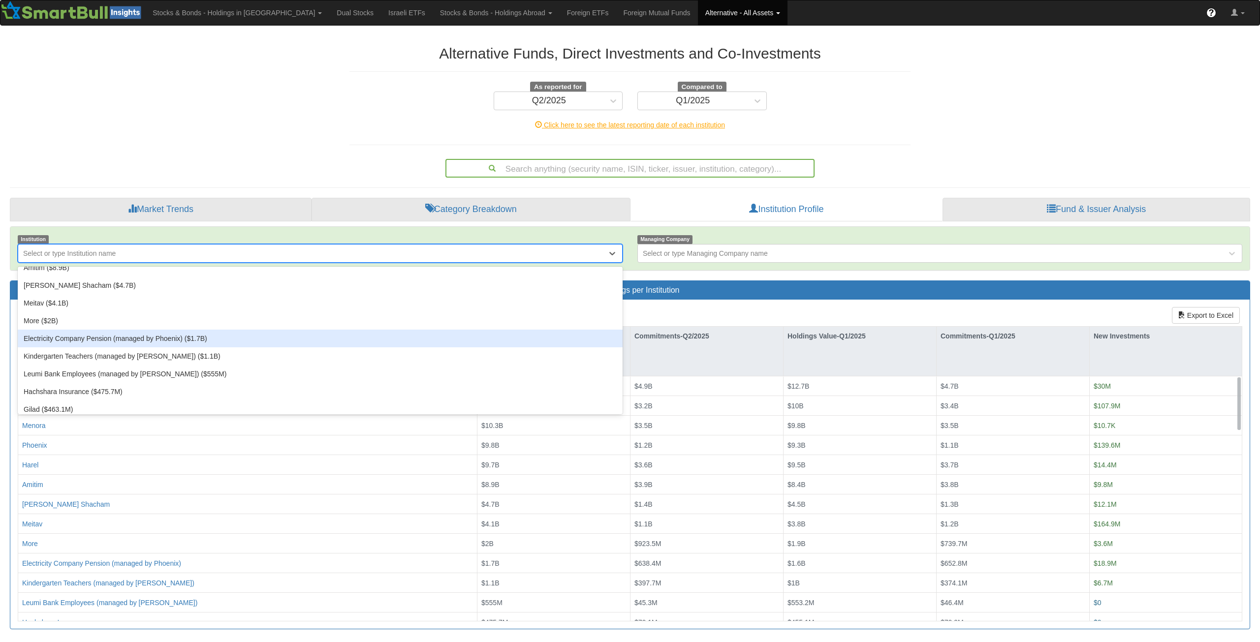
click at [196, 342] on div "Electricity Company Pension (managed by Phoenix) ($1.7B)" at bounding box center [320, 339] width 605 height 18
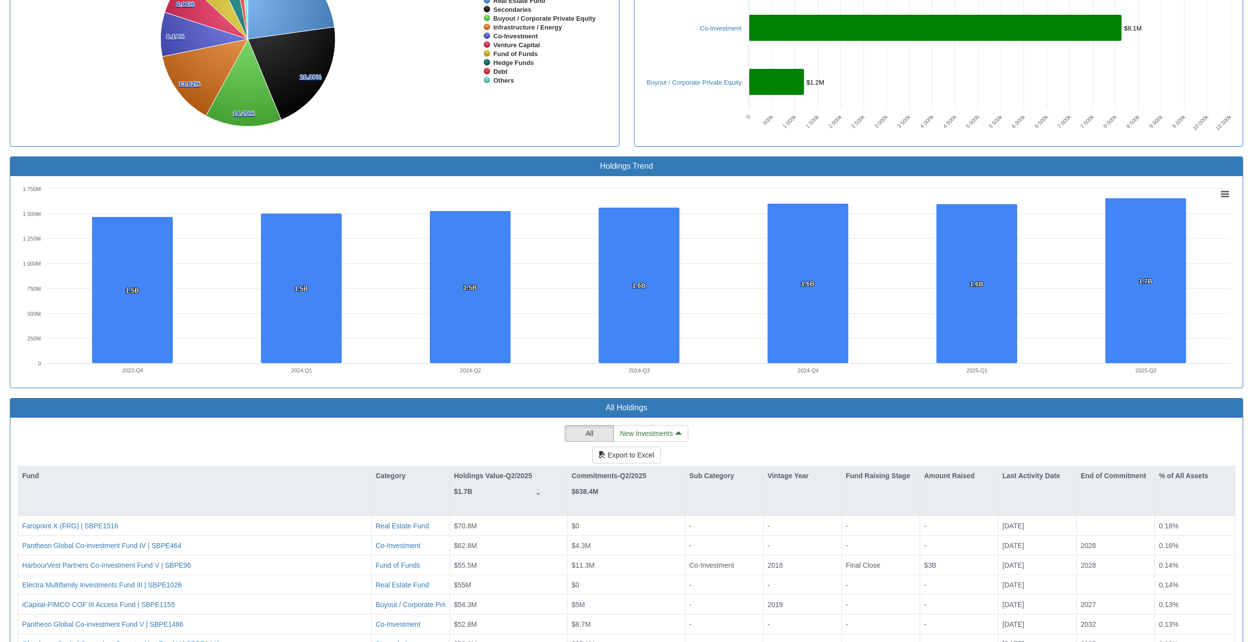
scroll to position [734, 0]
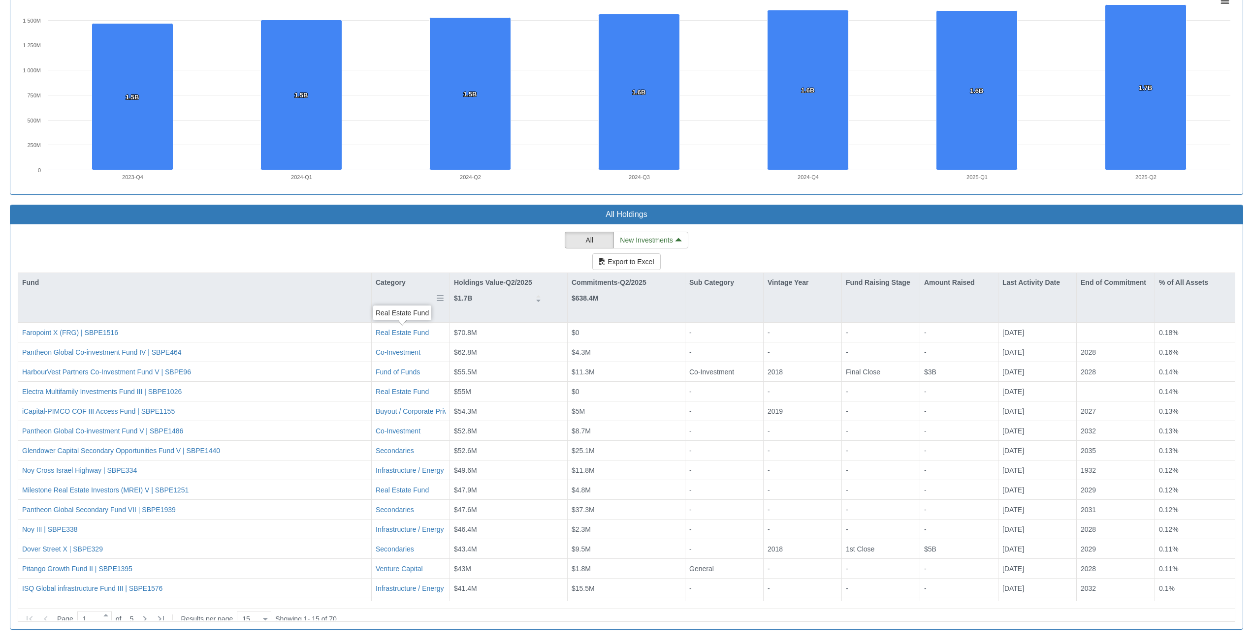
click at [403, 285] on div "Category" at bounding box center [411, 282] width 78 height 19
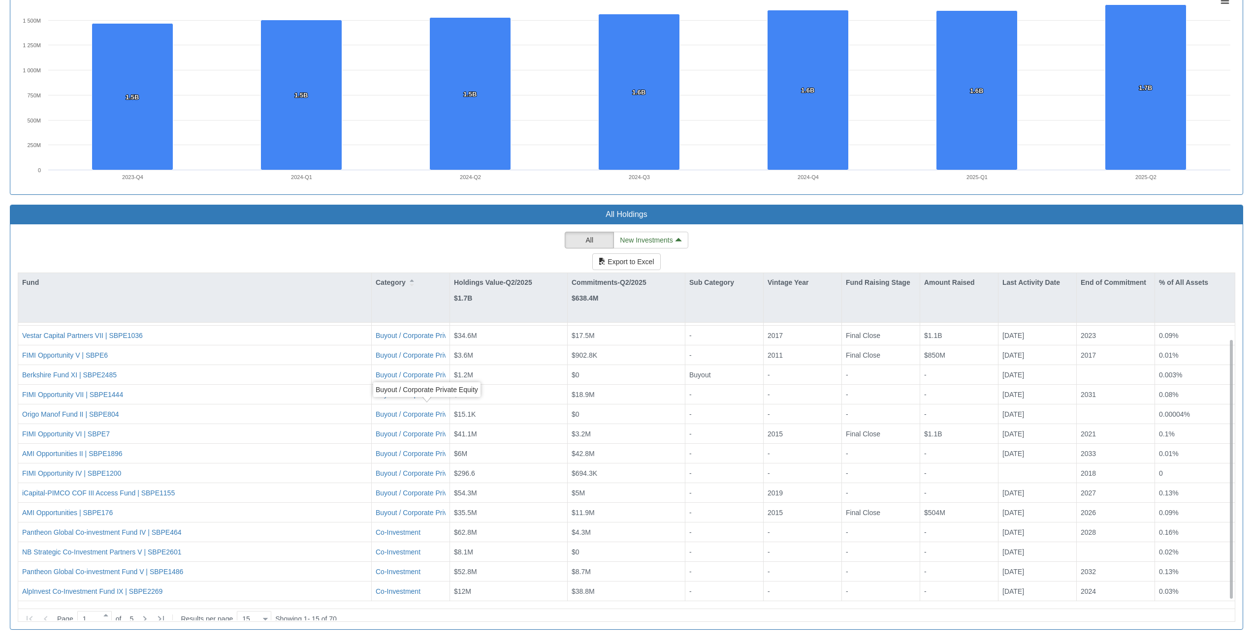
scroll to position [17, 0]
click at [151, 615] on icon at bounding box center [145, 619] width 12 height 12
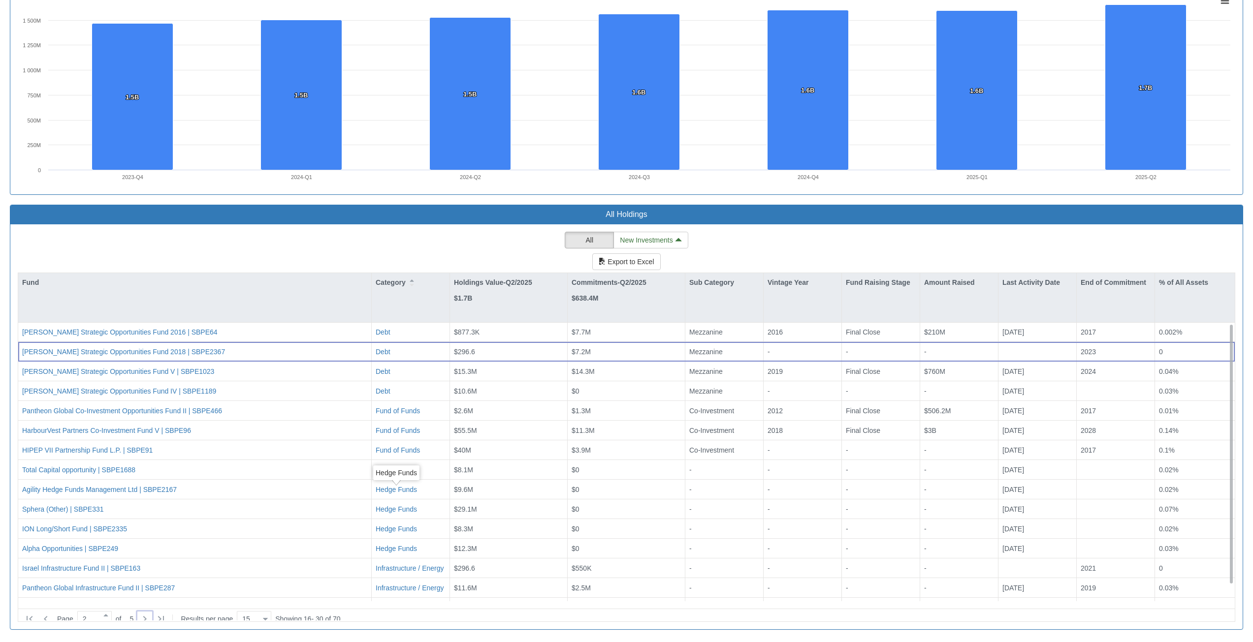
scroll to position [0, 0]
click at [44, 616] on icon at bounding box center [46, 619] width 12 height 12
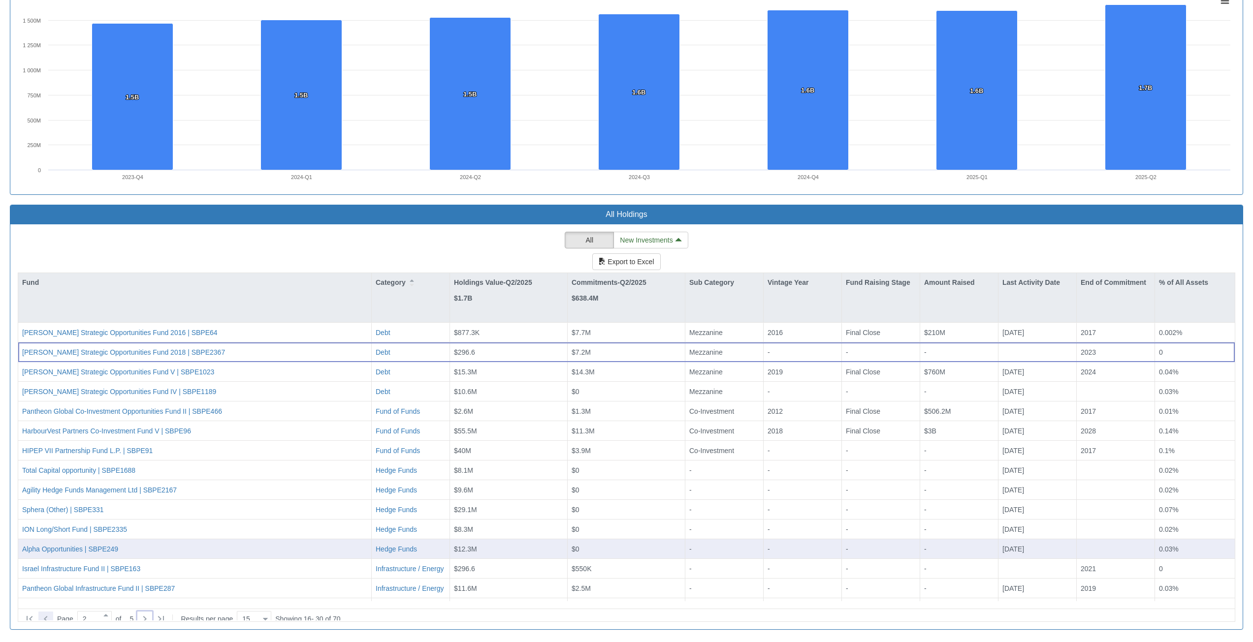
type input "1"
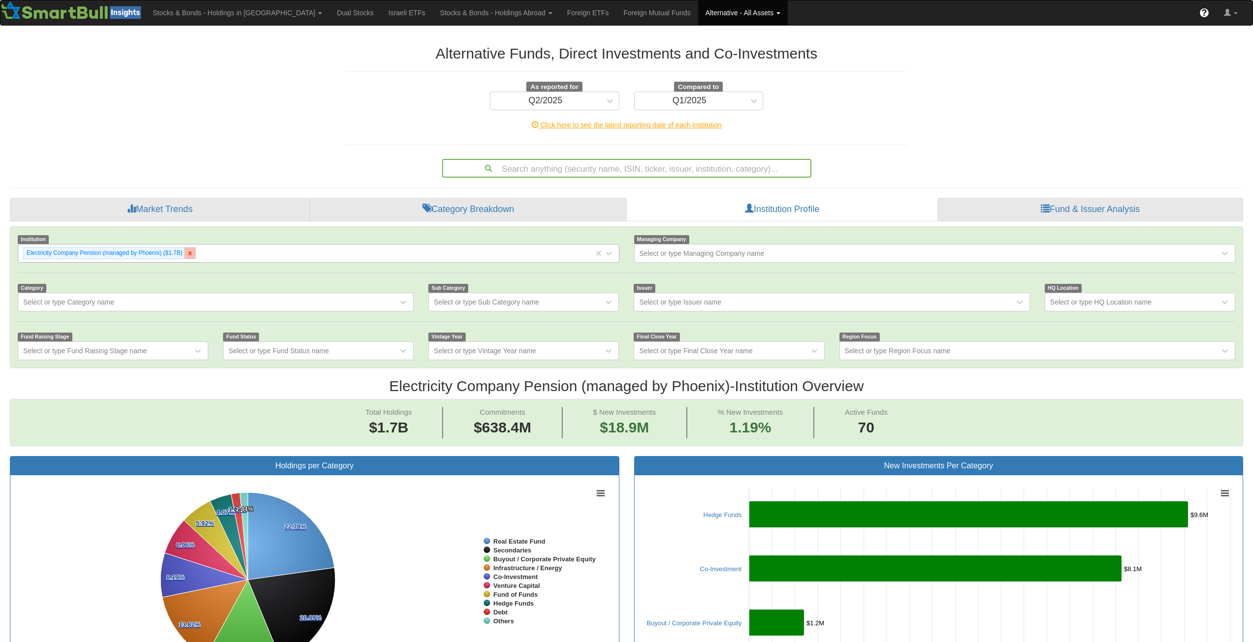
click at [187, 252] on icon at bounding box center [190, 253] width 7 height 7
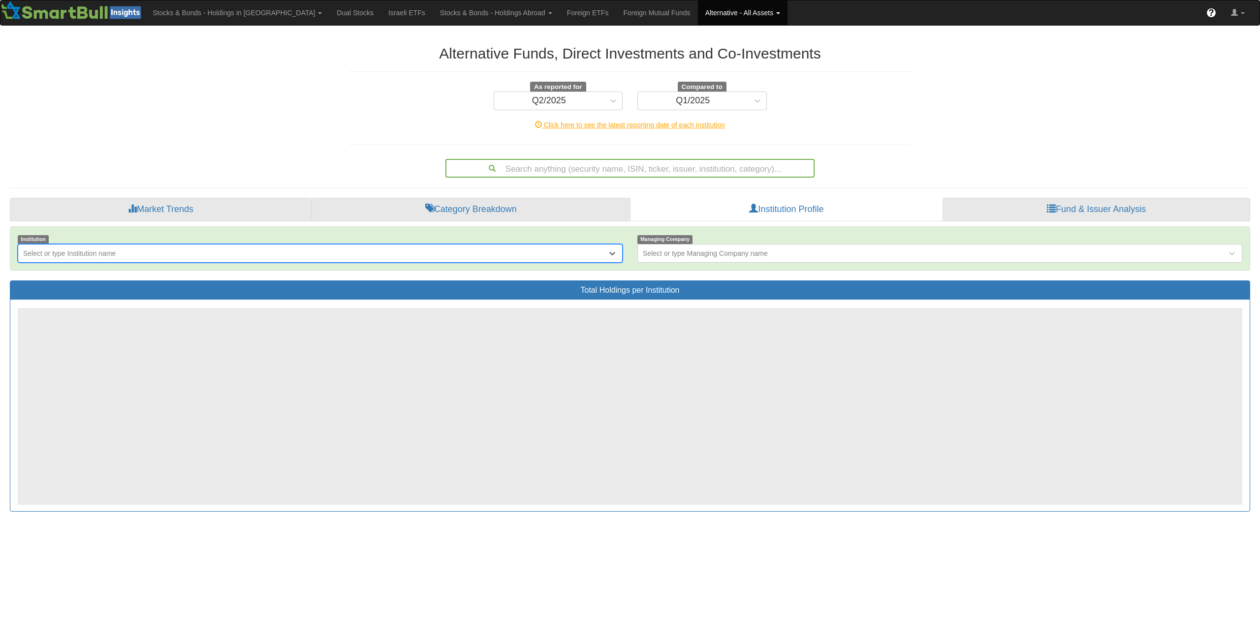
click at [147, 256] on div "Select or type Institution name" at bounding box center [312, 254] width 589 height 16
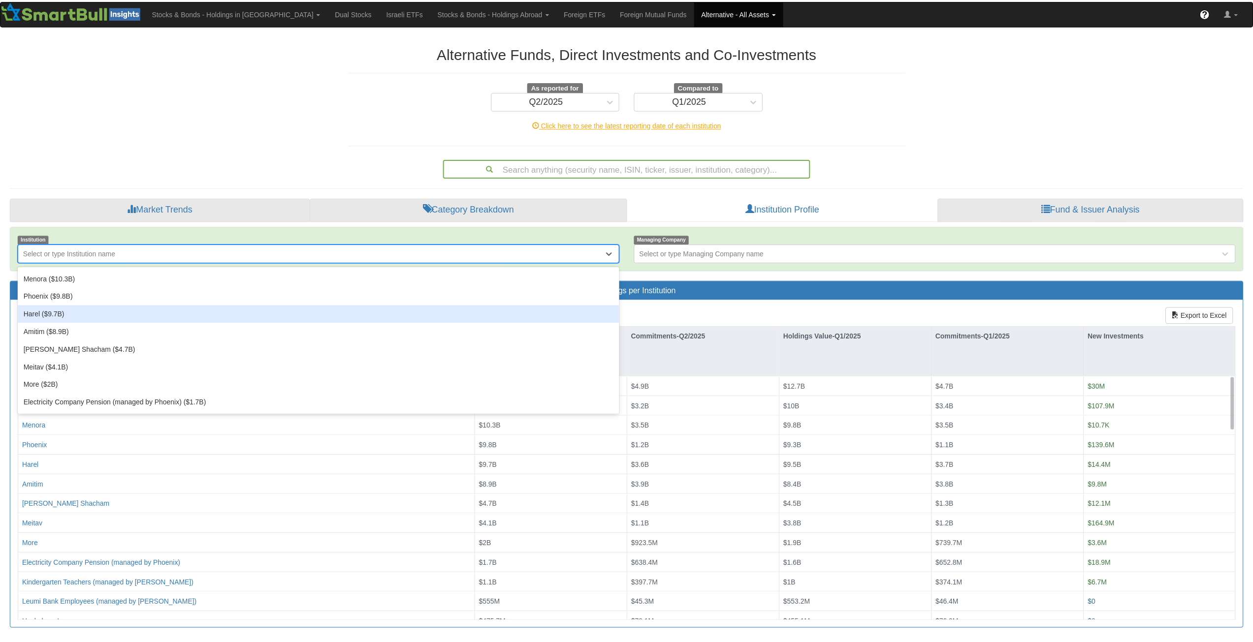
scroll to position [49, 0]
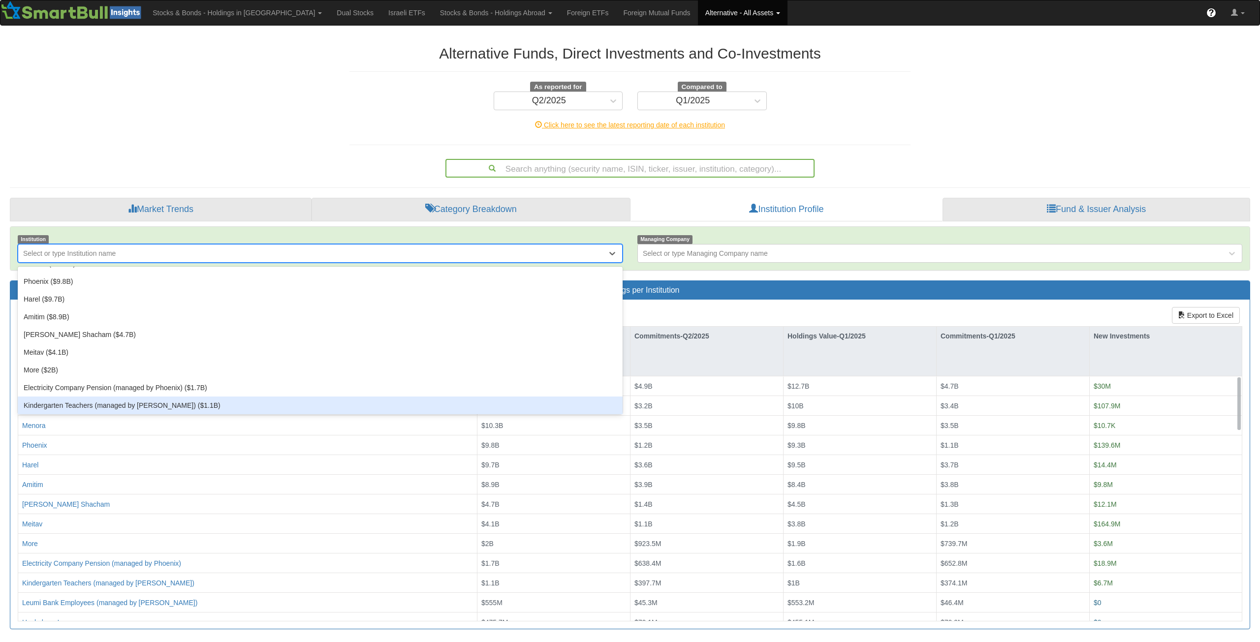
click at [131, 402] on div "Kindergarten Teachers (managed by [PERSON_NAME]) ($1.1B)" at bounding box center [320, 406] width 605 height 18
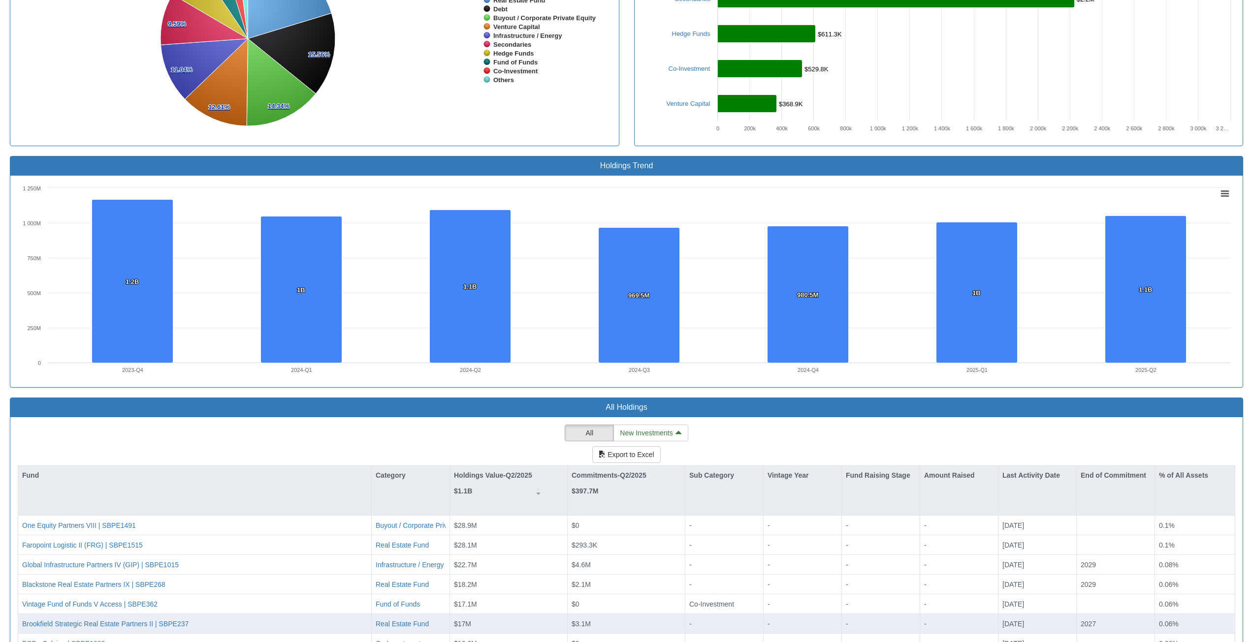
scroll to position [734, 0]
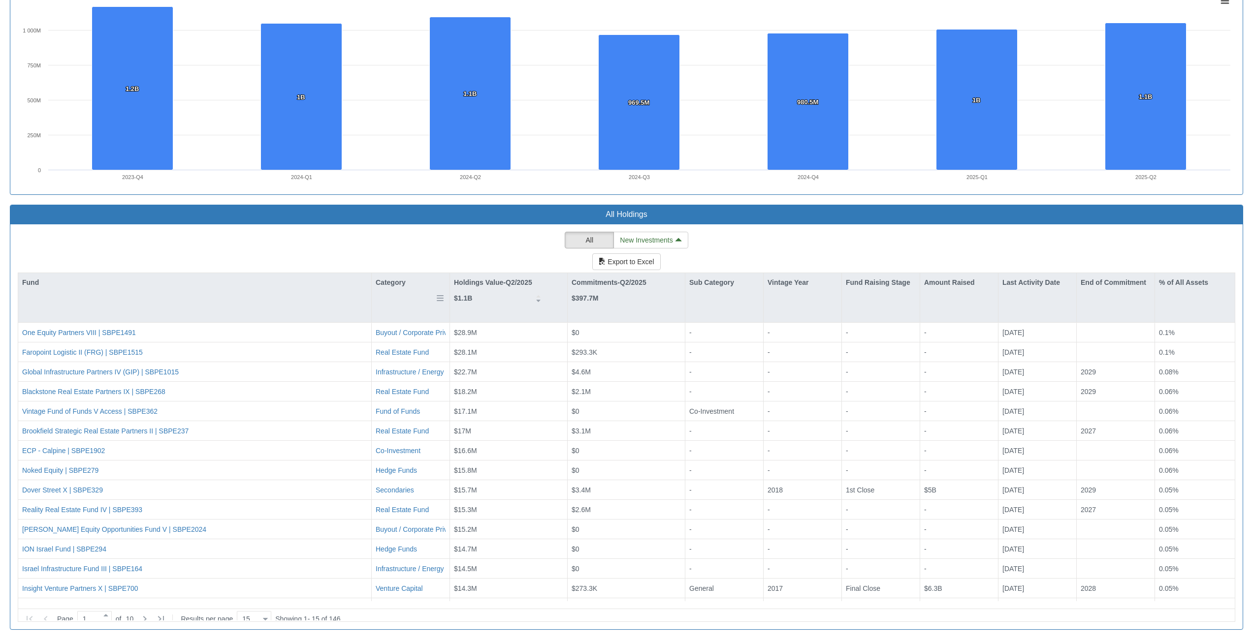
click at [398, 287] on div "Category" at bounding box center [411, 282] width 78 height 19
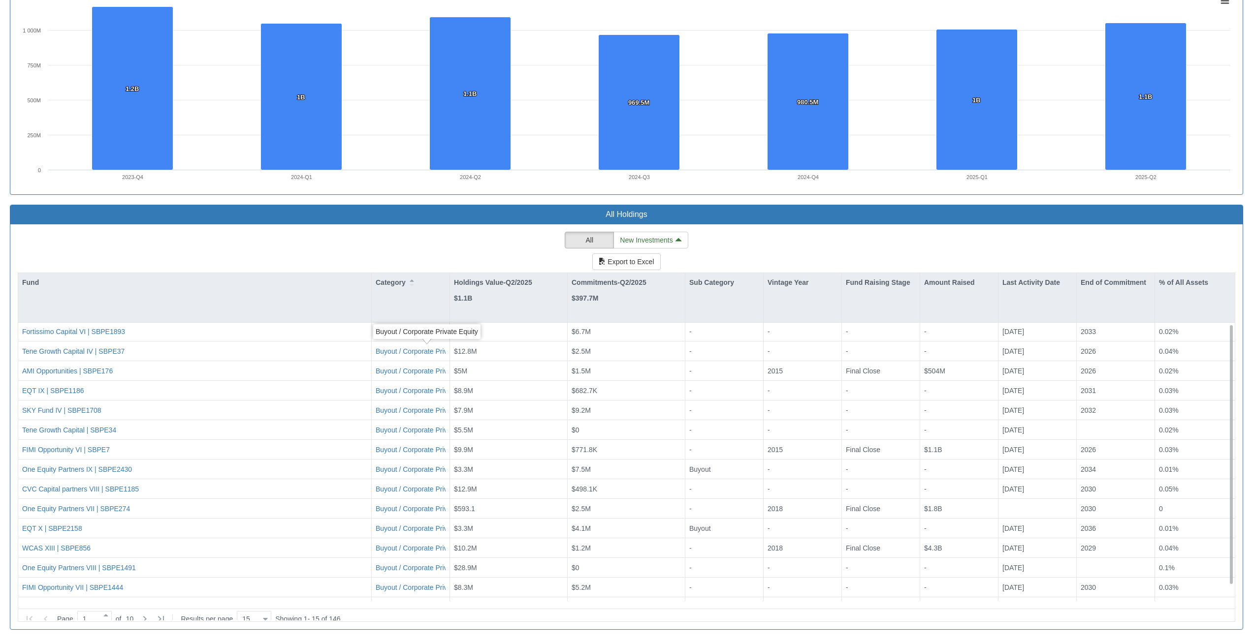
scroll to position [17, 0]
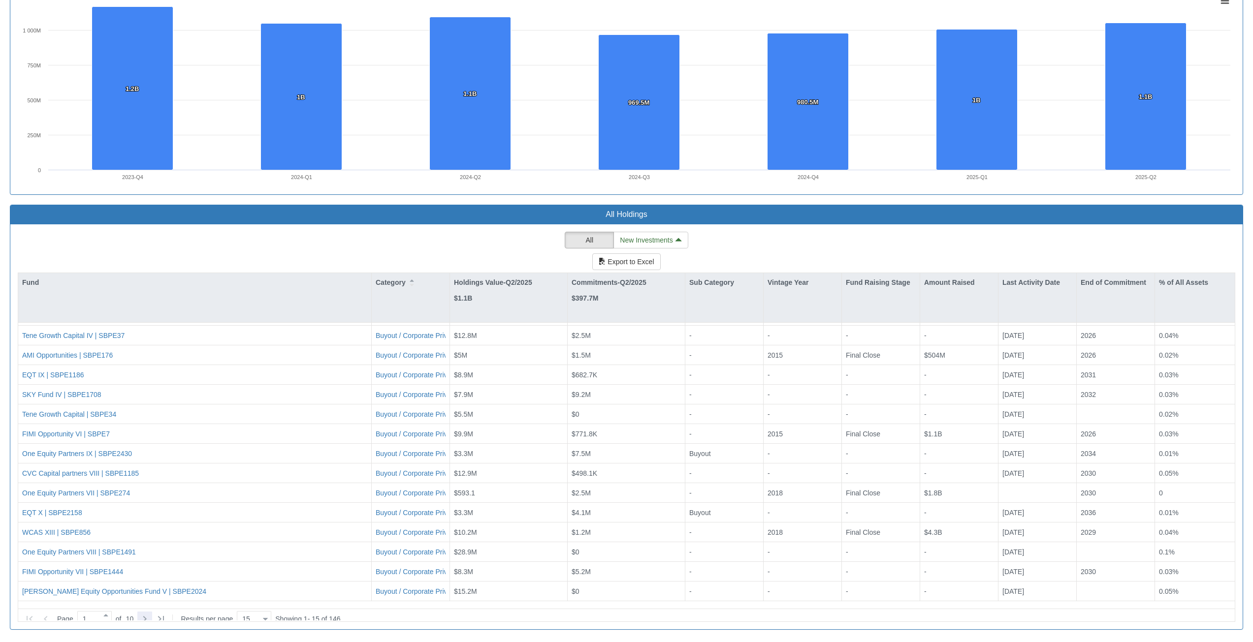
click at [148, 613] on icon at bounding box center [145, 619] width 12 height 12
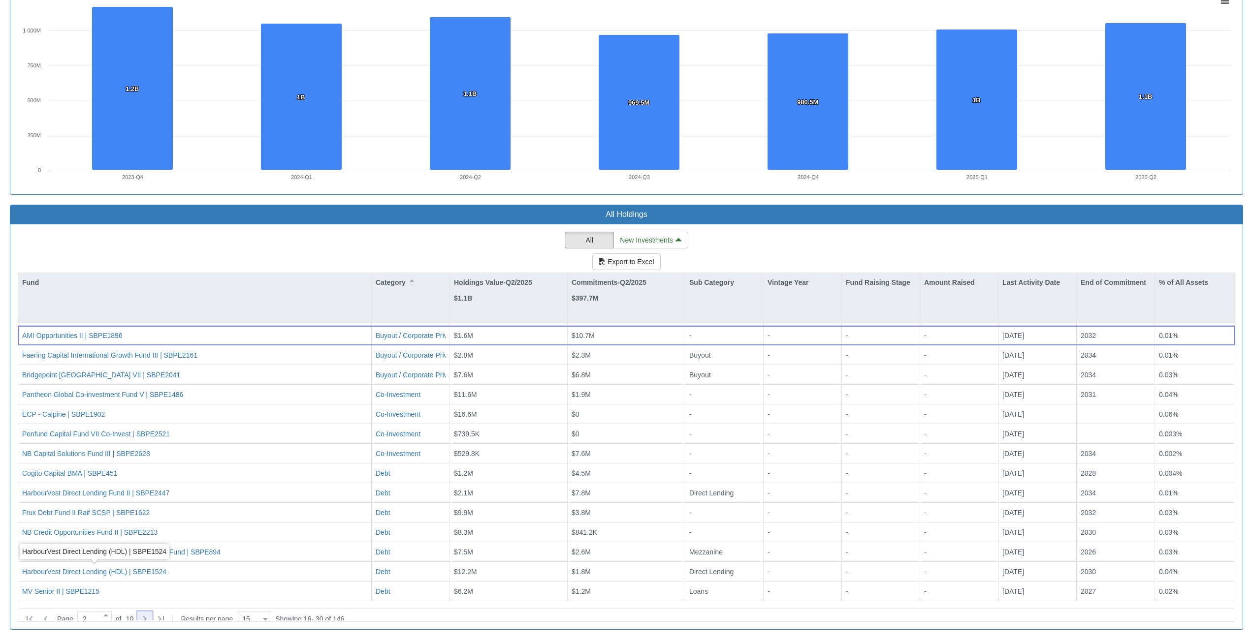
click at [151, 613] on icon at bounding box center [145, 619] width 12 height 12
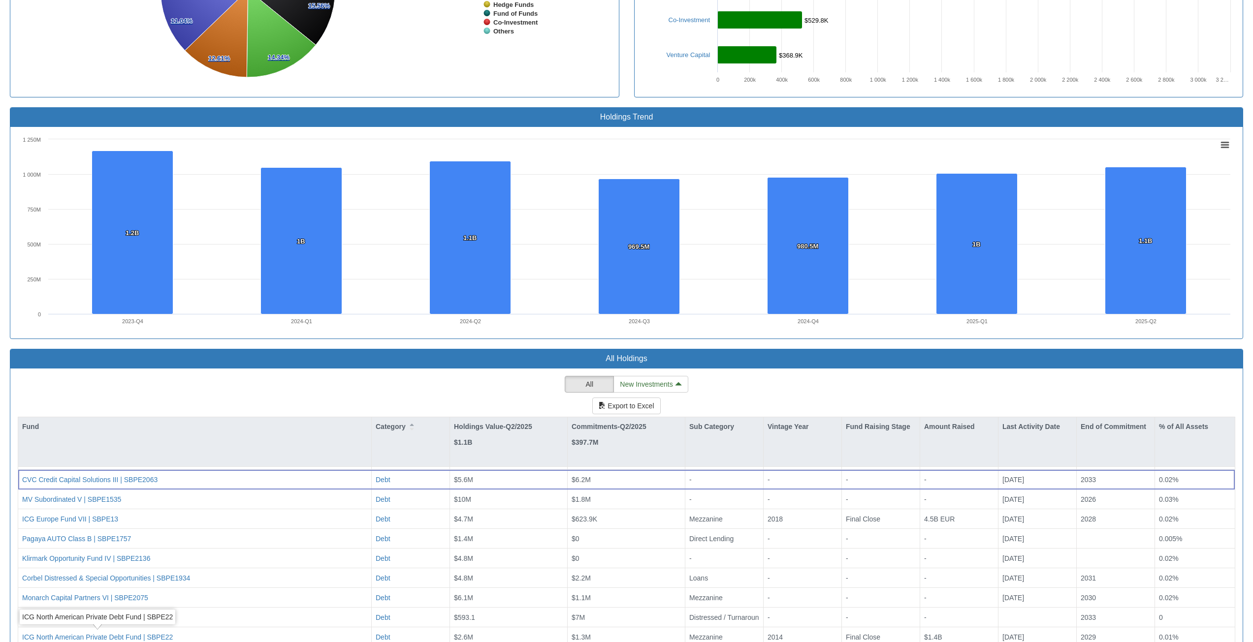
scroll to position [734, 0]
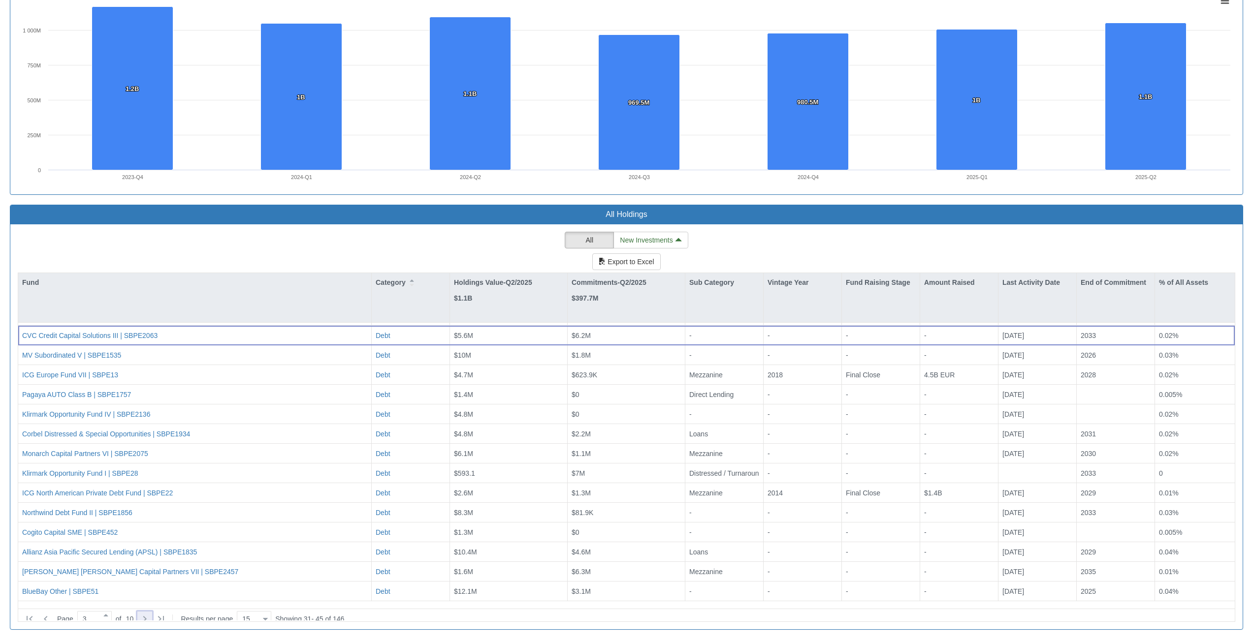
click at [150, 613] on icon at bounding box center [145, 619] width 12 height 12
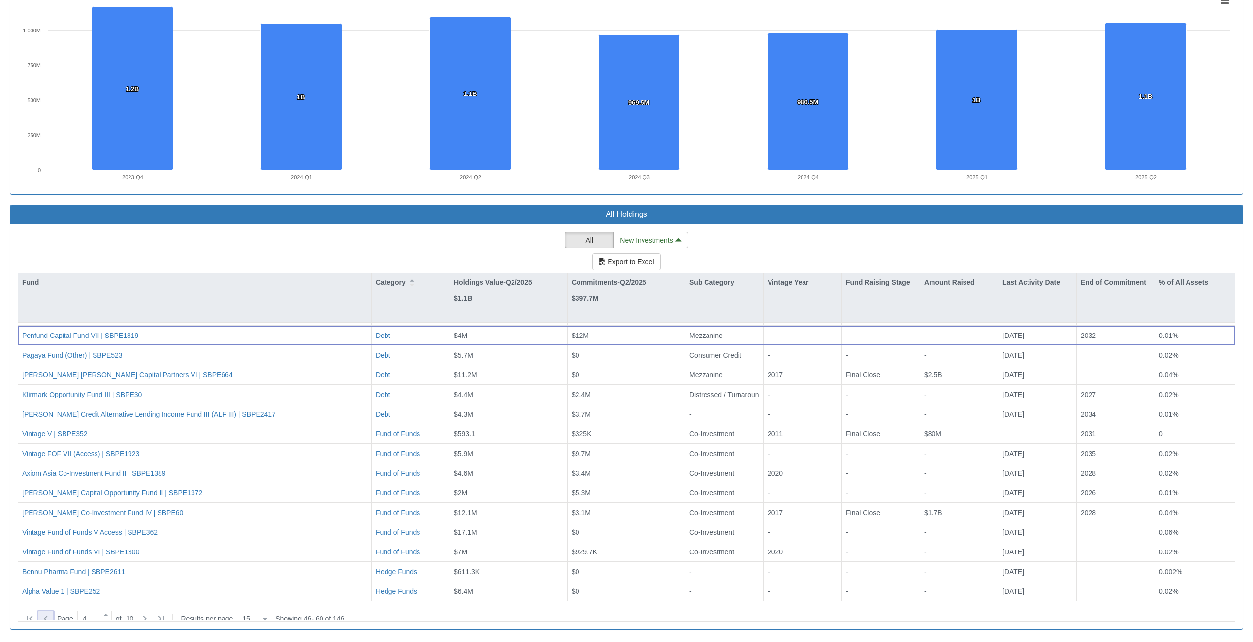
click at [50, 616] on icon at bounding box center [46, 619] width 12 height 12
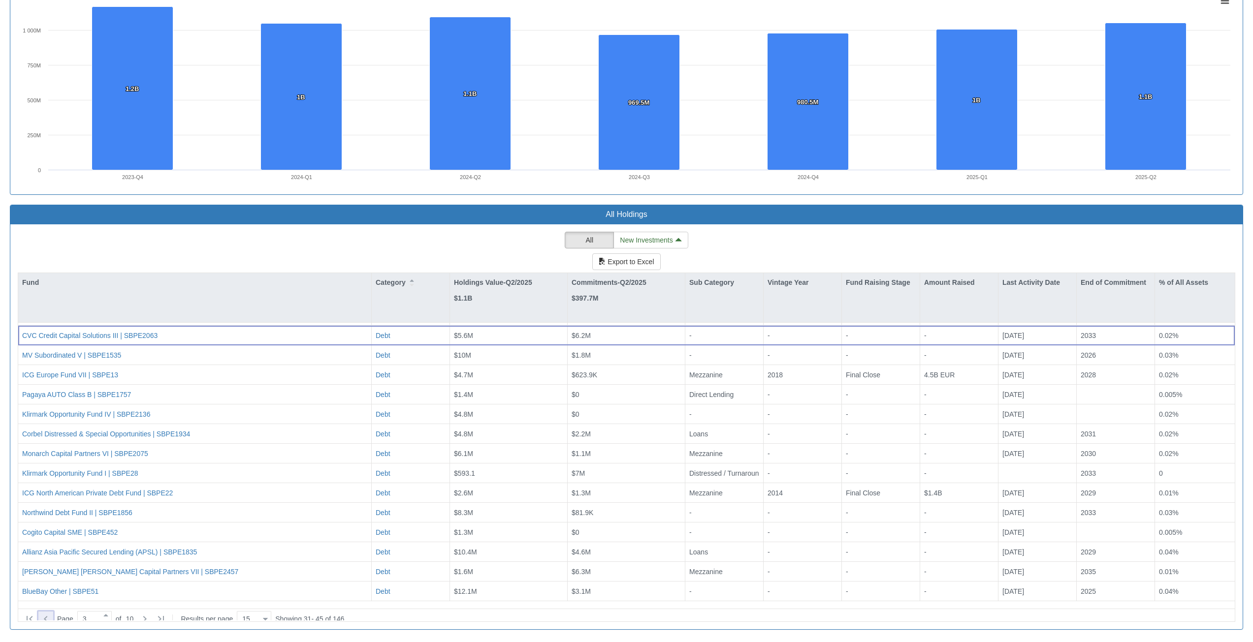
click at [50, 616] on icon at bounding box center [46, 619] width 12 height 12
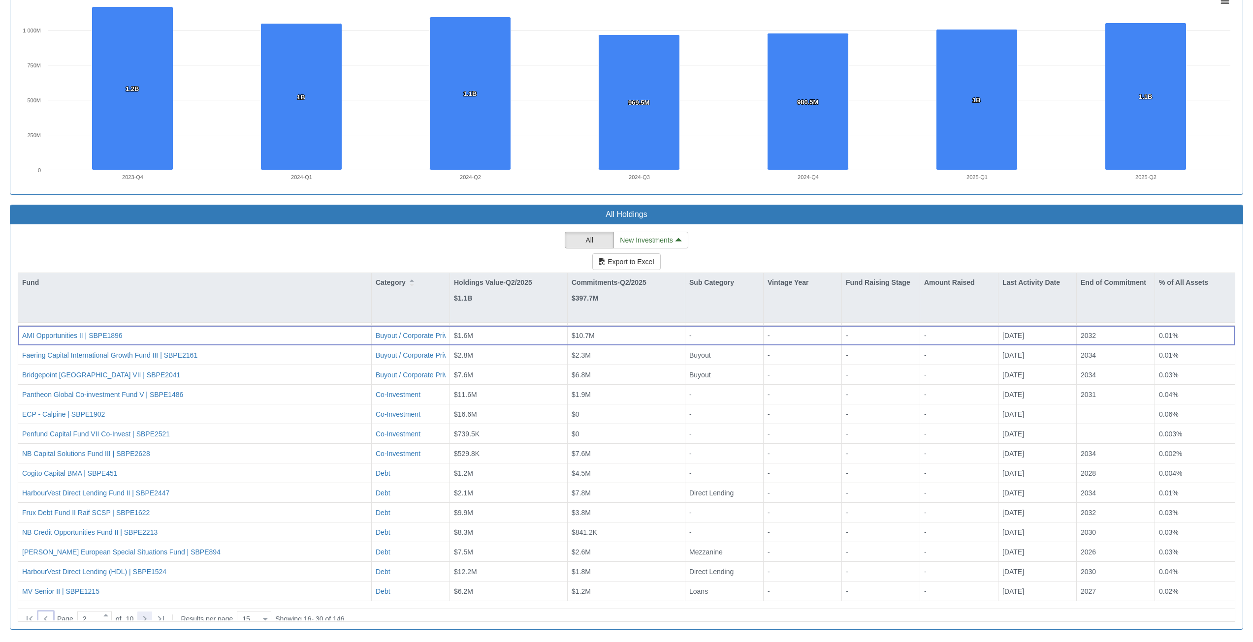
click at [151, 613] on icon at bounding box center [145, 619] width 12 height 12
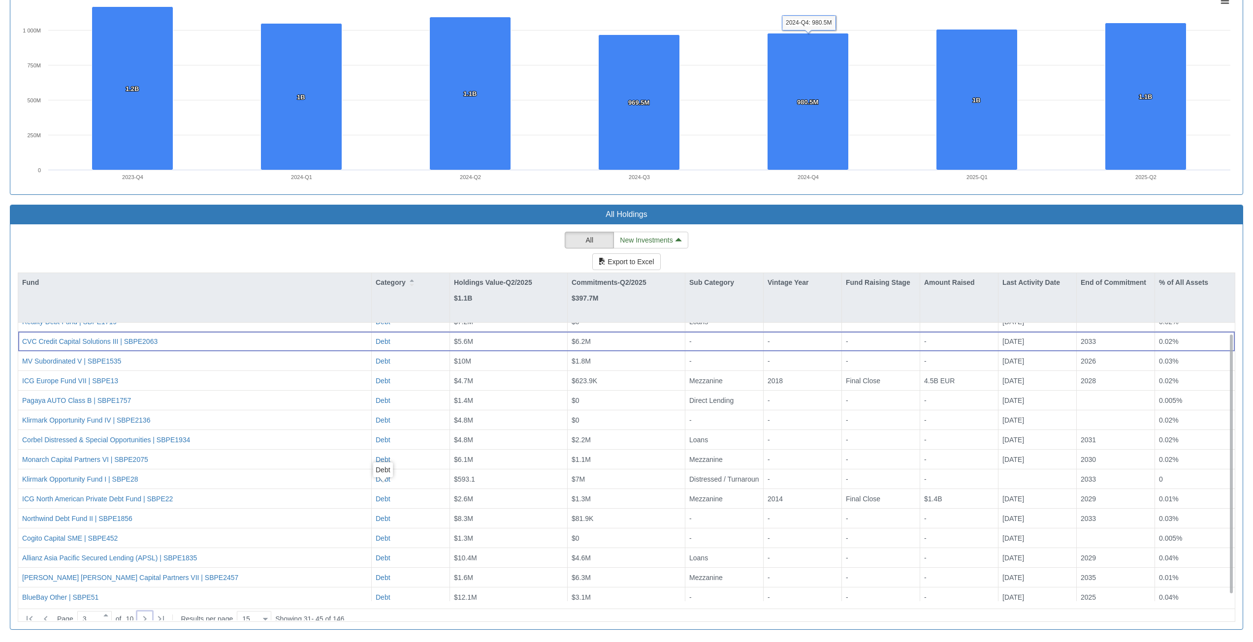
scroll to position [17, 0]
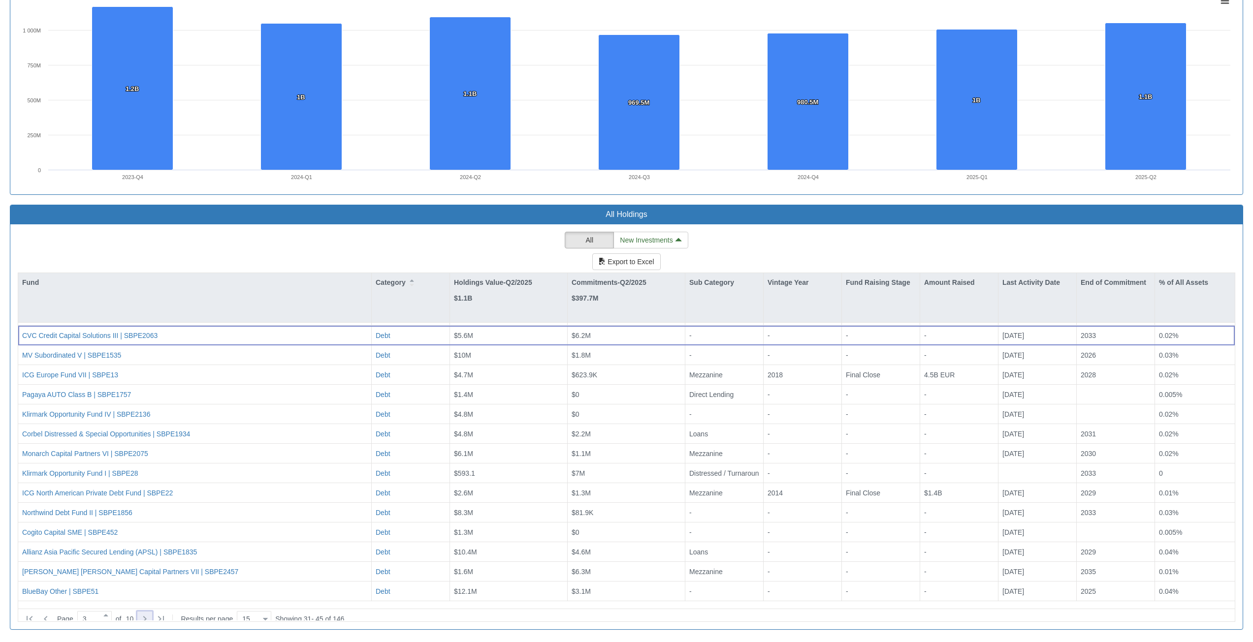
click at [148, 614] on icon at bounding box center [145, 619] width 12 height 12
type input "4"
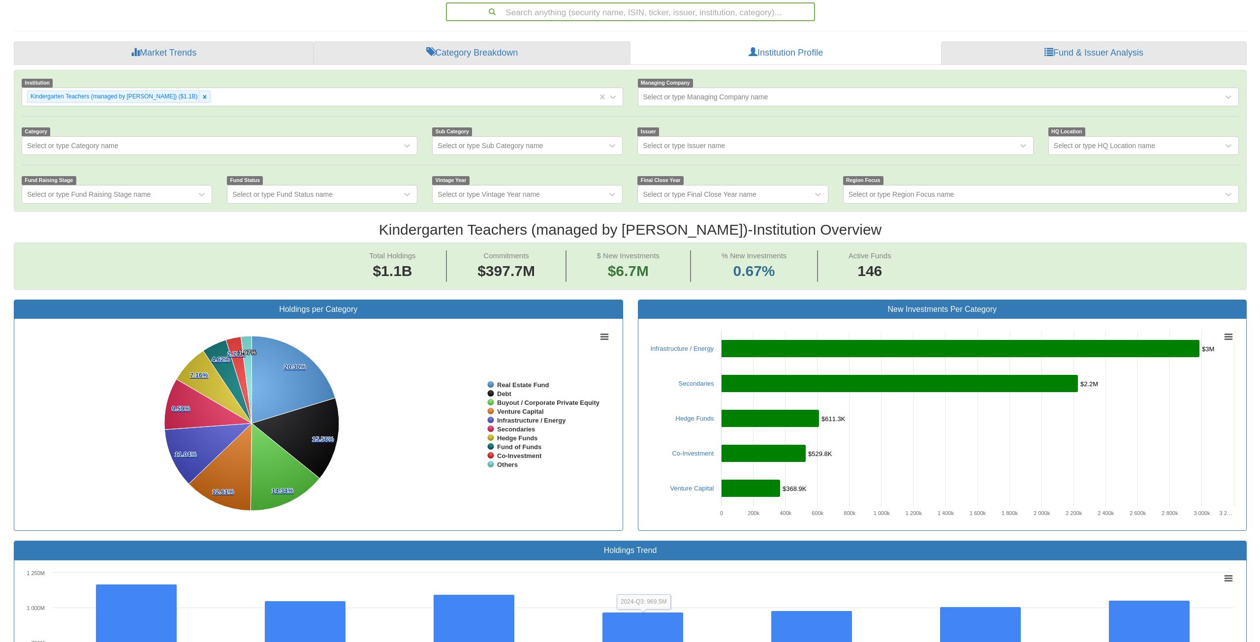
scroll to position [0, 0]
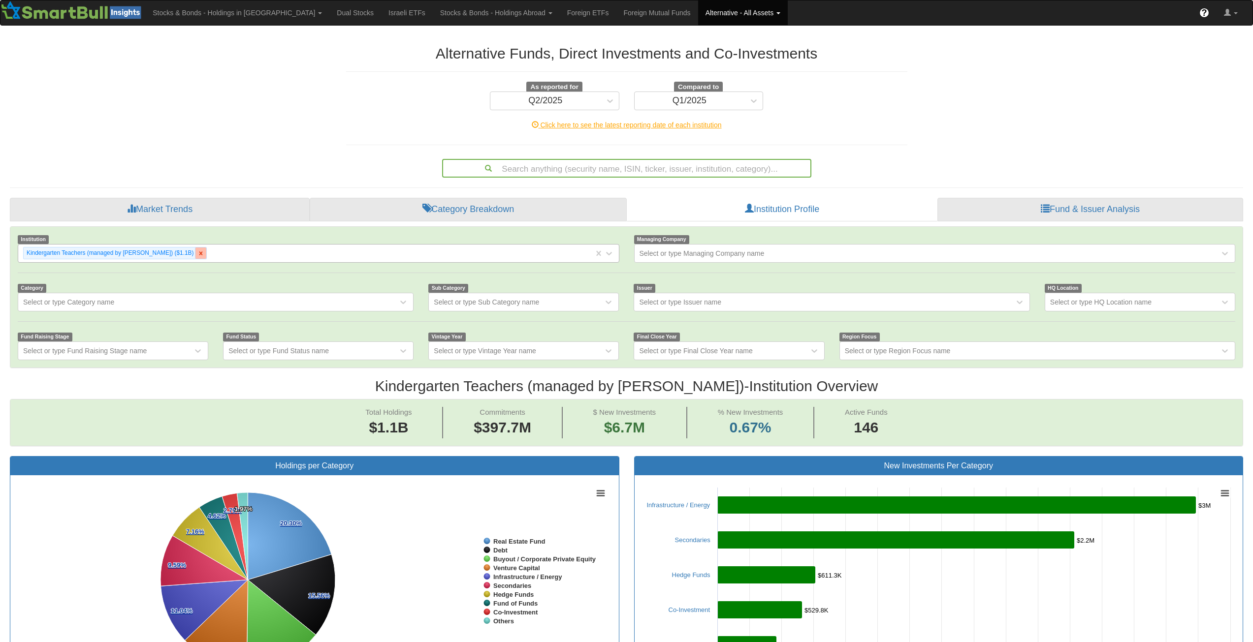
click at [197, 252] on icon at bounding box center [200, 253] width 7 height 7
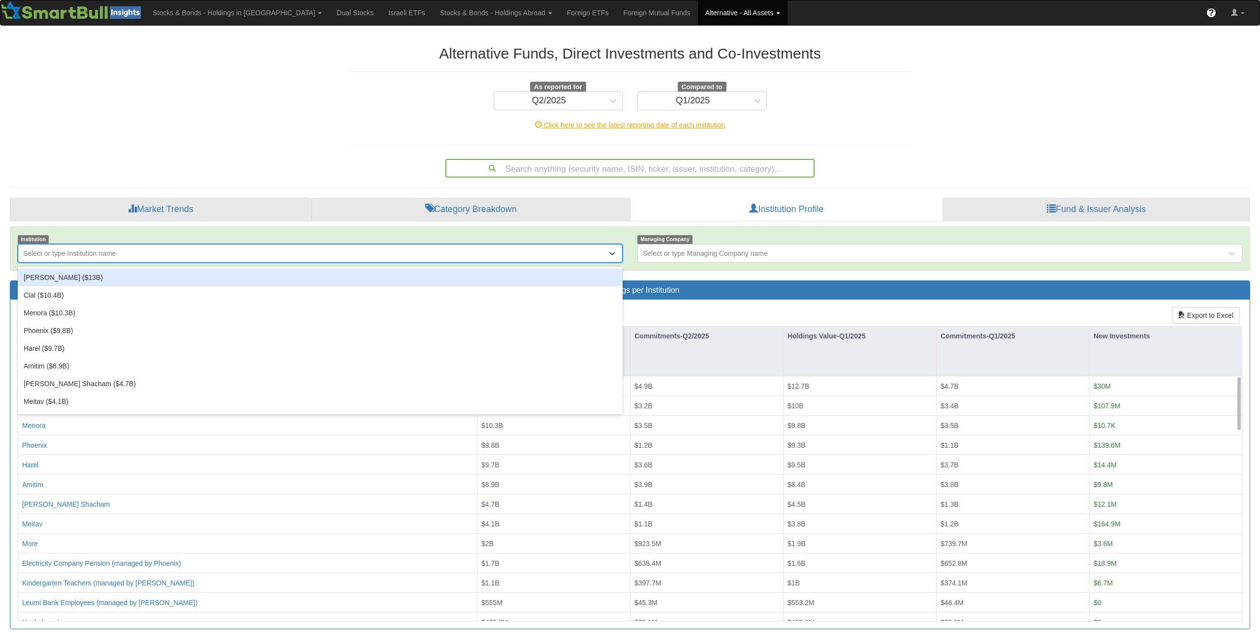
click at [119, 261] on div "Select or type Institution name" at bounding box center [312, 254] width 589 height 16
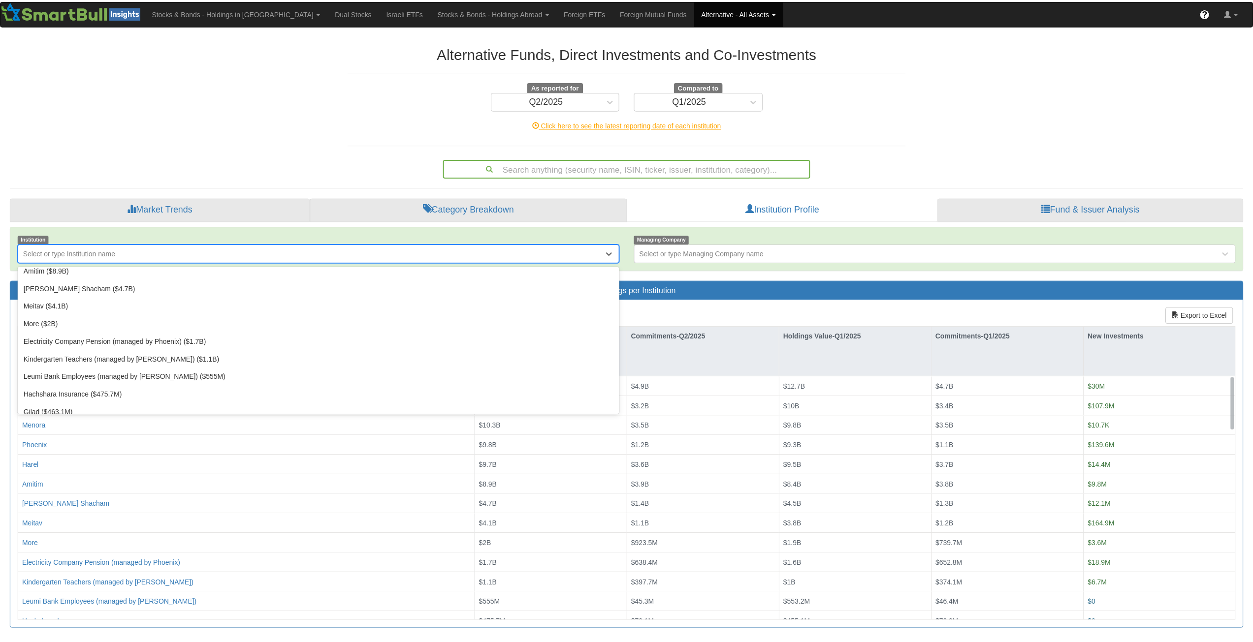
scroll to position [98, 0]
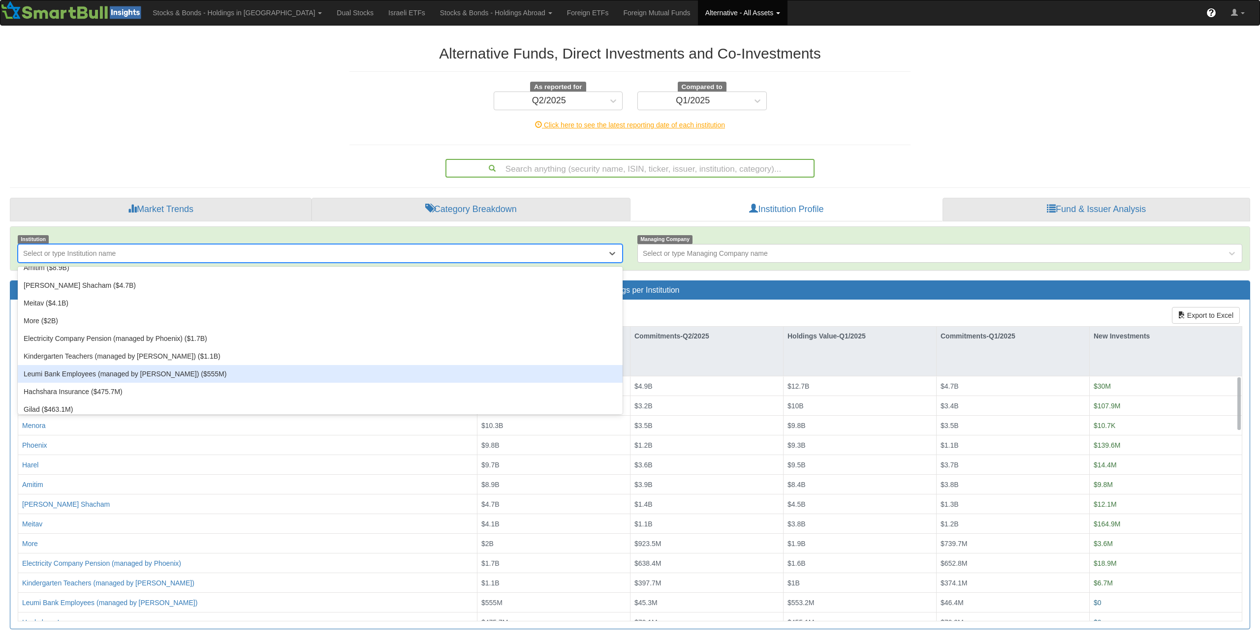
click at [114, 380] on div "Leumi Bank Employees (managed by [PERSON_NAME]) ($555M)" at bounding box center [320, 374] width 605 height 18
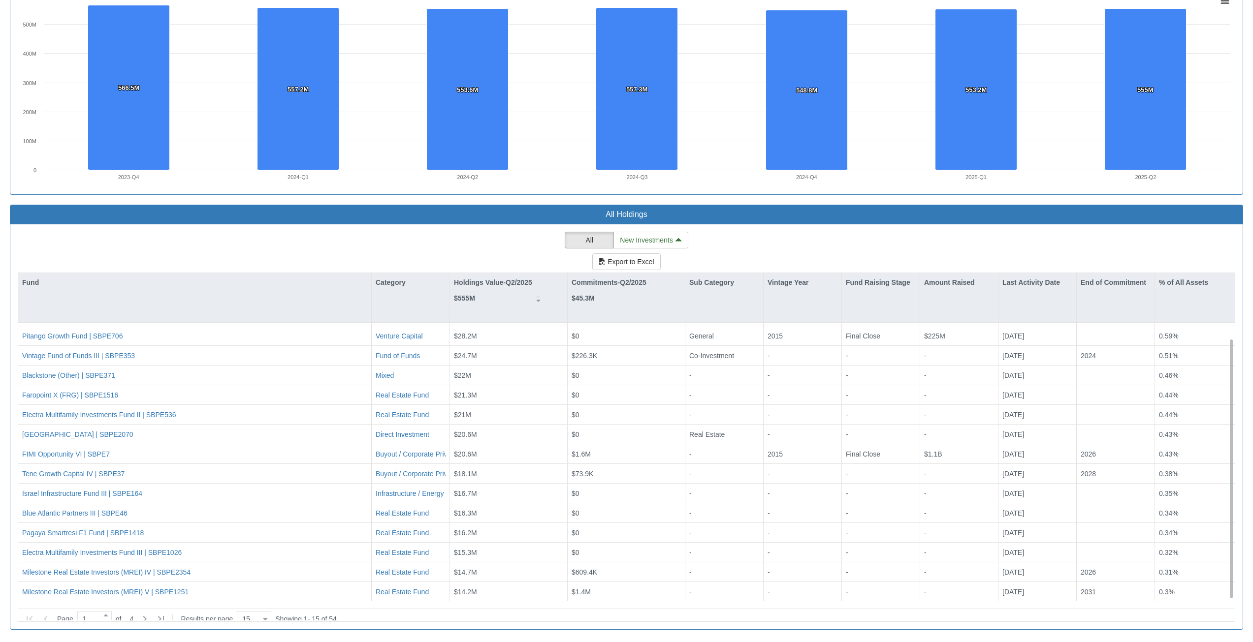
scroll to position [17, 0]
click at [403, 283] on div "Category" at bounding box center [411, 282] width 78 height 19
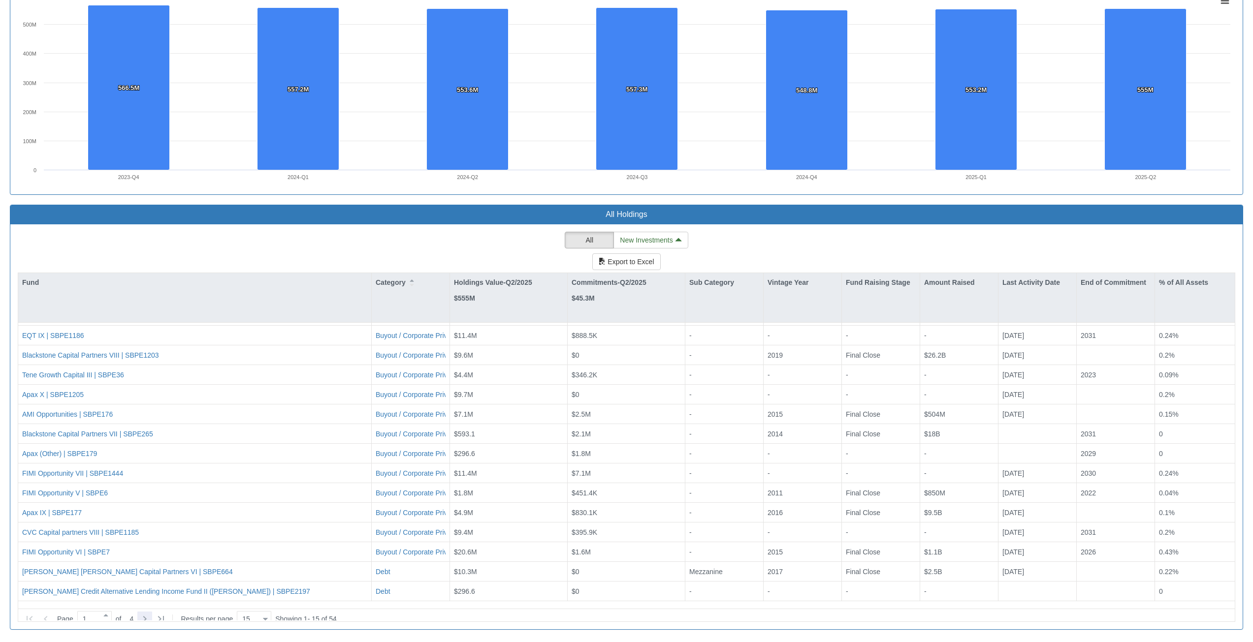
click at [149, 613] on icon at bounding box center [145, 619] width 12 height 12
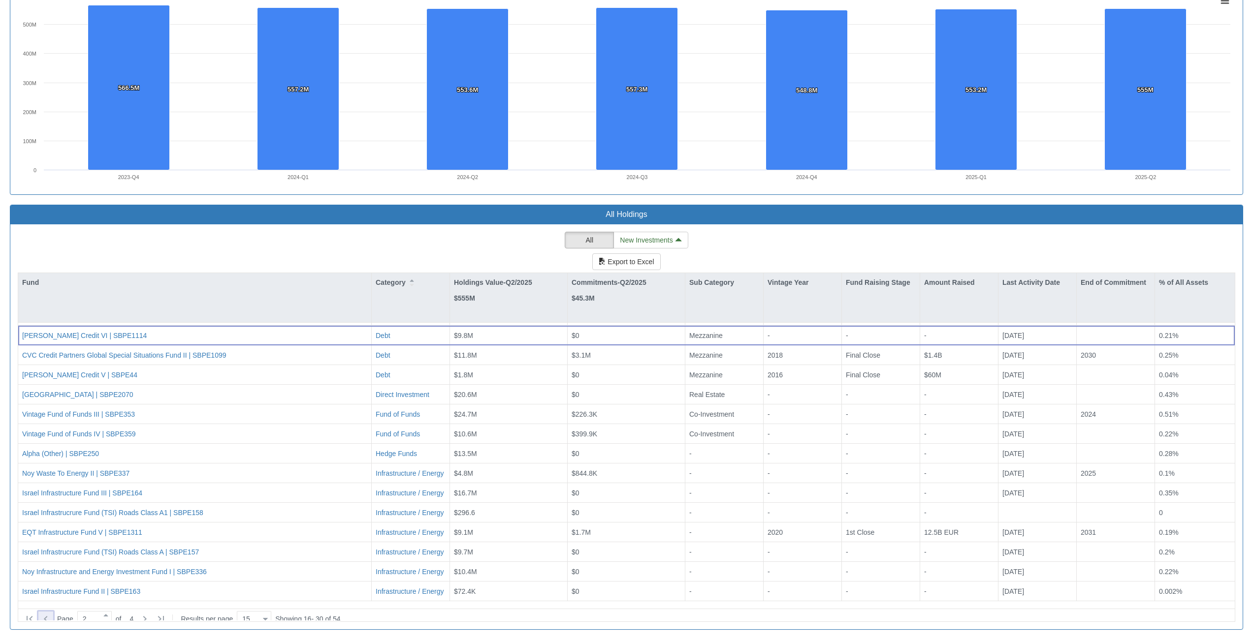
click at [48, 617] on icon at bounding box center [46, 619] width 12 height 12
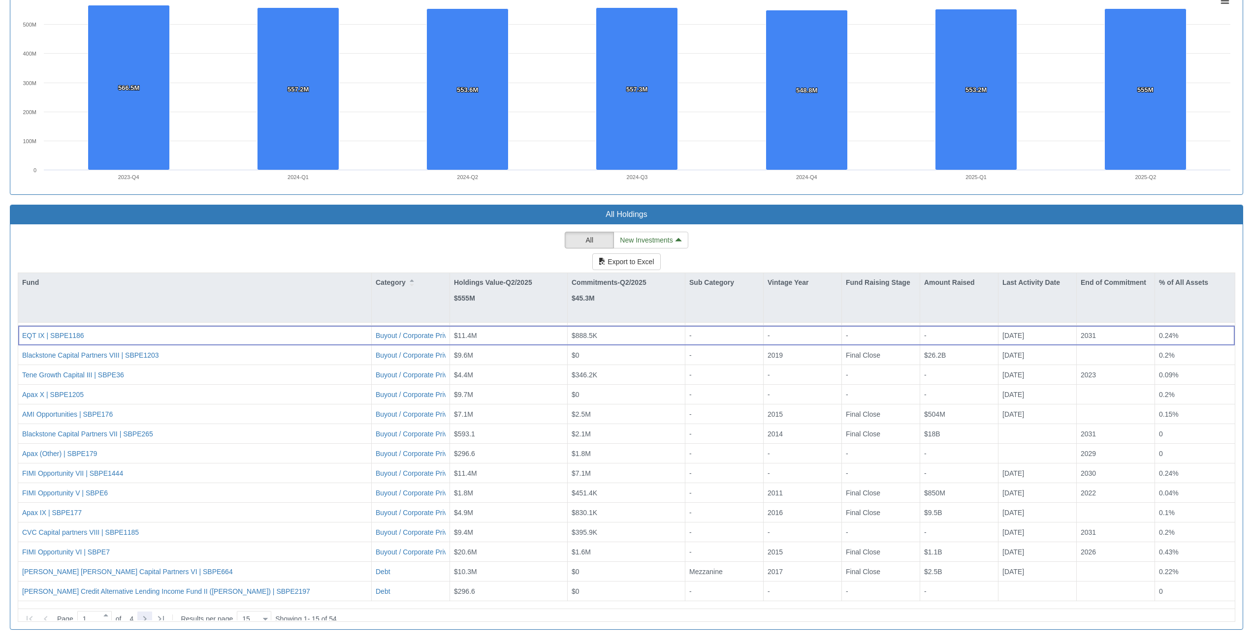
click at [150, 615] on icon at bounding box center [145, 619] width 12 height 12
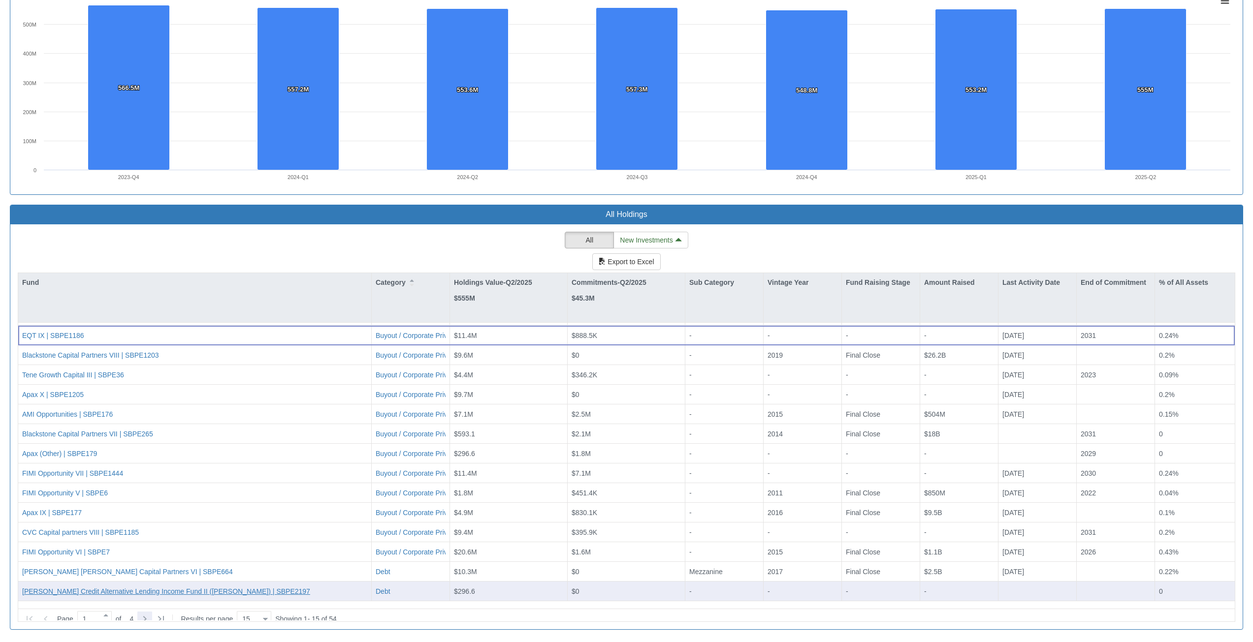
type input "2"
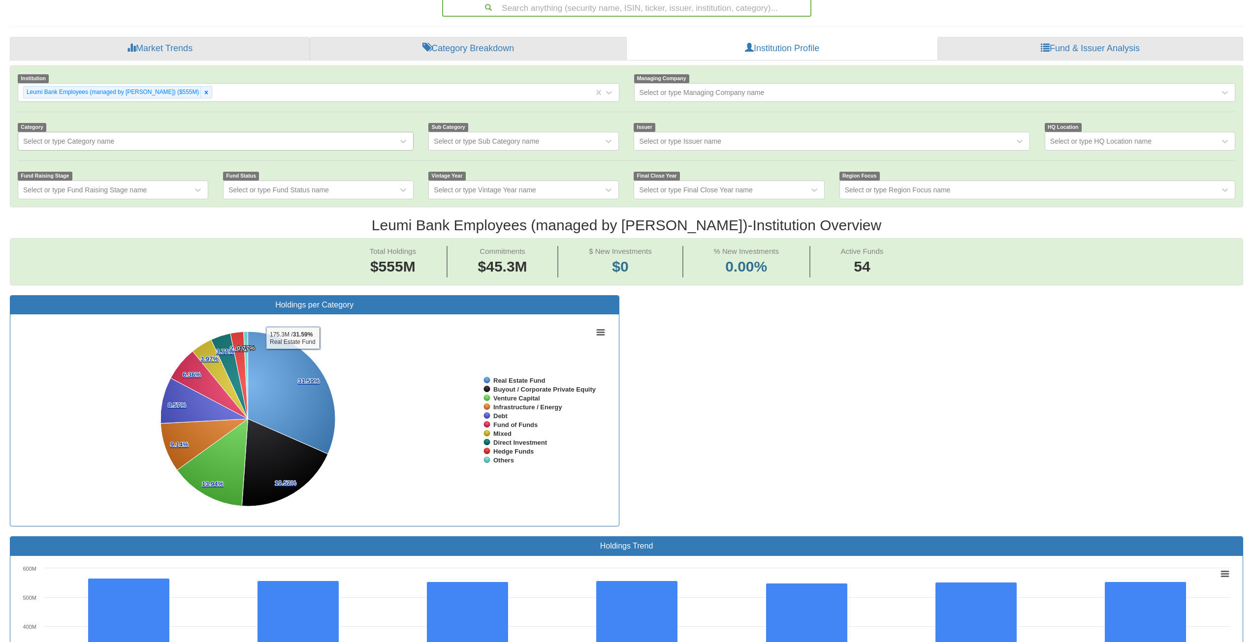
scroll to position [144, 0]
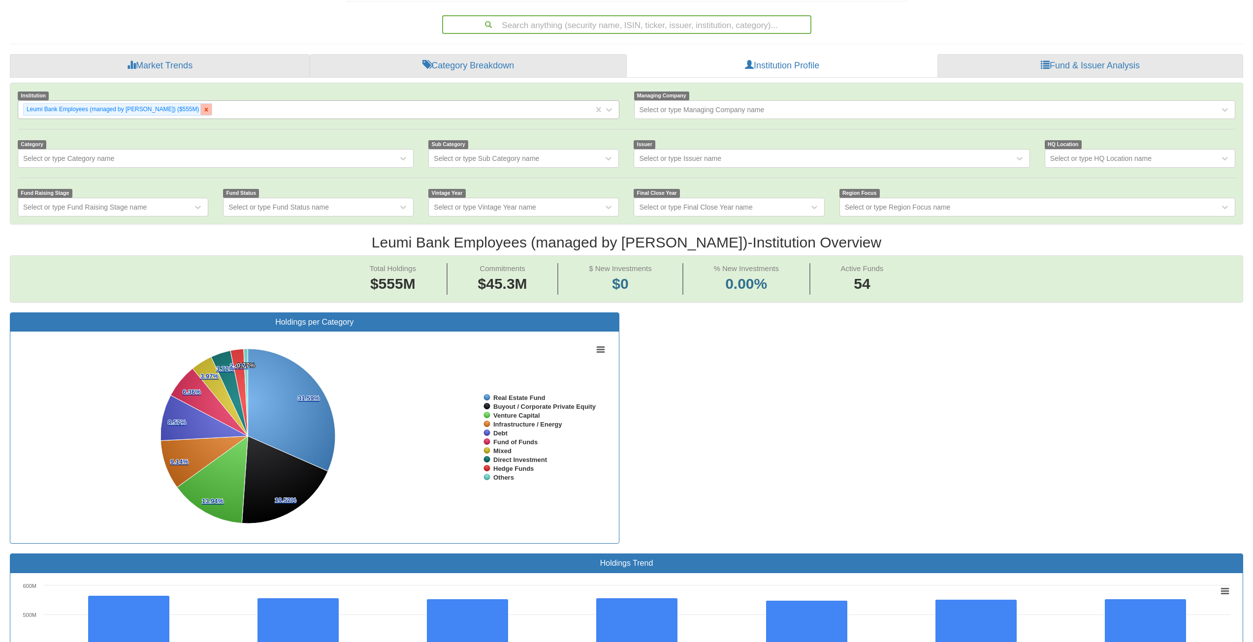
click at [205, 109] on icon at bounding box center [206, 109] width 3 height 3
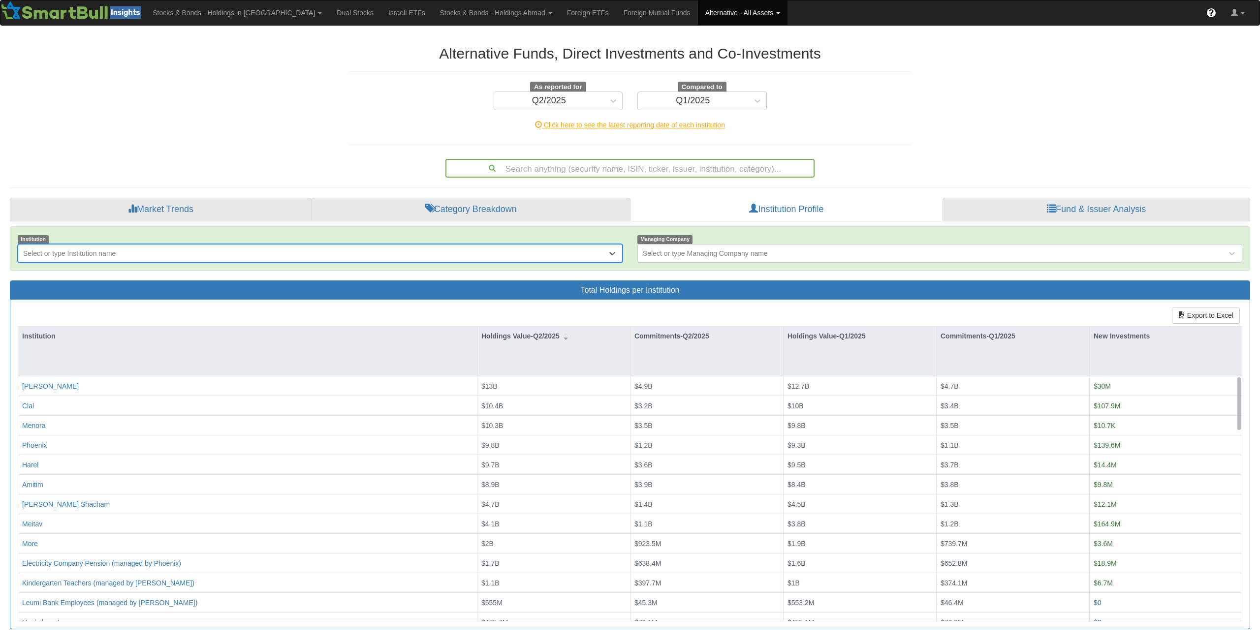
click at [86, 258] on div "Select or type Institution name" at bounding box center [69, 254] width 93 height 10
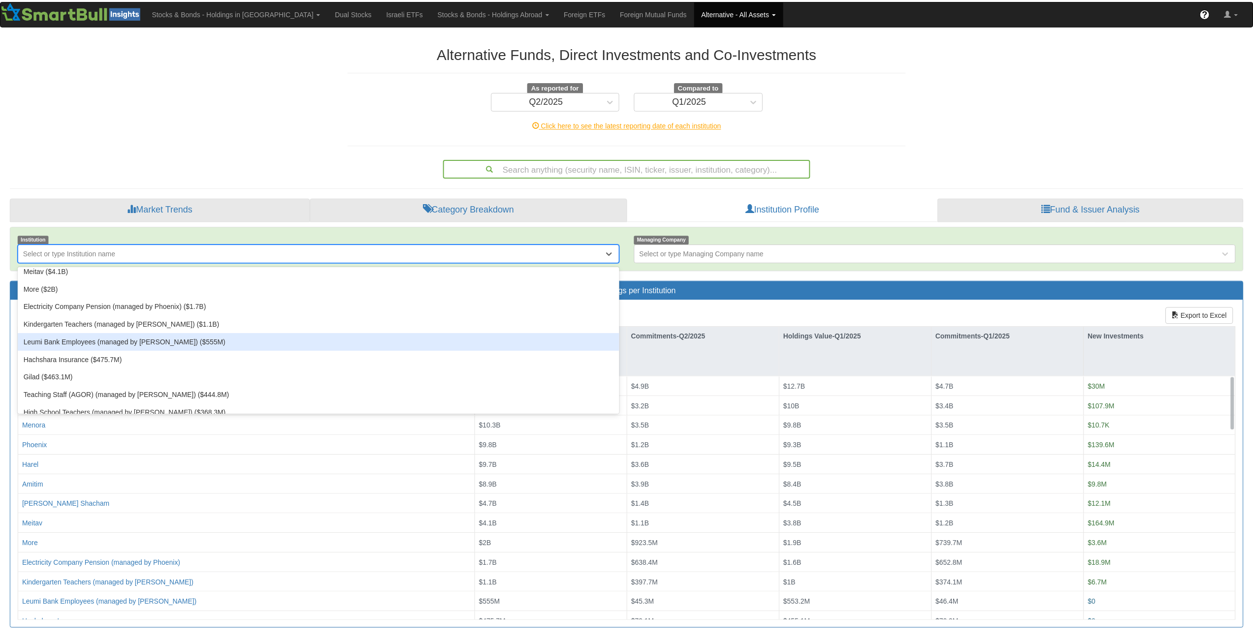
scroll to position [148, 0]
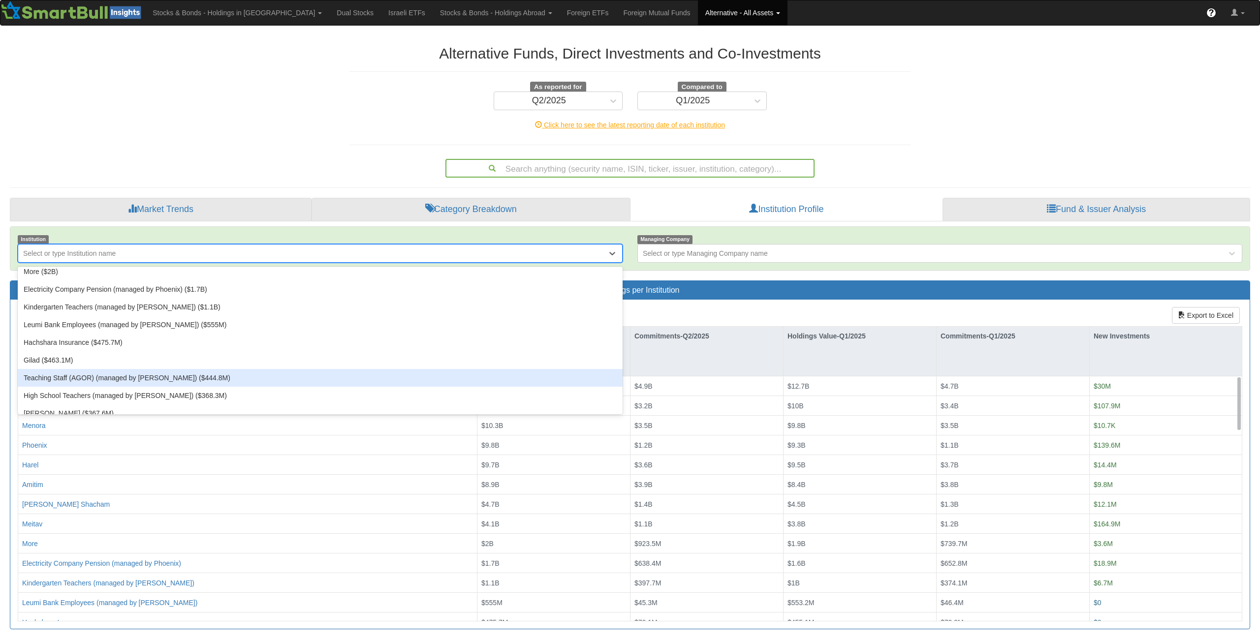
click at [190, 381] on div "Teaching Staff (AGOR) (managed by [PERSON_NAME]) ($444.8M)" at bounding box center [320, 378] width 605 height 18
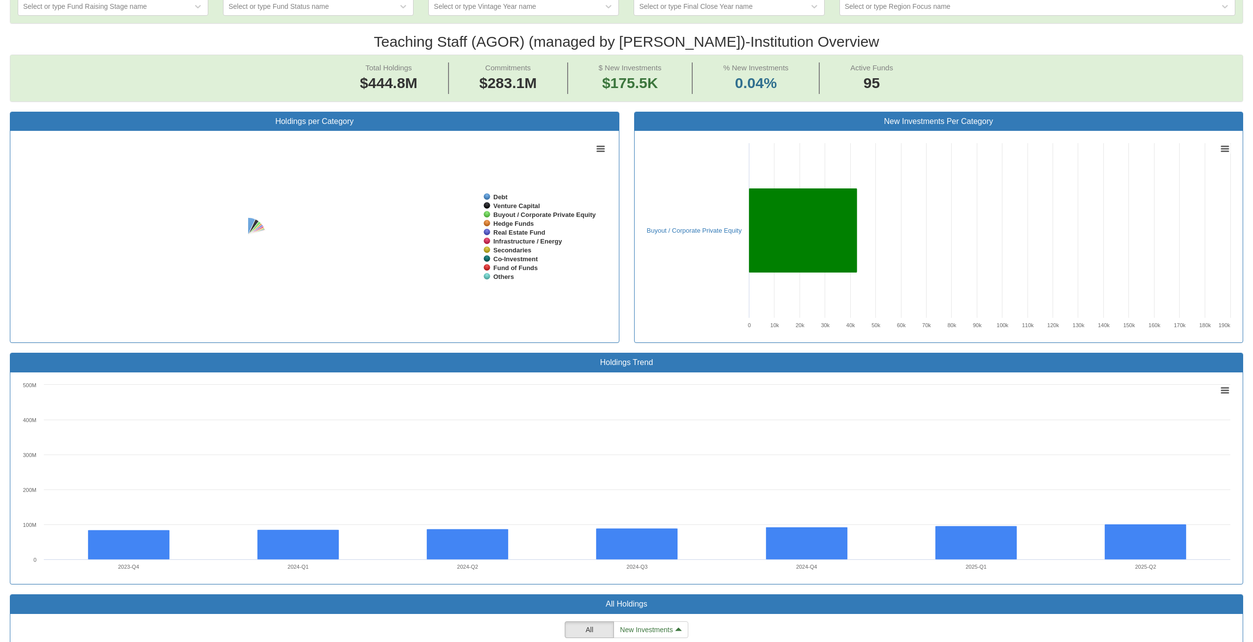
scroll to position [20, 1215]
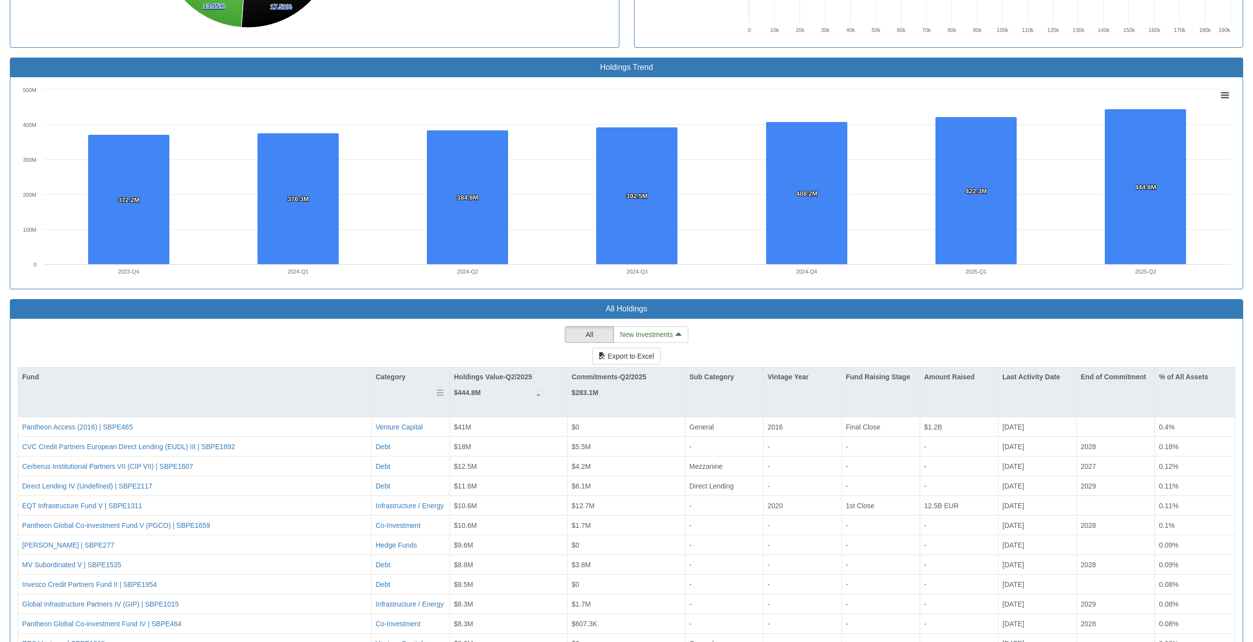
click at [396, 386] on div "Category" at bounding box center [411, 377] width 78 height 19
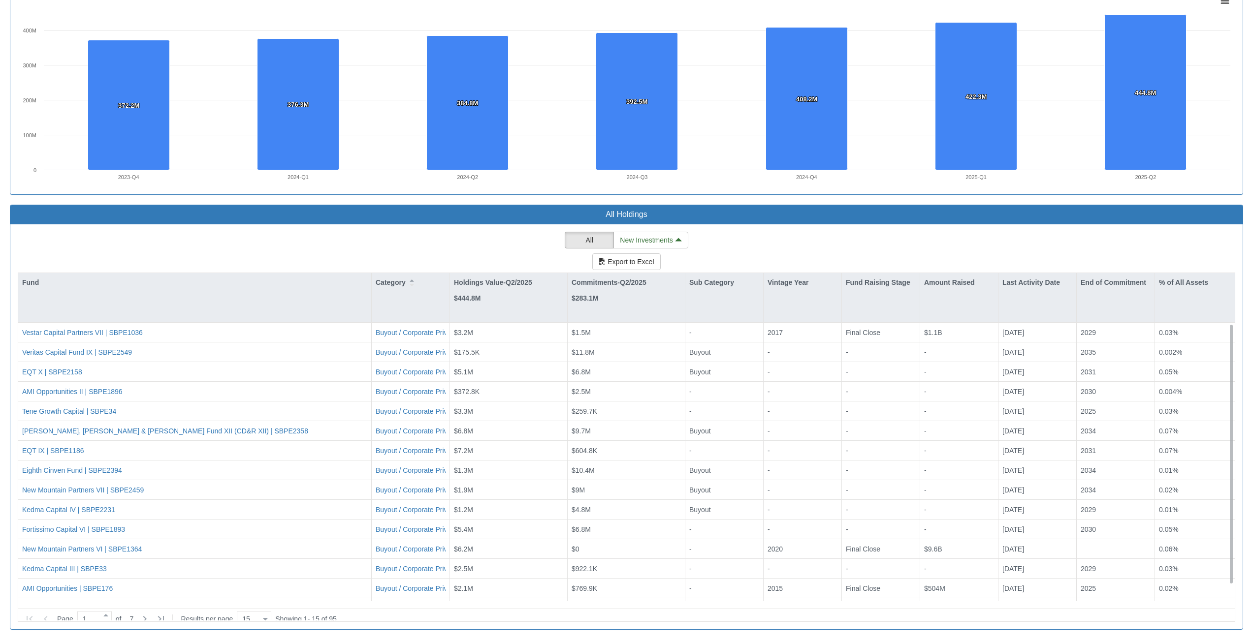
scroll to position [17, 0]
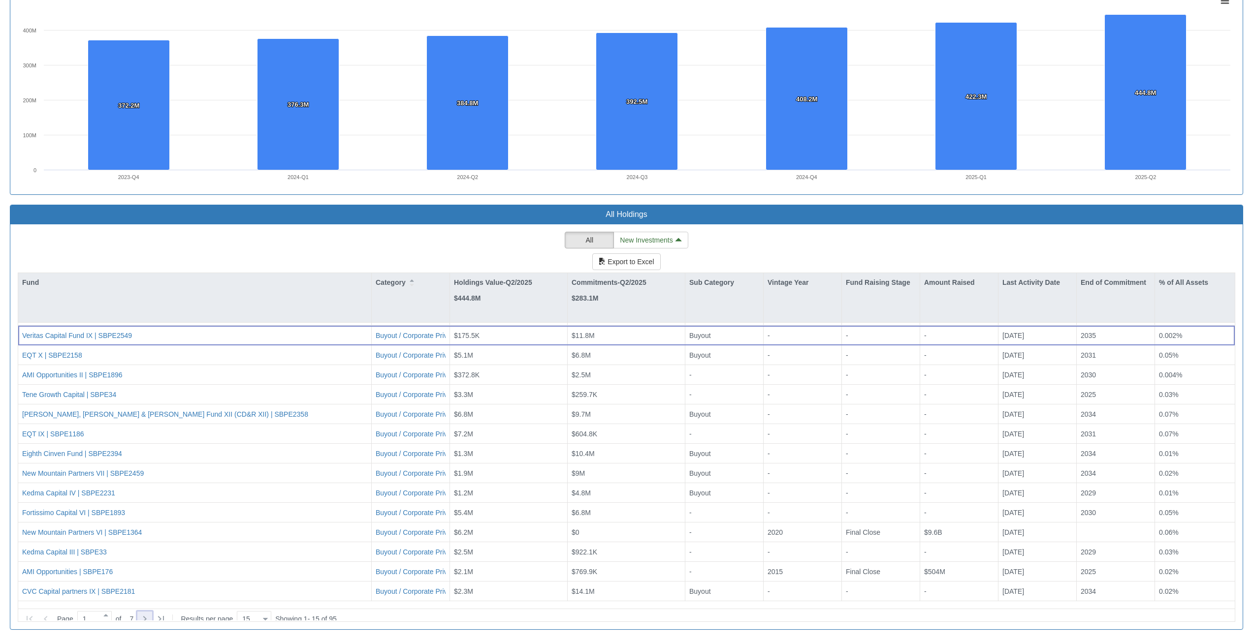
click at [150, 614] on icon at bounding box center [145, 619] width 12 height 12
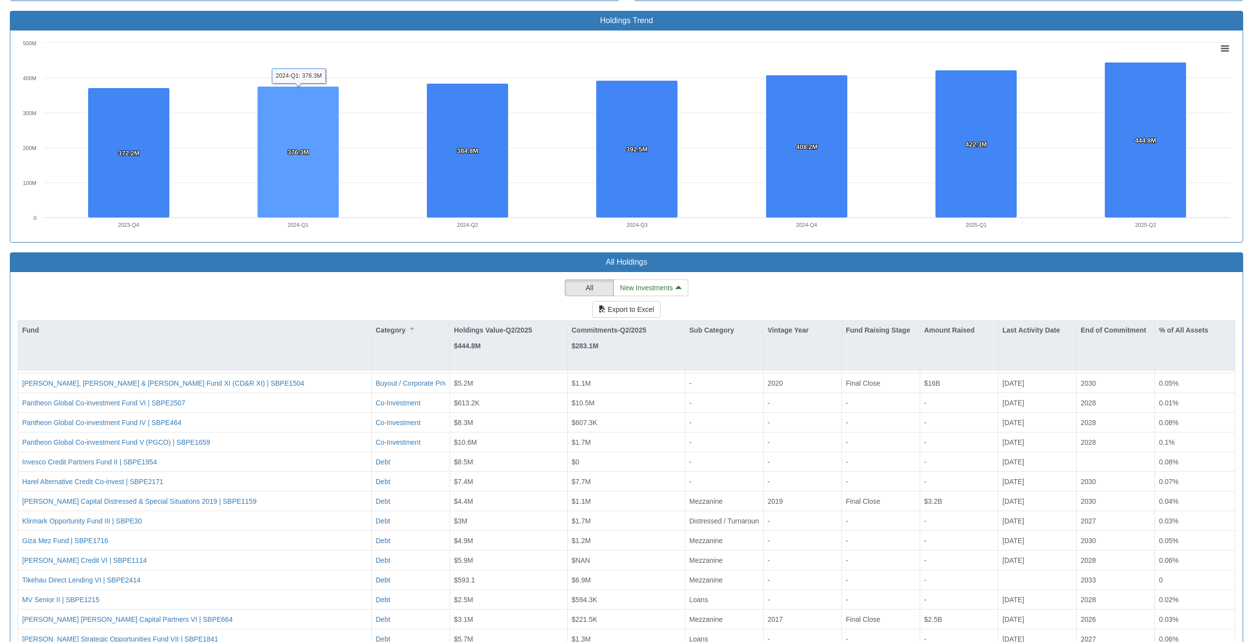
scroll to position [734, 0]
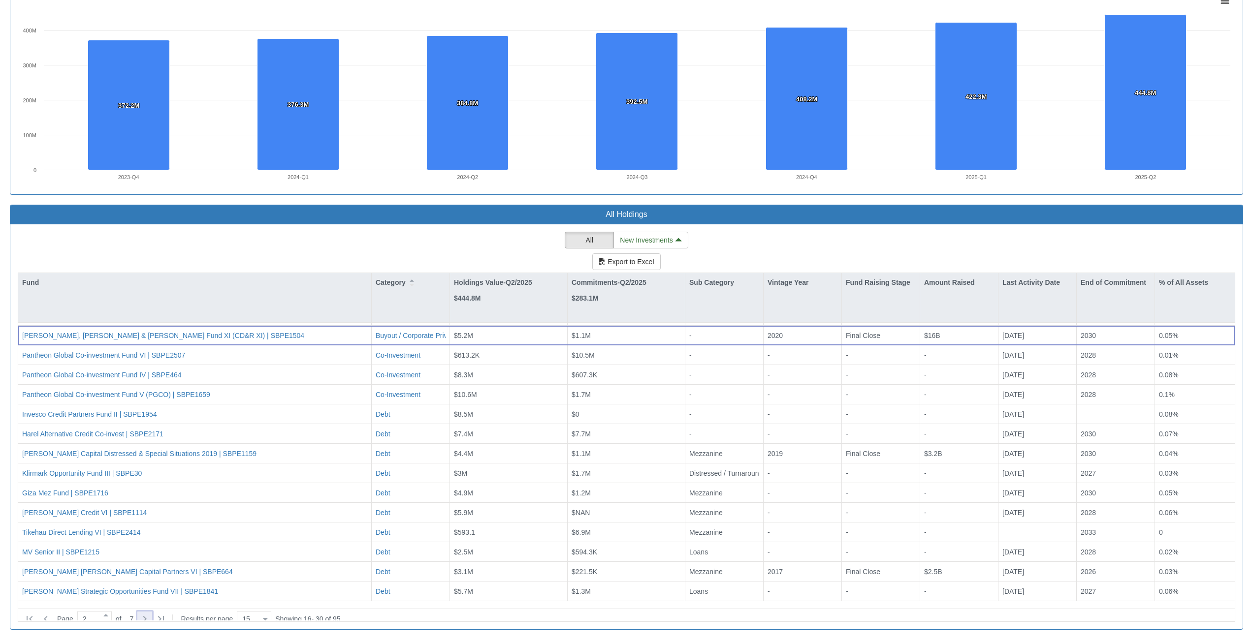
click at [146, 618] on div at bounding box center [144, 619] width 15 height 15
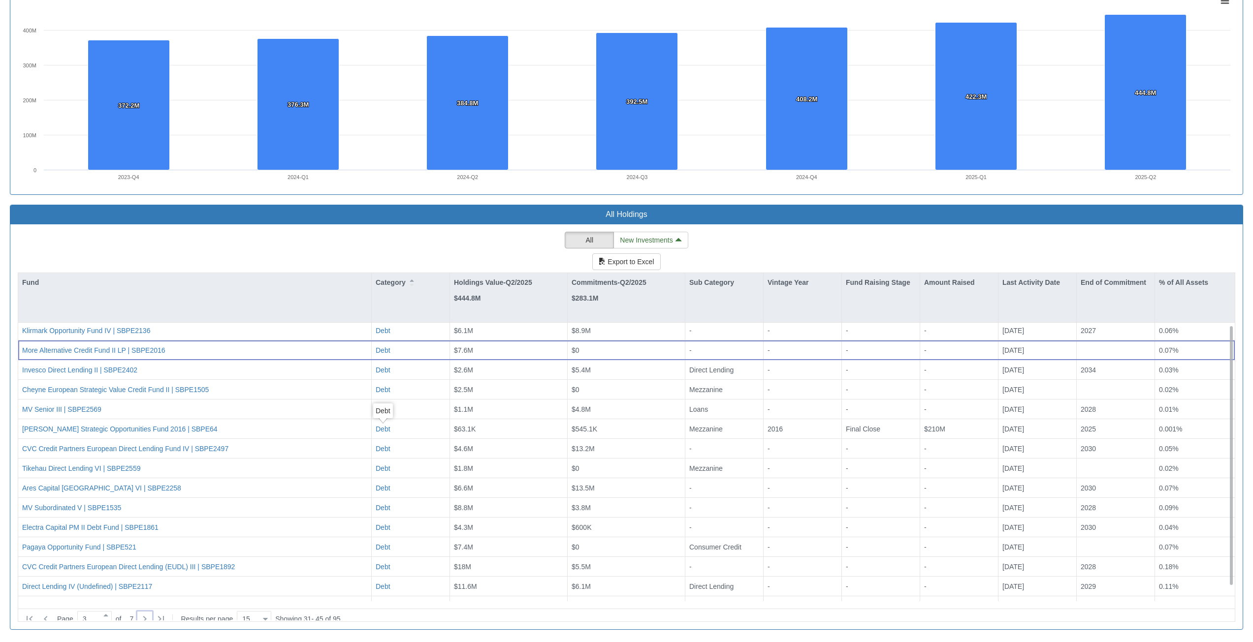
scroll to position [17, 0]
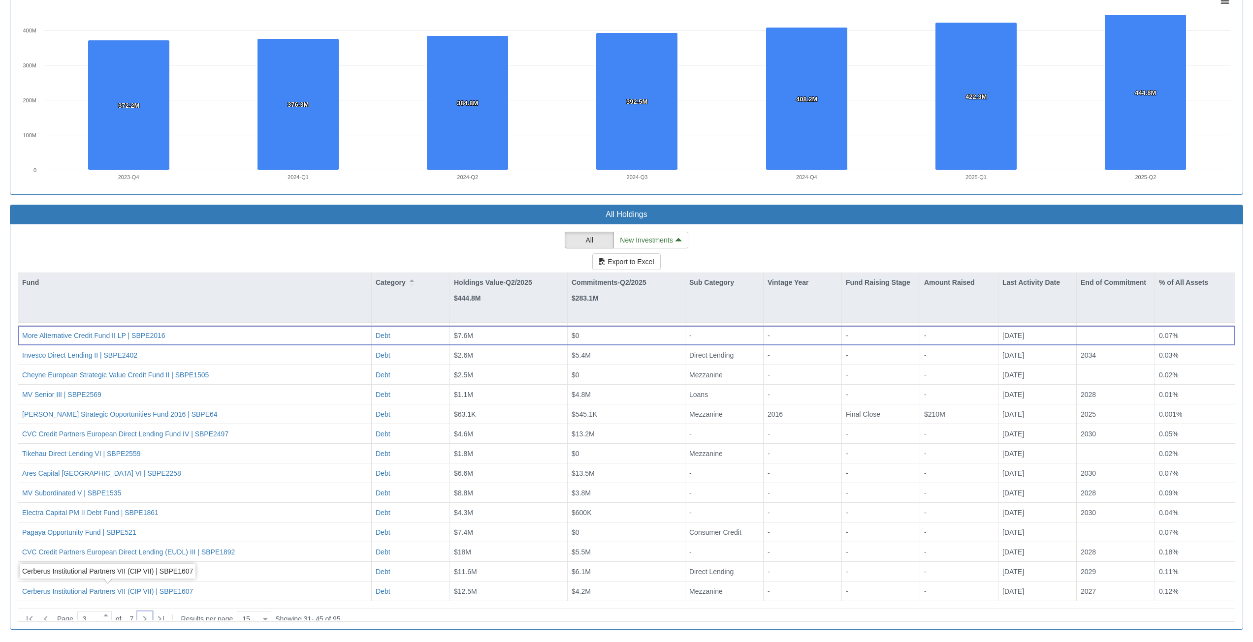
click at [147, 620] on div "Page 3 of 7 Results per page 15 15" at bounding box center [147, 619] width 255 height 18
click at [150, 613] on icon at bounding box center [145, 619] width 12 height 12
type input "4"
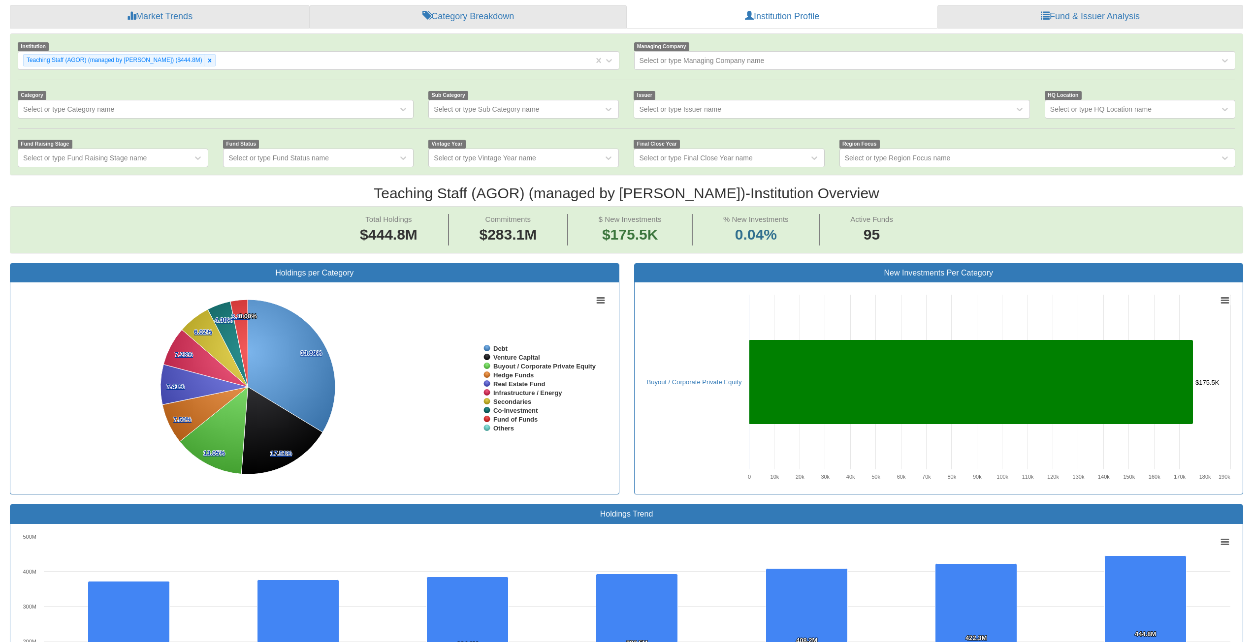
scroll to position [45, 0]
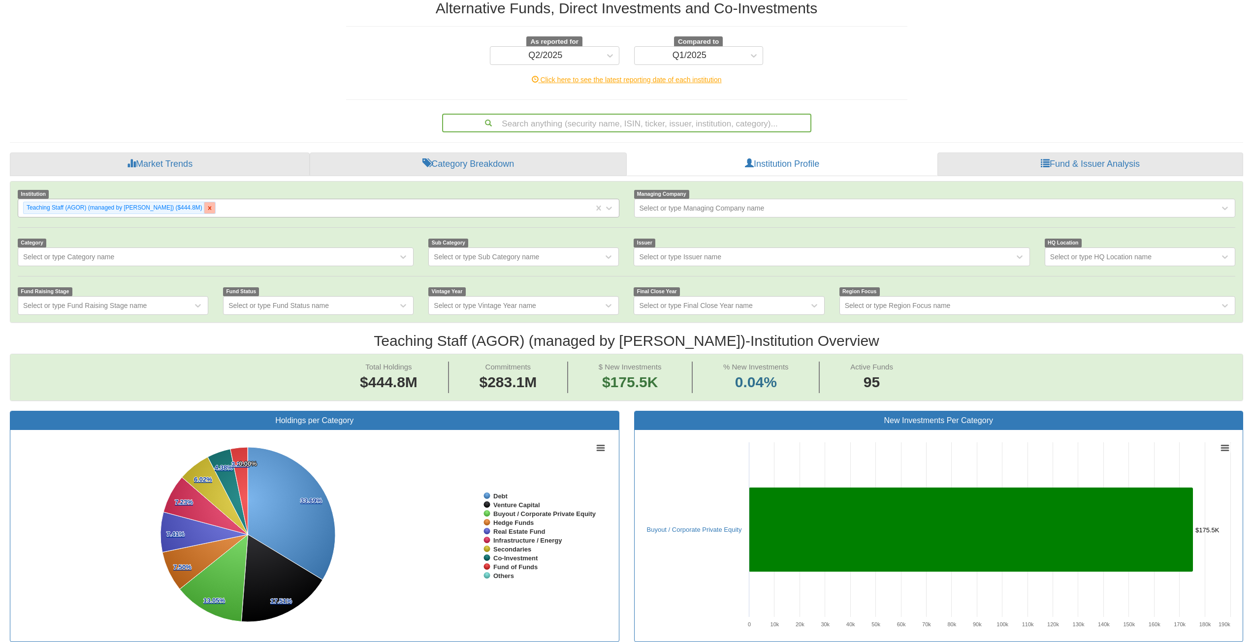
click at [208, 209] on icon at bounding box center [209, 207] width 3 height 3
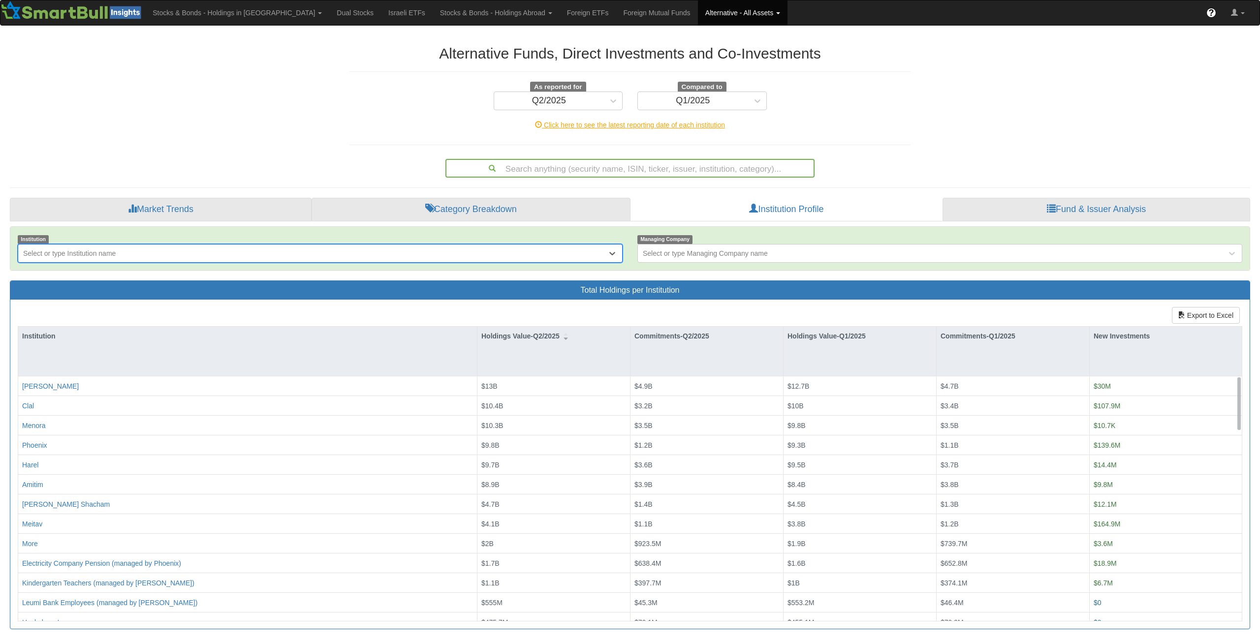
click at [88, 253] on div "Select or type Institution name" at bounding box center [69, 254] width 93 height 10
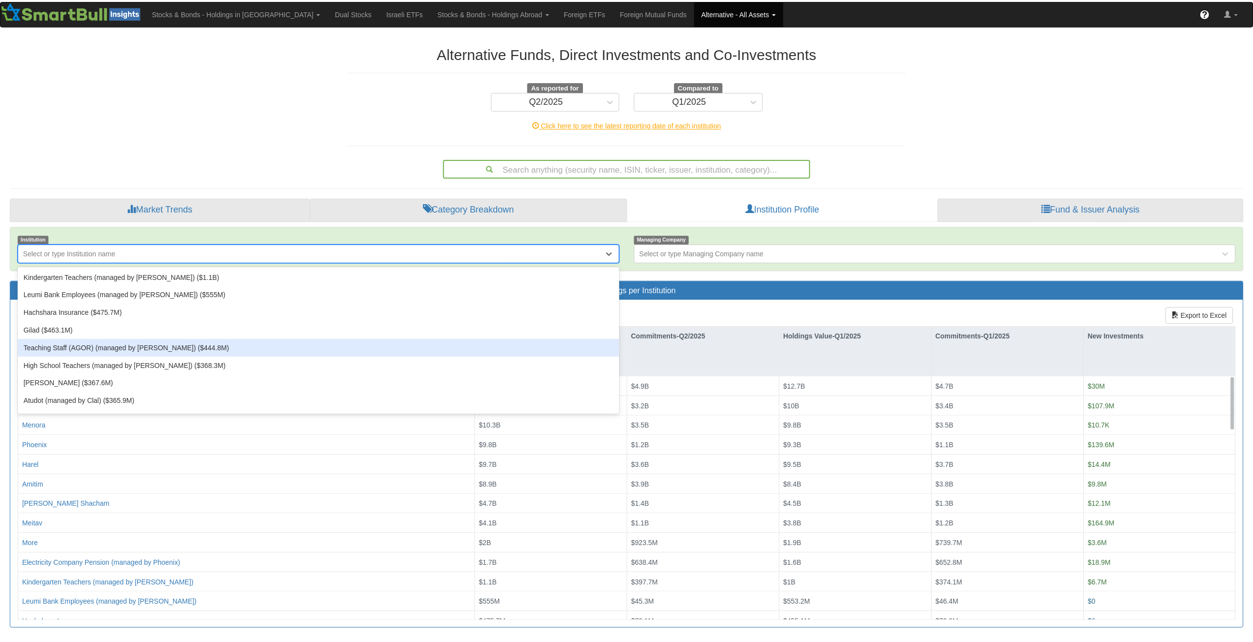
scroll to position [197, 0]
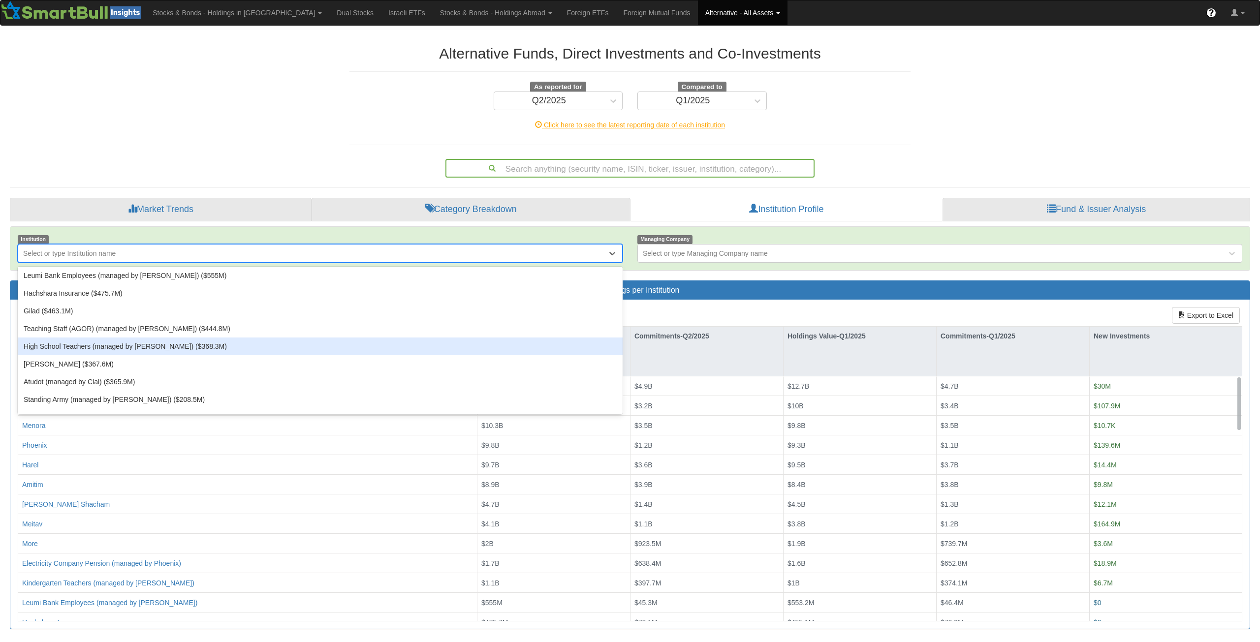
click at [169, 350] on div "High School Teachers (managed by [PERSON_NAME]) ($368.3M)" at bounding box center [320, 347] width 605 height 18
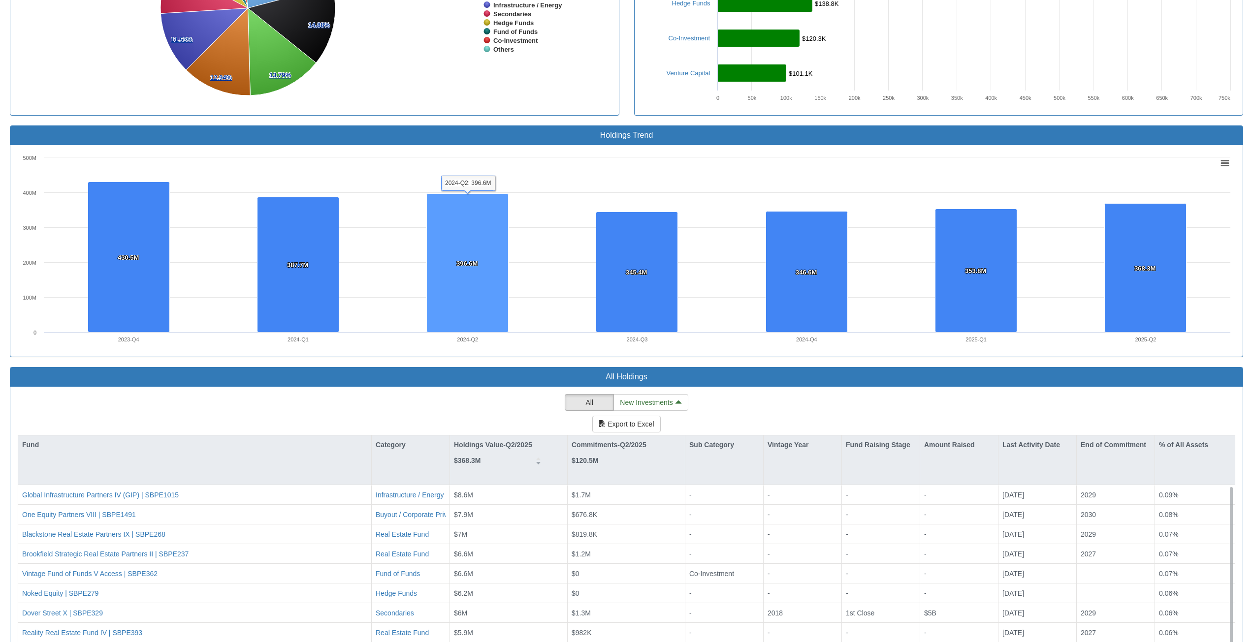
scroll to position [689, 0]
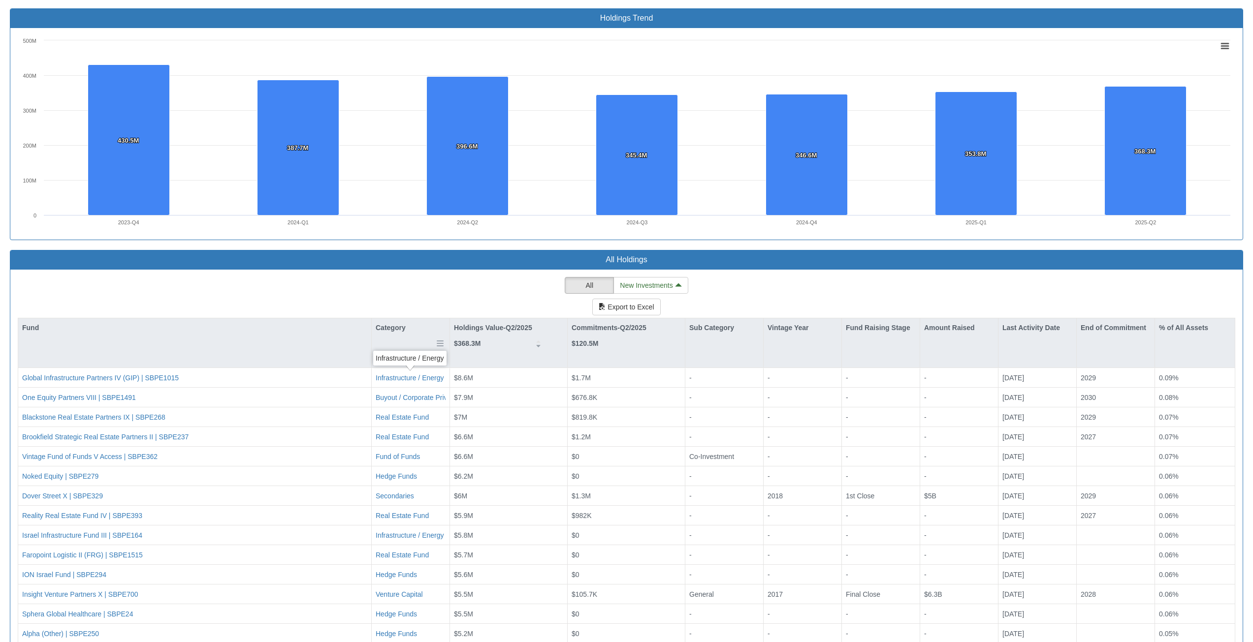
click at [394, 341] on div "Category" at bounding box center [411, 342] width 78 height 49
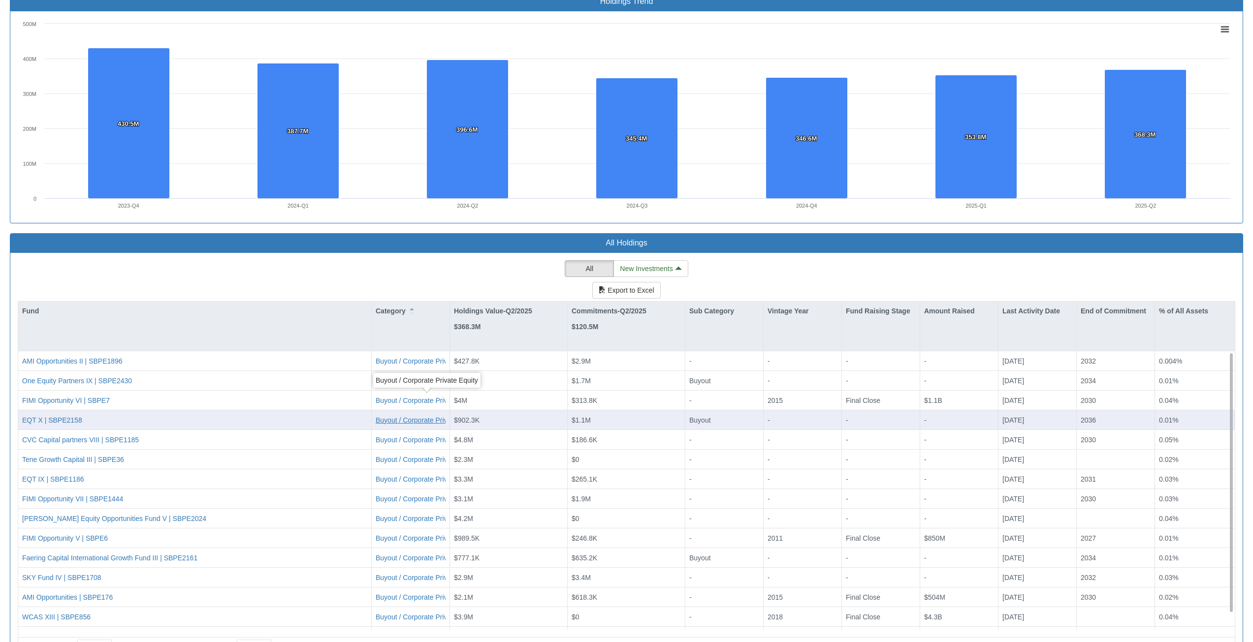
scroll to position [734, 0]
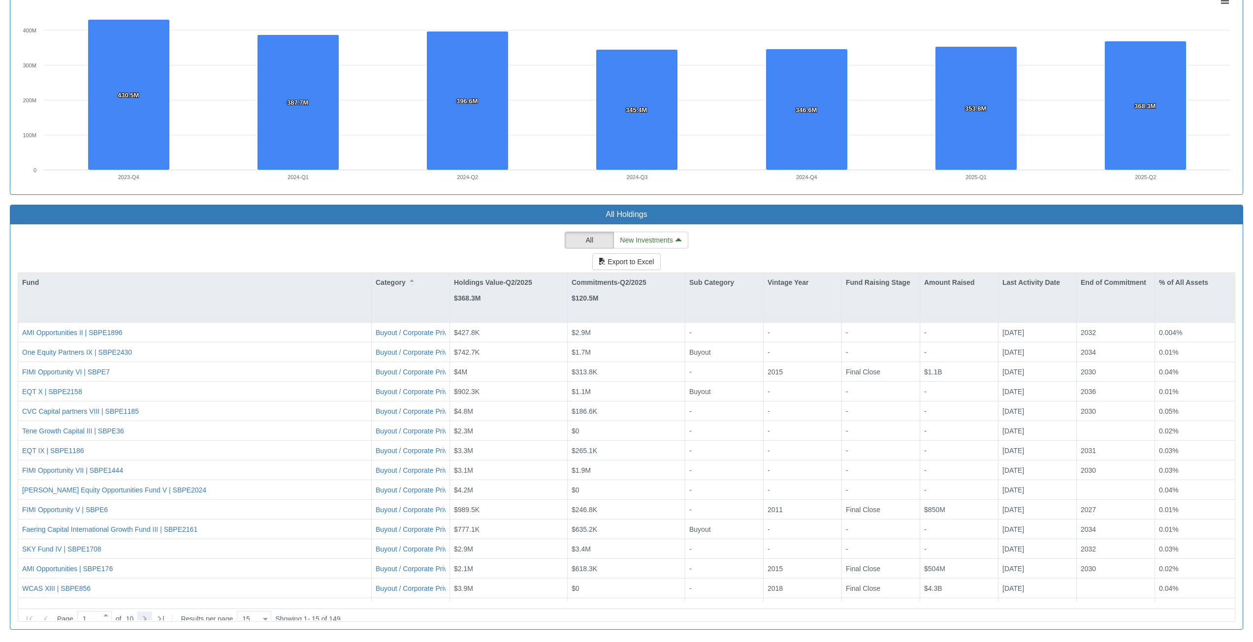
click at [147, 616] on icon at bounding box center [144, 619] width 3 height 6
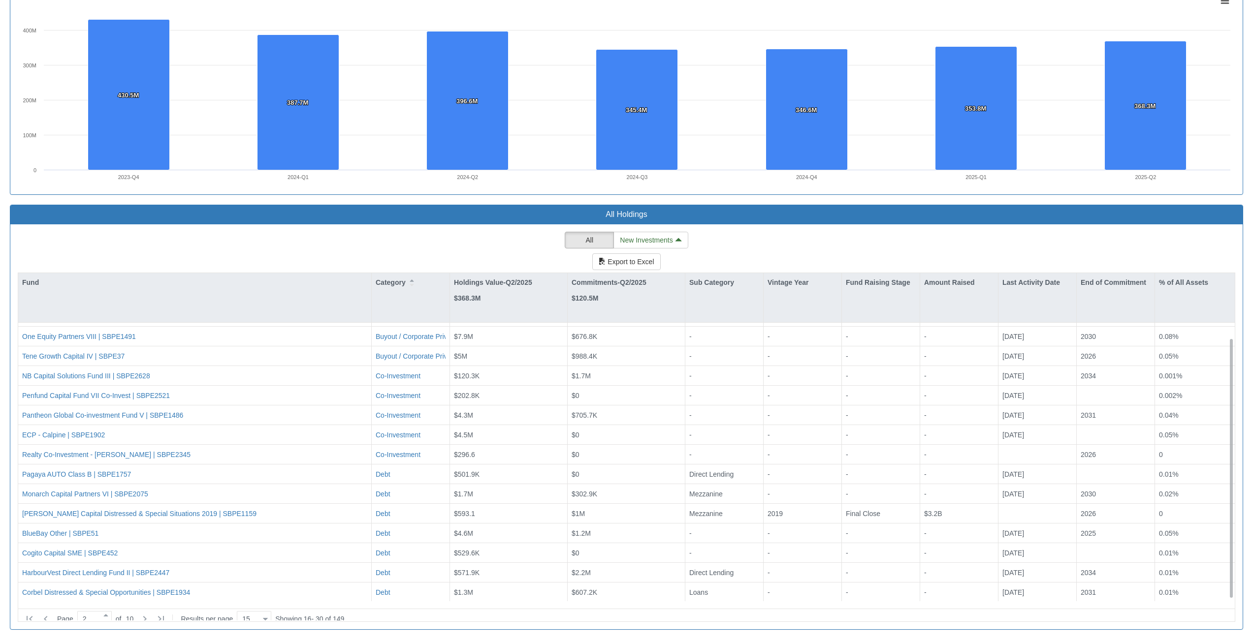
scroll to position [17, 0]
click at [147, 613] on icon at bounding box center [145, 619] width 12 height 12
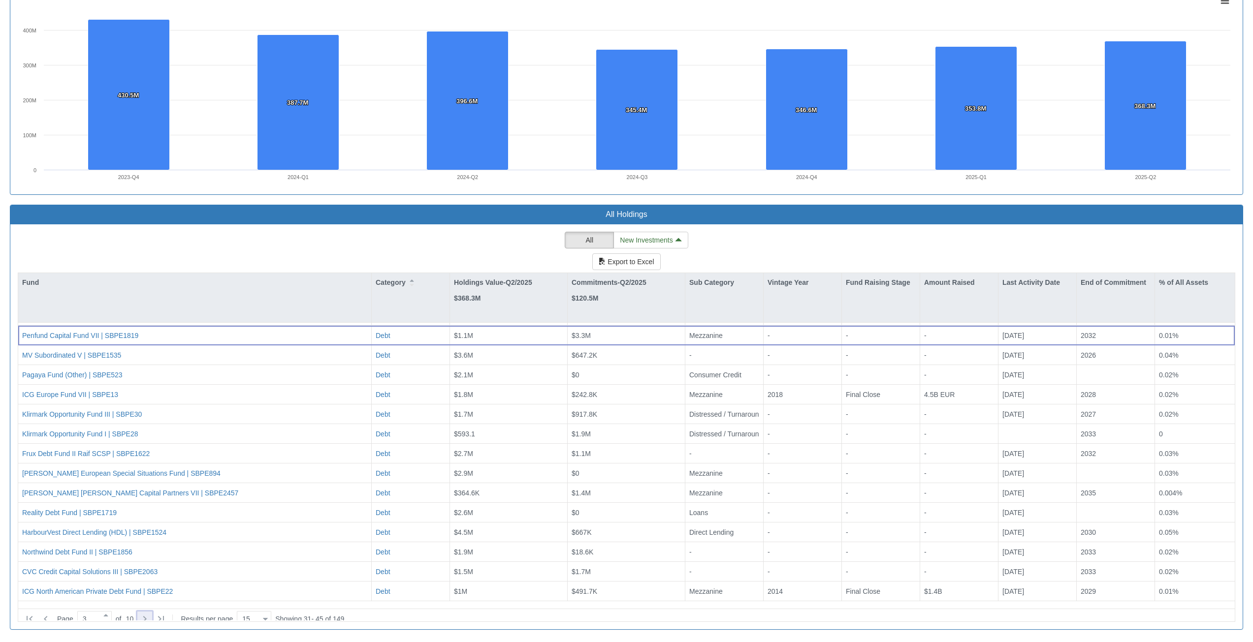
click at [150, 614] on icon at bounding box center [145, 619] width 12 height 12
type input "4"
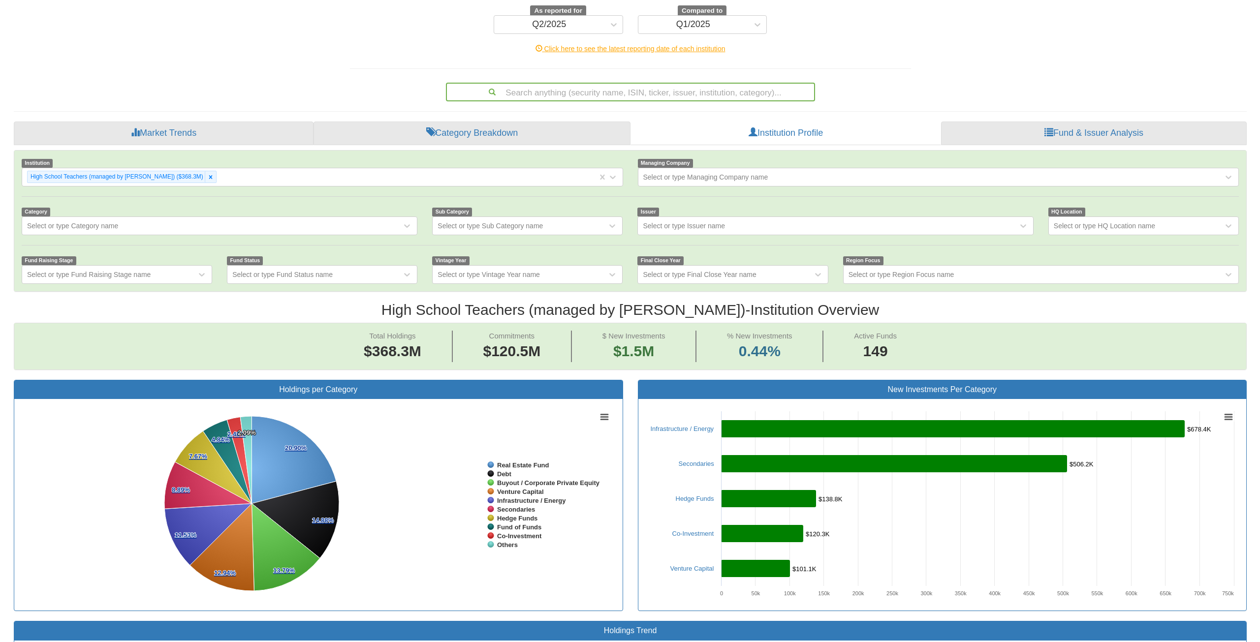
scroll to position [0, 0]
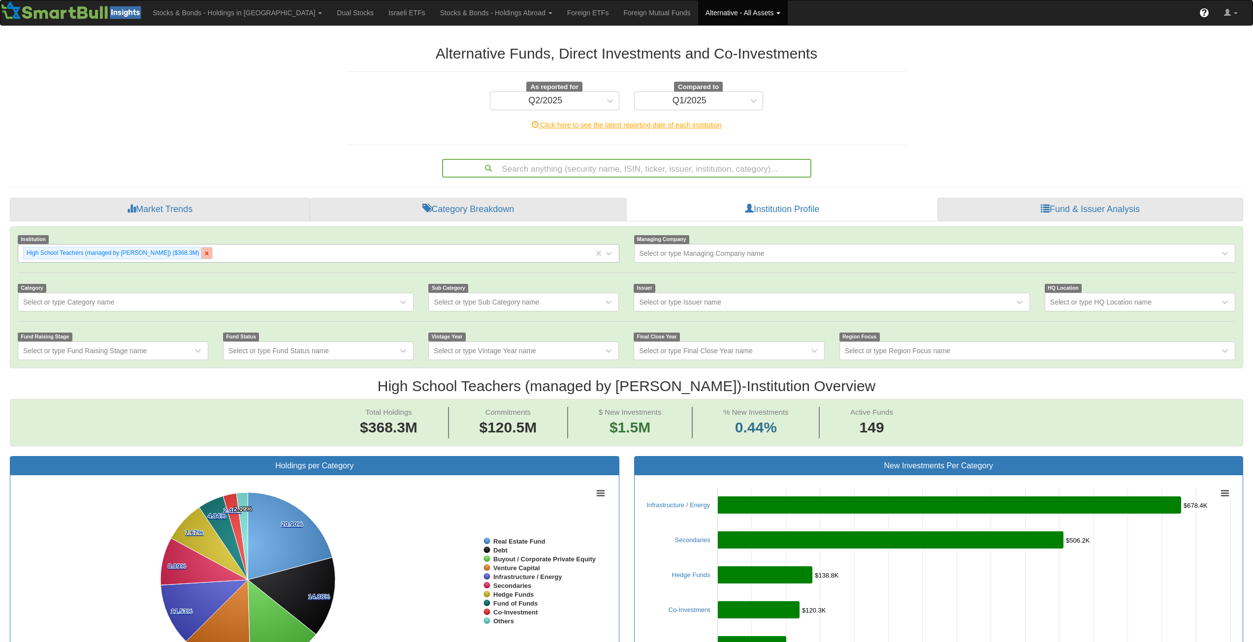
click at [203, 254] on icon at bounding box center [206, 253] width 7 height 7
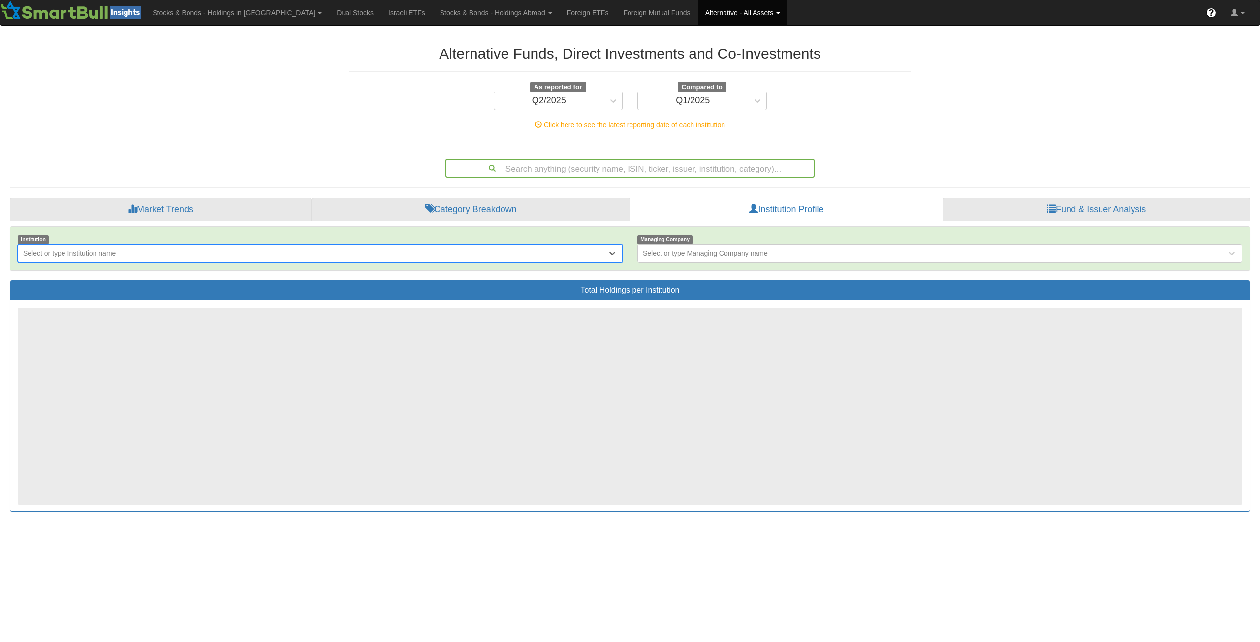
click at [143, 252] on div "Select or type Institution name" at bounding box center [312, 254] width 589 height 16
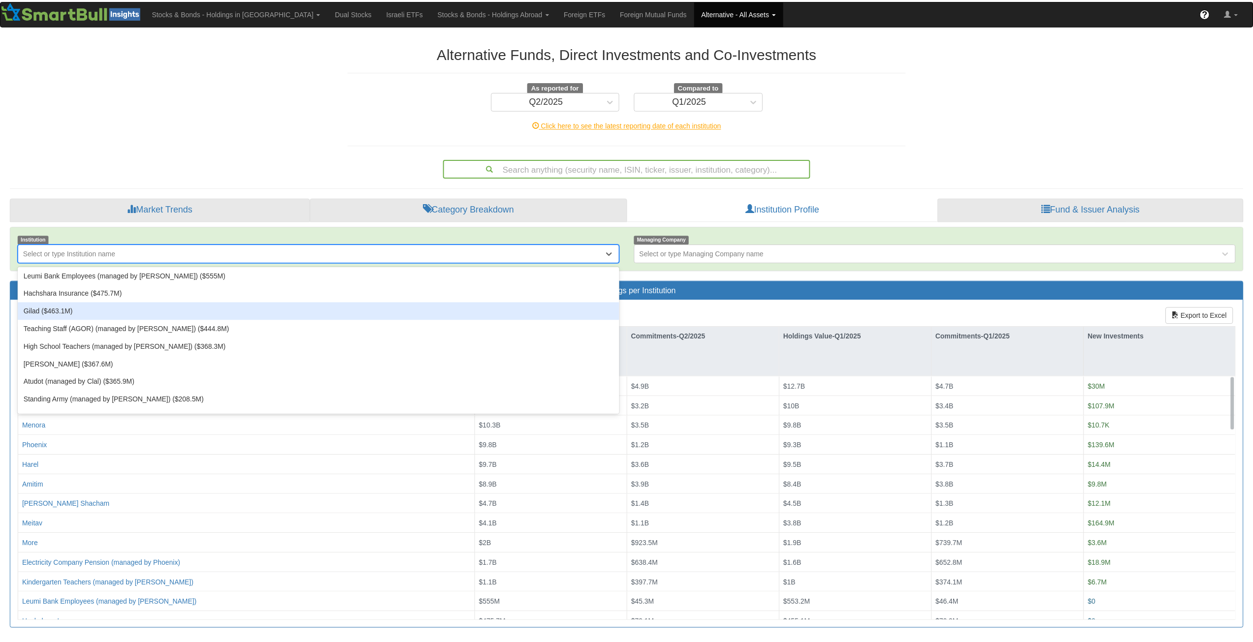
scroll to position [246, 0]
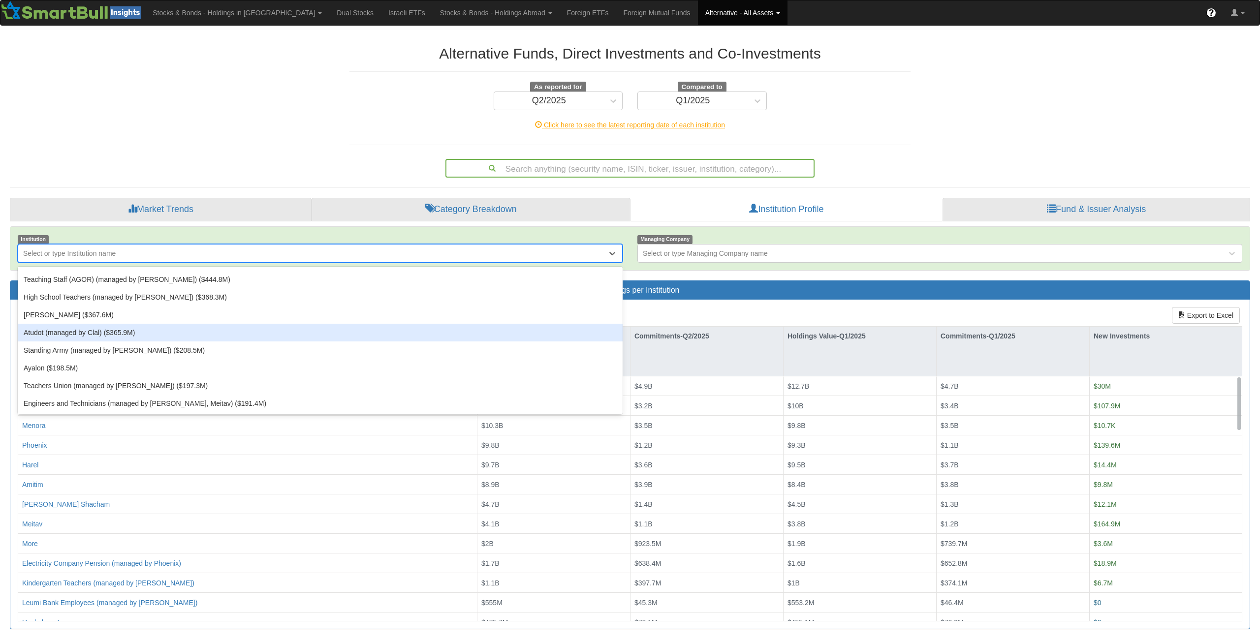
click at [99, 331] on div "Atudot (managed by Clal) ($365.9M)" at bounding box center [320, 333] width 605 height 18
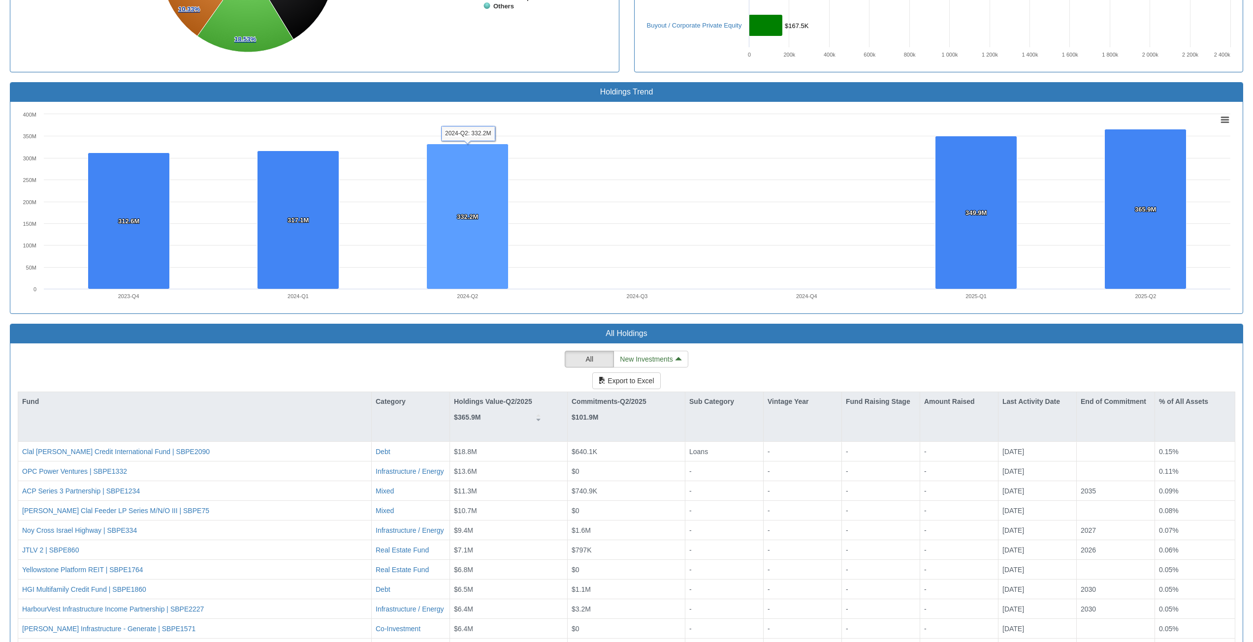
scroll to position [734, 0]
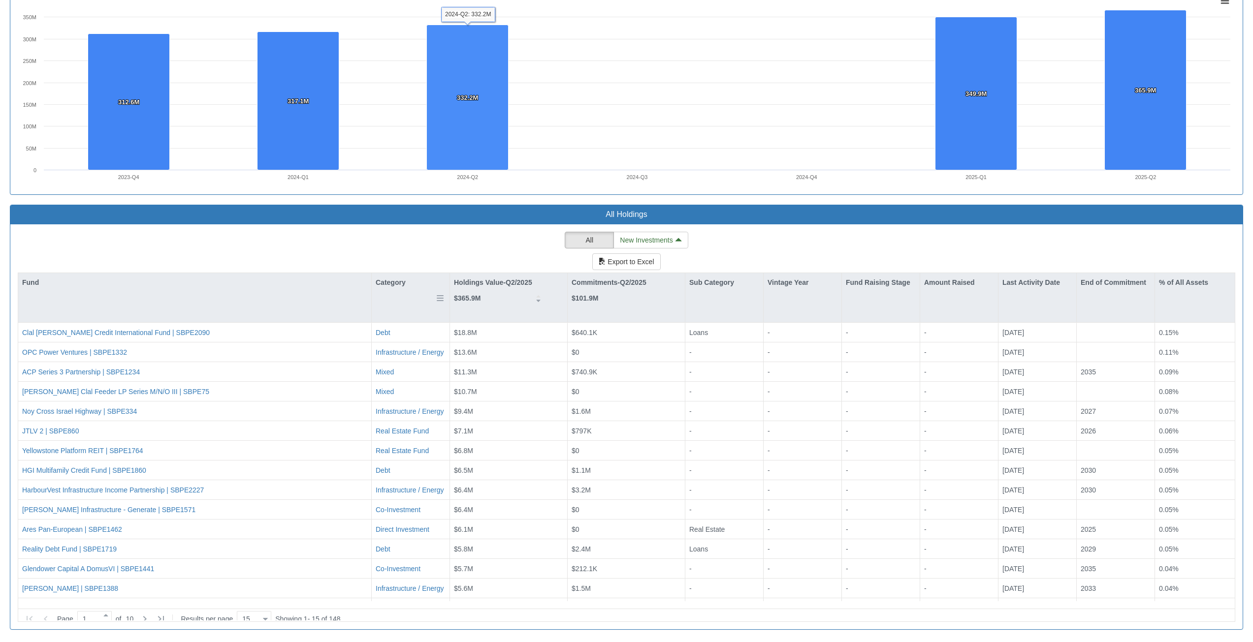
click at [403, 283] on div "Category" at bounding box center [411, 282] width 78 height 19
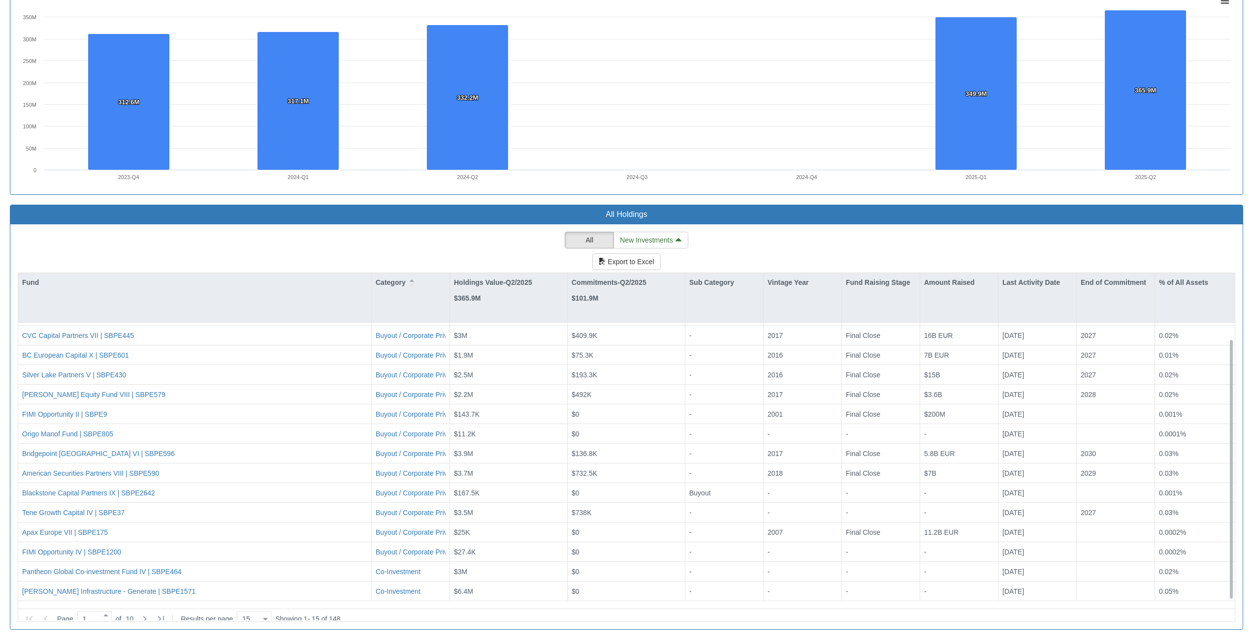
scroll to position [17, 0]
click at [151, 614] on icon at bounding box center [145, 619] width 12 height 12
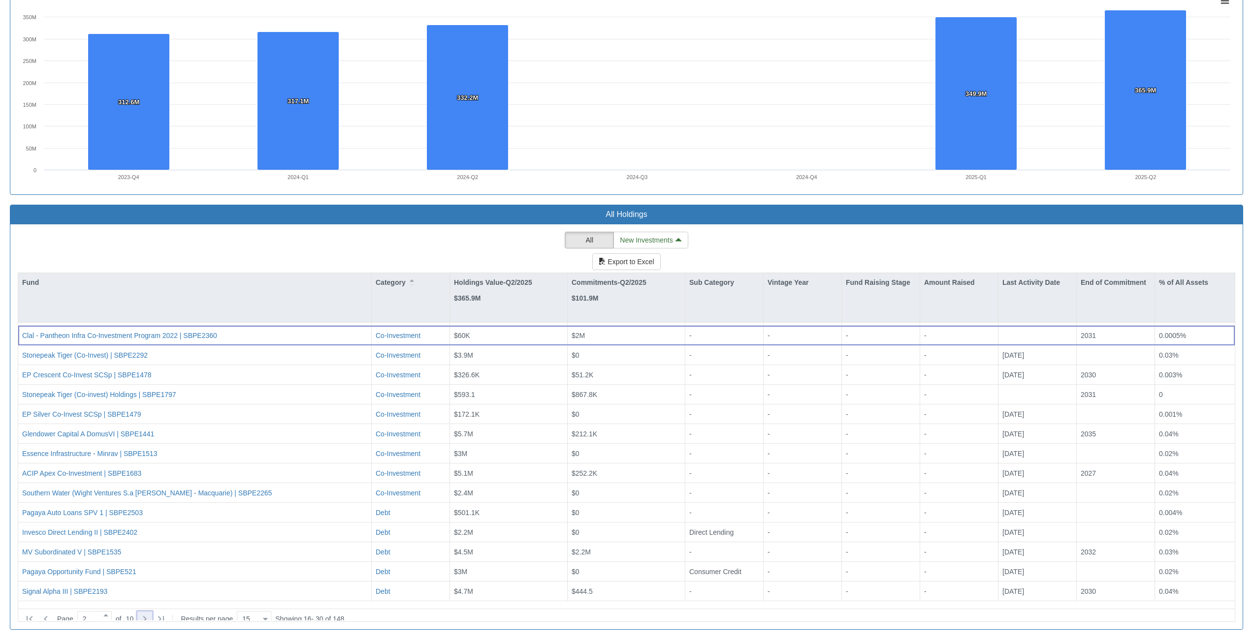
click at [152, 614] on div at bounding box center [144, 619] width 15 height 15
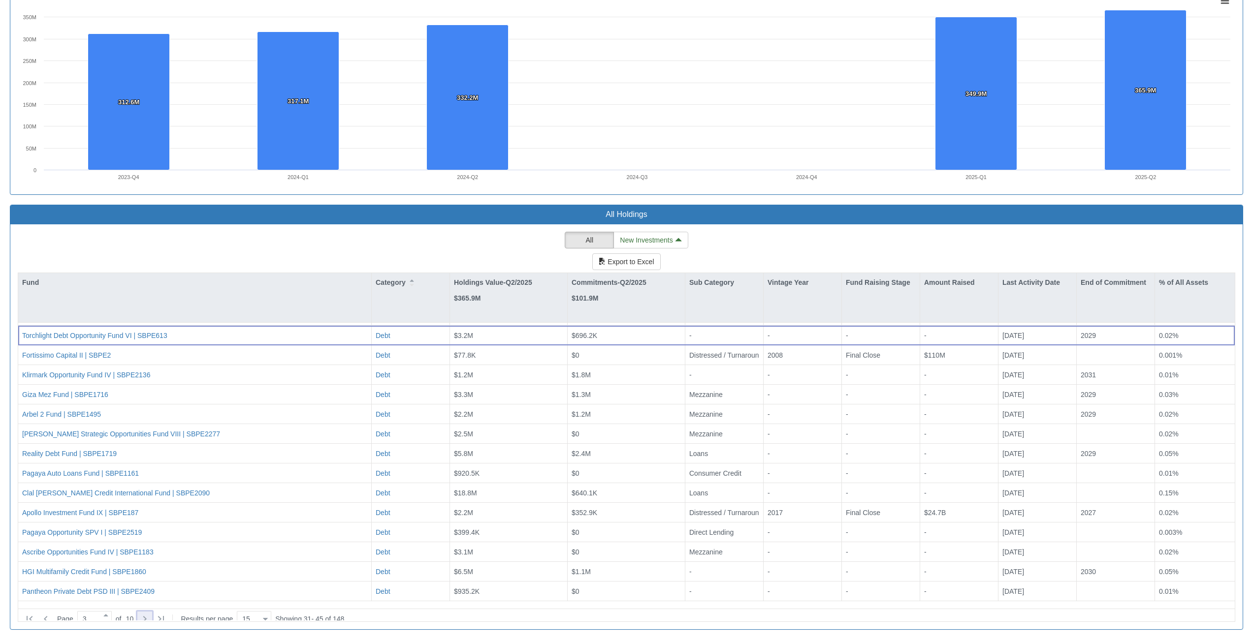
click at [152, 612] on div at bounding box center [144, 619] width 15 height 15
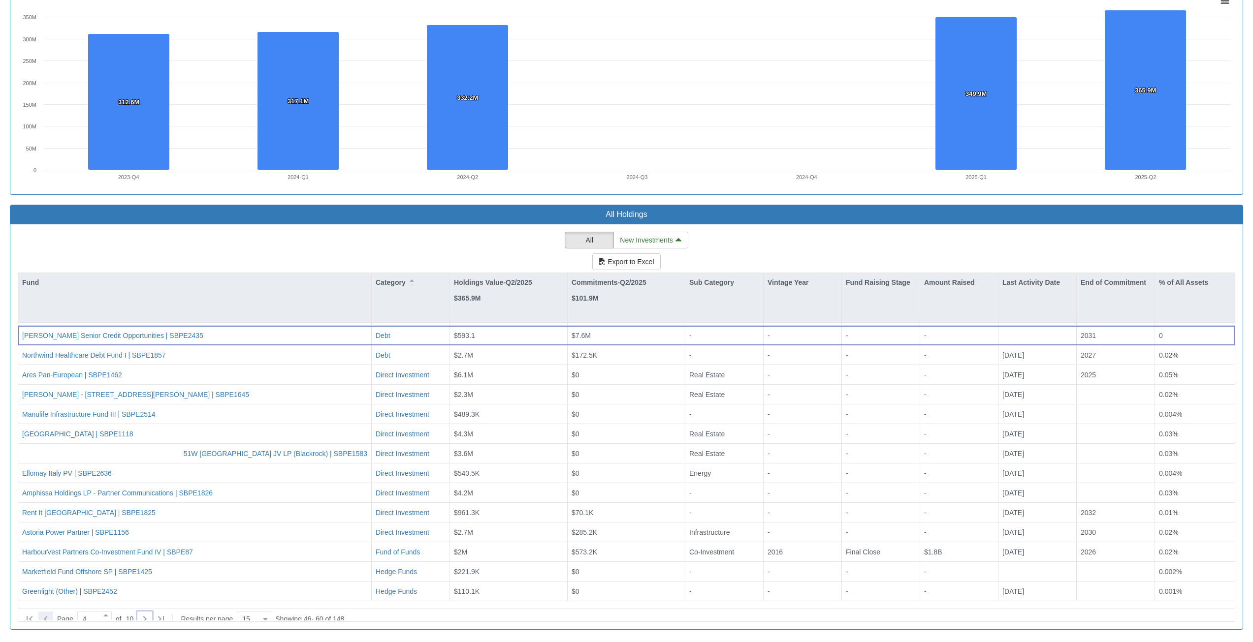
click at [51, 614] on icon at bounding box center [46, 619] width 12 height 12
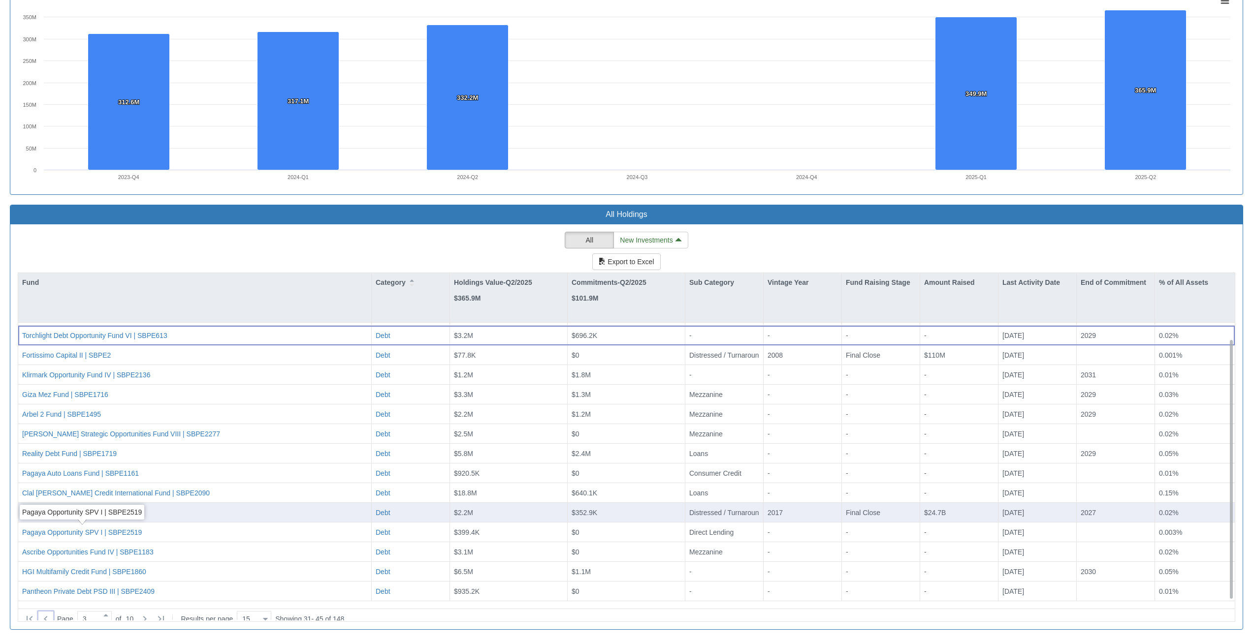
scroll to position [0, 0]
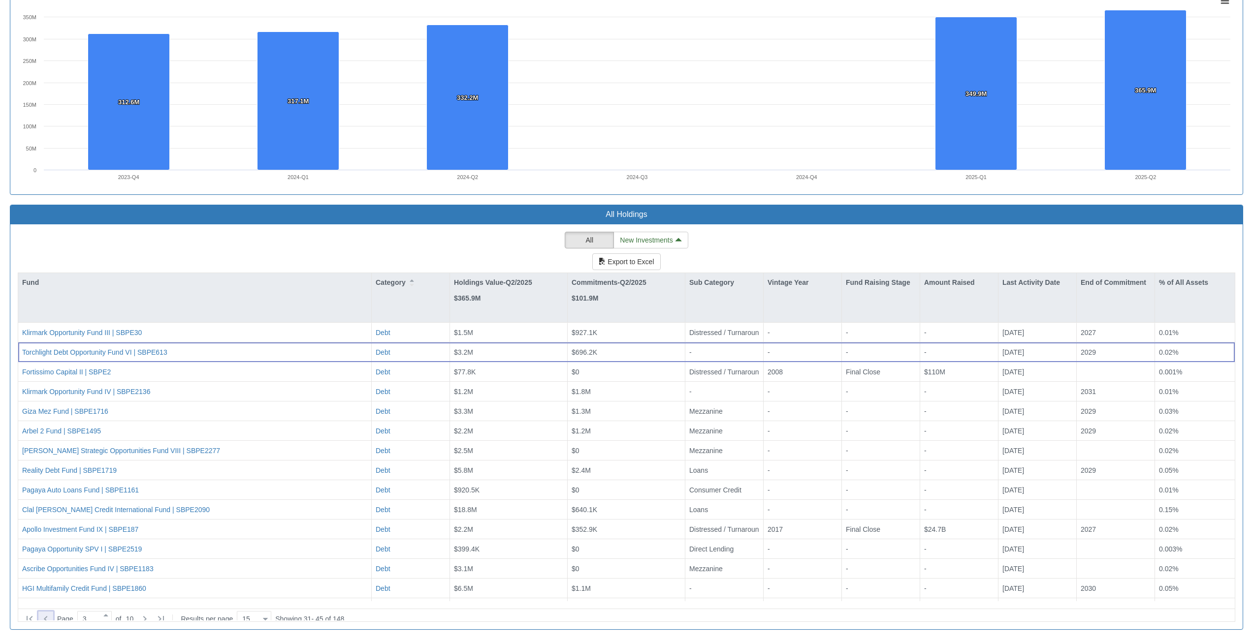
click at [48, 618] on div at bounding box center [45, 619] width 15 height 15
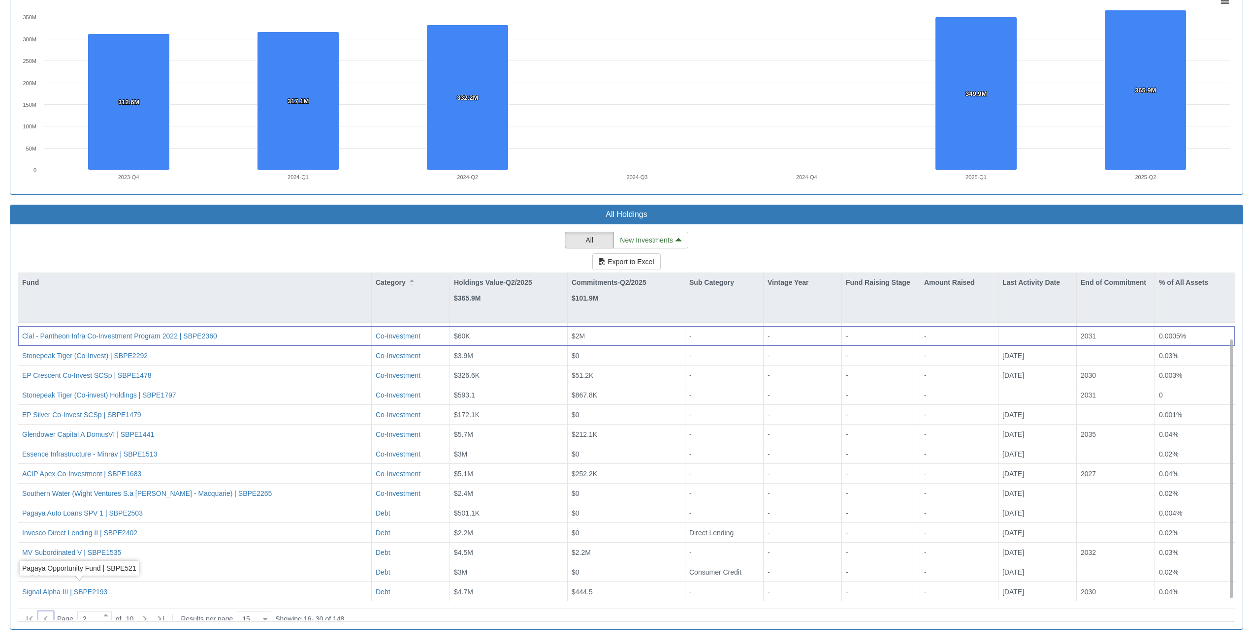
scroll to position [17, 0]
click at [147, 613] on icon at bounding box center [145, 619] width 12 height 12
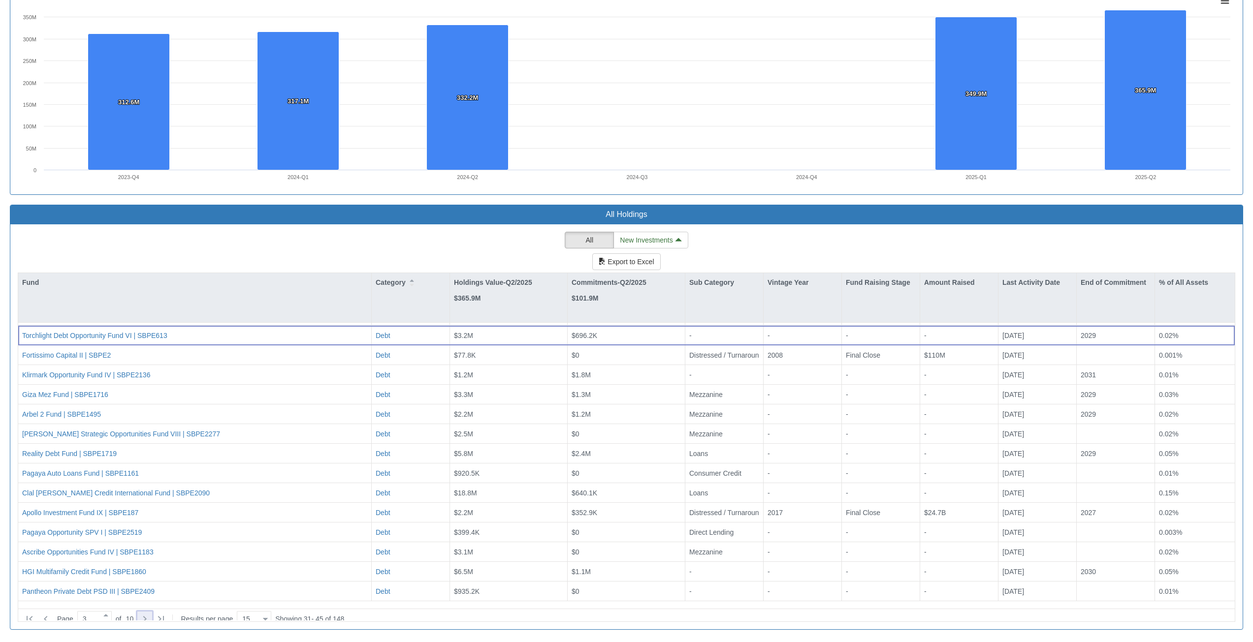
click at [150, 615] on icon at bounding box center [145, 619] width 12 height 12
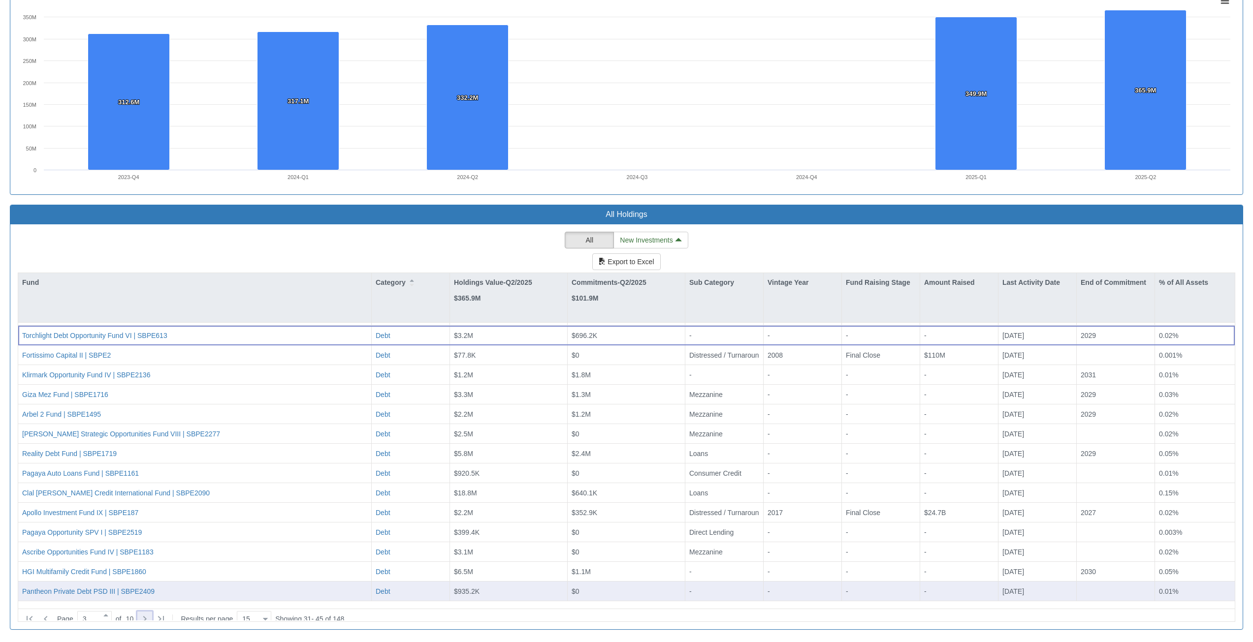
type input "4"
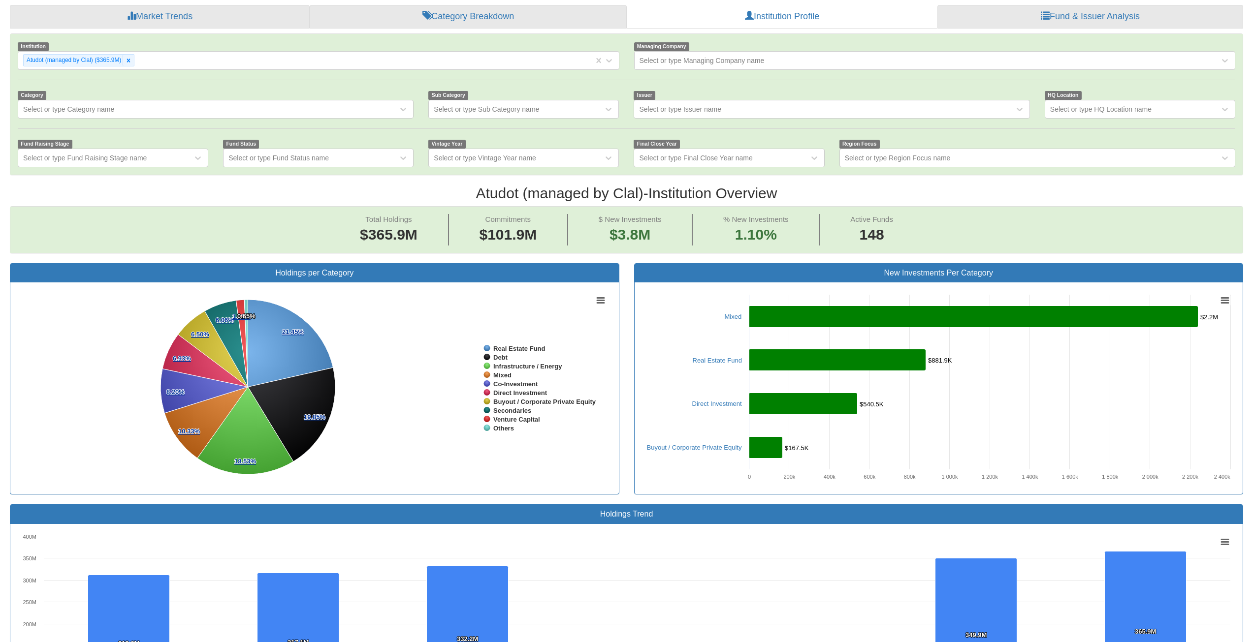
scroll to position [144, 0]
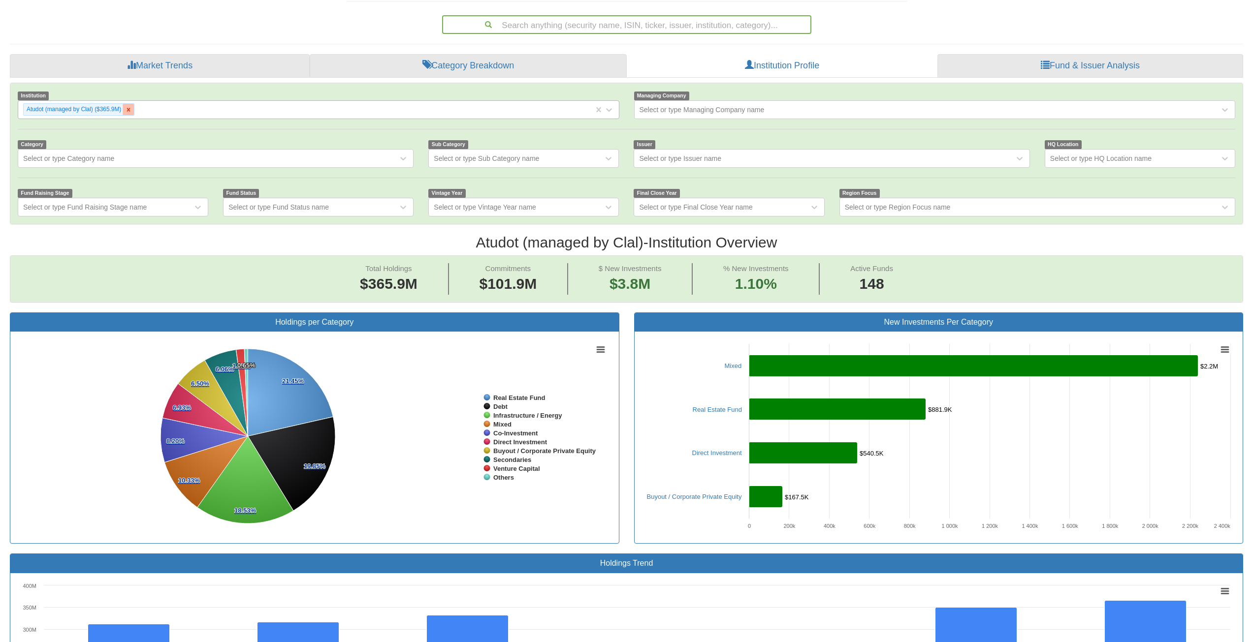
click at [127, 107] on icon at bounding box center [128, 109] width 7 height 7
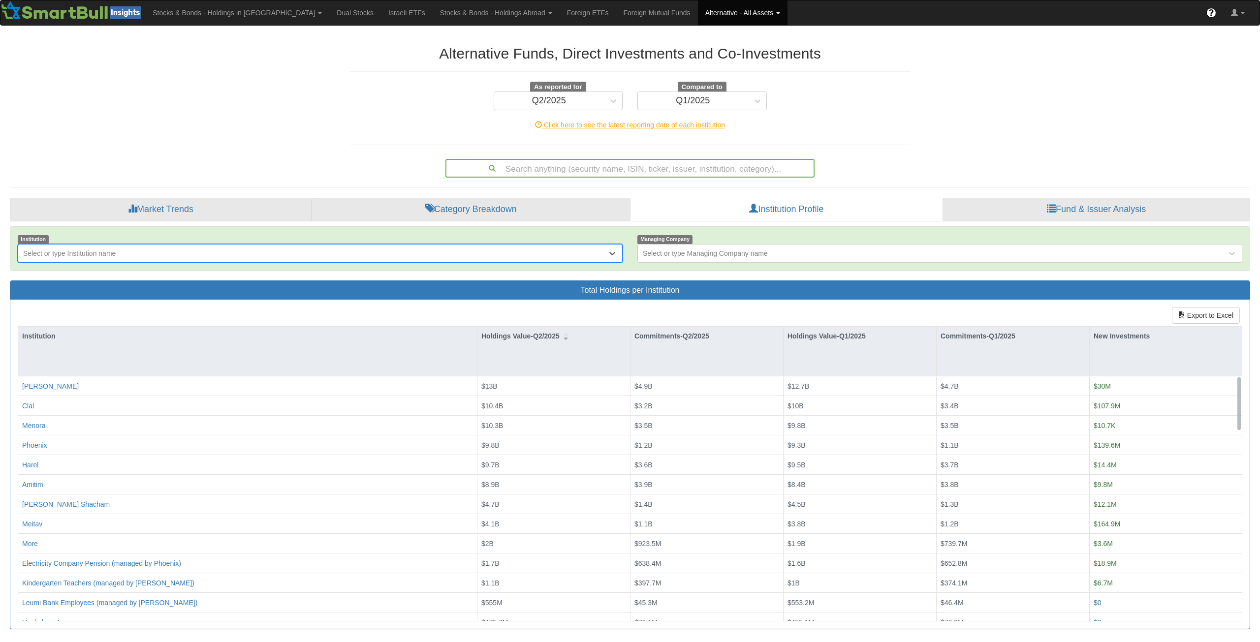
click at [75, 258] on div "Select or type Institution name" at bounding box center [312, 254] width 589 height 16
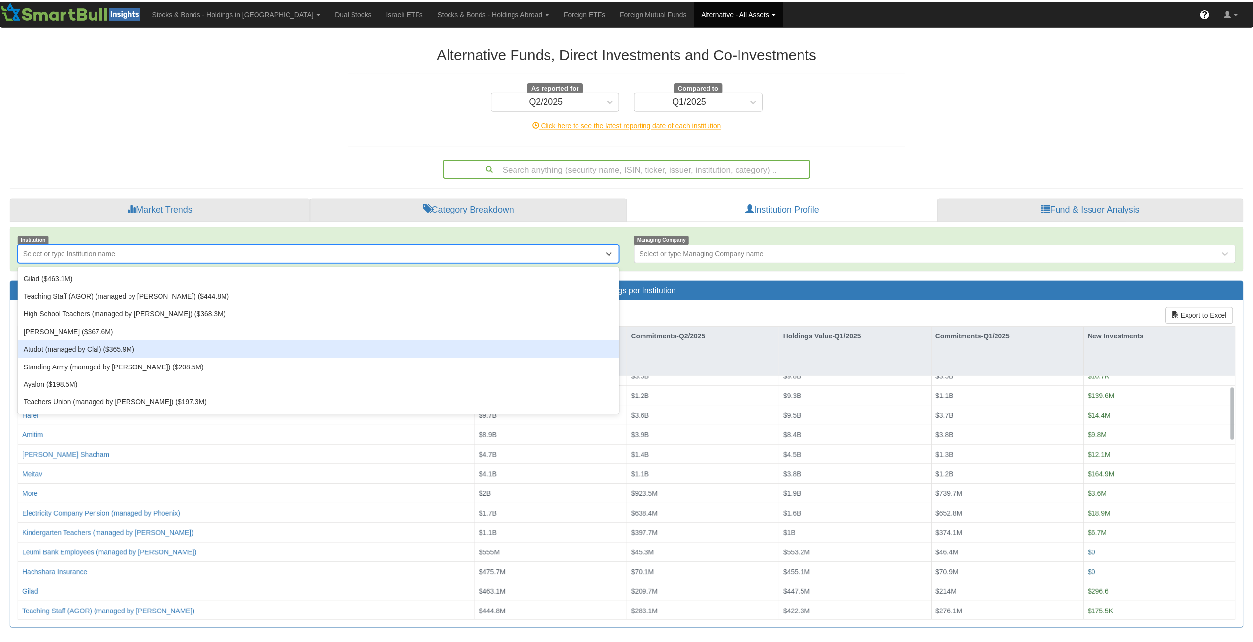
scroll to position [246, 0]
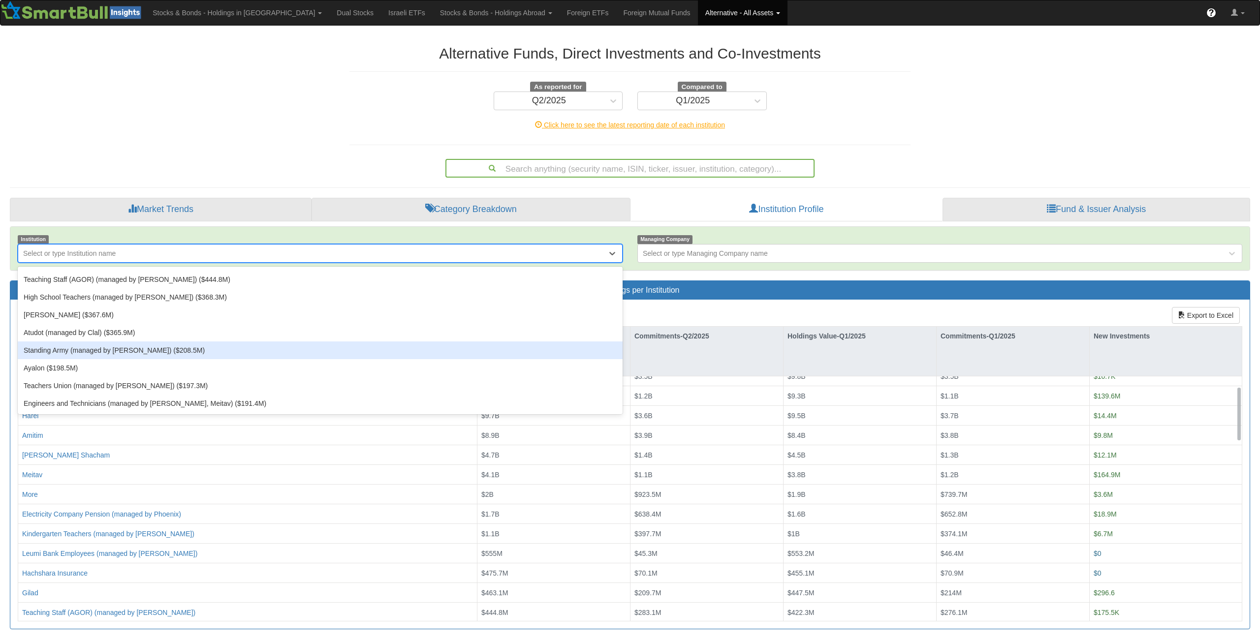
click at [153, 355] on div "Standing Army (managed by [PERSON_NAME]) ($208.5M)" at bounding box center [320, 351] width 605 height 18
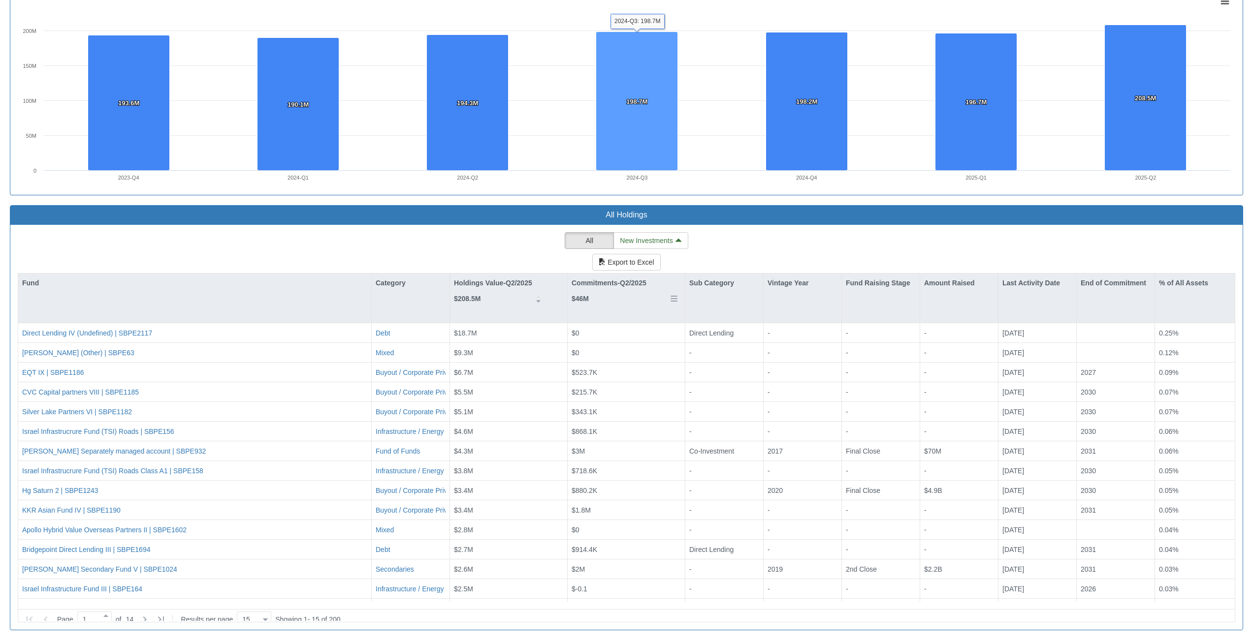
scroll to position [734, 0]
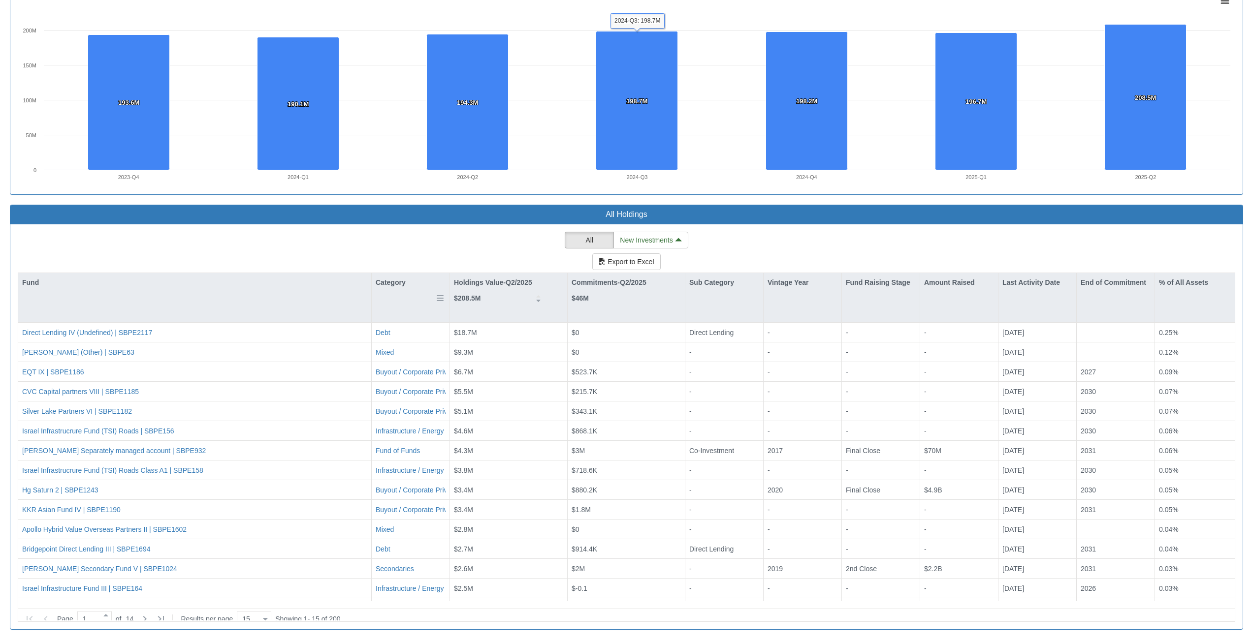
click at [382, 290] on div "Category" at bounding box center [411, 282] width 78 height 19
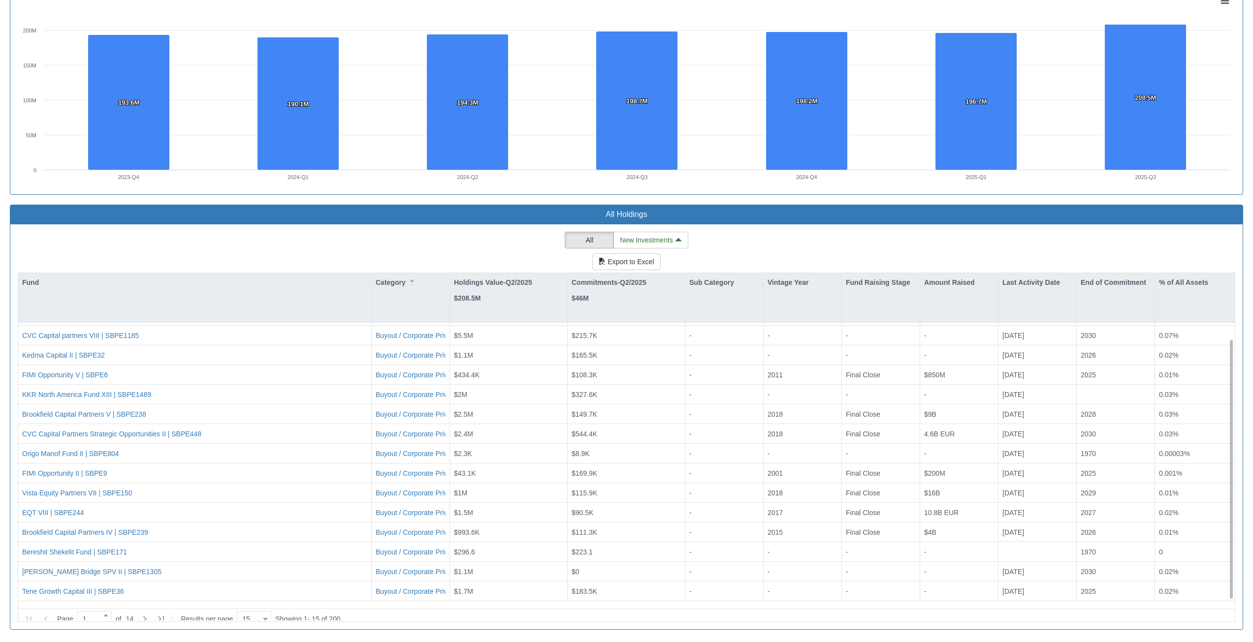
scroll to position [17, 0]
click at [146, 615] on div at bounding box center [144, 619] width 15 height 15
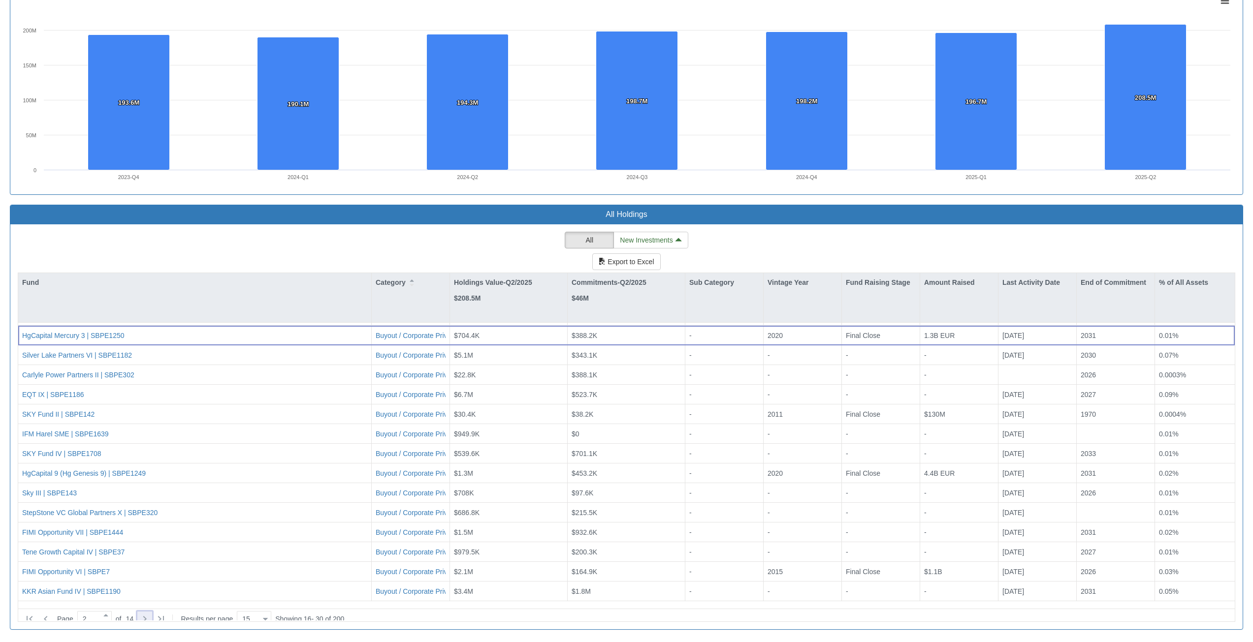
click at [146, 615] on icon at bounding box center [145, 619] width 12 height 12
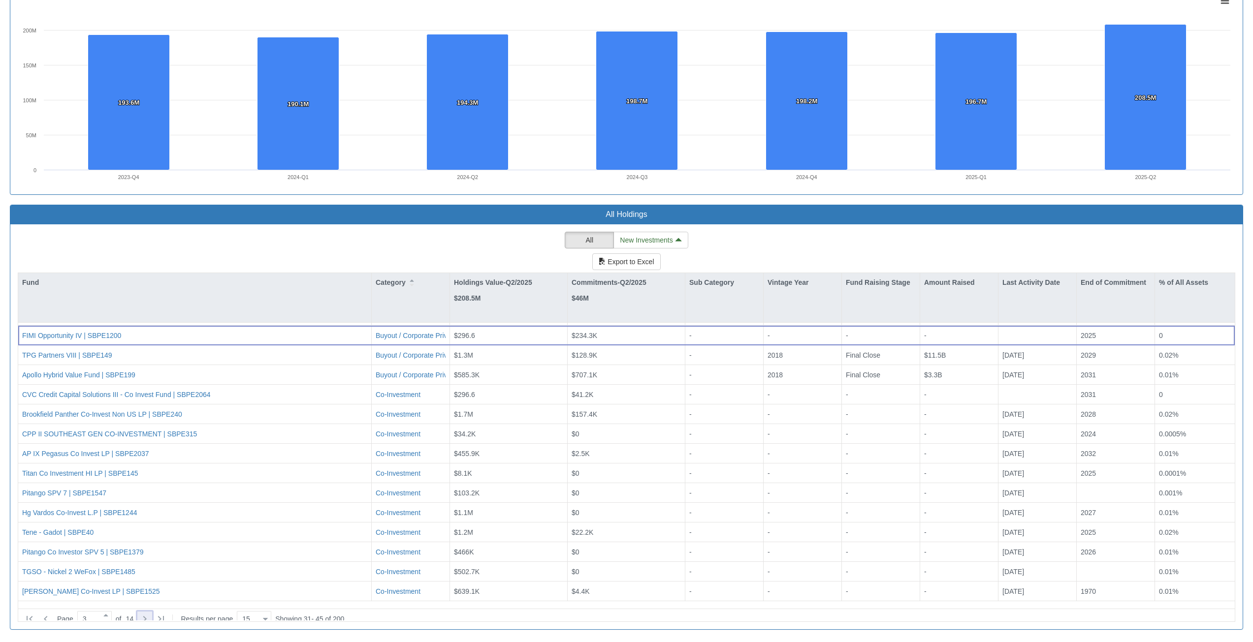
click at [146, 615] on icon at bounding box center [145, 619] width 12 height 12
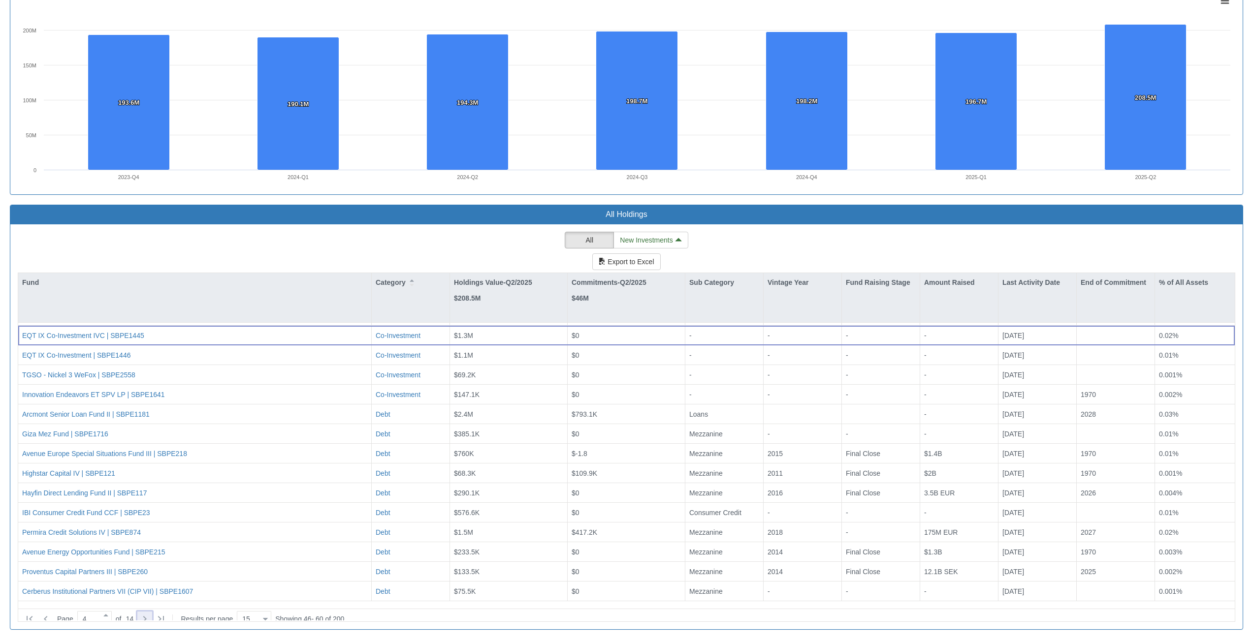
click at [147, 615] on icon at bounding box center [145, 619] width 12 height 12
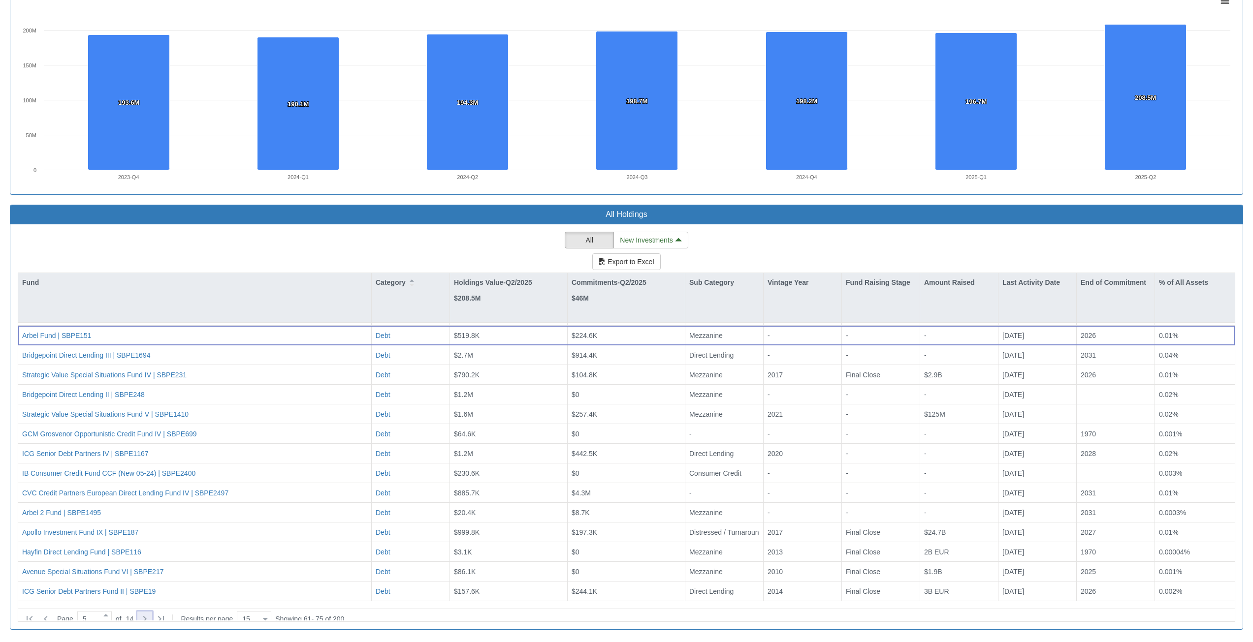
click at [147, 615] on icon at bounding box center [145, 619] width 12 height 12
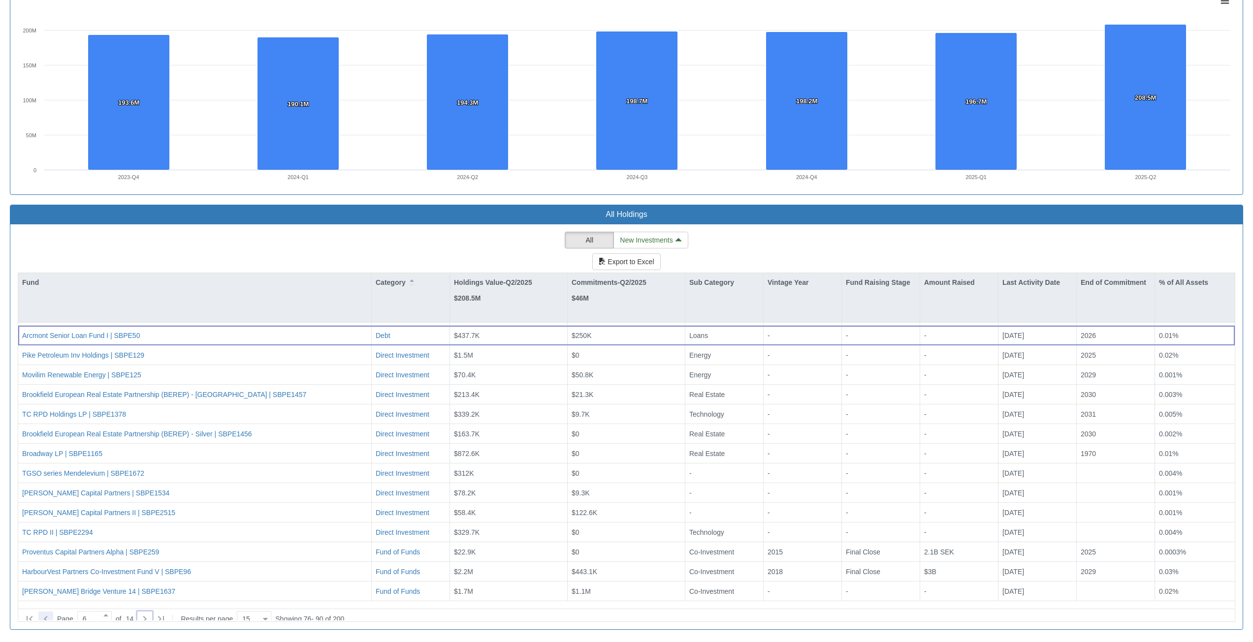
click at [44, 613] on icon at bounding box center [46, 619] width 12 height 12
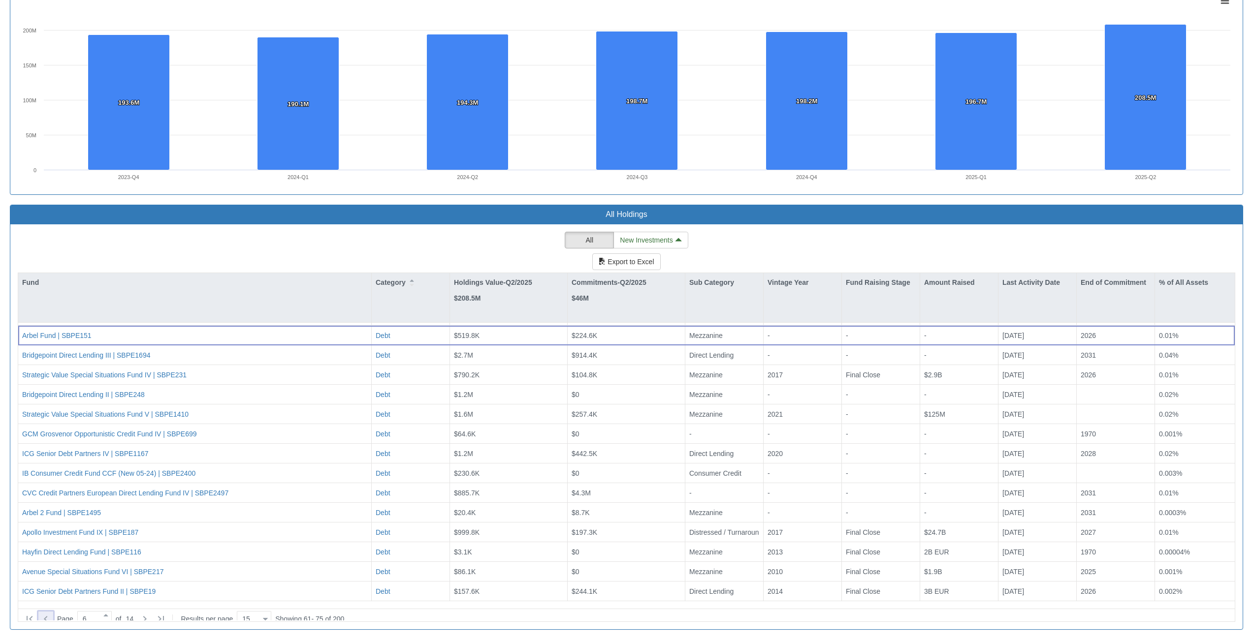
type input "5"
